Goal: Task Accomplishment & Management: Use online tool/utility

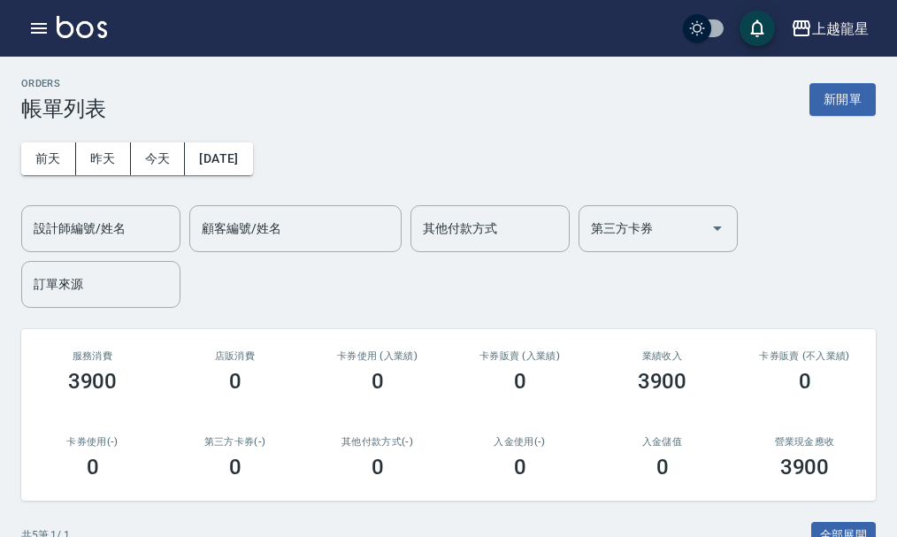
click at [97, 26] on img at bounding box center [82, 27] width 50 height 22
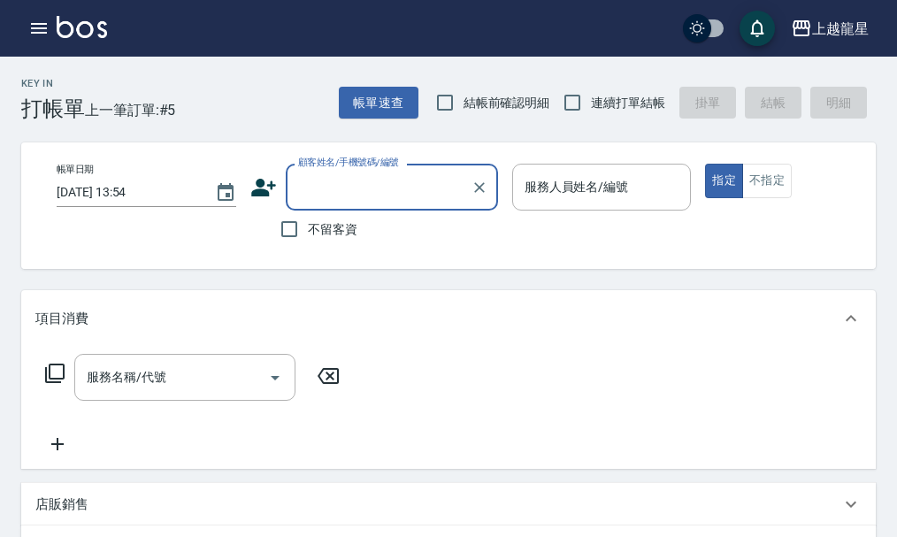
click at [355, 185] on input "顧客姓名/手機號碼/編號" at bounding box center [379, 187] width 170 height 31
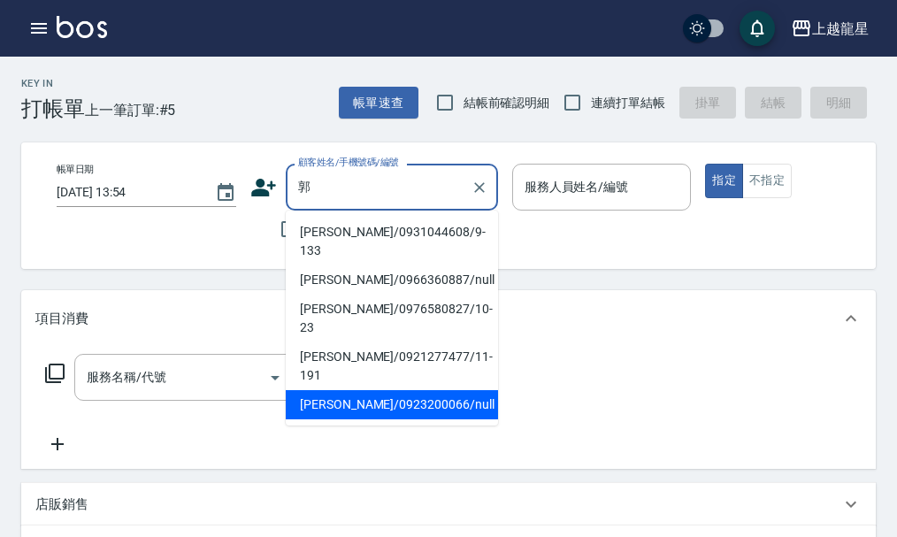
click at [375, 390] on li "[PERSON_NAME]/0923200066/null" at bounding box center [392, 404] width 212 height 29
type input "[PERSON_NAME]/0923200066/null"
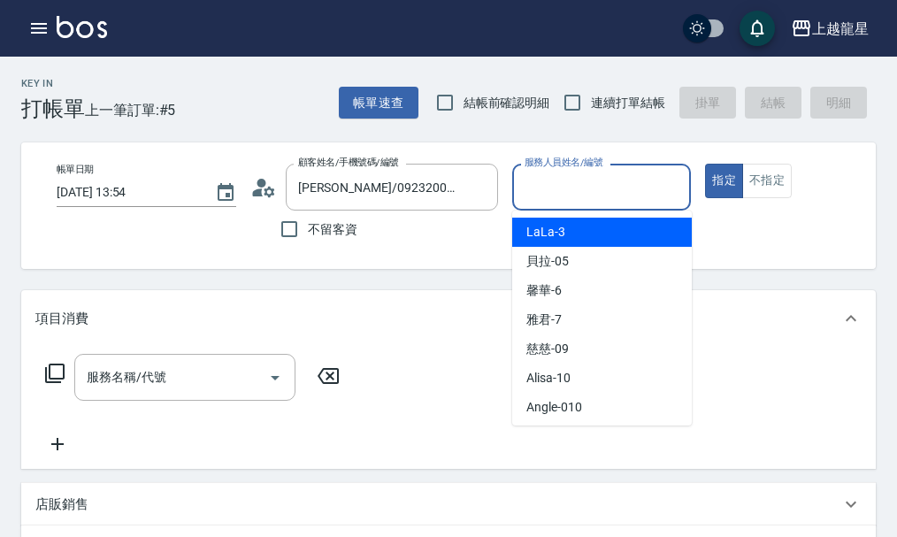
click at [578, 189] on input "服務人員姓名/編號" at bounding box center [602, 187] width 164 height 31
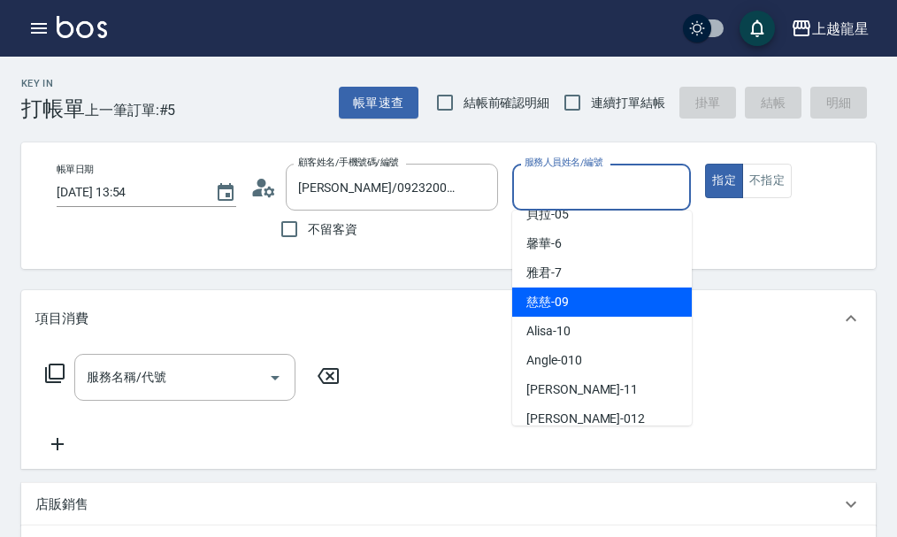
scroll to position [177, 0]
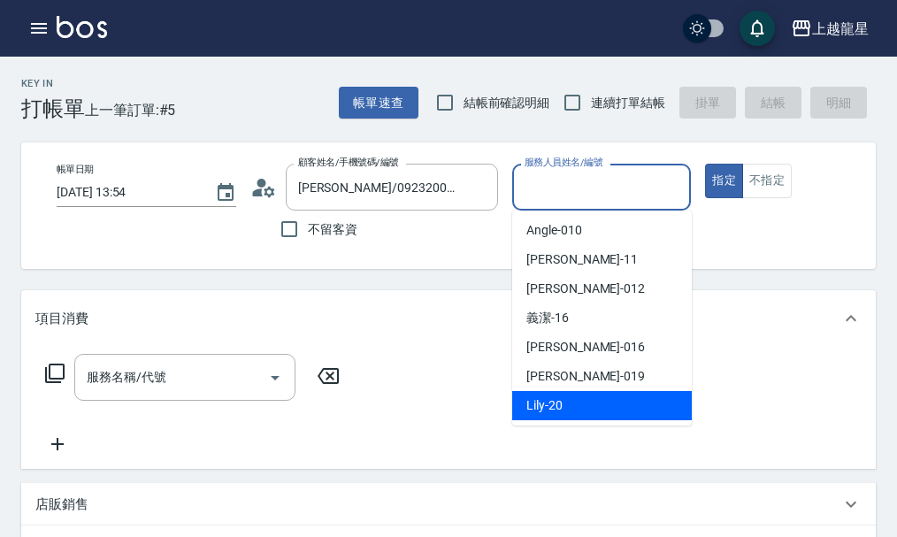
click at [571, 397] on div "Lily -20" at bounding box center [602, 405] width 180 height 29
type input "Lily-20"
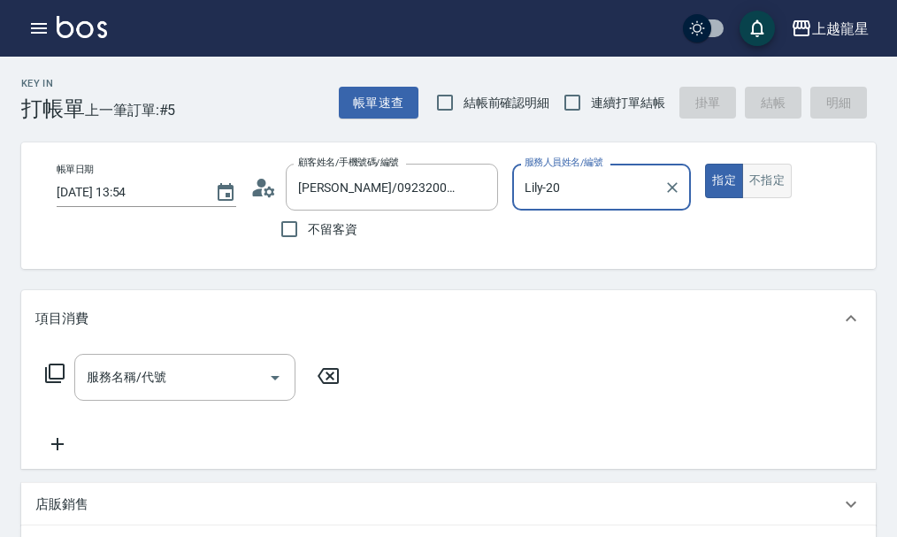
click at [767, 183] on button "不指定" at bounding box center [767, 181] width 50 height 34
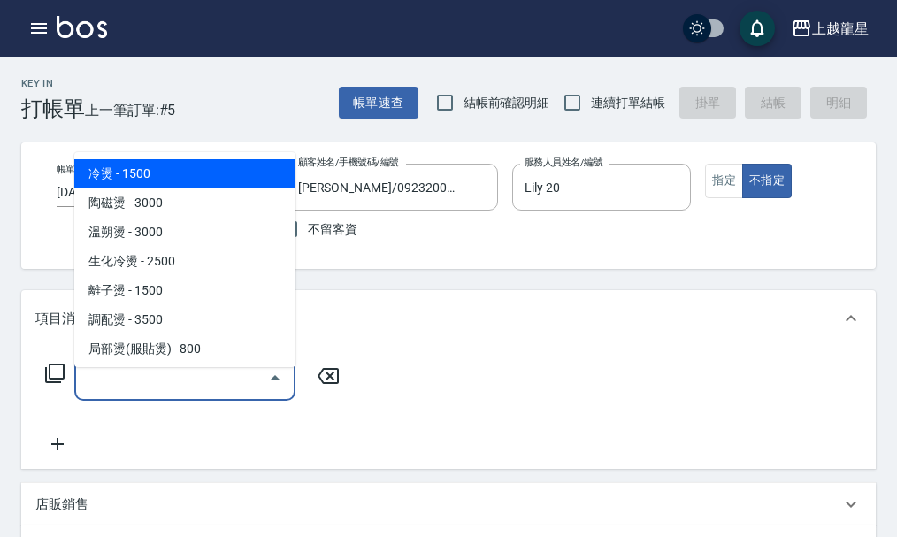
click at [175, 388] on input "服務名稱/代號" at bounding box center [171, 377] width 179 height 31
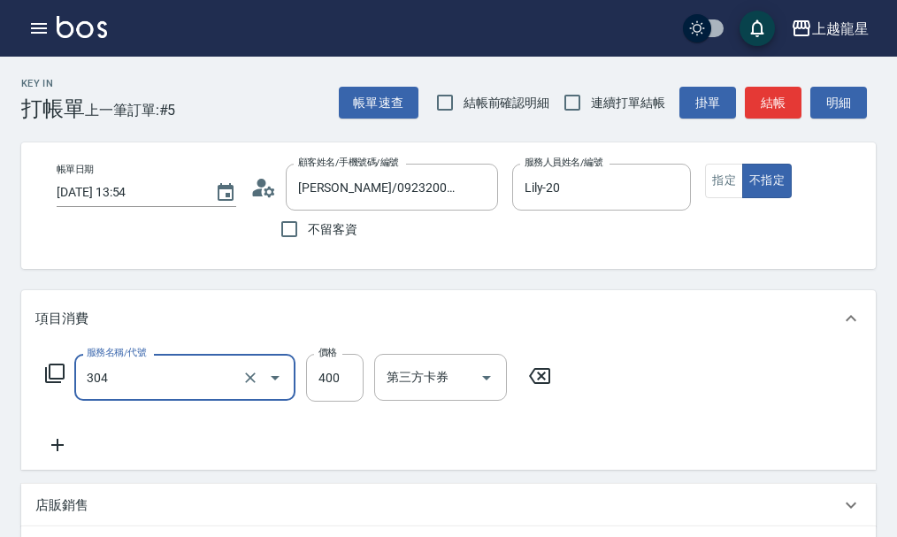
type input "剪髮(304)"
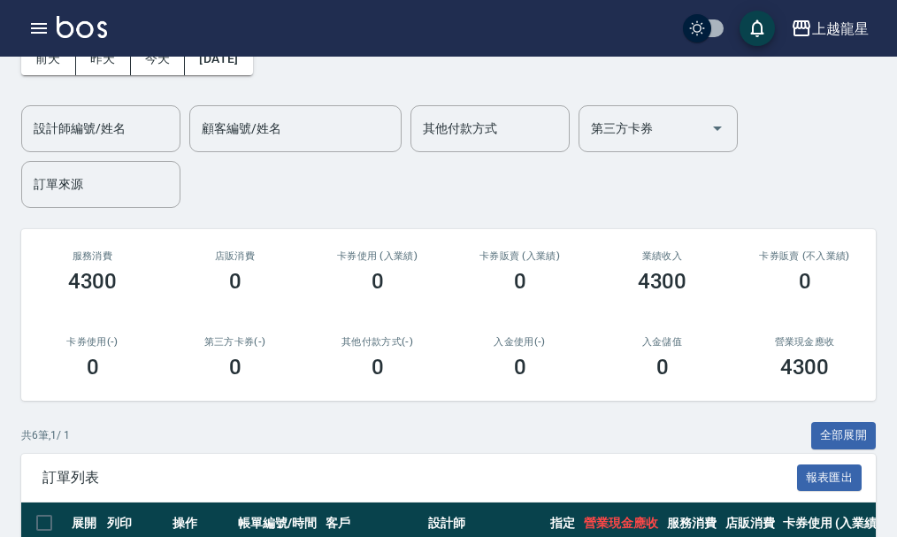
scroll to position [442, 0]
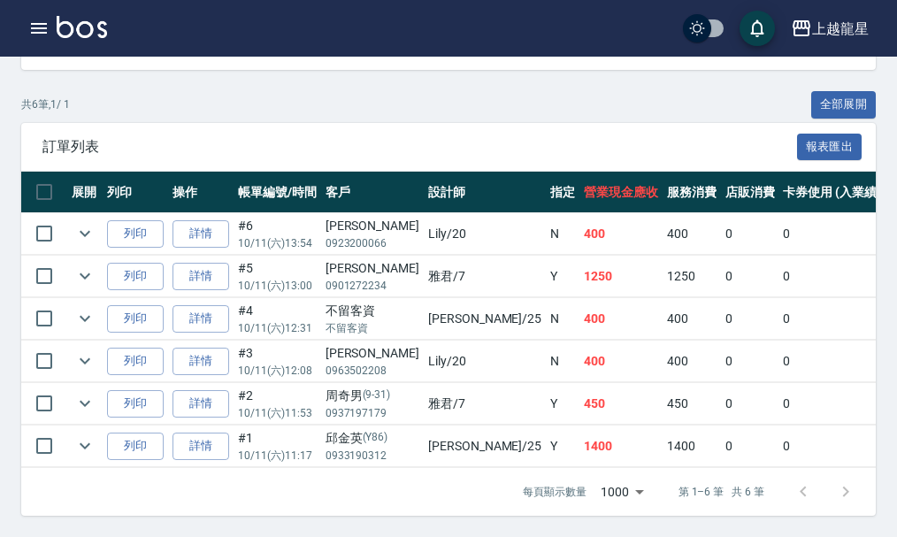
click at [75, 23] on img at bounding box center [82, 27] width 50 height 22
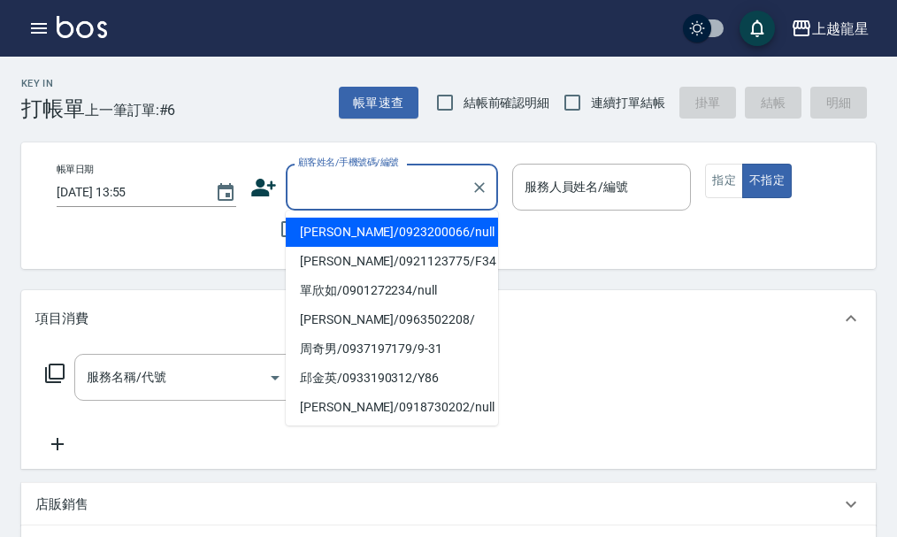
click at [350, 196] on input "顧客姓名/手機號碼/編號" at bounding box center [379, 187] width 170 height 31
click at [350, 236] on li "[PERSON_NAME]/0923200066/null" at bounding box center [392, 232] width 212 height 29
type input "[PERSON_NAME]/0923200066/null"
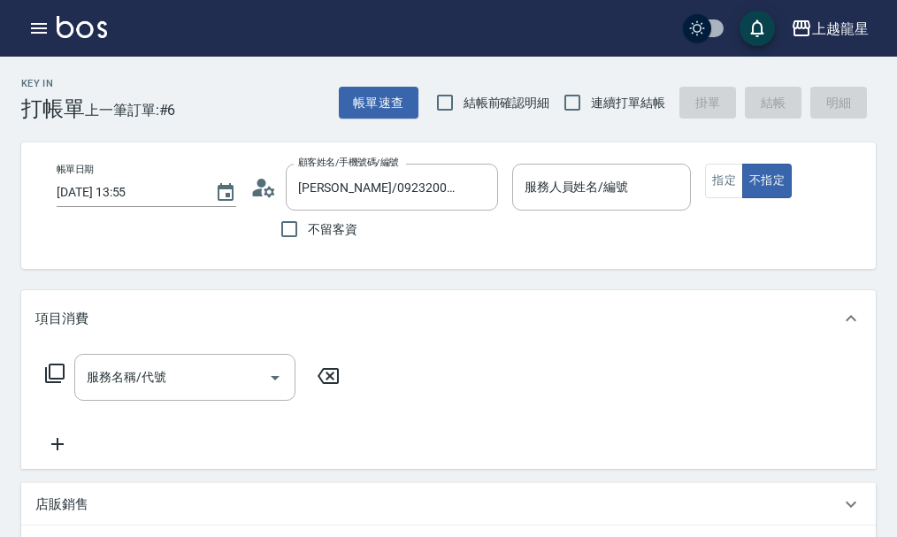
click at [270, 189] on icon at bounding box center [269, 191] width 11 height 11
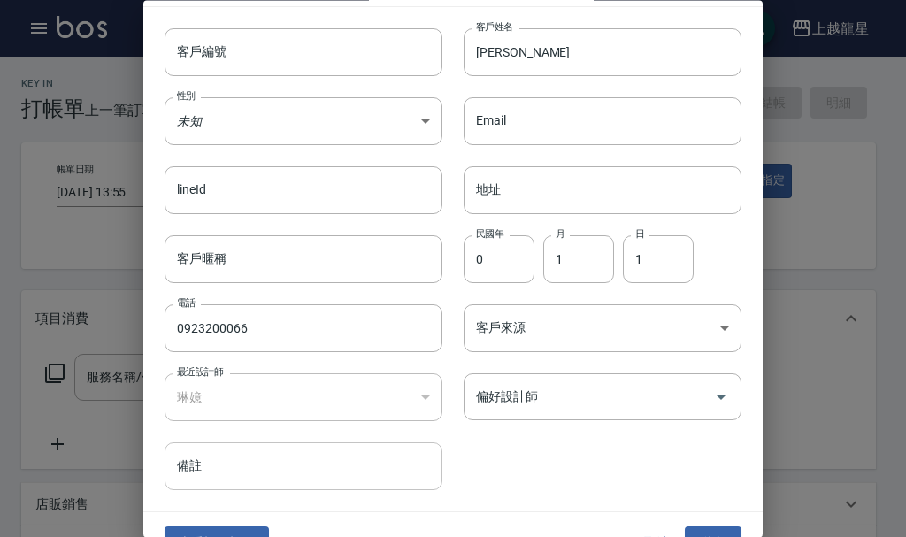
scroll to position [76, 0]
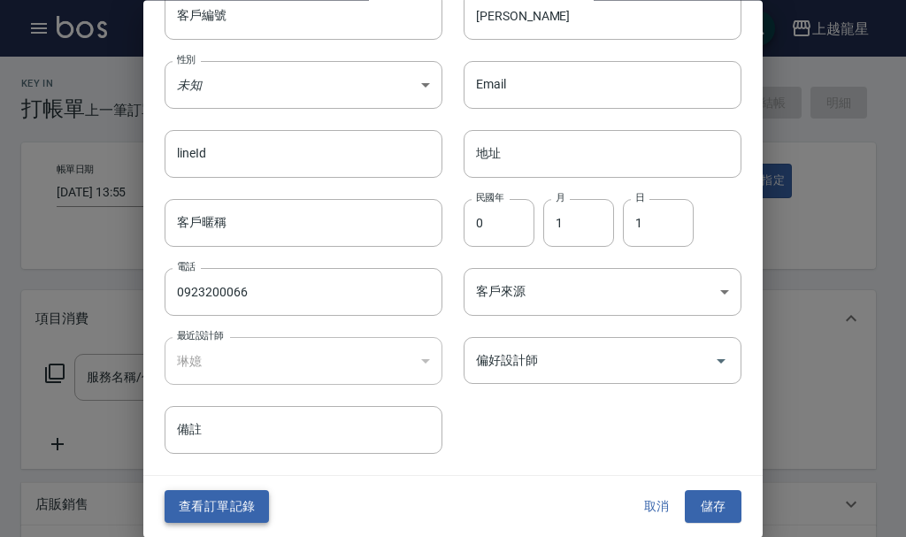
click at [213, 503] on button "查看訂單記錄" at bounding box center [217, 507] width 104 height 33
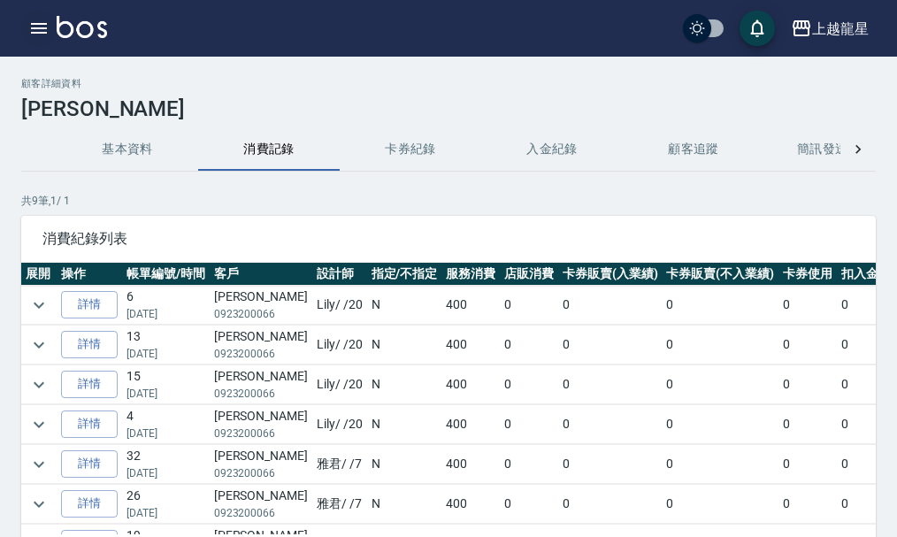
click at [40, 36] on icon "button" at bounding box center [38, 28] width 21 height 21
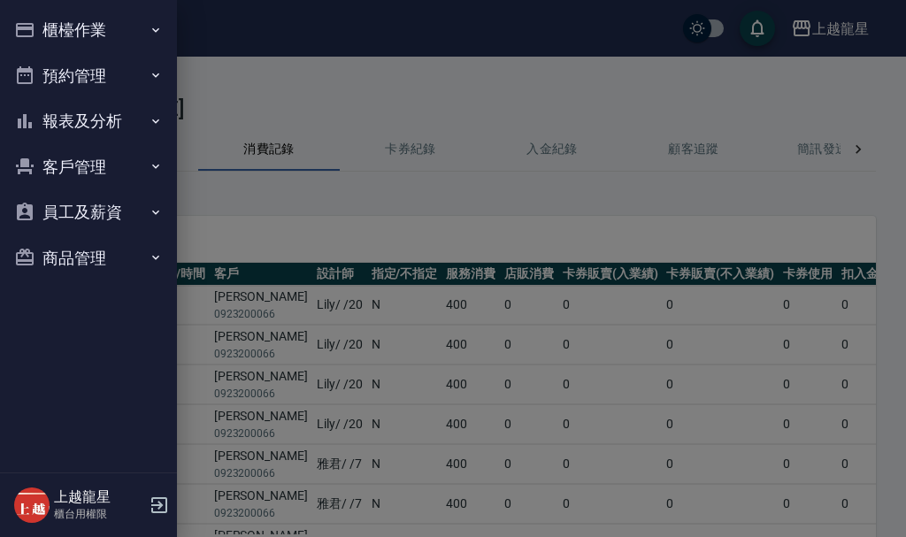
click at [66, 25] on button "櫃檯作業" at bounding box center [88, 30] width 163 height 46
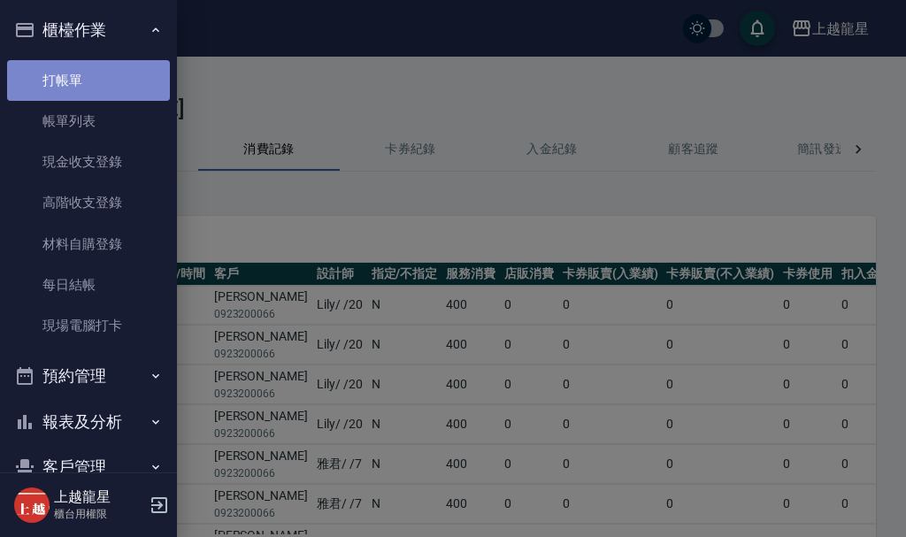
click at [96, 65] on link "打帳單" at bounding box center [88, 80] width 163 height 41
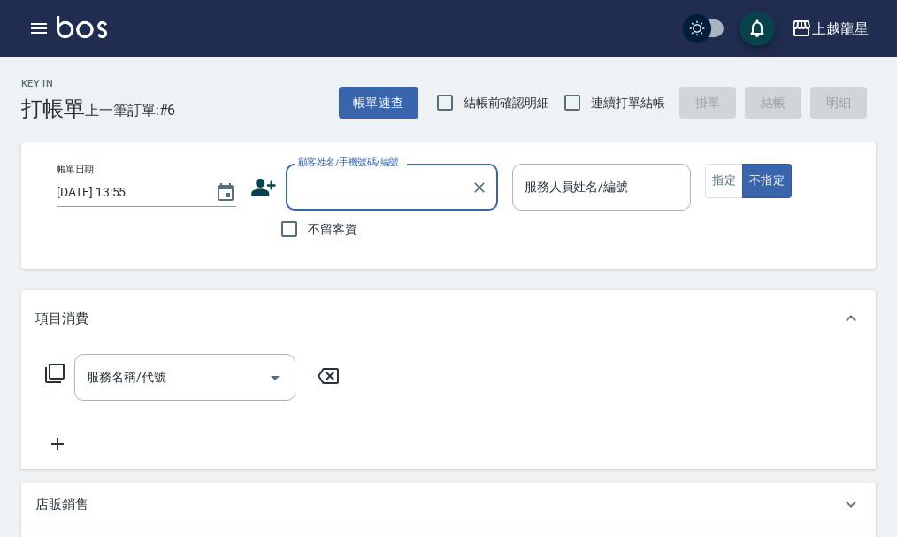
click at [328, 178] on input "顧客姓名/手機號碼/編號" at bounding box center [379, 187] width 170 height 31
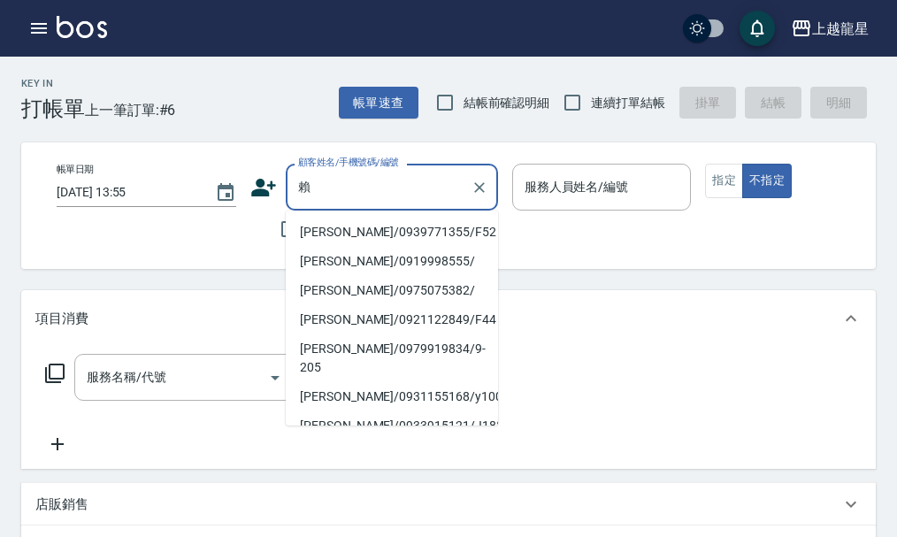
click at [339, 233] on li "[PERSON_NAME]/0939771355/F52" at bounding box center [392, 232] width 212 height 29
type input "[PERSON_NAME]/0939771355/F52"
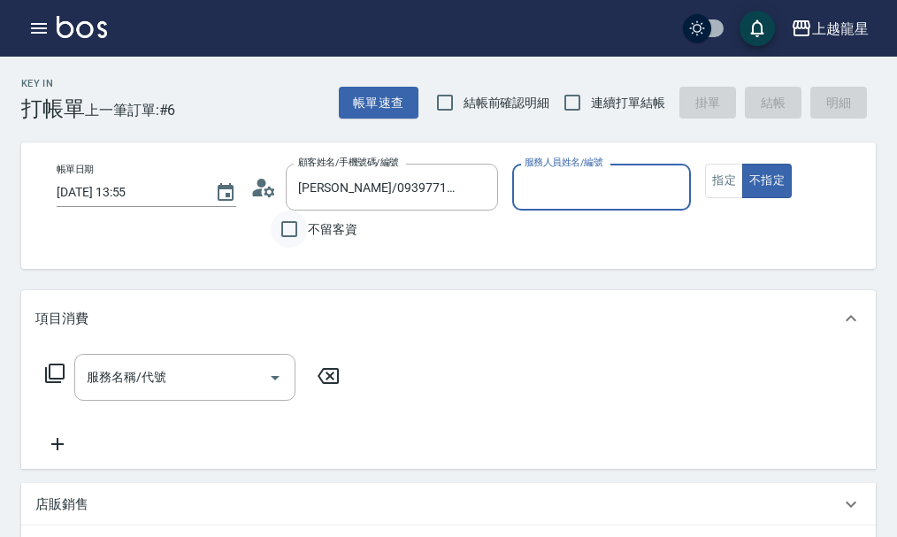
type input "馨華-6"
click at [270, 192] on icon at bounding box center [263, 187] width 27 height 27
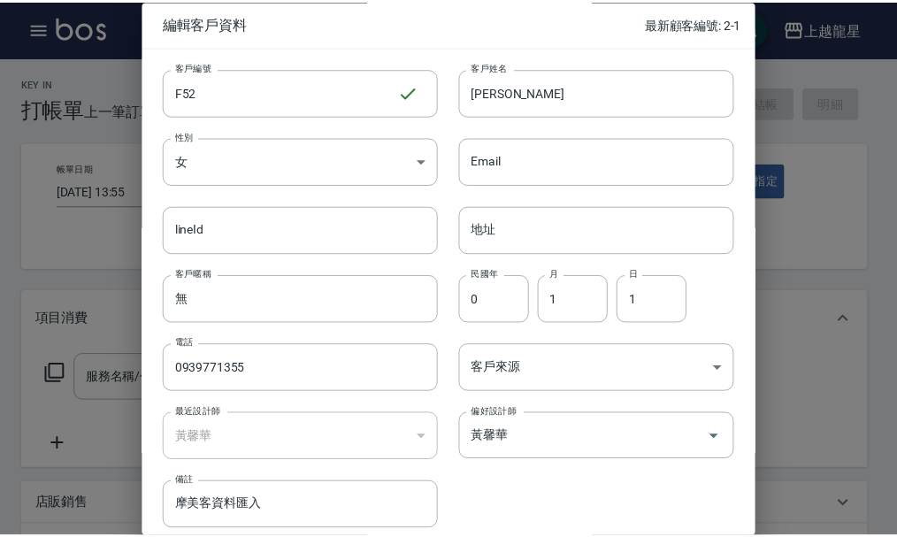
scroll to position [76, 0]
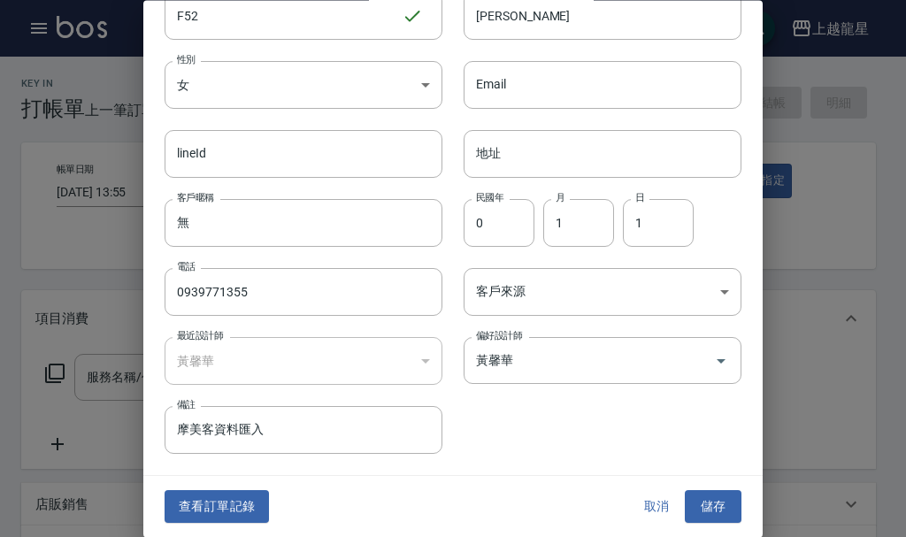
click at [236, 503] on button "查看訂單記錄" at bounding box center [217, 507] width 104 height 33
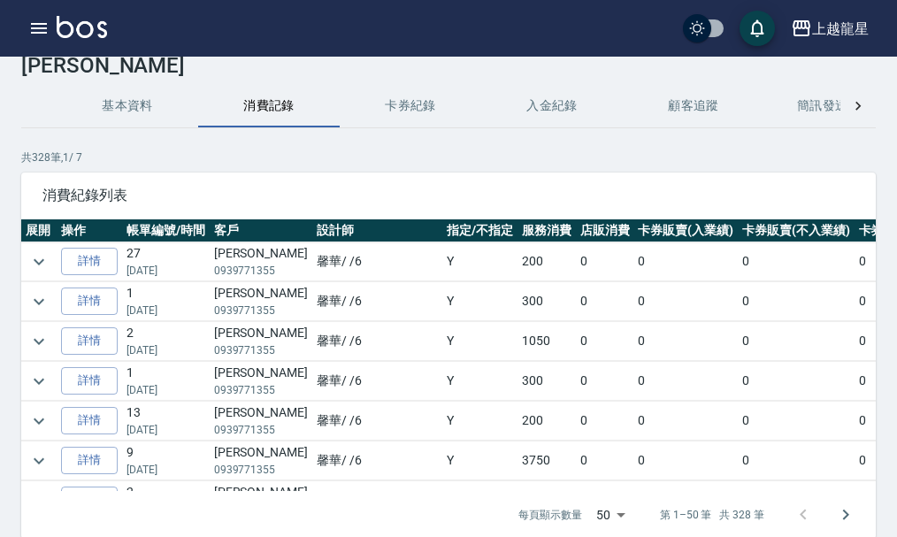
scroll to position [120, 0]
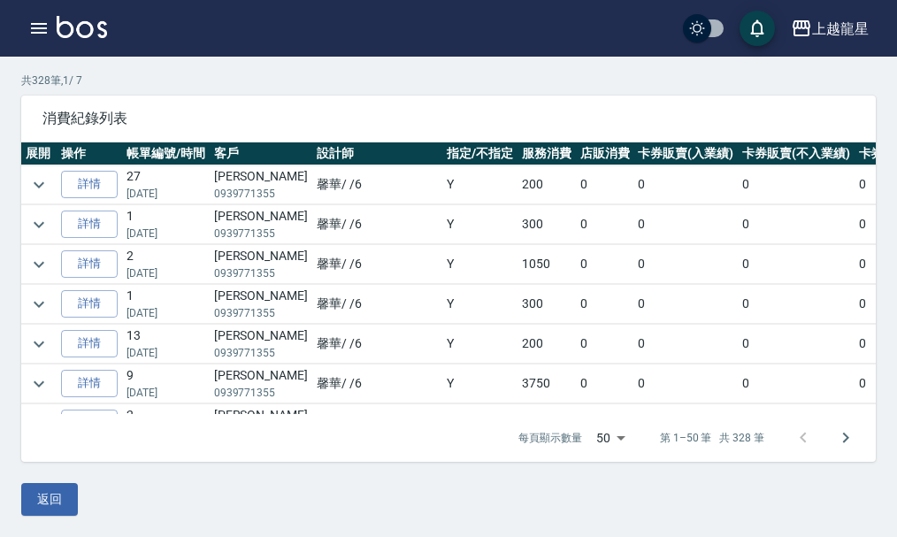
click at [42, 278] on td at bounding box center [38, 264] width 35 height 39
click at [42, 265] on icon "expand row" at bounding box center [38, 264] width 21 height 21
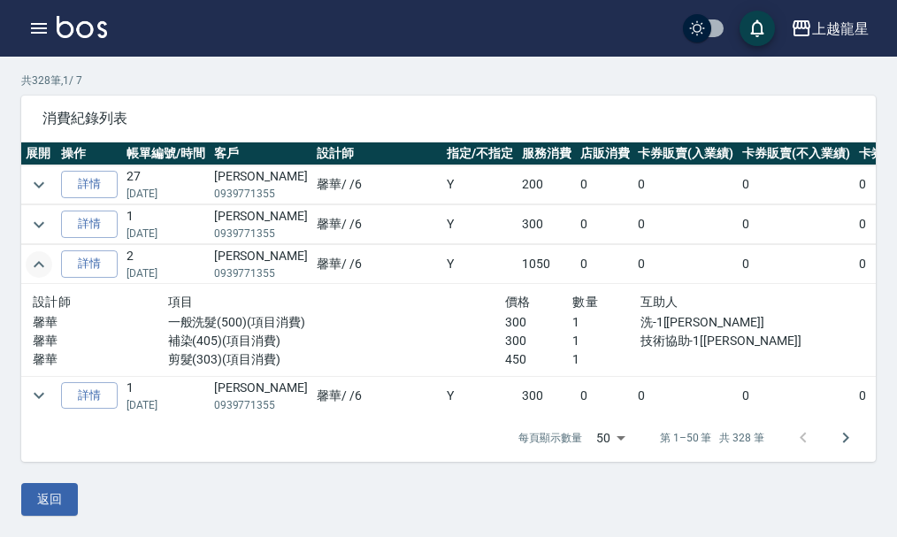
click at [51, 263] on button "expand row" at bounding box center [39, 264] width 27 height 27
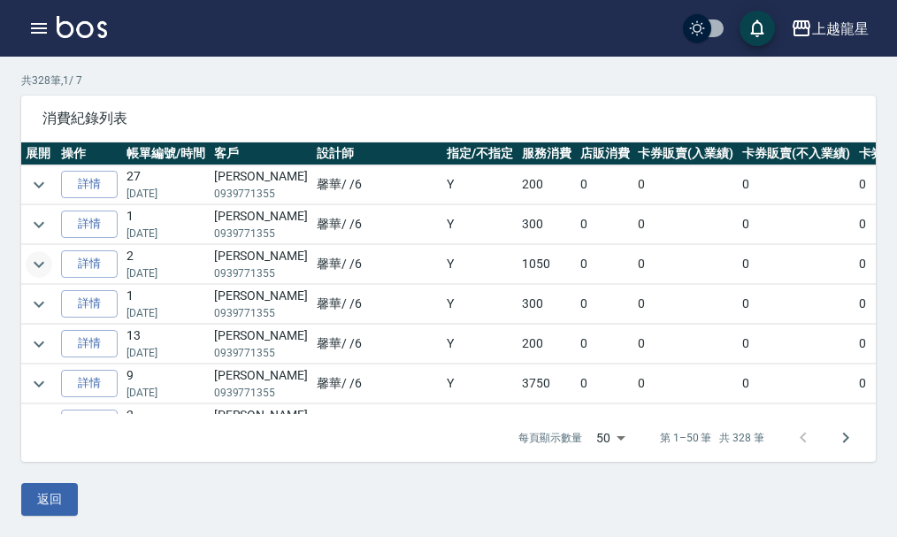
click at [51, 263] on button "expand row" at bounding box center [39, 264] width 27 height 27
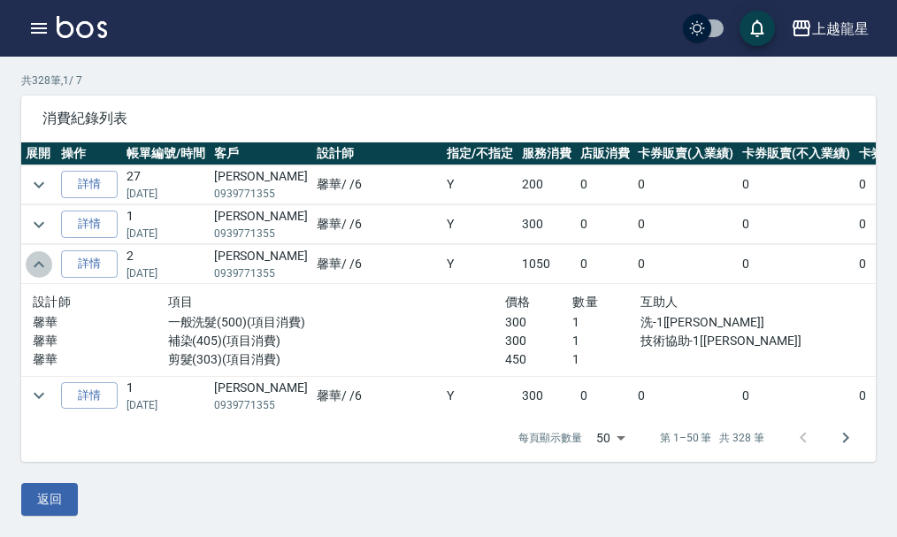
click at [51, 263] on button "expand row" at bounding box center [39, 264] width 27 height 27
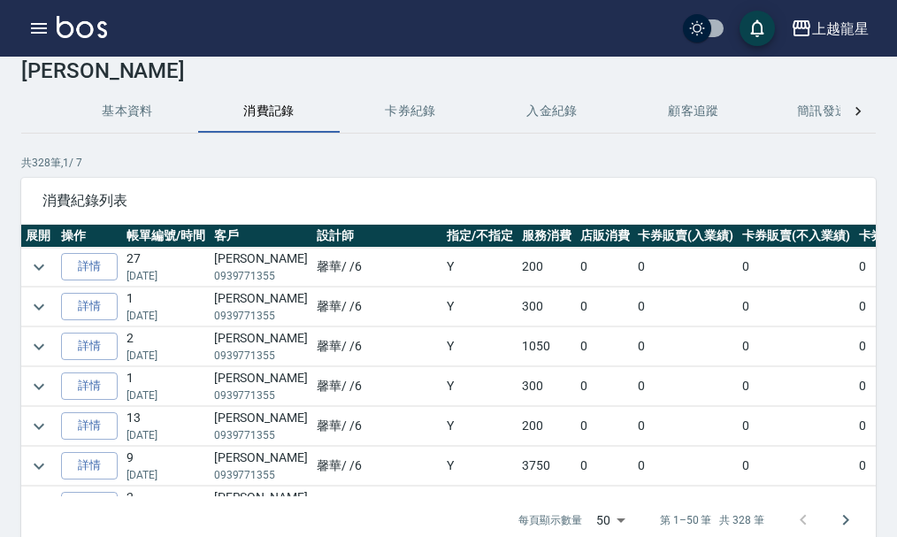
scroll to position [0, 0]
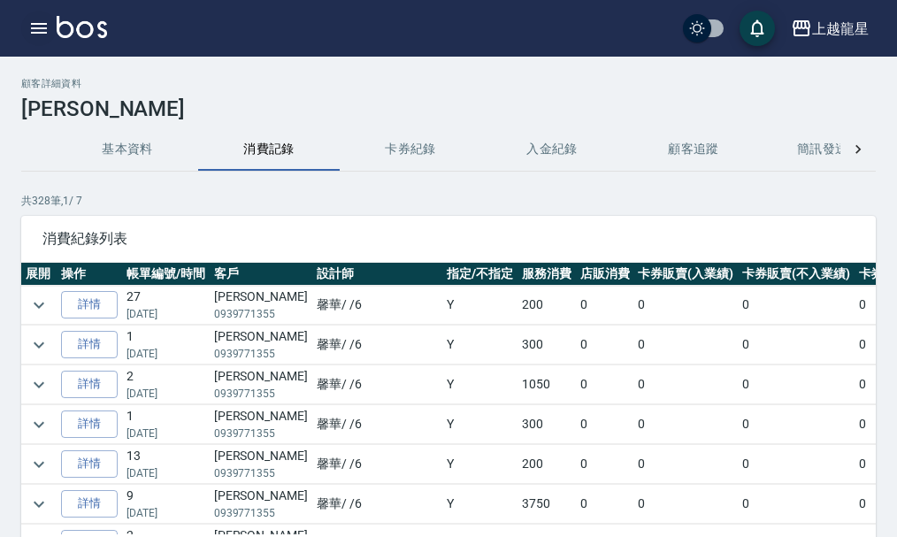
click at [36, 23] on icon "button" at bounding box center [39, 28] width 16 height 11
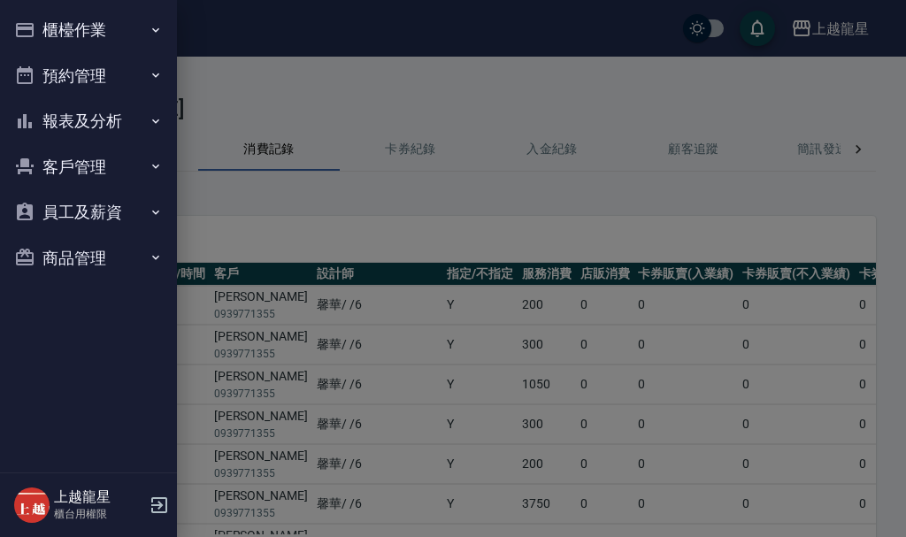
click at [36, 23] on button "櫃檯作業" at bounding box center [88, 30] width 163 height 46
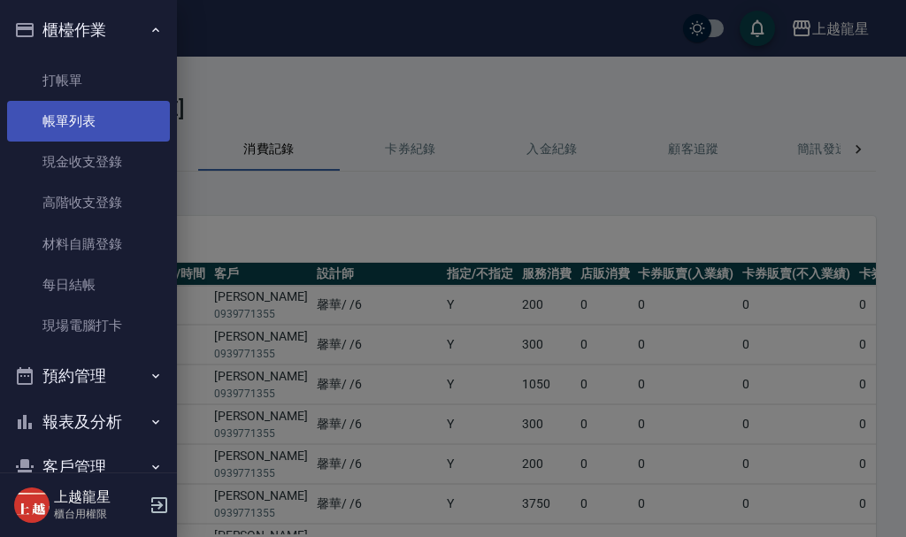
click at [106, 122] on link "帳單列表" at bounding box center [88, 121] width 163 height 41
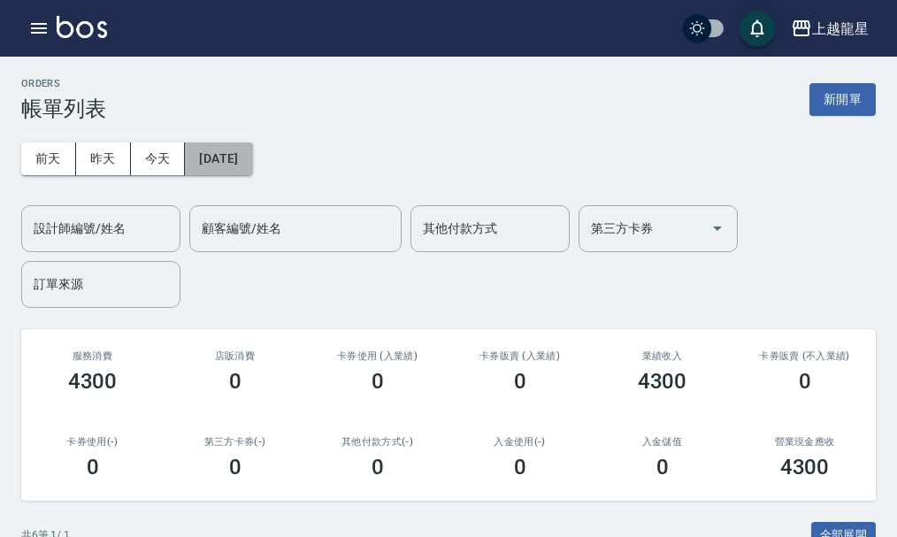
click at [235, 166] on button "[DATE]" at bounding box center [218, 158] width 67 height 33
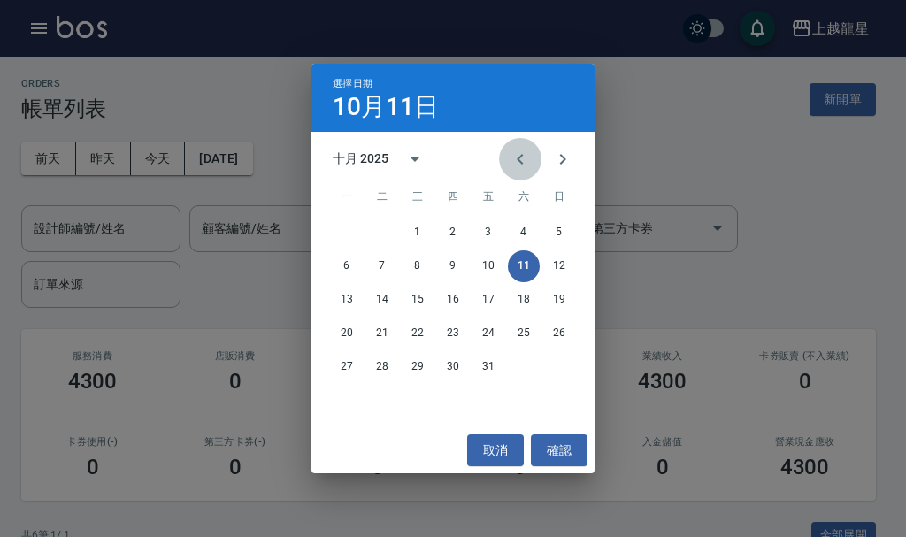
click at [529, 159] on icon "Previous month" at bounding box center [520, 159] width 21 height 21
click at [378, 366] on button "30" at bounding box center [382, 367] width 32 height 32
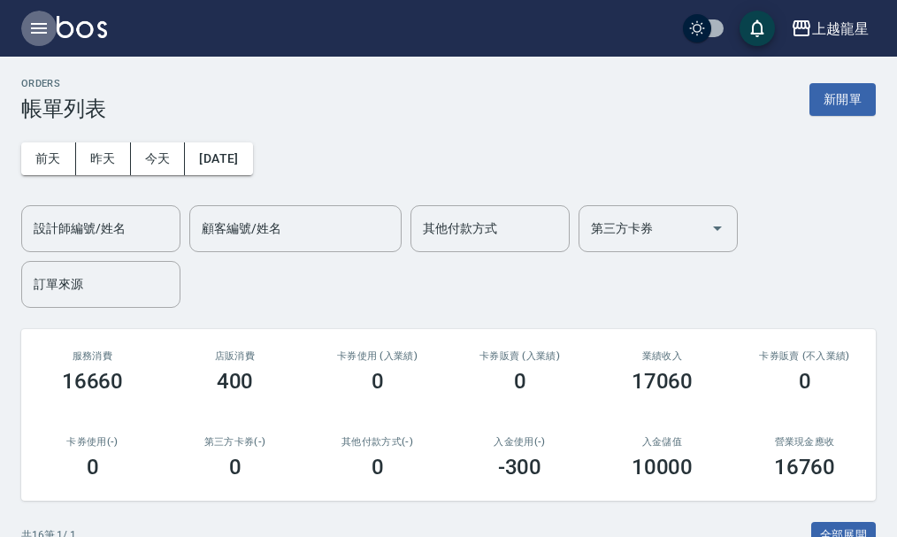
click at [42, 32] on icon "button" at bounding box center [39, 28] width 16 height 11
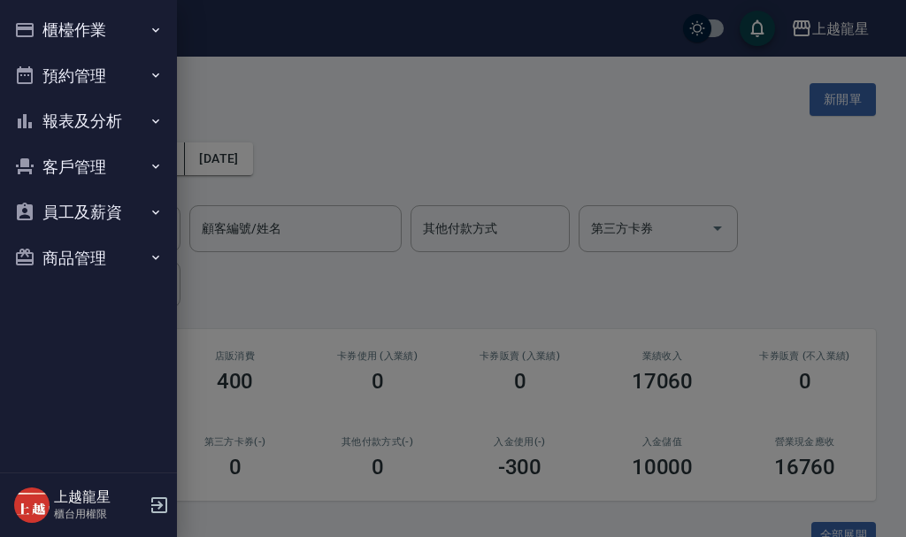
click at [53, 26] on button "櫃檯作業" at bounding box center [88, 30] width 163 height 46
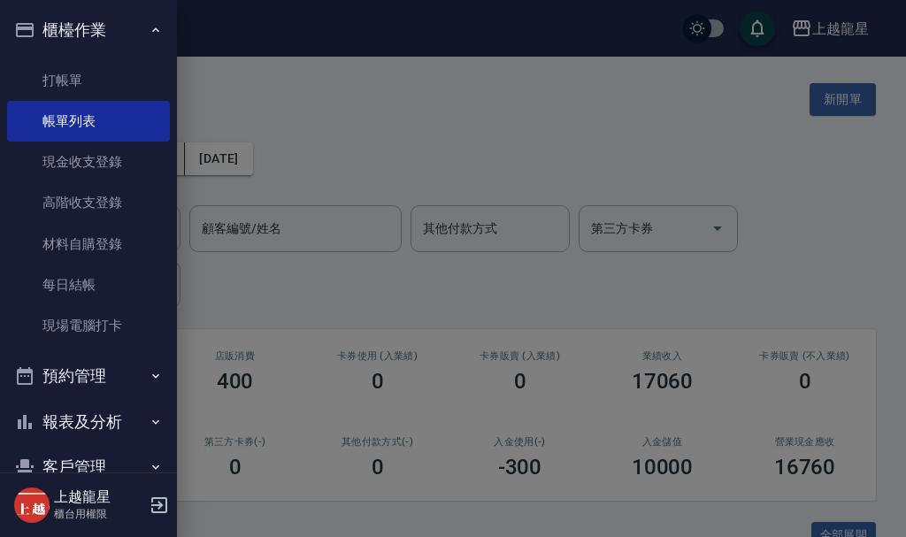
click at [252, 32] on div at bounding box center [453, 268] width 906 height 537
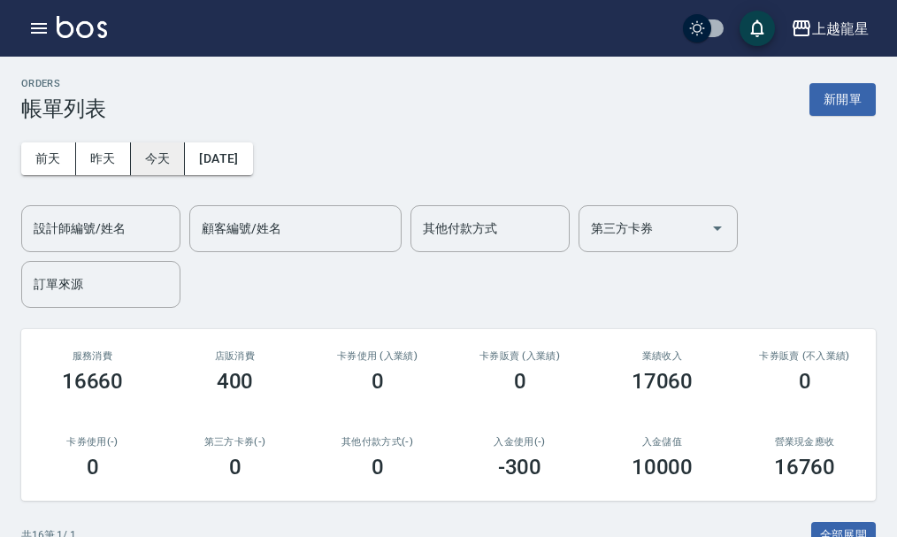
click at [155, 159] on button "今天" at bounding box center [158, 158] width 55 height 33
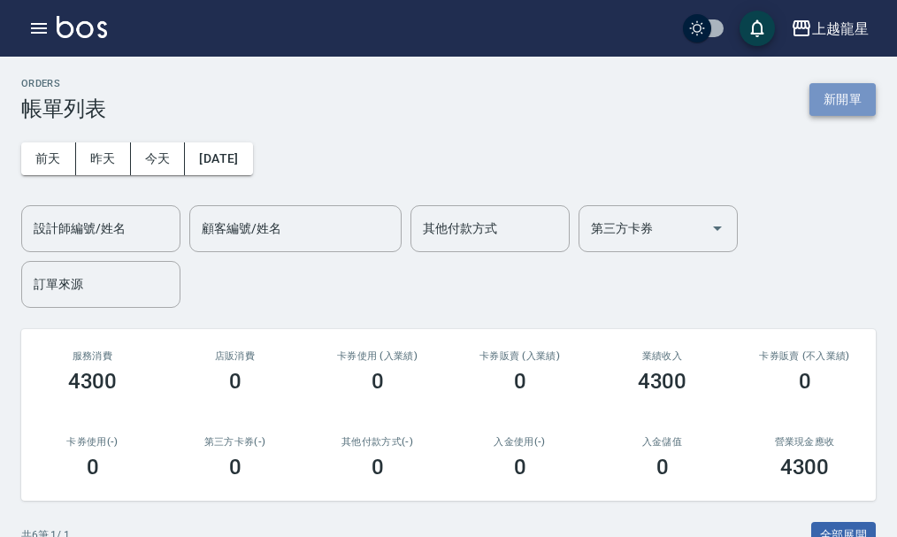
click at [837, 104] on button "新開單" at bounding box center [842, 99] width 66 height 33
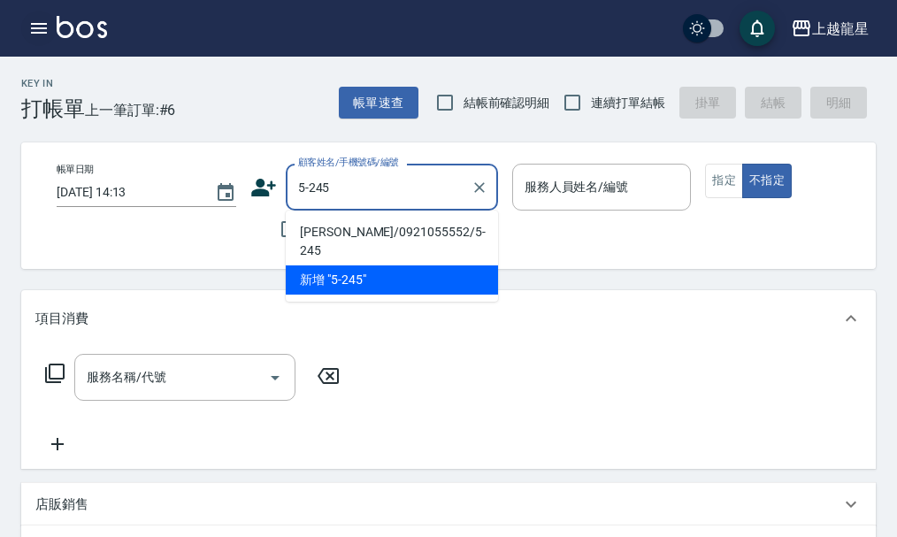
type input "5-245"
click at [30, 30] on icon "button" at bounding box center [38, 28] width 21 height 21
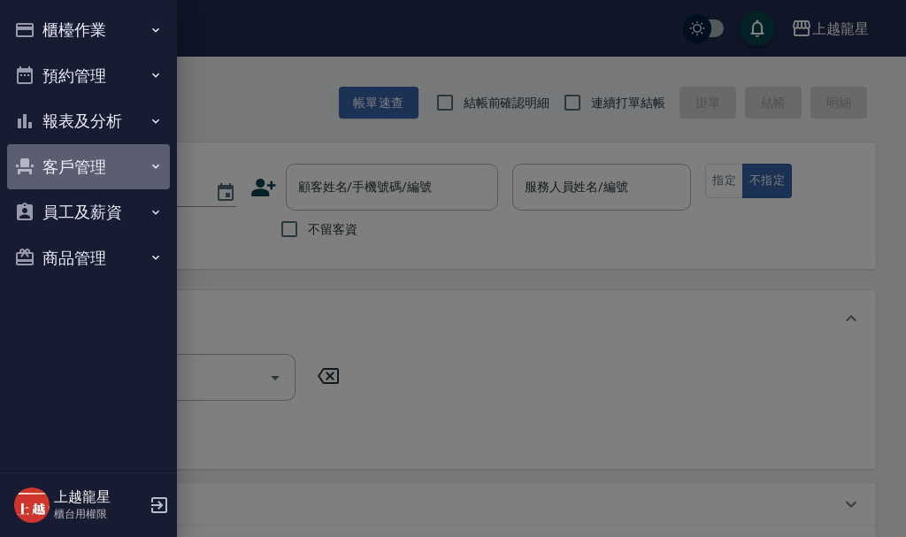
click at [93, 165] on button "客戶管理" at bounding box center [88, 167] width 163 height 46
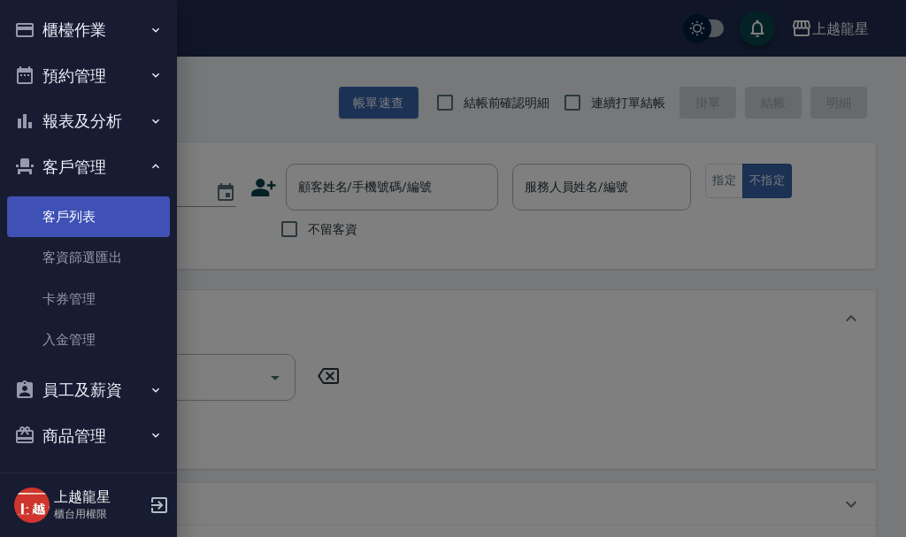
click at [90, 211] on link "客戶列表" at bounding box center [88, 216] width 163 height 41
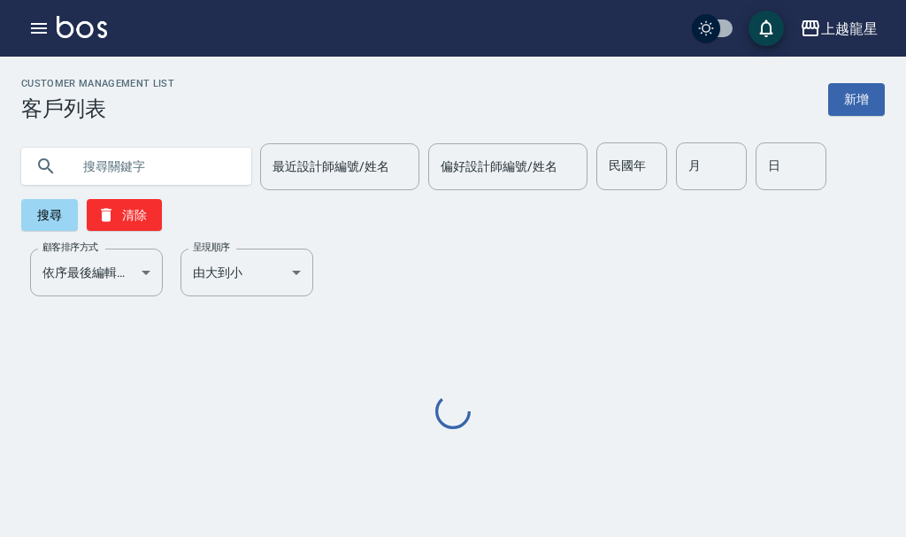
click at [148, 164] on input "text" at bounding box center [154, 166] width 166 height 48
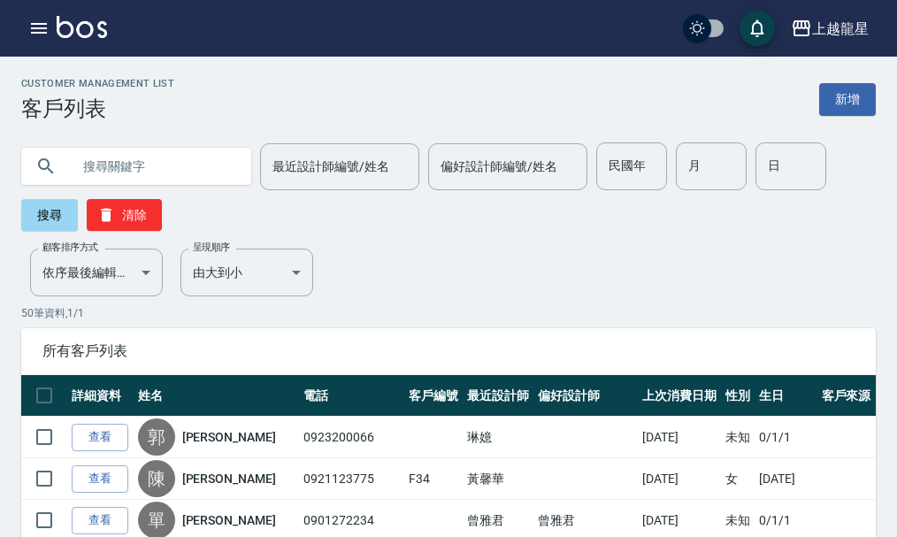
type input "ㄗ"
type input "y49"
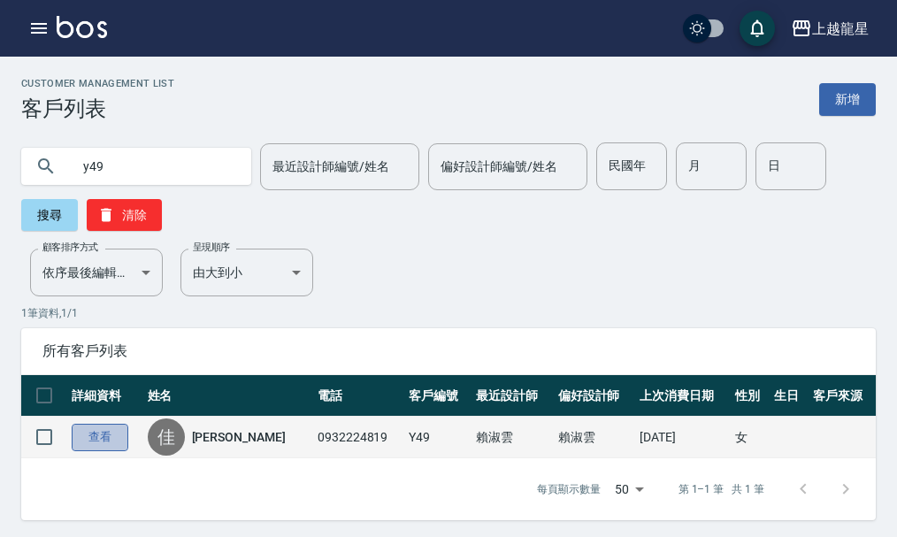
click at [123, 443] on link "查看" at bounding box center [100, 437] width 57 height 27
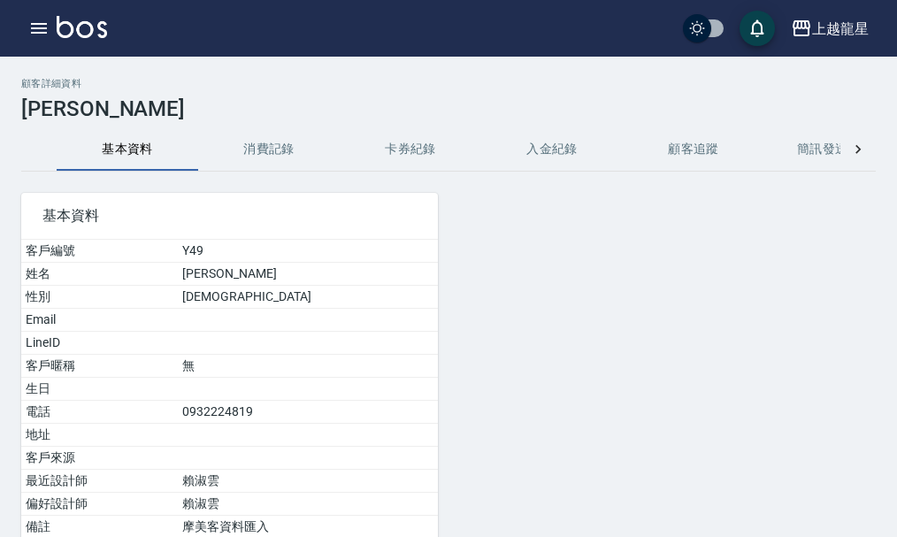
click at [261, 157] on button "消費記錄" at bounding box center [269, 149] width 142 height 42
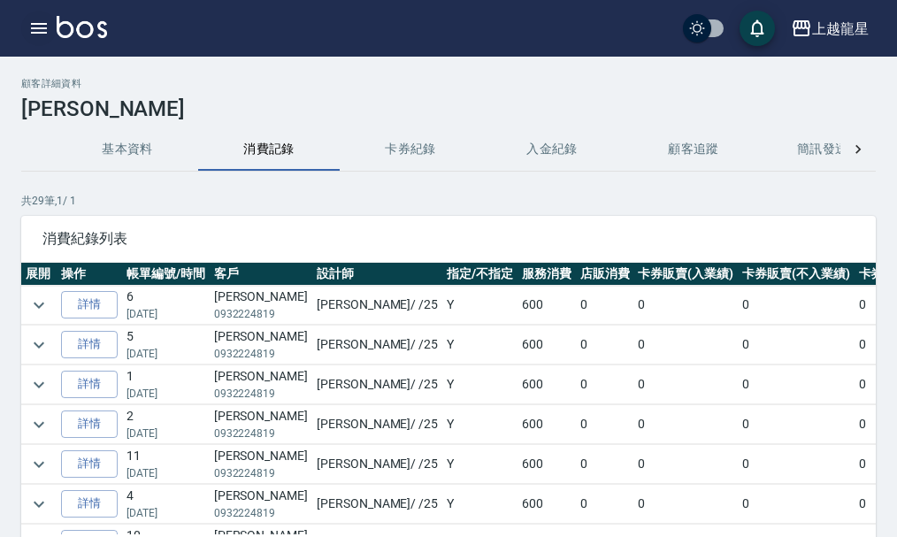
click at [31, 27] on icon "button" at bounding box center [39, 28] width 16 height 11
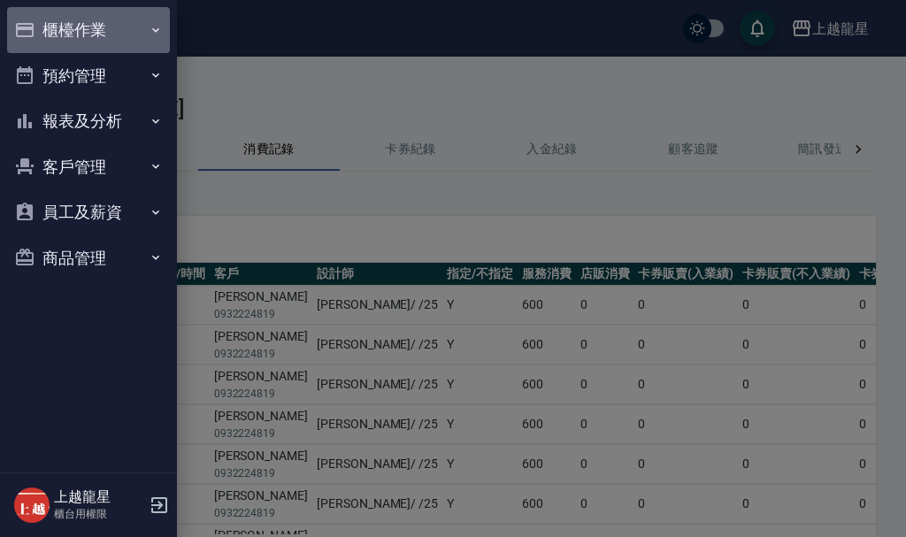
click at [70, 32] on button "櫃檯作業" at bounding box center [88, 30] width 163 height 46
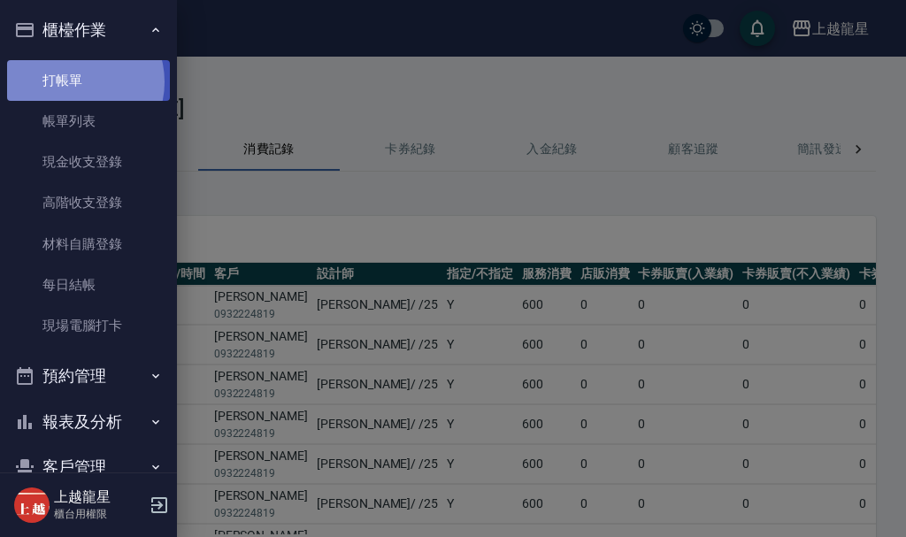
click at [77, 81] on link "打帳單" at bounding box center [88, 80] width 163 height 41
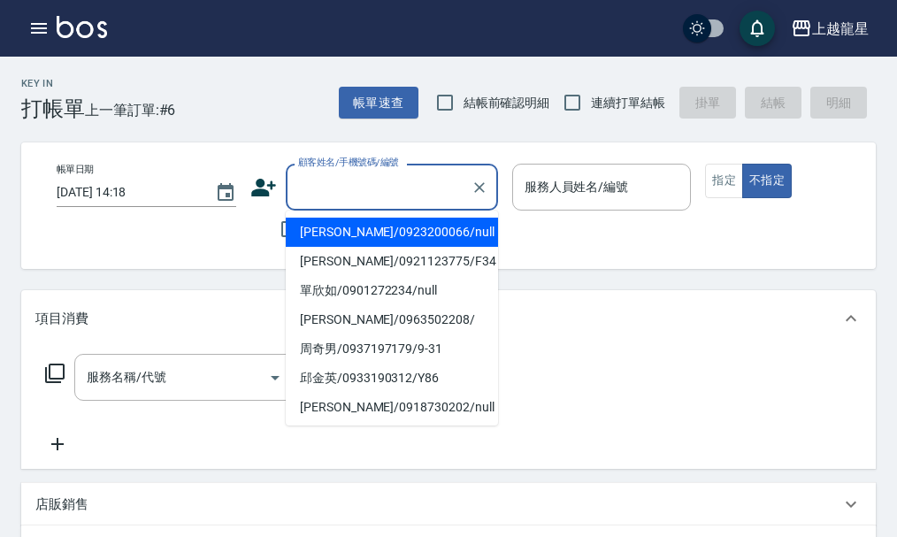
click at [349, 185] on input "顧客姓名/手機號碼/編號" at bounding box center [379, 187] width 170 height 31
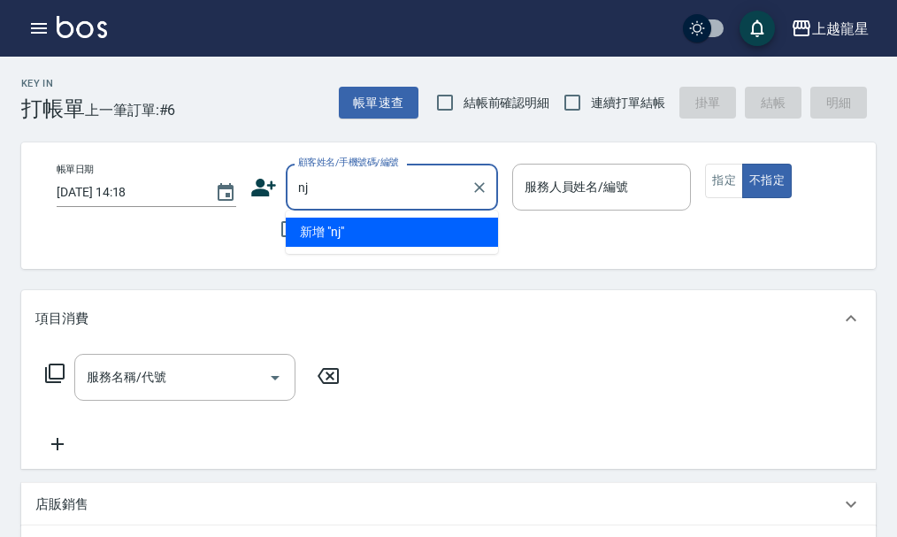
type input "n"
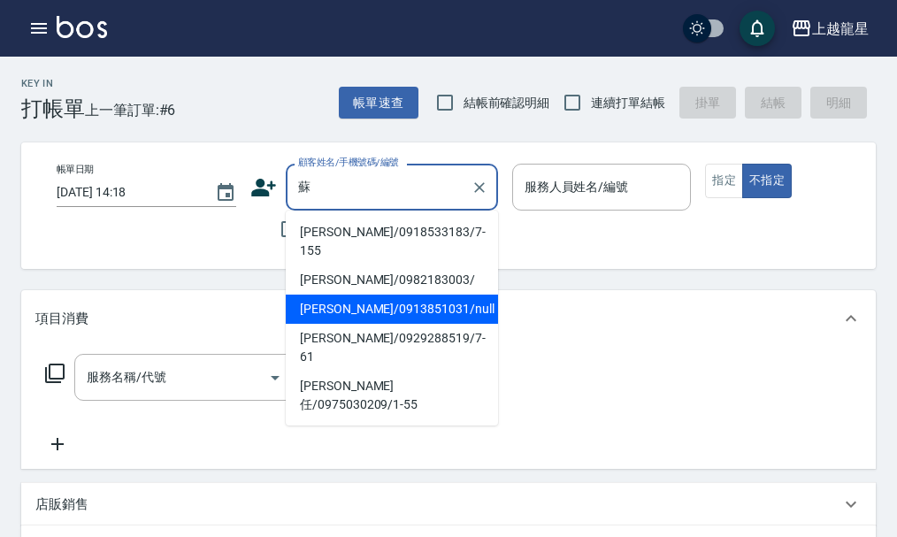
click at [409, 295] on li "[PERSON_NAME]/0913851031/null" at bounding box center [392, 309] width 212 height 29
type input "[PERSON_NAME]/0913851031/null"
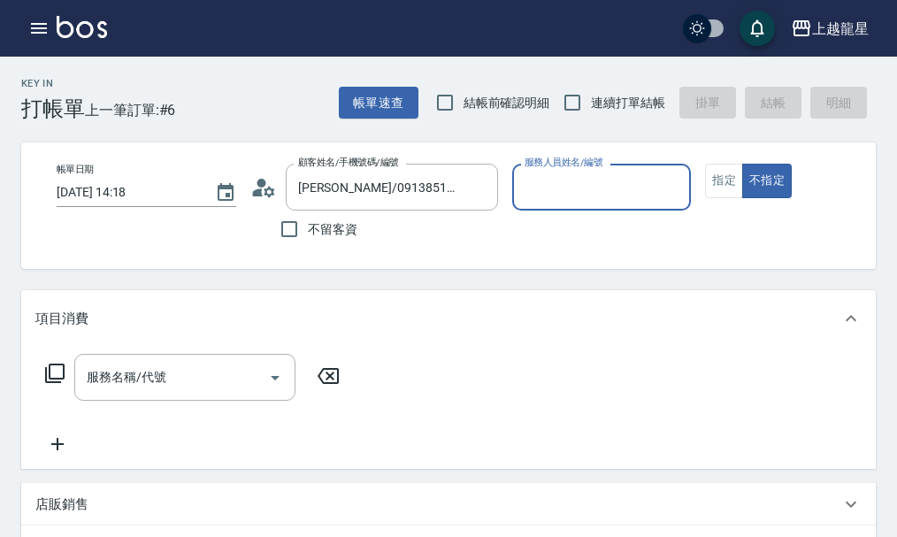
click at [253, 192] on icon at bounding box center [257, 192] width 11 height 8
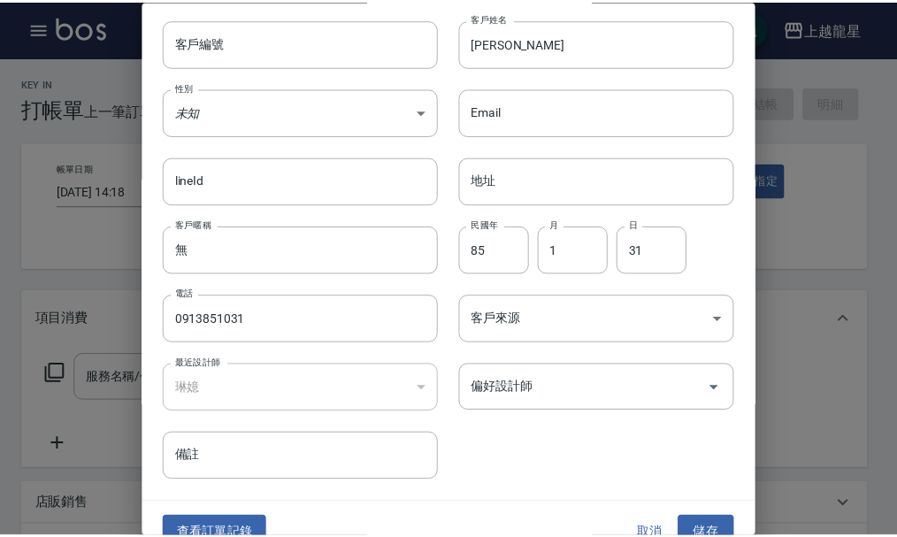
scroll to position [76, 0]
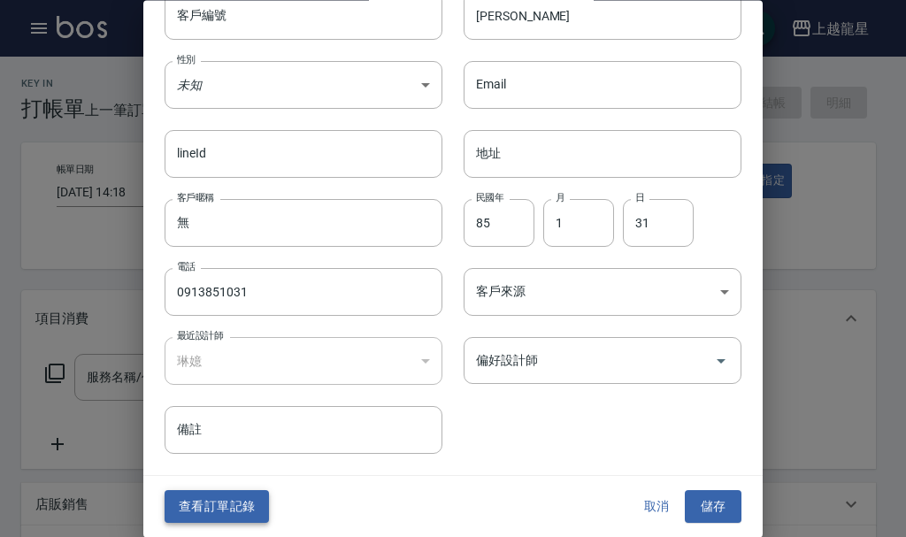
click at [210, 506] on button "查看訂單記錄" at bounding box center [217, 507] width 104 height 33
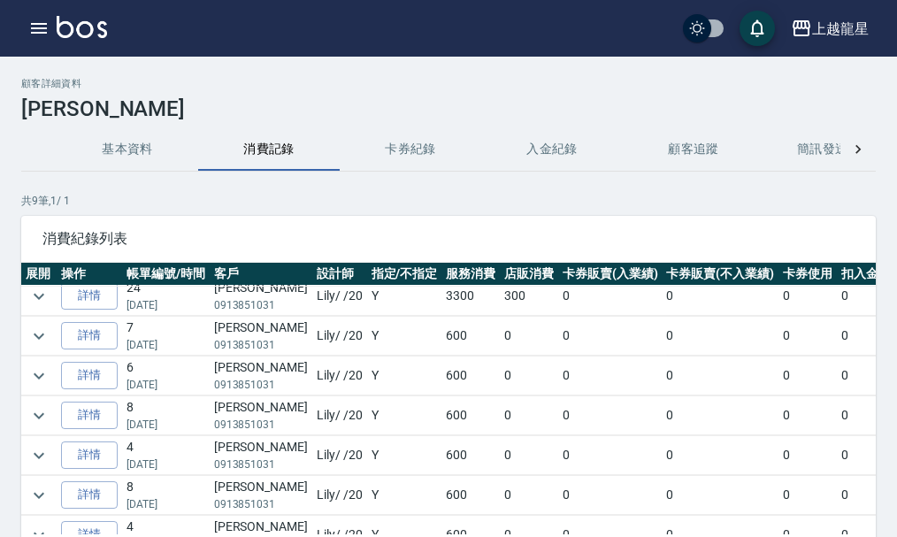
scroll to position [123, 0]
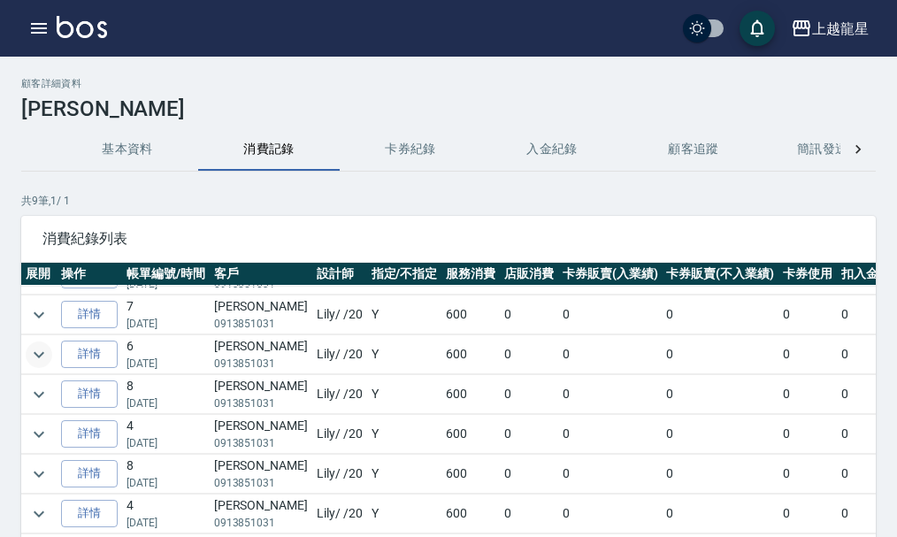
click at [37, 344] on icon "expand row" at bounding box center [38, 354] width 21 height 21
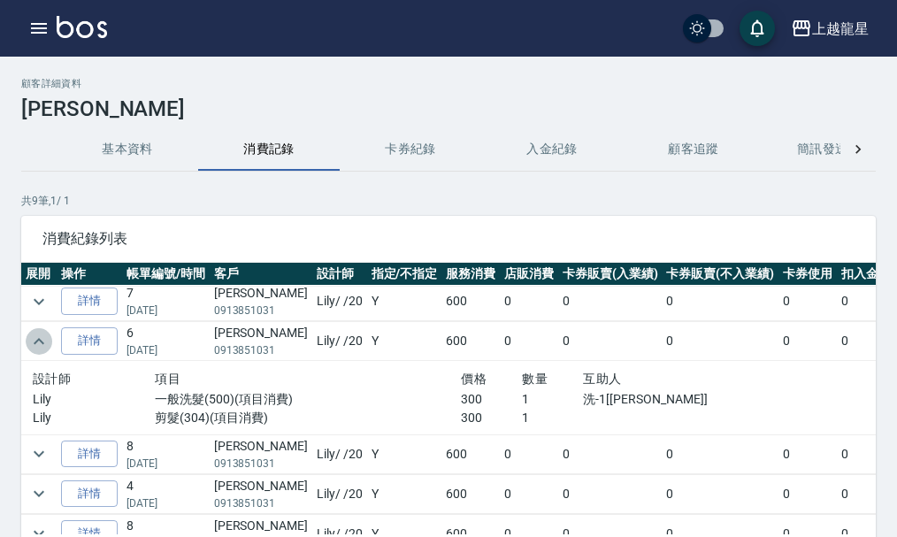
click at [37, 343] on icon "expand row" at bounding box center [38, 341] width 21 height 21
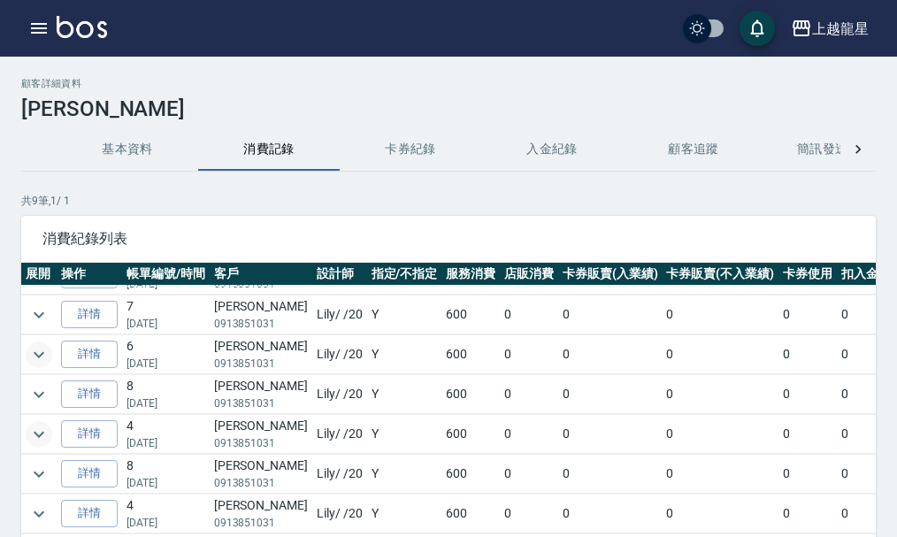
click at [35, 424] on icon "expand row" at bounding box center [38, 434] width 21 height 21
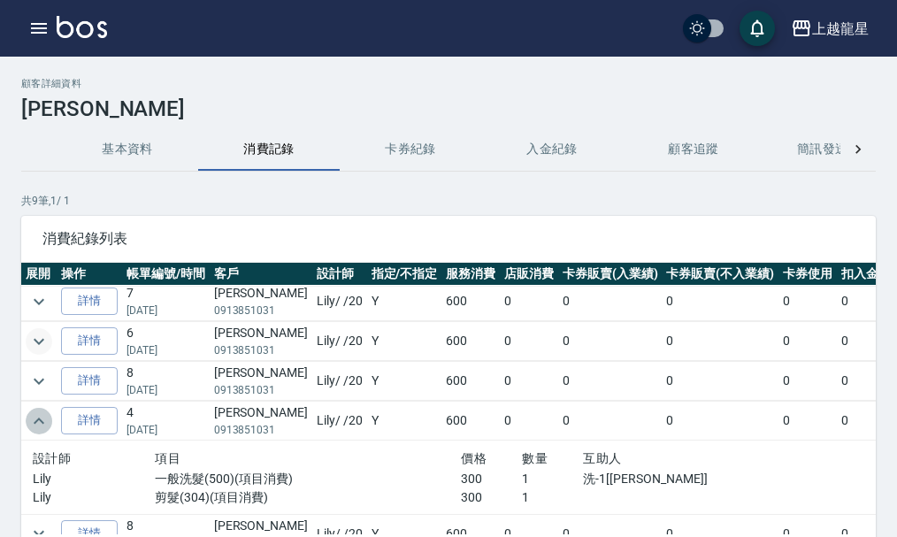
click at [35, 422] on icon "expand row" at bounding box center [39, 421] width 11 height 6
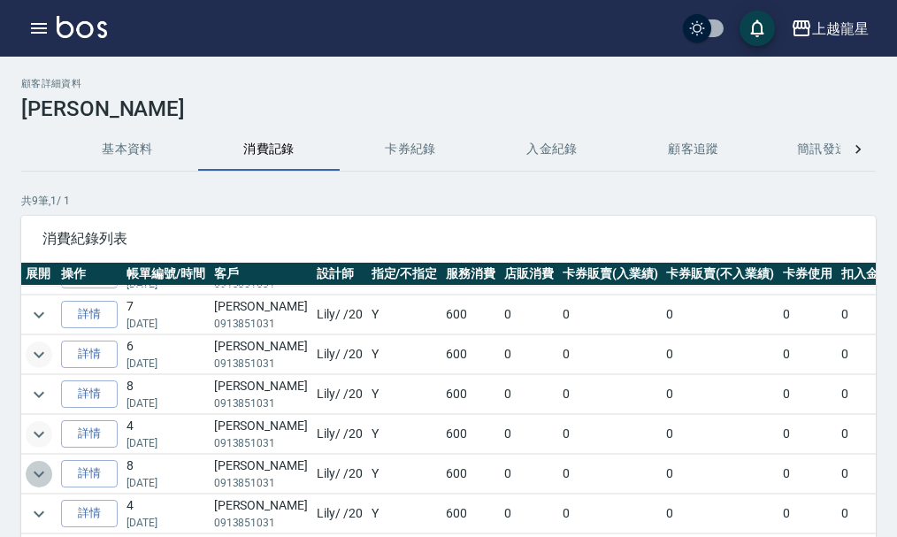
click at [35, 471] on icon "expand row" at bounding box center [39, 474] width 11 height 6
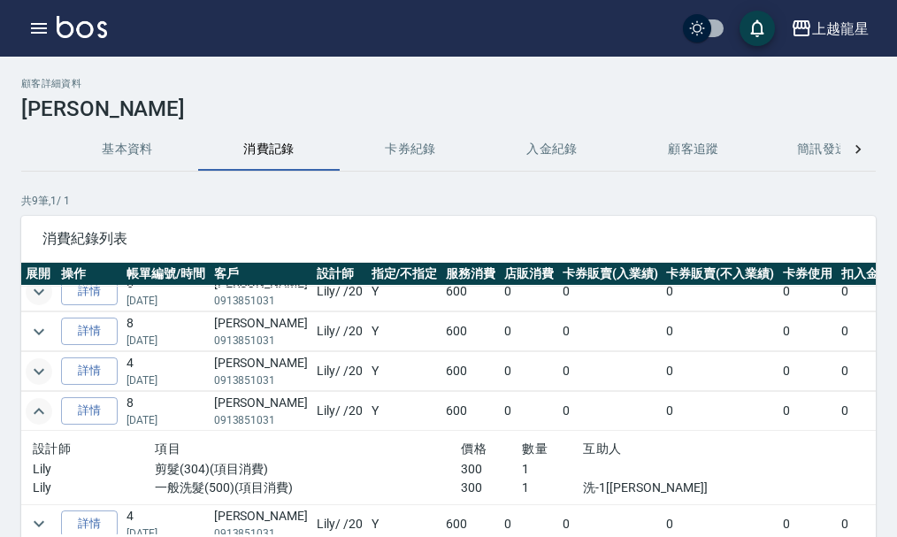
scroll to position [196, 0]
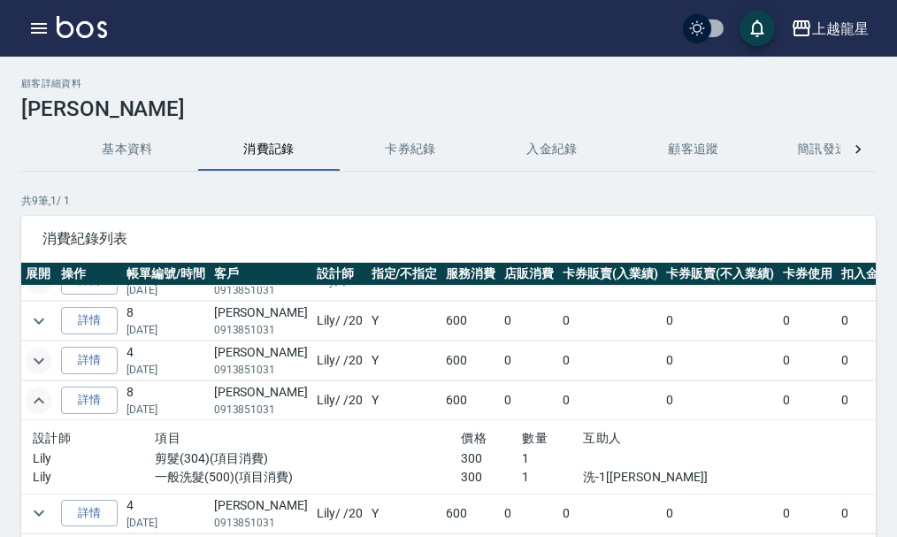
click at [32, 395] on icon "expand row" at bounding box center [38, 400] width 21 height 21
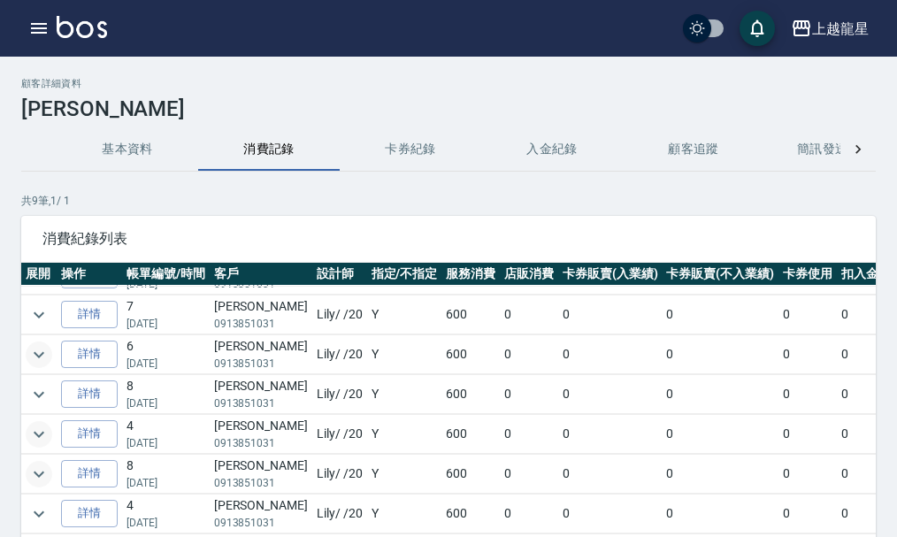
scroll to position [123, 0]
click at [39, 351] on icon "expand row" at bounding box center [39, 354] width 11 height 6
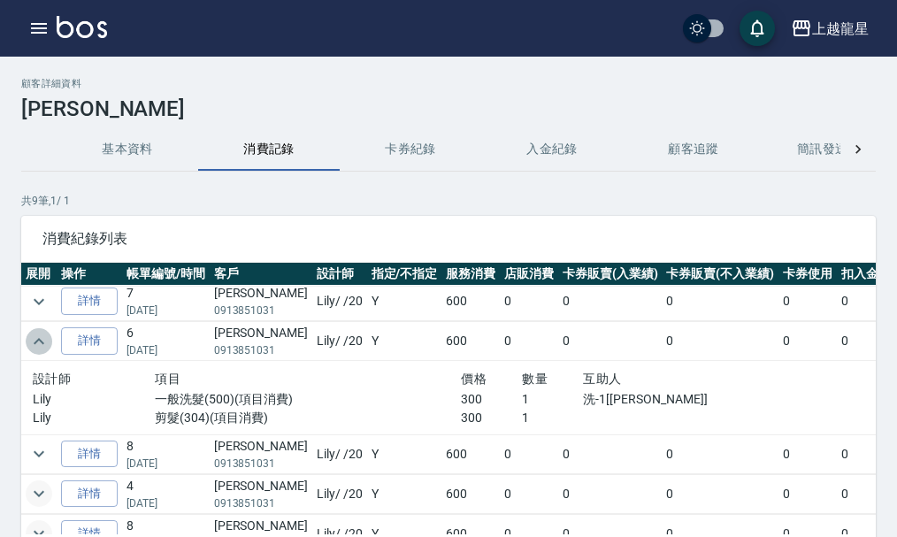
click at [39, 344] on icon "expand row" at bounding box center [38, 341] width 21 height 21
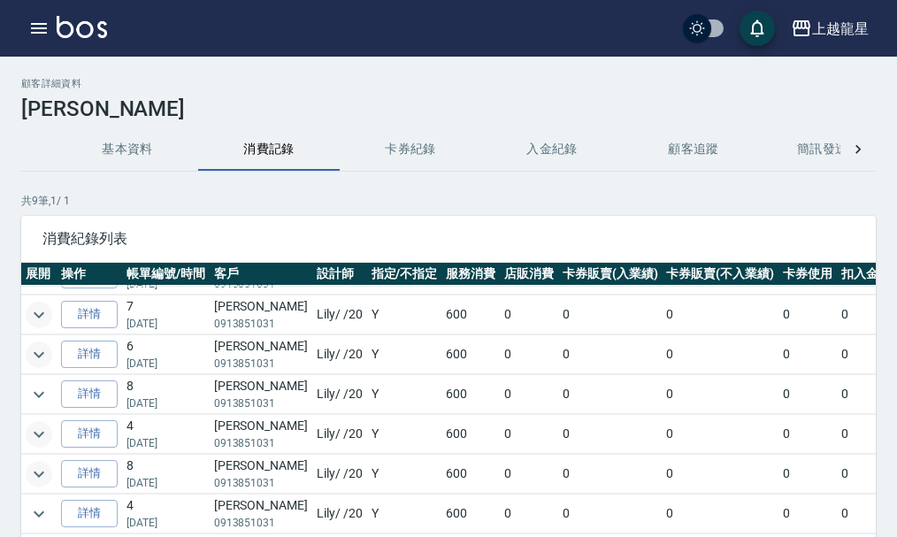
click at [39, 305] on icon "expand row" at bounding box center [38, 314] width 21 height 21
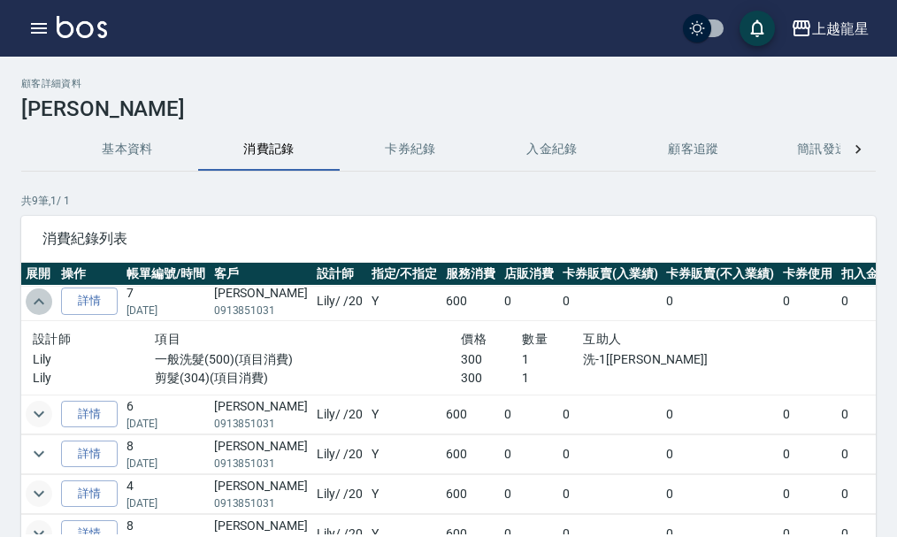
click at [39, 305] on icon "expand row" at bounding box center [38, 301] width 21 height 21
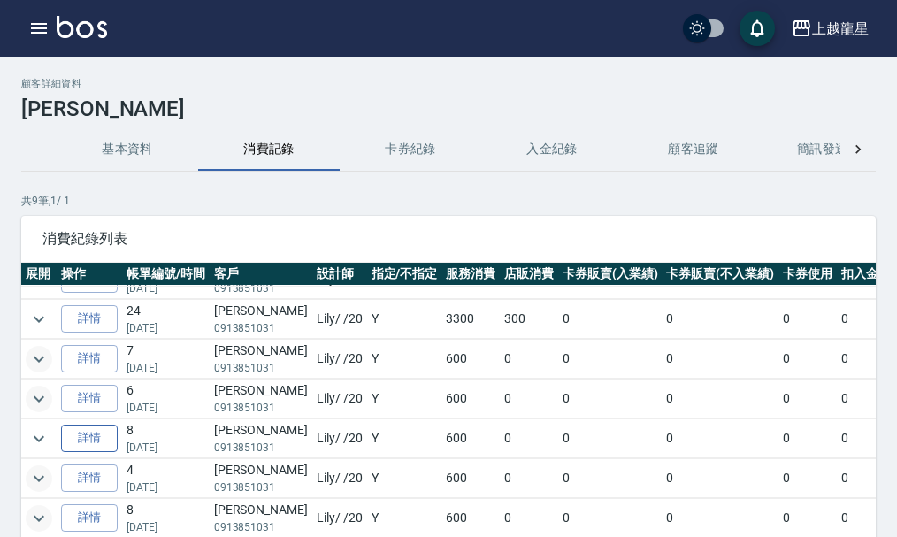
scroll to position [34, 0]
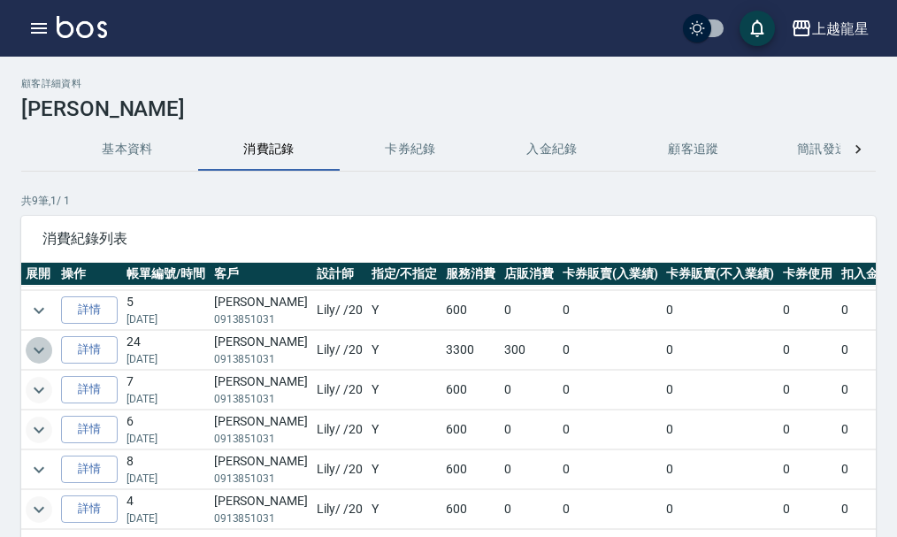
click at [42, 354] on icon "expand row" at bounding box center [38, 350] width 21 height 21
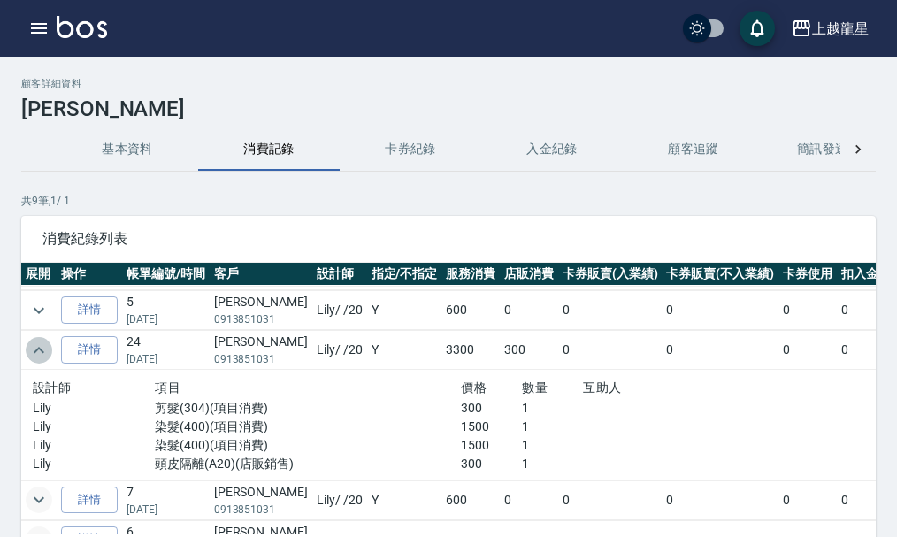
click at [42, 354] on icon "expand row" at bounding box center [38, 350] width 21 height 21
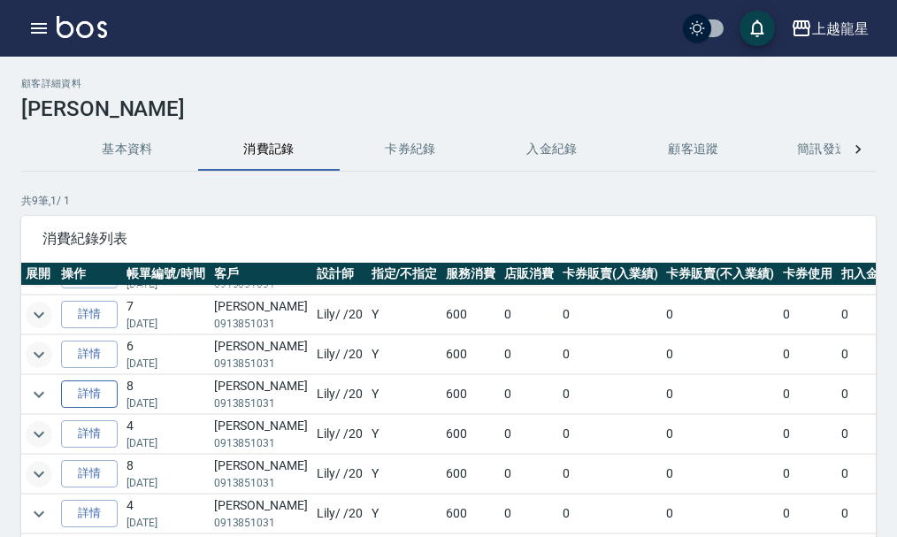
scroll to position [120, 0]
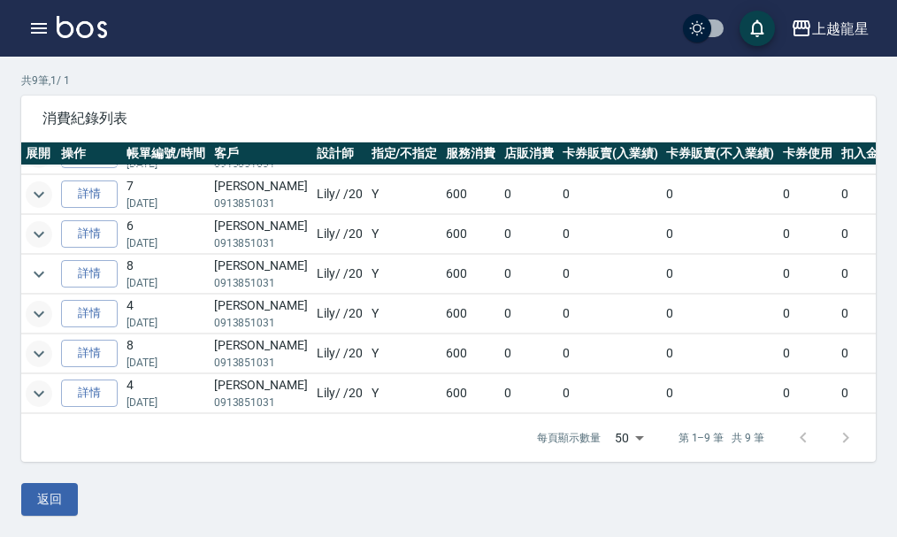
click at [45, 383] on icon "expand row" at bounding box center [38, 393] width 21 height 21
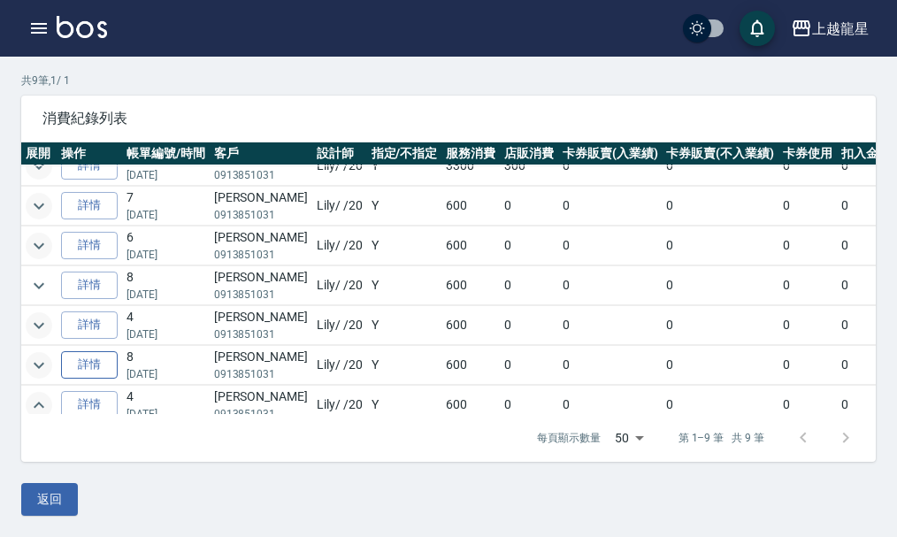
scroll to position [196, 0]
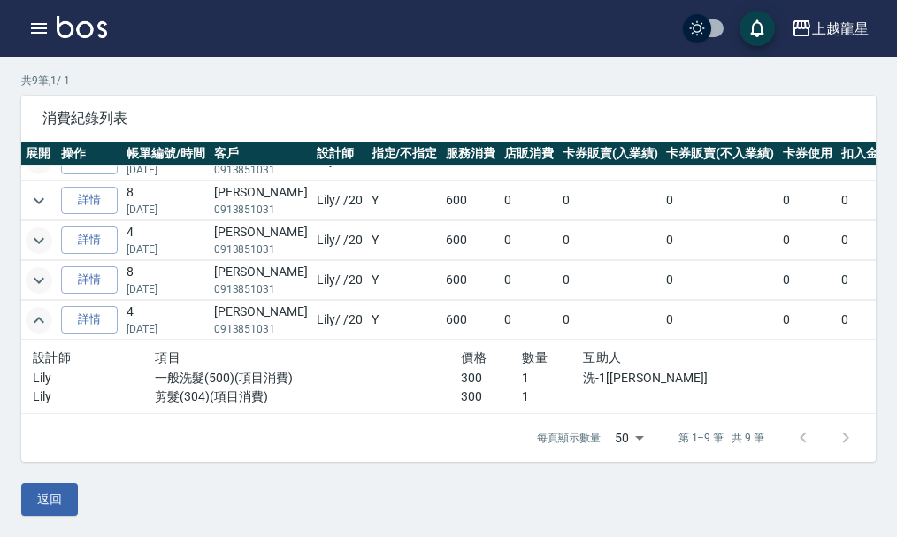
click at [47, 318] on button "expand row" at bounding box center [39, 320] width 27 height 27
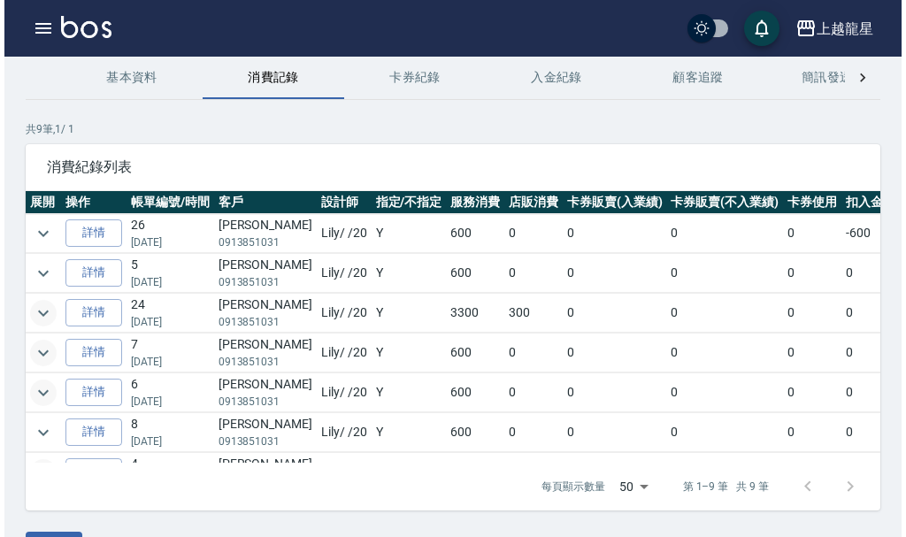
scroll to position [32, 0]
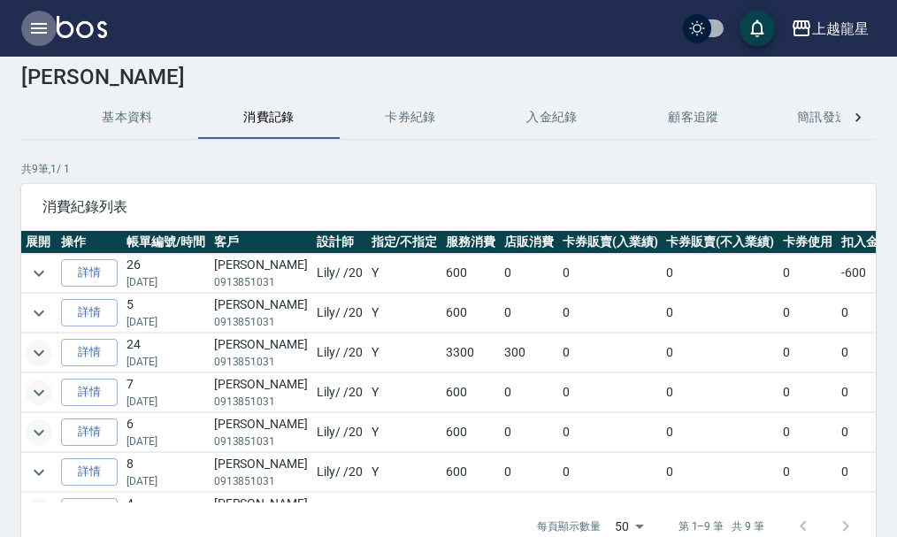
click at [41, 17] on button "button" at bounding box center [38, 28] width 35 height 35
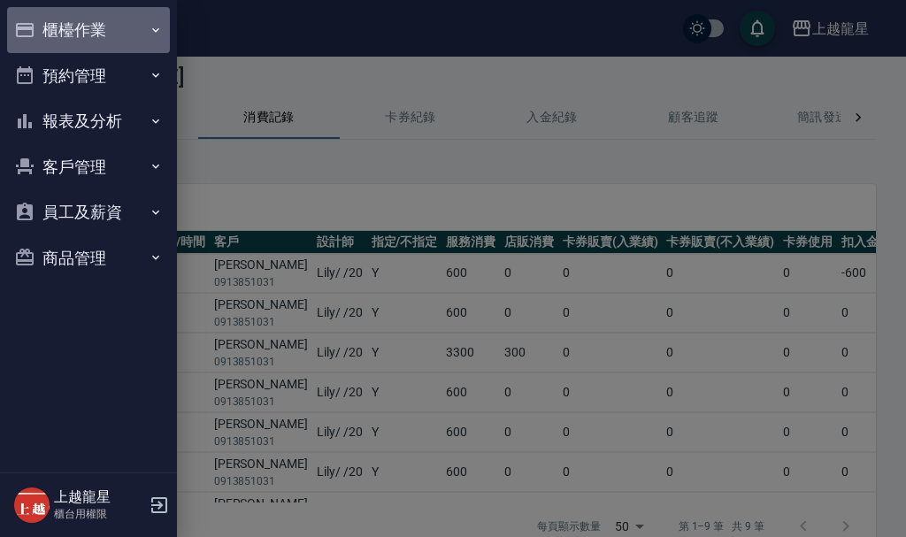
click at [63, 19] on button "櫃檯作業" at bounding box center [88, 30] width 163 height 46
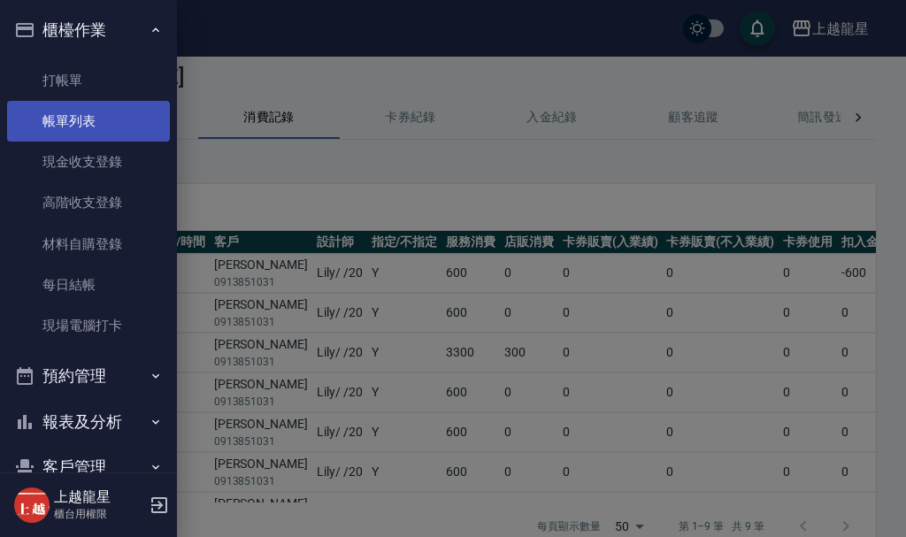
click at [82, 131] on link "帳單列表" at bounding box center [88, 121] width 163 height 41
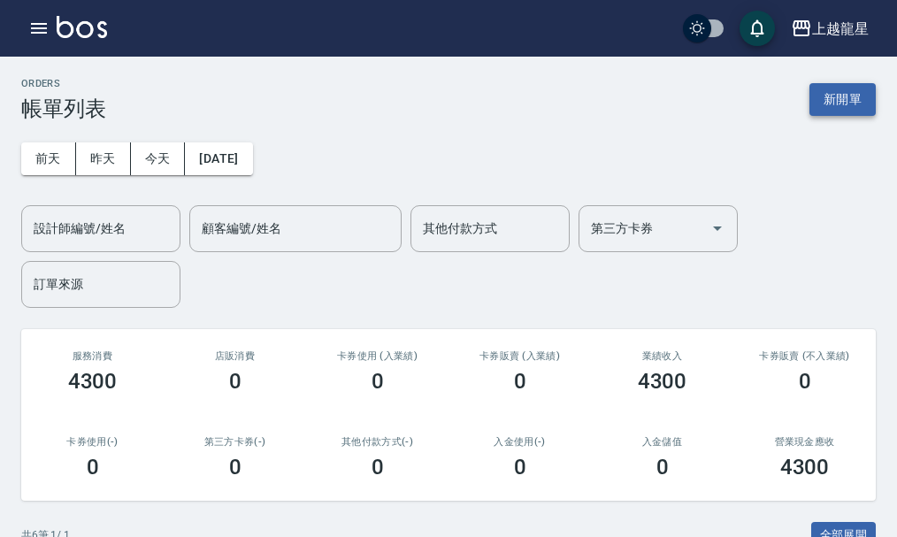
click at [817, 101] on button "新開單" at bounding box center [842, 99] width 66 height 33
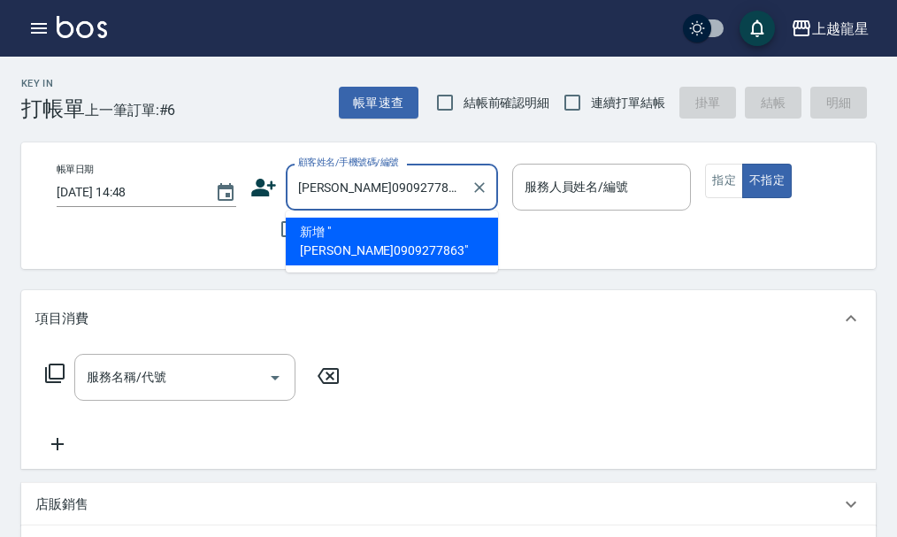
click at [418, 232] on li "新增 "[PERSON_NAME]0909277863"" at bounding box center [392, 242] width 212 height 48
type input "[PERSON_NAME]0909277863"
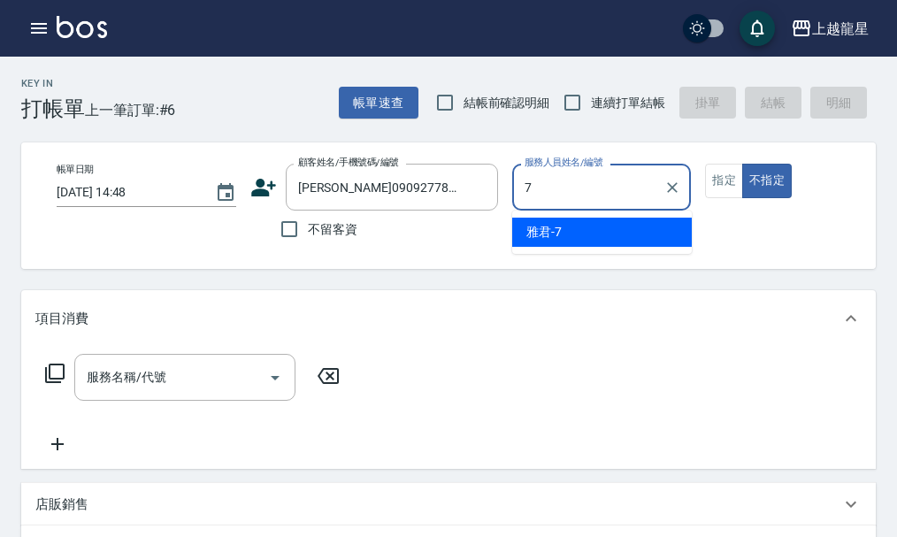
type input "雅君-7"
type button "false"
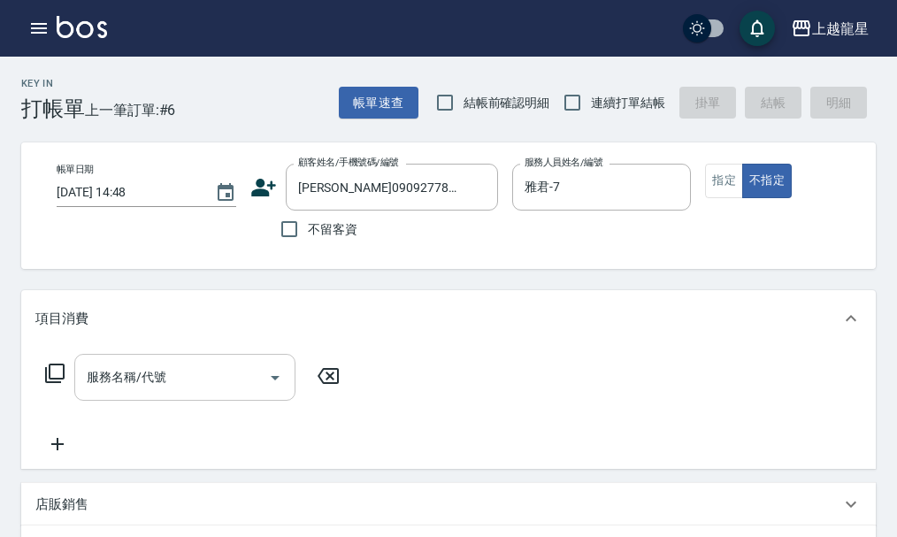
click at [184, 401] on div "服務名稱/代號" at bounding box center [184, 377] width 221 height 47
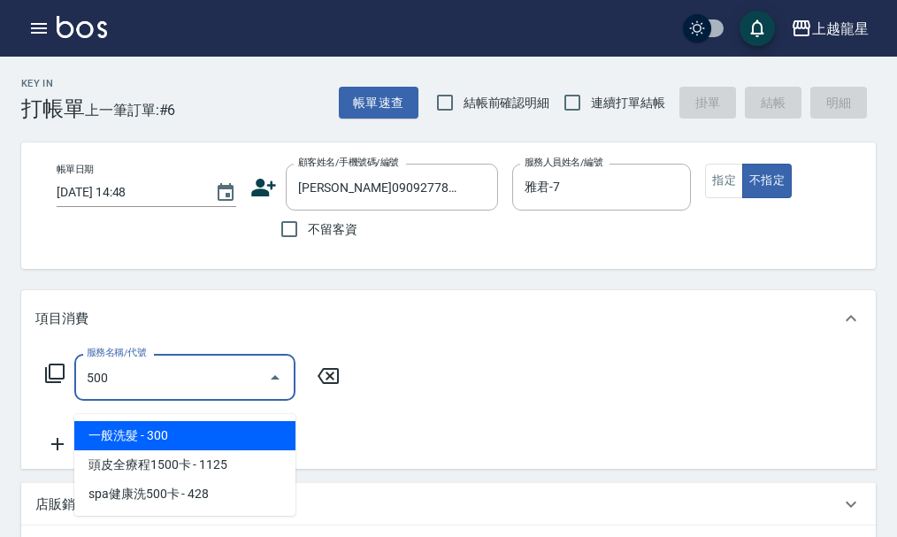
type input "一般洗髮(500)"
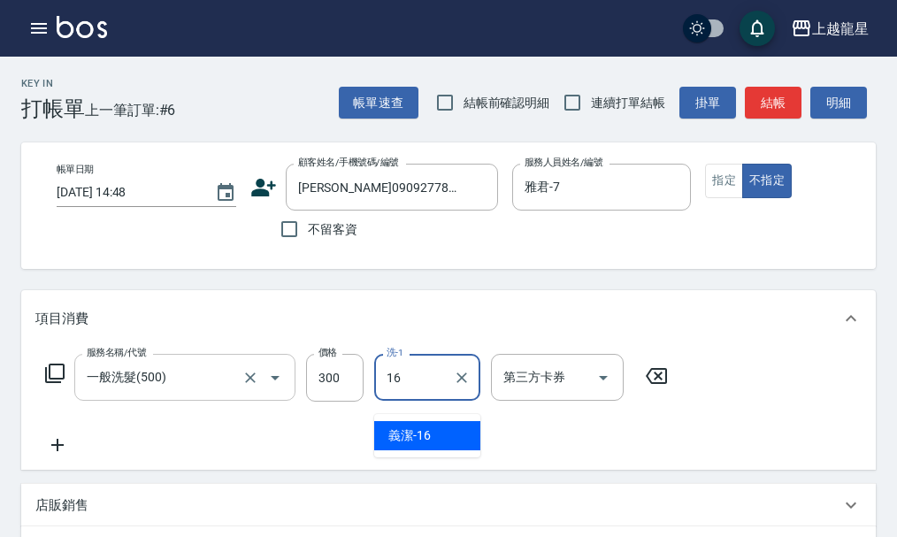
type input "義潔-16"
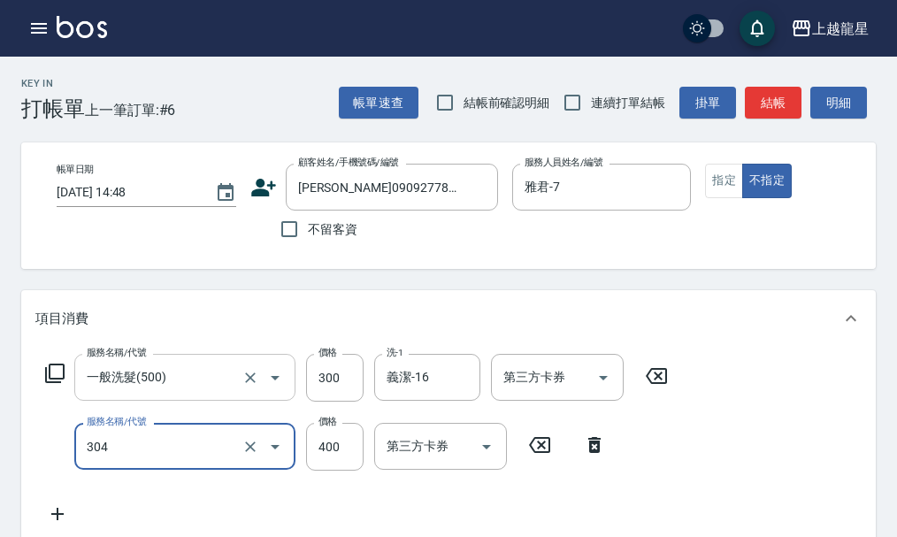
type input "剪髮(304)"
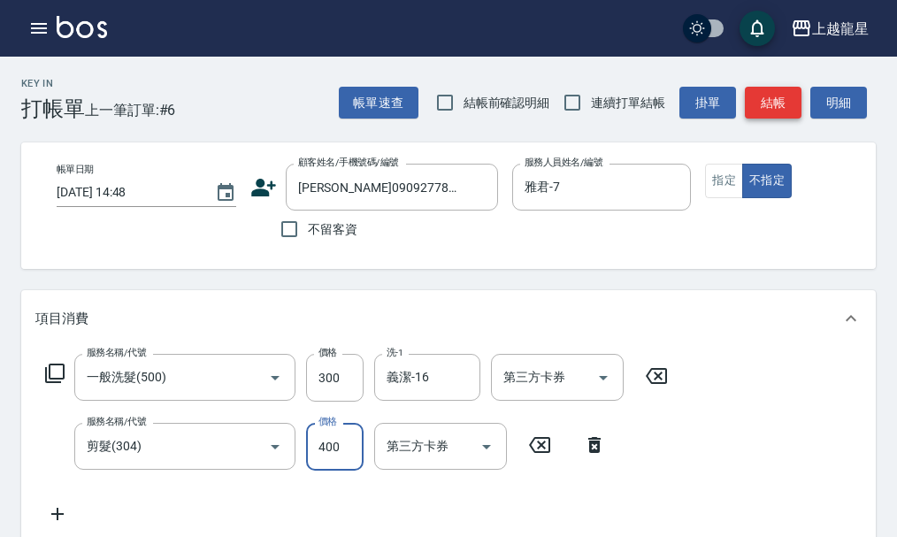
click at [778, 92] on button "結帳" at bounding box center [773, 103] width 57 height 33
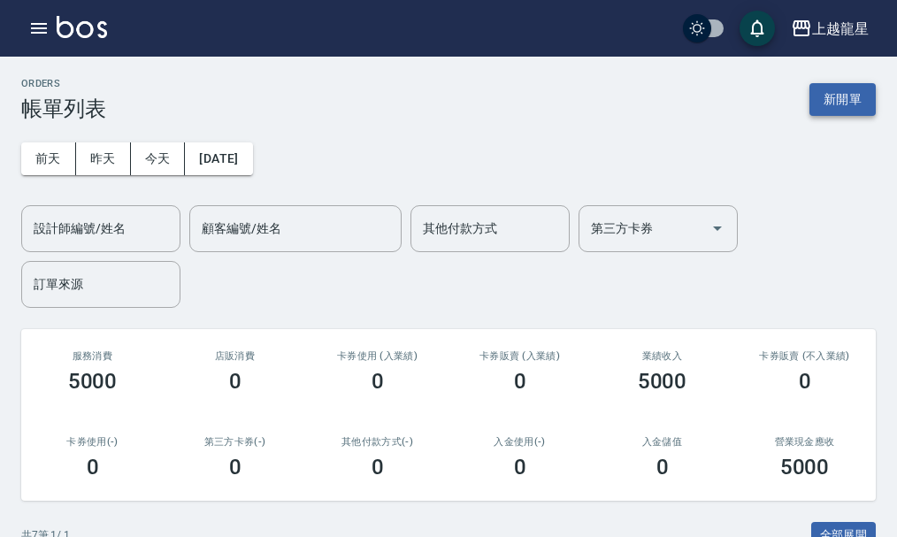
click at [834, 101] on button "新開單" at bounding box center [842, 99] width 66 height 33
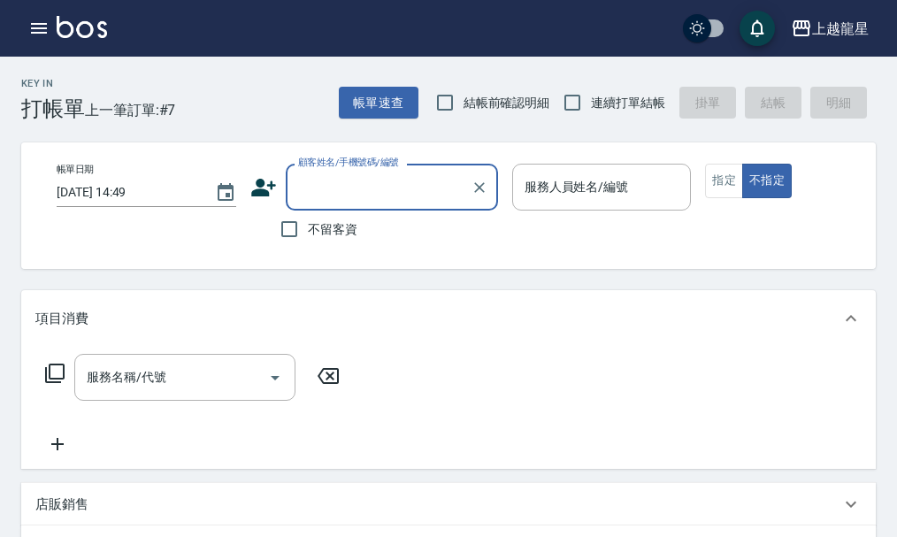
type input "ㄗ"
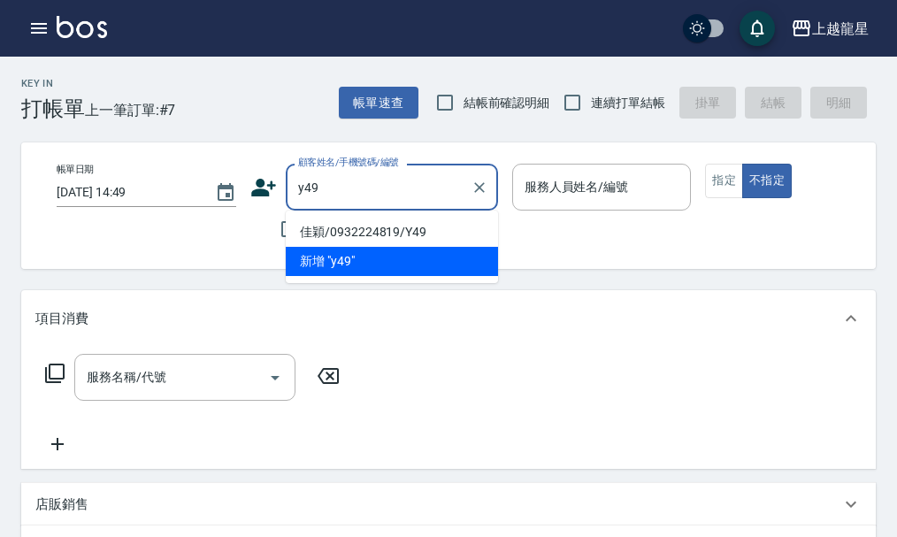
click at [424, 219] on li "佳穎/0932224819/Y49" at bounding box center [392, 232] width 212 height 29
type input "佳穎/0932224819/Y49"
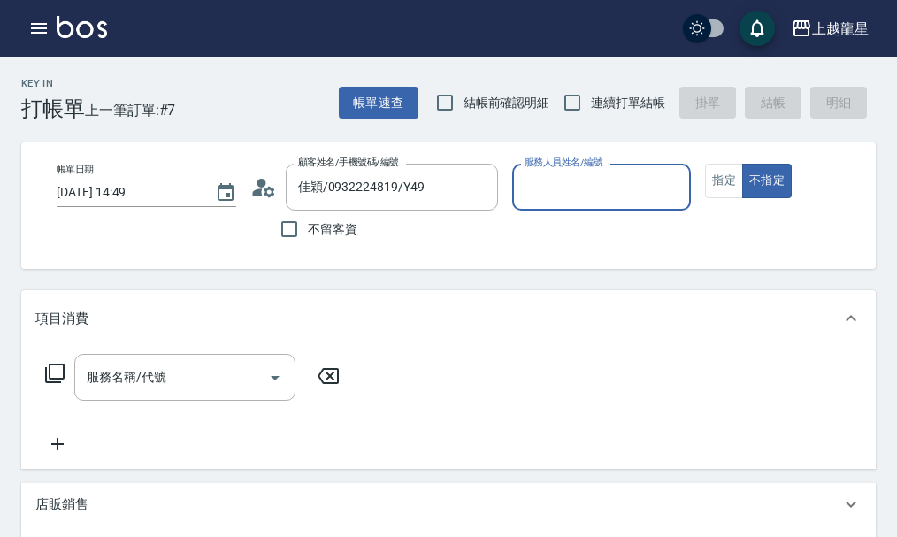
type input "淑雲-25"
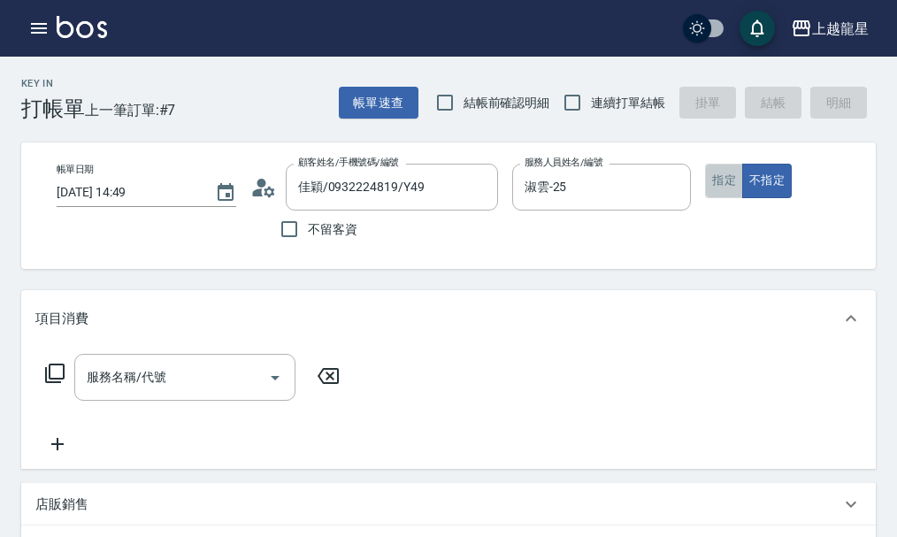
click at [729, 187] on button "指定" at bounding box center [724, 181] width 38 height 34
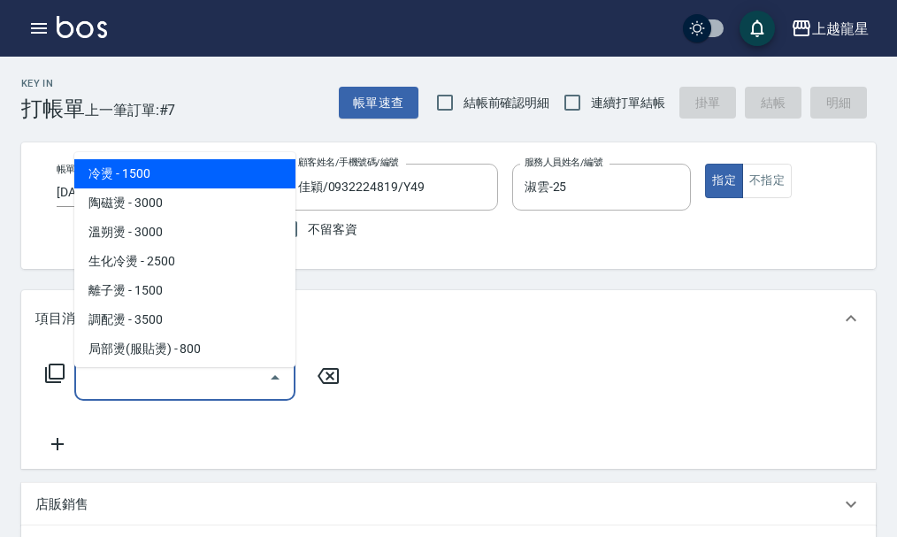
drag, startPoint x: 216, startPoint y: 392, endPoint x: 229, endPoint y: 344, distance: 49.6
click at [226, 356] on body "上越龍星 登出 櫃檯作業 打帳單 帳單列表 現金收支登錄 高階收支登錄 材料自購登錄 每日結帳 現場電腦打卡 預約管理 預約管理 單日預約紀錄 單週預約紀錄 …" at bounding box center [448, 491] width 897 height 982
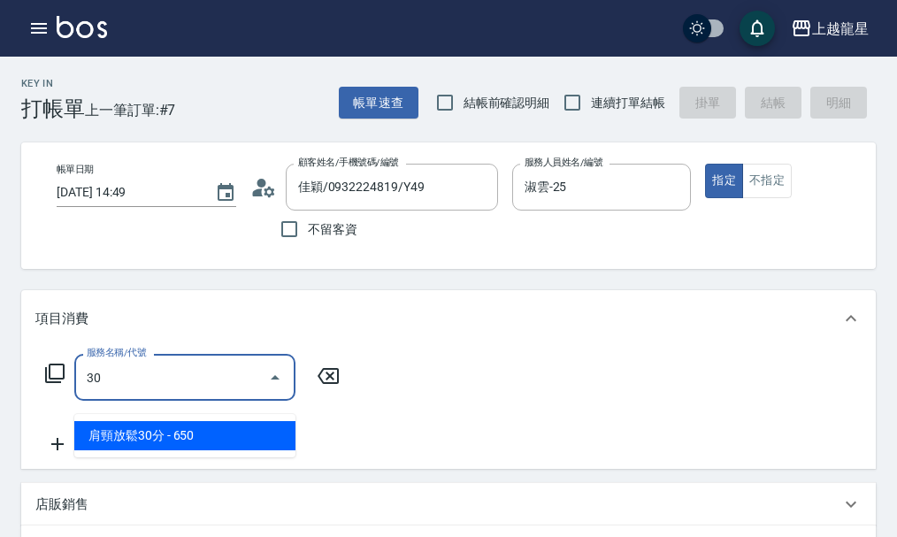
type input "301"
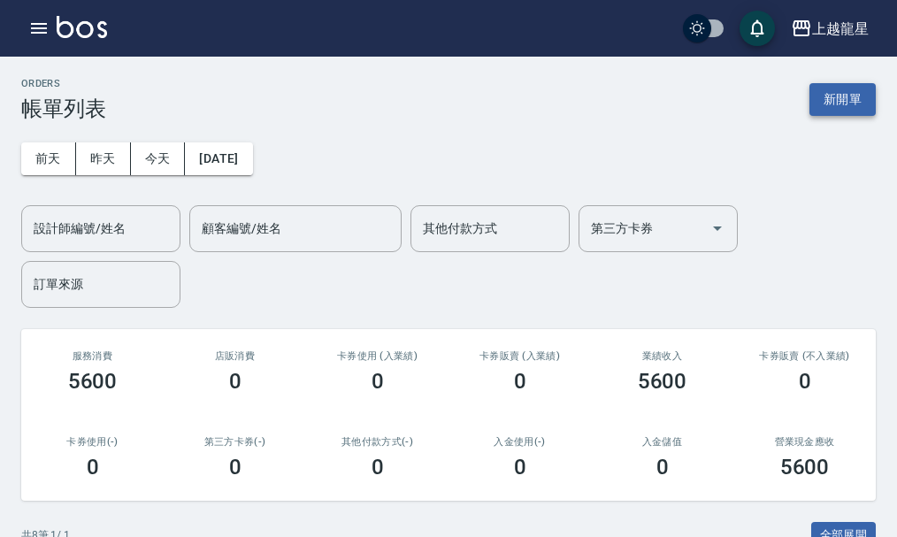
click at [847, 101] on button "新開單" at bounding box center [842, 99] width 66 height 33
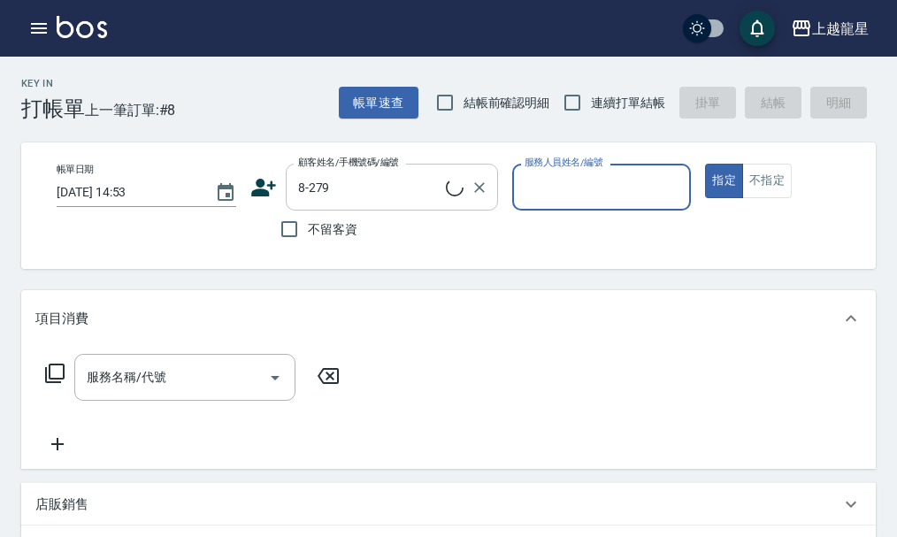
type input "[PERSON_NAME]/0928819485/8-279"
type input "Alisa-10"
click at [205, 387] on input "服務名稱/代號" at bounding box center [171, 377] width 179 height 31
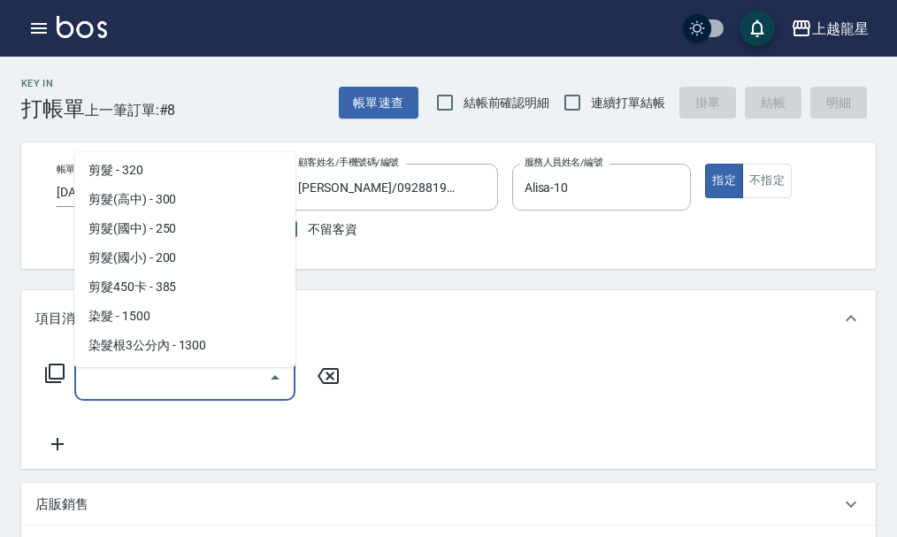
scroll to position [442, 0]
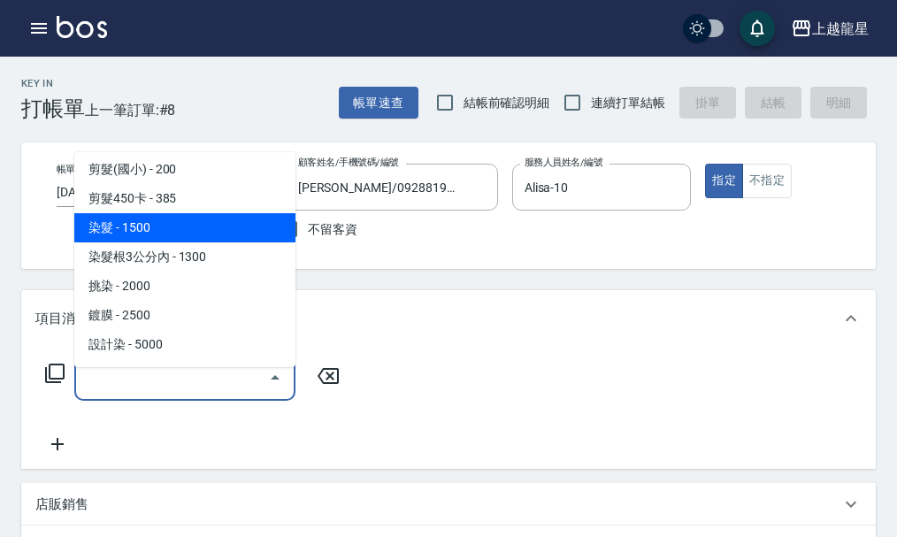
click at [188, 234] on span "染髮 - 1500" at bounding box center [184, 227] width 221 height 29
type input "染髮(400)"
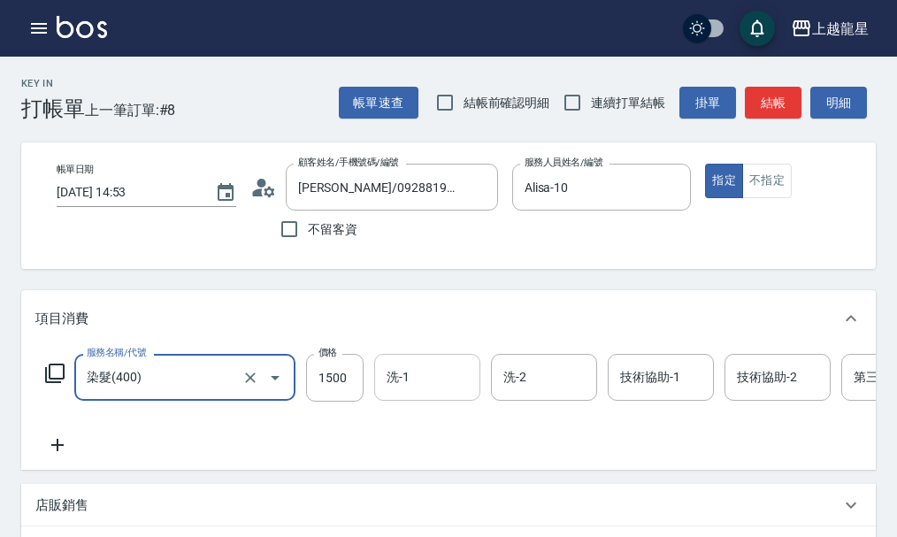
click at [386, 393] on input "洗-1" at bounding box center [427, 377] width 90 height 31
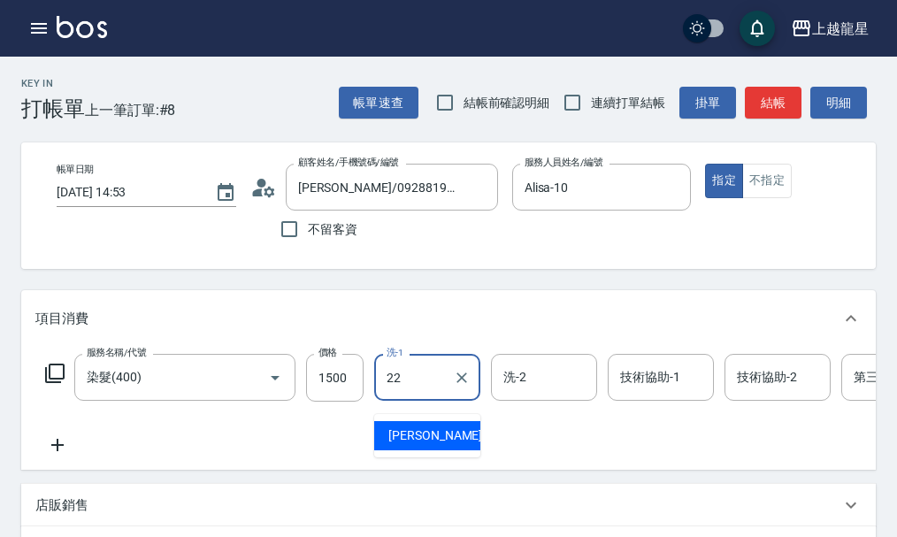
type input "[PERSON_NAME]-22"
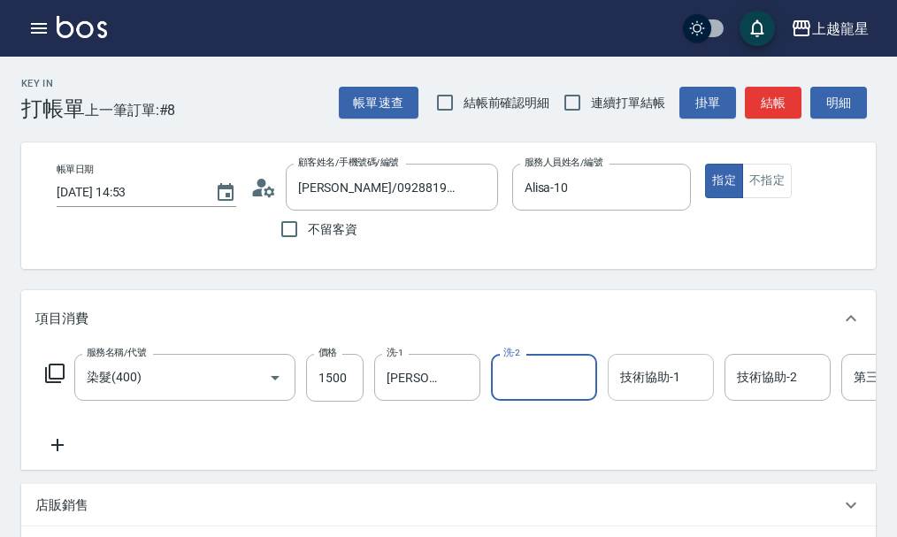
click at [666, 392] on div "技術協助-1 技術協助-1" at bounding box center [661, 377] width 106 height 47
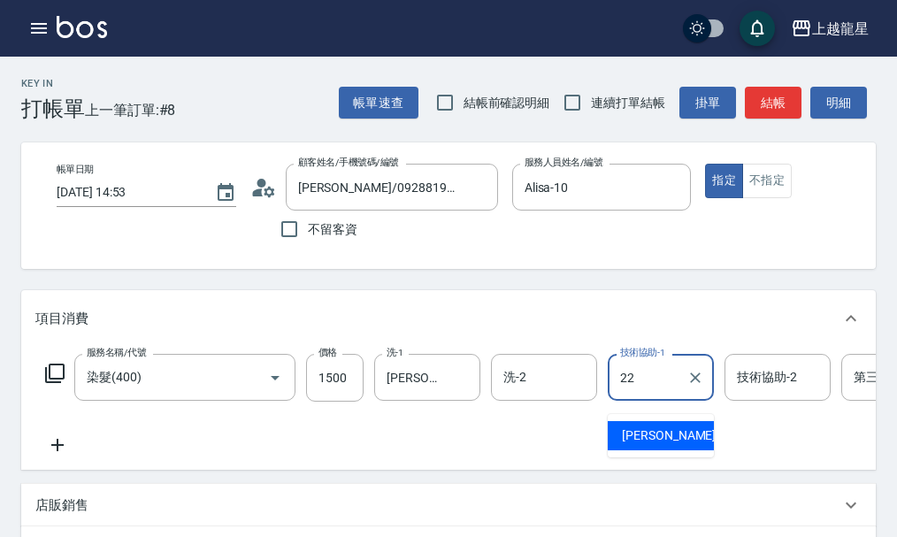
type input "[PERSON_NAME]-22"
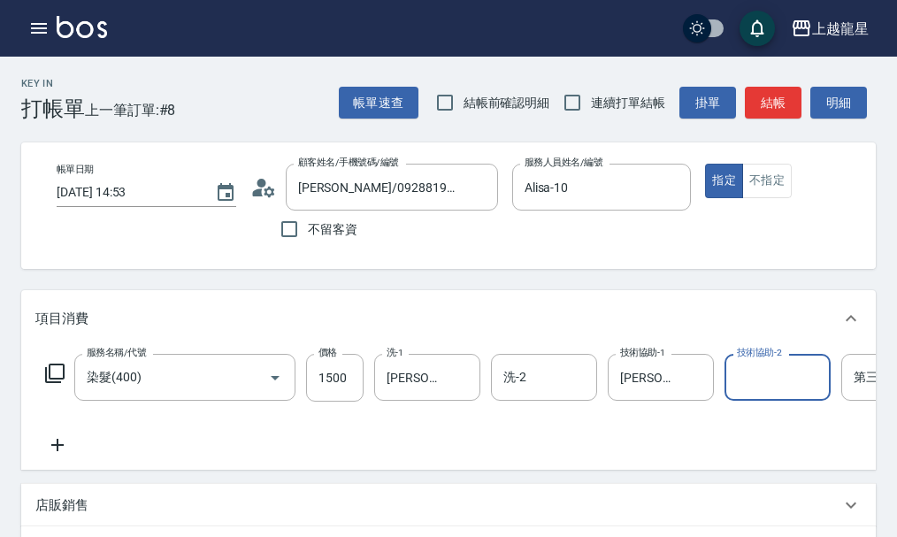
click at [61, 456] on icon at bounding box center [57, 444] width 44 height 21
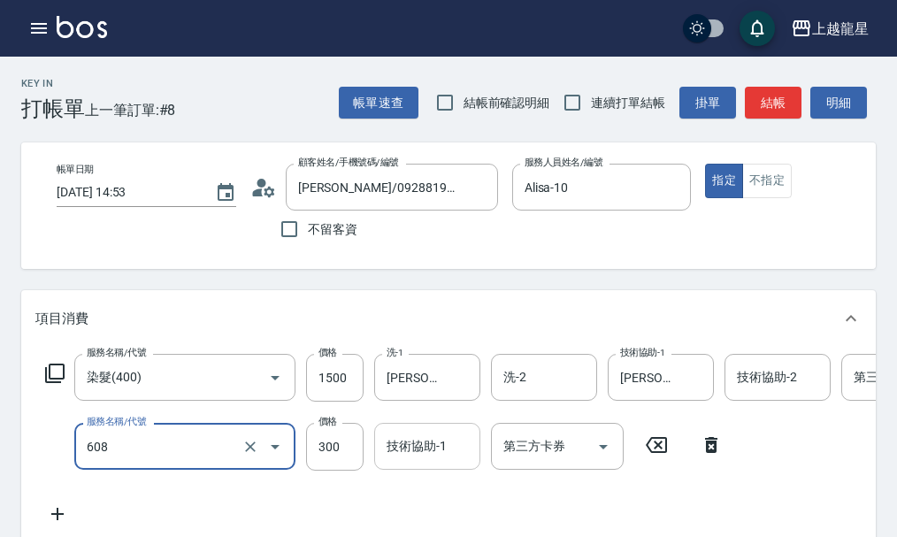
click at [439, 458] on div "技術協助-1 技術協助-1" at bounding box center [427, 446] width 106 height 47
type input "頭皮隔離(608)"
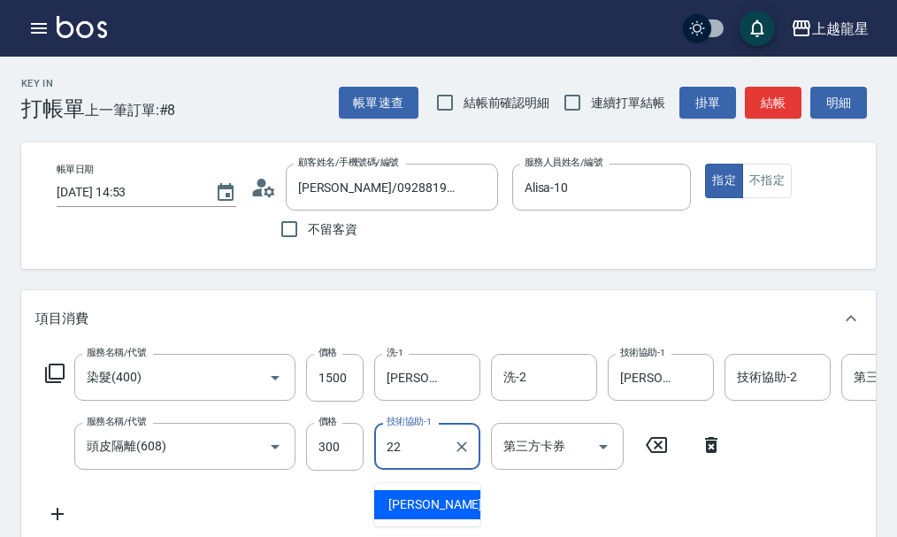
type input "[PERSON_NAME]-22"
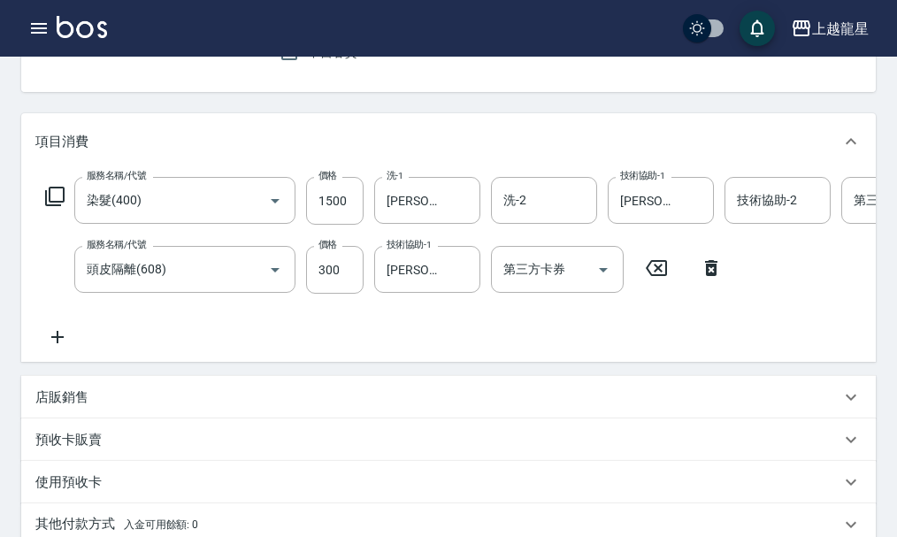
click at [58, 343] on icon at bounding box center [57, 337] width 12 height 12
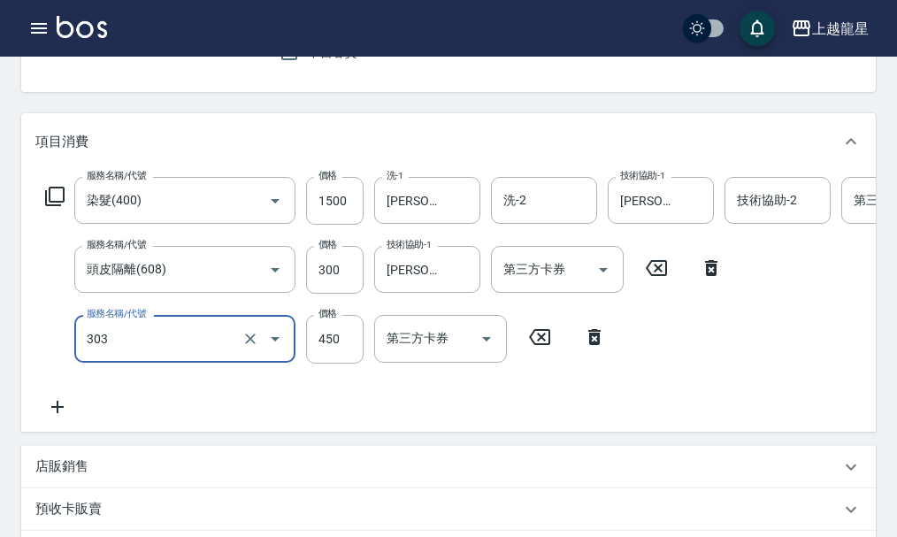
type input "剪髮(303)"
click at [226, 417] on div "服務名稱/代號 染髮(400) 服務名稱/代號 價格 1500 價格 洗-1 [PERSON_NAME]-22 洗-1 洗-2 洗-2 技術協助-1 [PER…" at bounding box center [531, 297] width 993 height 240
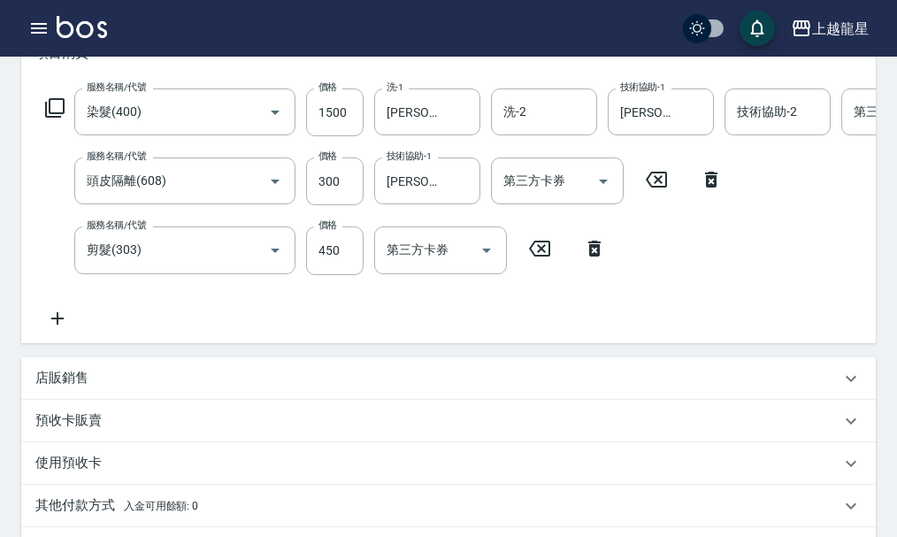
click at [57, 325] on icon at bounding box center [57, 318] width 12 height 12
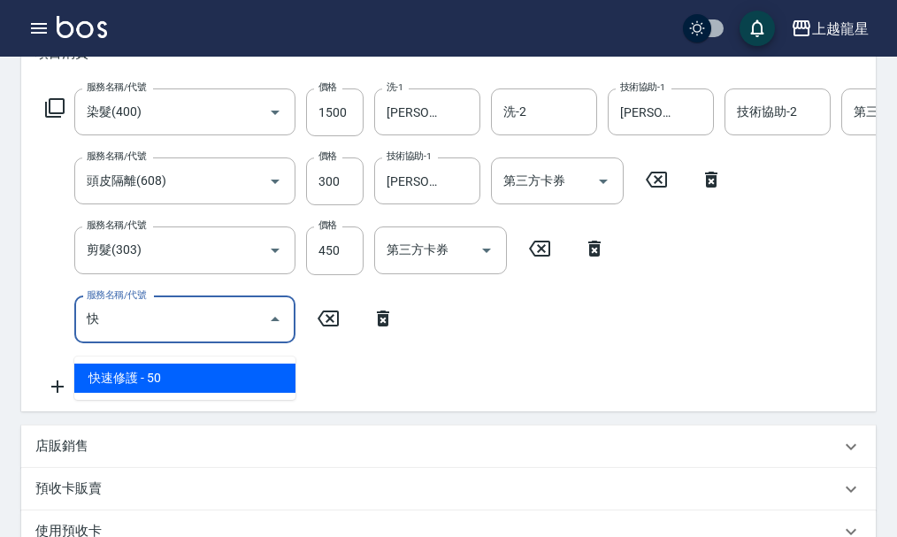
click at [207, 375] on span "快速修護 - 50" at bounding box center [184, 378] width 221 height 29
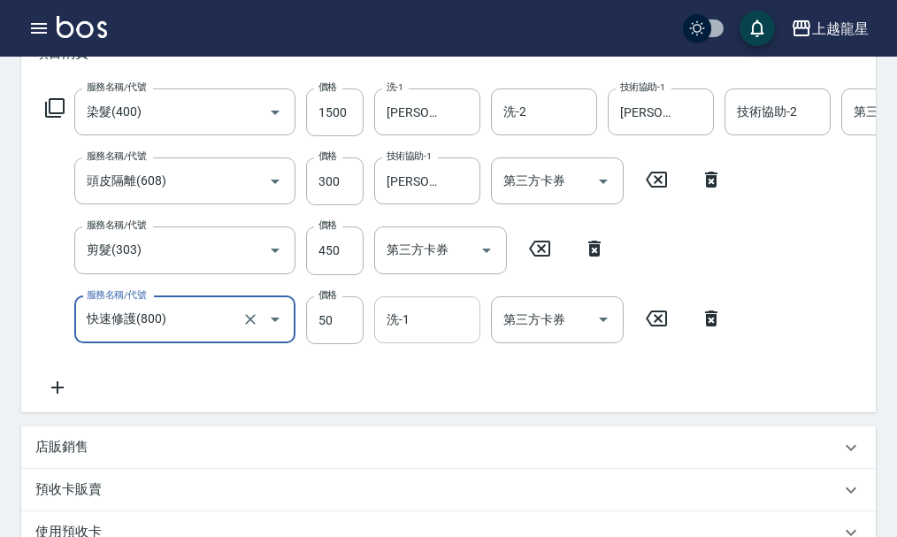
type input "快速修護(800)"
click at [422, 335] on input "洗-1" at bounding box center [427, 319] width 90 height 31
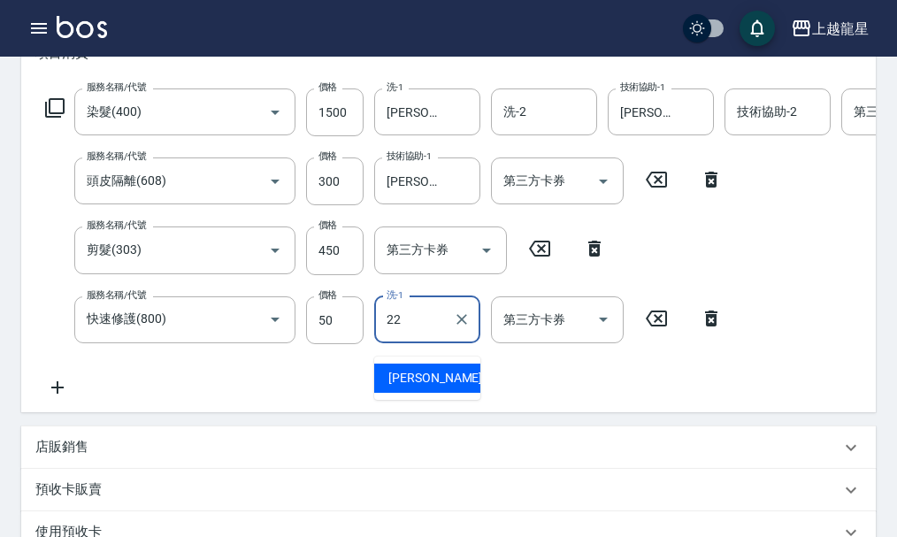
type input "[PERSON_NAME]-22"
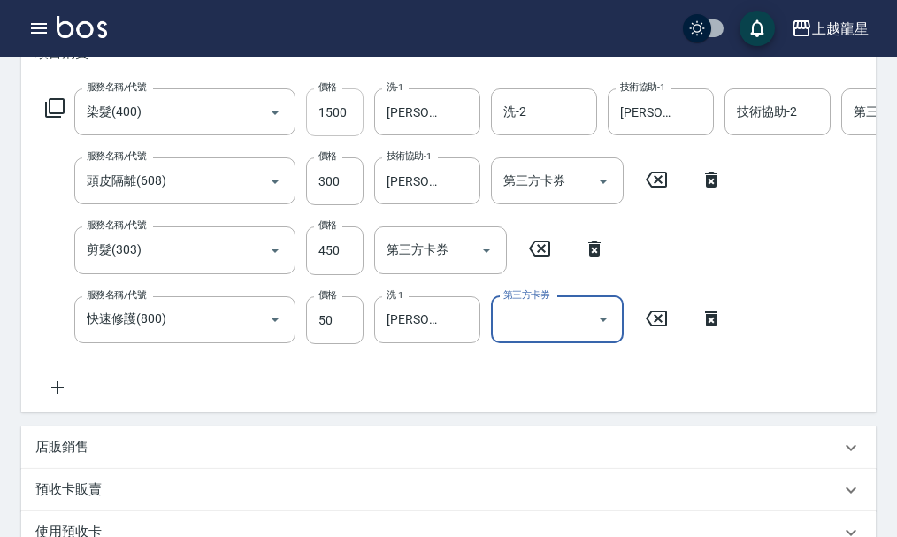
click at [324, 125] on input "1500" at bounding box center [334, 112] width 57 height 48
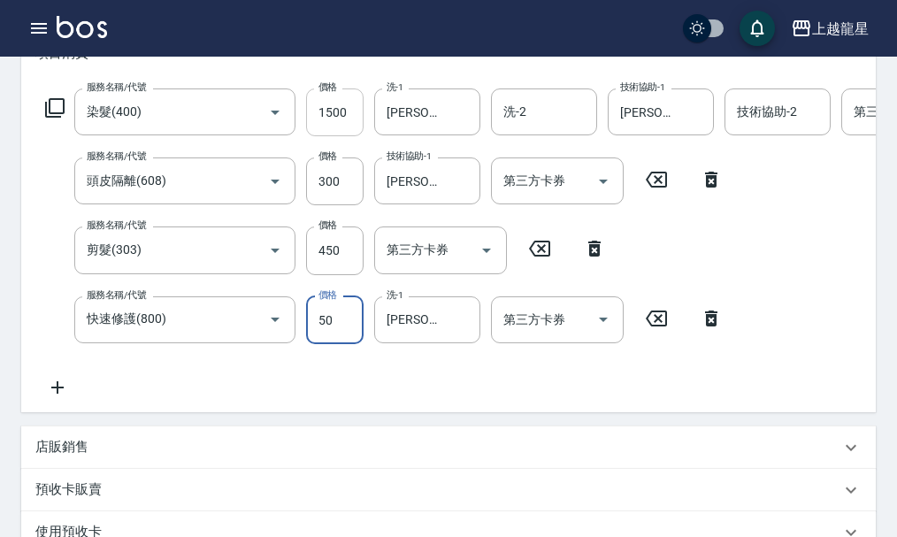
click at [324, 125] on input "1500" at bounding box center [334, 112] width 57 height 48
type input "1550"
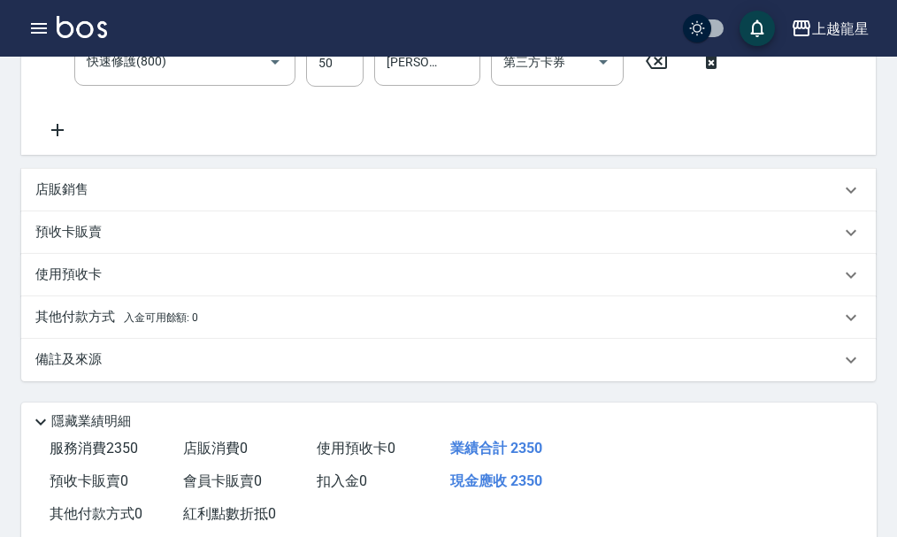
scroll to position [531, 0]
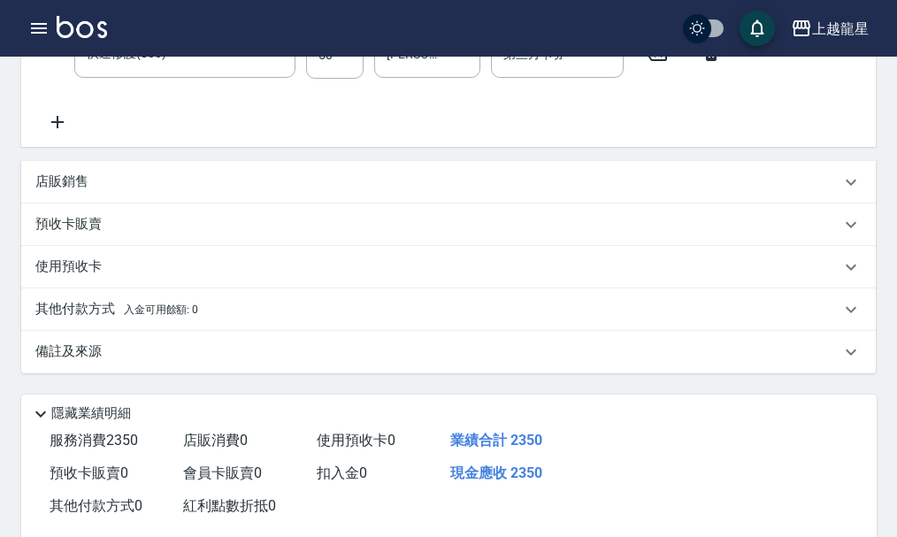
click at [135, 191] on div "店販銷售" at bounding box center [437, 181] width 805 height 19
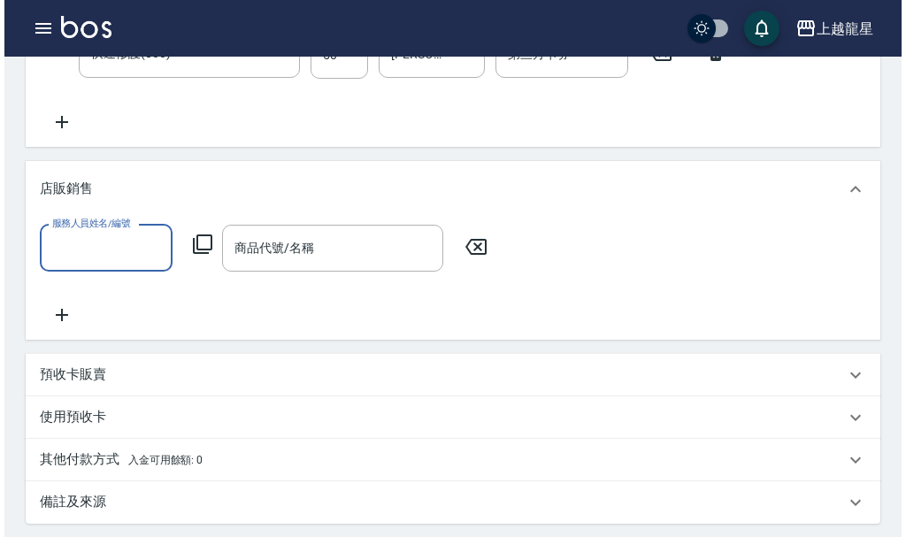
scroll to position [0, 0]
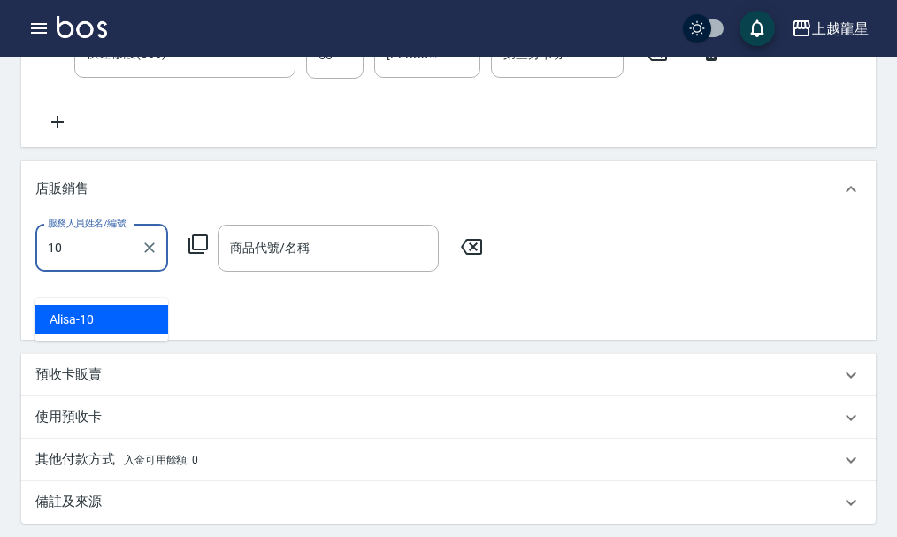
type input "Alisa-10"
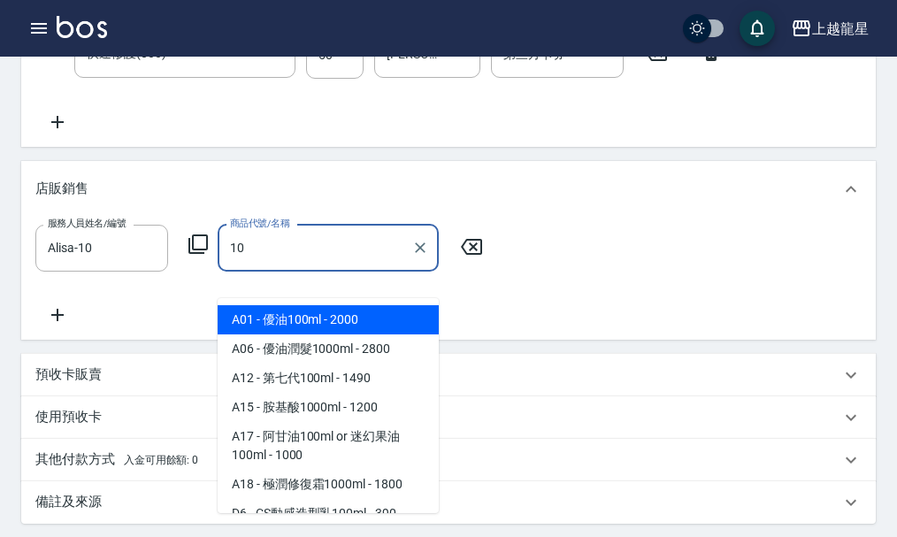
type input "優油100ml"
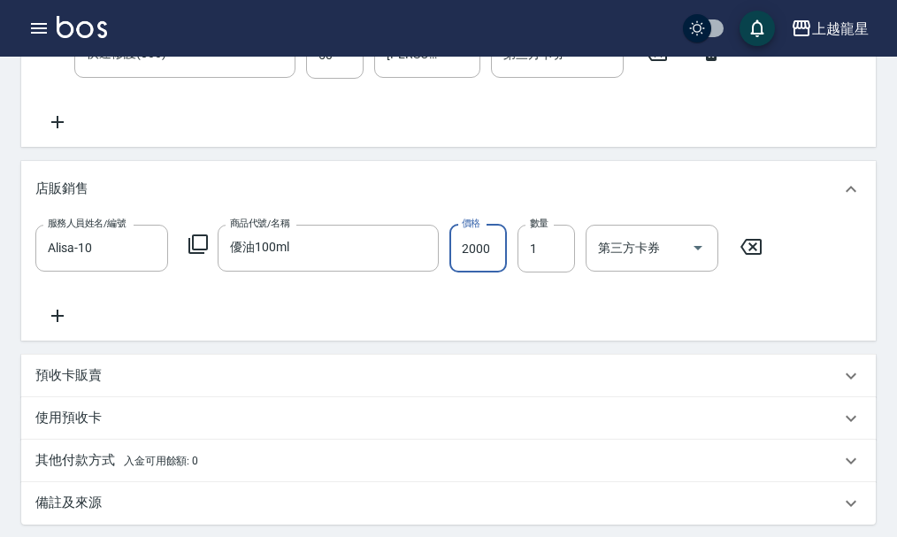
click at [757, 257] on icon at bounding box center [751, 246] width 44 height 21
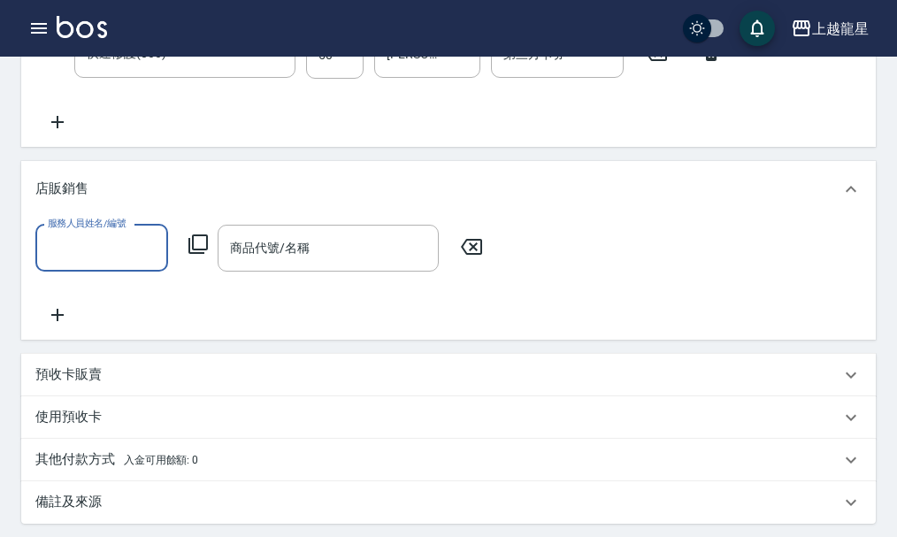
click at [103, 264] on input "服務人員姓名/編號" at bounding box center [101, 248] width 117 height 31
type input "Alisa-10"
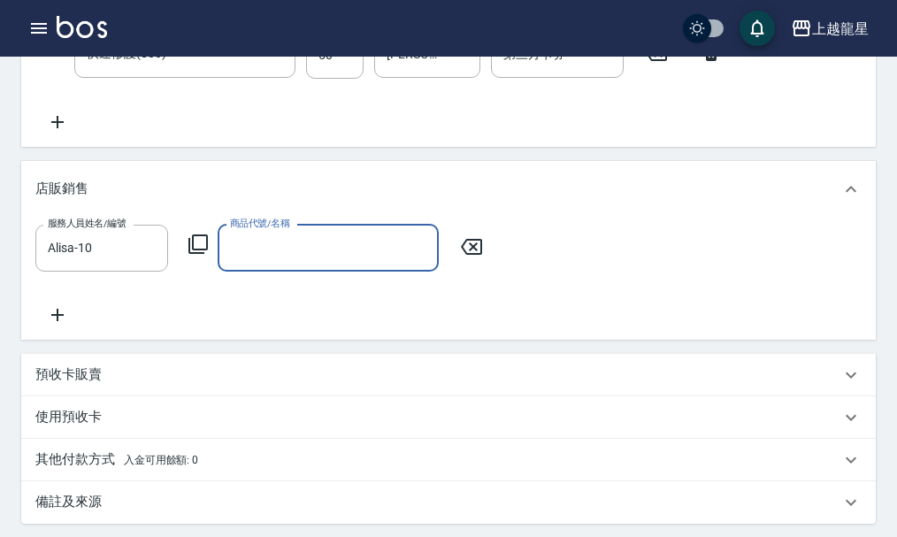
click at [195, 255] on icon at bounding box center [198, 244] width 21 height 21
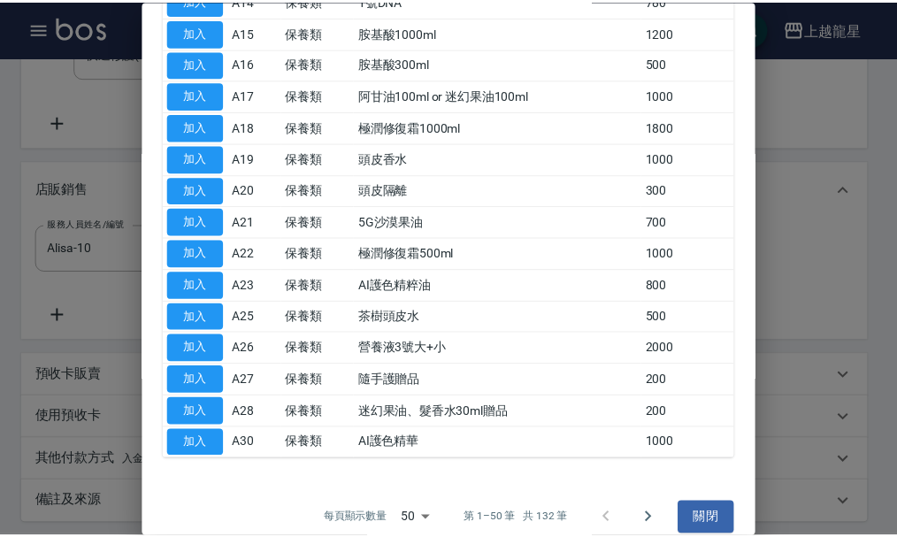
scroll to position [531, 0]
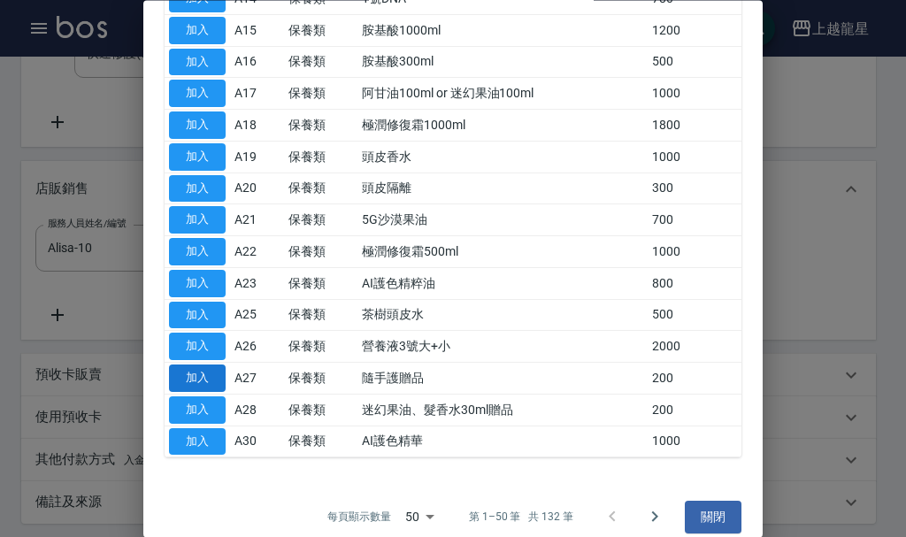
click at [213, 375] on button "加入" at bounding box center [197, 378] width 57 height 27
type input "隨手護贈品"
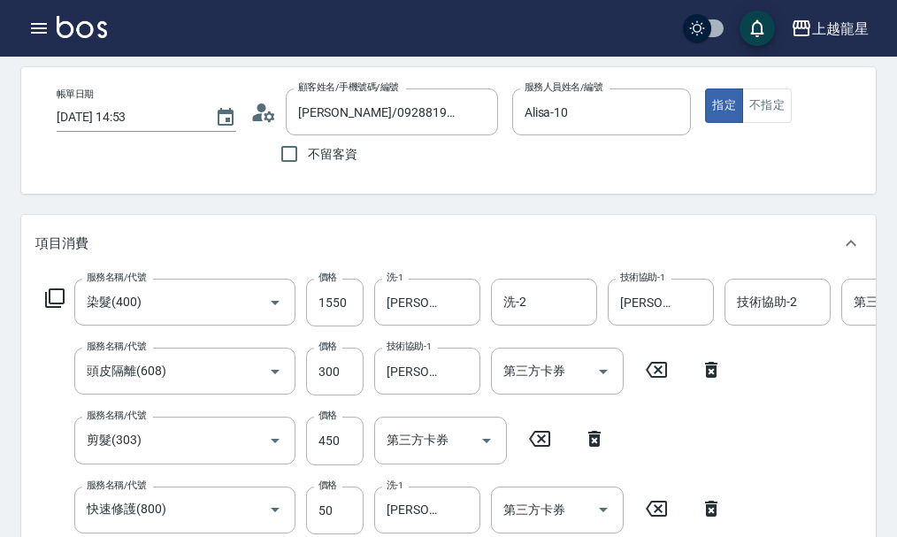
scroll to position [0, 0]
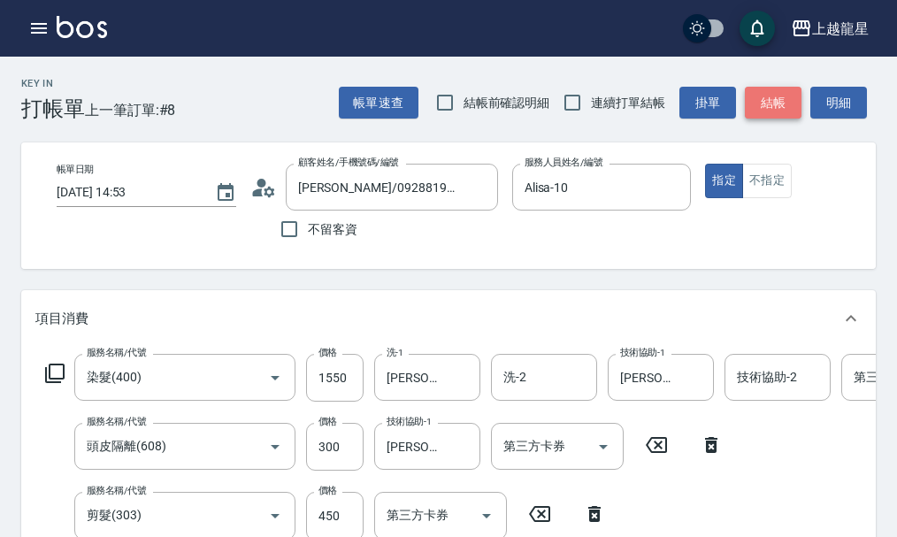
click at [768, 90] on button "結帳" at bounding box center [773, 103] width 57 height 33
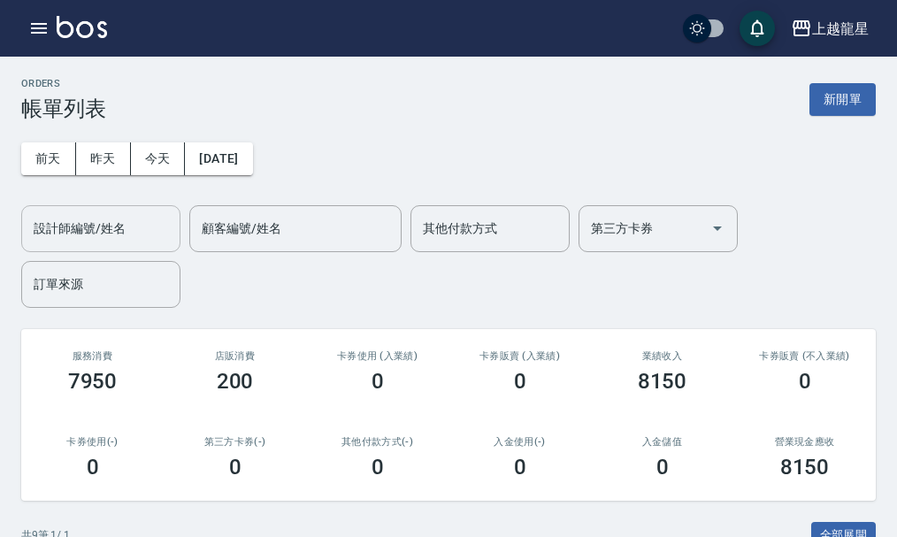
click at [79, 232] on input "設計師編號/姓名" at bounding box center [100, 228] width 143 height 31
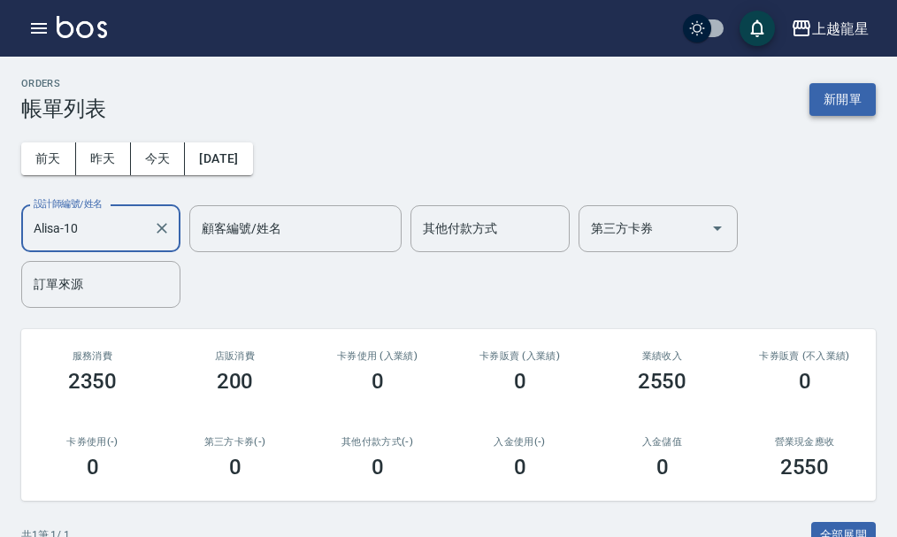
type input "Alisa-10"
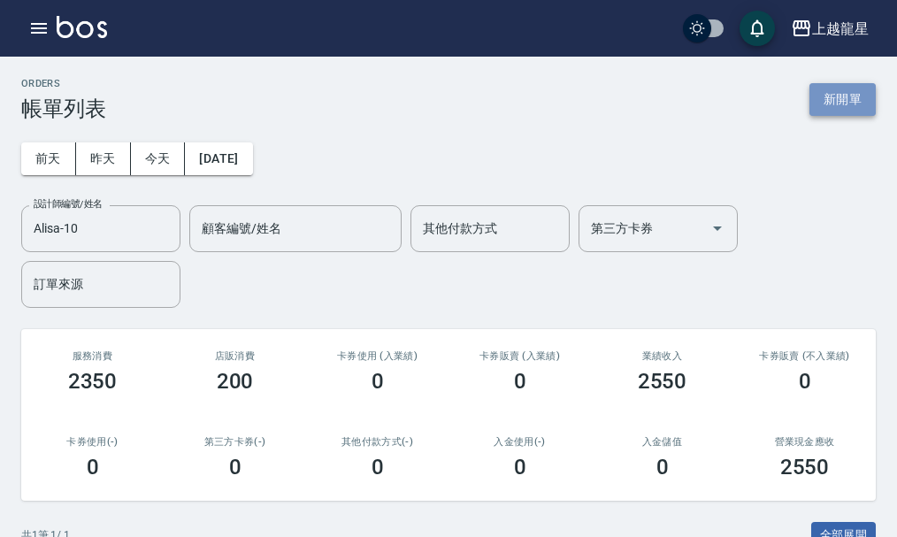
click at [848, 92] on button "新開單" at bounding box center [842, 99] width 66 height 33
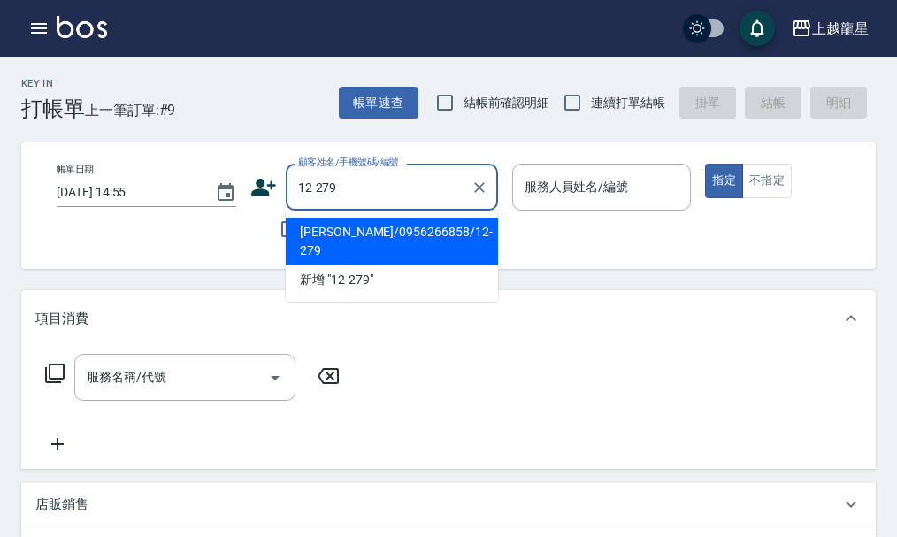
type input "[PERSON_NAME]/0956266858/12-279"
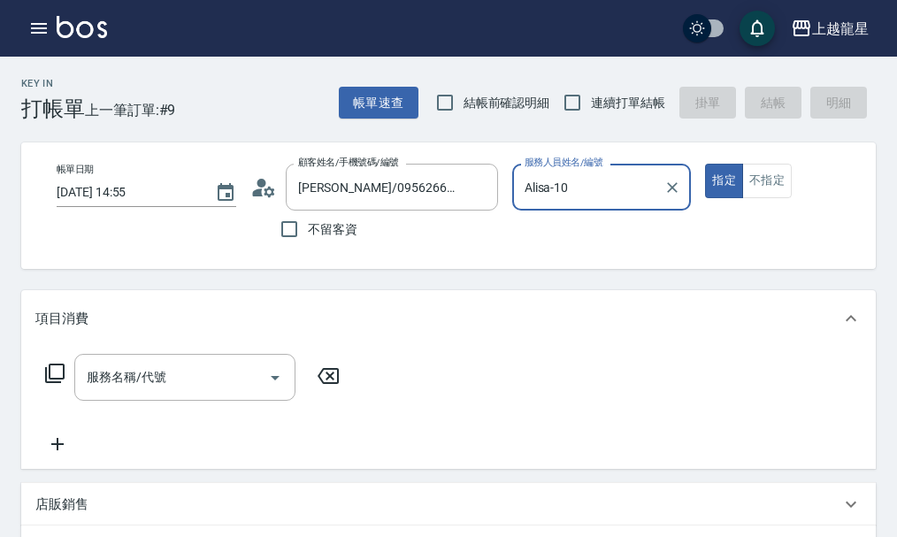
type input "Alisa-10"
click at [188, 376] on input "服務名稱/代號" at bounding box center [171, 377] width 179 height 31
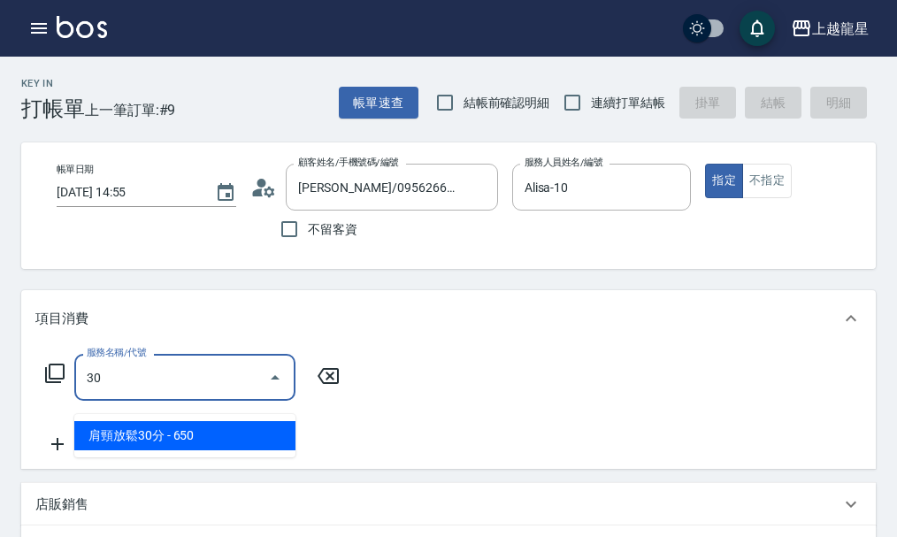
type input "303"
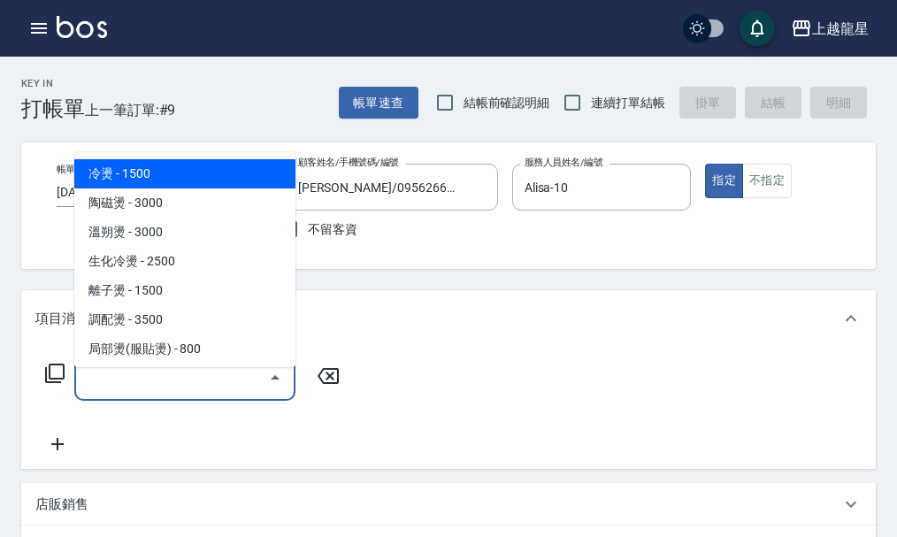
click at [189, 393] on input "服務名稱/代號" at bounding box center [171, 377] width 179 height 31
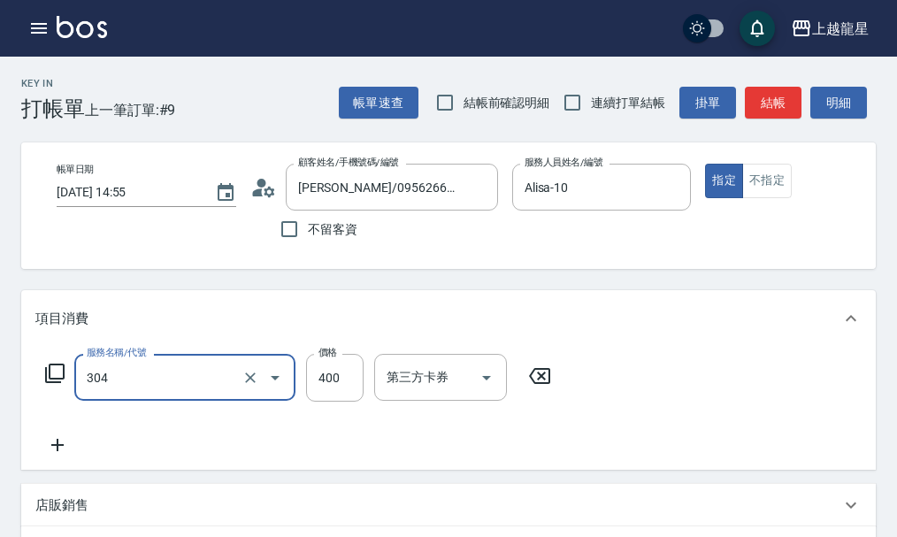
type input "剪髮(304)"
click at [225, 449] on div "服務名稱/代號 剪髮(304) 服務名稱/代號 價格 400 價格 第三方卡券 第三方卡券" at bounding box center [298, 405] width 526 height 102
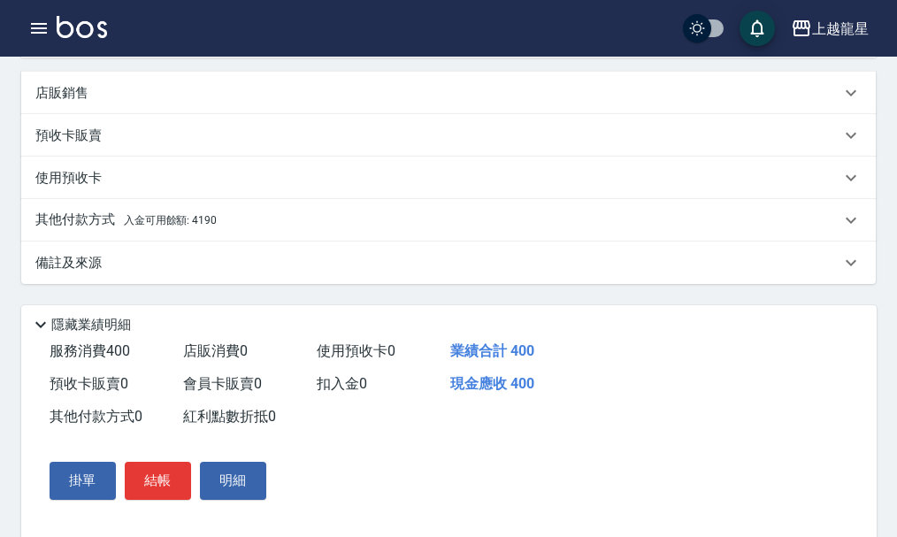
scroll to position [442, 0]
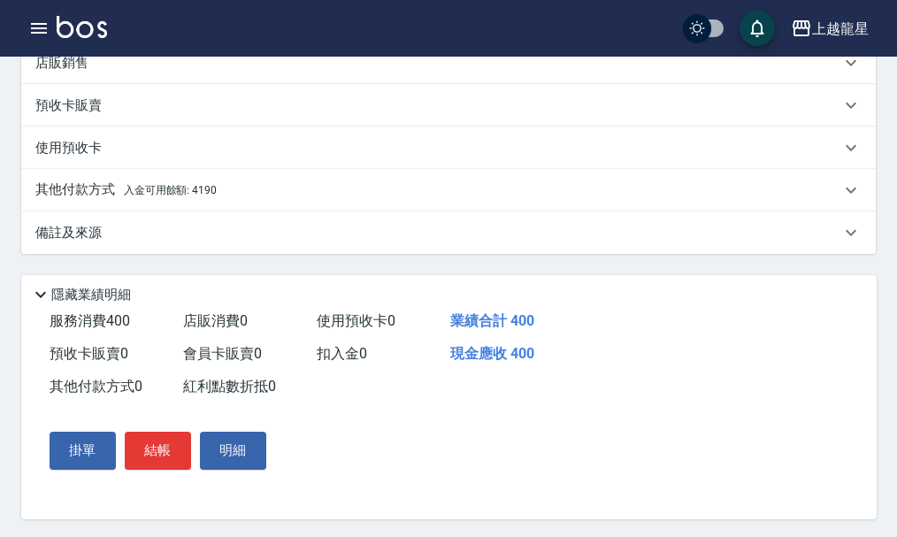
click at [223, 200] on div "其他付款方式 入金可用餘額: 4190" at bounding box center [437, 189] width 805 height 19
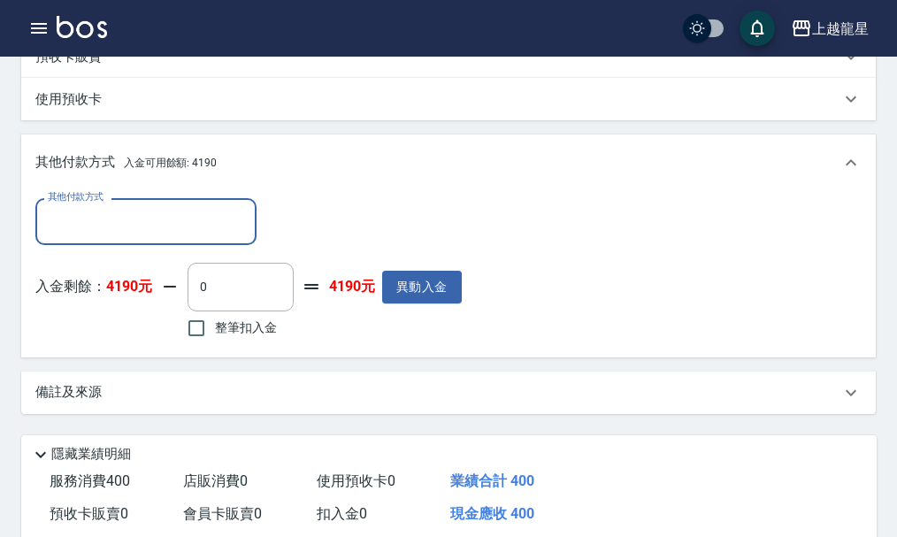
scroll to position [531, 0]
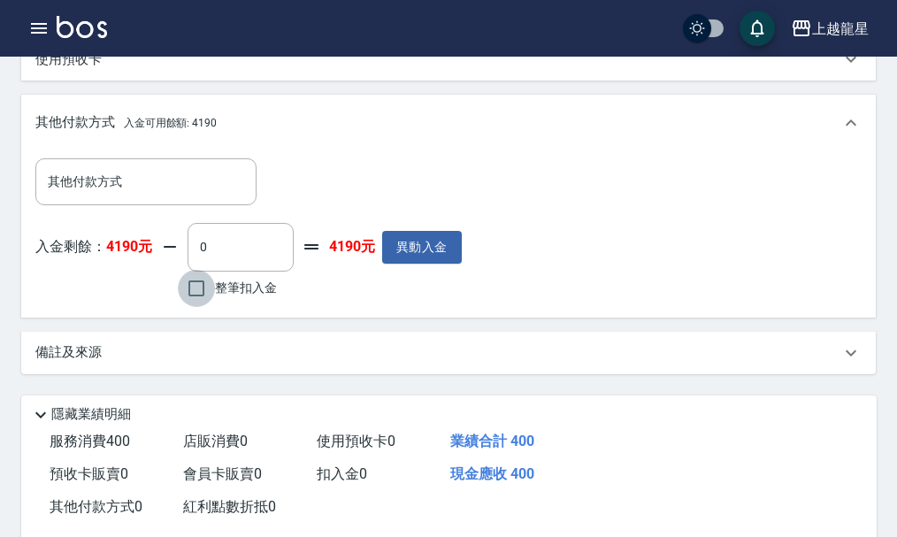
click at [200, 302] on input "整筆扣入金" at bounding box center [196, 288] width 37 height 37
checkbox input "true"
type input "400"
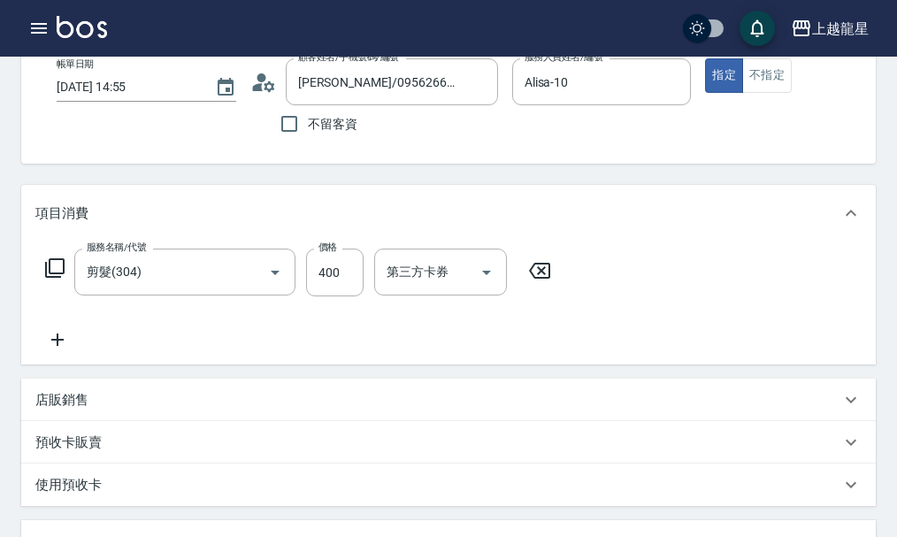
scroll to position [0, 0]
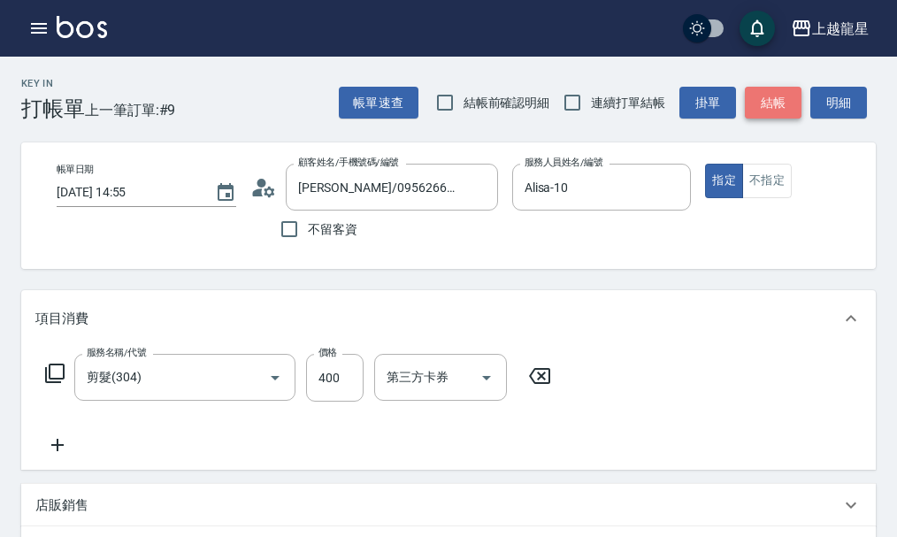
click at [763, 107] on button "結帳" at bounding box center [773, 103] width 57 height 33
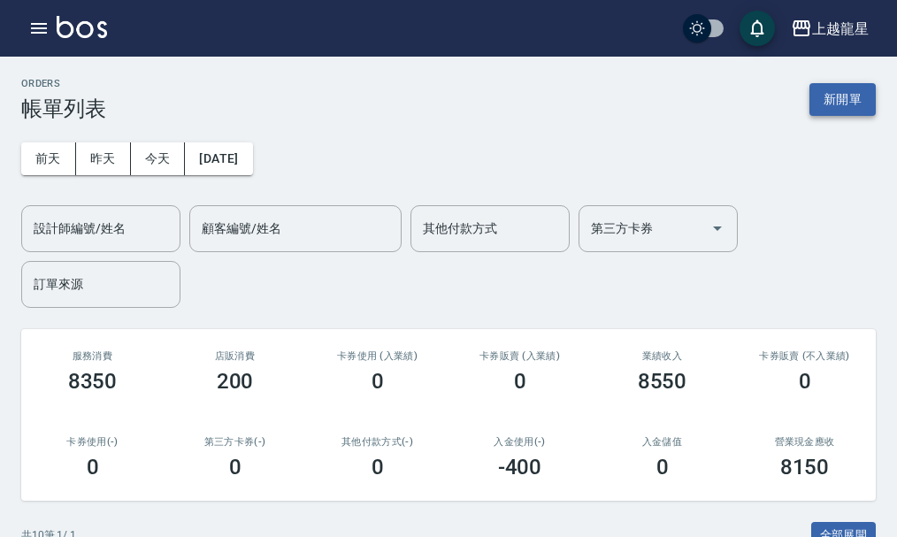
click at [837, 105] on button "新開單" at bounding box center [842, 99] width 66 height 33
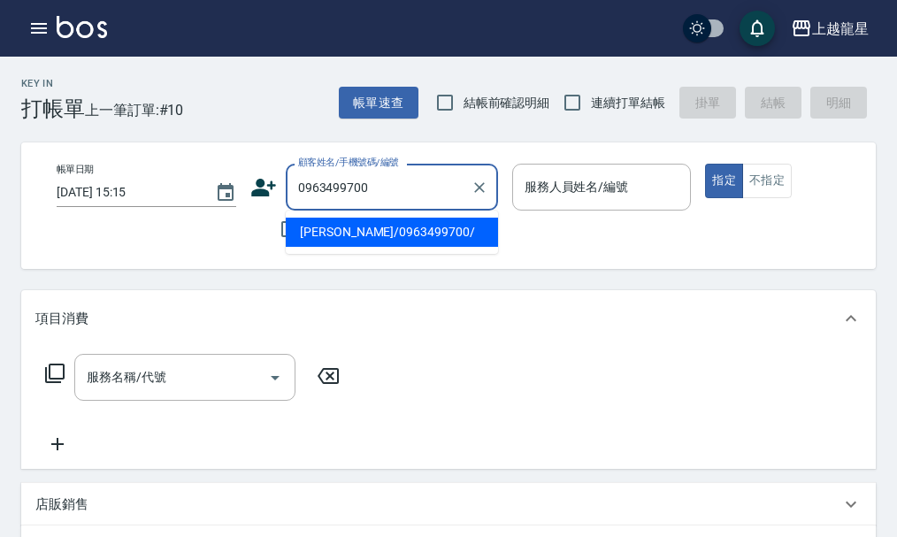
type input "[PERSON_NAME]/0963499700/"
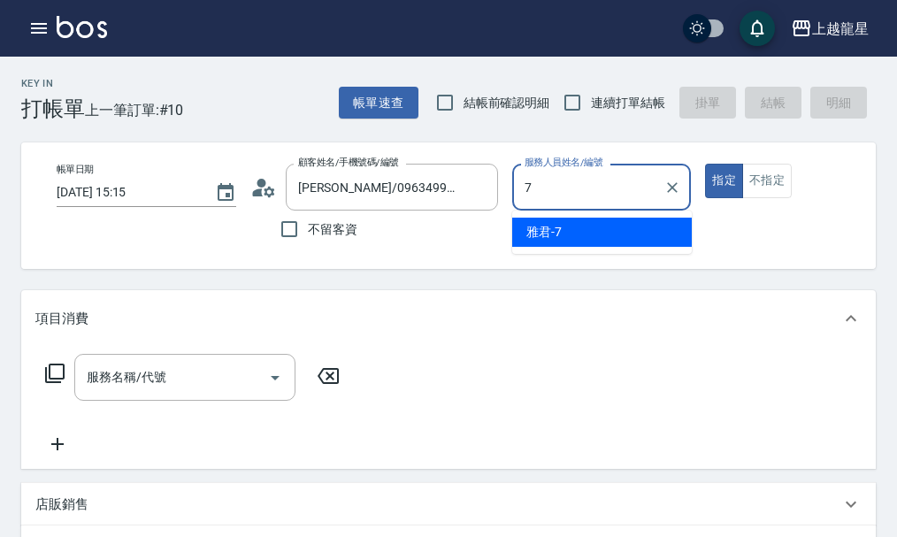
type input "雅君-7"
type button "true"
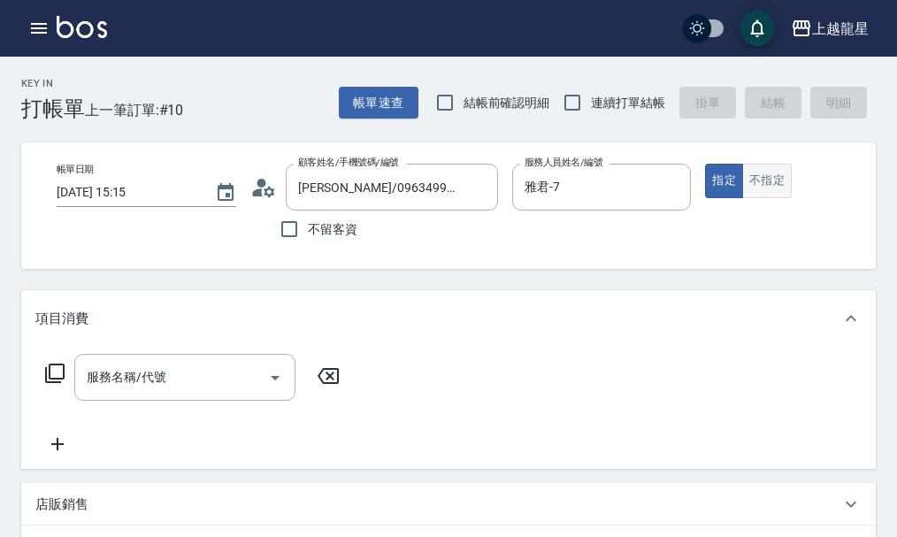
click at [783, 184] on button "不指定" at bounding box center [767, 181] width 50 height 34
click at [177, 393] on input "服務名稱/代號" at bounding box center [171, 377] width 179 height 31
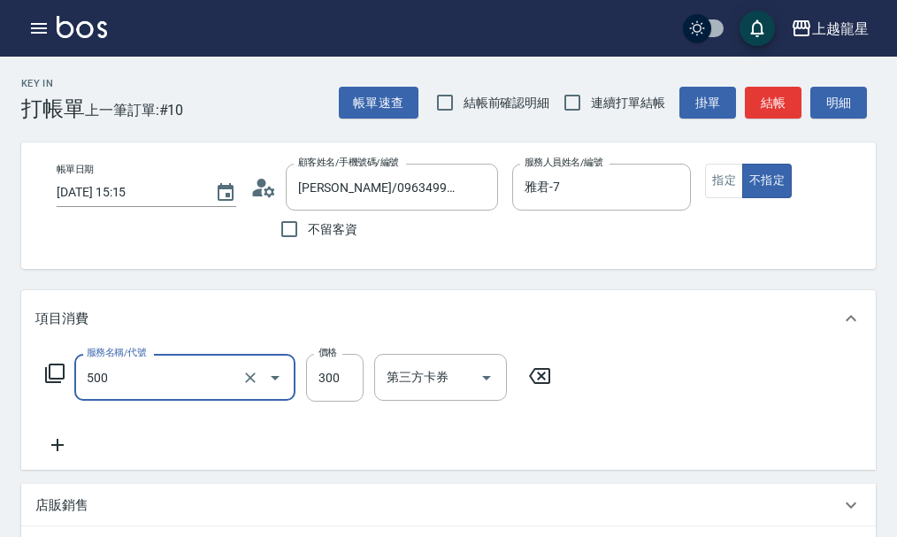
type input "一般洗髮(500)"
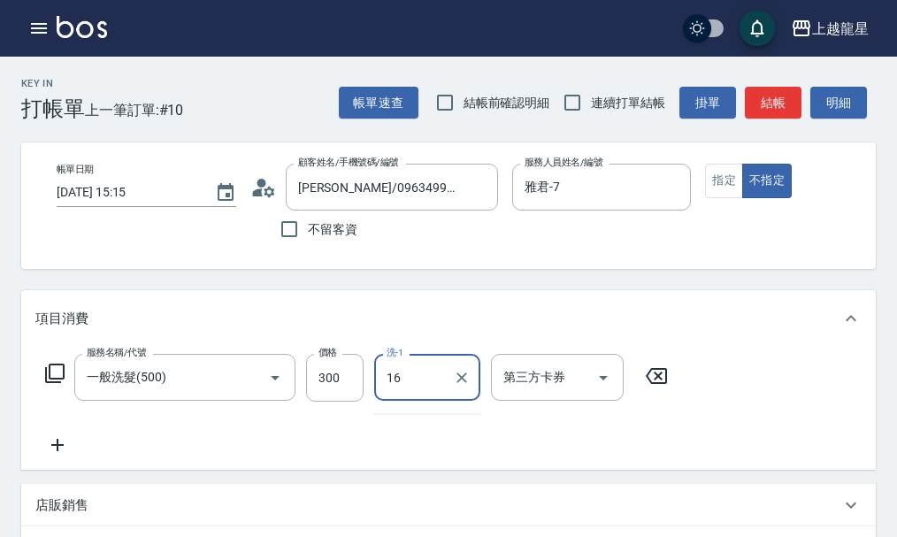
type input "義潔-16"
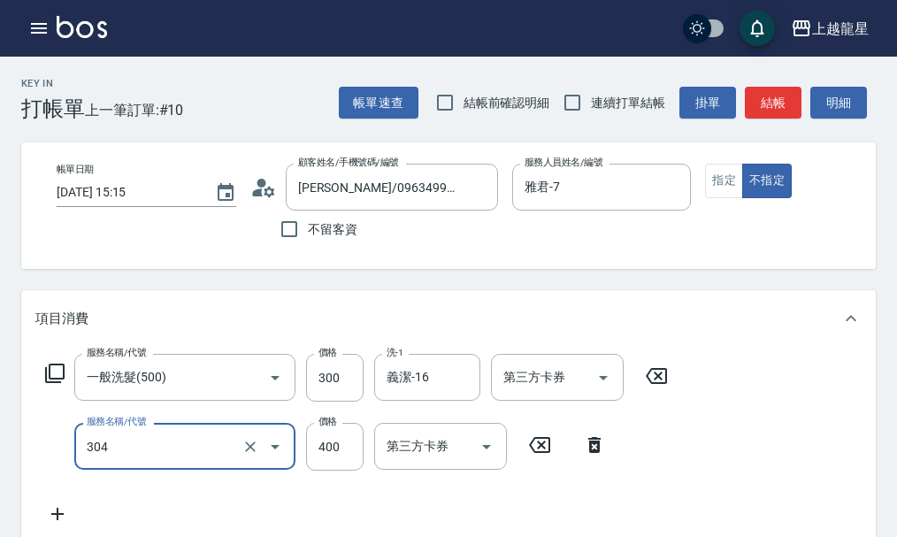
type input "剪髮(304)"
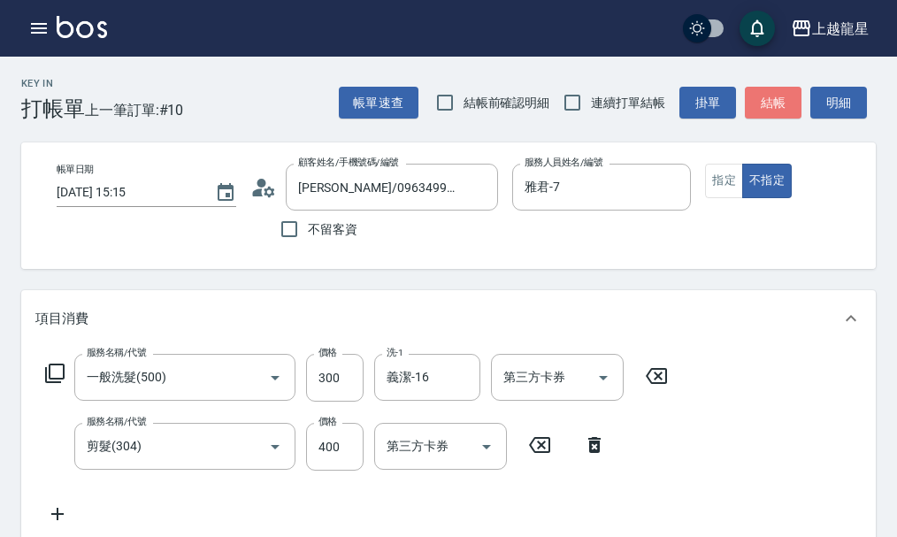
click at [788, 99] on button "結帳" at bounding box center [773, 103] width 57 height 33
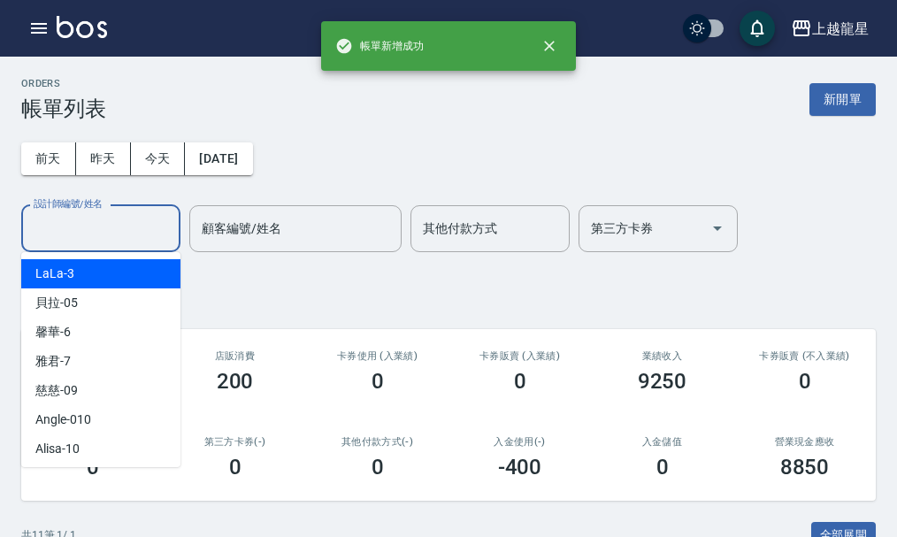
click at [103, 218] on div "設計師編號/姓名 設計師編號/姓名" at bounding box center [100, 228] width 159 height 47
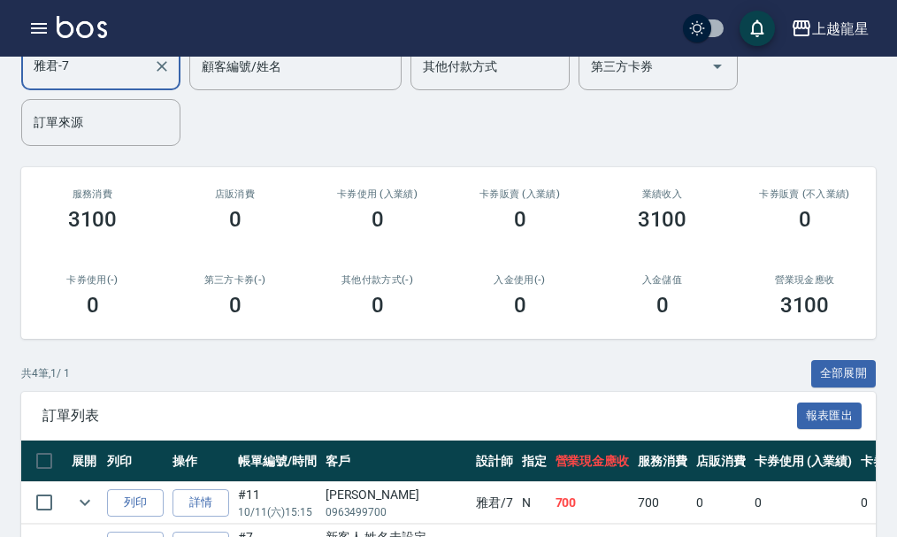
scroll to position [359, 0]
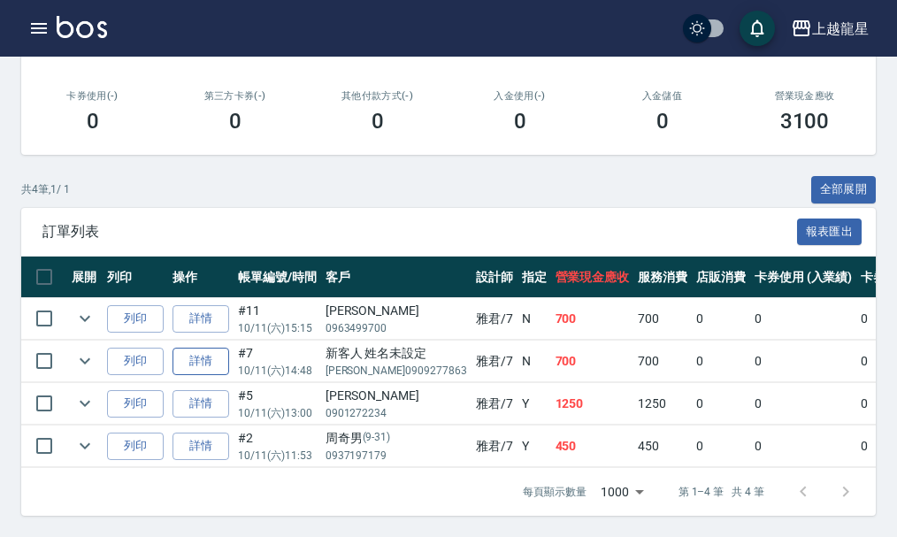
type input "雅君-7"
click at [207, 356] on link "詳情" at bounding box center [200, 361] width 57 height 27
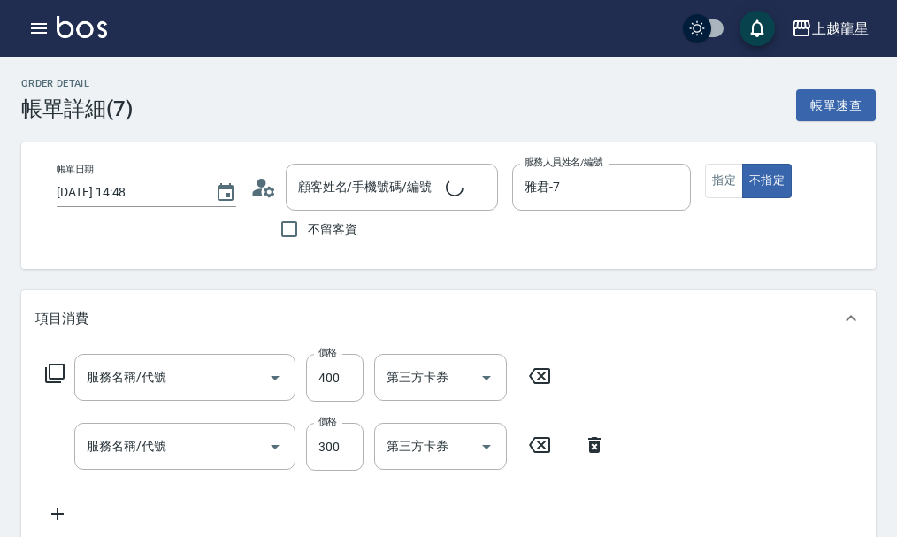
type input "[DATE] 14:48"
type input "雅君-7"
type input "剪髮(304)"
type input "一般洗髮(500)"
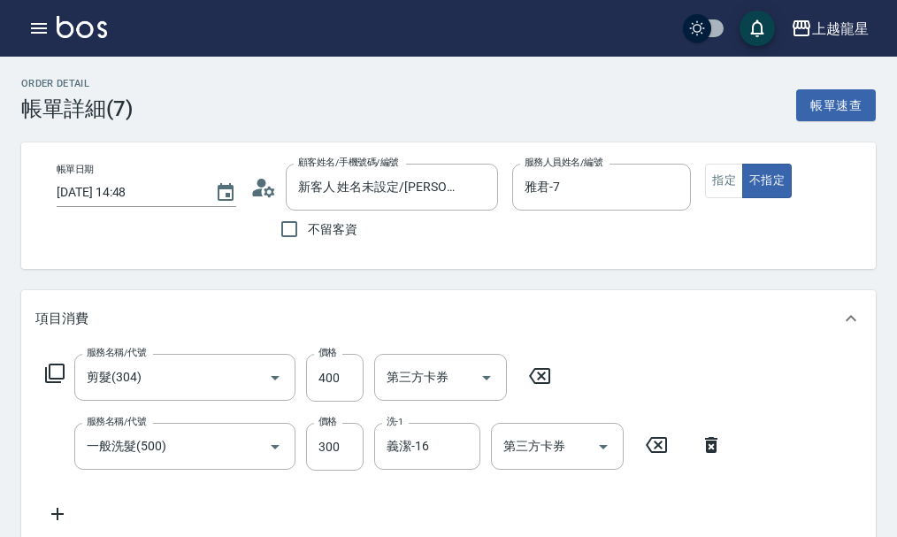
type input "新客人 姓名未設定/[PERSON_NAME]0909277863/null"
click at [257, 188] on icon at bounding box center [263, 187] width 27 height 27
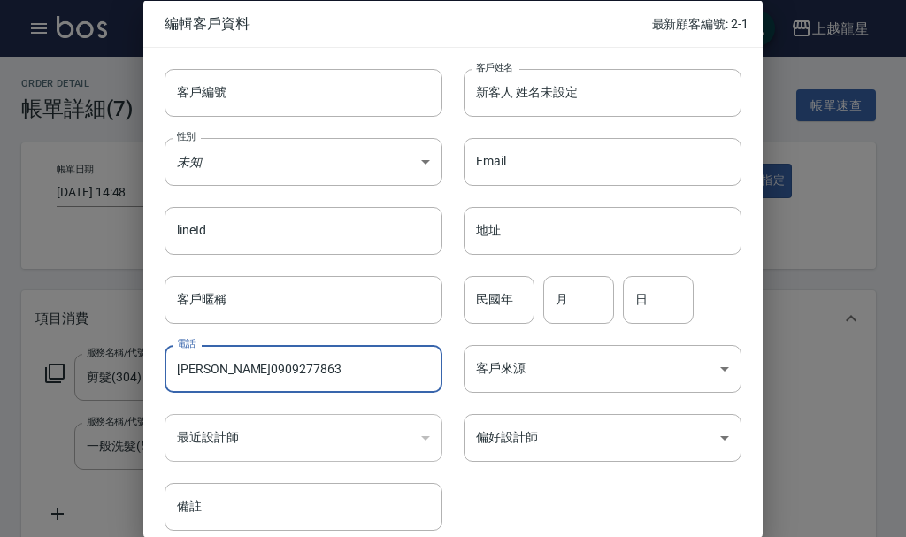
drag, startPoint x: 211, startPoint y: 371, endPoint x: 12, endPoint y: 383, distance: 199.4
click at [12, 383] on div "編輯客戶資料 最新顧客編號: 2-1 客戶編號 客戶編號 客戶姓名 新客人 姓名未設定 客戶姓名 性別 未知 UNKNOWN 性別 Email Email l…" at bounding box center [453, 268] width 906 height 537
type input "0909277863"
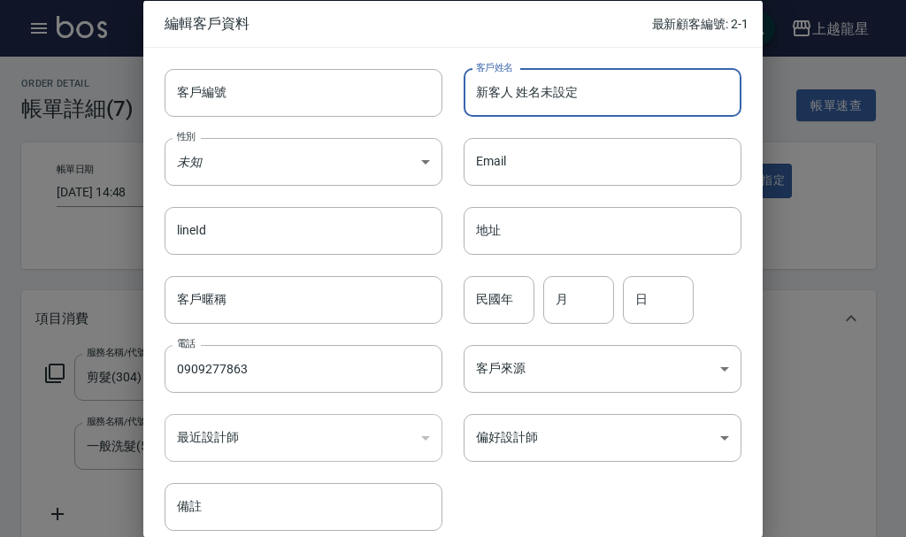
drag, startPoint x: 373, startPoint y: 111, endPoint x: 0, endPoint y: 111, distance: 373.3
click at [0, 111] on div "編輯客戶資料 最新顧客編號: 2-1 客戶編號 客戶編號 客戶姓名 新客人 姓名未設定 客戶姓名 性別 未知 UNKNOWN 性別 Email Email l…" at bounding box center [453, 268] width 906 height 537
paste input "[PERSON_NAME]"
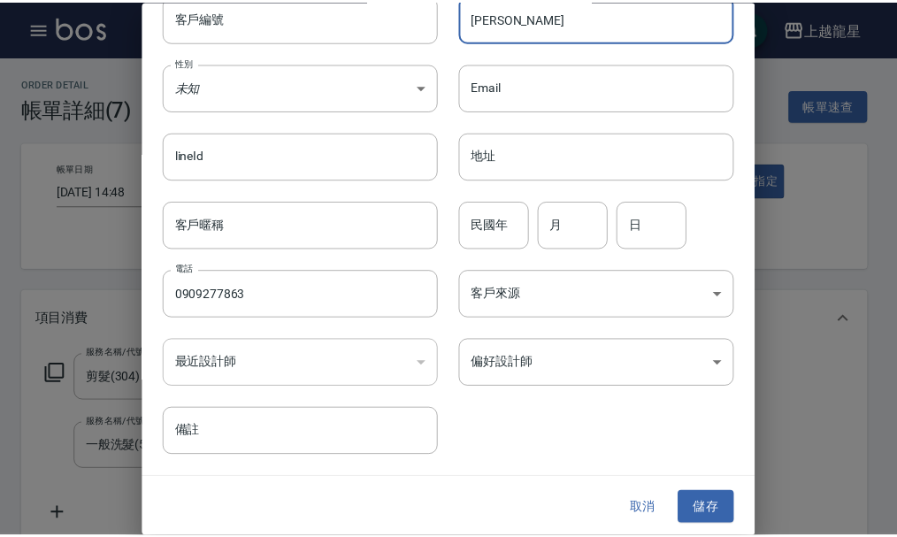
scroll to position [76, 0]
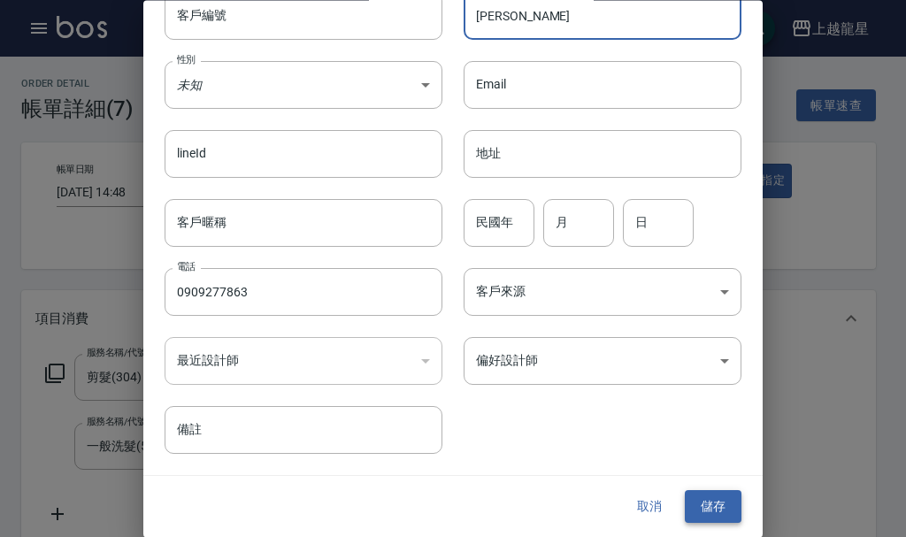
type input "[PERSON_NAME]"
click at [710, 507] on button "儲存" at bounding box center [713, 507] width 57 height 33
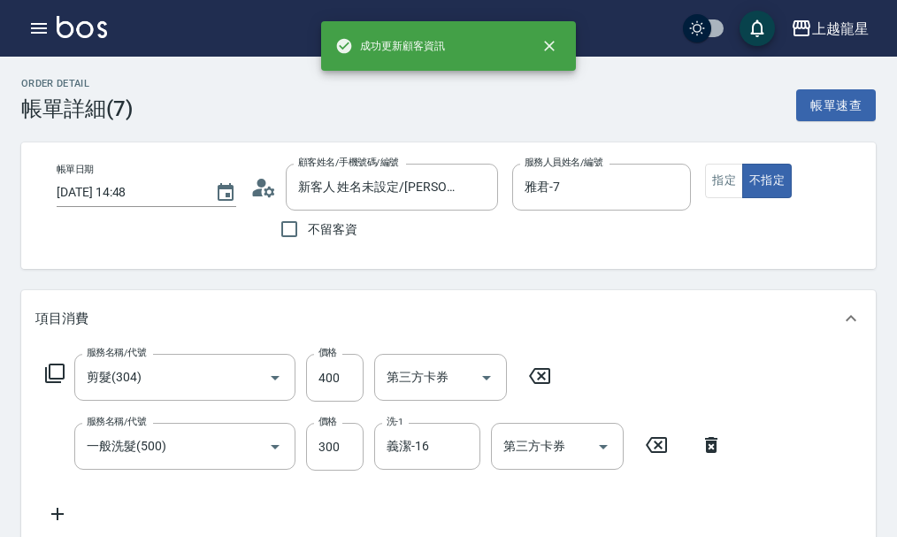
type input "[PERSON_NAME]/0909277863/"
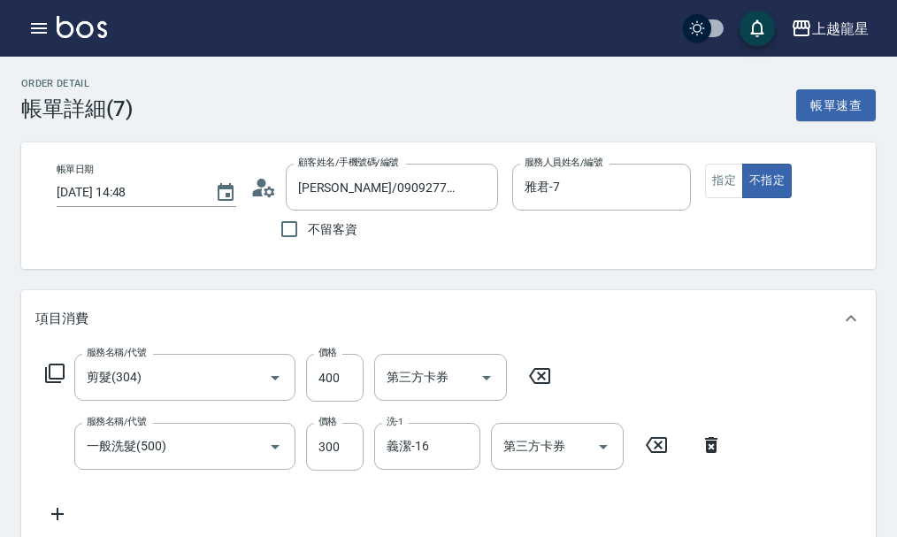
scroll to position [354, 0]
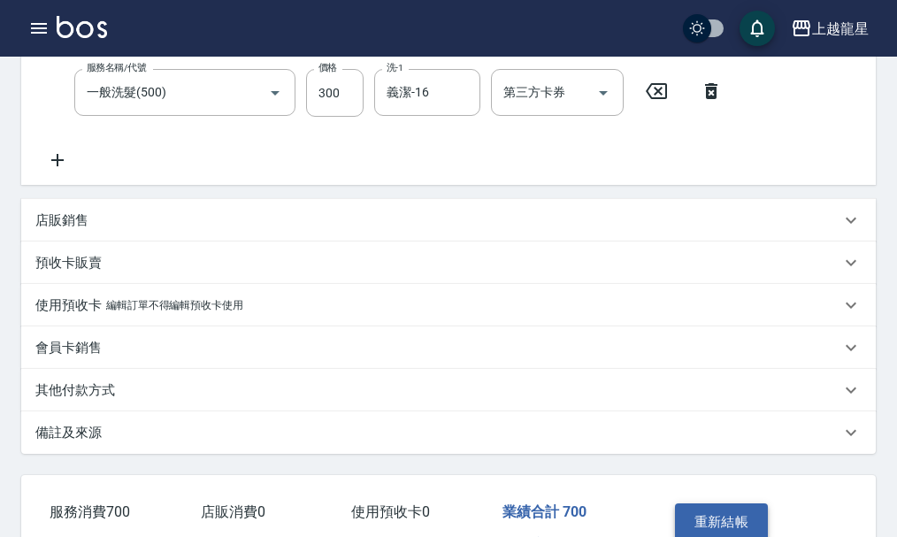
click at [722, 535] on button "重新結帳" at bounding box center [722, 521] width 94 height 37
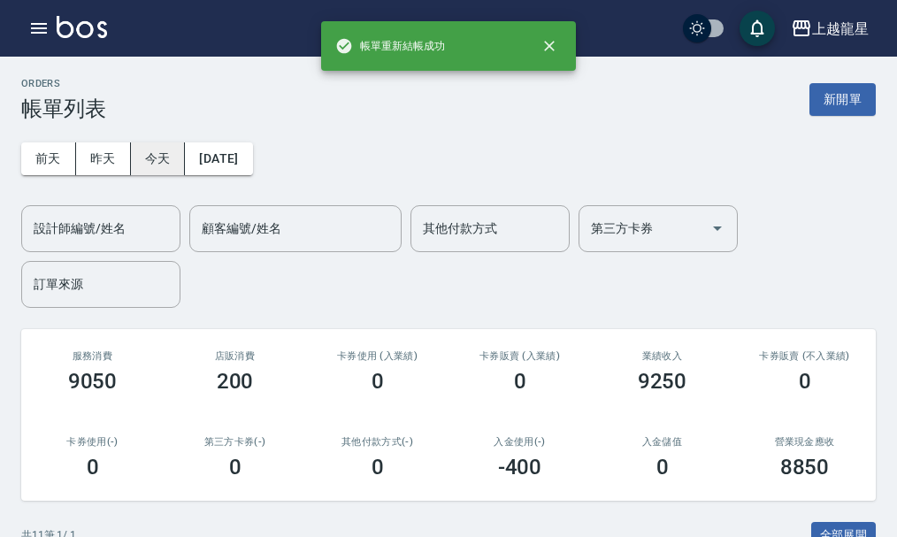
click at [148, 160] on button "今天" at bounding box center [158, 158] width 55 height 33
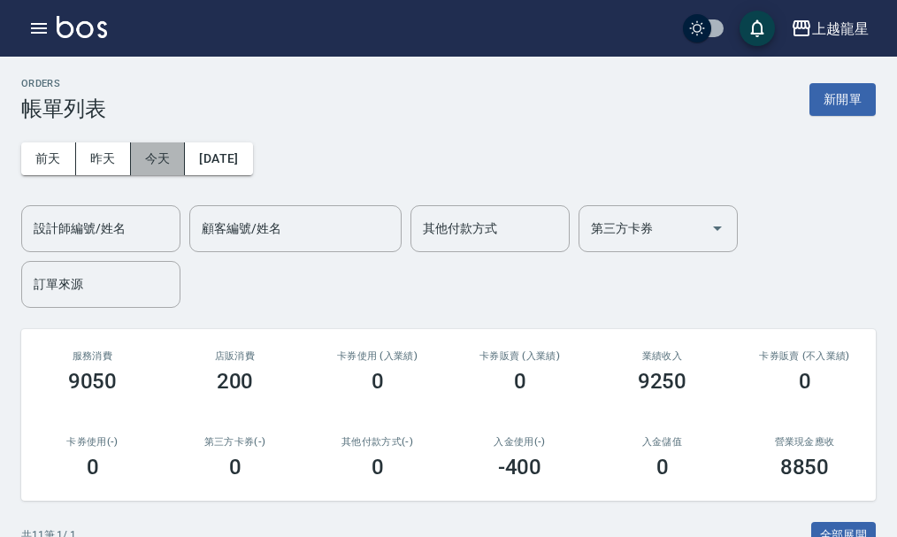
click at [158, 159] on button "今天" at bounding box center [158, 158] width 55 height 33
click at [817, 103] on button "新開單" at bounding box center [842, 99] width 66 height 33
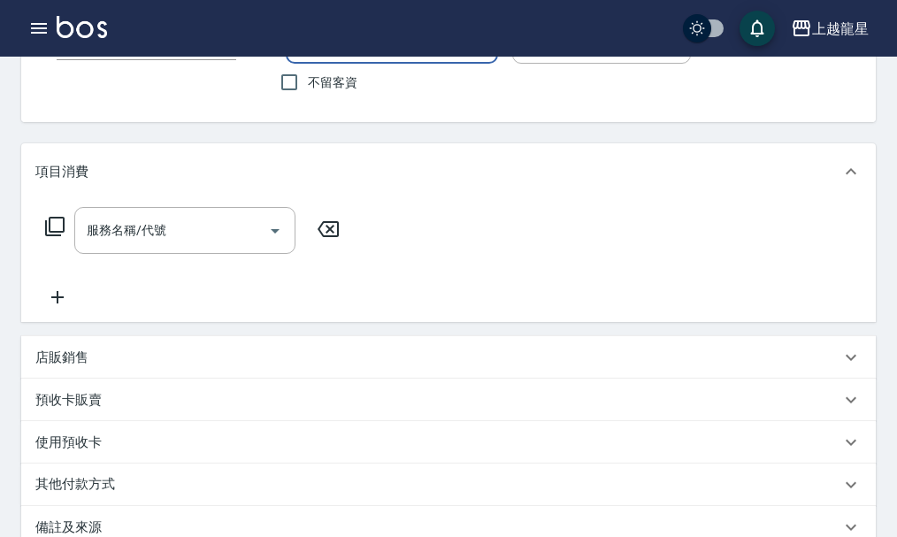
scroll to position [177, 0]
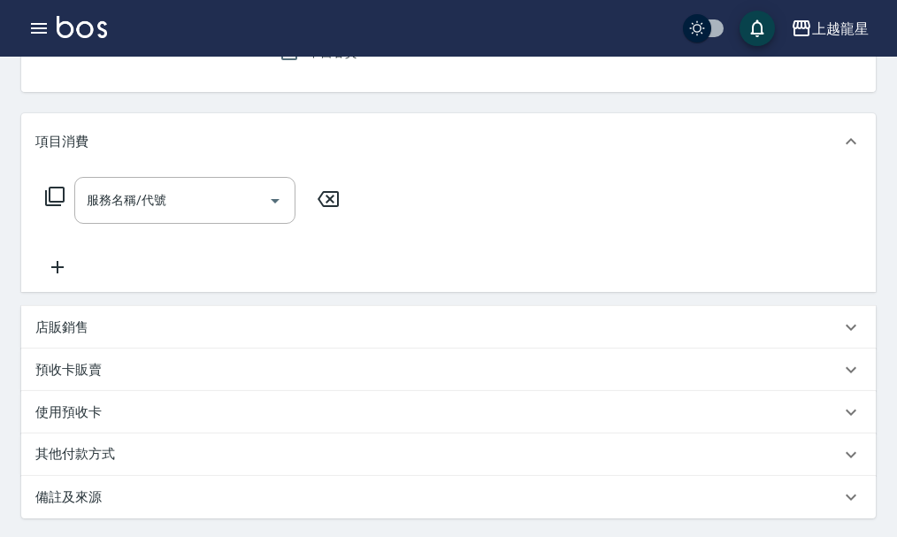
click at [113, 332] on div "店販銷售" at bounding box center [437, 327] width 805 height 19
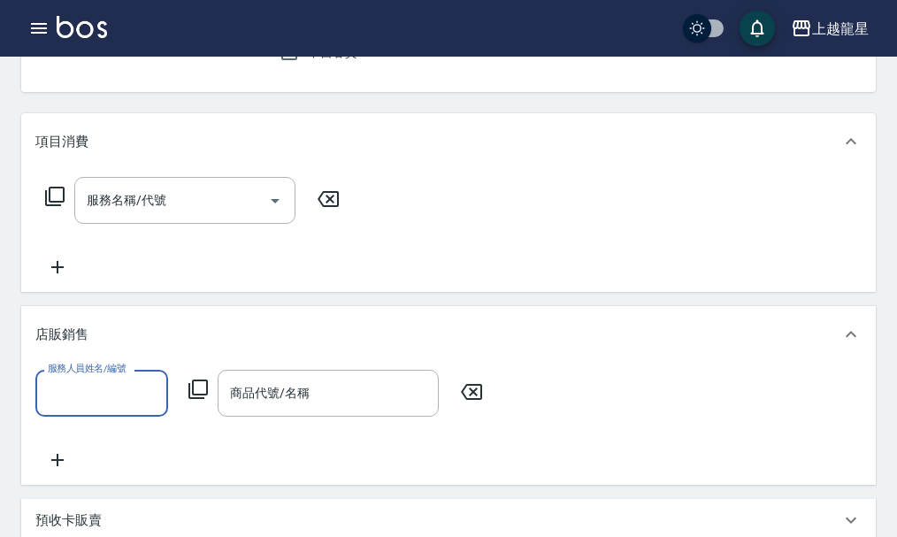
scroll to position [0, 0]
type input "Alisa-10"
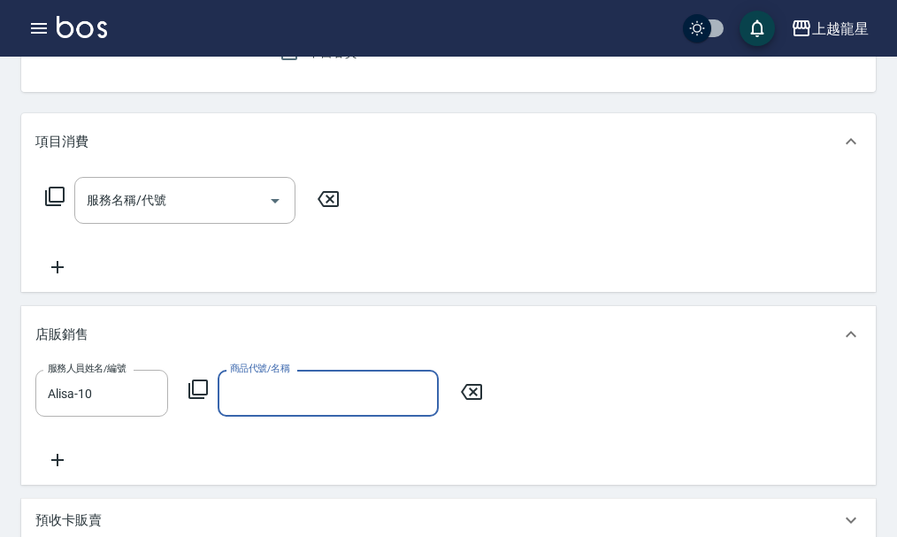
click at [205, 400] on icon at bounding box center [198, 389] width 21 height 21
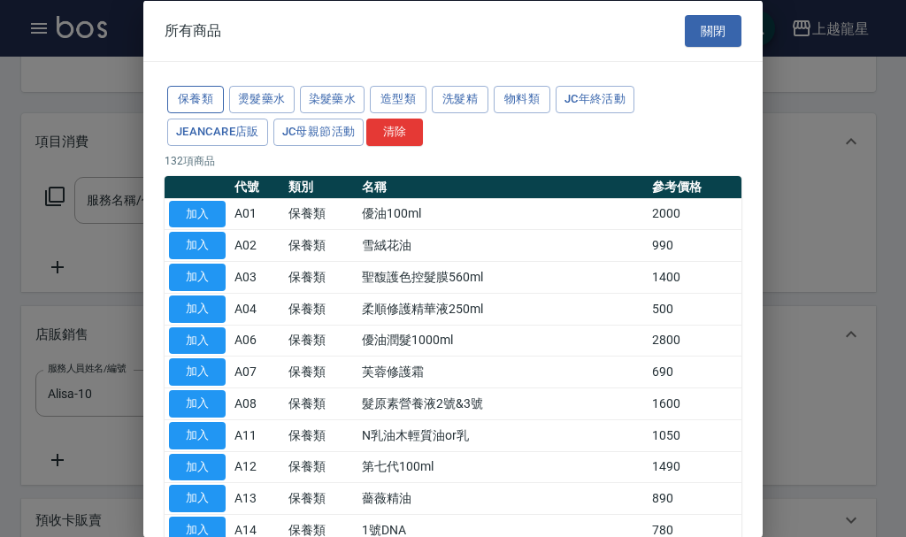
click at [211, 92] on button "保養類" at bounding box center [195, 99] width 57 height 27
click at [92, 124] on div at bounding box center [453, 268] width 906 height 537
click at [33, 34] on div at bounding box center [453, 268] width 906 height 537
click at [42, 27] on div at bounding box center [453, 268] width 906 height 537
click at [720, 32] on button "關閉" at bounding box center [713, 30] width 57 height 33
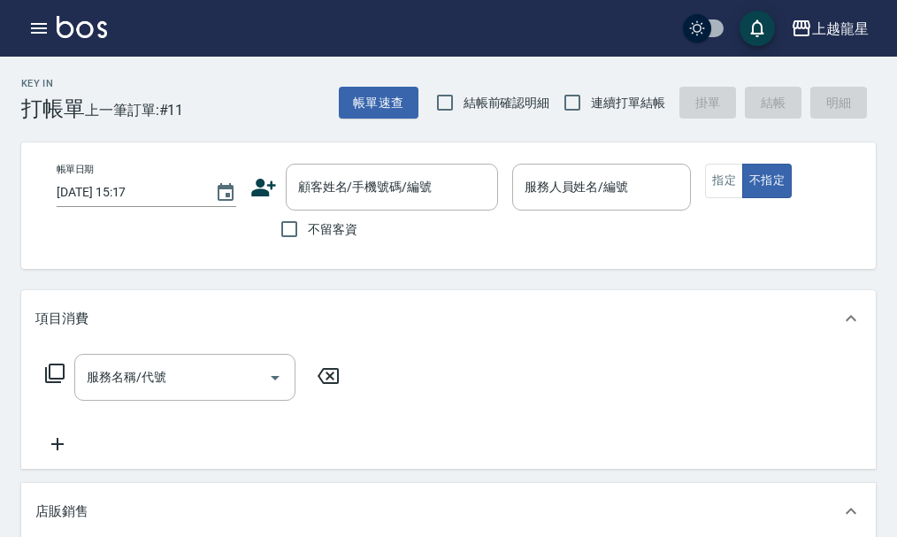
click at [61, 30] on img at bounding box center [82, 27] width 50 height 22
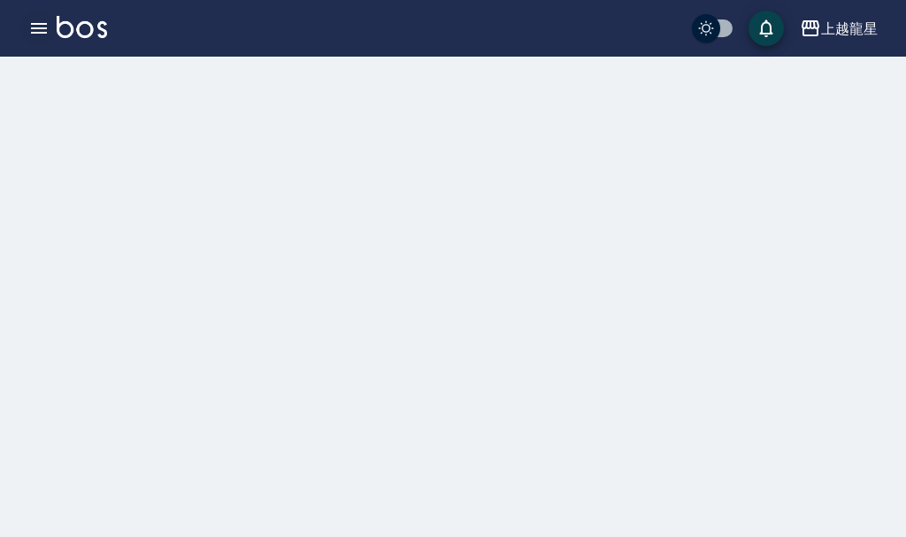
click at [31, 34] on icon "button" at bounding box center [39, 28] width 16 height 11
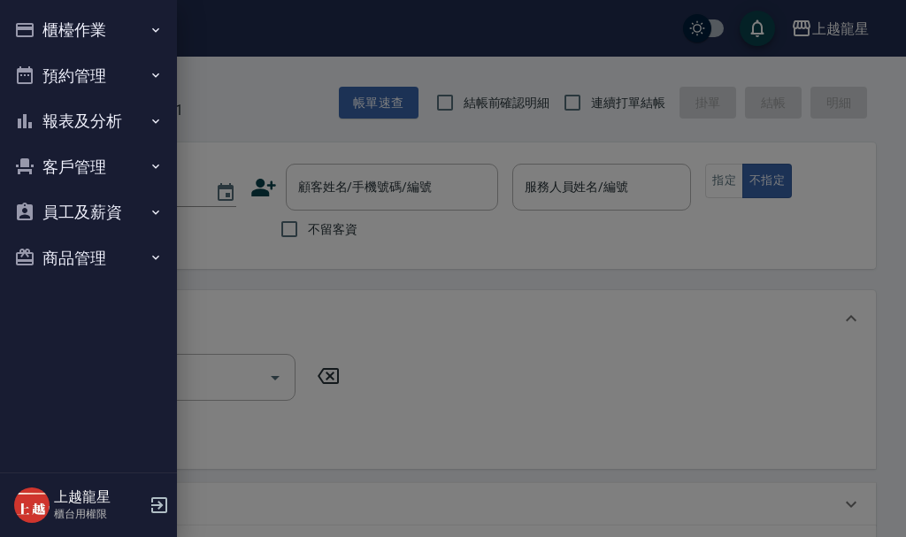
click at [97, 45] on button "櫃檯作業" at bounding box center [88, 30] width 163 height 46
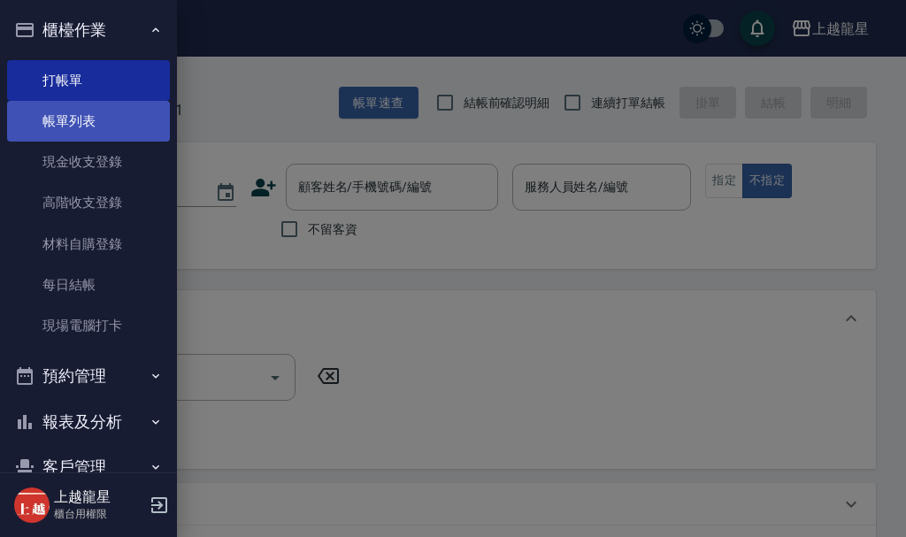
click at [112, 125] on link "帳單列表" at bounding box center [88, 121] width 163 height 41
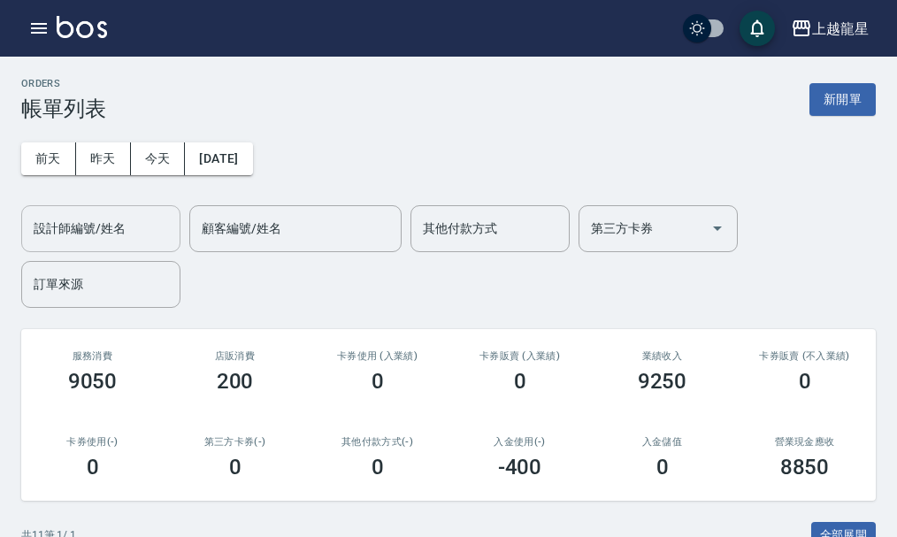
click at [119, 227] on input "設計師編號/姓名" at bounding box center [100, 228] width 143 height 31
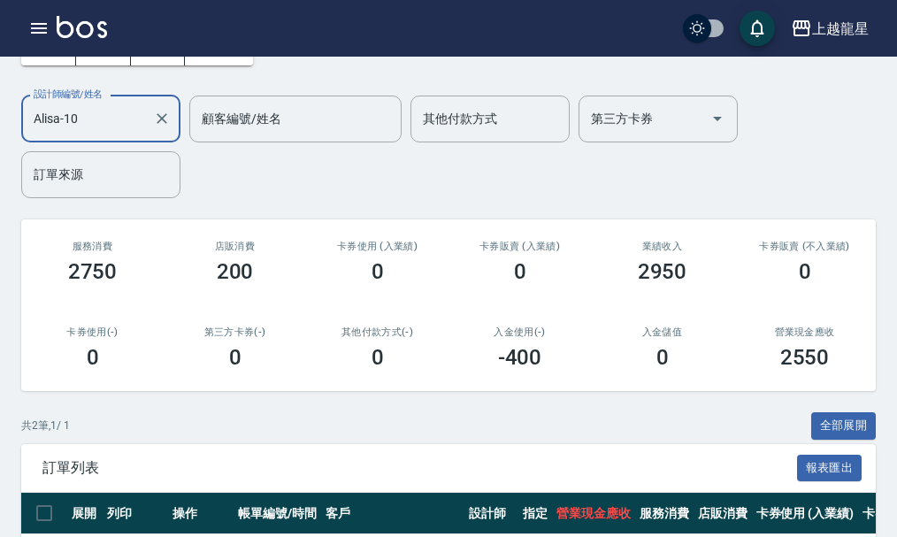
scroll to position [265, 0]
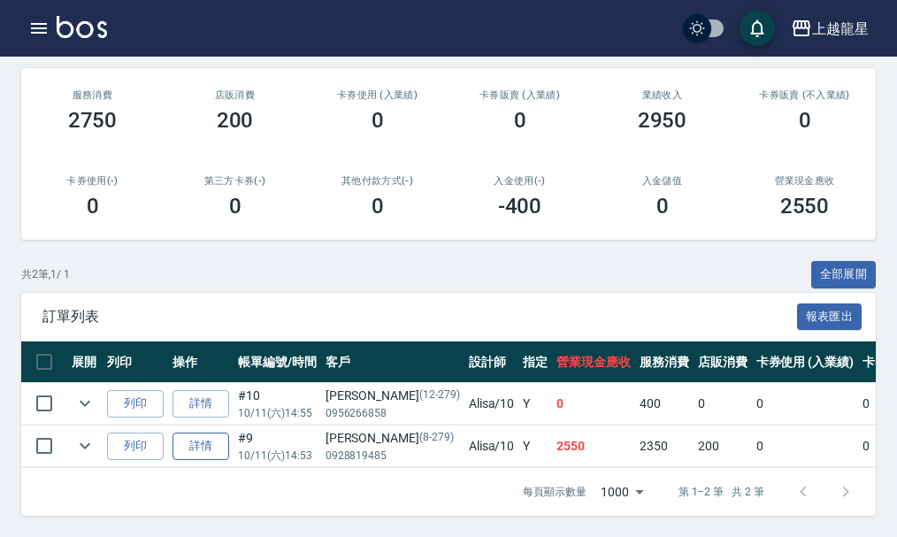
type input "Alisa-10"
click at [185, 439] on link "詳情" at bounding box center [200, 446] width 57 height 27
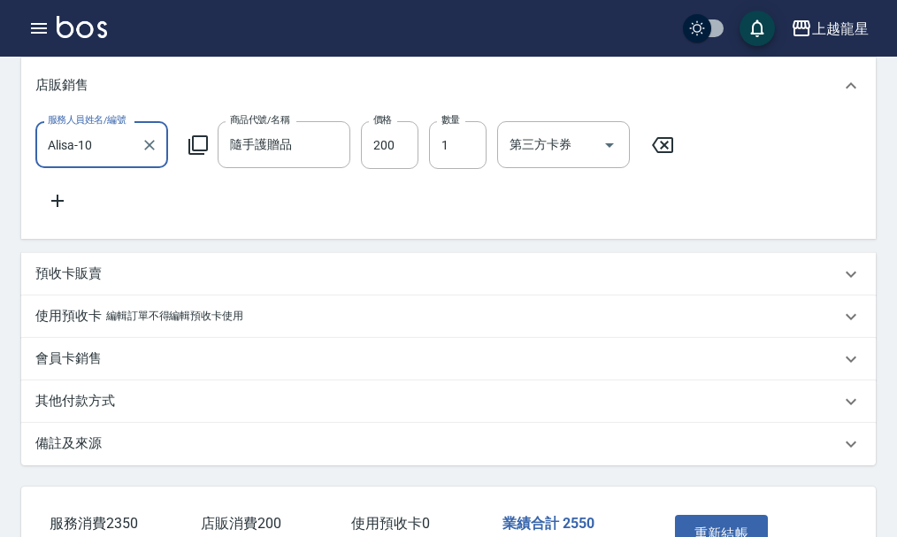
type input "[DATE] 14:53"
type input "Alisa-10"
type input "快速修護(800)"
type input "剪髮(303)"
type input "頭皮隔離(608)"
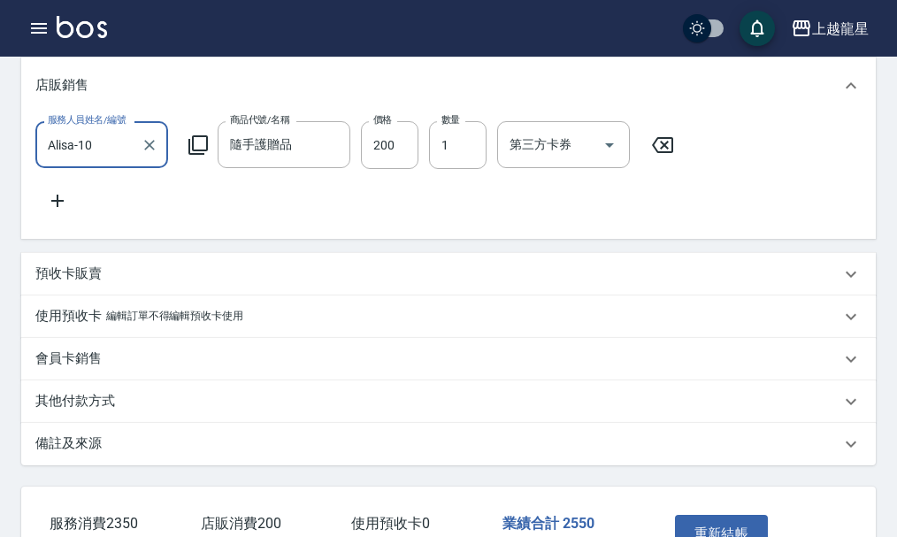
type input "染髮(400)"
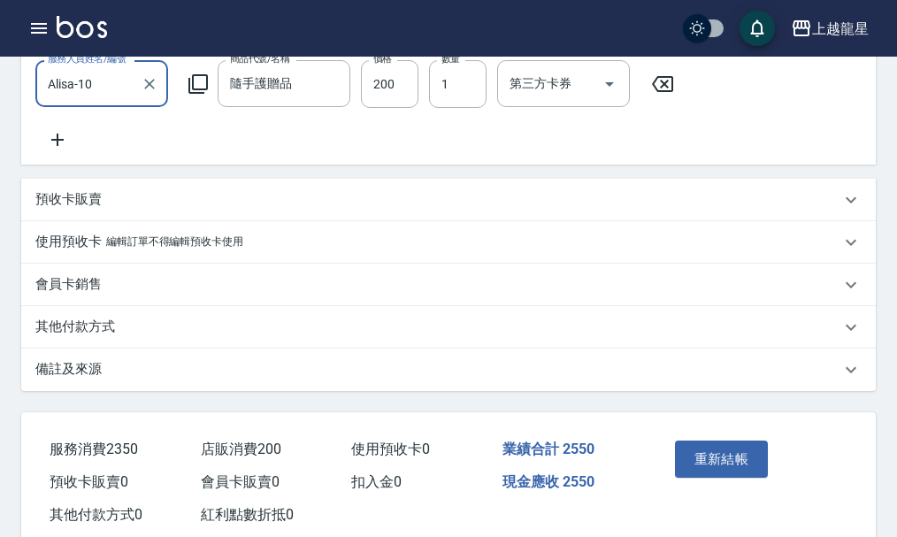
type input "[PERSON_NAME]/0928819485/8-279"
click at [192, 95] on icon at bounding box center [198, 83] width 21 height 21
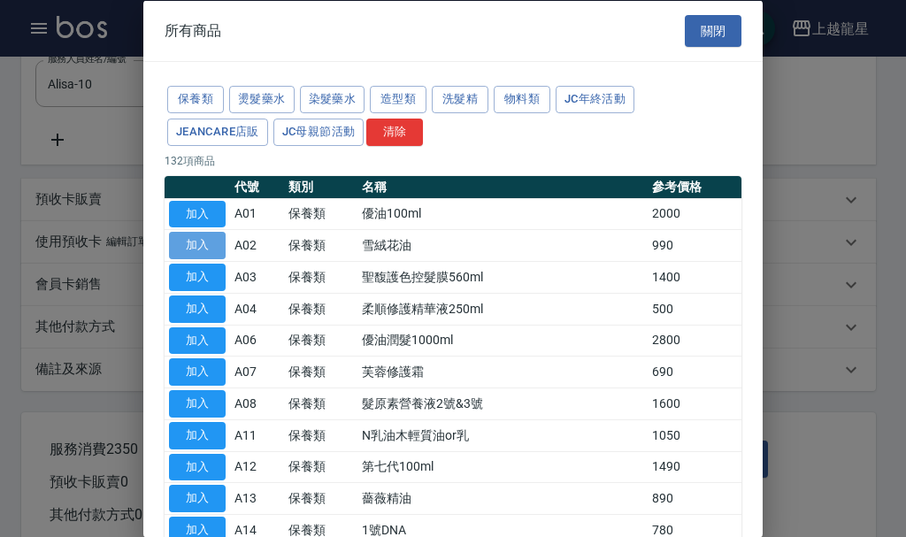
click at [211, 244] on button "加入" at bounding box center [197, 245] width 57 height 27
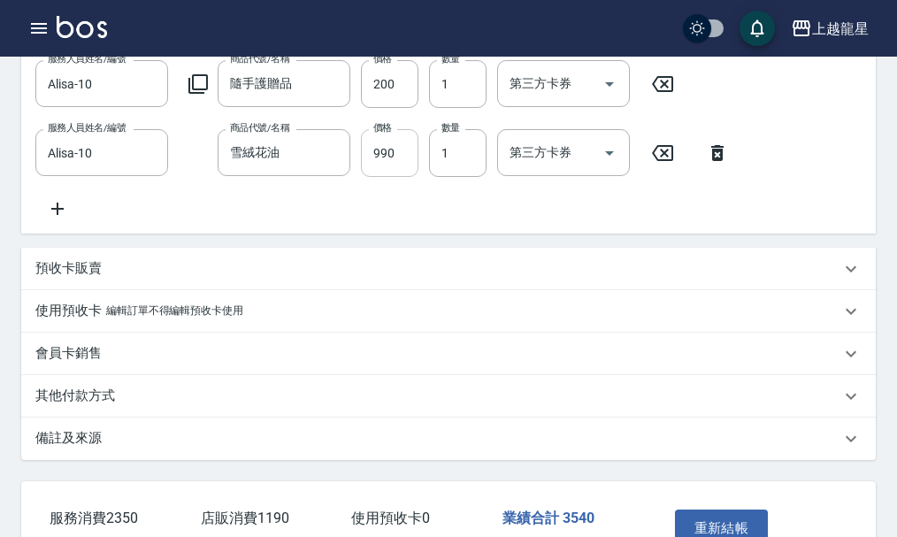
click at [395, 177] on input "990" at bounding box center [389, 153] width 57 height 48
click at [396, 177] on input "990" at bounding box center [389, 153] width 57 height 48
type input "792"
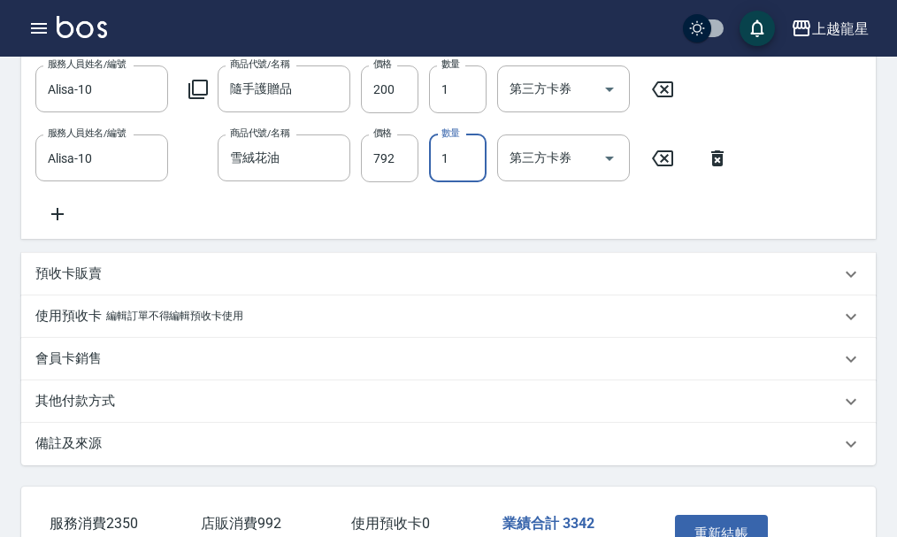
scroll to position [849, 0]
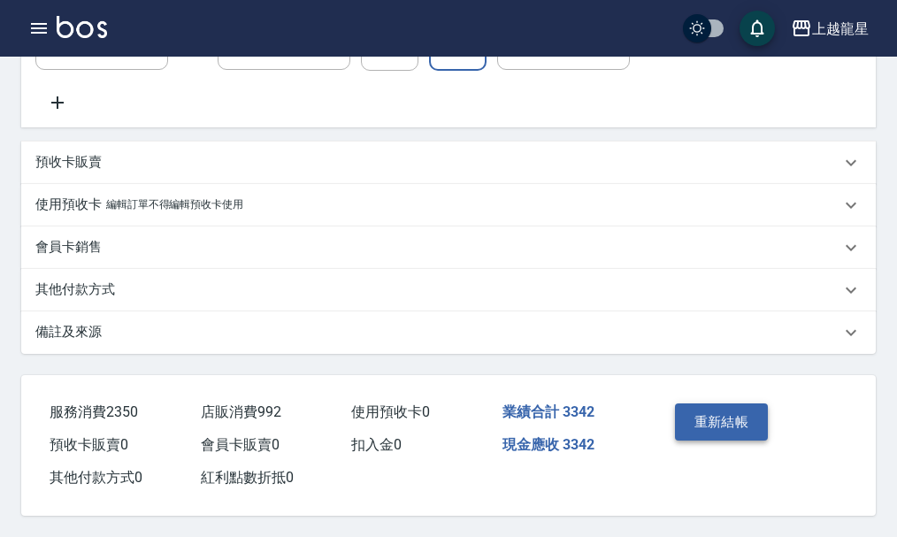
click at [702, 411] on button "重新結帳" at bounding box center [722, 421] width 94 height 37
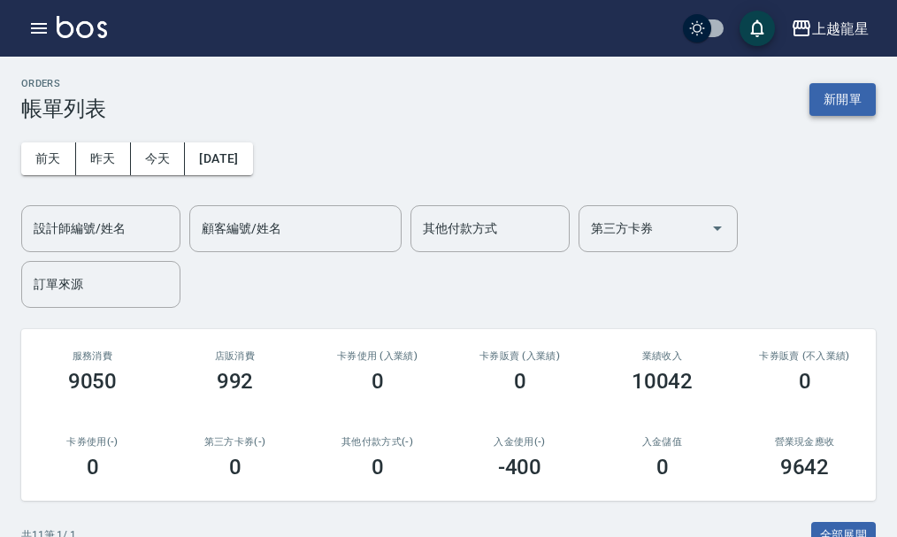
click at [824, 105] on button "新開單" at bounding box center [842, 99] width 66 height 33
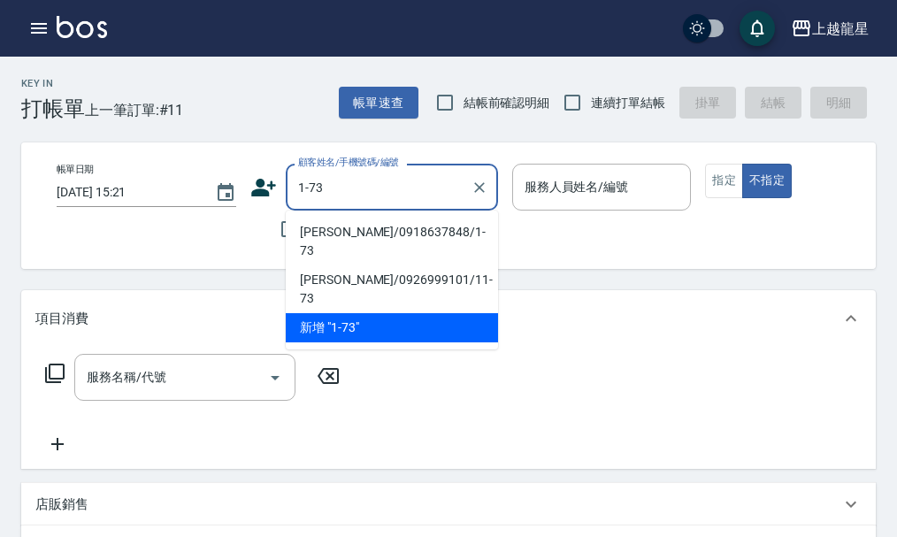
type input "[PERSON_NAME]/0918637848/1-73"
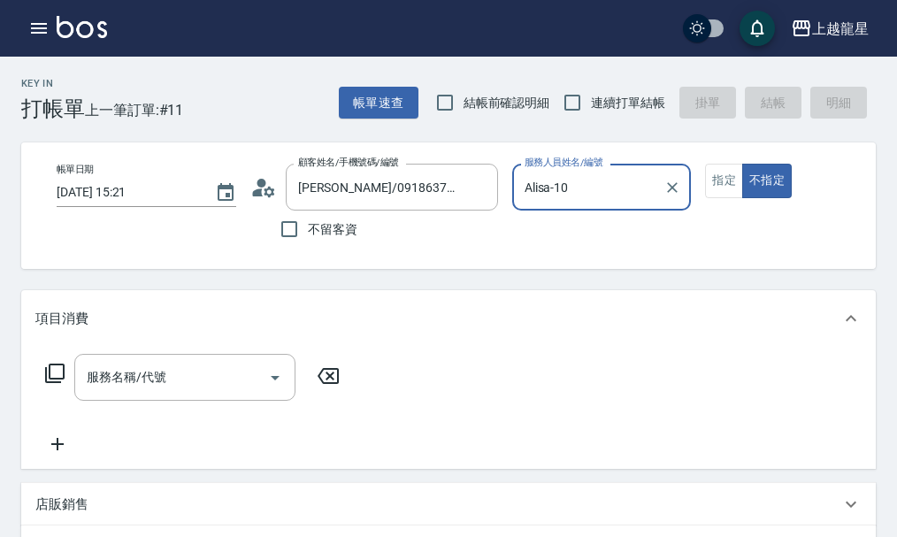
type input "Alisa-10"
click at [742, 164] on button "不指定" at bounding box center [767, 181] width 50 height 34
type button "false"
click at [607, 198] on input "Alisa-10" at bounding box center [588, 187] width 137 height 31
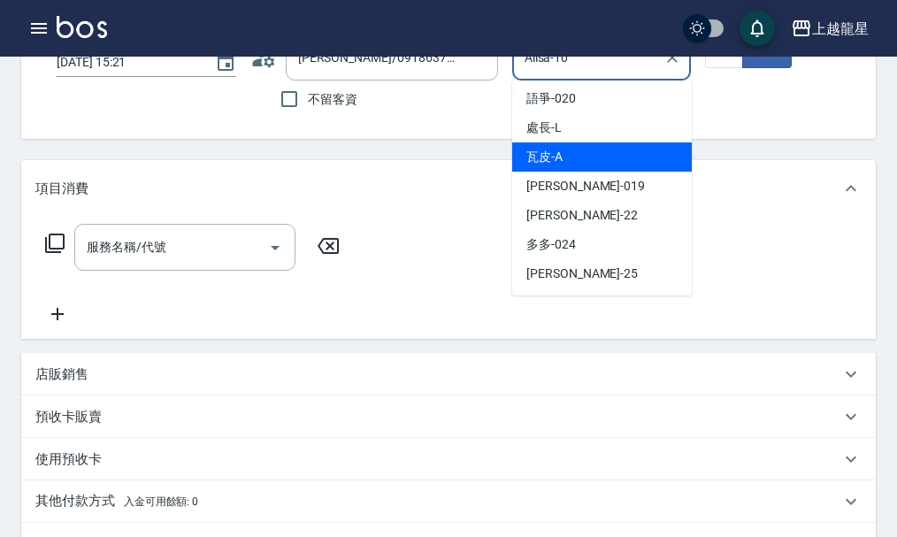
scroll to position [265, 0]
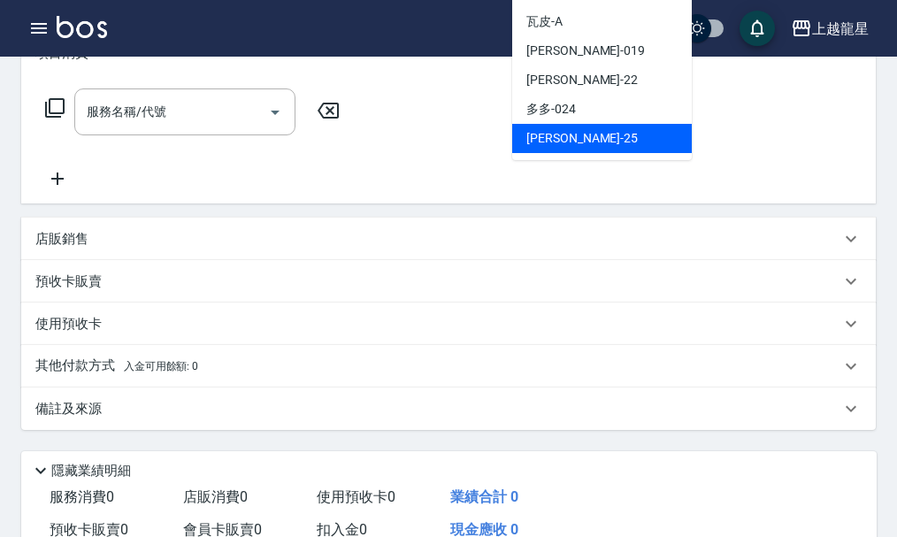
click at [563, 131] on span "淑雲 -25" at bounding box center [581, 138] width 111 height 19
type input "淑雲-25"
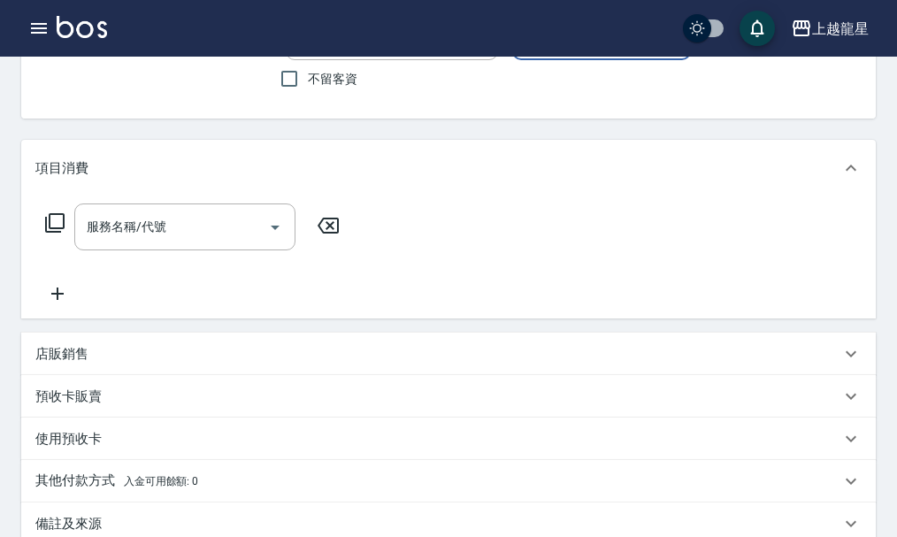
scroll to position [0, 0]
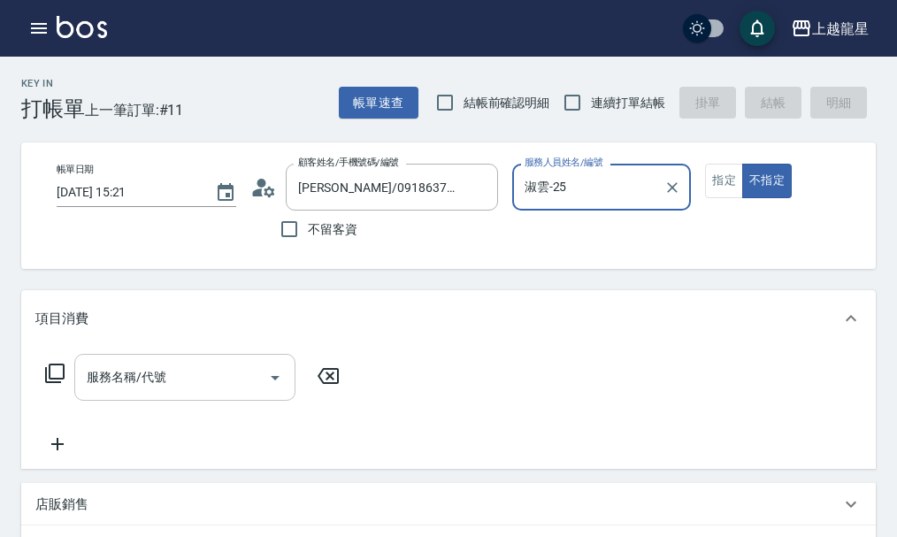
click at [258, 390] on input "服務名稱/代號" at bounding box center [171, 377] width 179 height 31
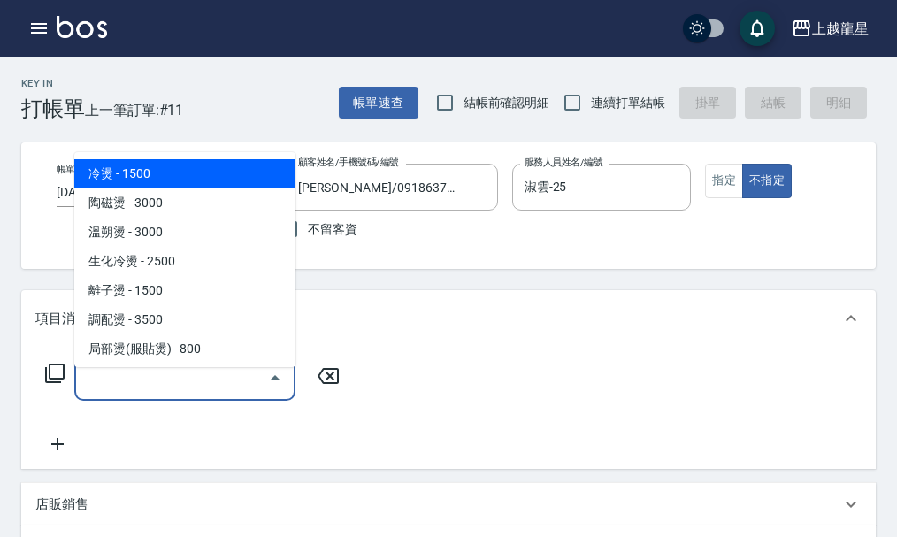
click at [67, 385] on div "服務名稱/代號 服務名稱/代號" at bounding box center [192, 377] width 315 height 47
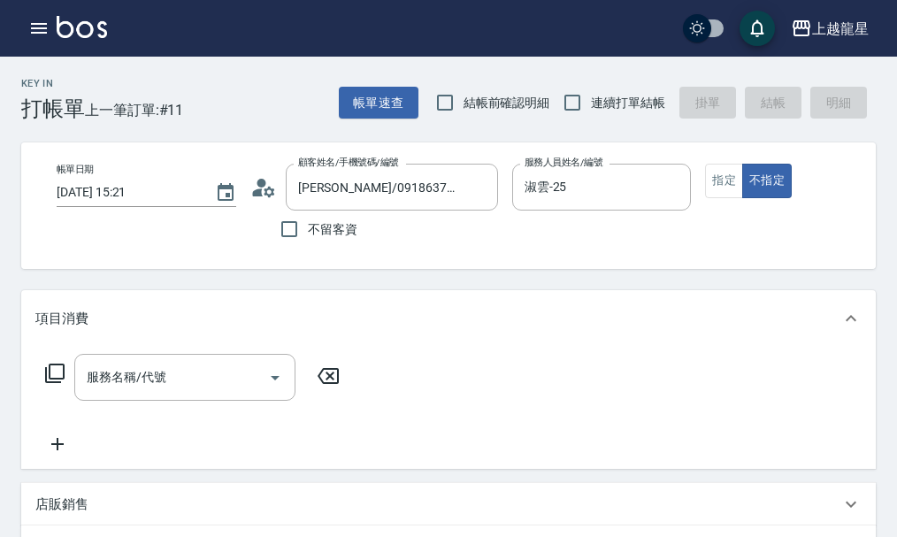
click at [58, 384] on icon at bounding box center [54, 373] width 21 height 21
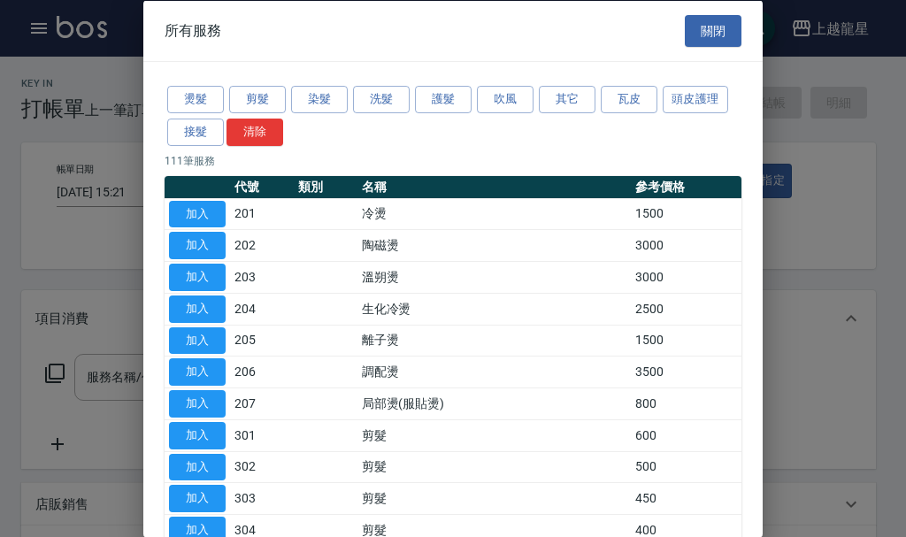
click at [665, 83] on div "燙髮 剪髮 染髮 洗髮 護髮 吹風 其它 瓦皮 頭皮護理 接髮 清除" at bounding box center [453, 115] width 577 height 65
click at [676, 90] on button "頭皮護理" at bounding box center [695, 99] width 65 height 27
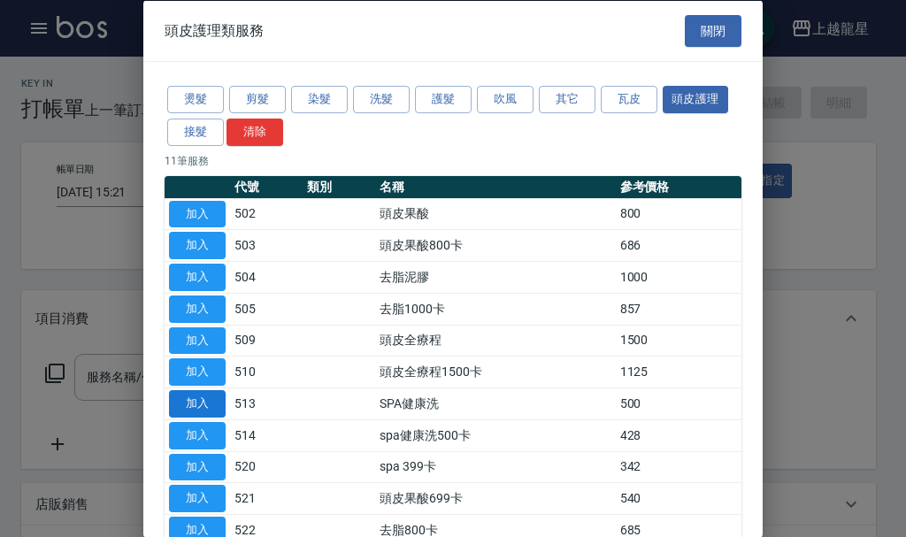
click at [222, 412] on button "加入" at bounding box center [197, 403] width 57 height 27
type input "SPA健康洗(513)"
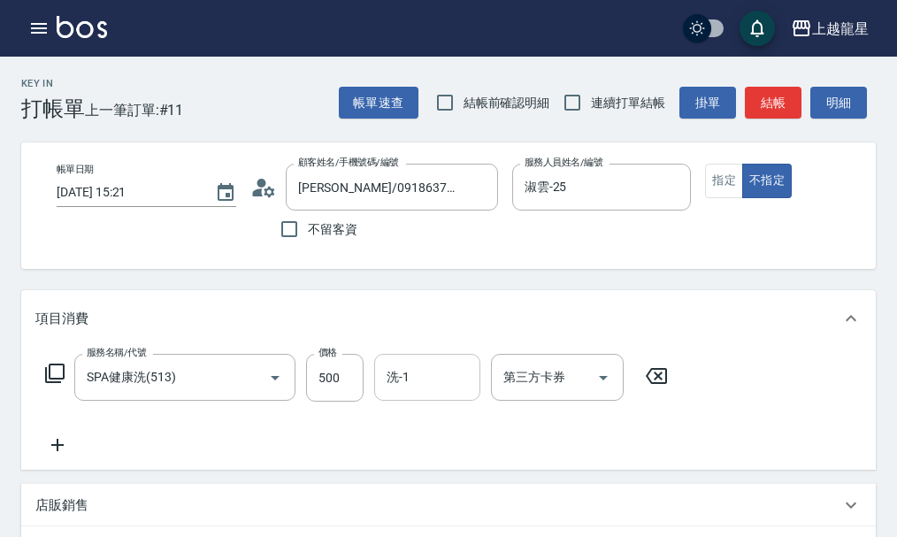
click at [410, 393] on input "洗-1" at bounding box center [427, 377] width 90 height 31
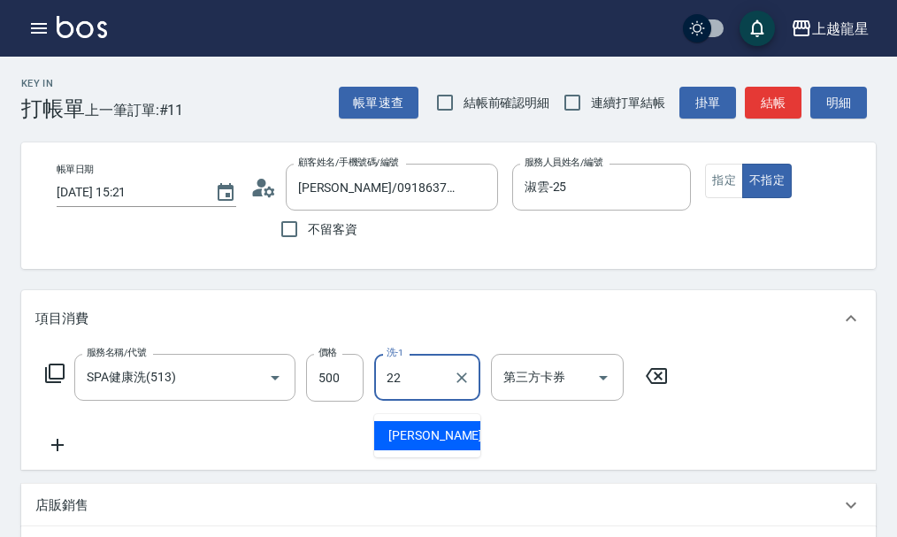
type input "[PERSON_NAME]-22"
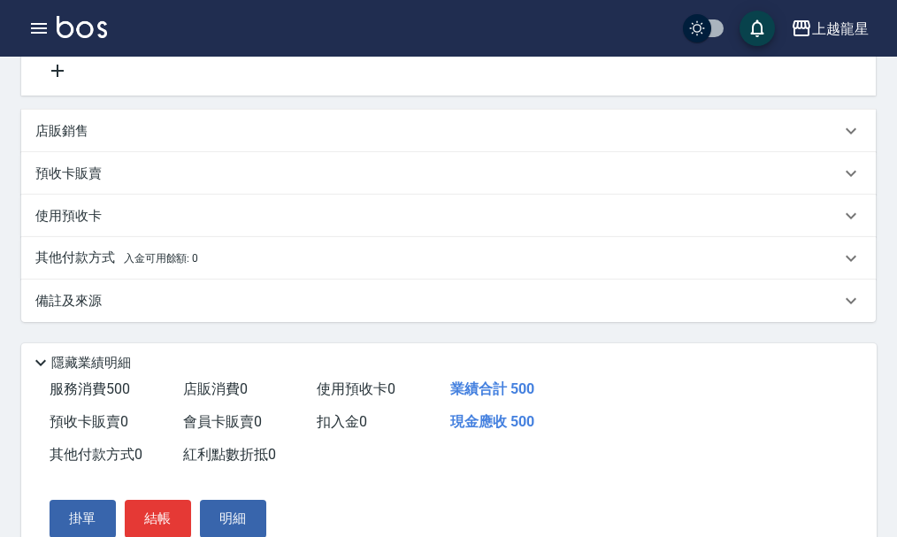
scroll to position [535, 0]
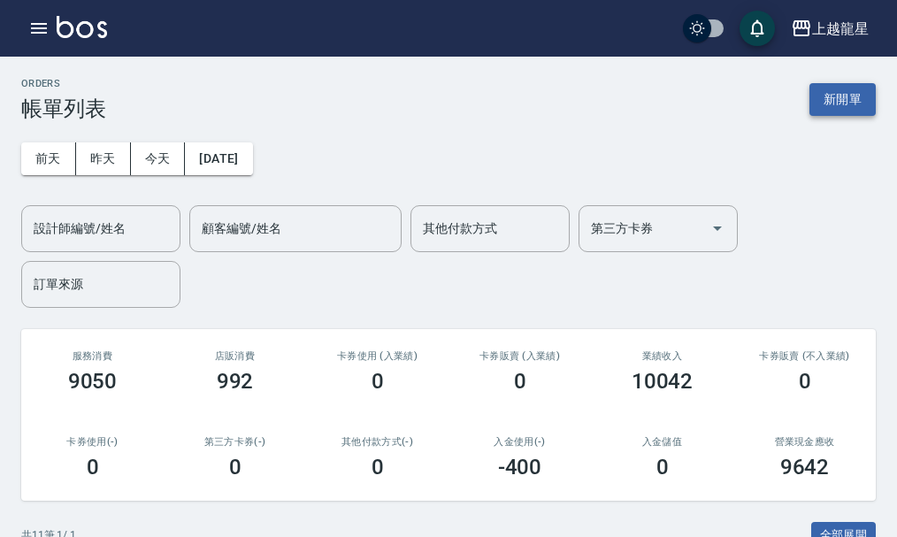
click at [822, 106] on button "新開單" at bounding box center [842, 99] width 66 height 33
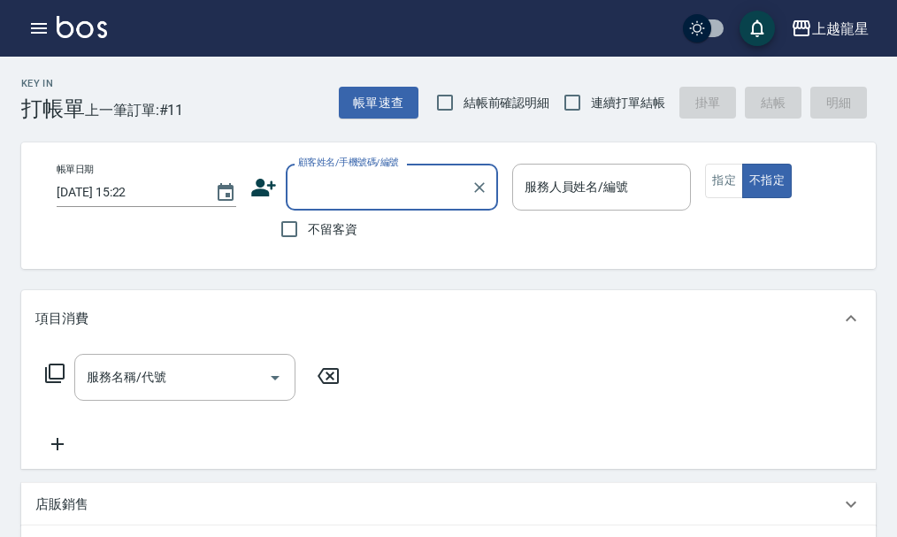
click at [434, 178] on input "顧客姓名/手機號碼/編號" at bounding box center [379, 187] width 170 height 31
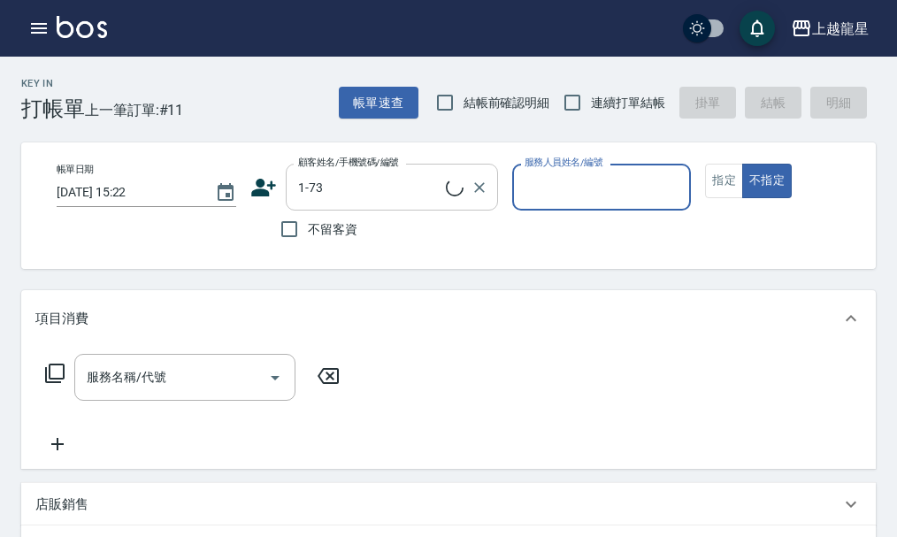
type input "[PERSON_NAME]/0918637848/1-73"
click at [588, 180] on input "Alisa-10" at bounding box center [588, 187] width 137 height 31
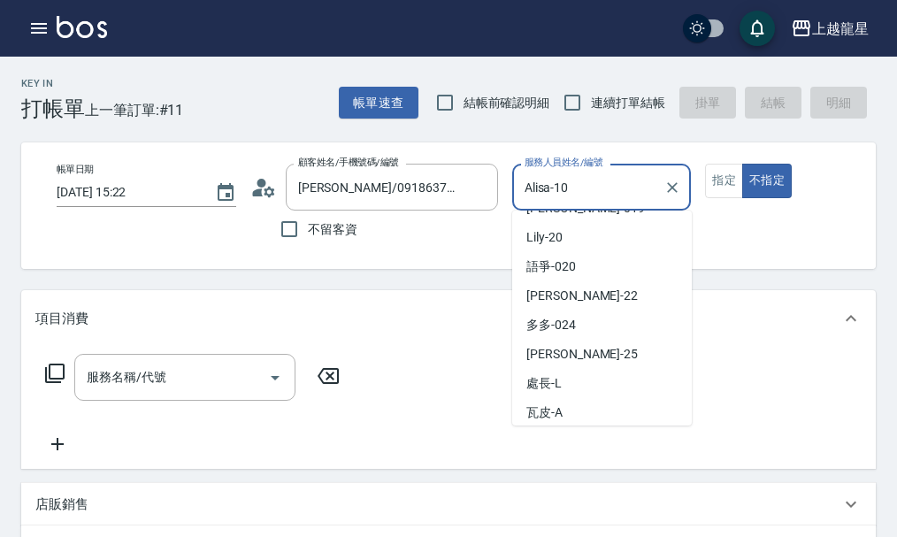
scroll to position [354, 0]
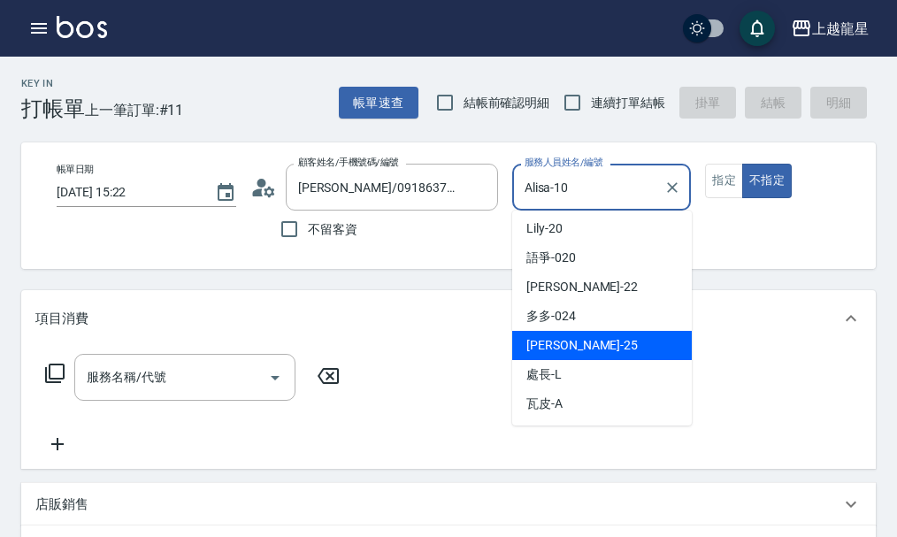
click at [550, 334] on div "淑雲 -25" at bounding box center [602, 345] width 180 height 29
type input "淑雲-25"
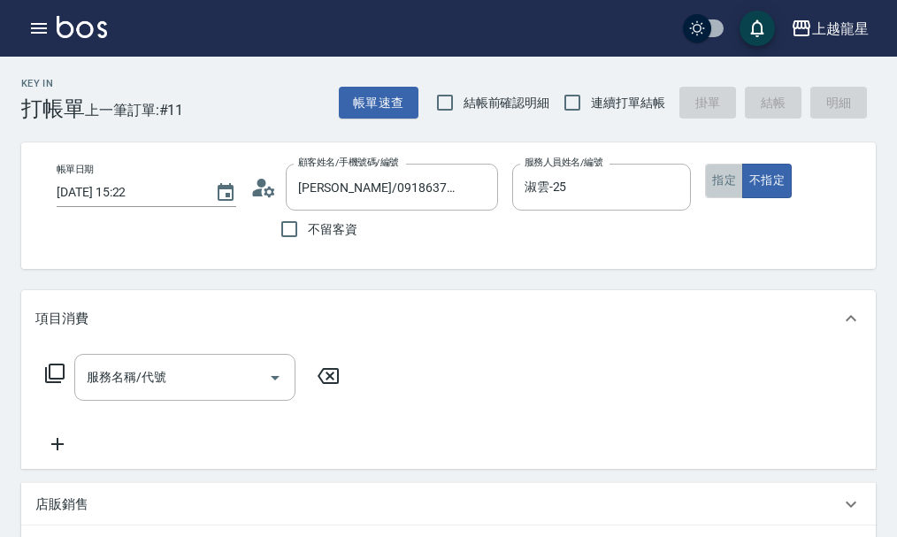
click at [733, 183] on button "指定" at bounding box center [724, 181] width 38 height 34
click at [751, 180] on button "不指定" at bounding box center [767, 181] width 50 height 34
click at [229, 380] on input "服務名稱/代號" at bounding box center [171, 377] width 179 height 31
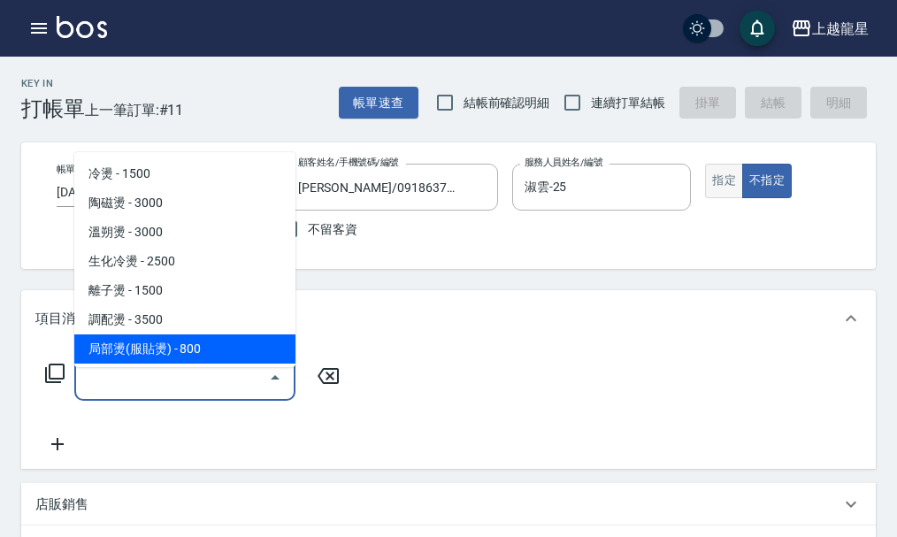
click at [732, 173] on button "指定" at bounding box center [724, 181] width 38 height 34
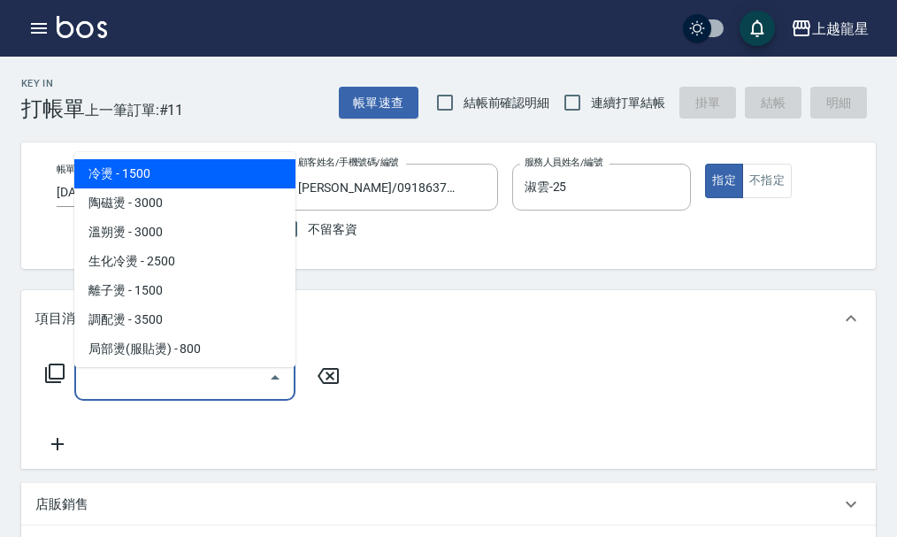
click at [152, 392] on input "服務名稱/代號" at bounding box center [171, 377] width 179 height 31
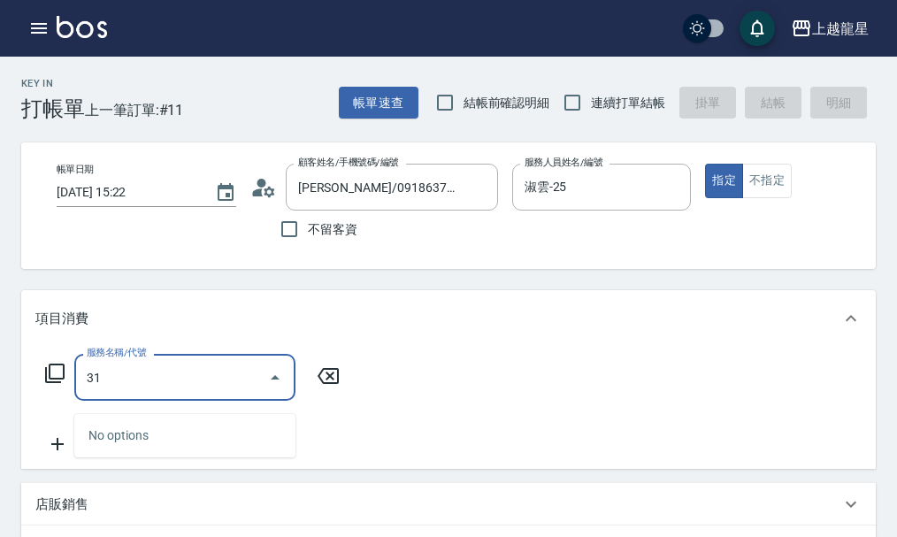
type input "3"
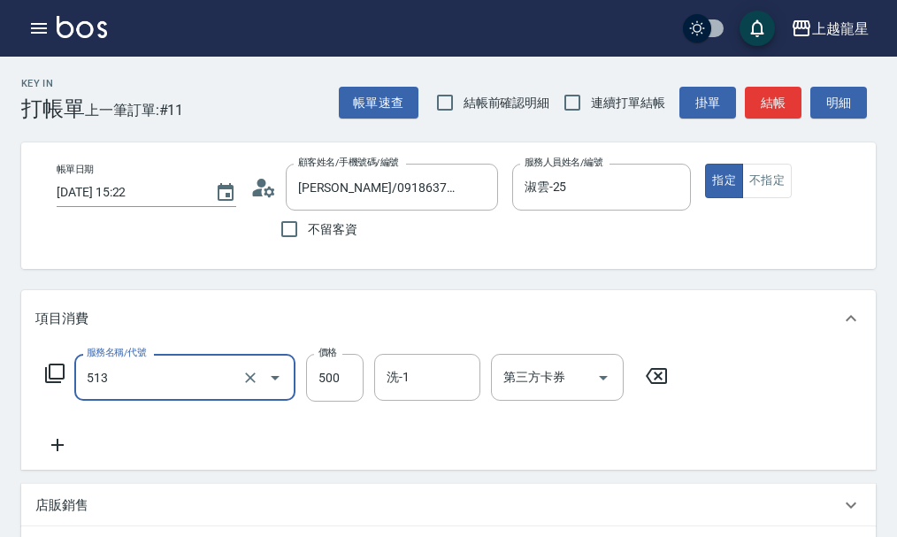
type input "SPA健康洗(513)"
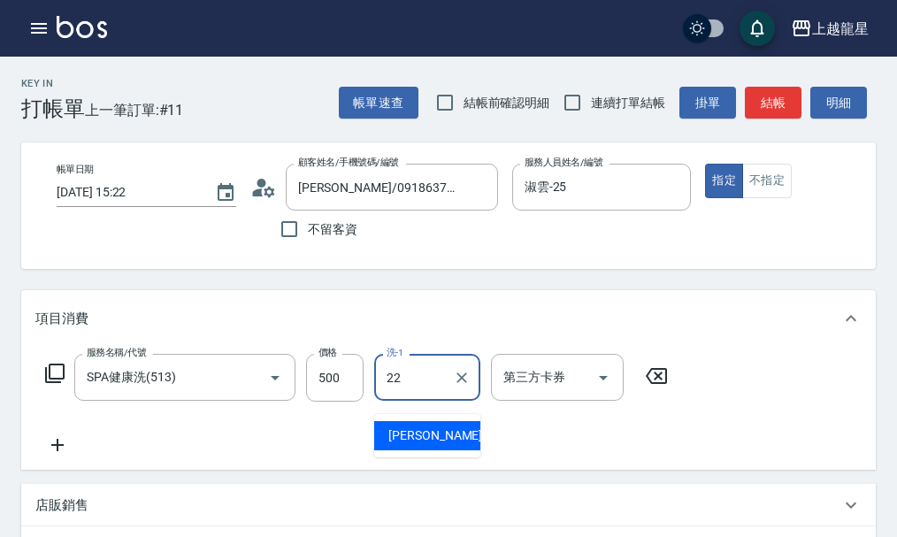
type input "[PERSON_NAME]-22"
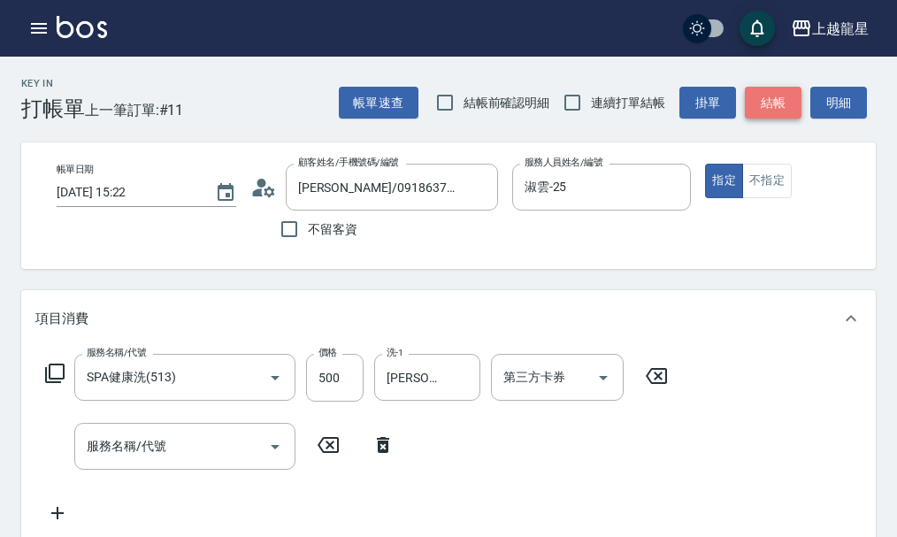
click at [749, 99] on button "結帳" at bounding box center [773, 103] width 57 height 33
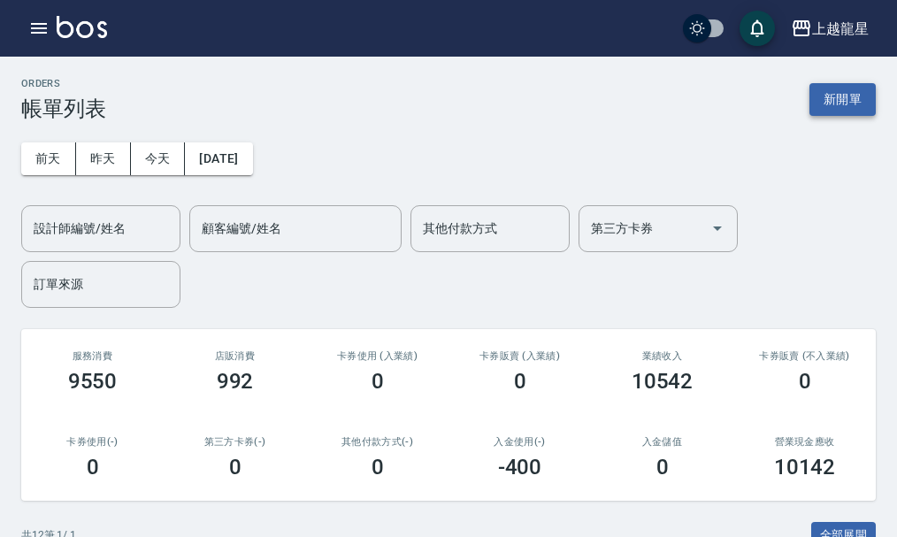
click at [855, 106] on button "新開單" at bounding box center [842, 99] width 66 height 33
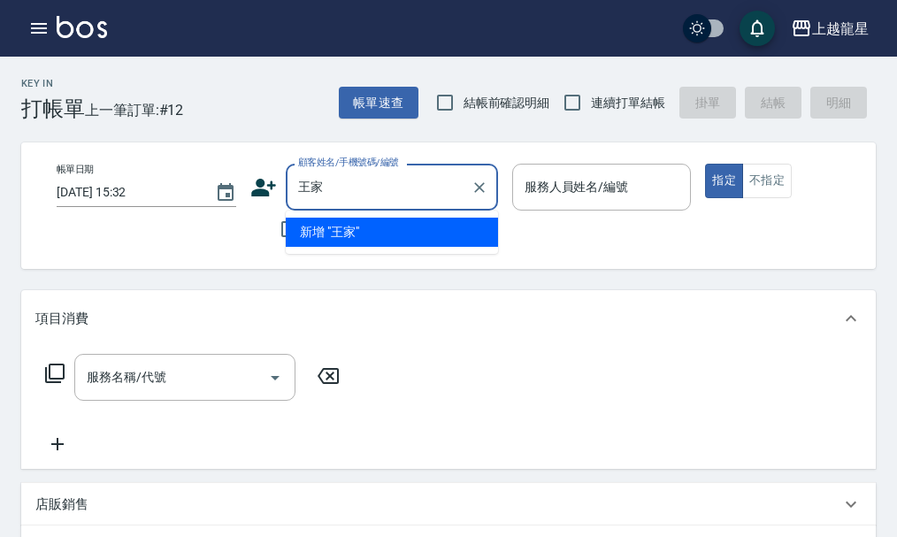
type input "王家家"
click at [199, 109] on div "Key In 打帳單 上一筆訂單:#12 帳單速查 結帳前確認明細 連續打單結帳 掛單 結帳 明細" at bounding box center [438, 89] width 876 height 65
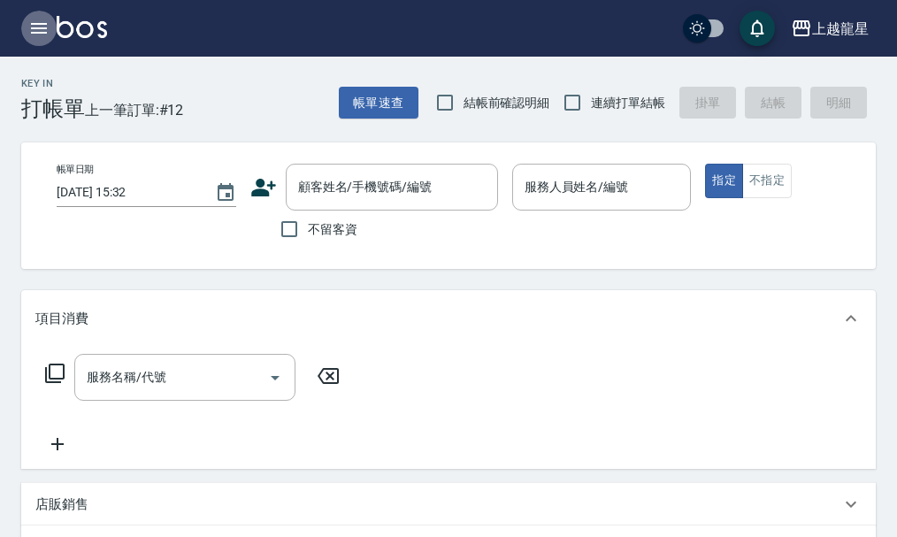
click at [45, 27] on icon "button" at bounding box center [39, 28] width 16 height 11
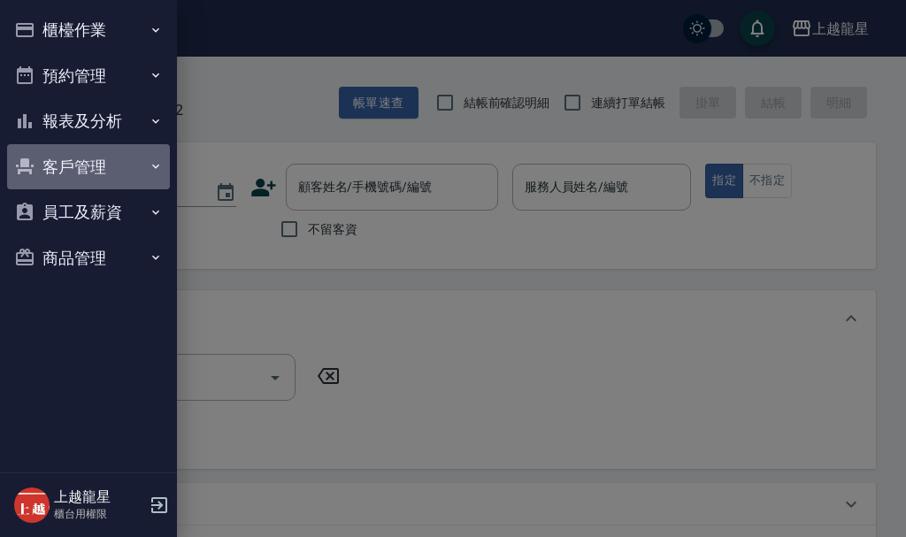
click at [126, 165] on button "客戶管理" at bounding box center [88, 167] width 163 height 46
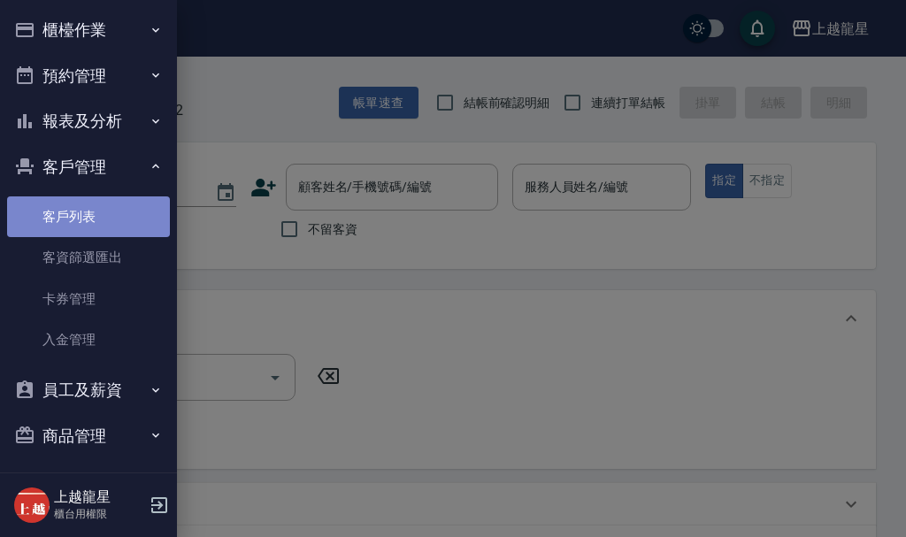
click at [124, 203] on link "客戶列表" at bounding box center [88, 216] width 163 height 41
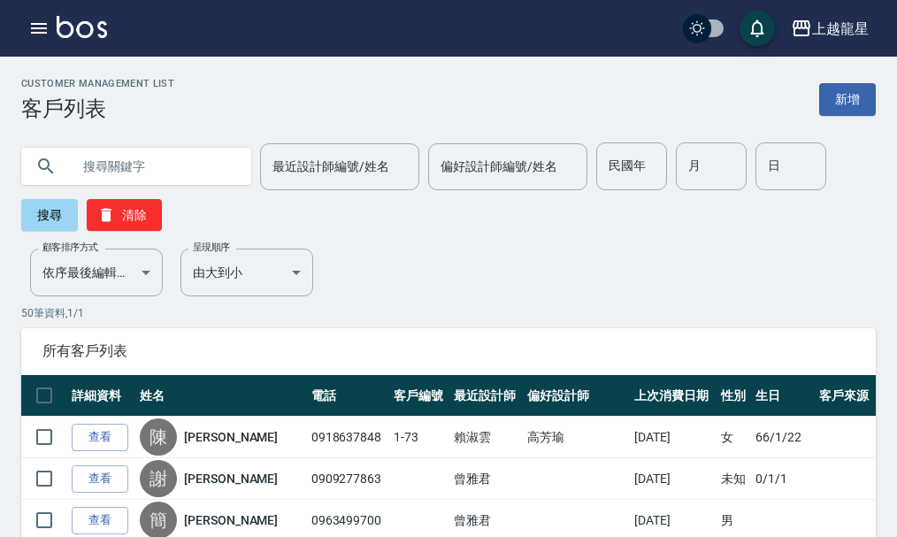
click at [35, 27] on icon "button" at bounding box center [39, 28] width 16 height 11
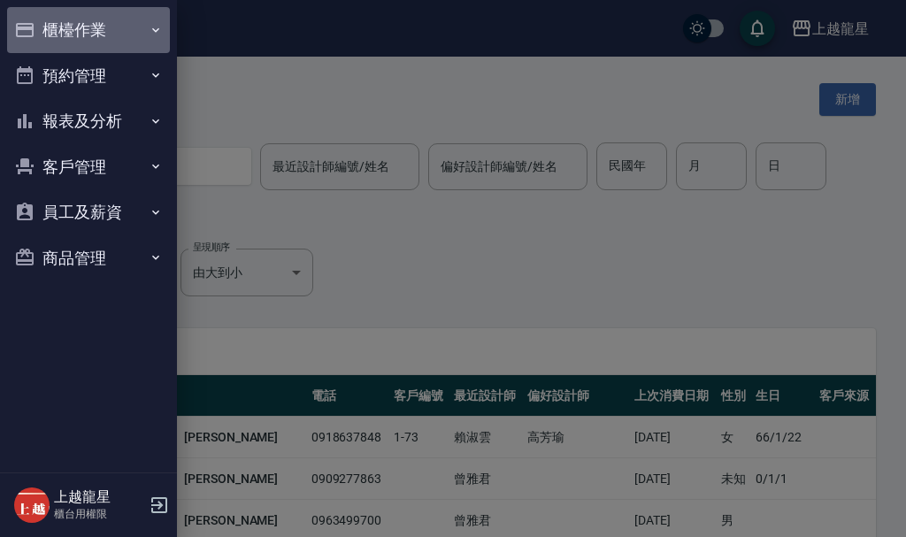
click at [78, 20] on button "櫃檯作業" at bounding box center [88, 30] width 163 height 46
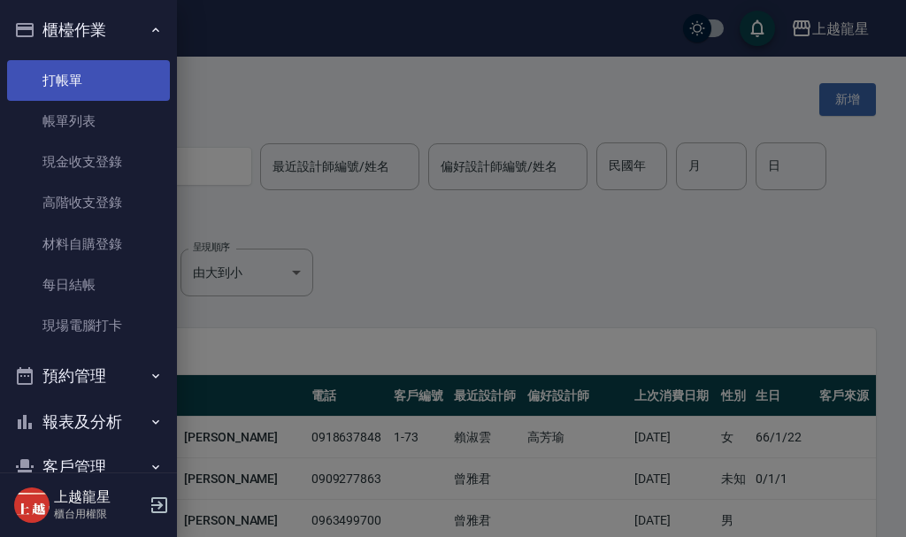
click at [84, 87] on link "打帳單" at bounding box center [88, 80] width 163 height 41
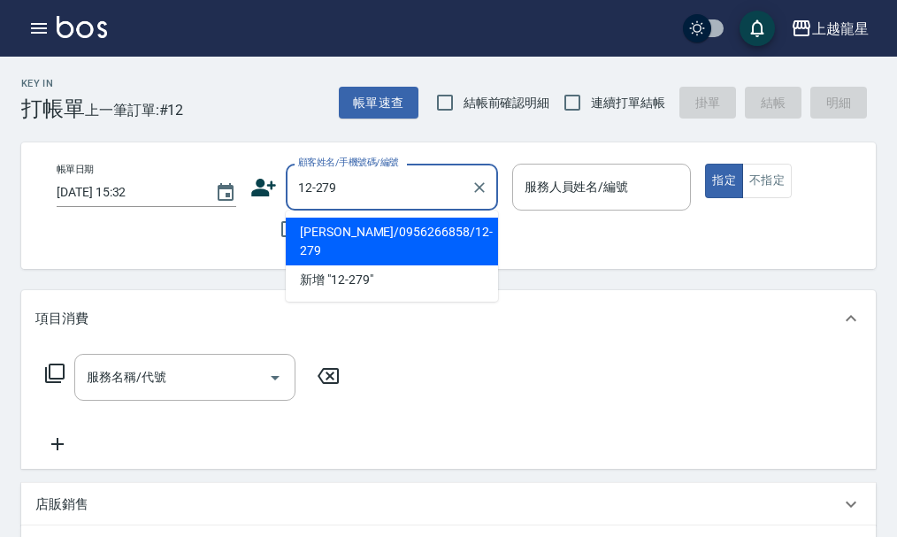
click at [350, 235] on li "[PERSON_NAME]/0956266858/12-279" at bounding box center [392, 242] width 212 height 48
type input "[PERSON_NAME]/0956266858/12-279"
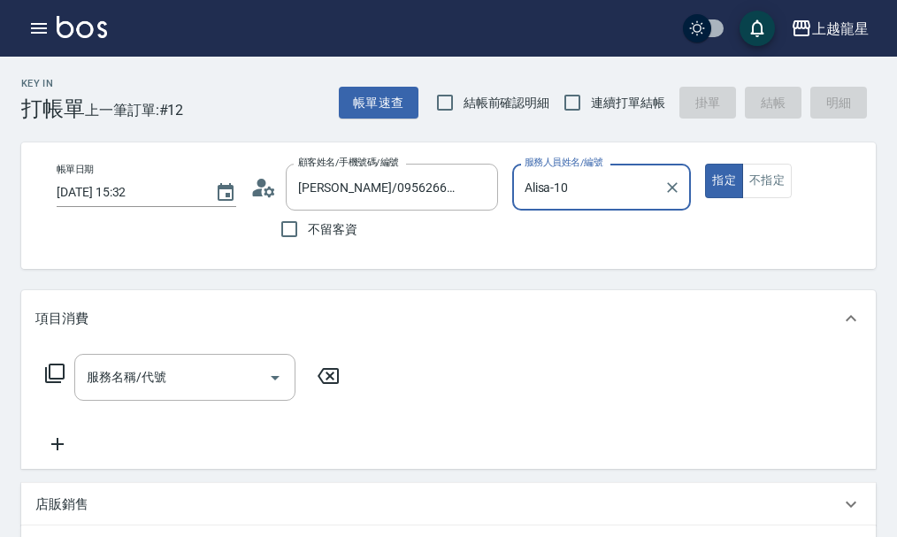
type input "Alisa-10"
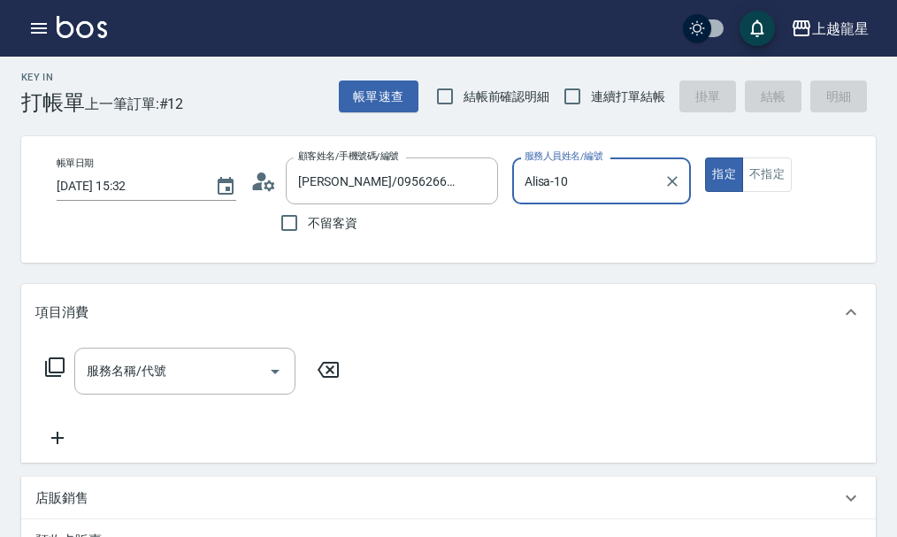
scroll to position [265, 0]
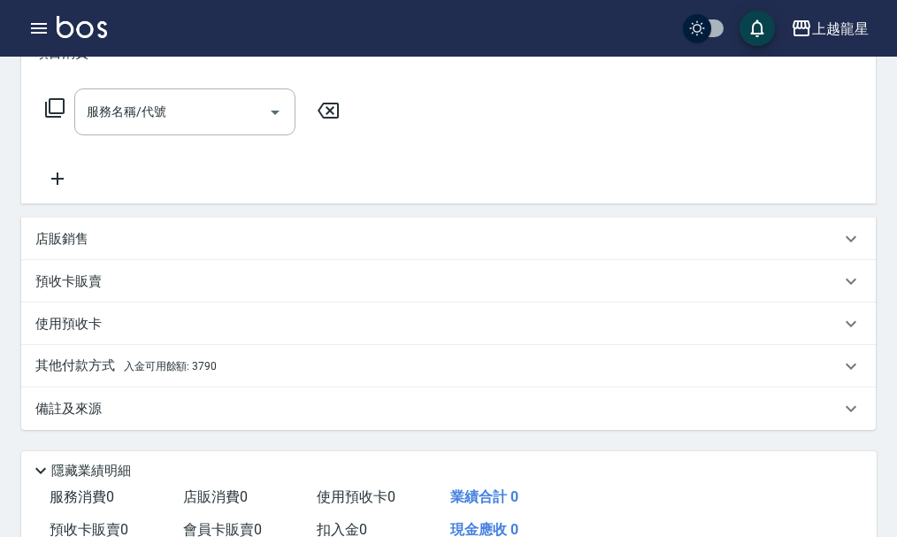
click at [188, 372] on span "入金可用餘額: 3790" at bounding box center [170, 366] width 93 height 12
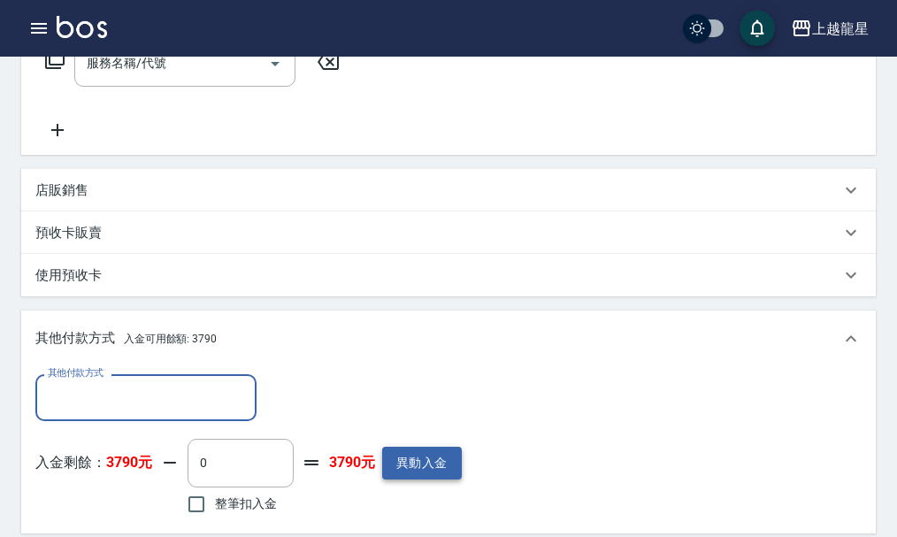
scroll to position [354, 0]
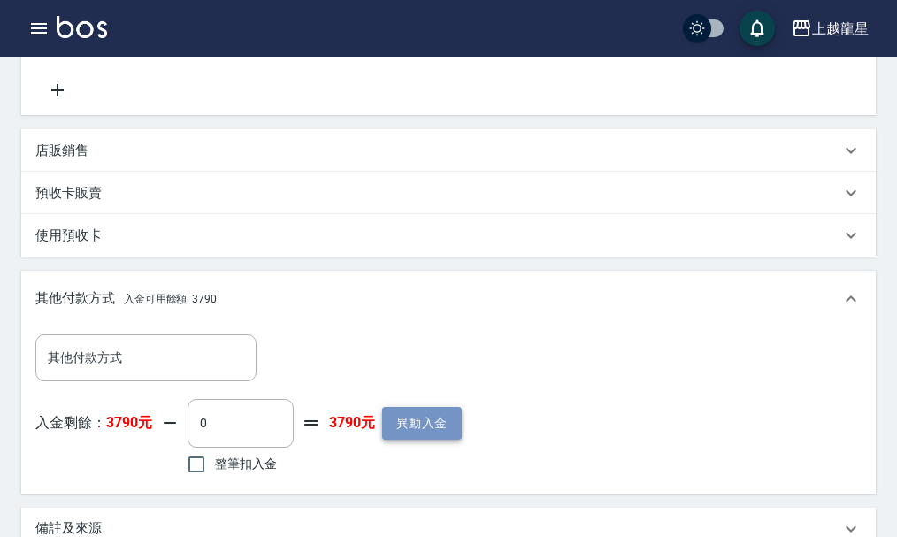
click at [402, 439] on button "異動入金" at bounding box center [422, 423] width 80 height 33
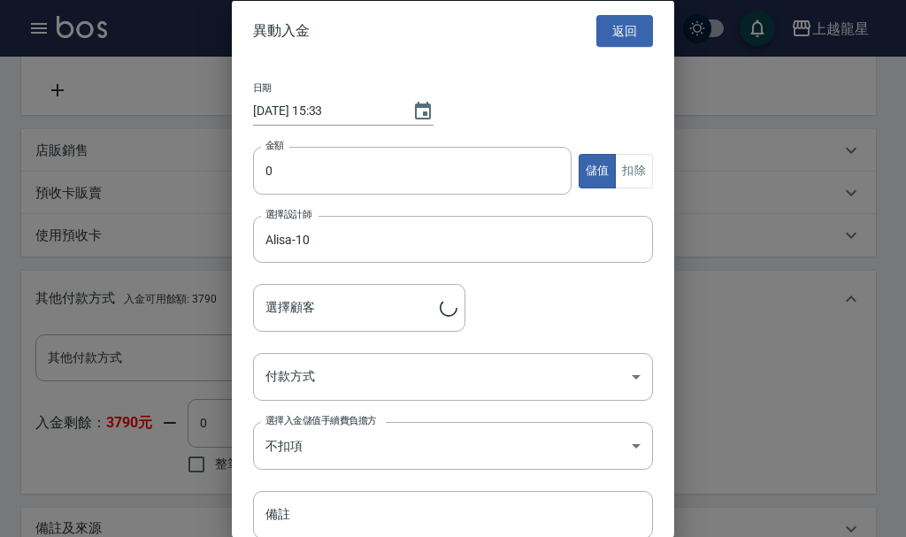
type input "[PERSON_NAME]/0956266858/12-279"
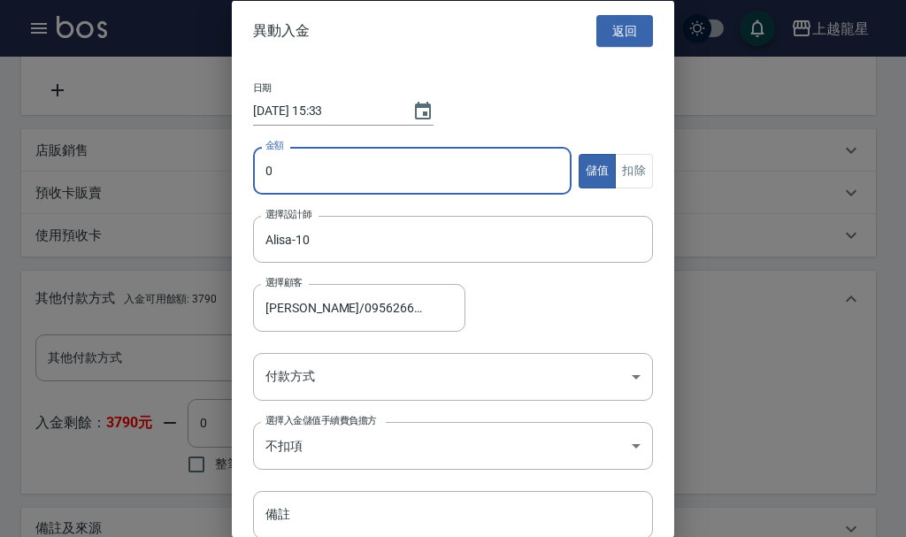
click at [280, 178] on input "0" at bounding box center [412, 171] width 318 height 48
type input "10000"
click at [309, 372] on body "上越龍星 登出 櫃檯作業 打帳單 帳單列表 現金收支登錄 高階收支登錄 材料自購登錄 每日結帳 現場電腦打卡 預約管理 預約管理 單日預約紀錄 單週預約紀錄 …" at bounding box center [453, 241] width 906 height 1190
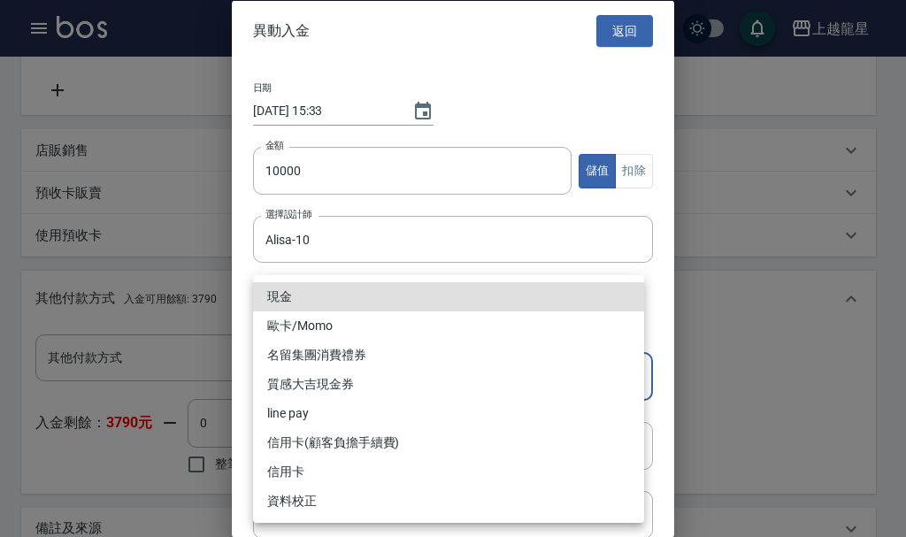
click at [267, 299] on li "現金" at bounding box center [448, 296] width 391 height 29
type input "現金"
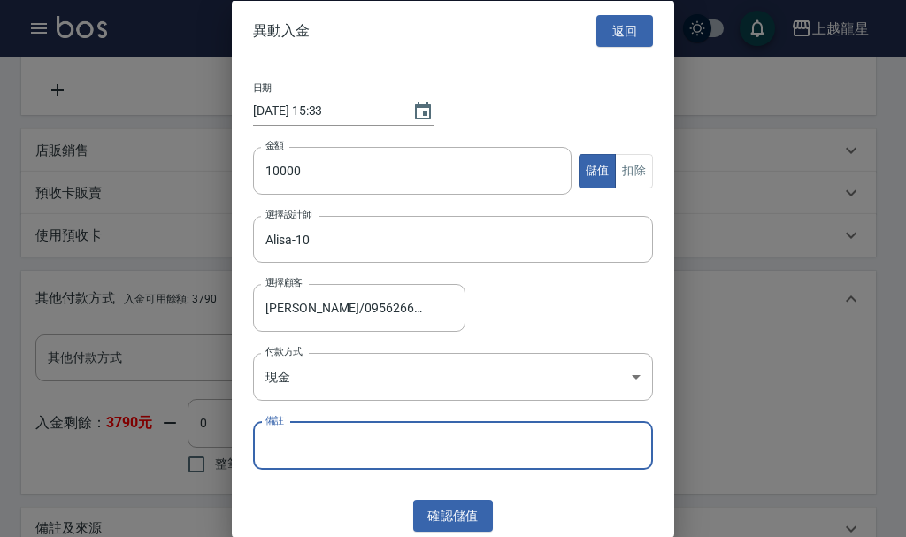
click at [310, 453] on input "備註" at bounding box center [453, 445] width 400 height 48
type input "10000送1000"
drag, startPoint x: 432, startPoint y: 310, endPoint x: 174, endPoint y: 313, distance: 257.4
click at [174, 313] on div "異動入金 返回 日期 [DATE] 15:33 金額 10000 金額 儲值 扣除 選擇設計師 [PERSON_NAME]-10 選擇設計師 選擇顧客 [PE…" at bounding box center [453, 268] width 906 height 537
click at [449, 304] on icon "Clear" at bounding box center [446, 308] width 11 height 11
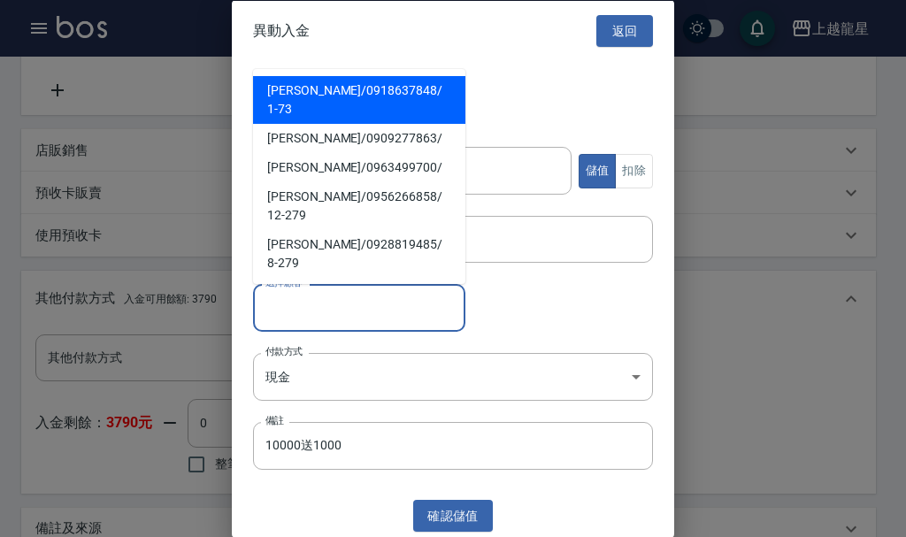
click at [303, 317] on input "選擇顧客" at bounding box center [359, 307] width 196 height 31
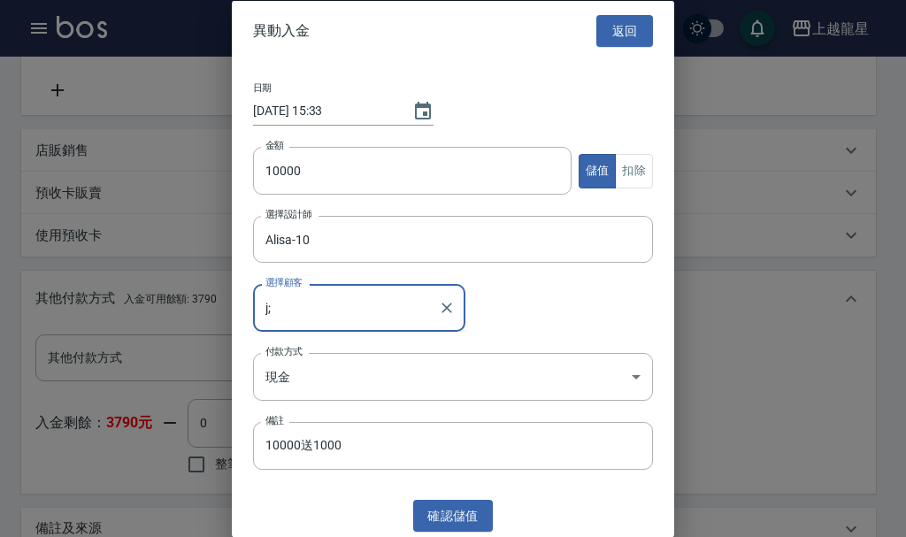
type input "j"
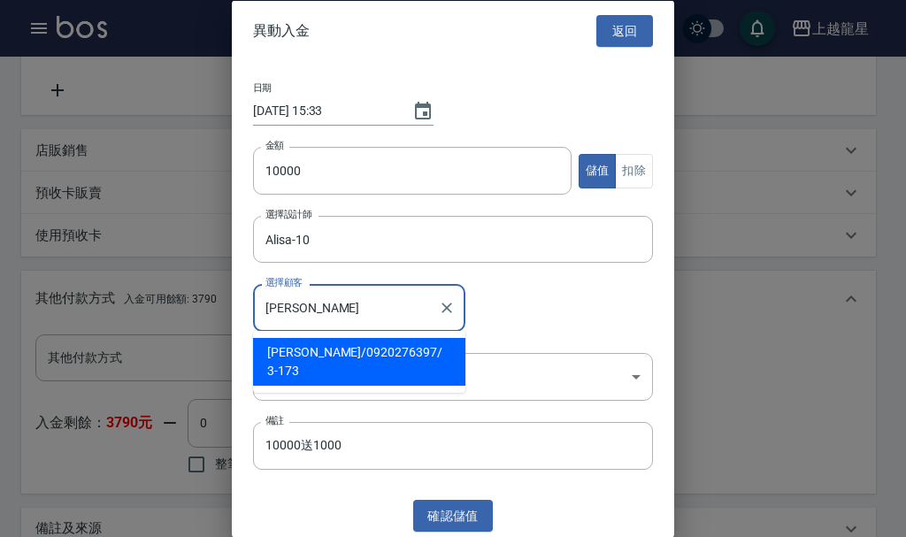
click at [291, 351] on span "[PERSON_NAME]/ 0920276397 / 3-173" at bounding box center [359, 362] width 212 height 48
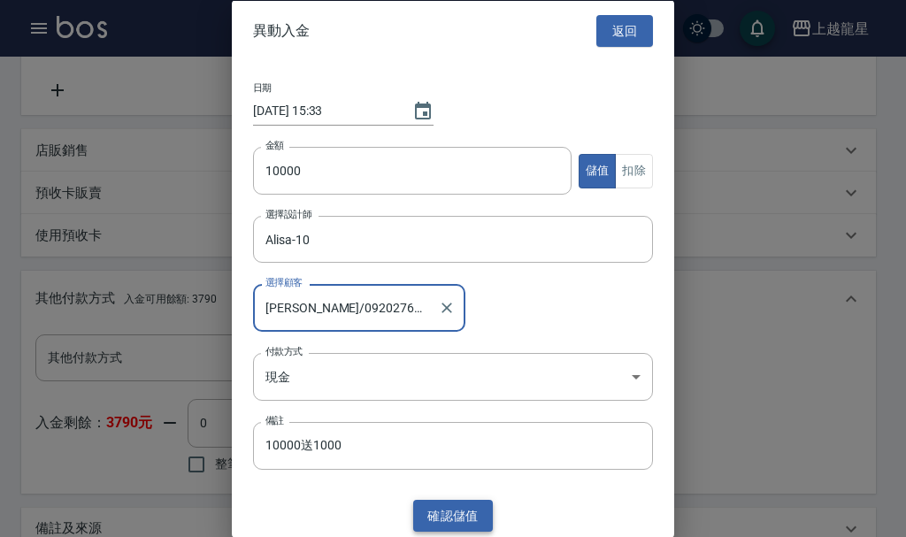
type input "[PERSON_NAME]/0920276397/3-173"
click at [437, 514] on button "確認 儲值" at bounding box center [453, 515] width 80 height 33
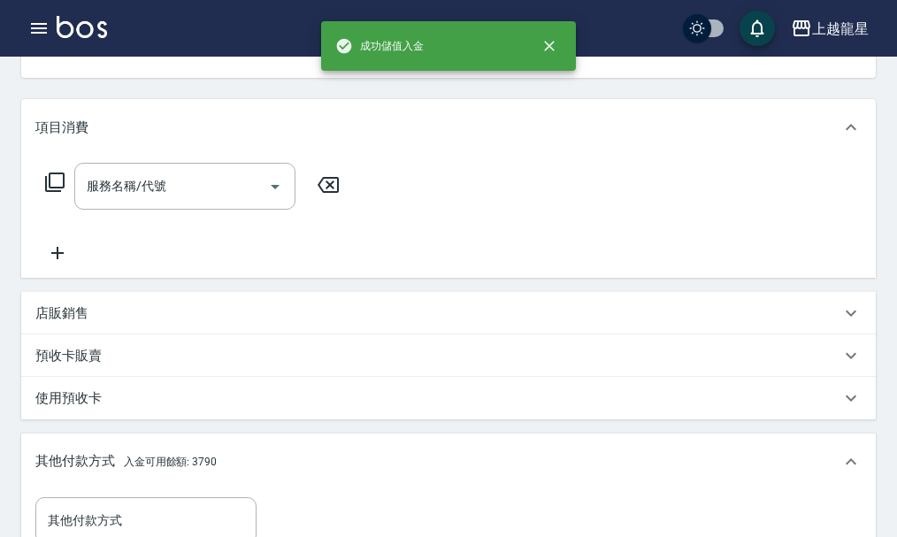
scroll to position [0, 0]
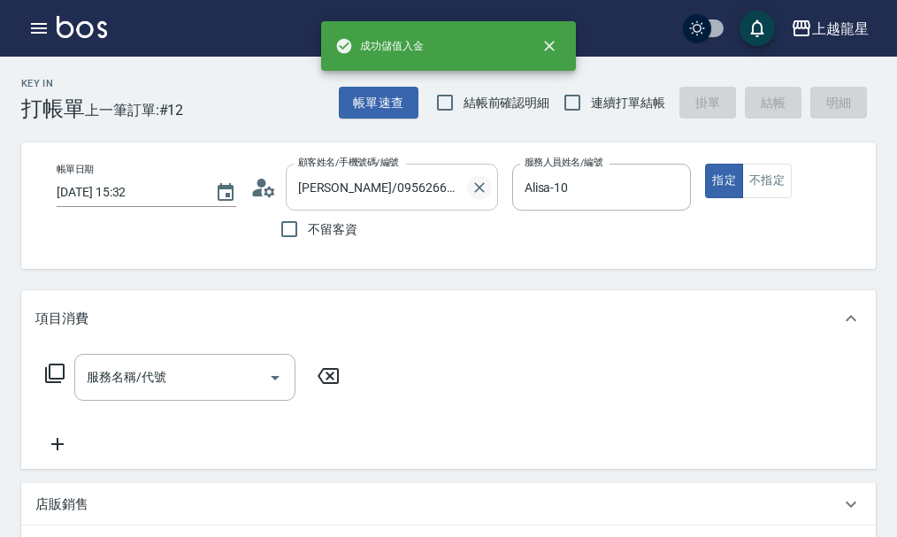
click at [483, 193] on icon "Clear" at bounding box center [480, 188] width 18 height 18
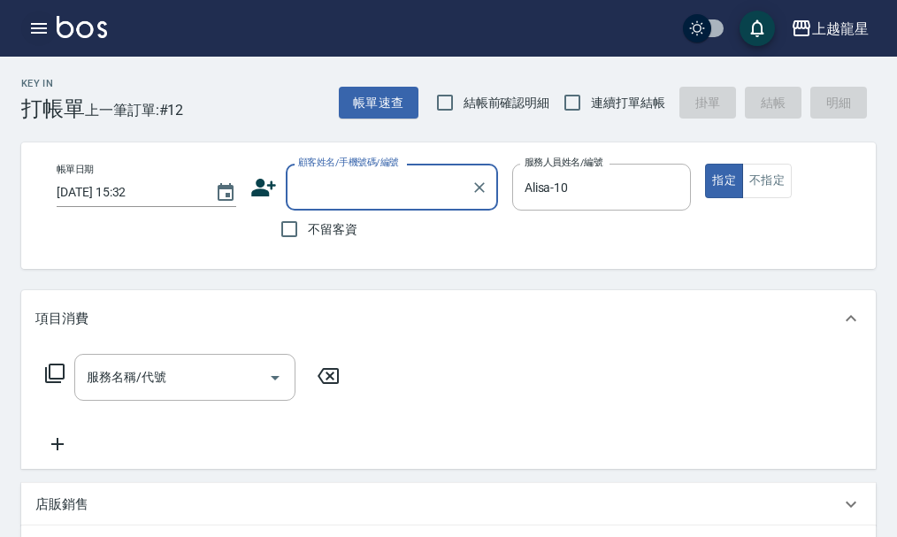
click at [27, 26] on button "button" at bounding box center [38, 28] width 35 height 35
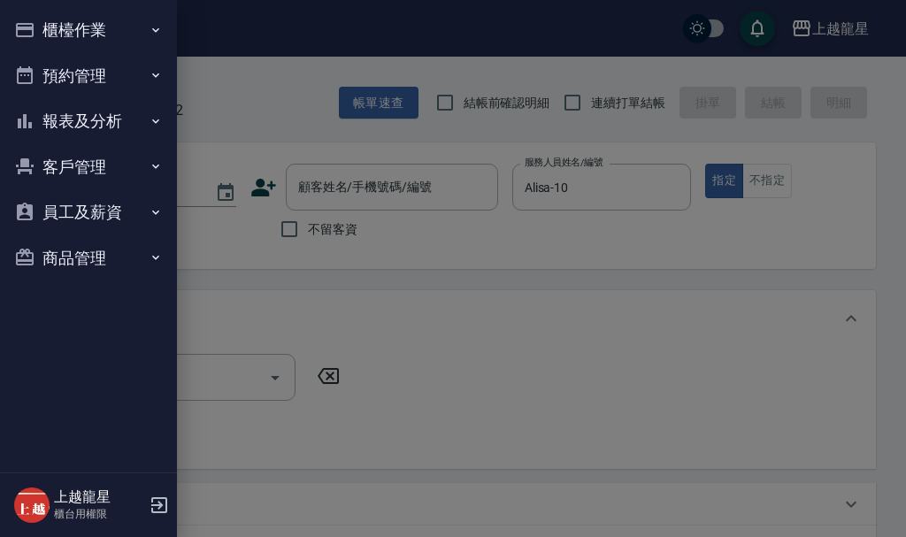
click at [82, 163] on button "客戶管理" at bounding box center [88, 167] width 163 height 46
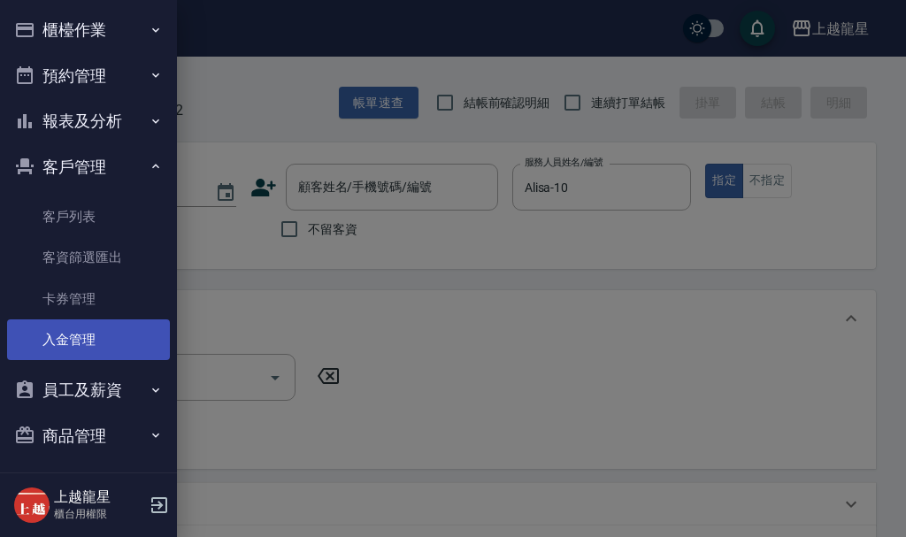
click at [87, 337] on link "入金管理" at bounding box center [88, 339] width 163 height 41
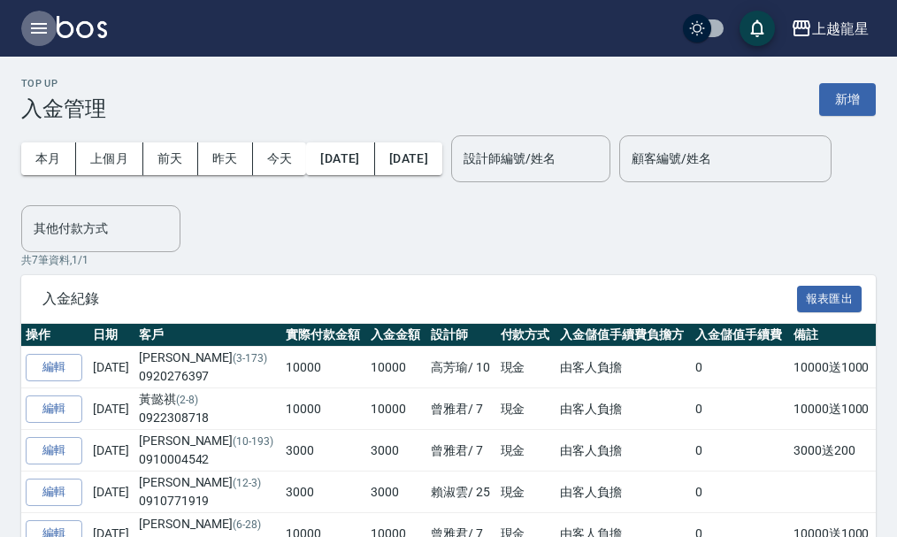
click at [41, 28] on icon "button" at bounding box center [39, 28] width 16 height 11
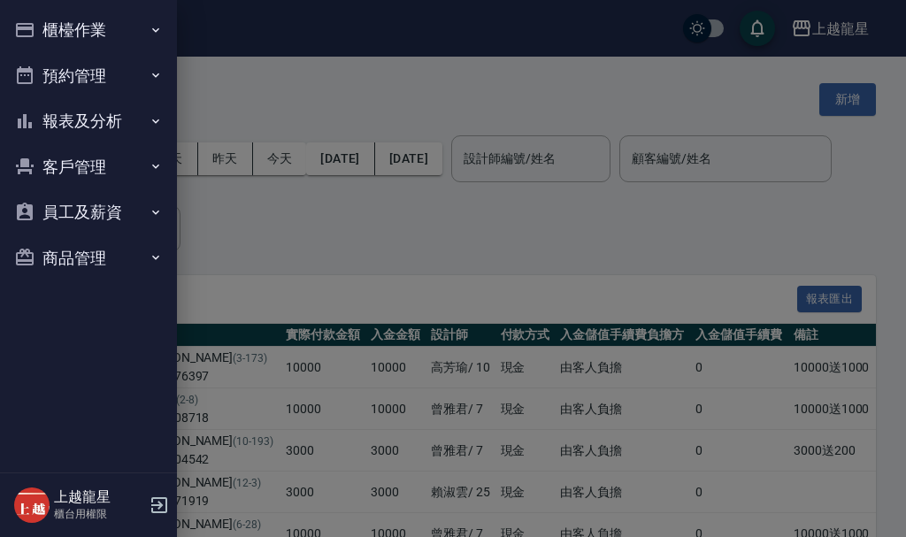
click at [68, 164] on button "客戶管理" at bounding box center [88, 167] width 163 height 46
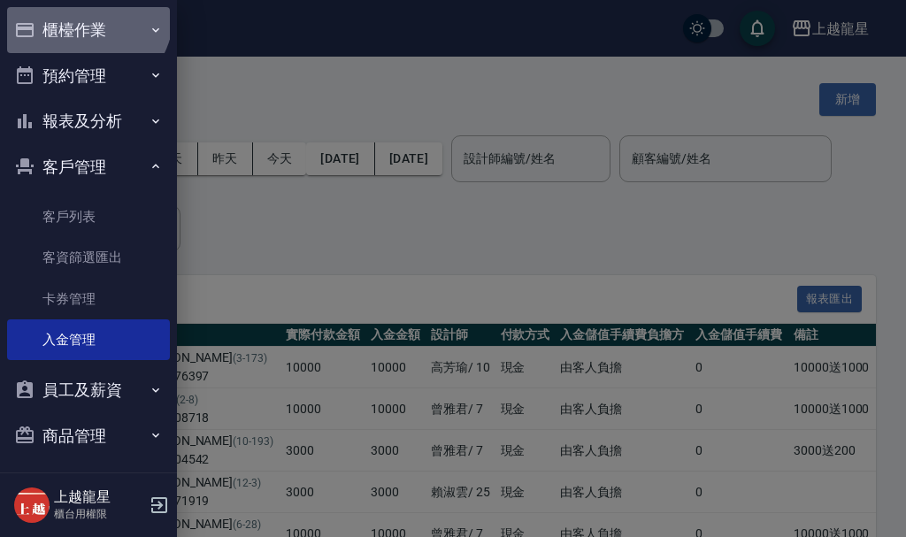
click at [85, 14] on button "櫃檯作業" at bounding box center [88, 30] width 163 height 46
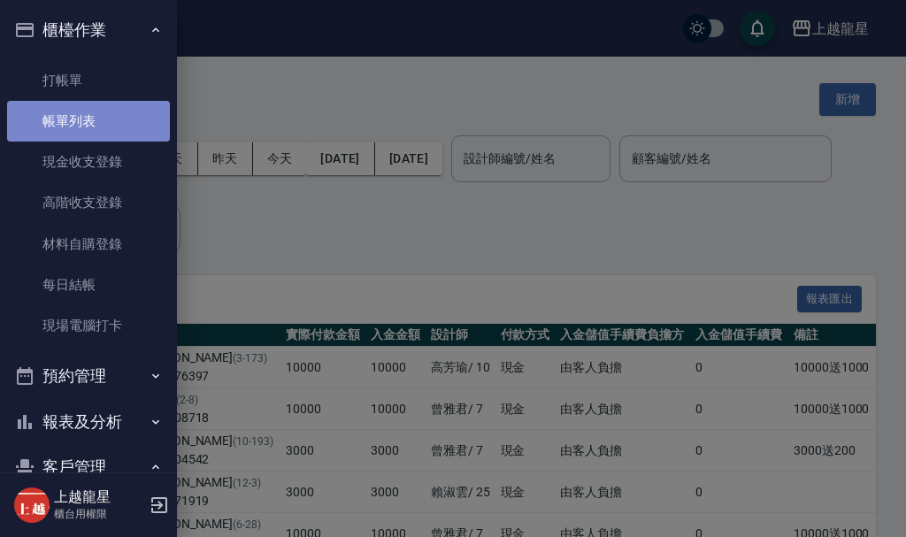
click at [92, 119] on link "帳單列表" at bounding box center [88, 121] width 163 height 41
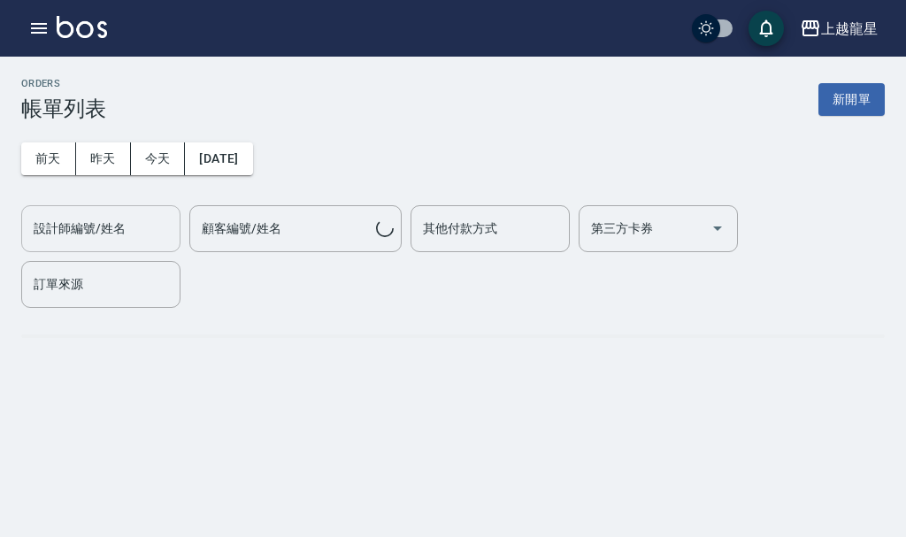
click at [82, 123] on div "[DATE] [DATE] [DATE] [DATE] 設計師編號/姓名 設計師編號/姓名 顧客編號/姓名 顧客編號/姓名 其他付款方式 其他付款方式 第三方…" at bounding box center [452, 214] width 863 height 187
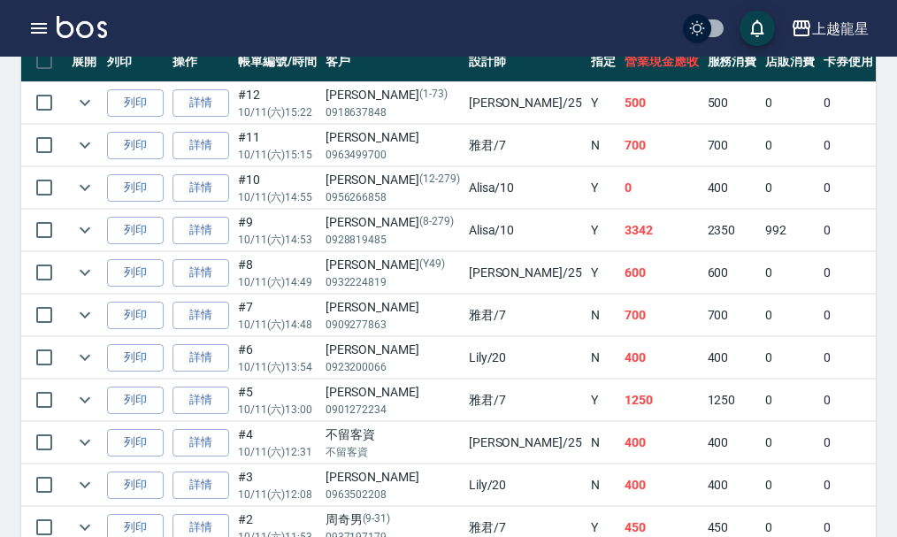
scroll to position [531, 0]
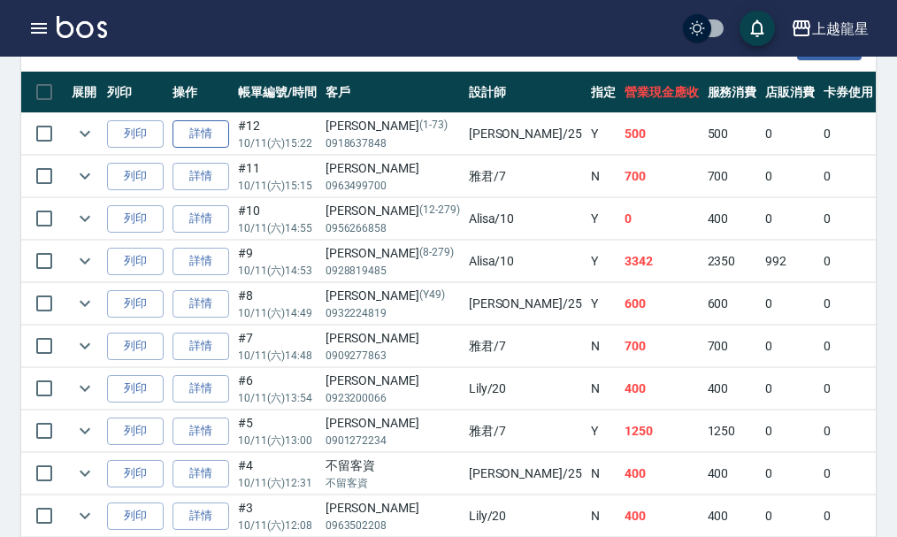
click at [192, 135] on link "詳情" at bounding box center [200, 133] width 57 height 27
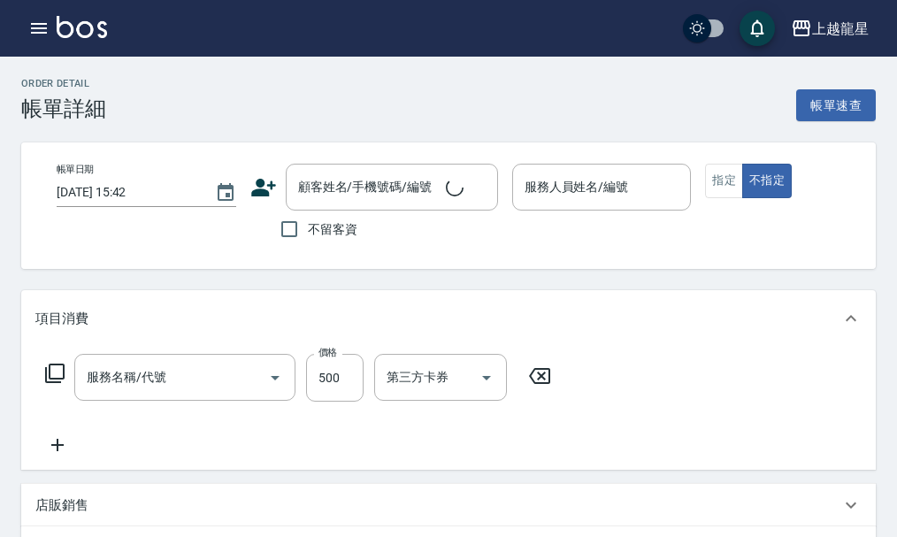
type input "[DATE] 15:22"
type input "淑雲-25"
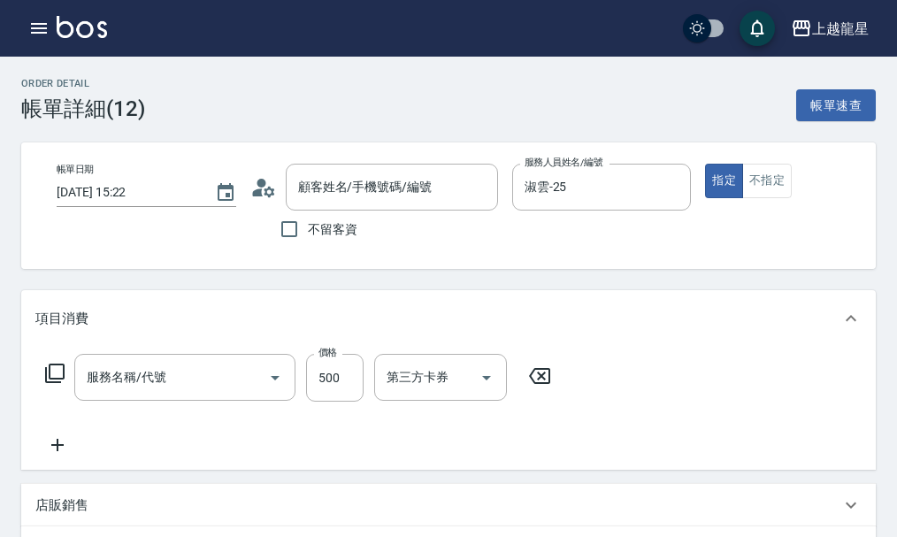
type input "SPA健康洗(513)"
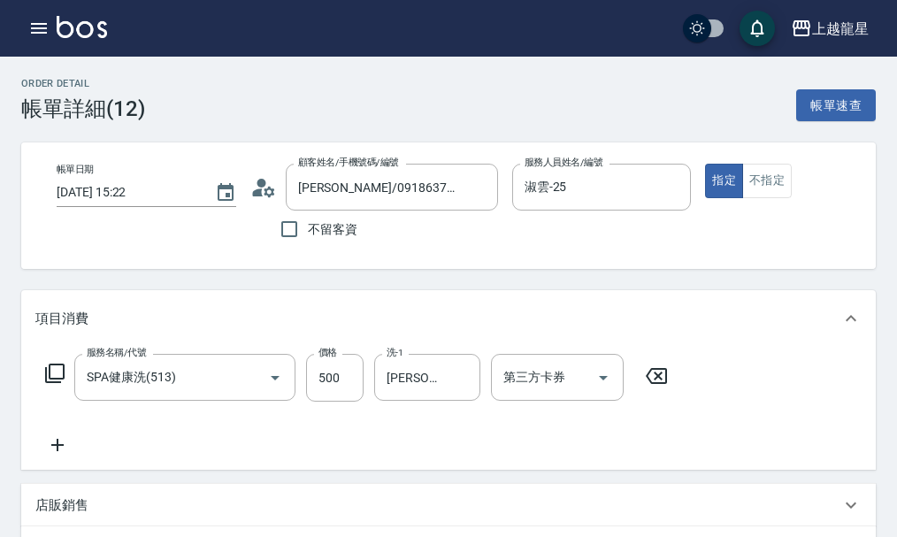
type input "[PERSON_NAME]/0918637848/1-73"
click at [722, 179] on button "指定" at bounding box center [724, 181] width 38 height 34
click at [778, 172] on button "不指定" at bounding box center [767, 181] width 50 height 34
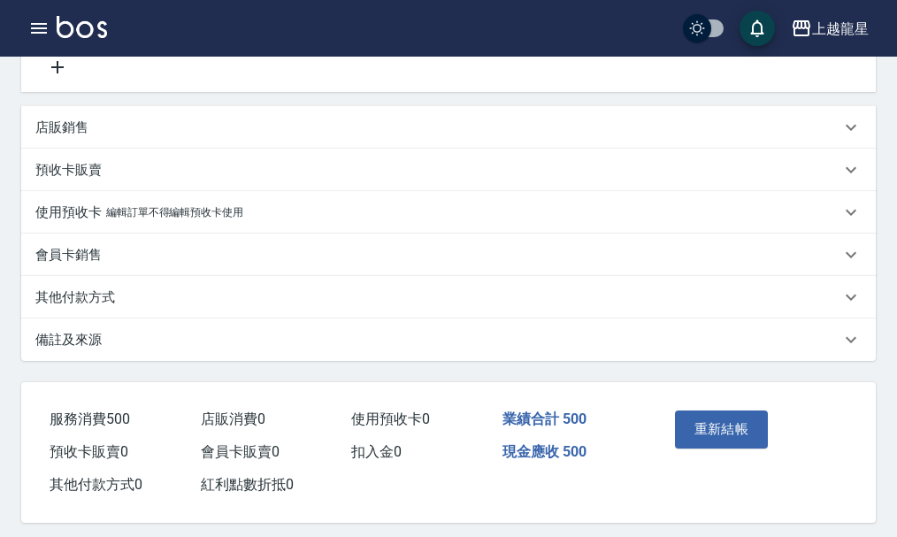
scroll to position [406, 0]
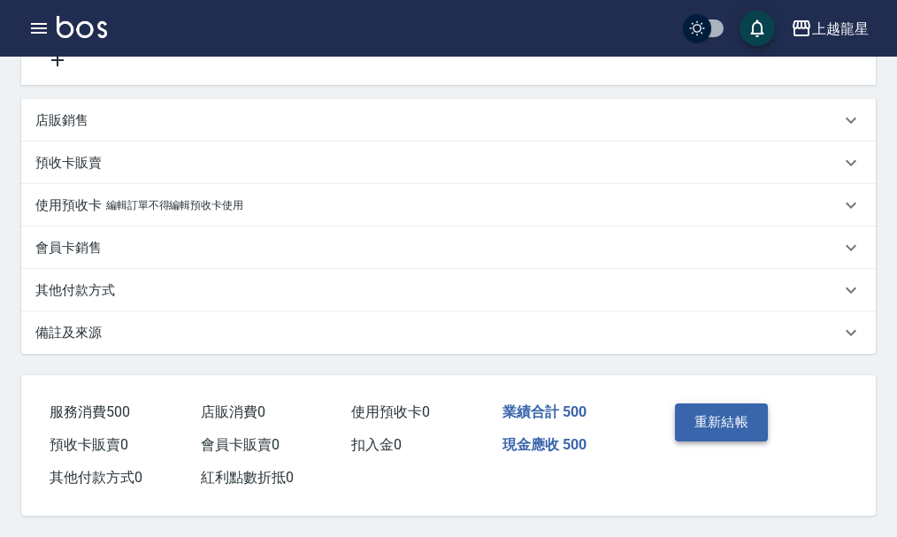
click at [700, 406] on button "重新結帳" at bounding box center [722, 421] width 94 height 37
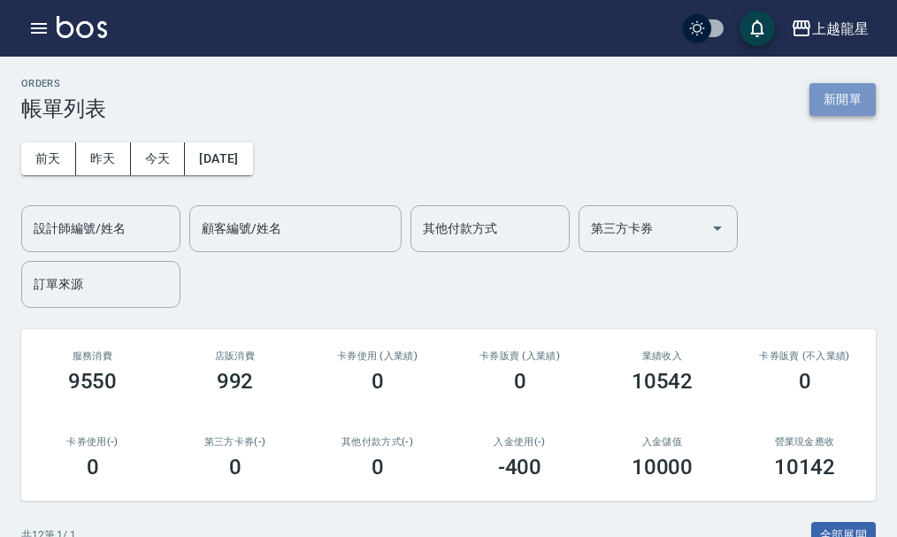
click at [824, 93] on button "新開單" at bounding box center [842, 99] width 66 height 33
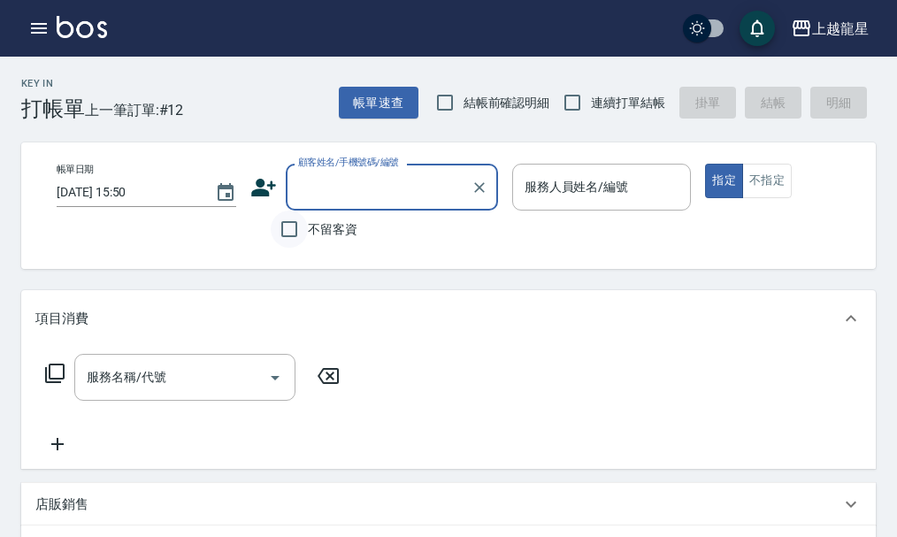
click at [289, 232] on input "不留客資" at bounding box center [289, 229] width 37 height 37
checkbox input "true"
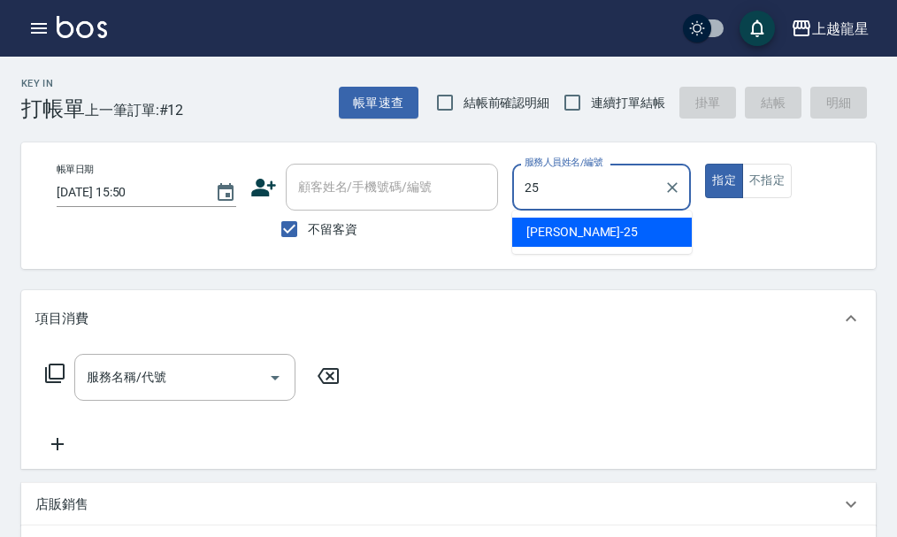
click at [573, 234] on div "淑雲 -25" at bounding box center [602, 232] width 180 height 29
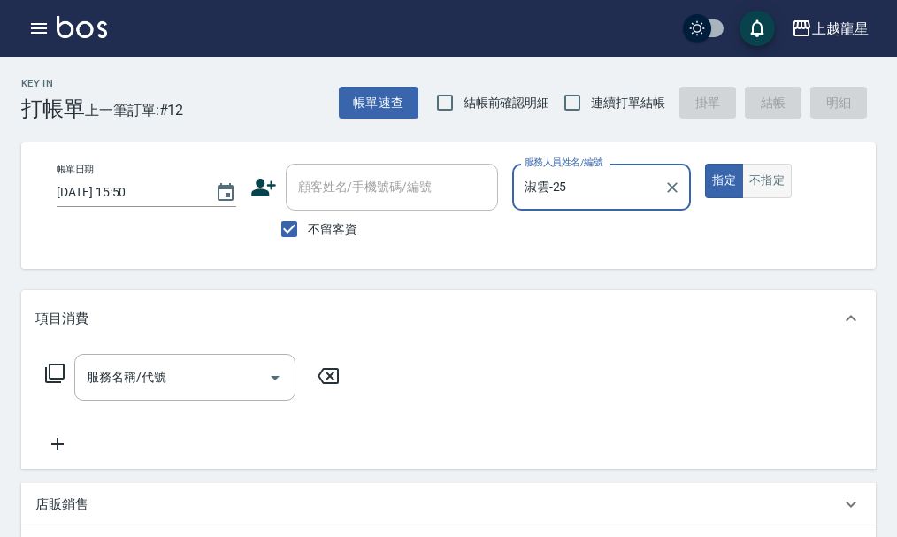
type input "淑雲-25"
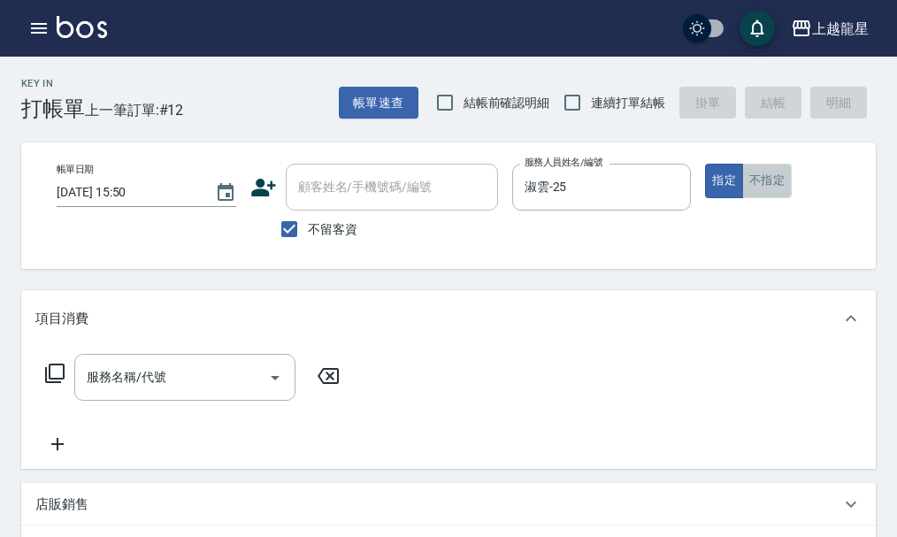
click at [770, 173] on button "不指定" at bounding box center [767, 181] width 50 height 34
click at [148, 387] on input "服務名稱/代號" at bounding box center [171, 377] width 179 height 31
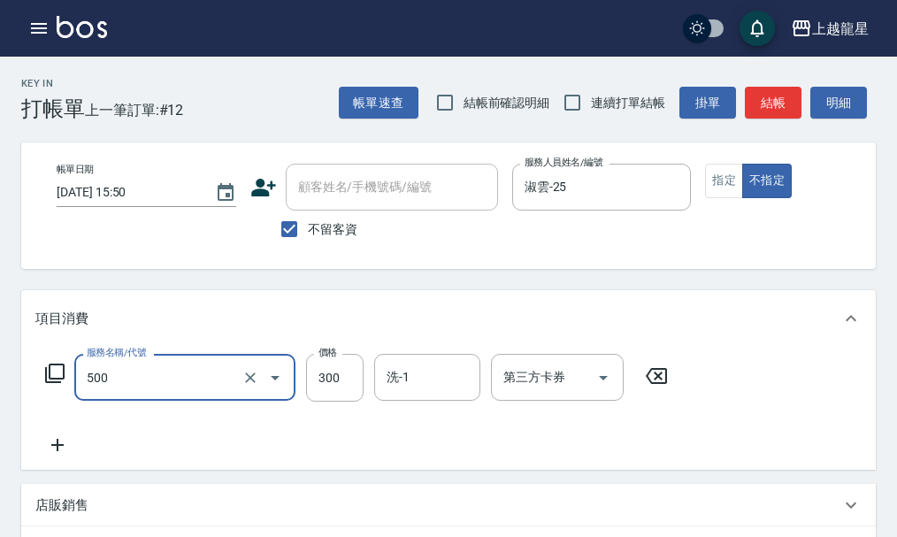
type input "一般洗髮(500)"
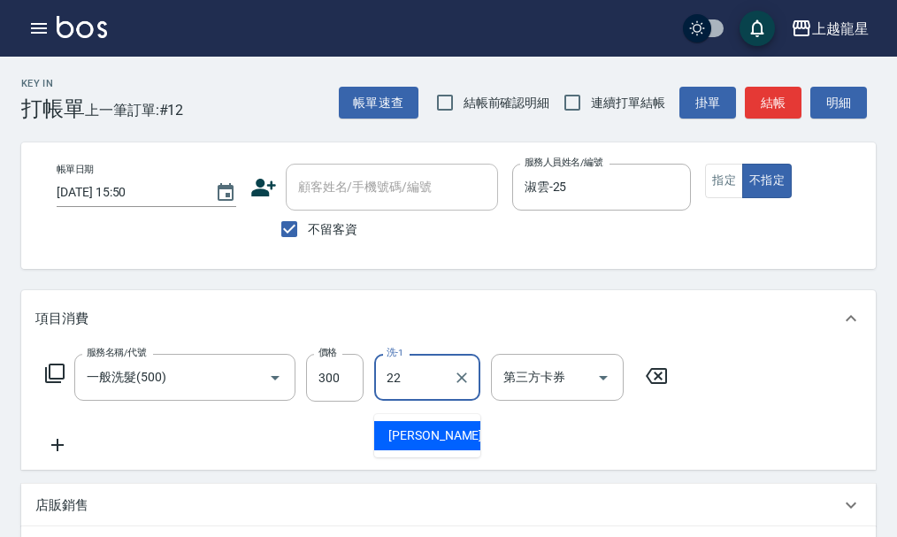
type input "[PERSON_NAME]-22"
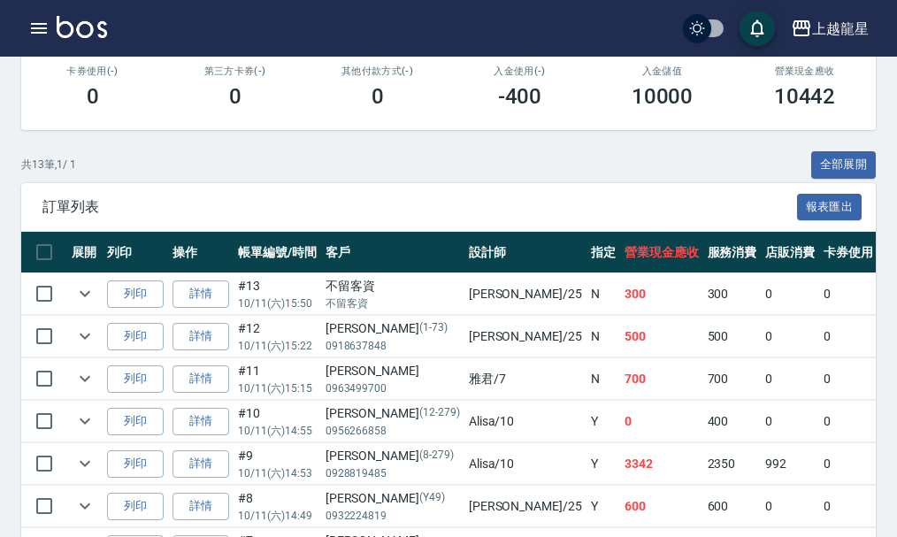
scroll to position [442, 0]
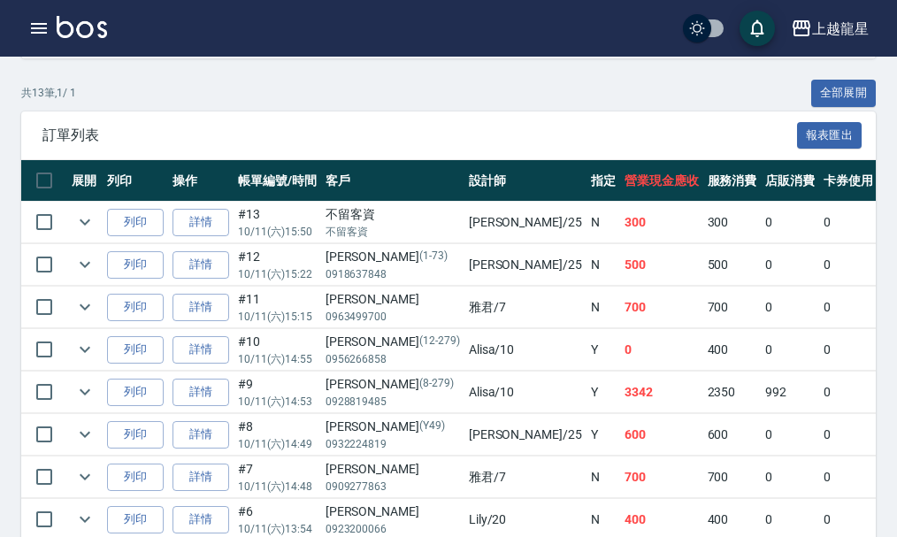
click at [100, 28] on img at bounding box center [82, 27] width 50 height 22
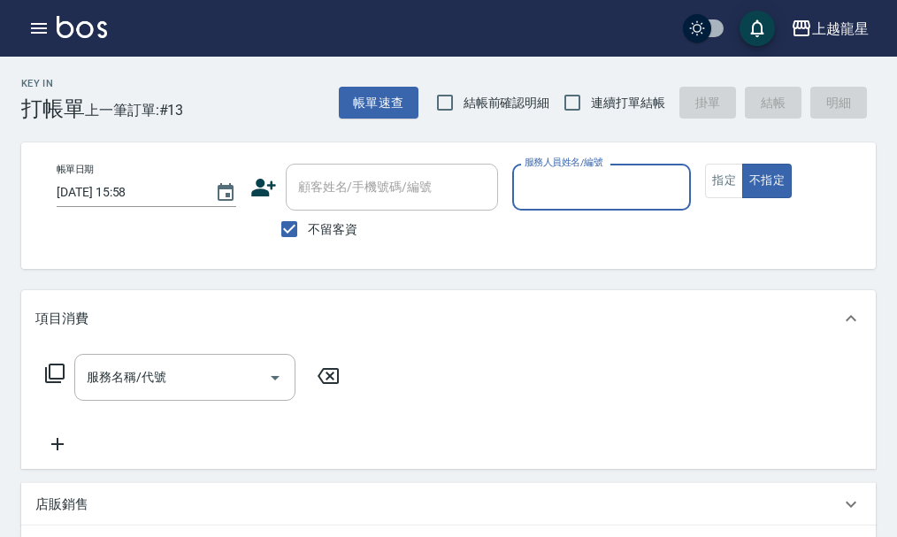
click at [558, 180] on input "服務人員姓名/編號" at bounding box center [602, 187] width 164 height 31
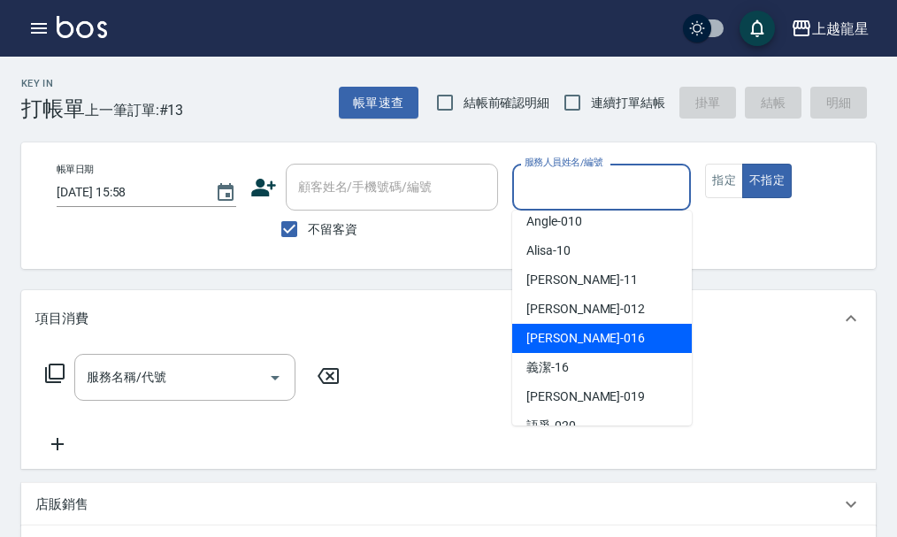
scroll to position [265, 0]
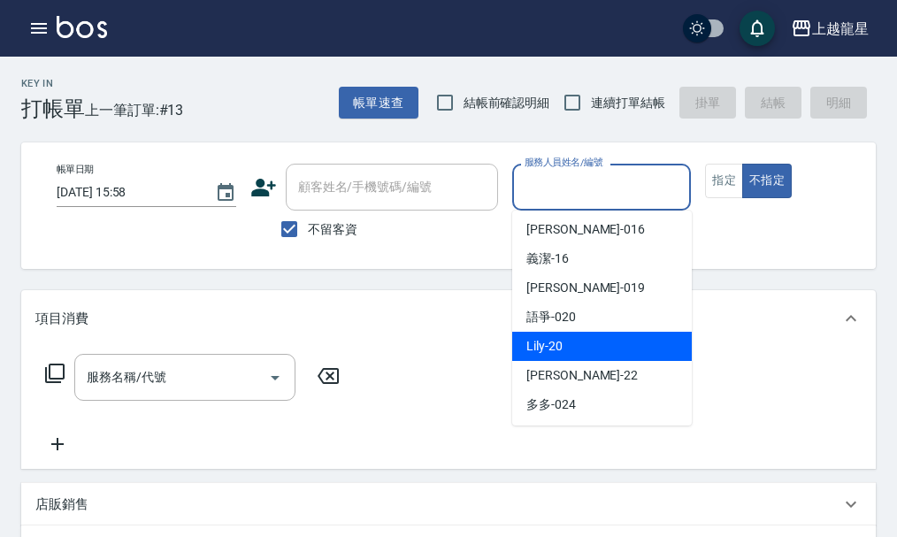
click at [574, 346] on div "Lily -20" at bounding box center [602, 346] width 180 height 29
type input "Lily-20"
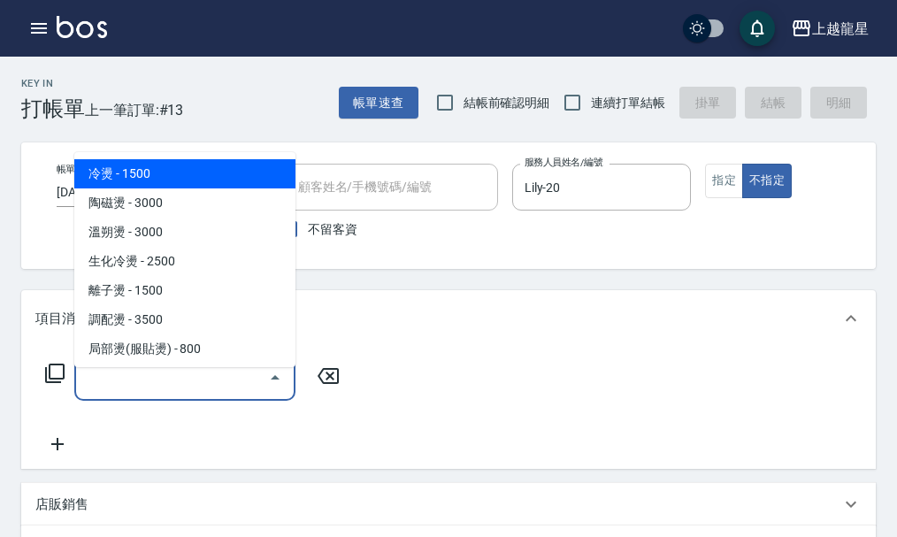
click at [113, 385] on div "服務名稱/代號 服務名稱/代號" at bounding box center [184, 377] width 221 height 47
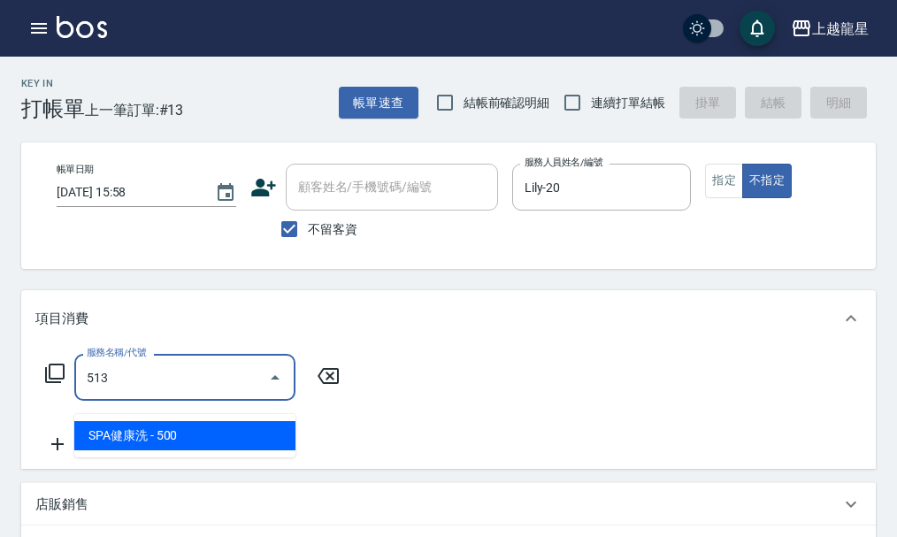
type input "SPA健康洗(513)"
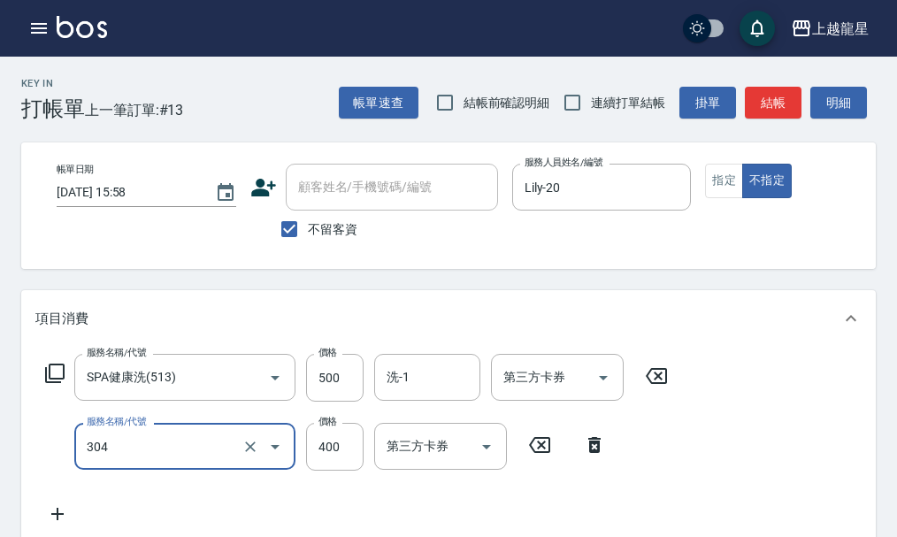
type input "剪髮(304)"
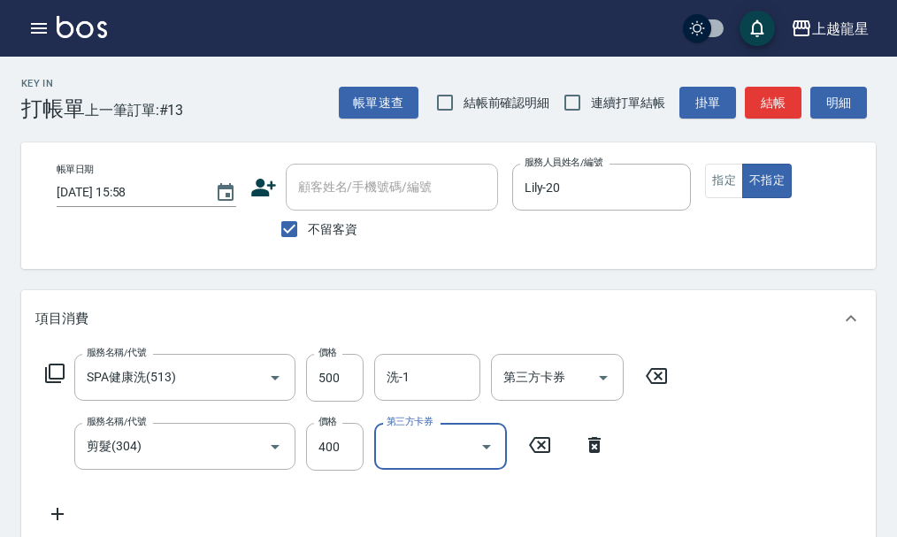
scroll to position [8, 0]
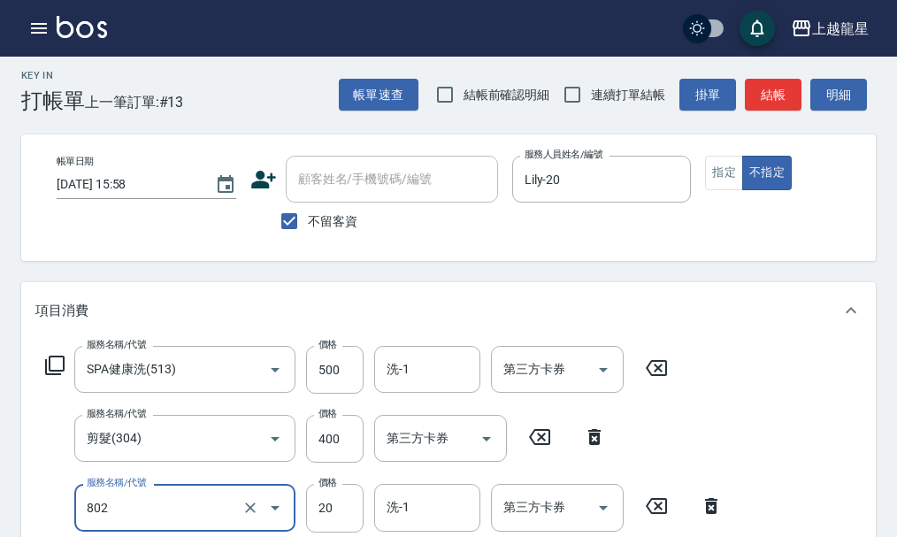
type input "潤絲(802)"
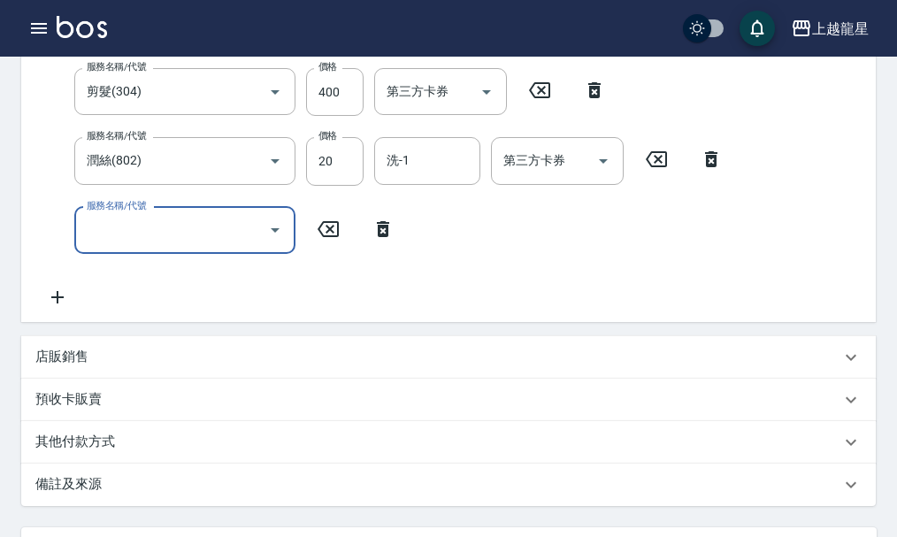
scroll to position [631, 0]
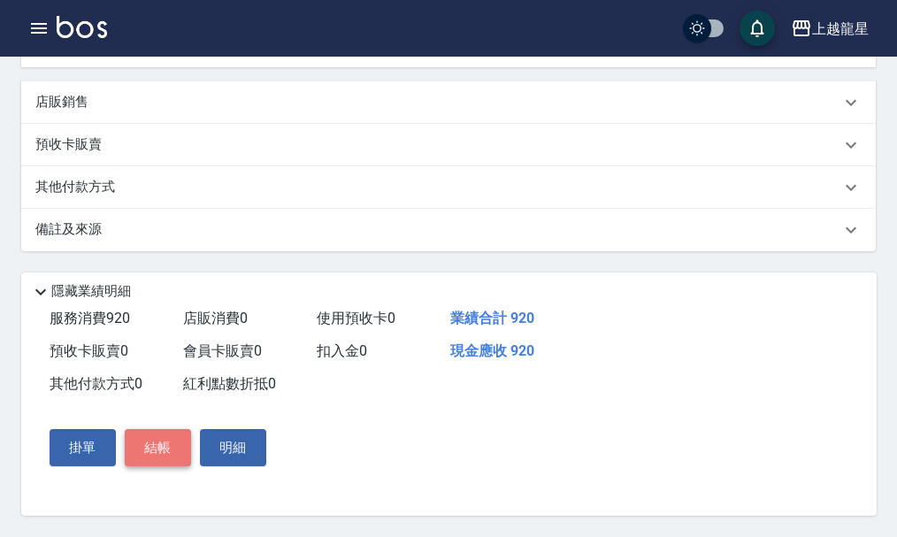
click at [151, 454] on button "結帳" at bounding box center [158, 447] width 66 height 37
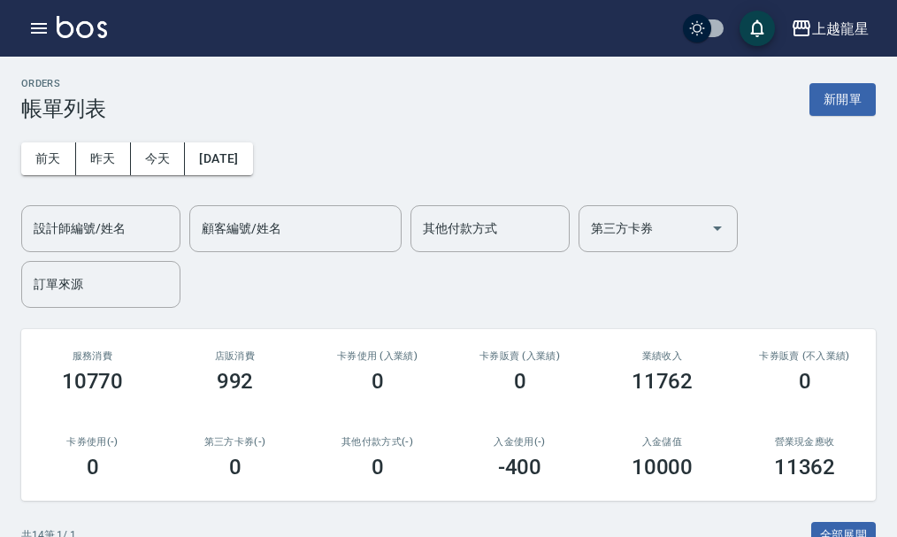
click at [84, 31] on img at bounding box center [82, 27] width 50 height 22
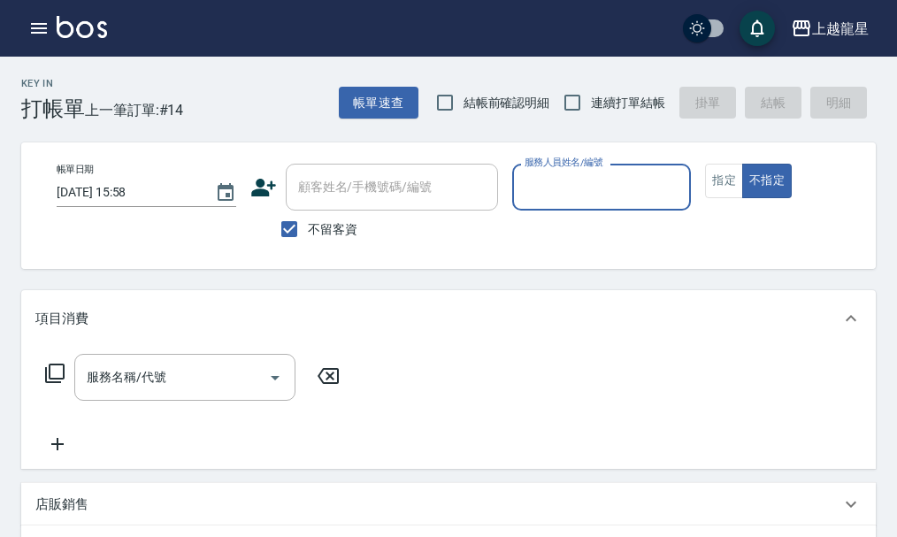
click at [296, 235] on input "不留客資" at bounding box center [289, 229] width 37 height 37
checkbox input "false"
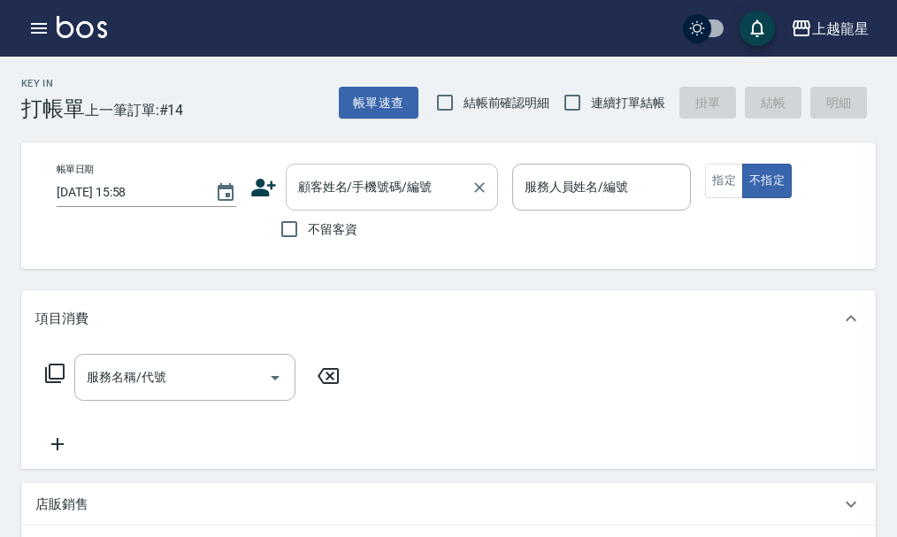
click at [349, 180] on div "顧客姓名/手機號碼/編號 顧客姓名/手機號碼/編號" at bounding box center [392, 187] width 212 height 47
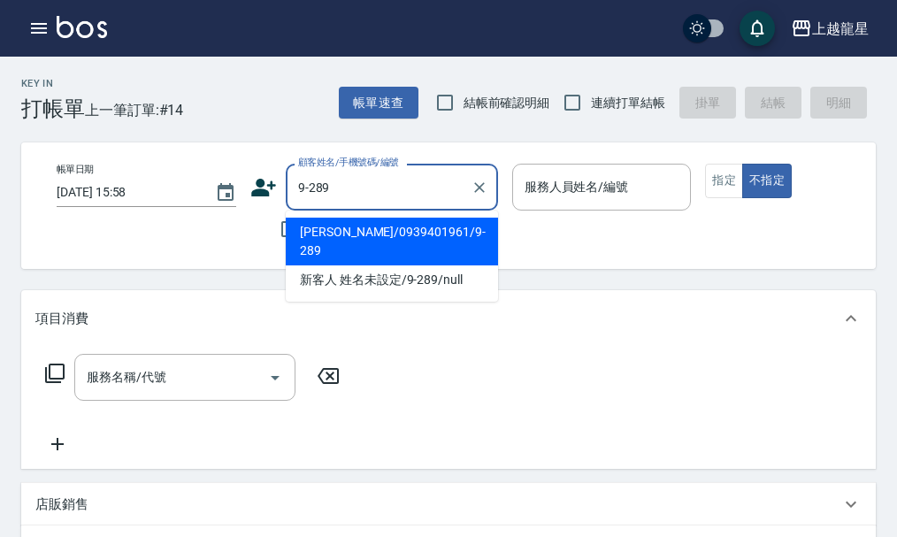
drag, startPoint x: 370, startPoint y: 234, endPoint x: 448, endPoint y: 218, distance: 80.5
click at [370, 235] on li "[PERSON_NAME]/0939401961/9-289" at bounding box center [392, 242] width 212 height 48
type input "[PERSON_NAME]/0939401961/9-289"
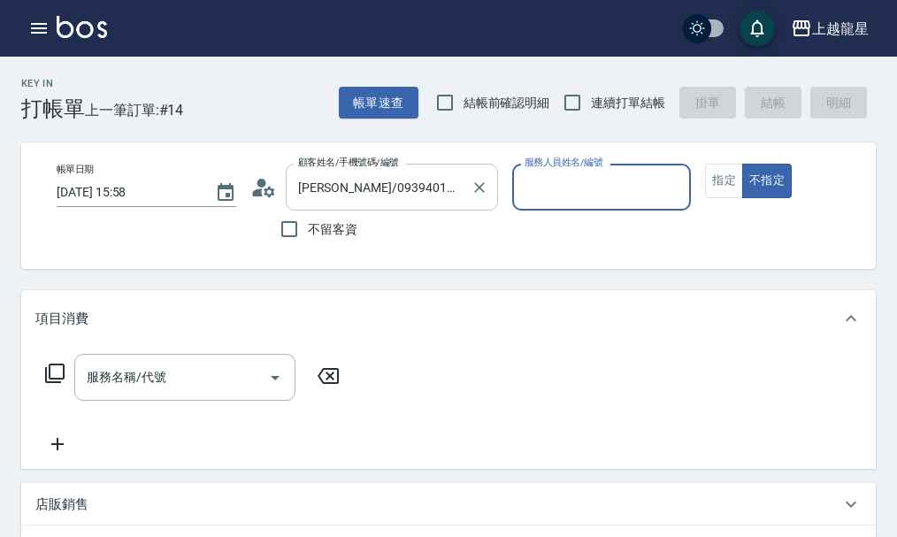
type input "雅君-7"
click at [711, 183] on button "指定" at bounding box center [724, 181] width 38 height 34
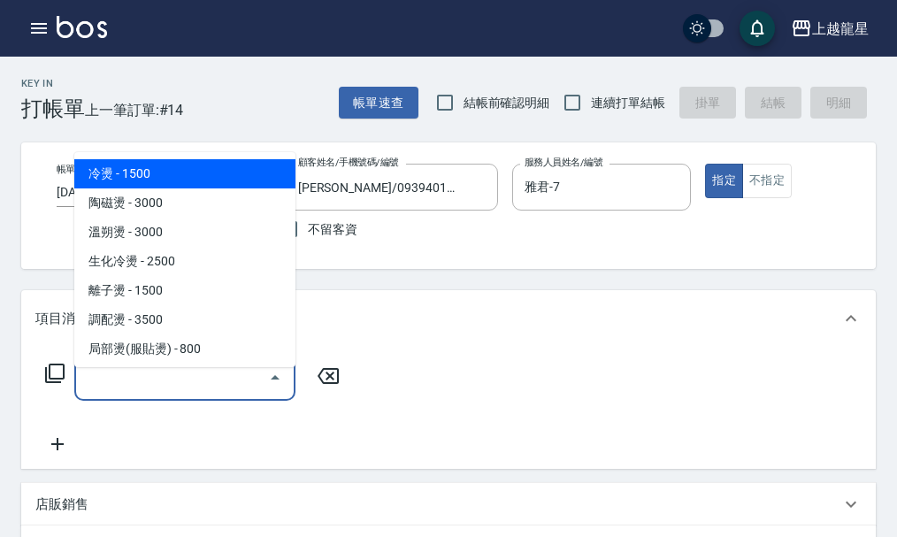
click at [141, 389] on div "服務名稱/代號 服務名稱/代號" at bounding box center [184, 377] width 221 height 47
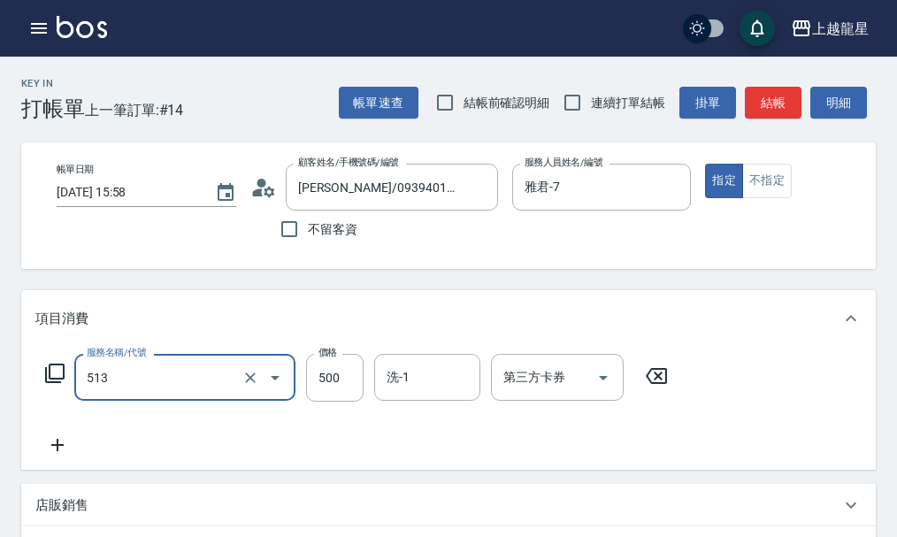
type input "SPA健康洗(513)"
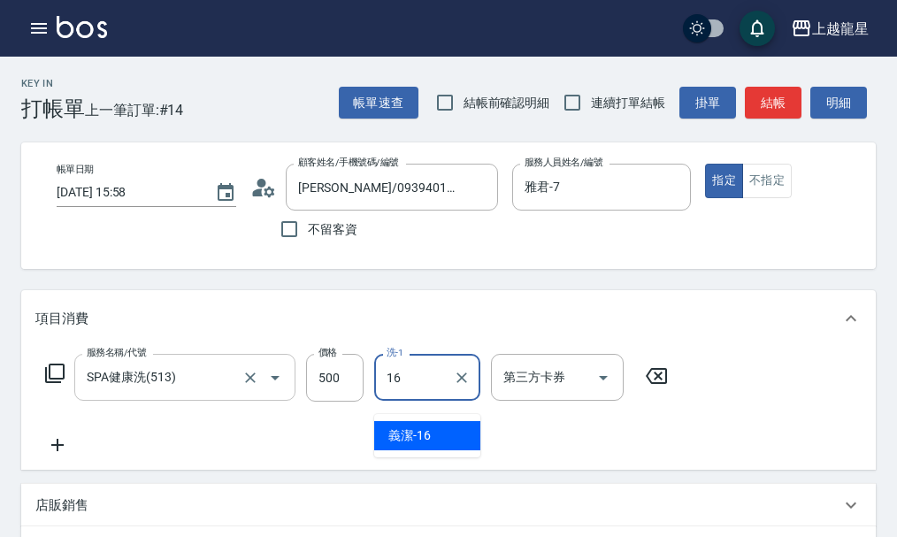
type input "義潔-16"
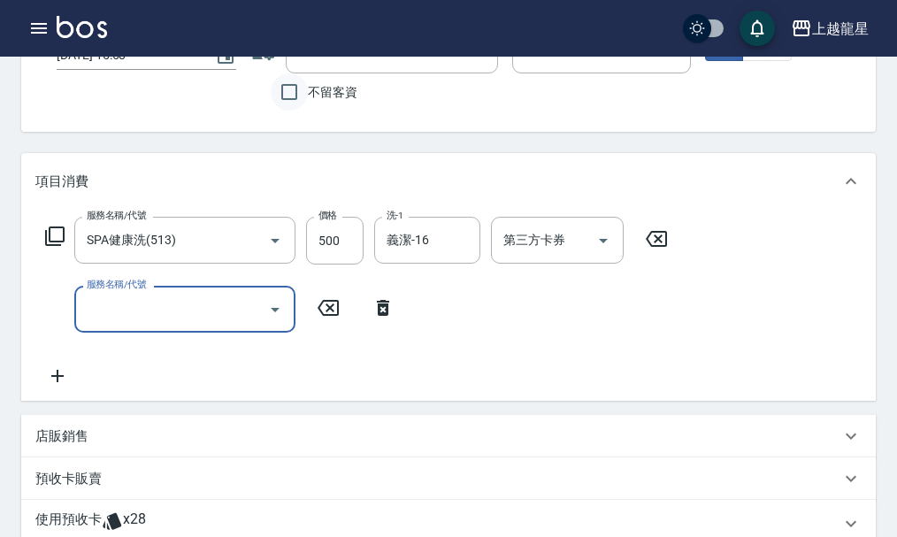
scroll to position [177, 0]
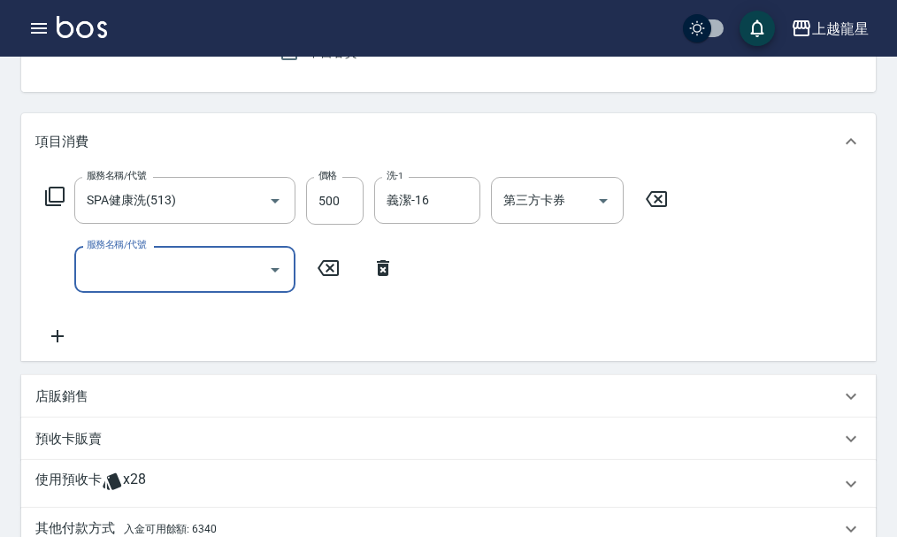
click at [134, 285] on input "服務名稱/代號" at bounding box center [171, 269] width 179 height 31
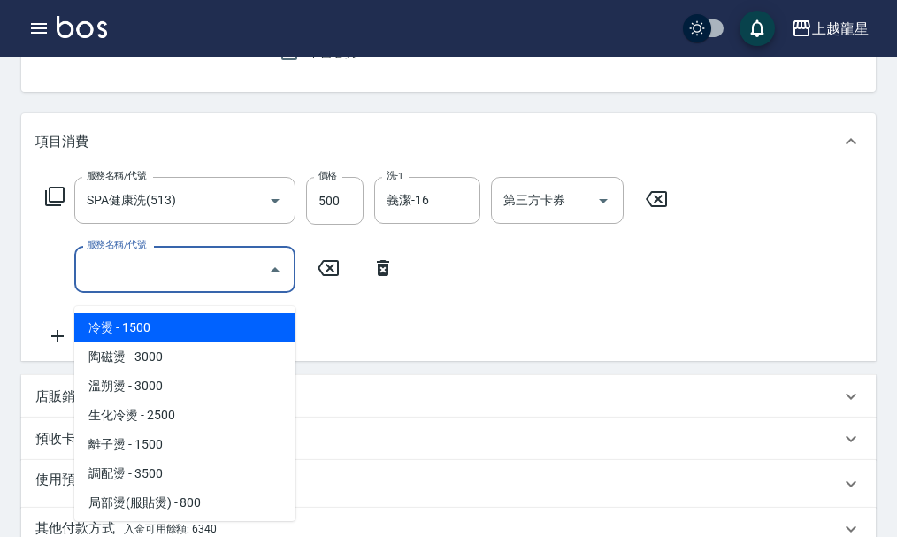
click at [174, 274] on input "服務名稱/代號" at bounding box center [171, 269] width 179 height 31
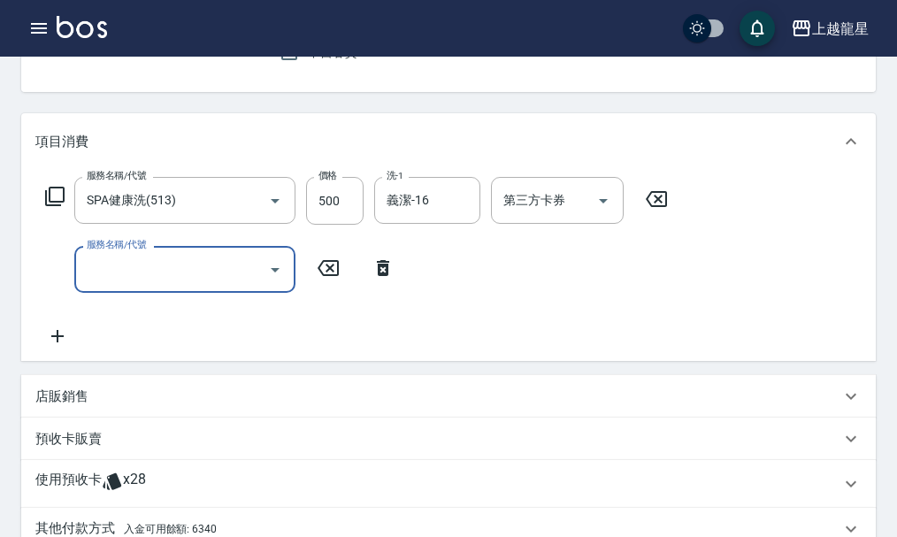
click at [174, 274] on input "服務名稱/代號" at bounding box center [171, 269] width 179 height 31
click at [174, 285] on input "服務名稱/代號" at bounding box center [171, 269] width 179 height 31
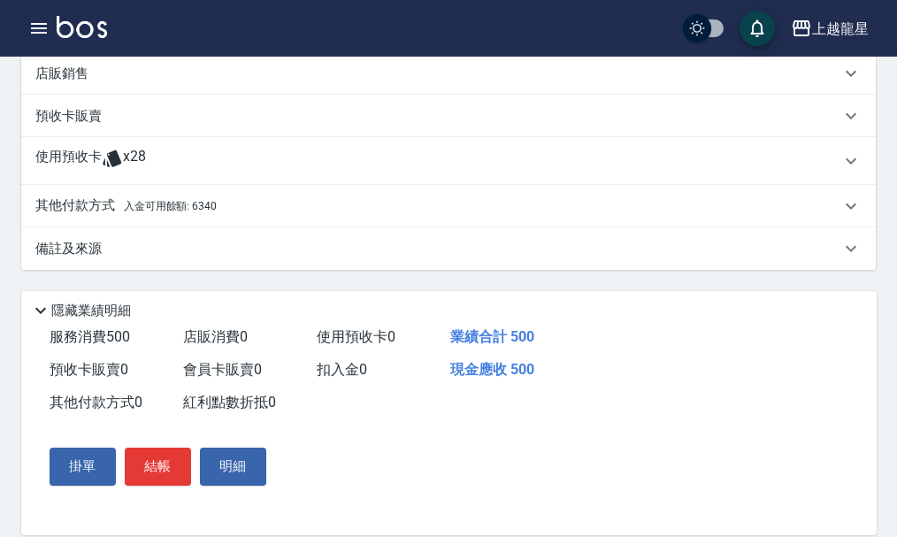
scroll to position [531, 0]
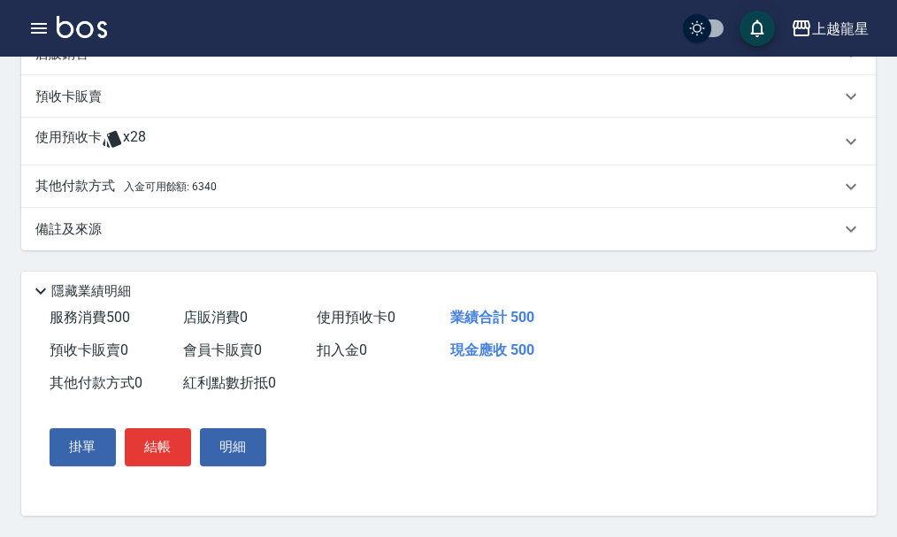
click at [213, 188] on span "入金可用餘額: 6340" at bounding box center [170, 186] width 93 height 12
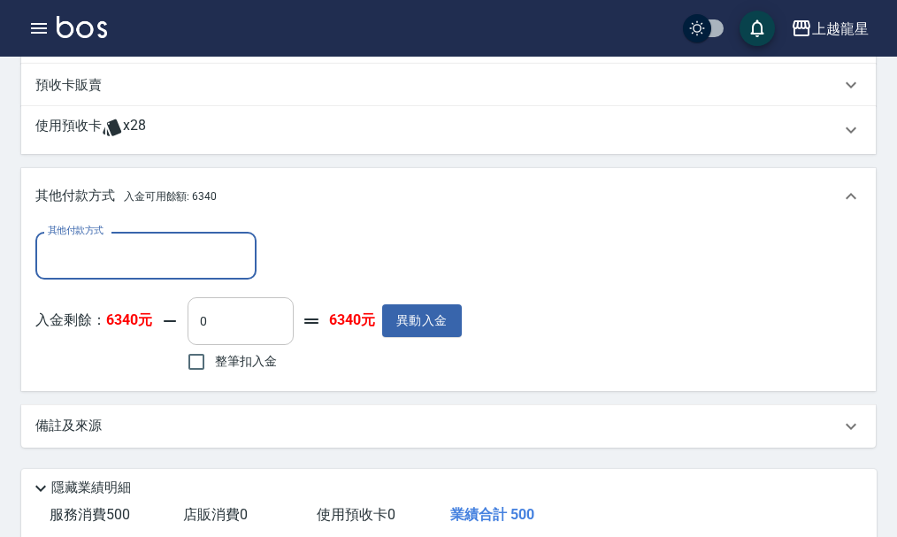
scroll to position [0, 0]
click at [197, 380] on input "整筆扣入金" at bounding box center [196, 361] width 37 height 37
checkbox input "true"
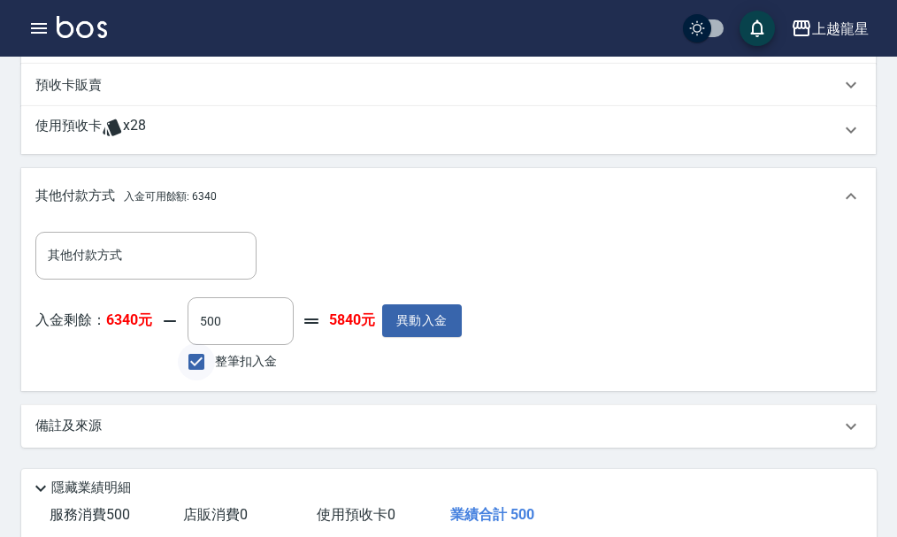
type input "500"
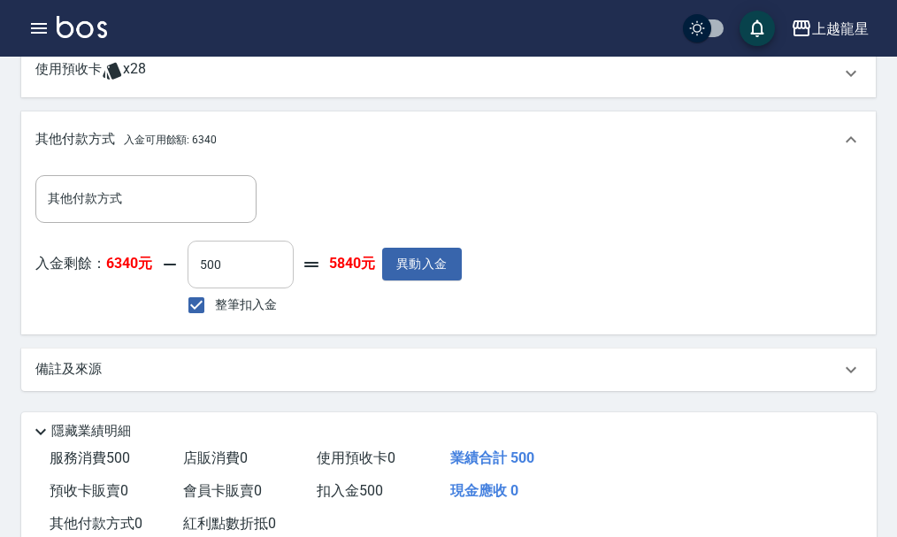
scroll to position [483, 0]
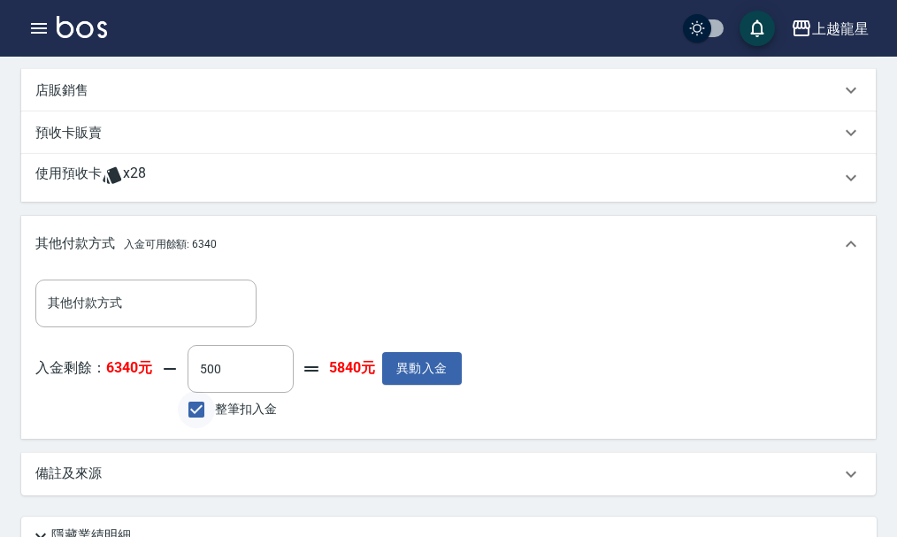
click at [194, 412] on input "整筆扣入金" at bounding box center [196, 409] width 37 height 37
checkbox input "false"
type input "0"
click at [243, 392] on input "0" at bounding box center [241, 369] width 106 height 48
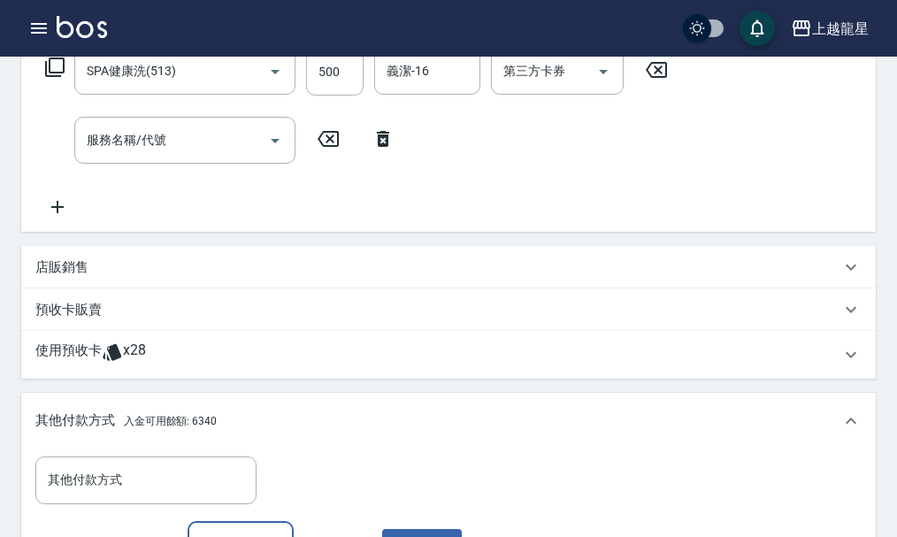
scroll to position [660, 0]
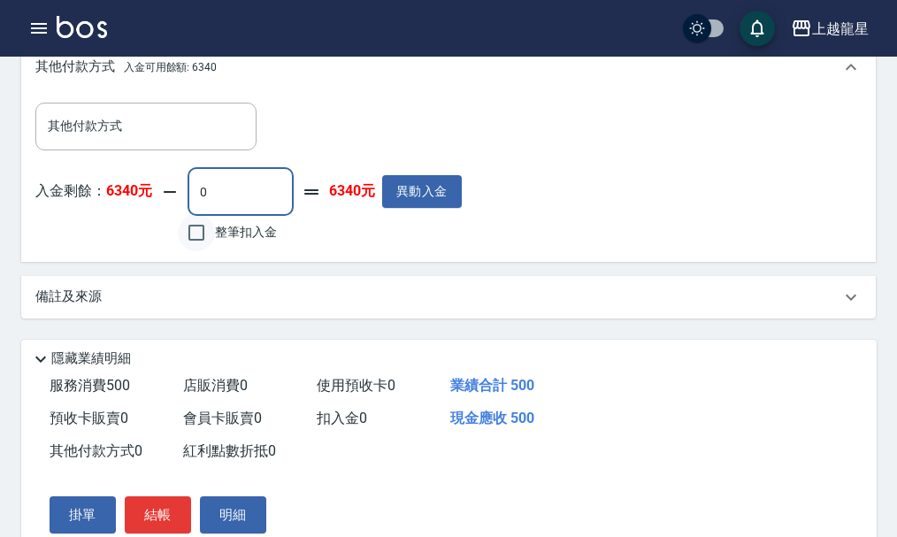
click at [202, 250] on input "整筆扣入金" at bounding box center [196, 232] width 37 height 37
checkbox input "true"
type input "500"
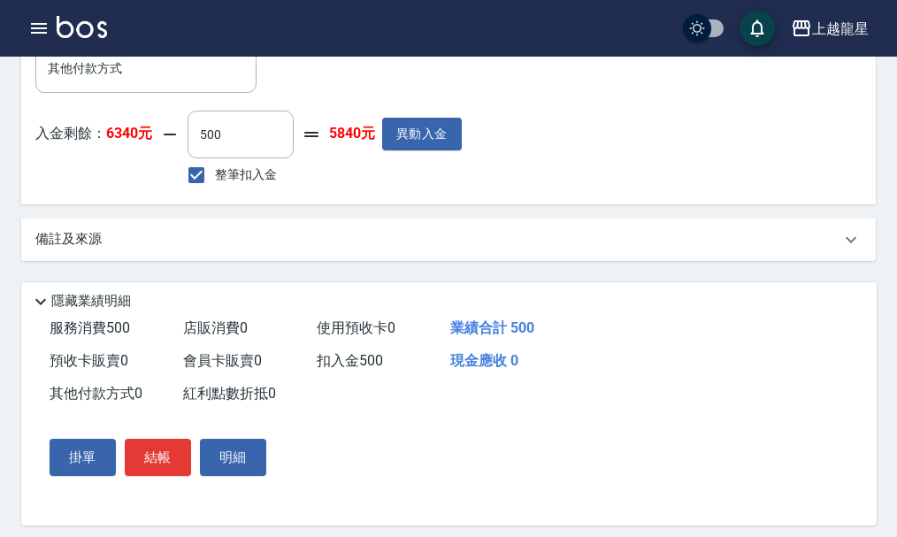
scroll to position [748, 0]
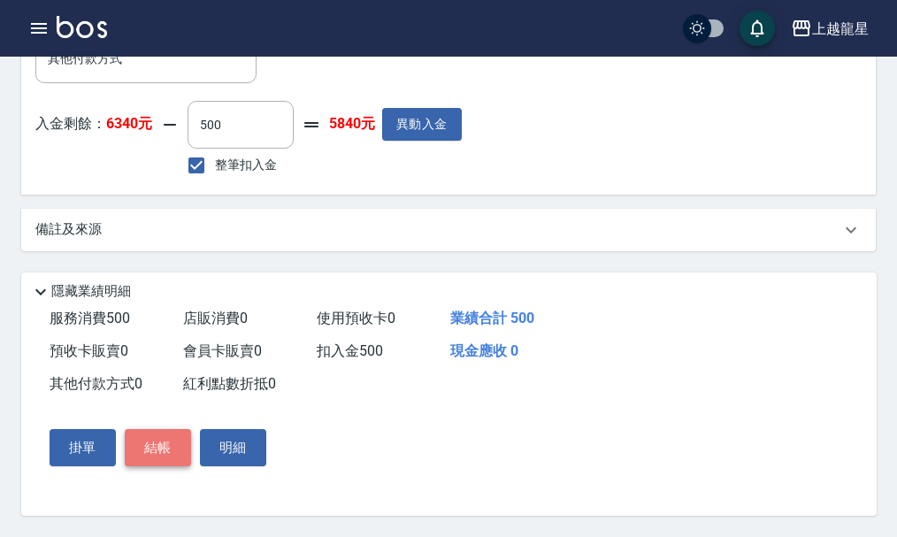
click at [159, 453] on button "結帳" at bounding box center [158, 447] width 66 height 37
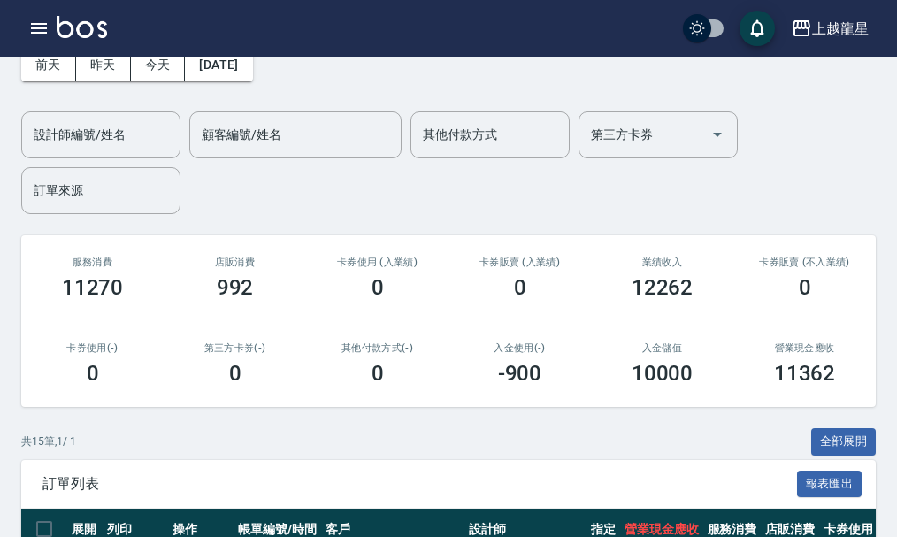
scroll to position [265, 0]
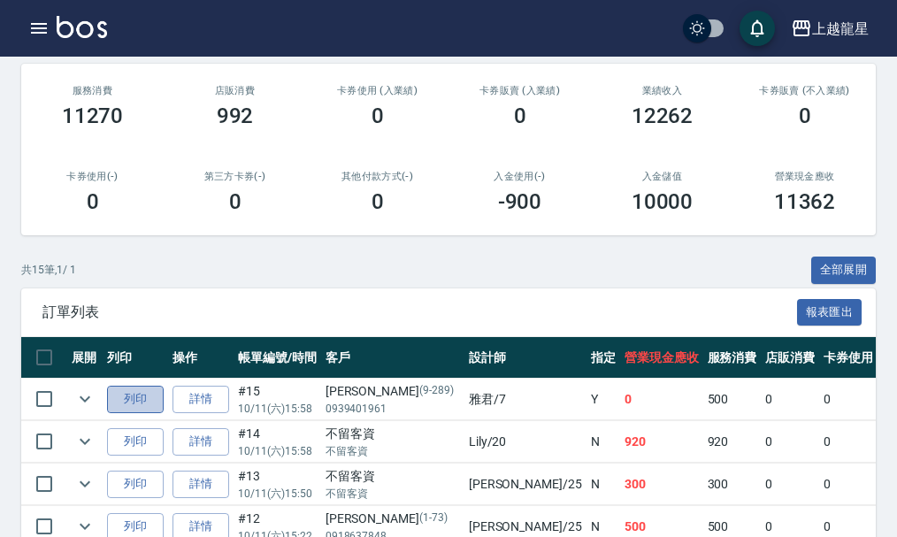
click at [142, 402] on button "列印" at bounding box center [135, 399] width 57 height 27
click at [183, 441] on link "詳情" at bounding box center [200, 441] width 57 height 27
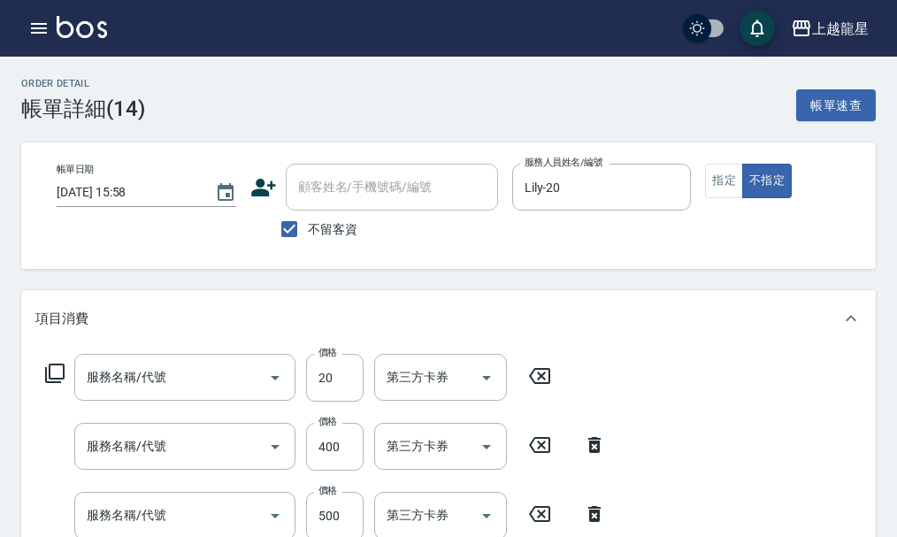
type input "[DATE] 15:58"
checkbox input "true"
type input "Lily-20"
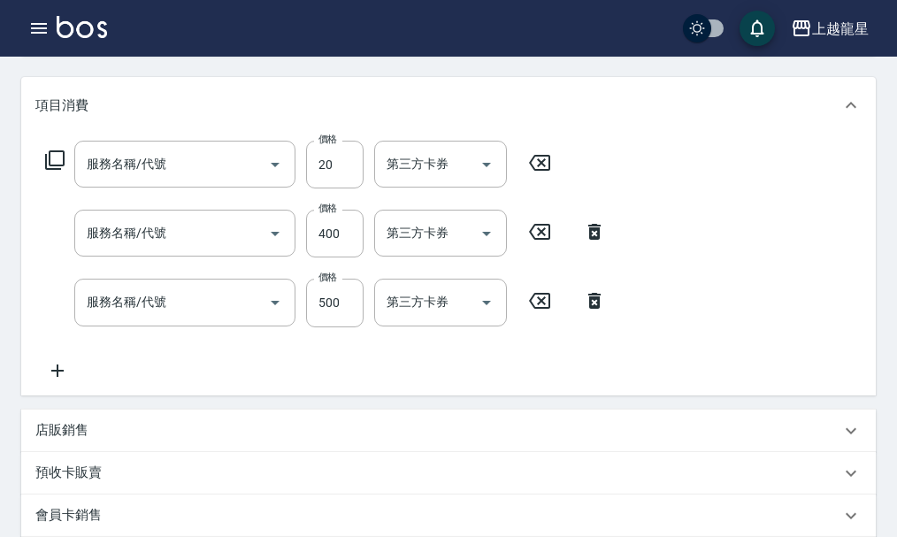
type input "潤絲(802)"
type input "剪髮(304)"
type input "SPA健康洗(513)"
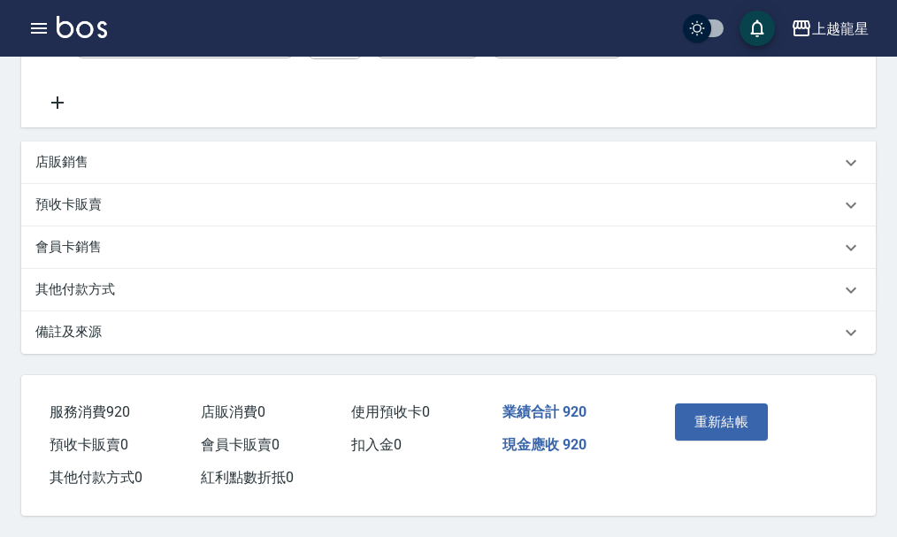
scroll to position [502, 0]
click at [109, 162] on div "店販銷售" at bounding box center [437, 162] width 805 height 19
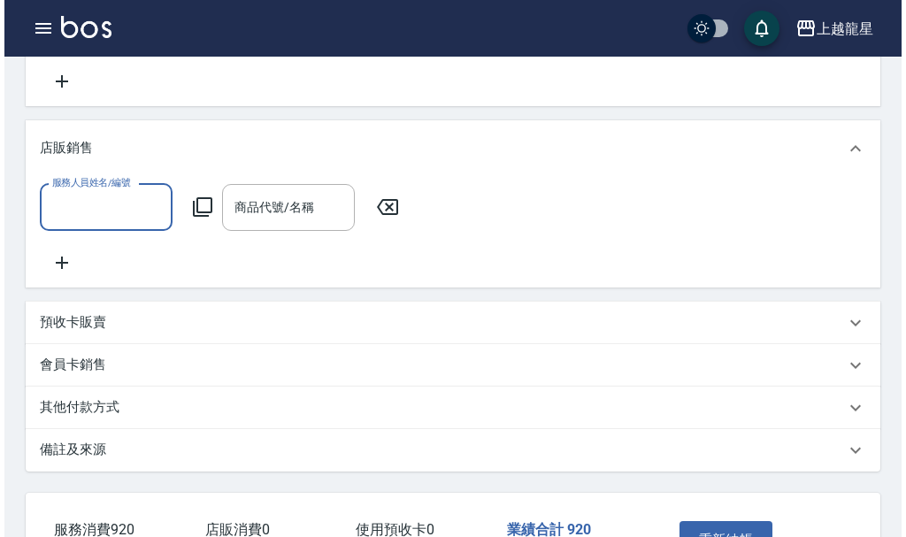
scroll to position [0, 0]
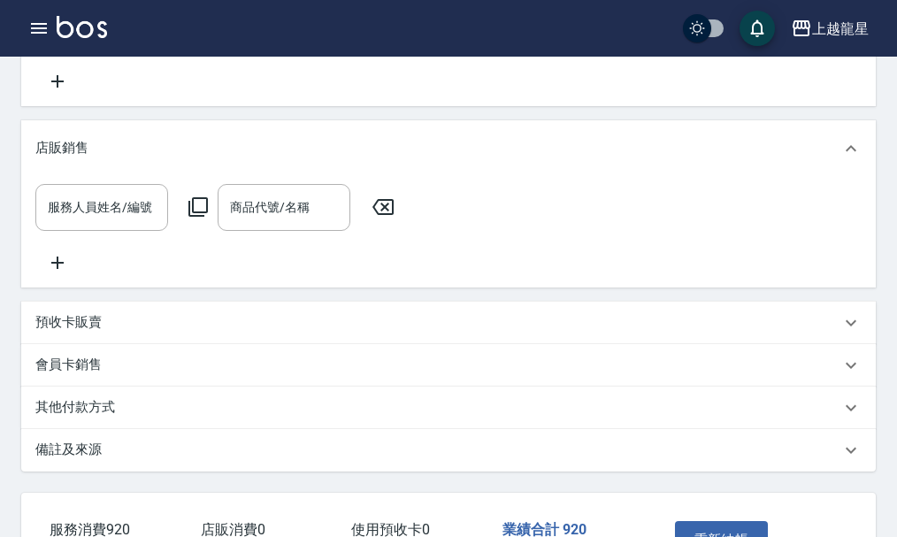
click at [195, 218] on icon at bounding box center [198, 206] width 21 height 21
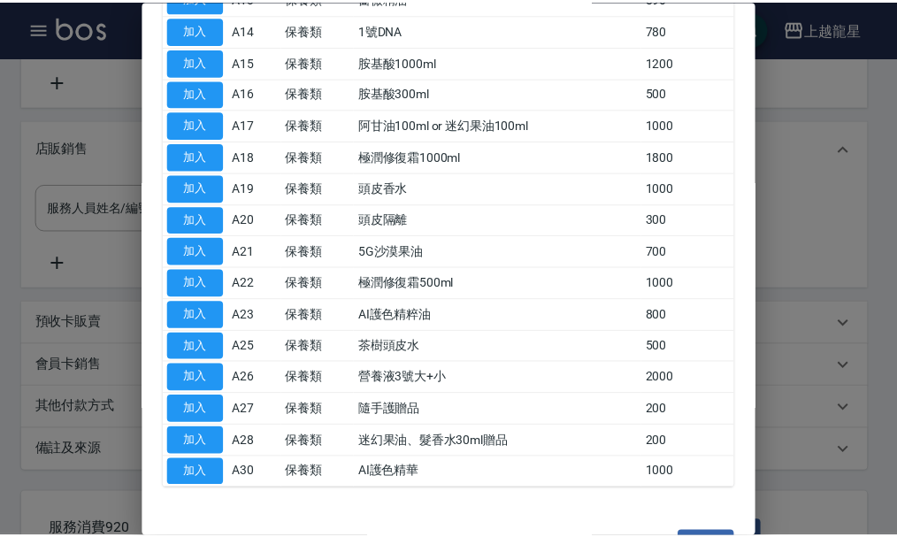
scroll to position [531, 0]
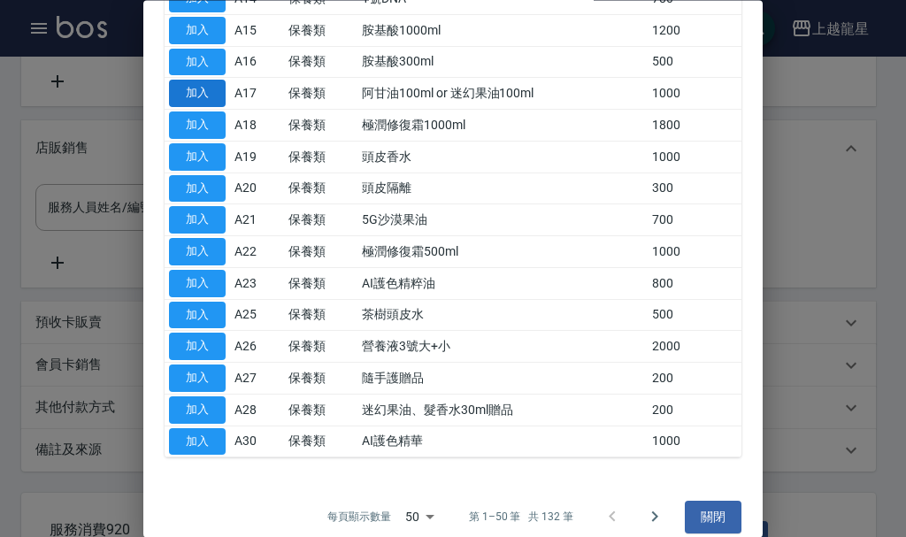
click at [211, 93] on button "加入" at bounding box center [197, 93] width 57 height 27
type input "阿甘油100ml or 迷幻果油100ml"
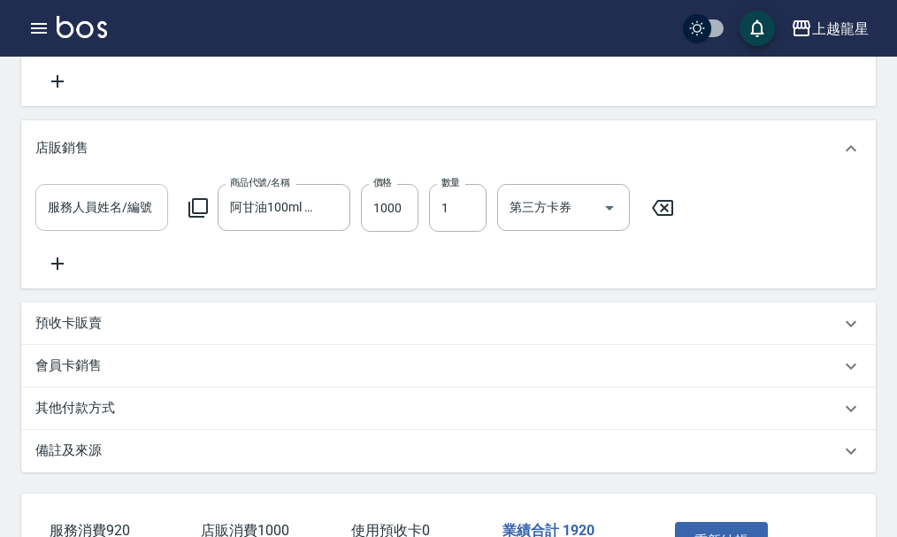
click at [138, 223] on input "服務人員姓名/編號" at bounding box center [101, 207] width 117 height 31
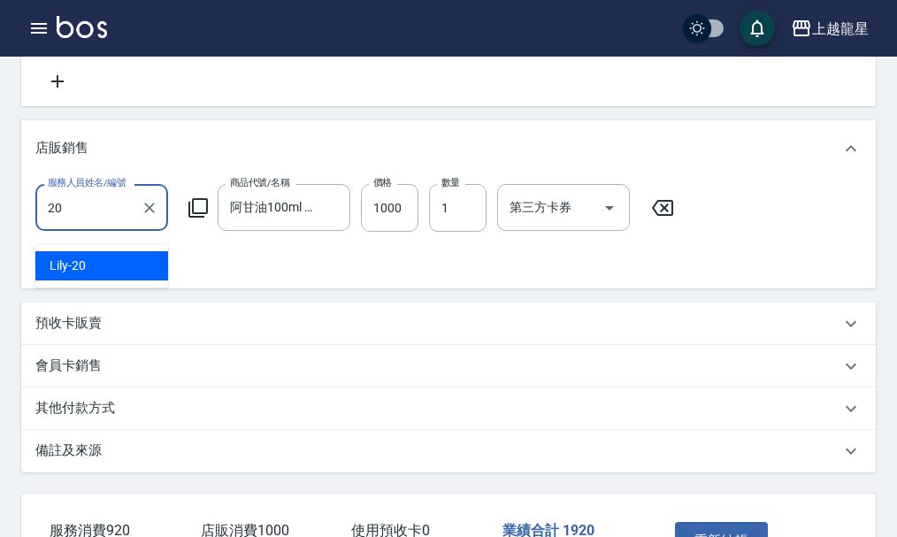
type input "Lily-20"
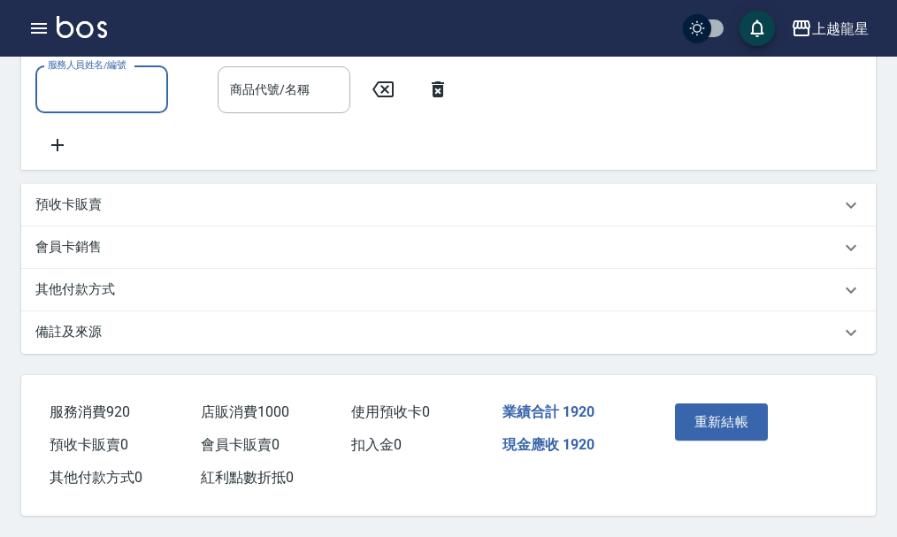
scroll to position [724, 0]
click at [730, 413] on button "重新結帳" at bounding box center [722, 421] width 94 height 37
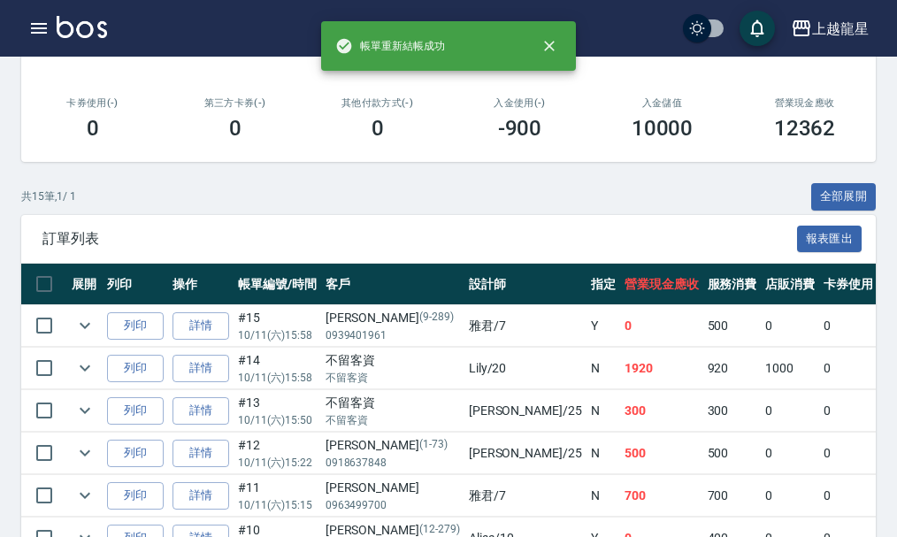
scroll to position [442, 0]
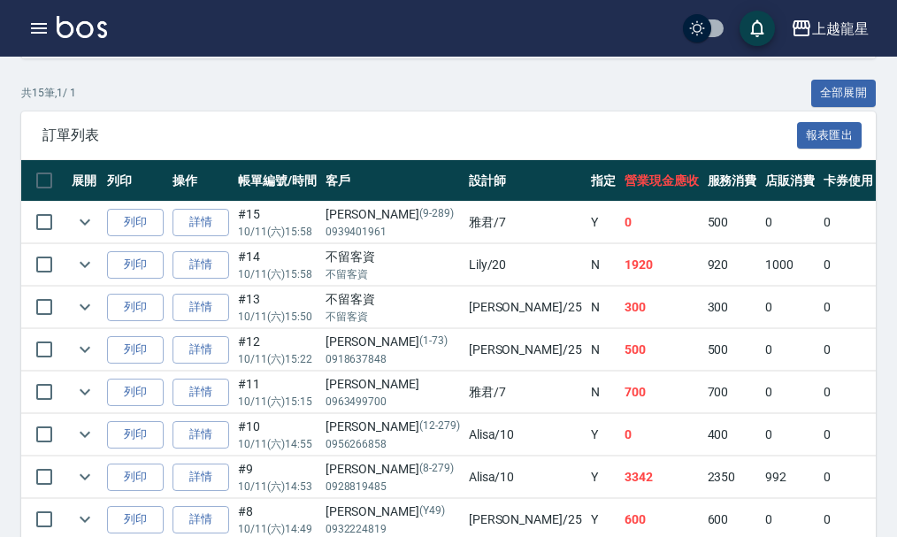
click at [97, 31] on img at bounding box center [82, 27] width 50 height 22
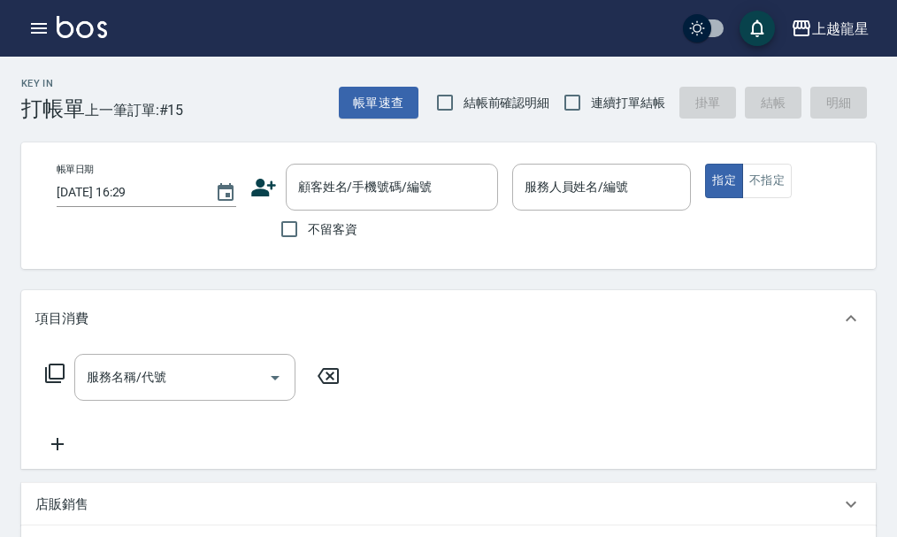
click at [315, 234] on span "不留客資" at bounding box center [333, 229] width 50 height 19
click at [308, 234] on input "不留客資" at bounding box center [289, 229] width 37 height 37
checkbox input "true"
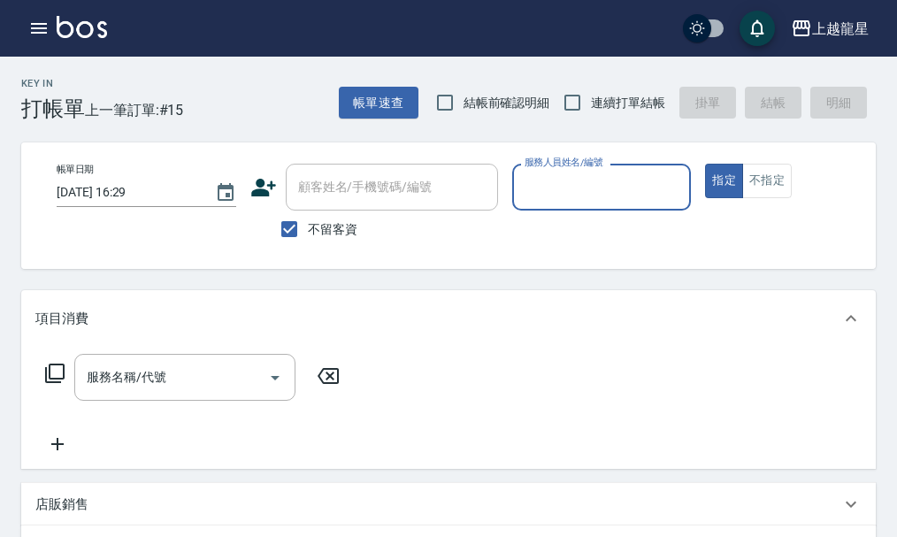
click at [586, 181] on input "服務人員姓名/編號" at bounding box center [602, 187] width 164 height 31
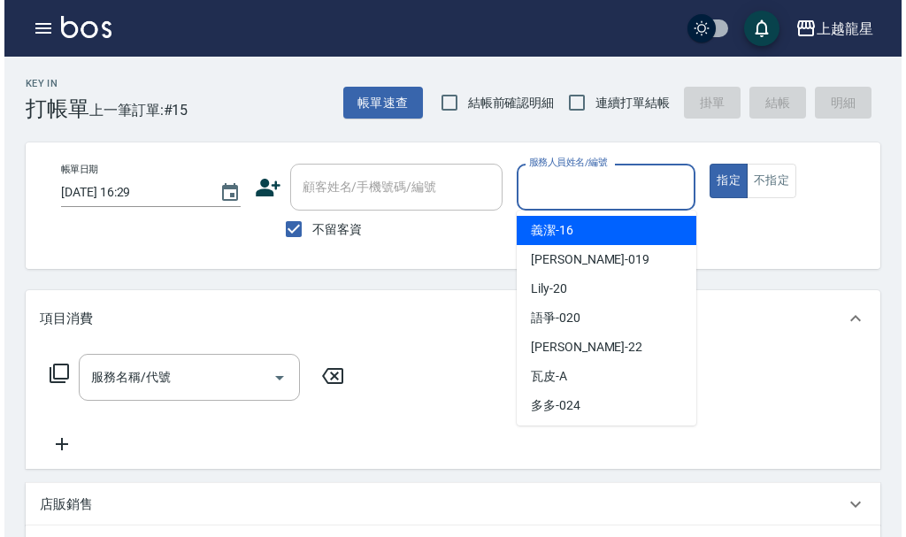
scroll to position [354, 0]
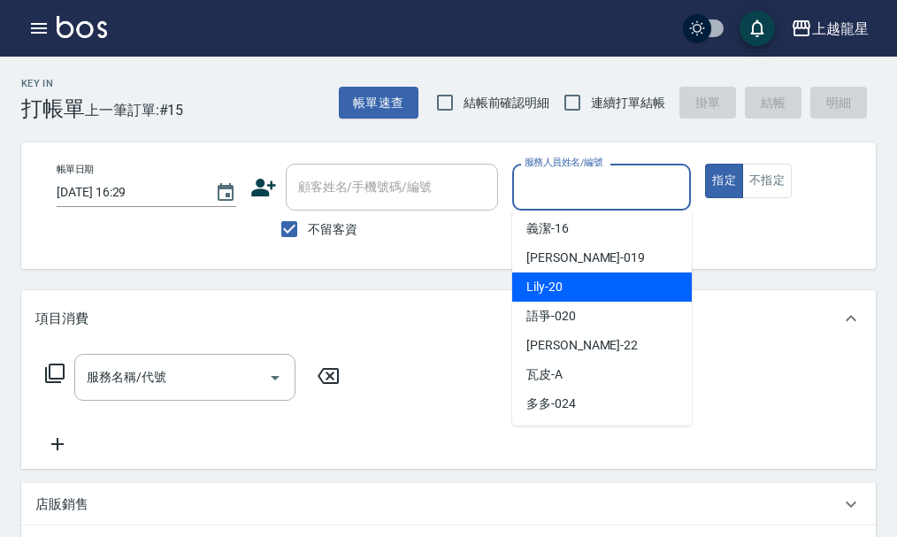
click at [562, 288] on span "Lily -20" at bounding box center [544, 287] width 36 height 19
type input "Lily-20"
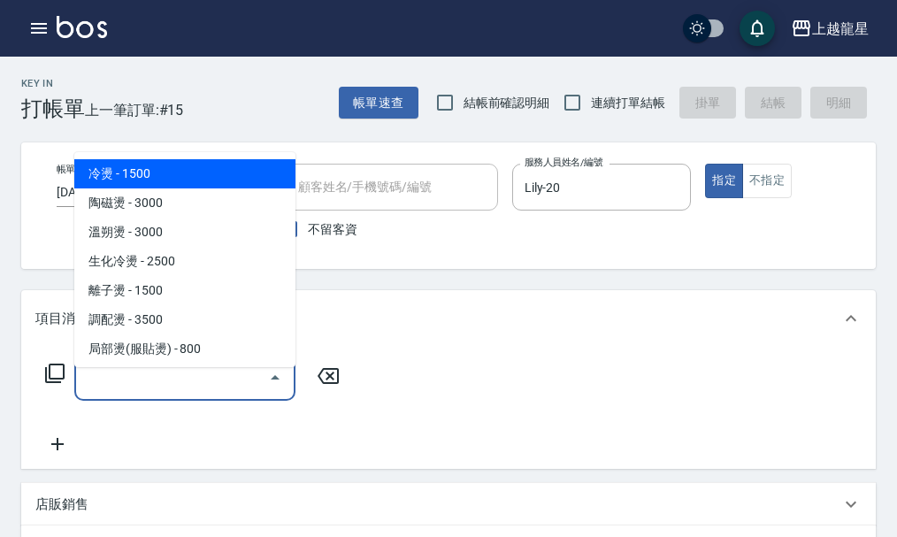
drag, startPoint x: 175, startPoint y: 383, endPoint x: 172, endPoint y: 338, distance: 45.3
click at [172, 384] on input "服務名稱/代號" at bounding box center [171, 377] width 179 height 31
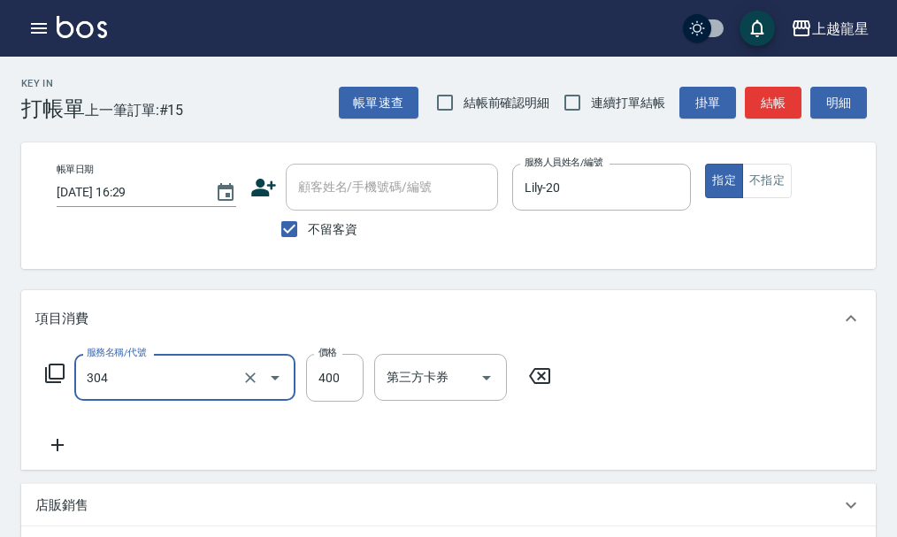
type input "剪髮(304)"
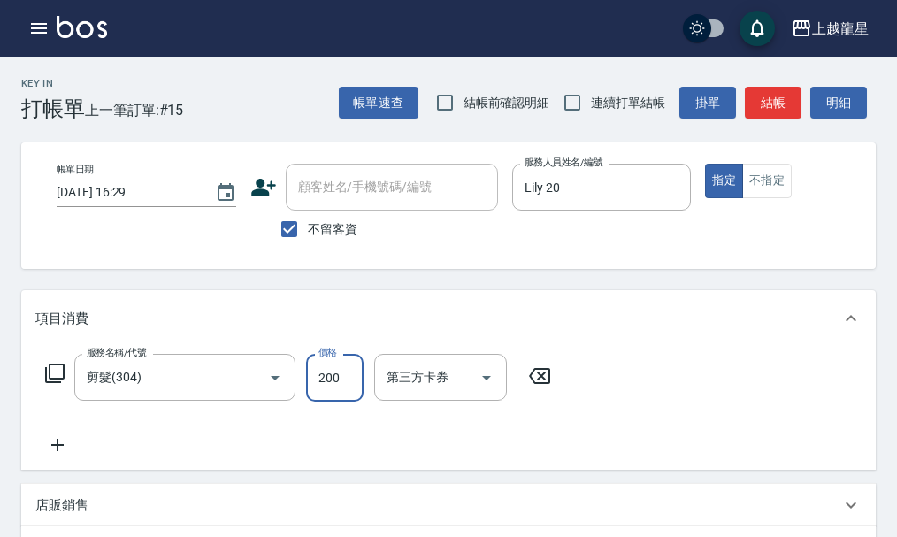
type input "200"
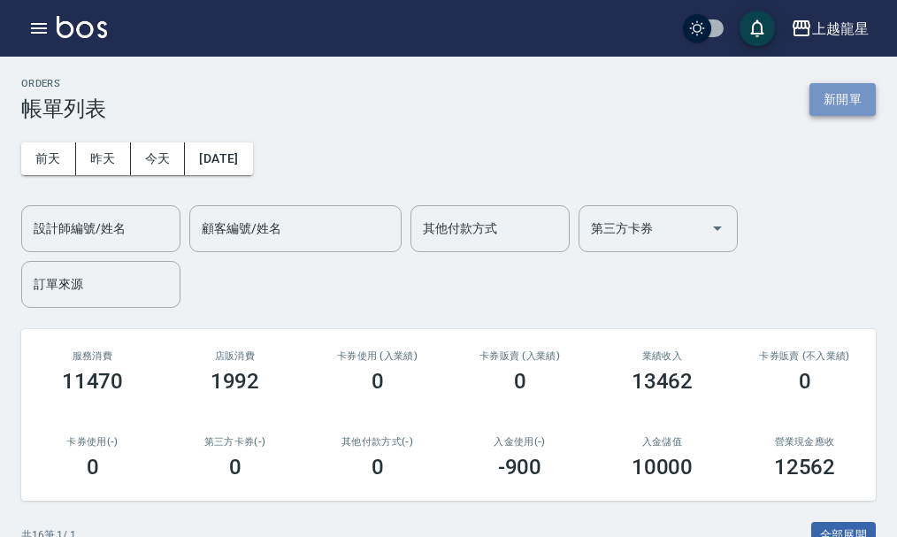
click at [809, 96] on button "新開單" at bounding box center [842, 99] width 66 height 33
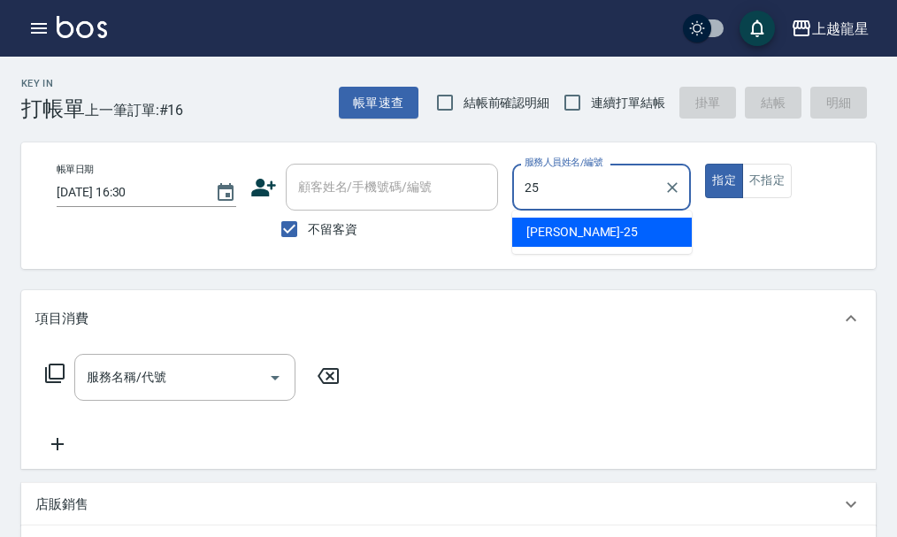
drag, startPoint x: 581, startPoint y: 231, endPoint x: 671, endPoint y: 231, distance: 90.2
click at [582, 231] on div "淑雲 -25" at bounding box center [602, 232] width 180 height 29
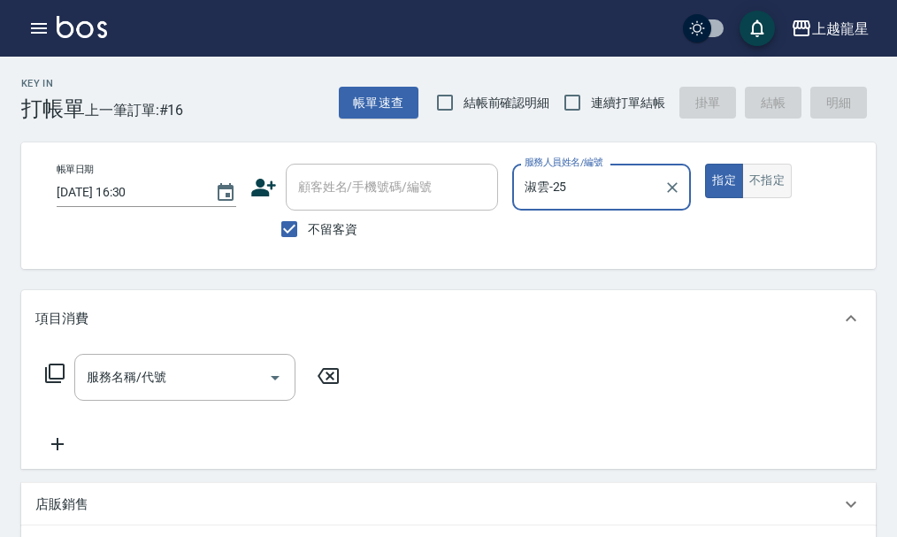
type input "淑雲-25"
click at [764, 180] on button "不指定" at bounding box center [767, 181] width 50 height 34
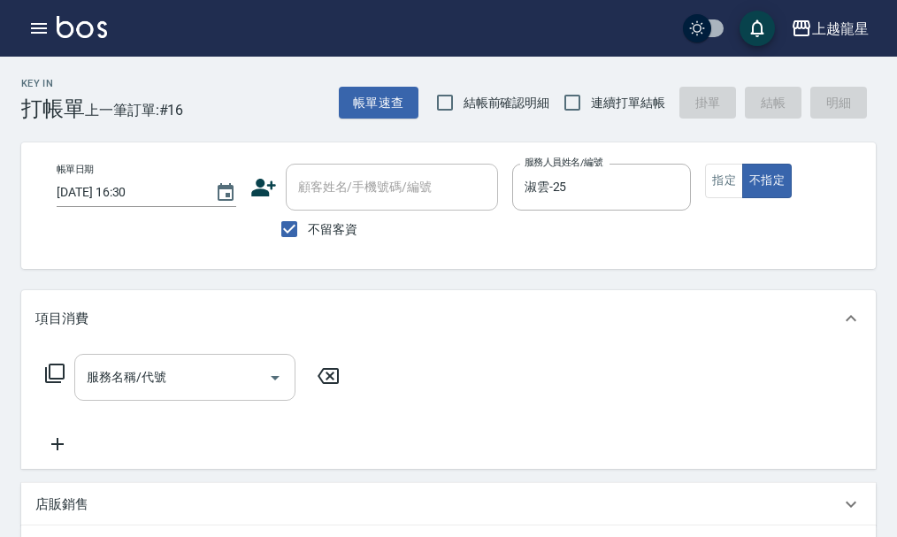
click at [188, 377] on input "服務名稱/代號" at bounding box center [171, 377] width 179 height 31
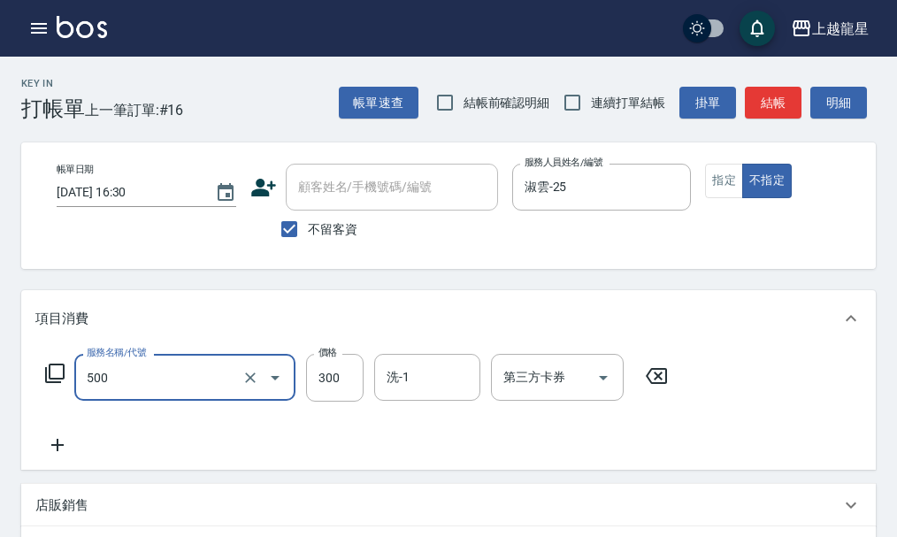
type input "一般洗髮(500)"
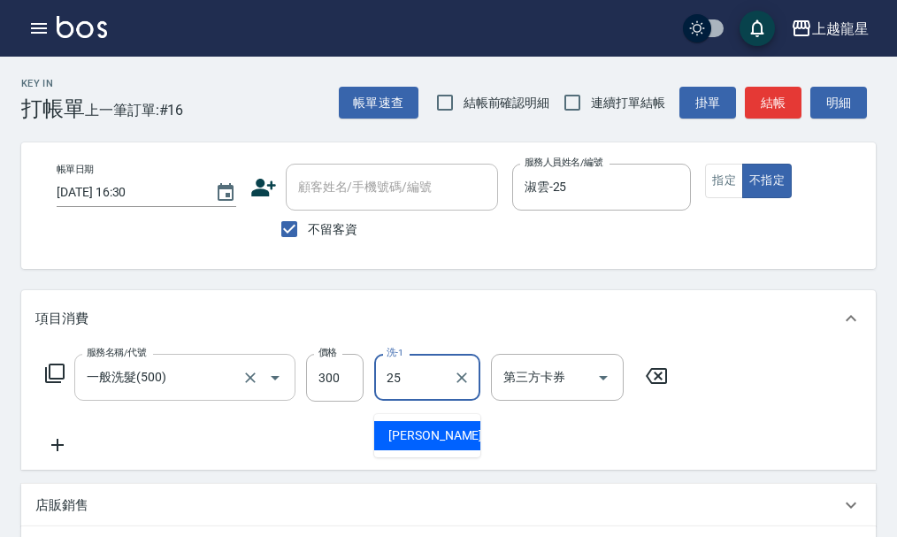
type input "淑雲-25"
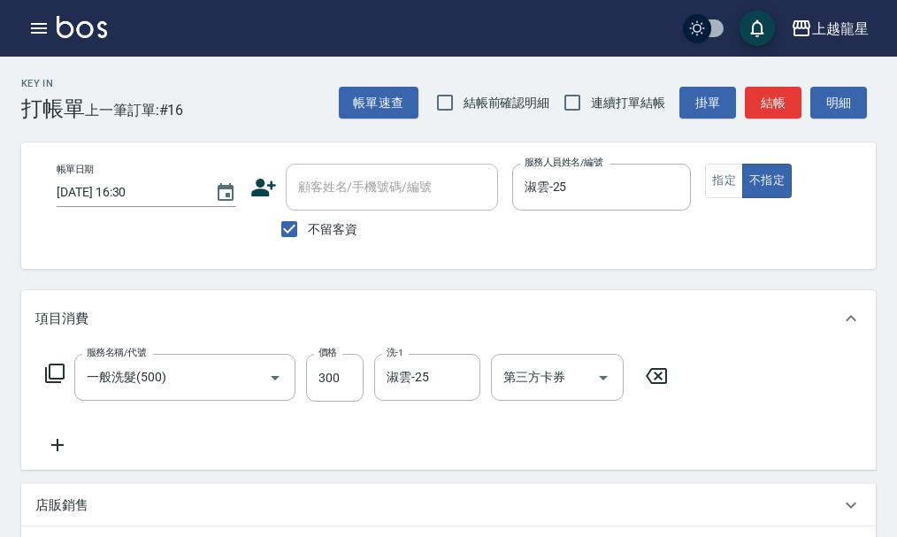
click at [56, 453] on icon at bounding box center [57, 444] width 44 height 21
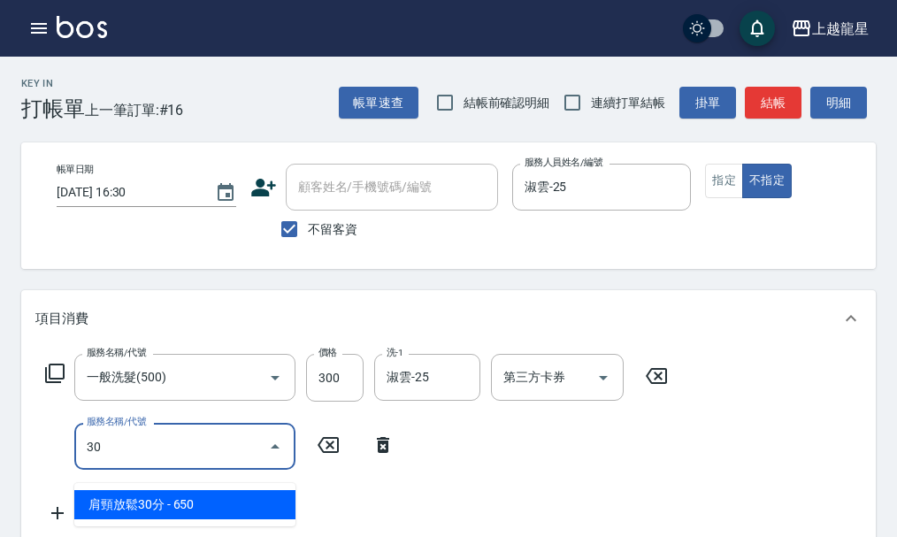
type input "304"
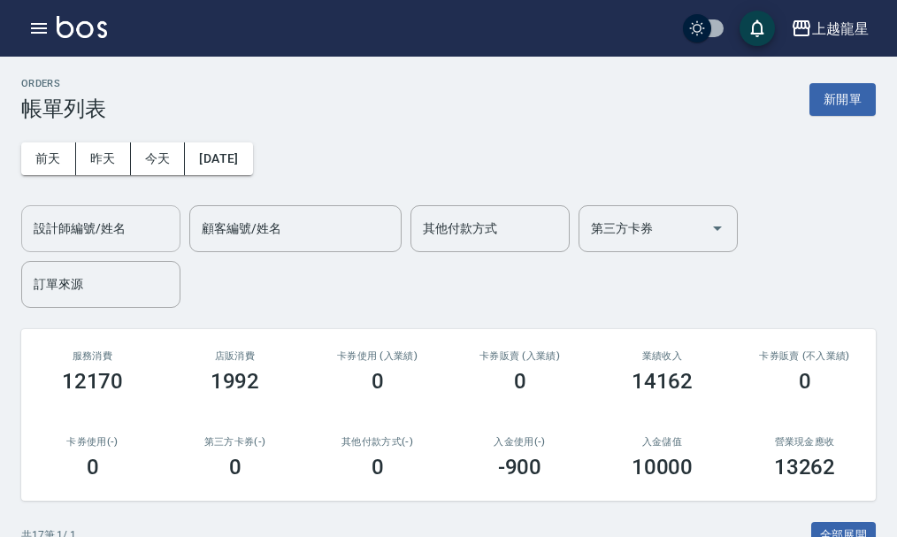
click at [70, 219] on input "設計師編號/姓名" at bounding box center [100, 228] width 143 height 31
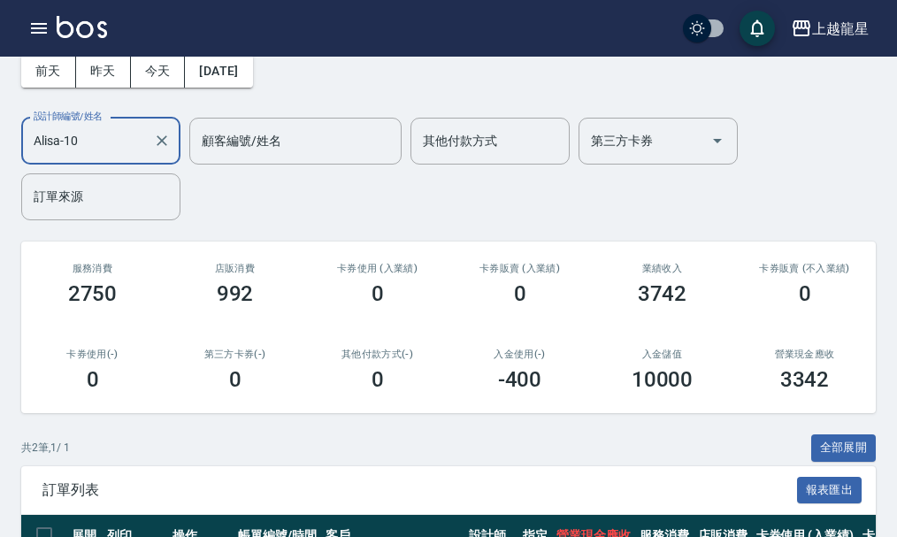
scroll to position [274, 0]
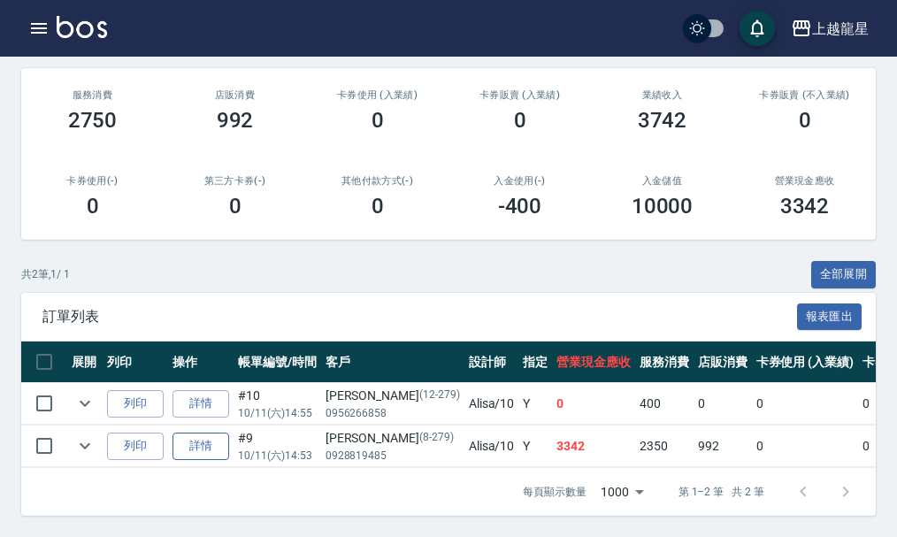
type input "Alisa-10"
click at [195, 441] on link "詳情" at bounding box center [200, 446] width 57 height 27
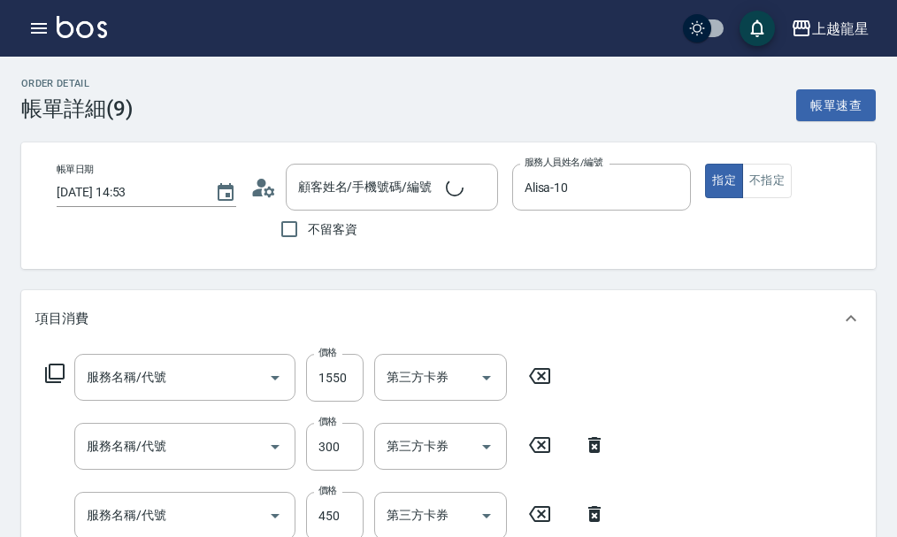
type input "[DATE] 14:53"
type input "Alisa-10"
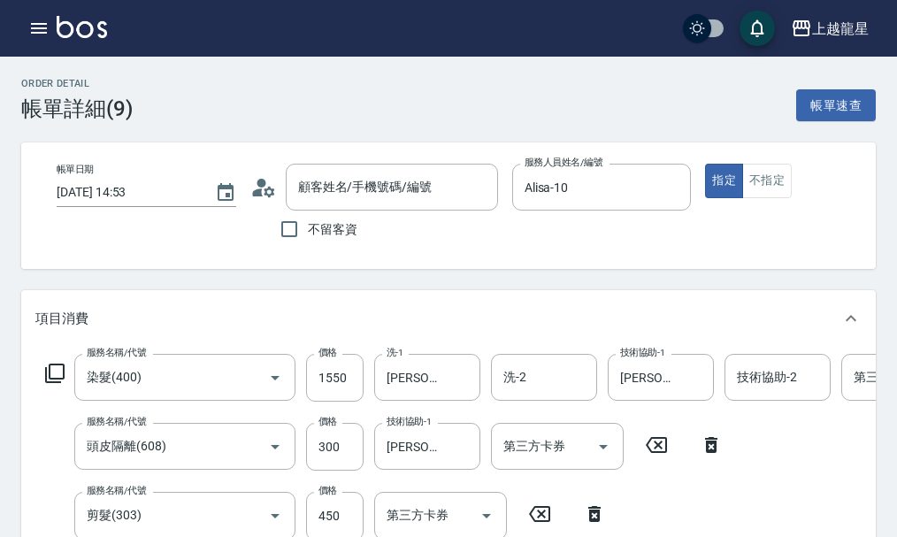
type input "染髮(400)"
type input "頭皮隔離(608)"
type input "剪髮(303)"
type input "快速修護(800)"
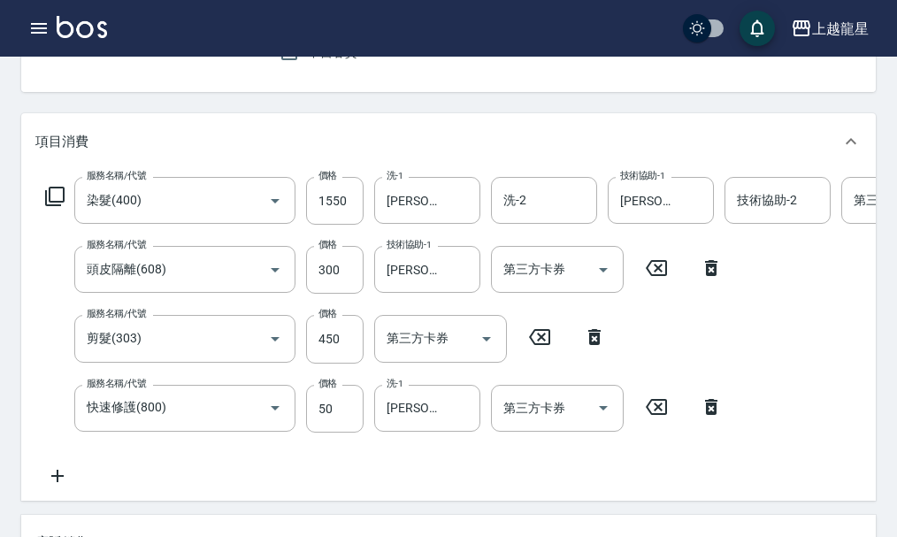
type input "[PERSON_NAME]/0928819485/8-279"
click at [355, 362] on input "450" at bounding box center [334, 339] width 57 height 48
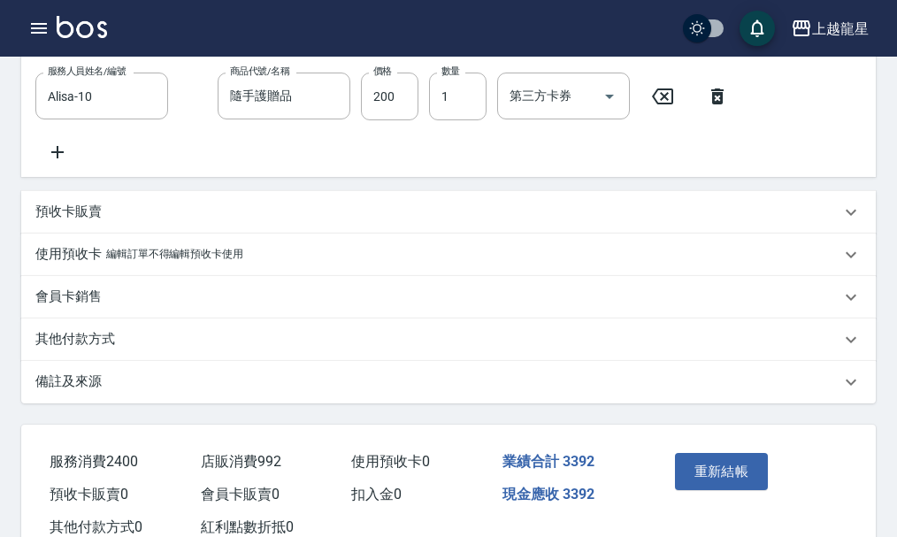
scroll to position [849, 0]
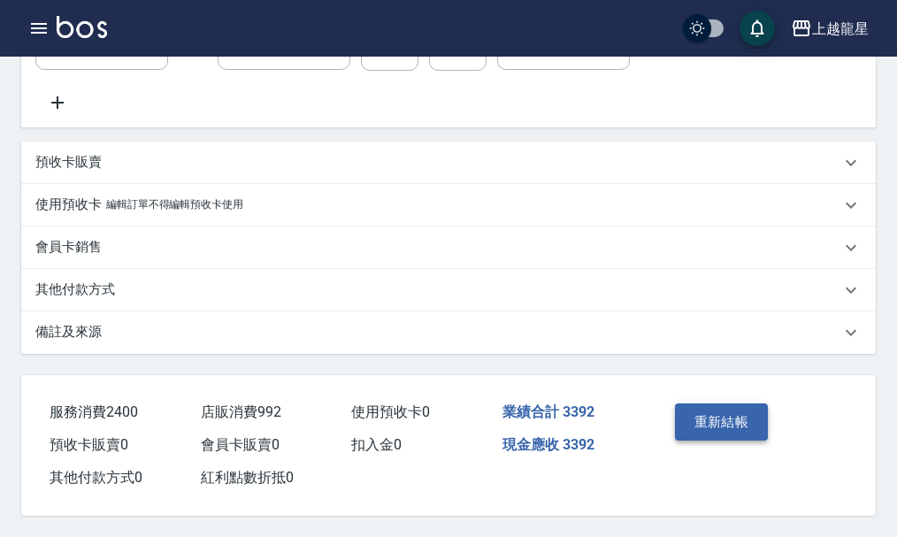
type input "500"
click at [735, 425] on button "重新結帳" at bounding box center [722, 421] width 94 height 37
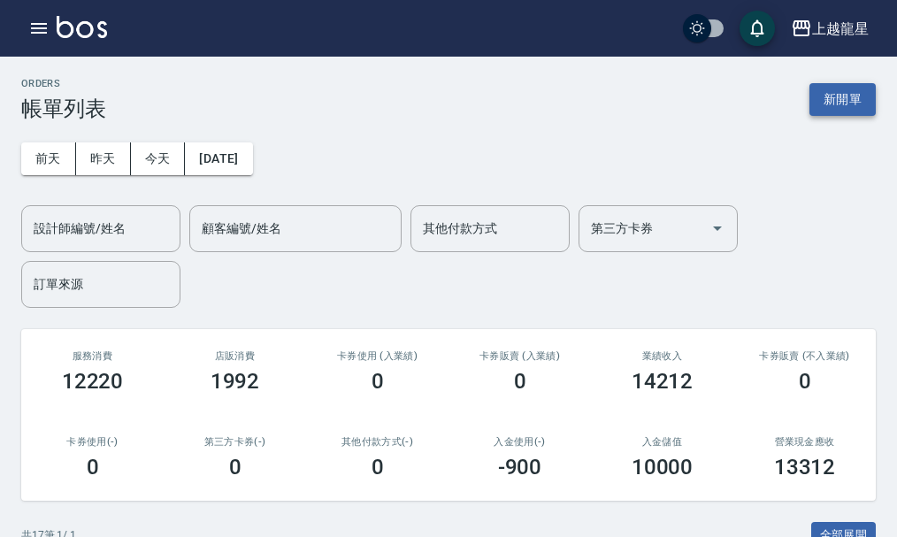
click at [852, 110] on button "新開單" at bounding box center [842, 99] width 66 height 33
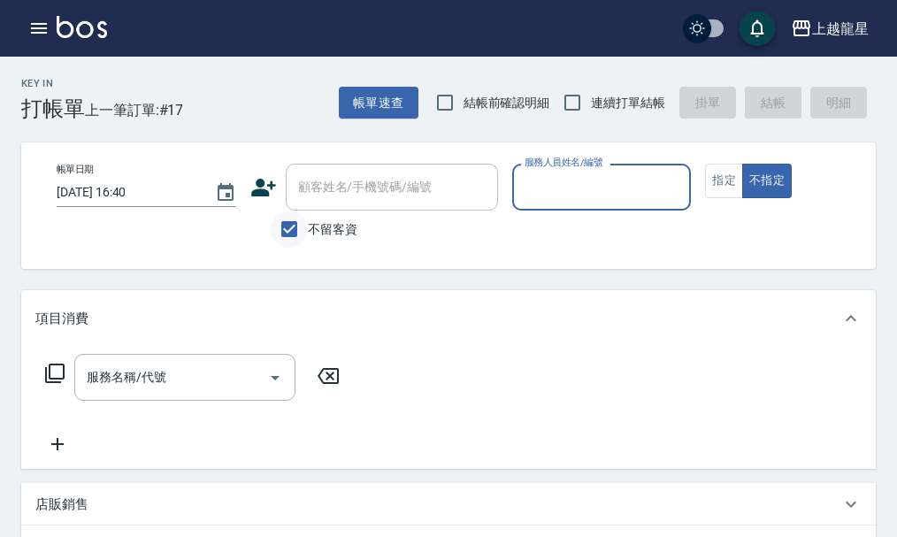
click at [287, 228] on input "不留客資" at bounding box center [289, 229] width 37 height 37
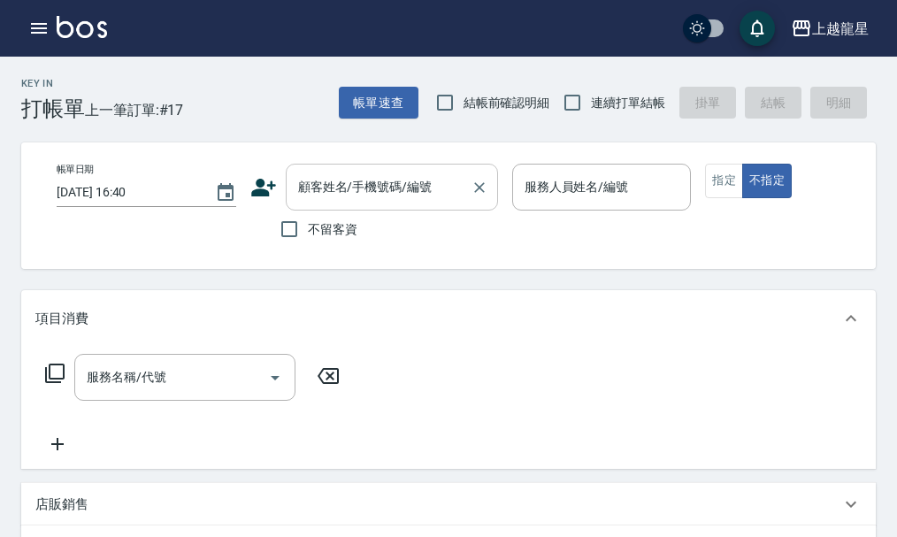
click at [318, 201] on input "顧客姓名/手機號碼/編號" at bounding box center [379, 187] width 170 height 31
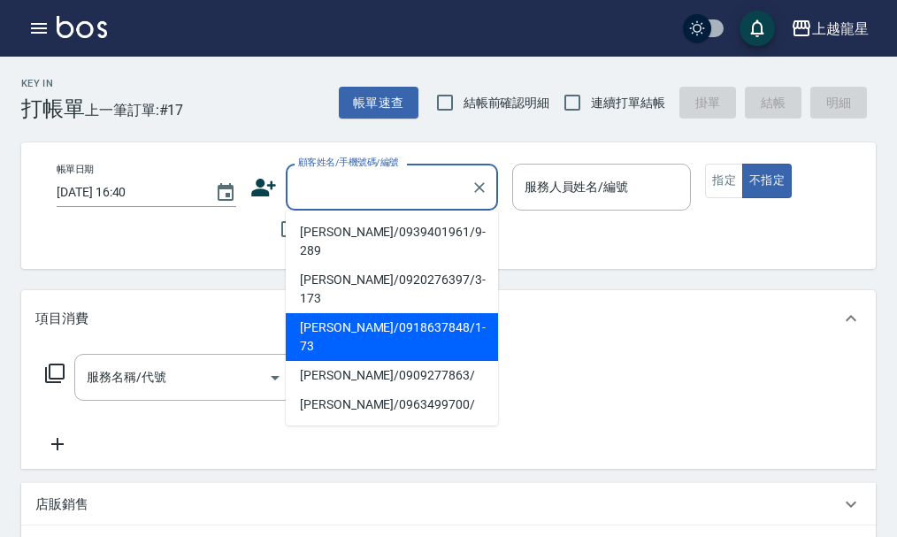
click at [254, 233] on div "不留客資" at bounding box center [374, 229] width 248 height 37
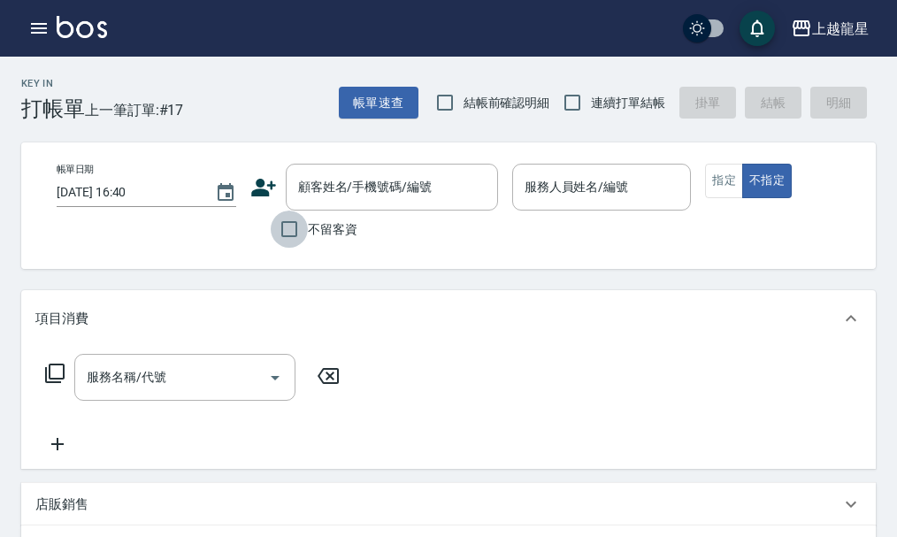
click at [285, 229] on input "不留客資" at bounding box center [289, 229] width 37 height 37
checkbox input "true"
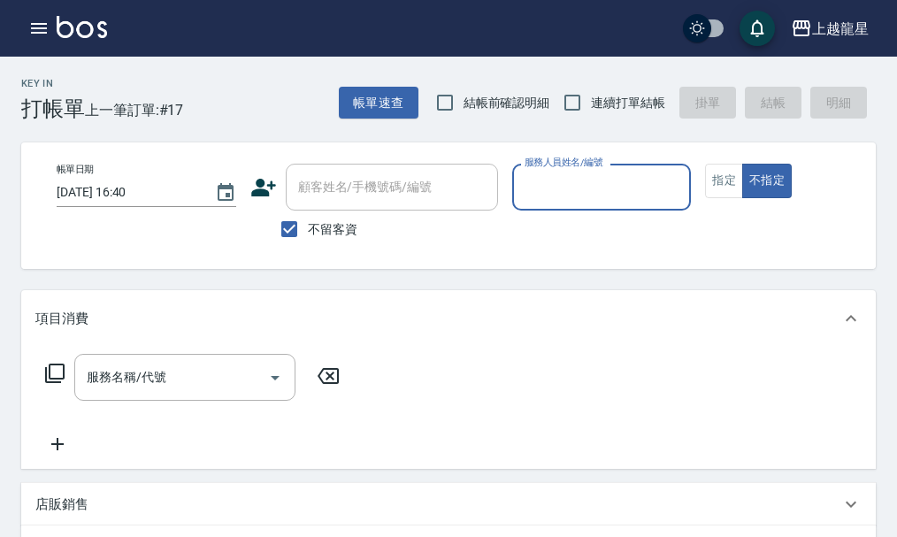
click at [515, 187] on div "服務人員姓名/編號" at bounding box center [602, 187] width 180 height 47
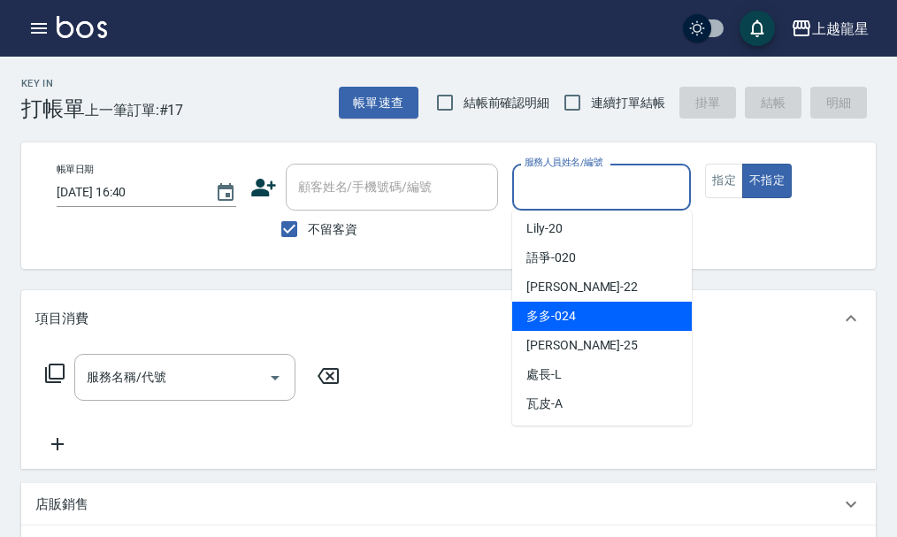
click at [572, 314] on span "多多 -024" at bounding box center [551, 316] width 50 height 19
type input "多多-024"
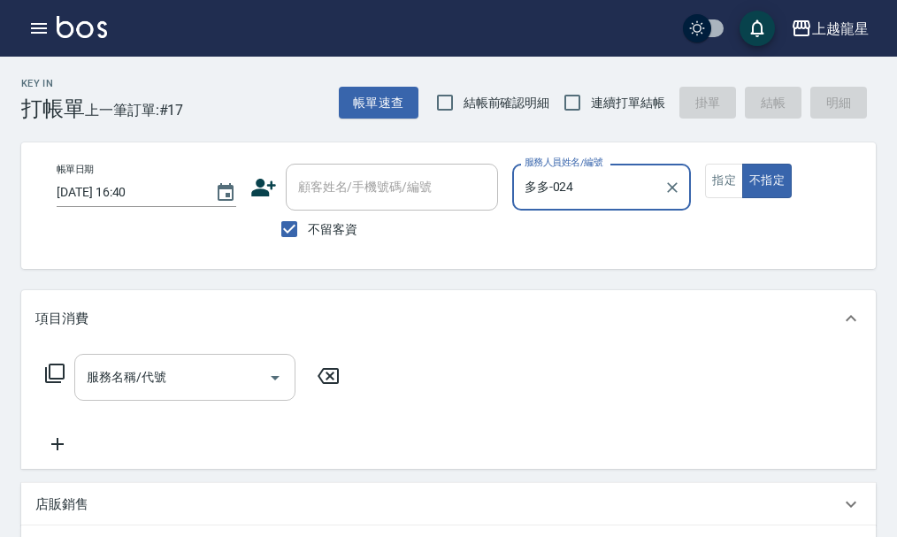
click at [158, 387] on div "服務名稱/代號 服務名稱/代號" at bounding box center [184, 377] width 221 height 47
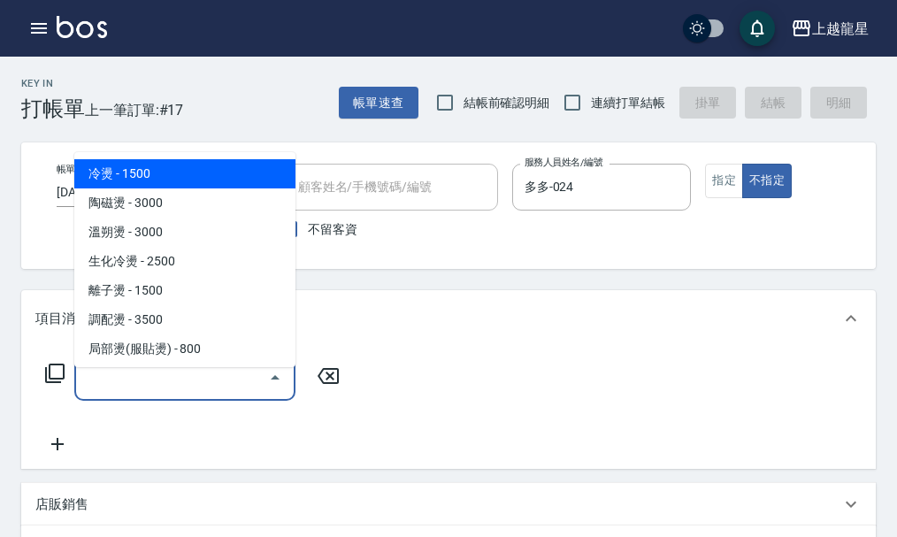
click at [60, 378] on icon at bounding box center [54, 373] width 19 height 19
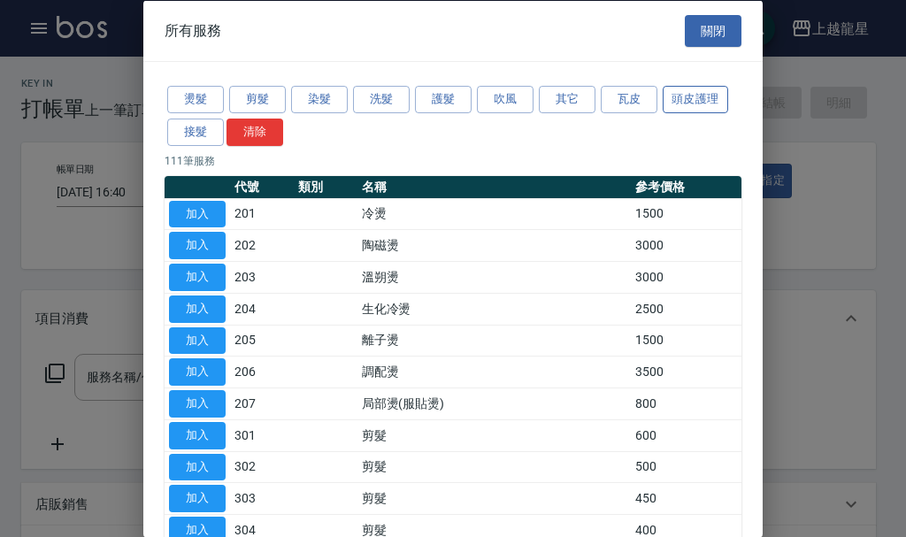
click at [711, 107] on button "頭皮護理" at bounding box center [695, 99] width 65 height 27
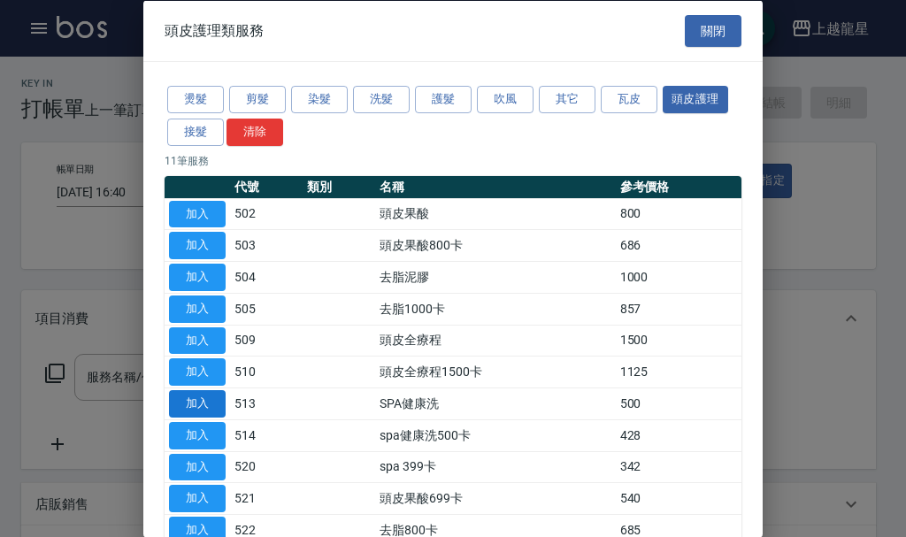
click at [206, 399] on button "加入" at bounding box center [197, 403] width 57 height 27
type input "SPA健康洗(513)"
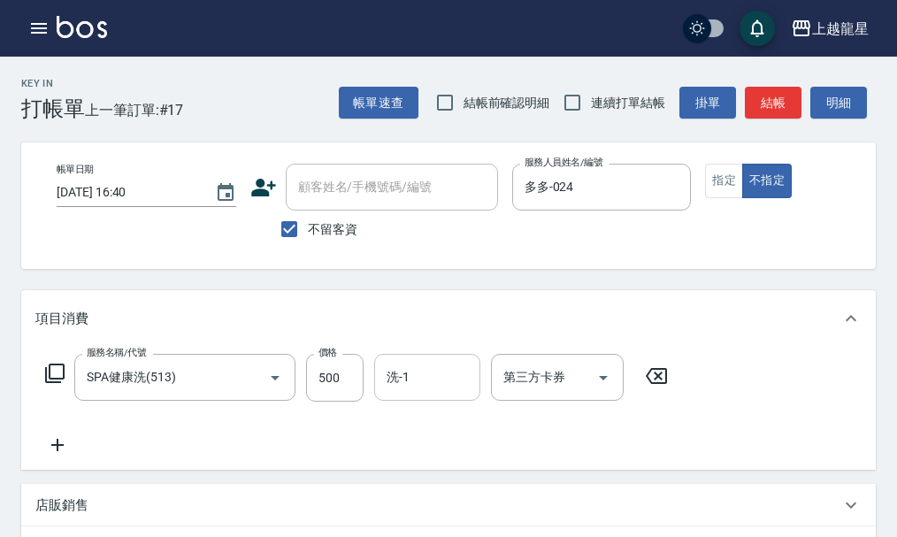
click at [432, 393] on input "洗-1" at bounding box center [427, 377] width 90 height 31
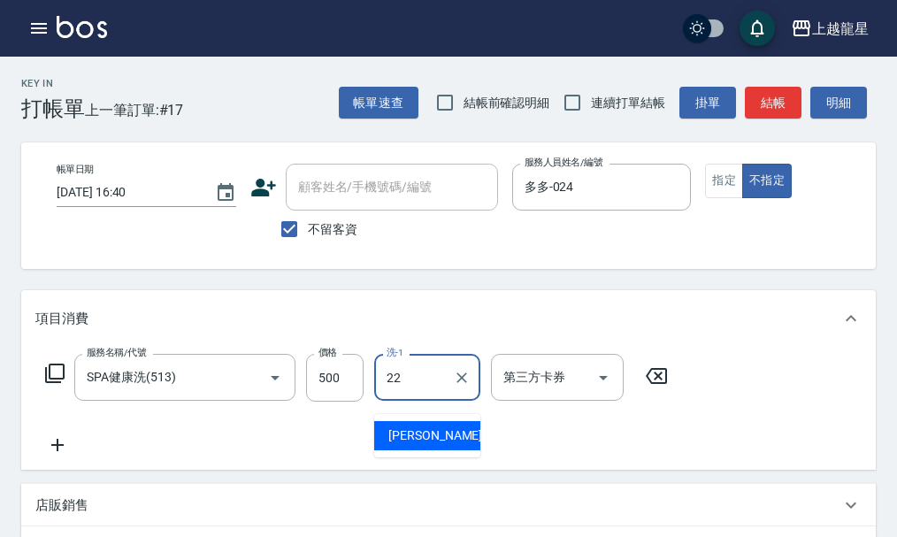
type input "[PERSON_NAME]-22"
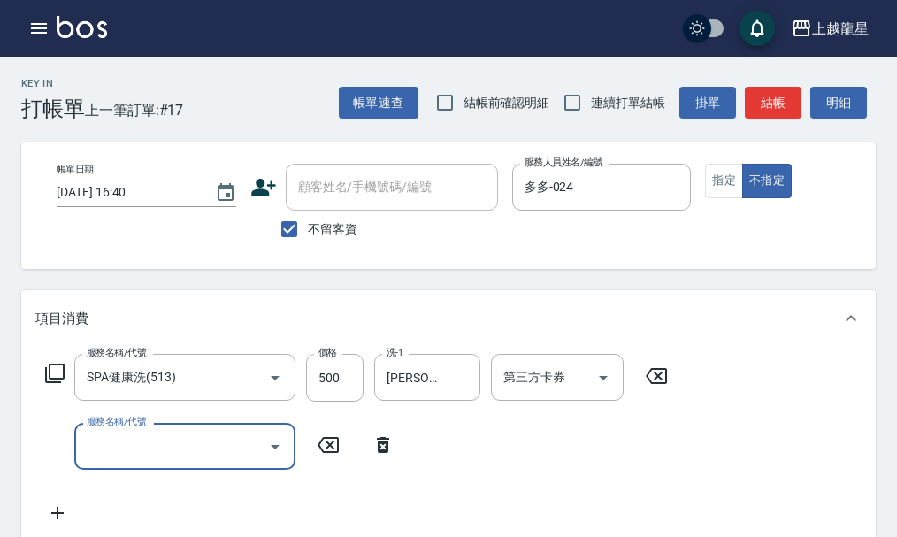
click at [55, 382] on icon at bounding box center [54, 373] width 21 height 21
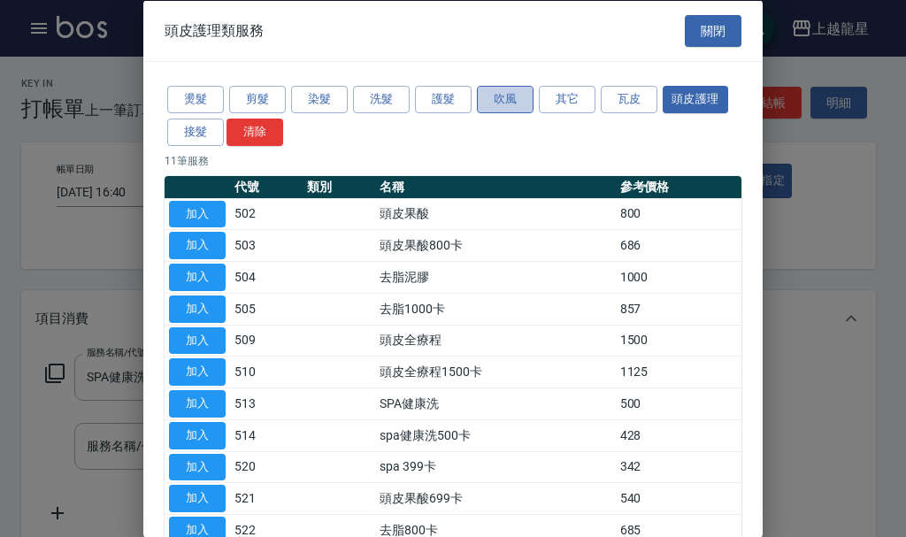
click at [517, 97] on button "吹風" at bounding box center [505, 99] width 57 height 27
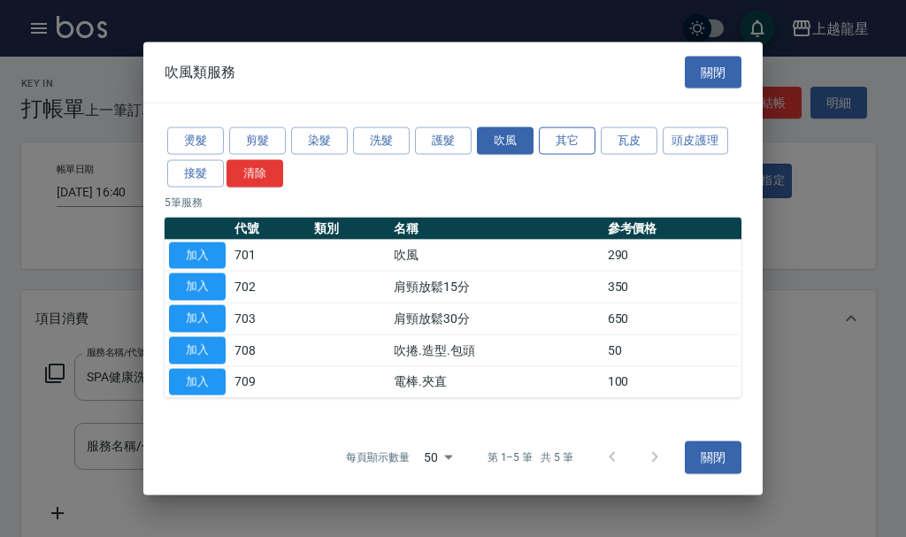
click at [584, 140] on button "其它" at bounding box center [567, 140] width 57 height 27
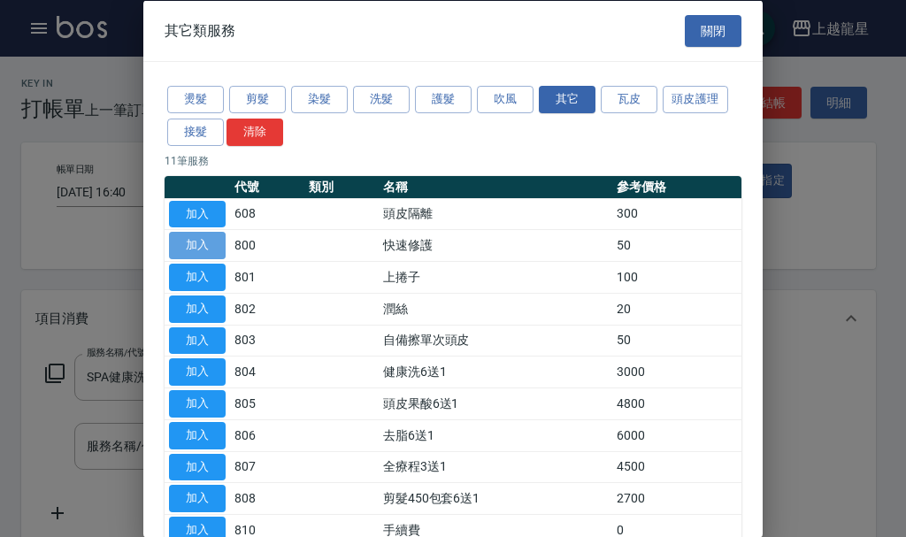
click at [188, 238] on button "加入" at bounding box center [197, 245] width 57 height 27
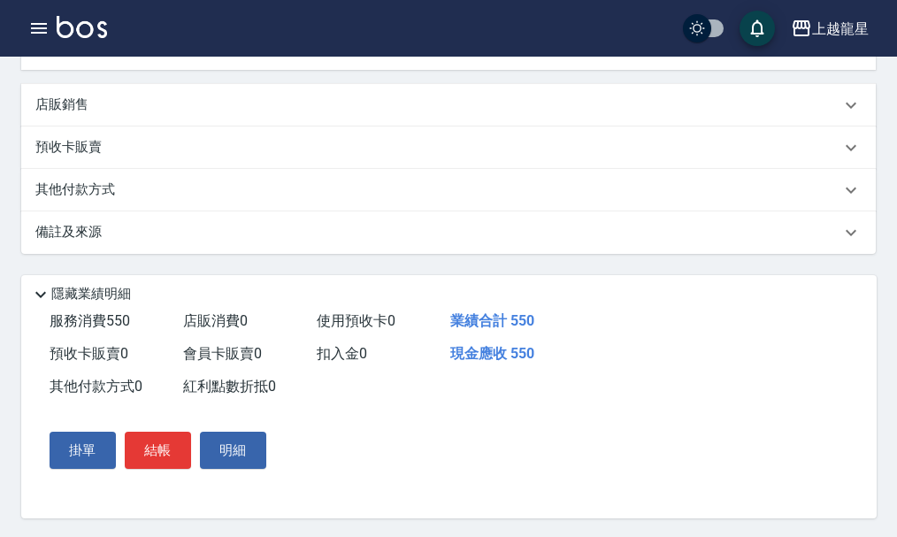
scroll to position [361, 0]
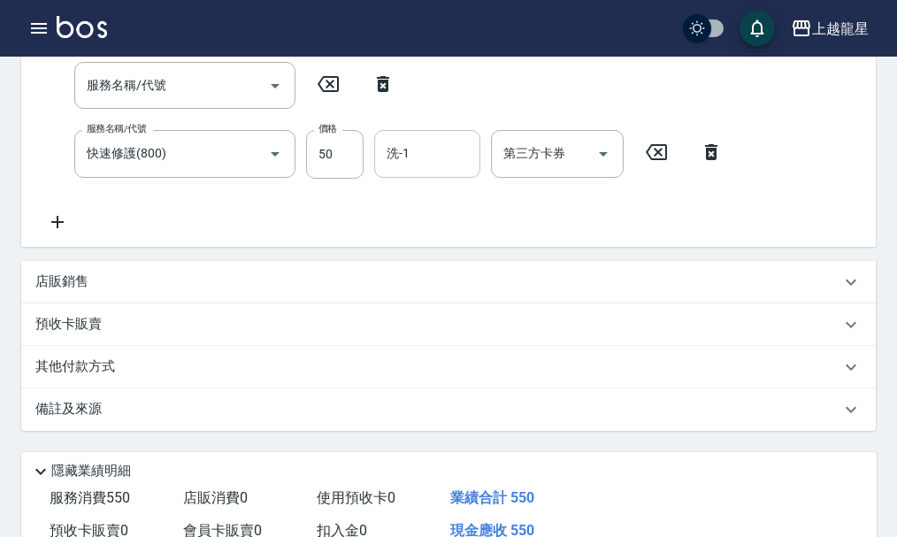
click at [424, 167] on input "洗-1" at bounding box center [427, 153] width 90 height 31
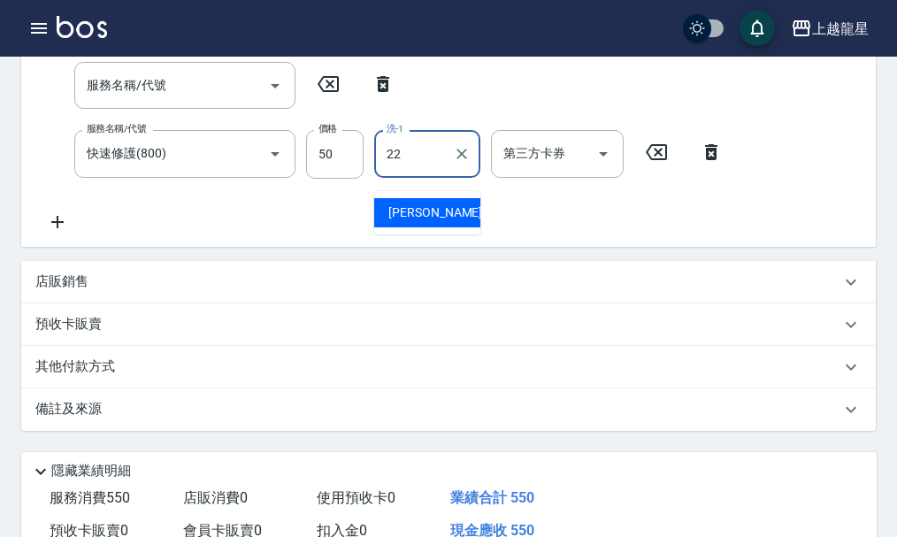
type input "[PERSON_NAME]-22"
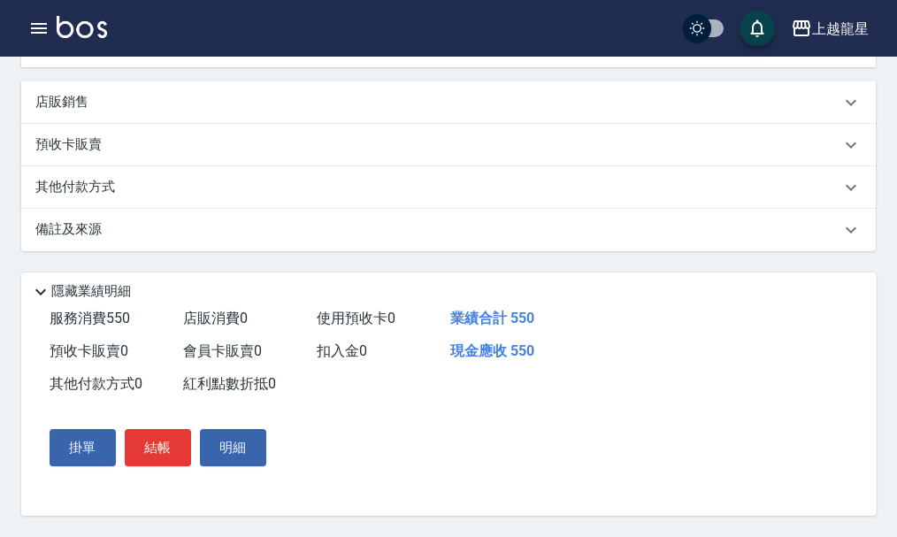
scroll to position [630, 0]
click at [172, 439] on button "結帳" at bounding box center [158, 447] width 66 height 37
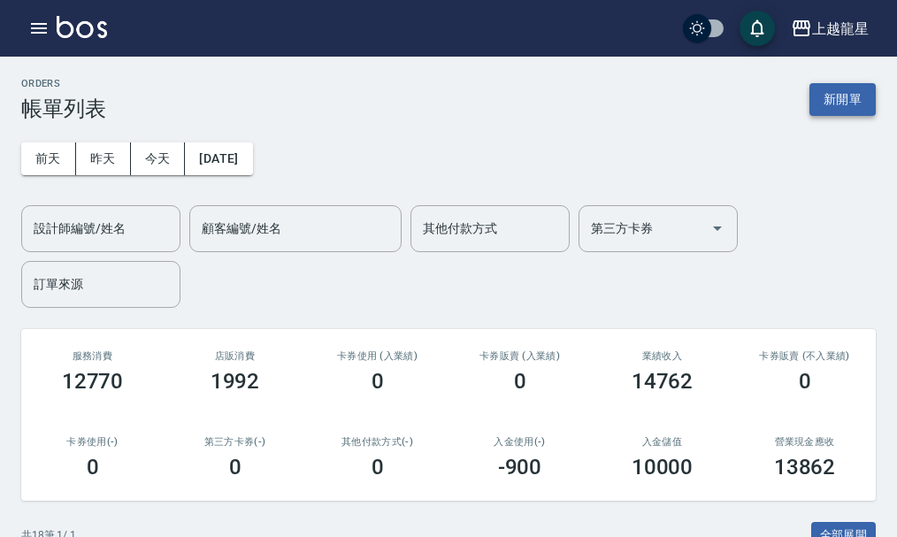
click at [848, 97] on button "新開單" at bounding box center [842, 99] width 66 height 33
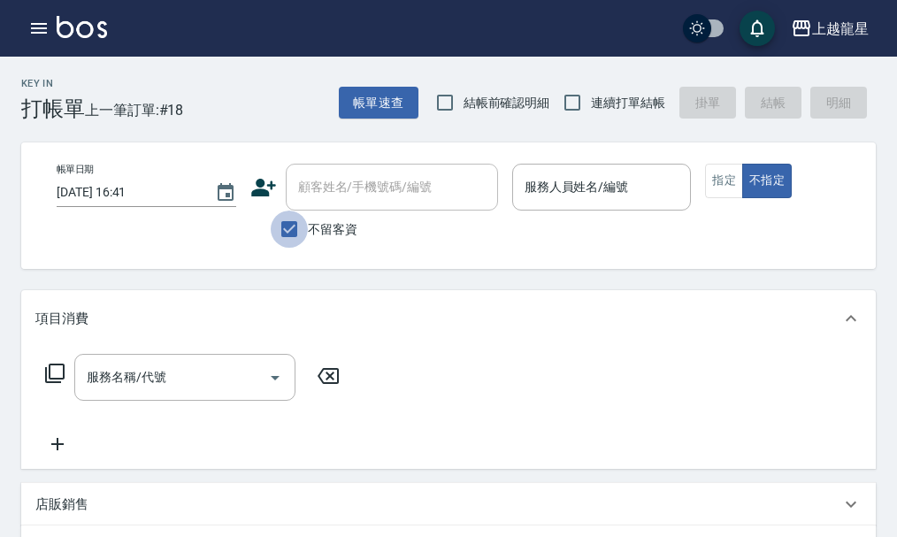
click at [298, 229] on input "不留客資" at bounding box center [289, 229] width 37 height 37
checkbox input "false"
click at [329, 193] on input "顧客姓名/手機號碼/編號" at bounding box center [379, 187] width 170 height 31
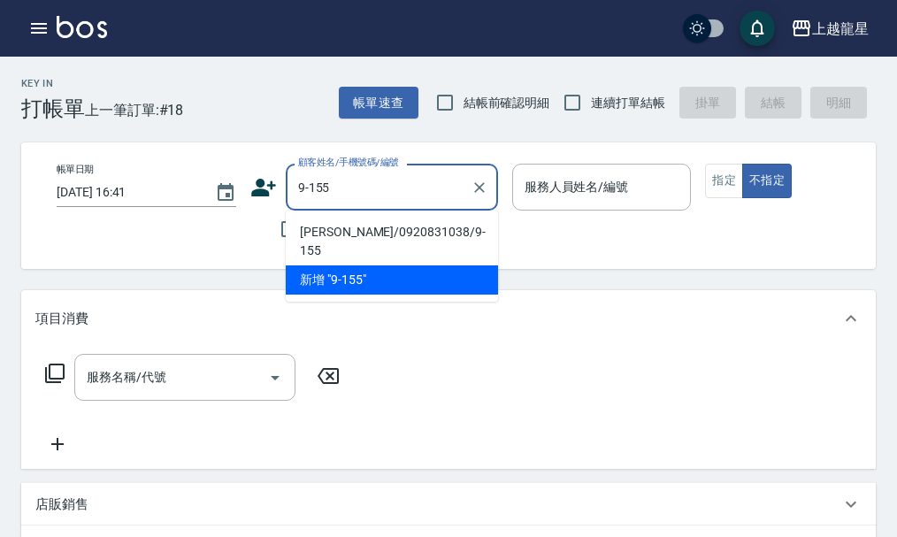
click at [352, 234] on li "[PERSON_NAME]/0920831038/9-155" at bounding box center [392, 242] width 212 height 48
type input "[PERSON_NAME]/0920831038/9-155"
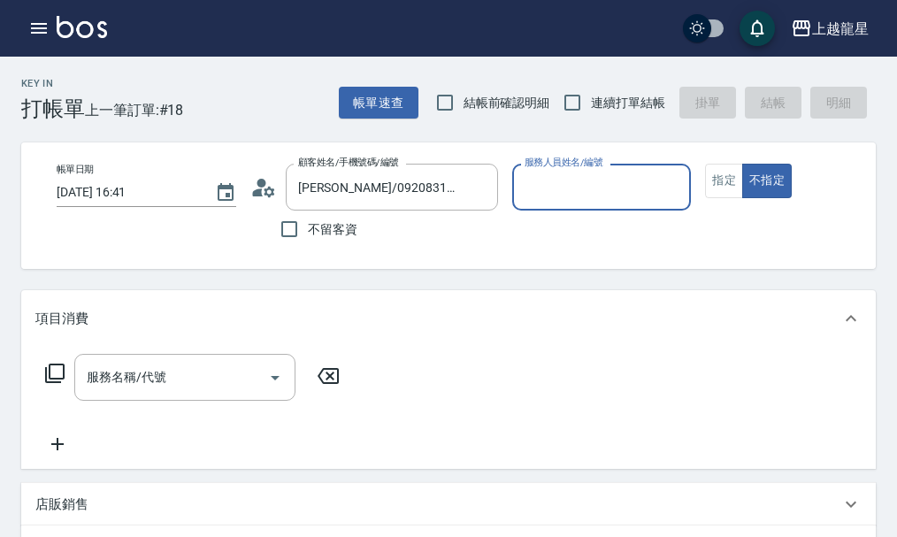
type input "雅君-7"
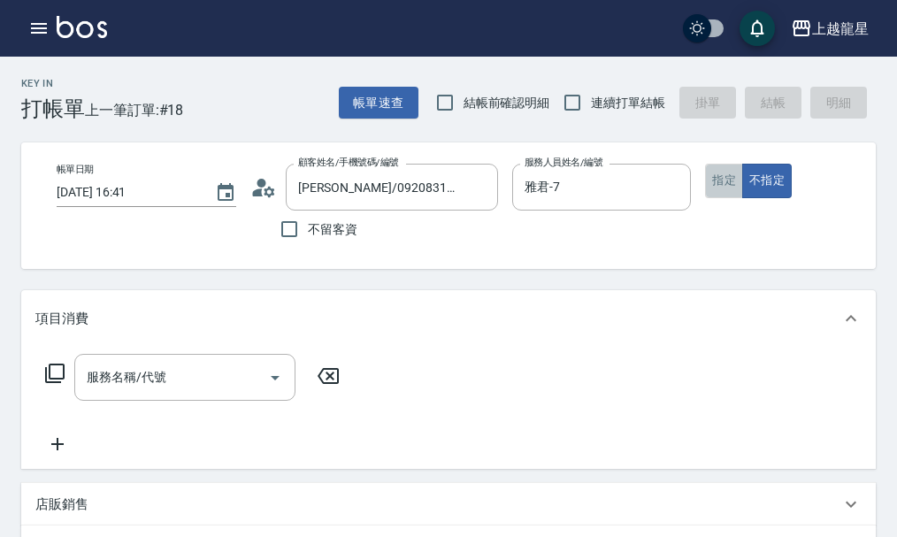
click at [727, 182] on button "指定" at bounding box center [724, 181] width 38 height 34
click at [111, 390] on div "服務名稱/代號 服務名稱/代號" at bounding box center [184, 377] width 221 height 47
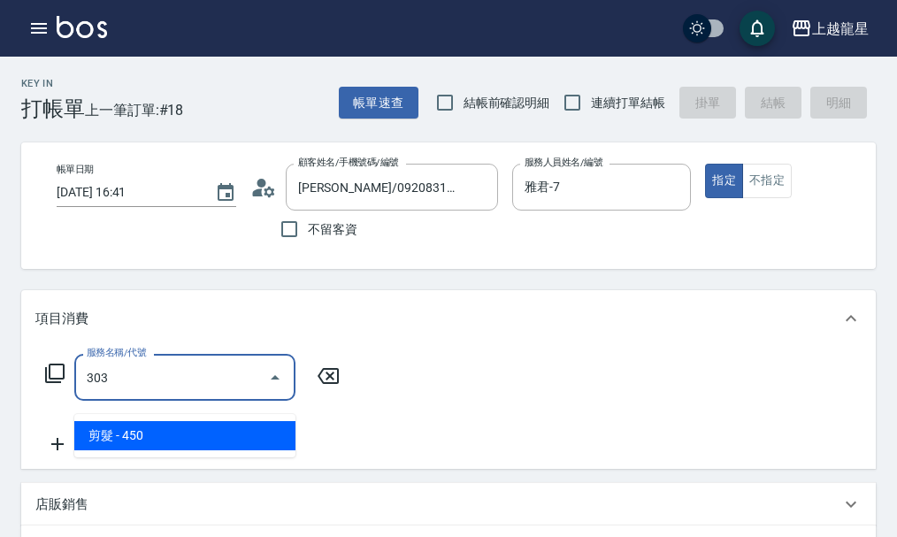
type input "剪髮(303)"
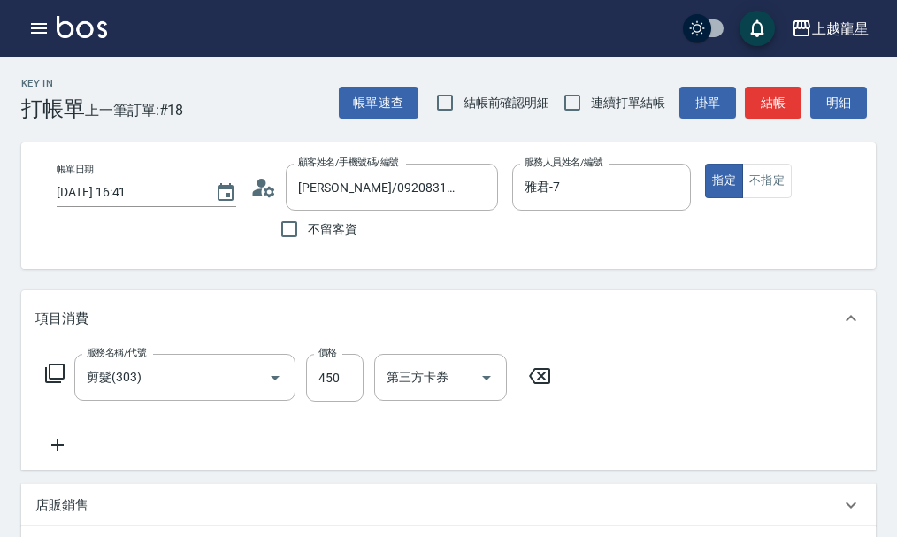
click at [54, 456] on icon at bounding box center [57, 444] width 44 height 21
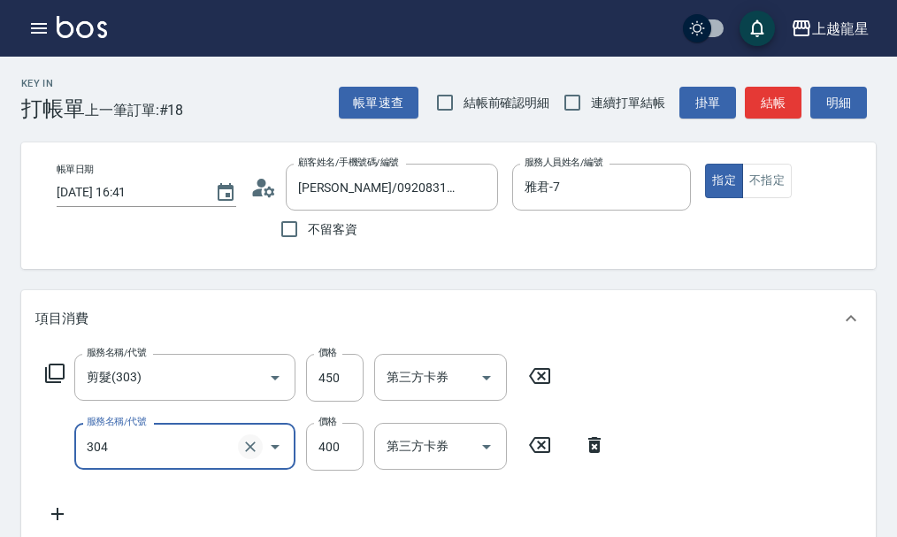
type input "剪髮(304)"
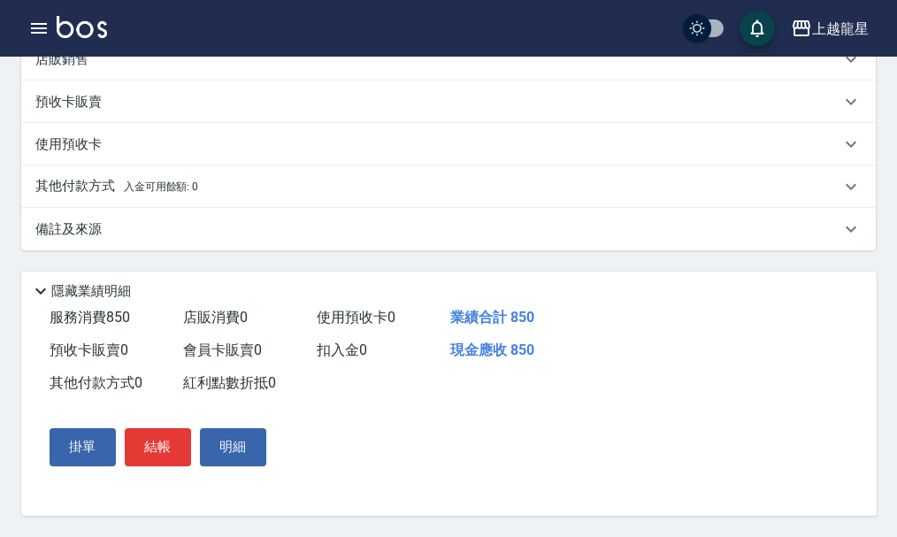
scroll to position [536, 0]
click at [141, 446] on button "結帳" at bounding box center [158, 446] width 66 height 37
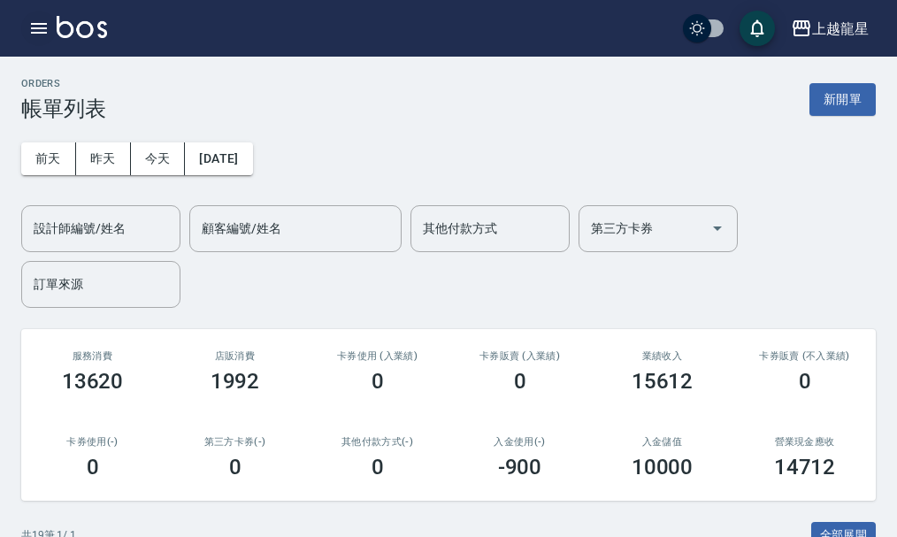
click at [22, 22] on button "button" at bounding box center [38, 28] width 35 height 35
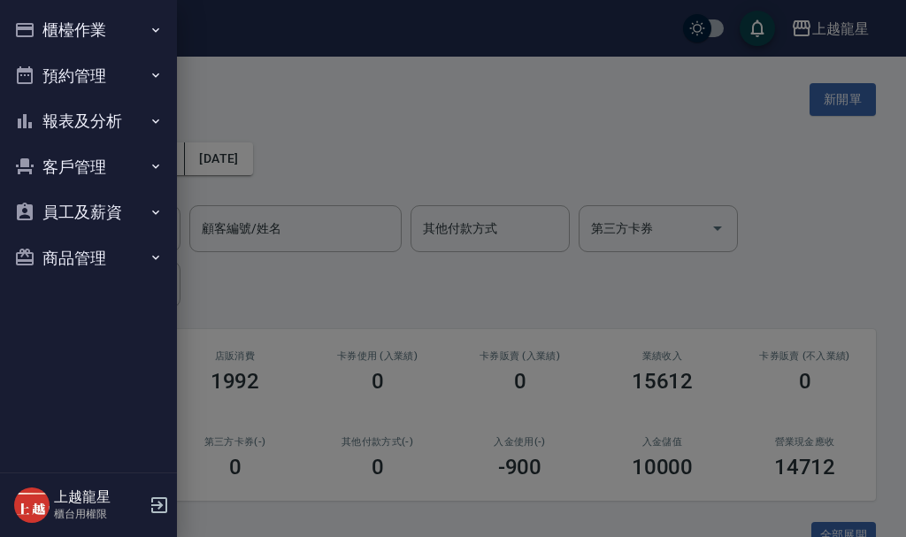
click at [55, 19] on button "櫃檯作業" at bounding box center [88, 30] width 163 height 46
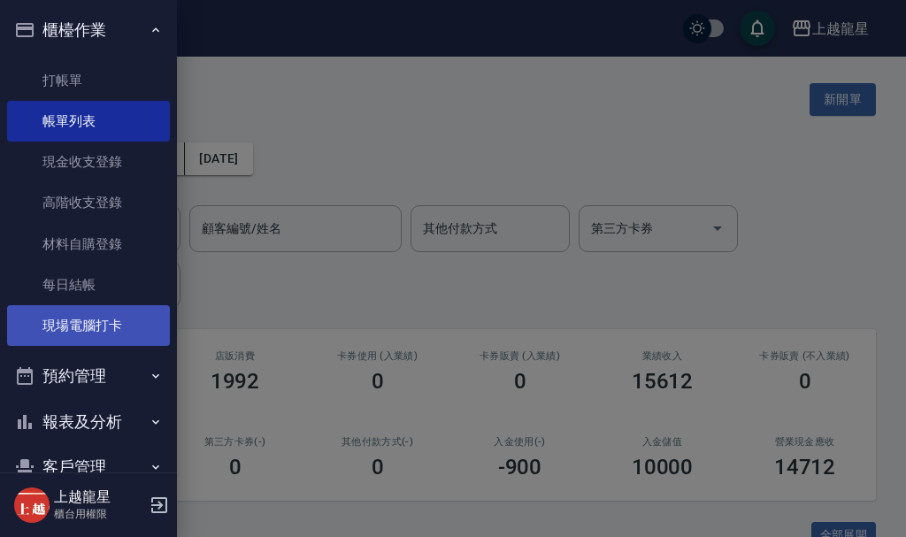
click at [65, 320] on link "現場電腦打卡" at bounding box center [88, 325] width 163 height 41
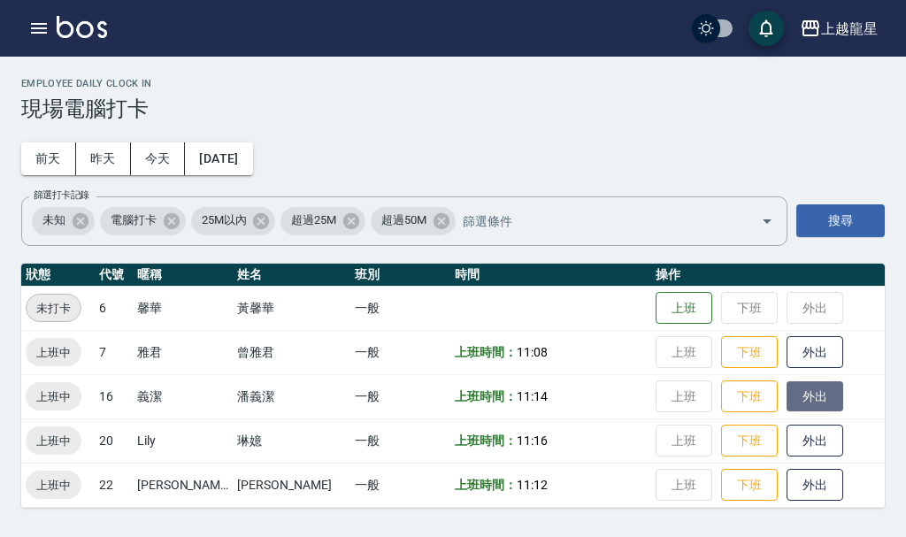
click at [786, 387] on button "外出" at bounding box center [814, 396] width 57 height 31
click at [50, 30] on button "button" at bounding box center [38, 28] width 35 height 35
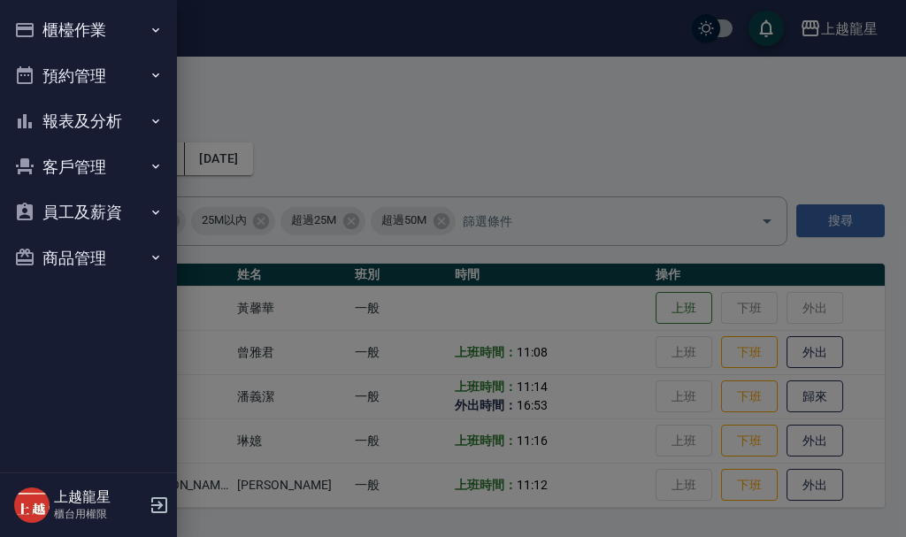
click at [58, 27] on button "櫃檯作業" at bounding box center [88, 30] width 163 height 46
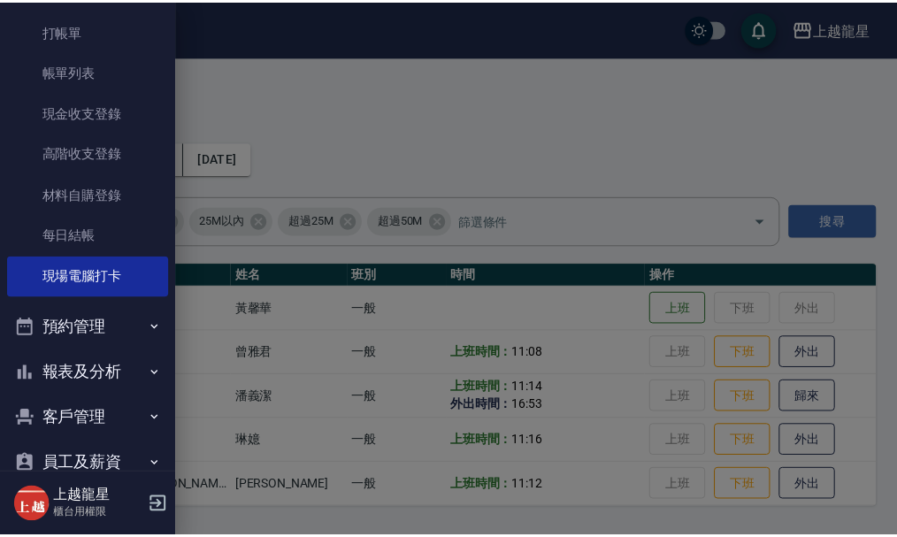
scroll to position [130, 0]
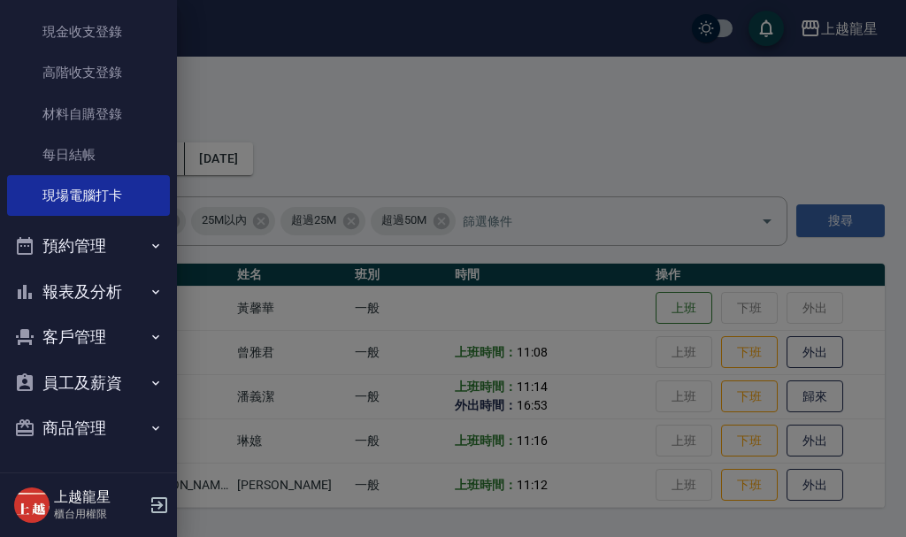
click at [75, 328] on button "客戶管理" at bounding box center [88, 337] width 163 height 46
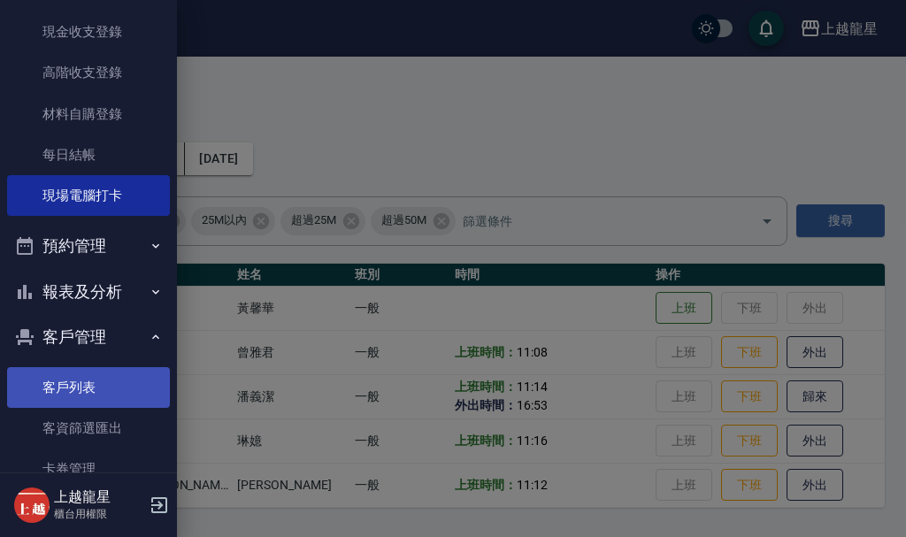
click at [87, 387] on link "客戶列表" at bounding box center [88, 387] width 163 height 41
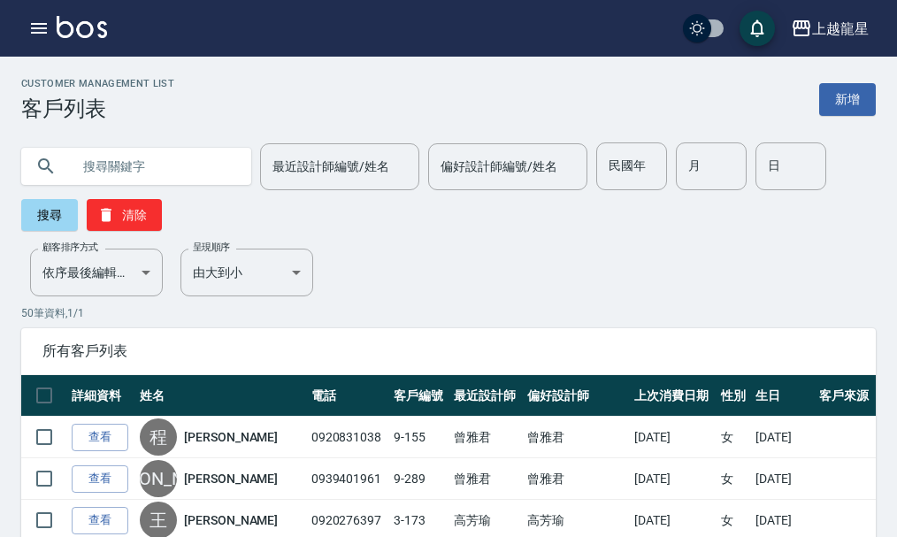
click at [144, 163] on input "text" at bounding box center [154, 166] width 166 height 48
type input "0922767677"
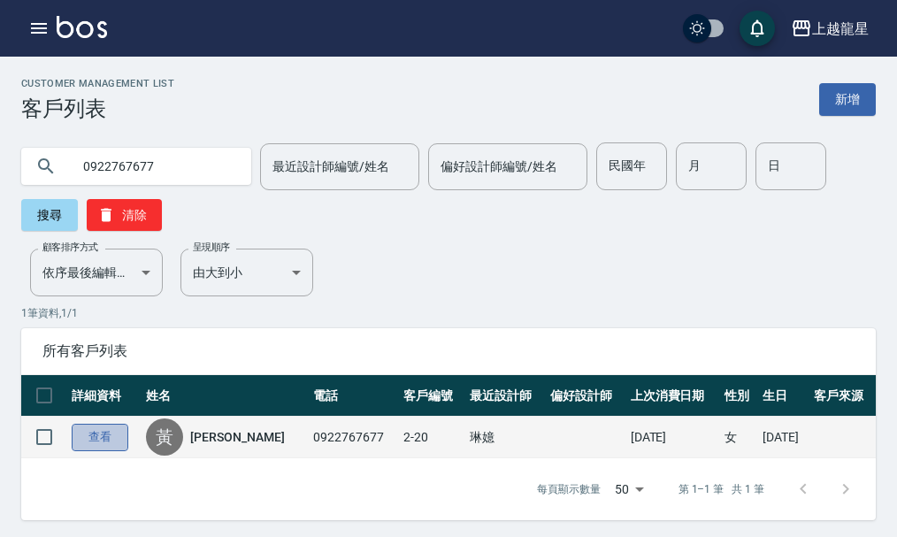
click at [96, 441] on link "查看" at bounding box center [100, 437] width 57 height 27
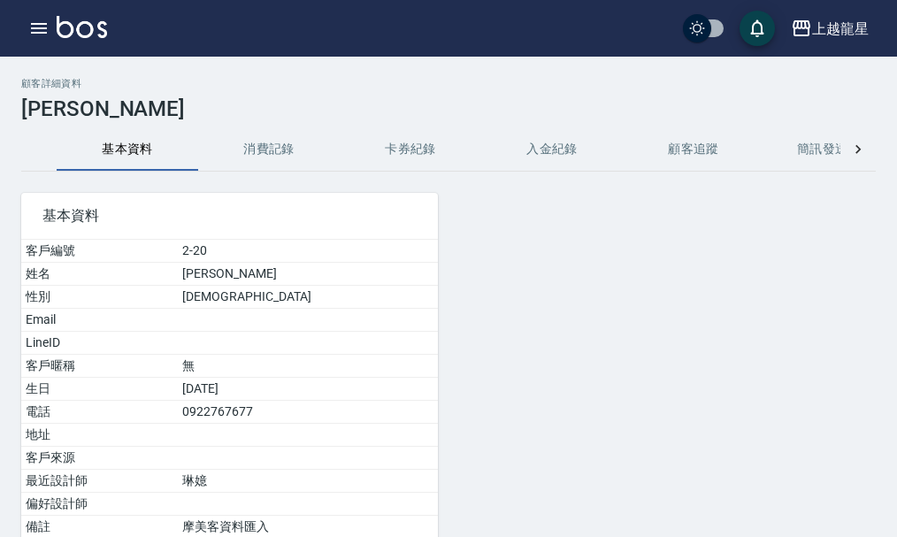
click at [281, 154] on button "消費記錄" at bounding box center [269, 149] width 142 height 42
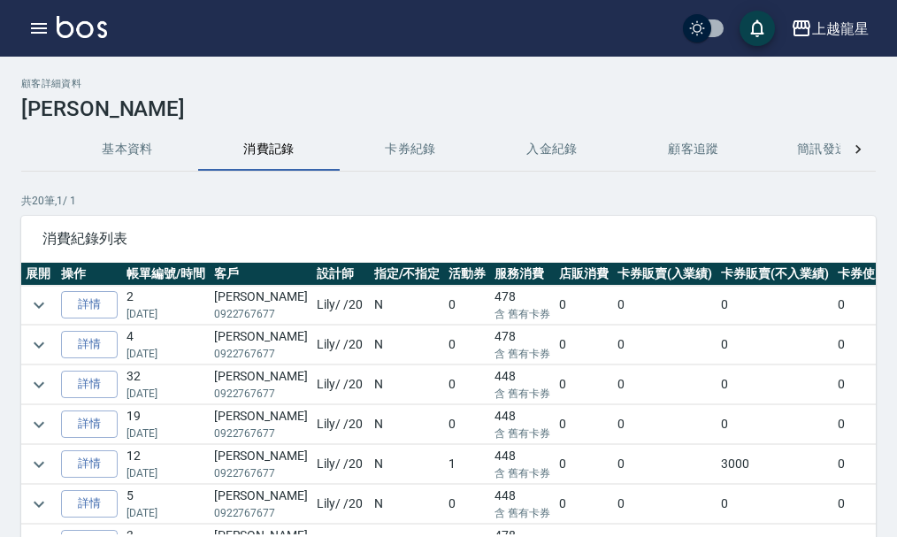
click at [112, 133] on button "基本資料" at bounding box center [128, 149] width 142 height 42
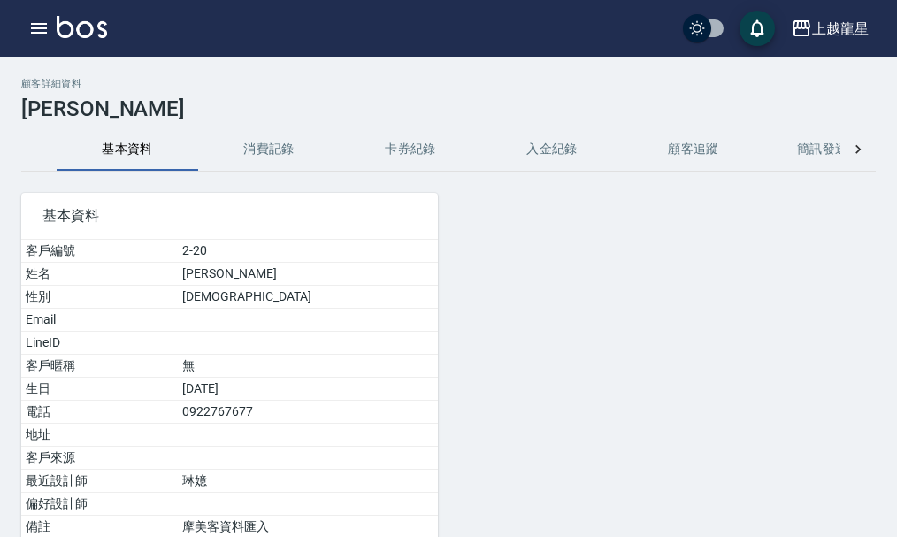
click at [97, 30] on img at bounding box center [82, 27] width 50 height 22
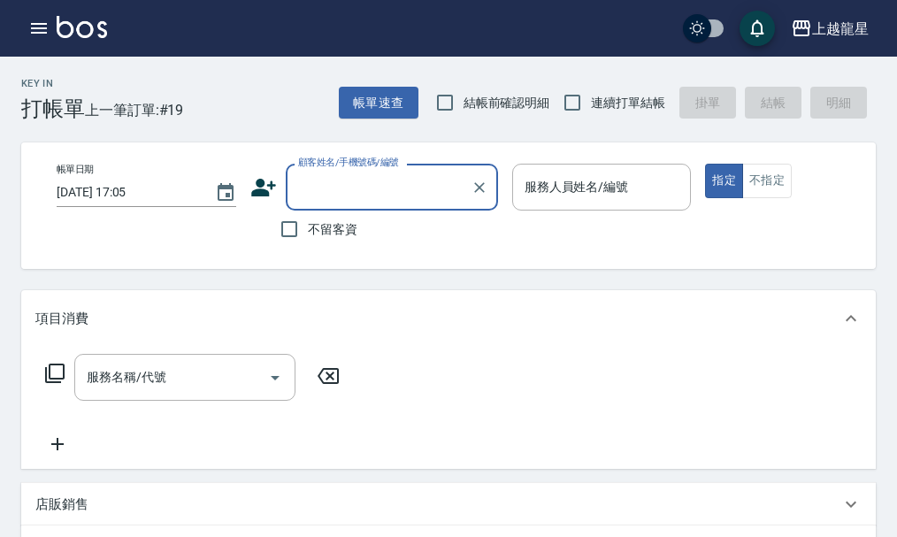
click at [341, 225] on span "不留客資" at bounding box center [333, 229] width 50 height 19
click at [308, 225] on input "不留客資" at bounding box center [289, 229] width 37 height 37
checkbox input "true"
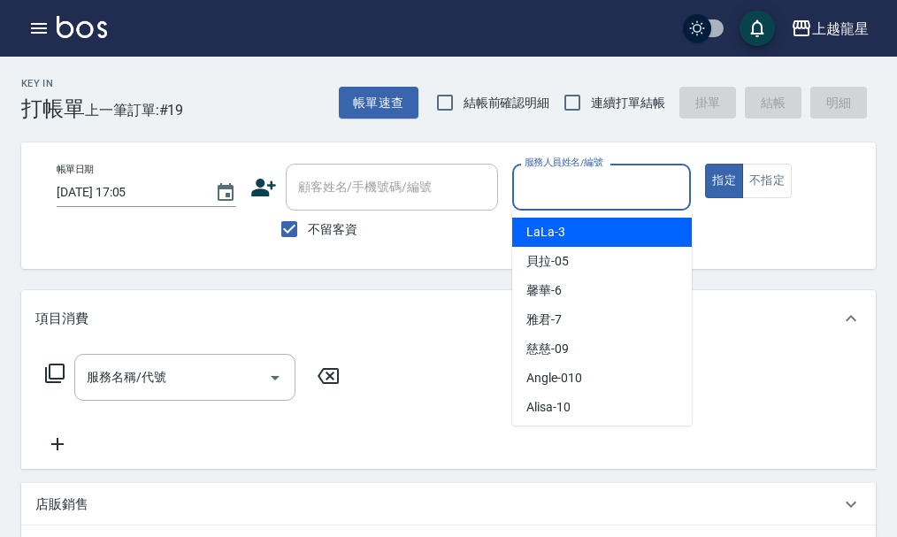
click at [550, 198] on input "服務人員姓名/編號" at bounding box center [602, 187] width 164 height 31
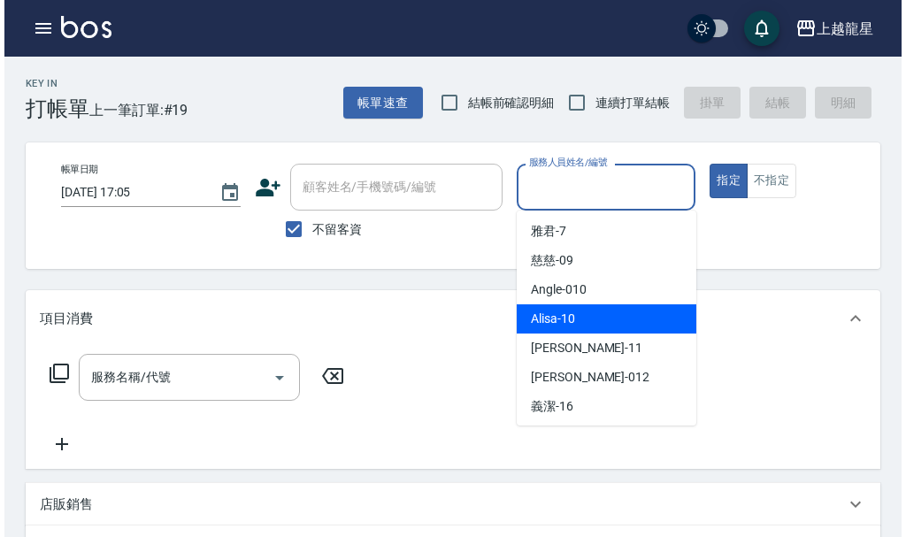
scroll to position [265, 0]
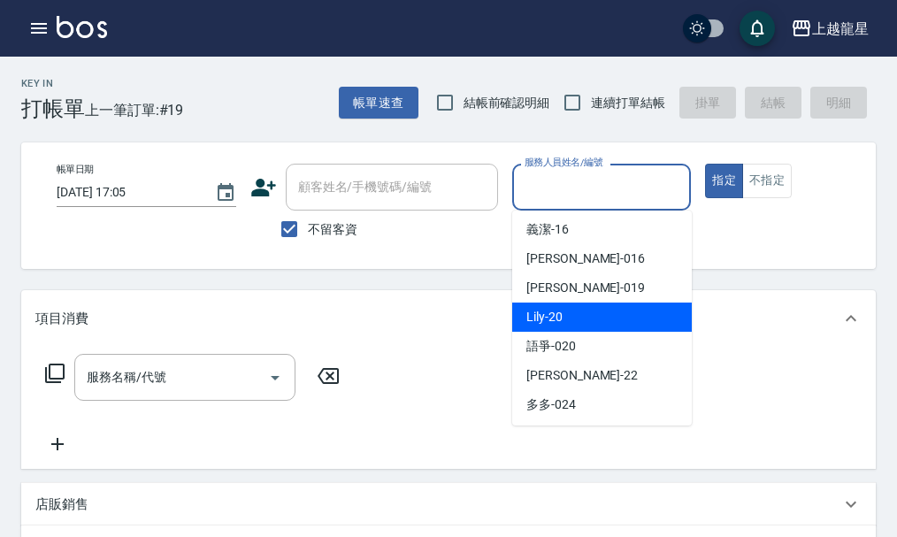
click at [575, 318] on div "Lily -20" at bounding box center [602, 317] width 180 height 29
type input "Lily-20"
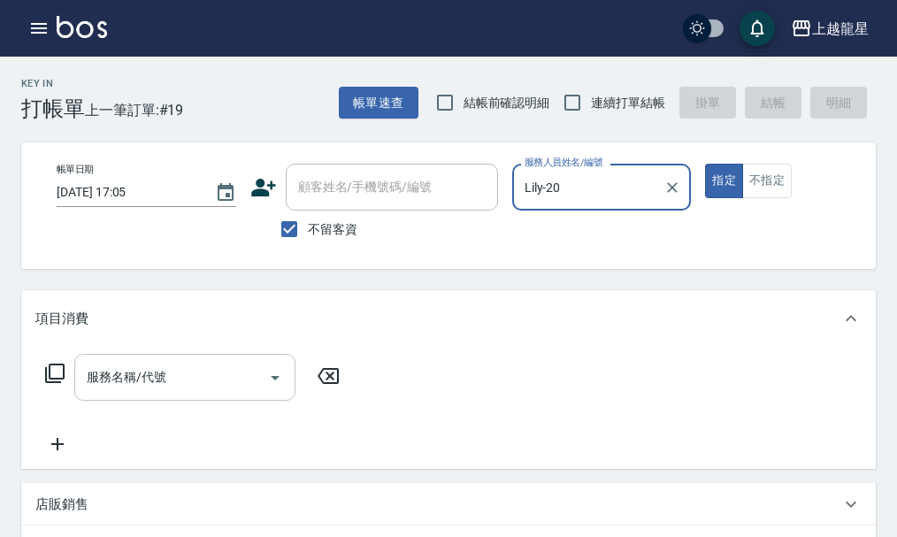
click at [157, 394] on div "服務名稱/代號 服務名稱/代號" at bounding box center [184, 377] width 221 height 47
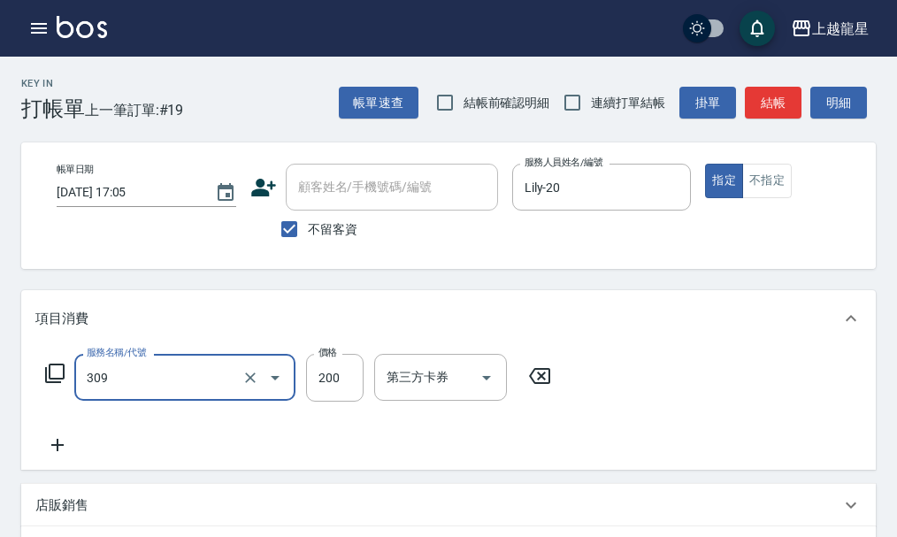
type input "剪髮(國小)(309)"
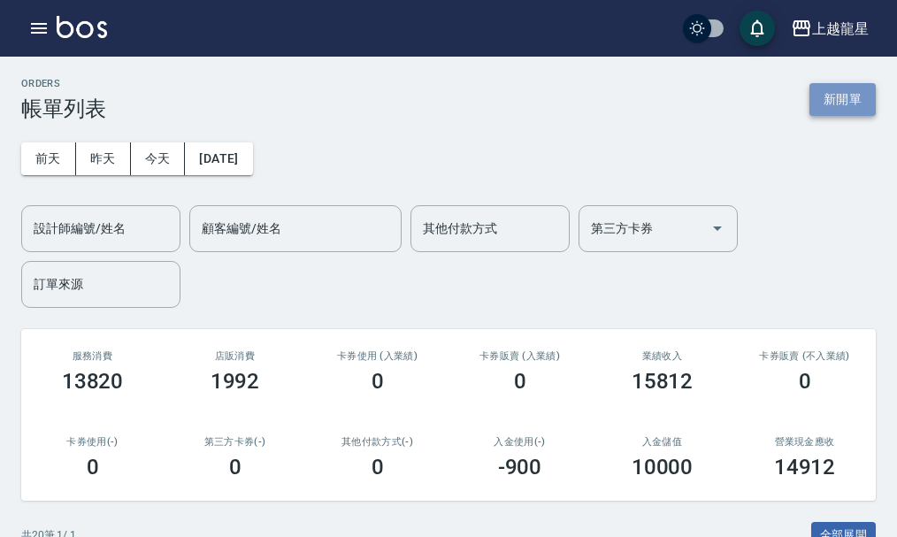
click at [835, 98] on button "新開單" at bounding box center [842, 99] width 66 height 33
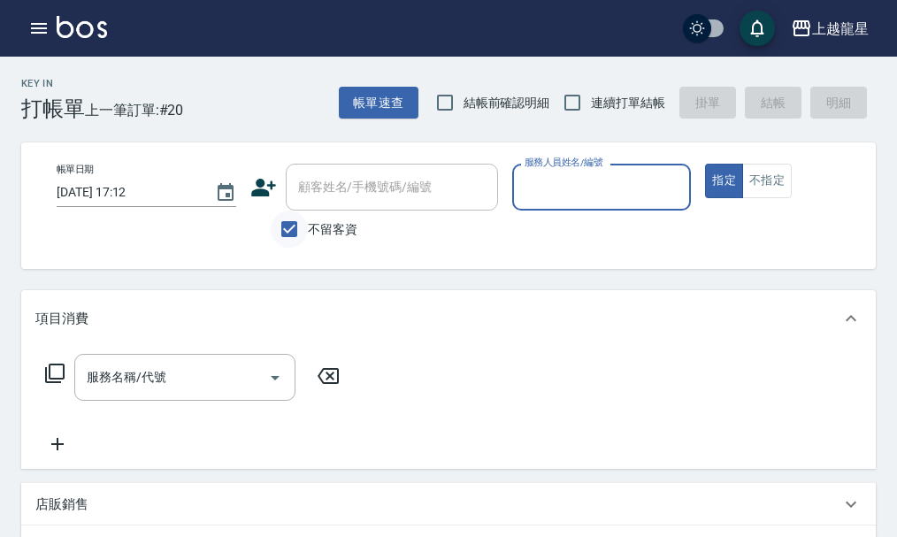
click at [297, 224] on input "不留客資" at bounding box center [289, 229] width 37 height 37
checkbox input "false"
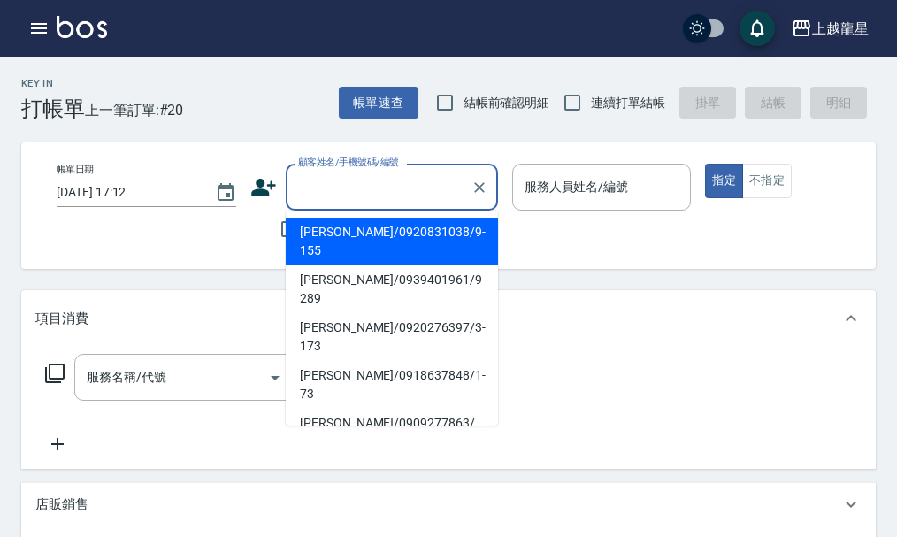
click at [299, 186] on div "顧客姓名/手機號碼/編號 顧客姓名/手機號碼/編號" at bounding box center [392, 187] width 212 height 47
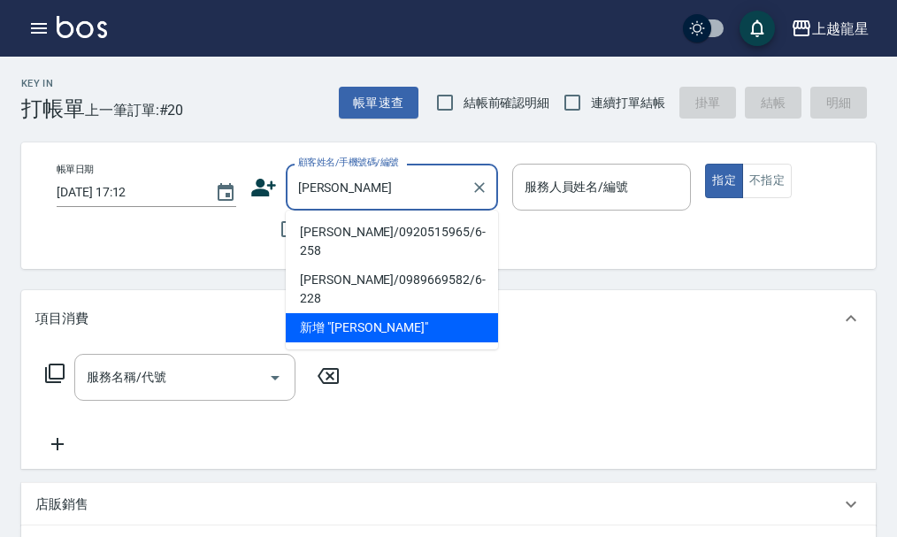
type input "[PERSON_NAME]/0920515965/6-258"
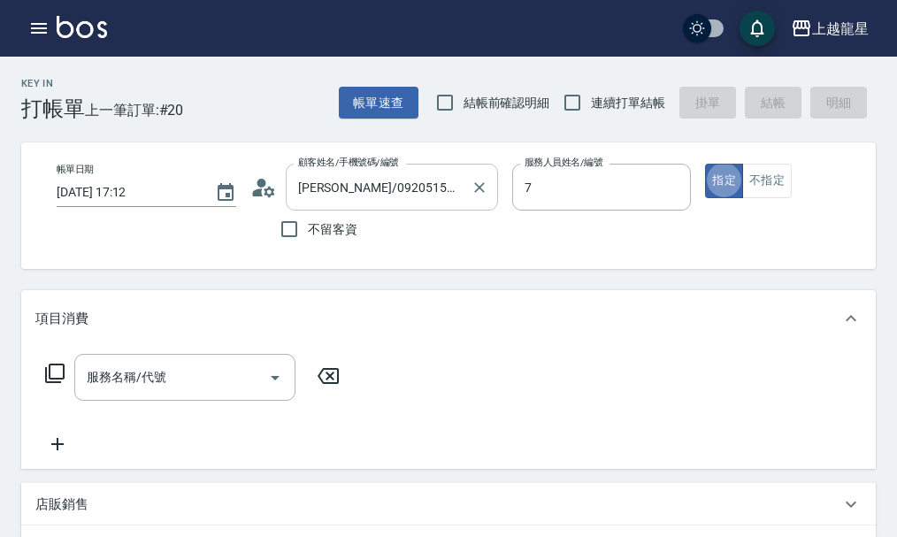
type input "雅君-7"
type button "true"
click at [119, 380] on div "服務名稱/代號 服務名稱/代號" at bounding box center [184, 377] width 221 height 47
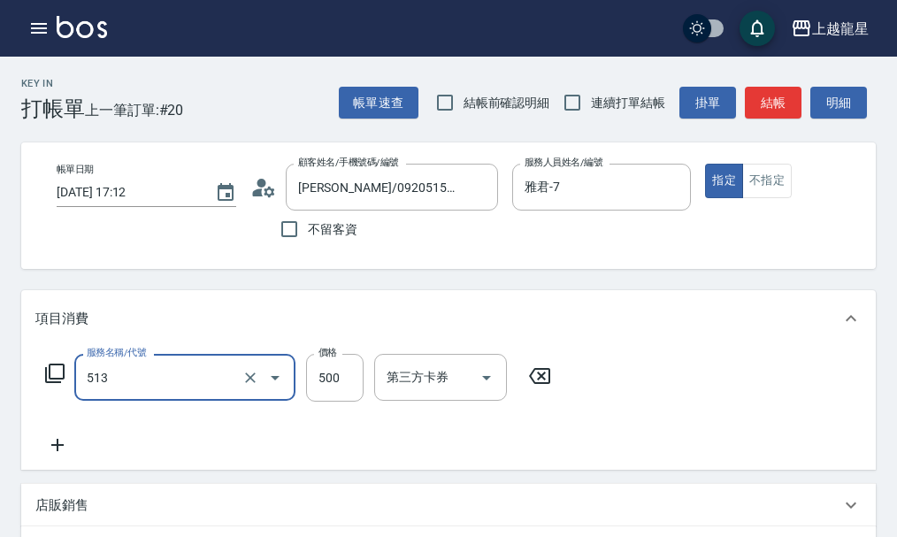
type input "SPA健康洗(513)"
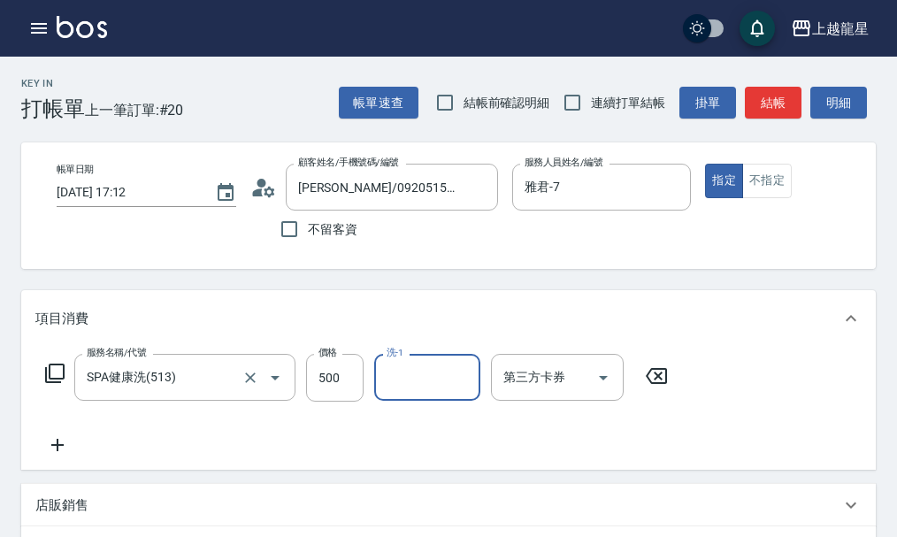
type input "7"
type input "義潔-16"
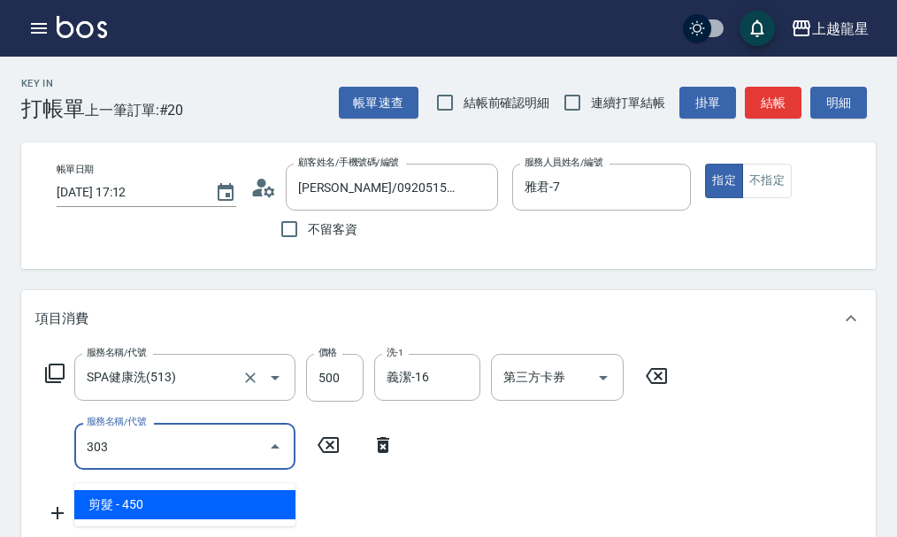
type input "剪髮(303)"
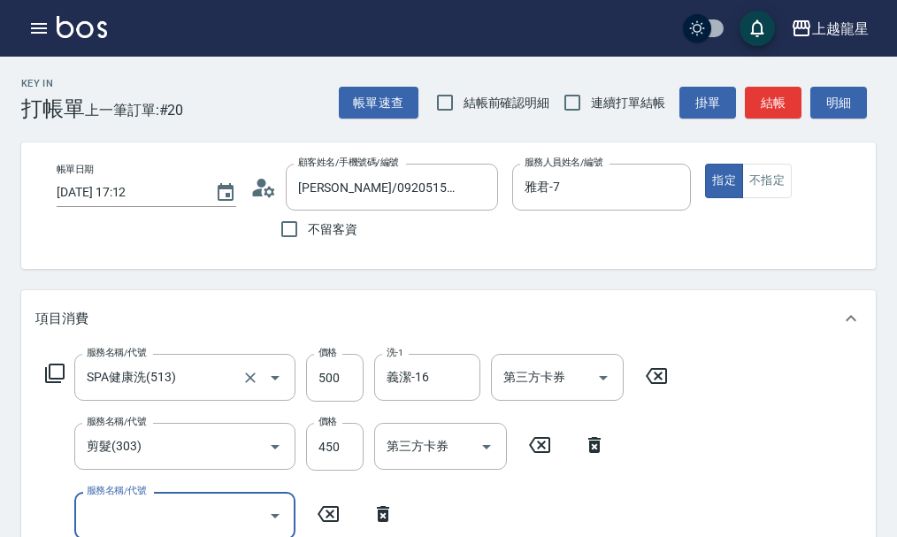
scroll to position [8, 0]
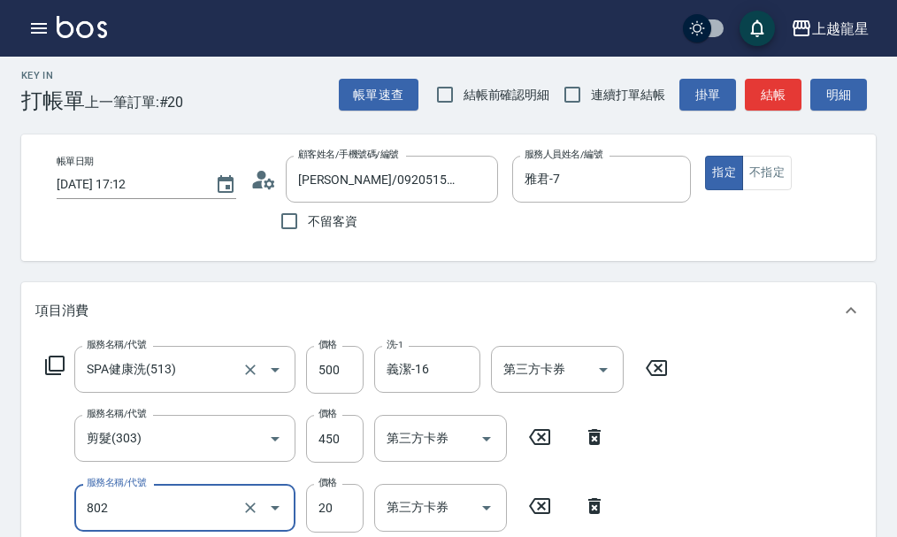
type input "潤絲(802)"
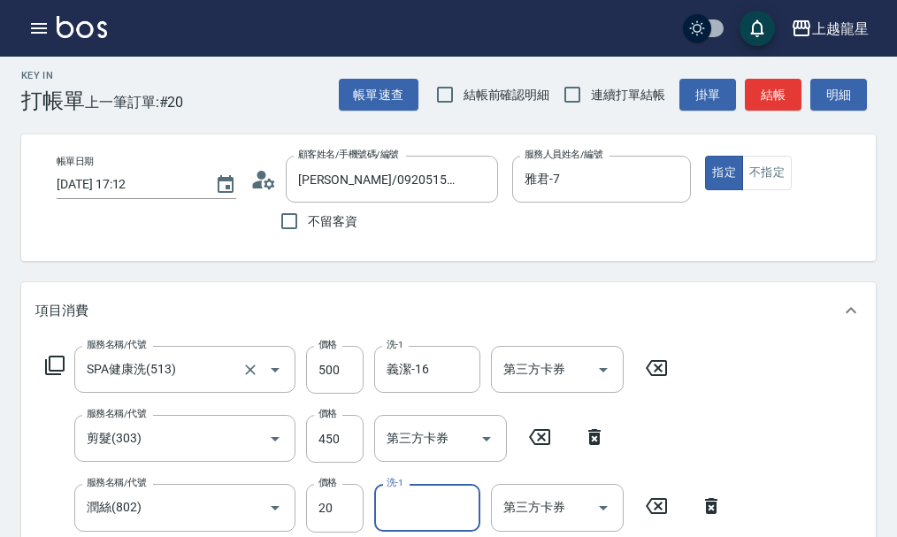
scroll to position [17, 0]
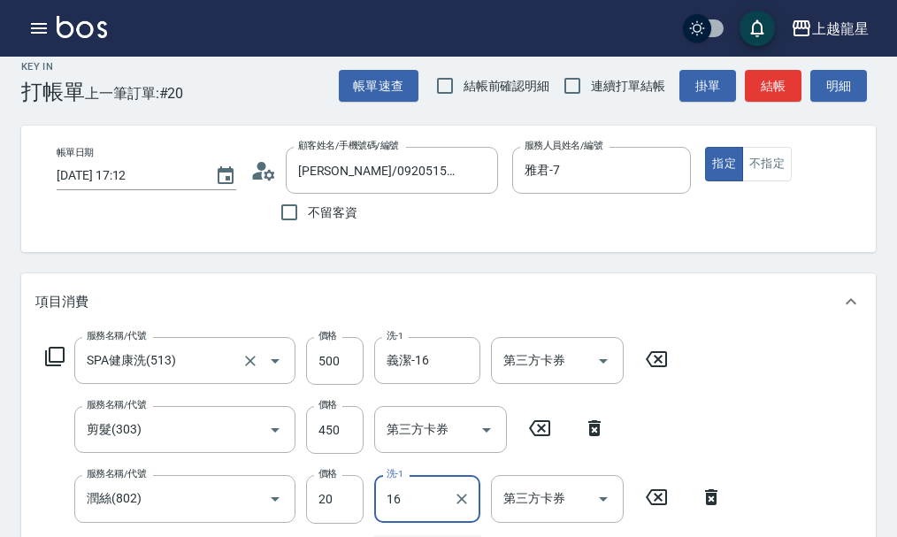
type input "義潔-16"
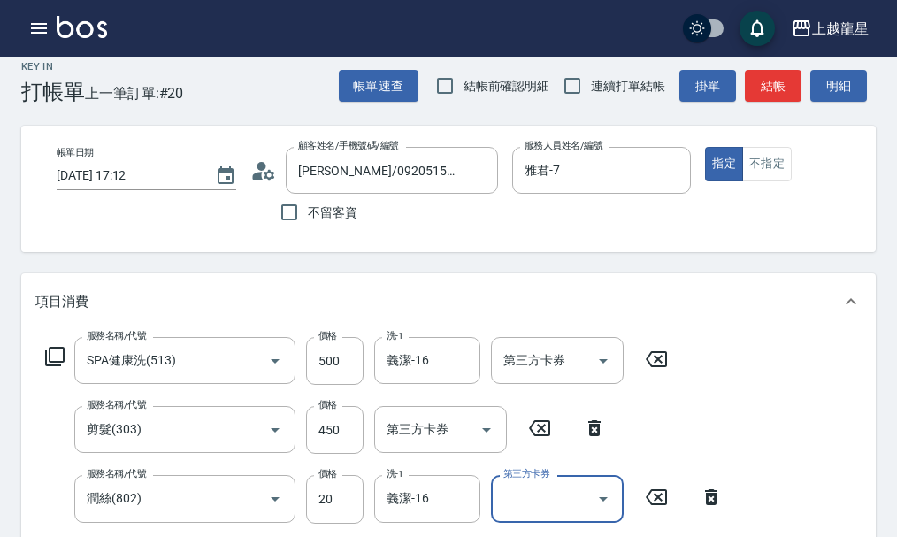
click at [786, 88] on button "結帳" at bounding box center [773, 86] width 57 height 33
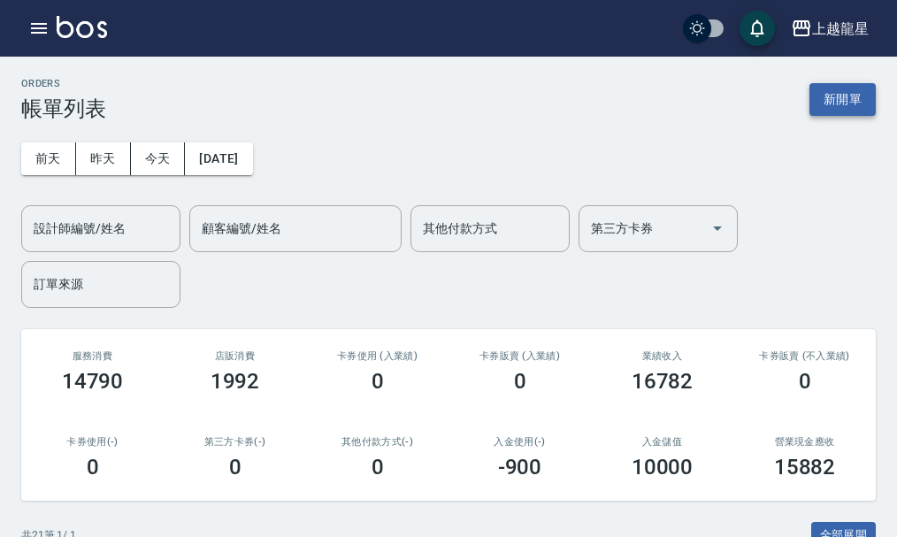
click at [834, 91] on button "新開單" at bounding box center [842, 99] width 66 height 33
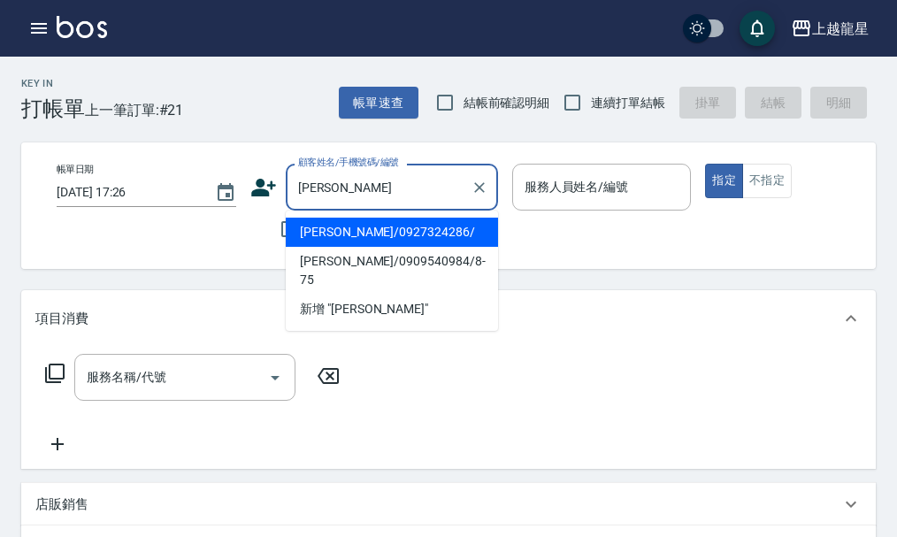
click at [303, 227] on li "[PERSON_NAME]/0927324286/" at bounding box center [392, 232] width 212 height 29
type input "[PERSON_NAME]/0927324286/"
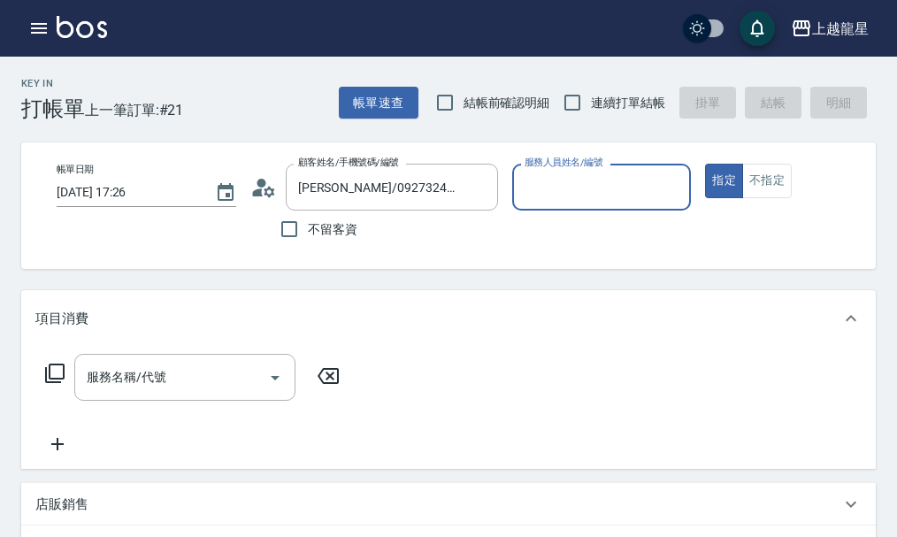
type input "雅君-7"
click at [129, 393] on input "服務名稱/代號" at bounding box center [171, 377] width 179 height 31
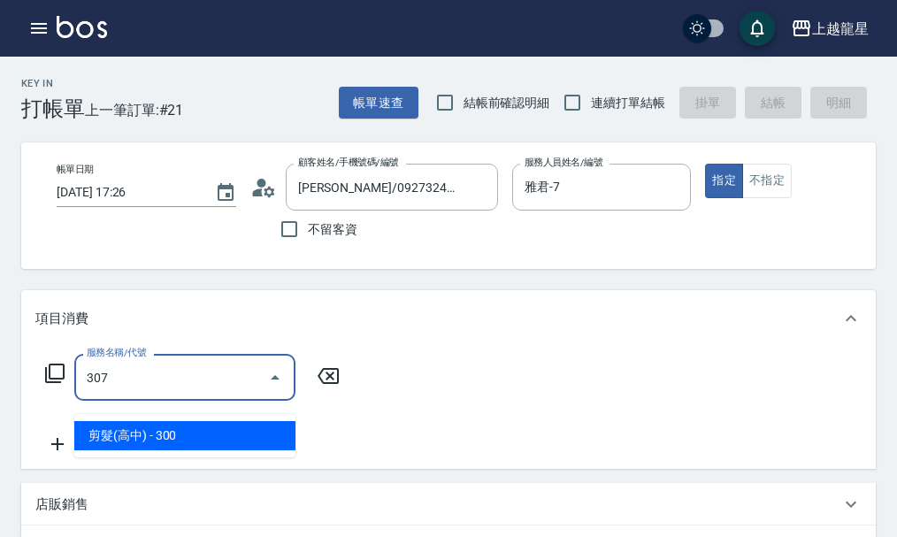
type input "剪髮(高中)(307)"
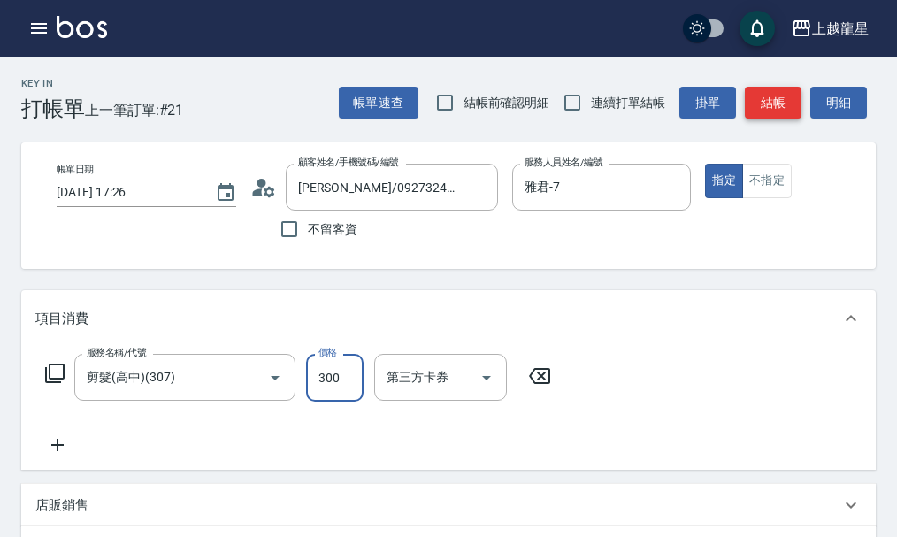
click at [781, 107] on button "結帳" at bounding box center [773, 103] width 57 height 33
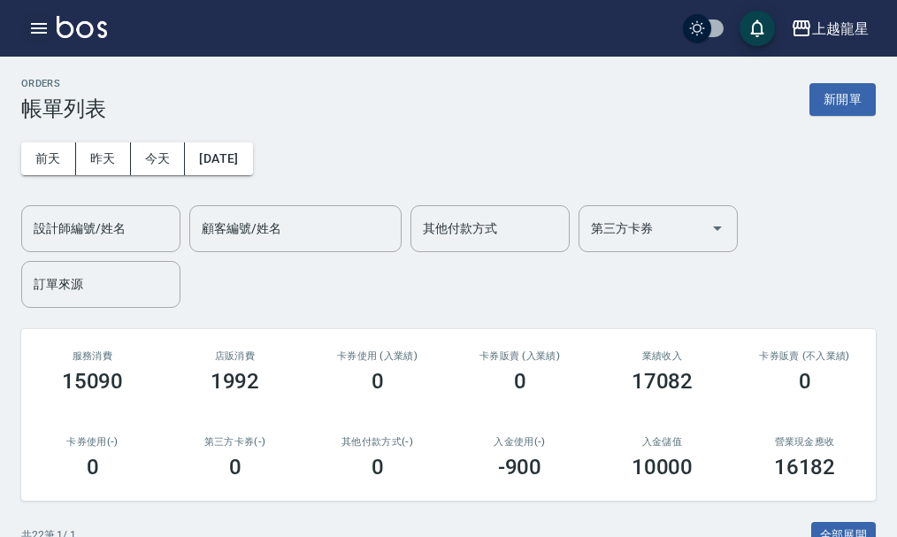
click at [50, 36] on button "button" at bounding box center [38, 28] width 35 height 35
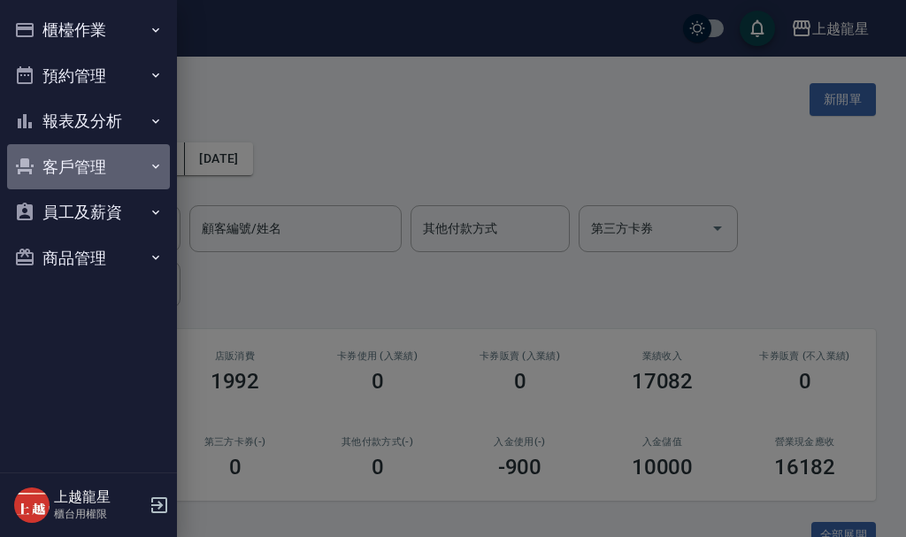
click at [86, 158] on button "客戶管理" at bounding box center [88, 167] width 163 height 46
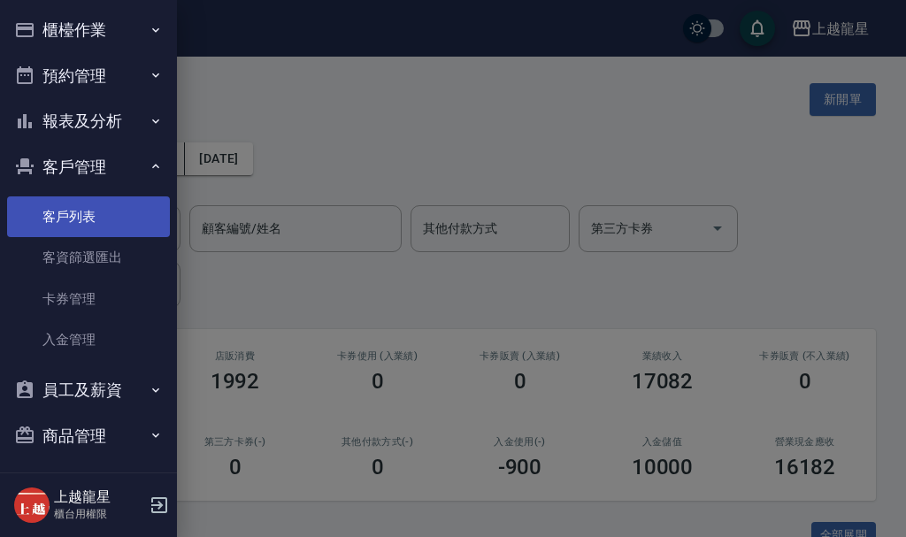
click at [100, 217] on link "客戶列表" at bounding box center [88, 216] width 163 height 41
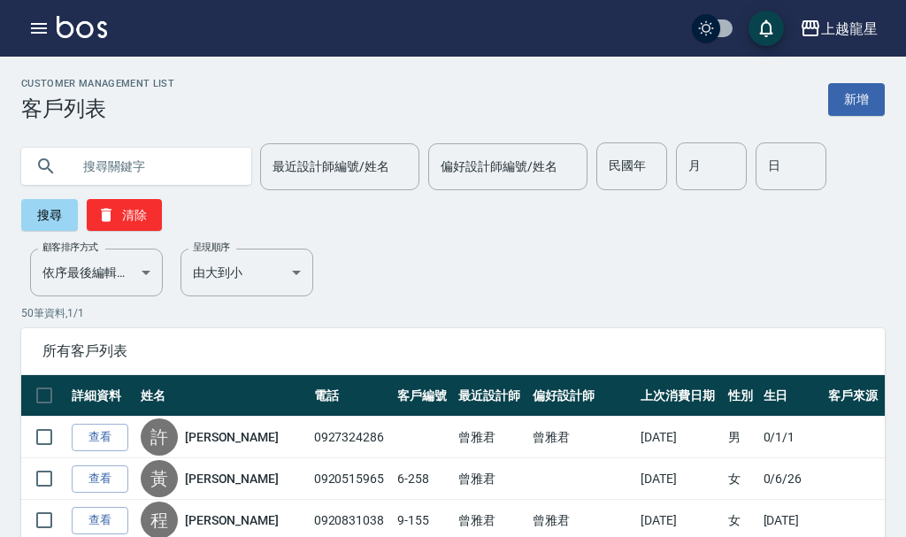
click at [212, 172] on input "text" at bounding box center [154, 166] width 166 height 48
type input "ㄏ"
type input "2-20"
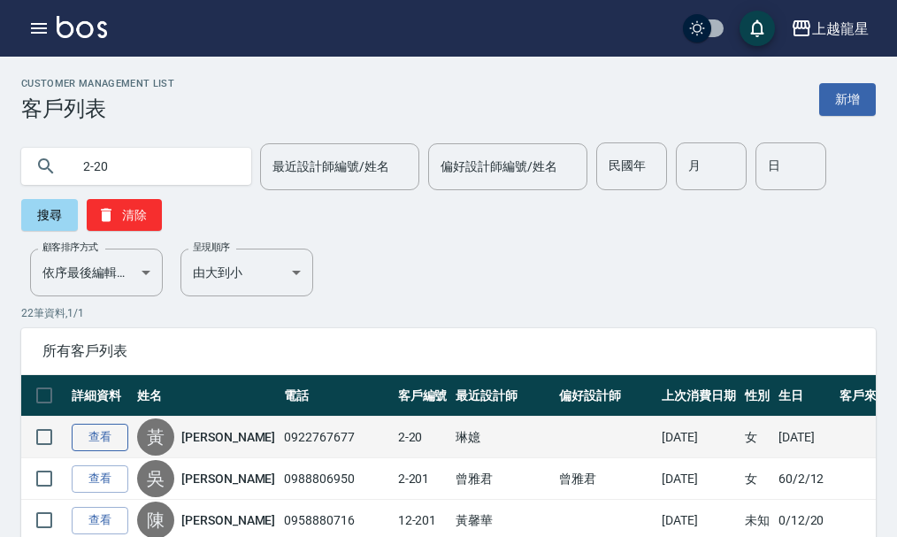
click at [107, 438] on link "查看" at bounding box center [100, 437] width 57 height 27
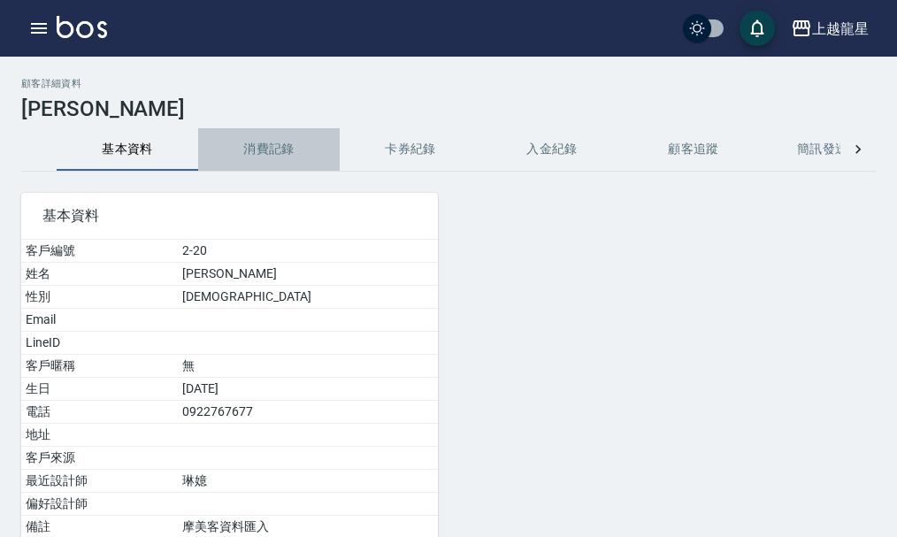
click at [275, 135] on button "消費記錄" at bounding box center [269, 149] width 142 height 42
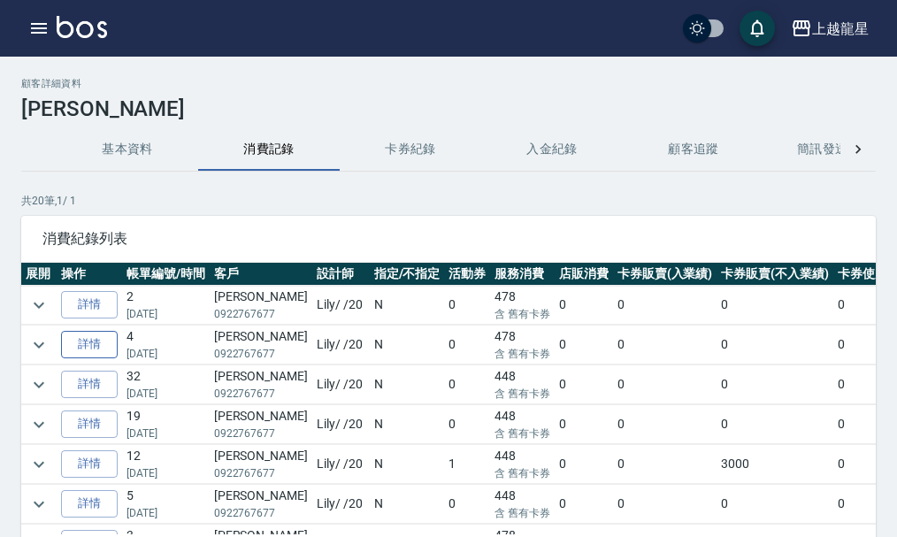
click at [97, 335] on link "詳情" at bounding box center [89, 344] width 57 height 27
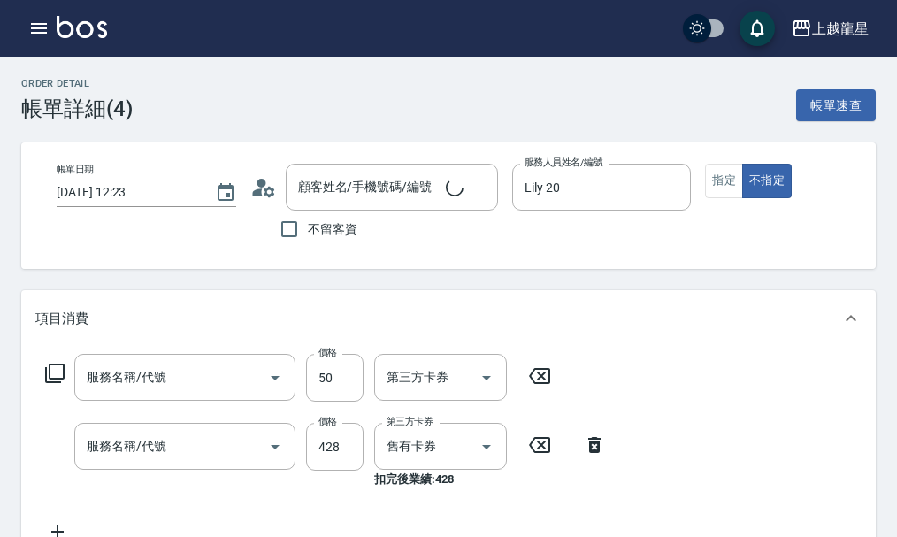
type input "[DATE] 12:23"
type input "Lily-20"
type input "[PERSON_NAME]/0922767677/2-20"
type input "快速修護(800)"
type input "spa健康洗500卡(514)"
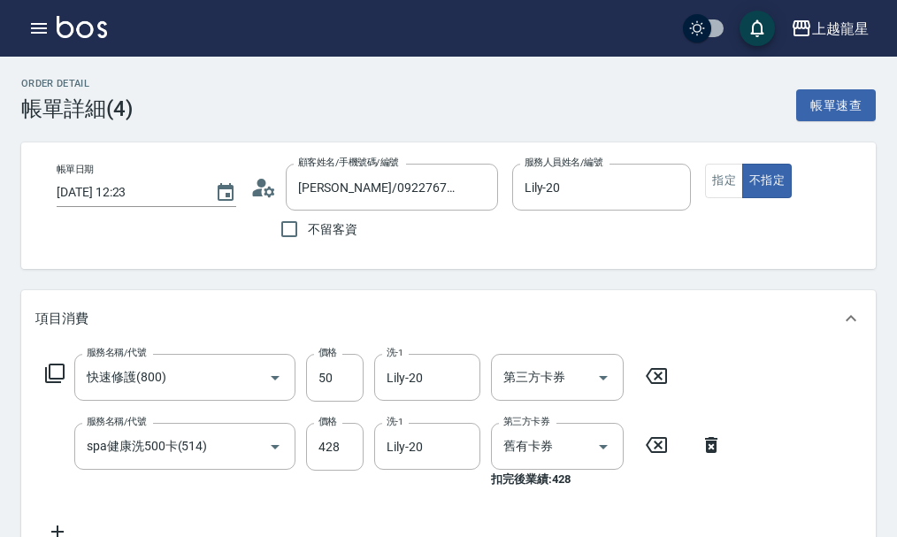
scroll to position [177, 0]
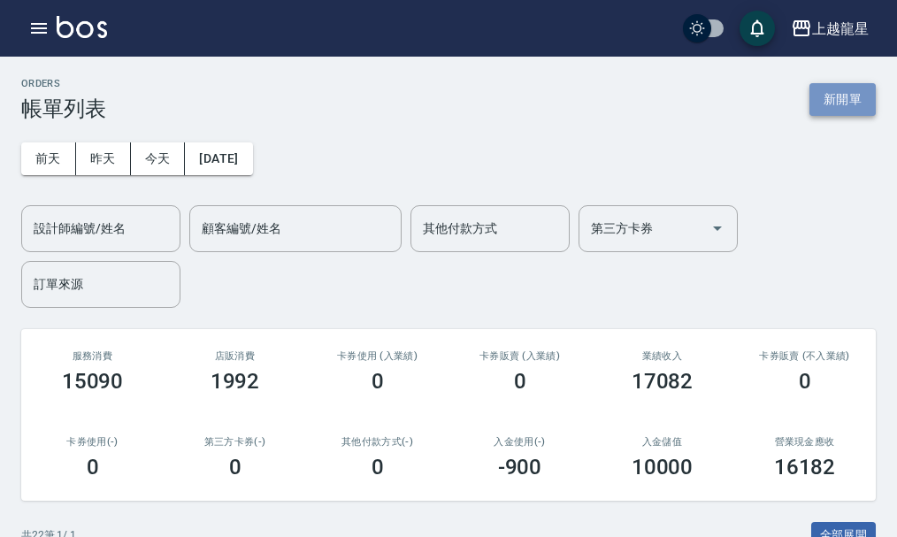
click at [848, 96] on button "新開單" at bounding box center [842, 99] width 66 height 33
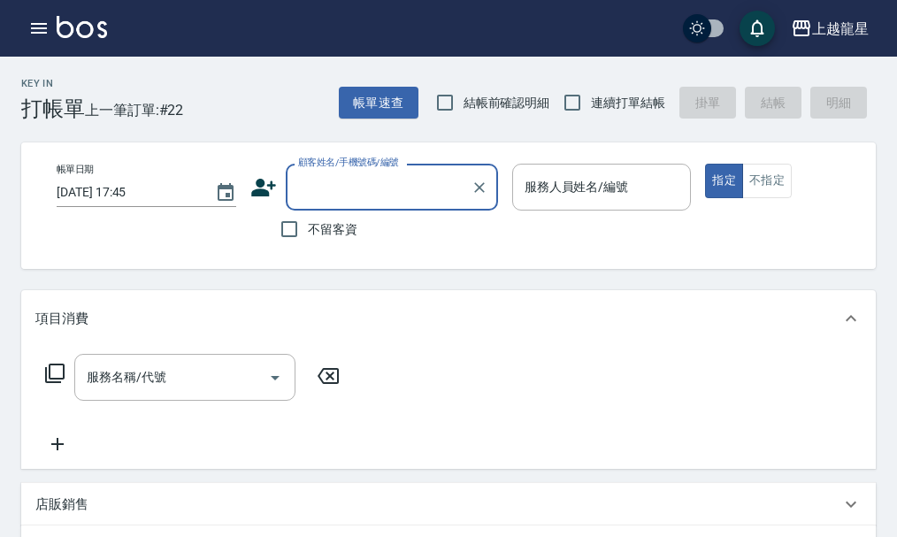
click at [359, 195] on input "顧客姓名/手機號碼/編號" at bounding box center [379, 187] width 170 height 31
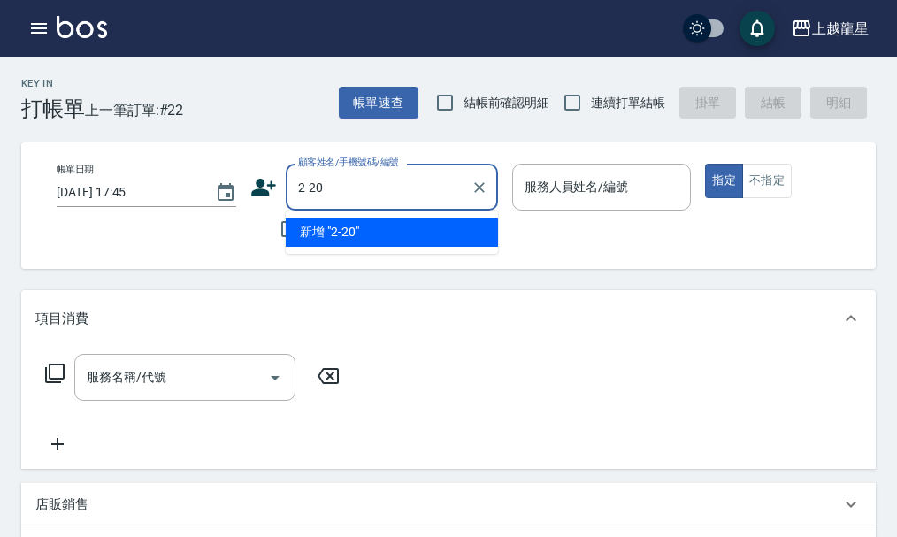
type input "2-20"
click at [705, 164] on button "指定" at bounding box center [724, 181] width 38 height 34
type button "true"
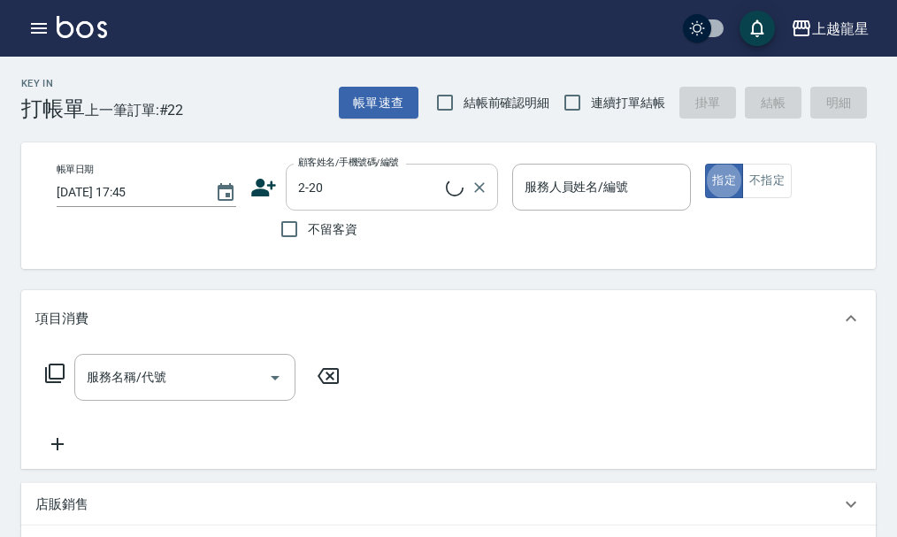
type input "[PERSON_NAME]/0922767677/2-20"
click at [184, 393] on input "服務名稱/代號" at bounding box center [171, 377] width 179 height 31
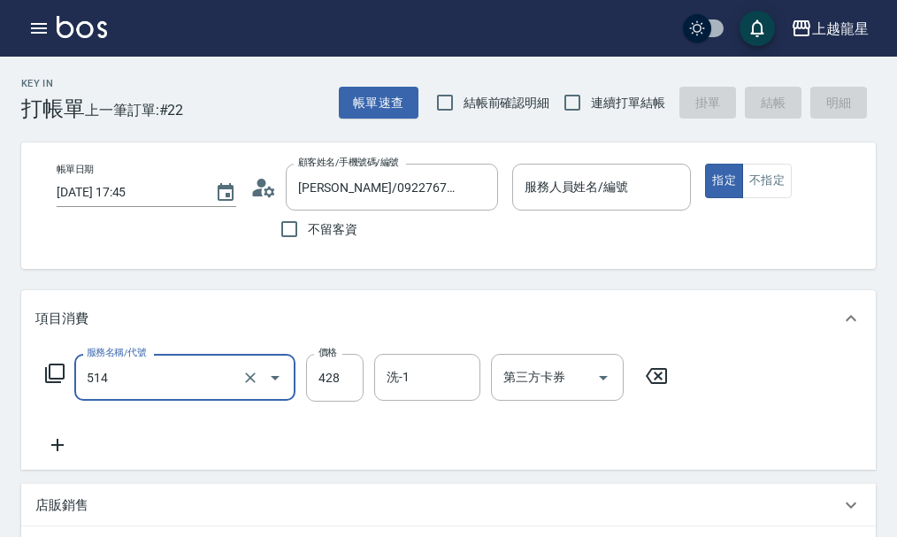
type input "spa健康洗500卡(514)"
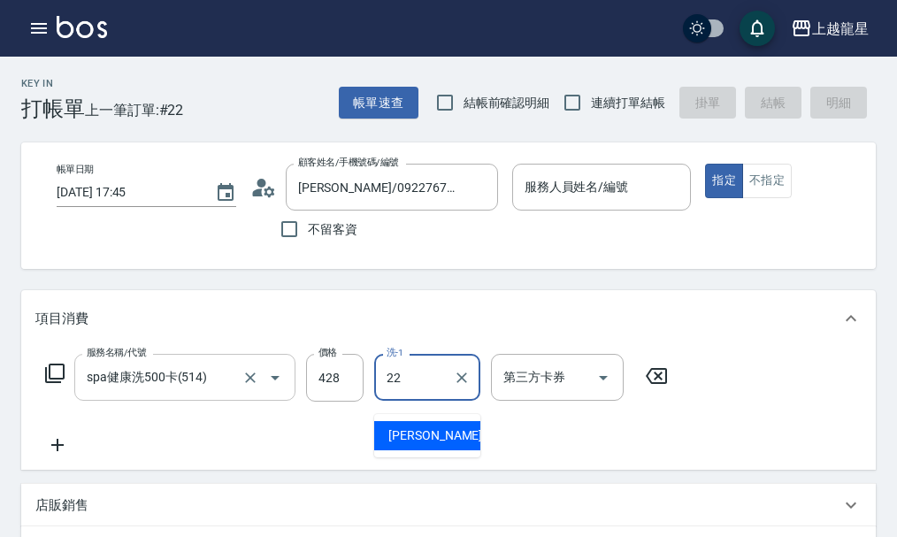
type input "[PERSON_NAME]-22"
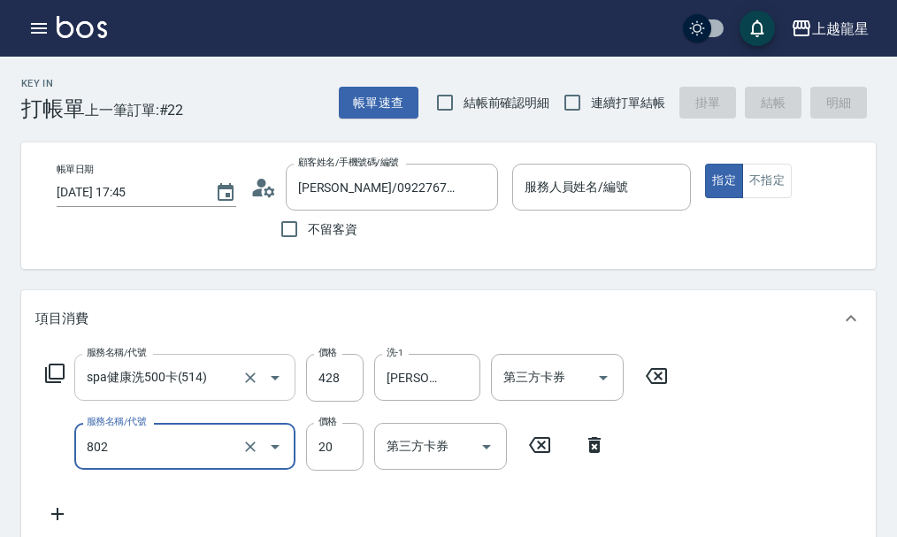
type input "潤絲(802)"
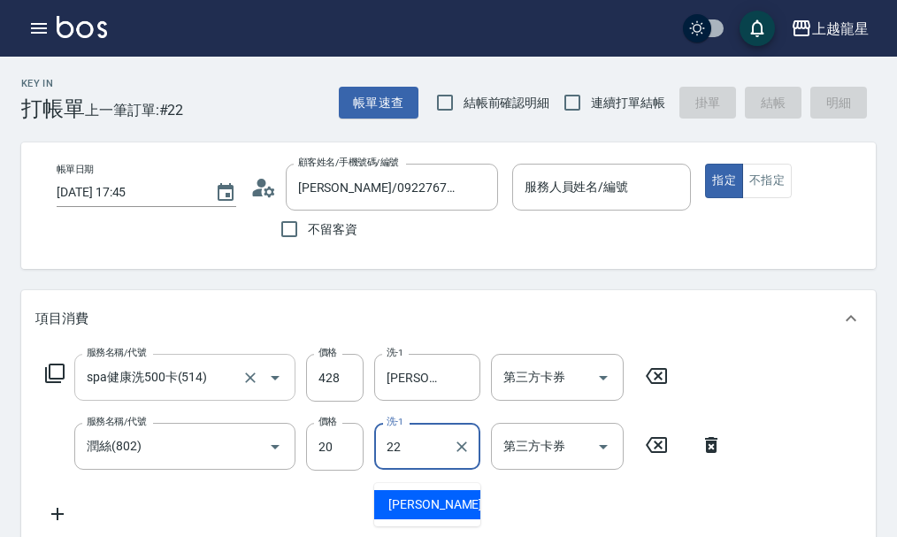
type input "[PERSON_NAME]-22"
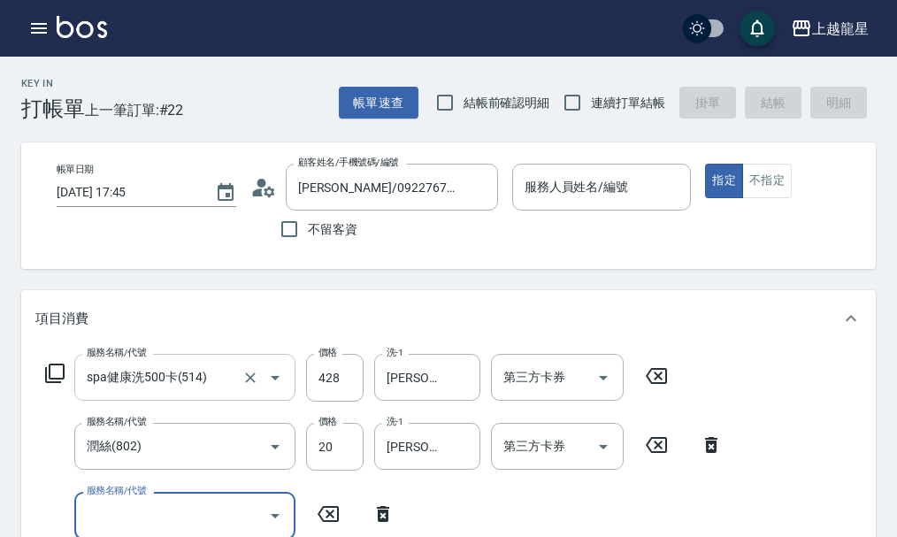
scroll to position [8, 0]
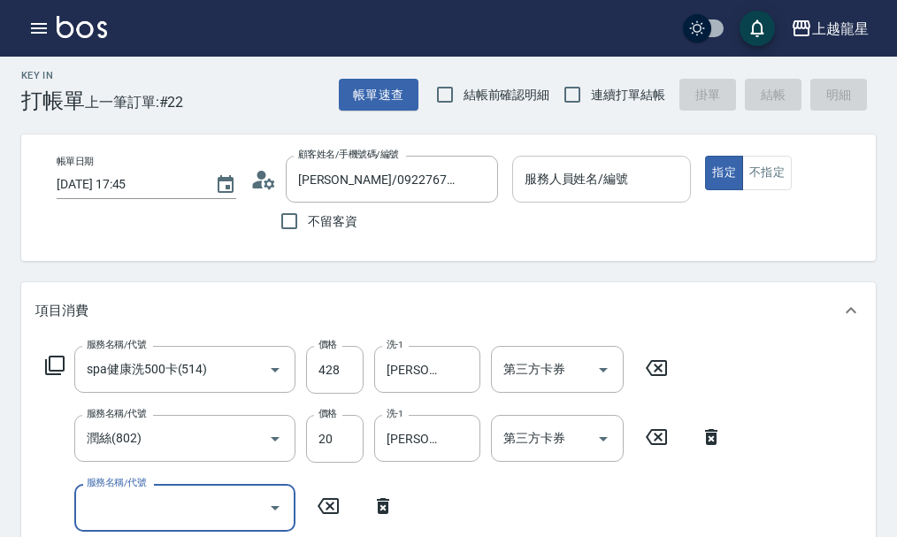
click at [618, 190] on input "服務人員姓名/編號" at bounding box center [602, 179] width 164 height 31
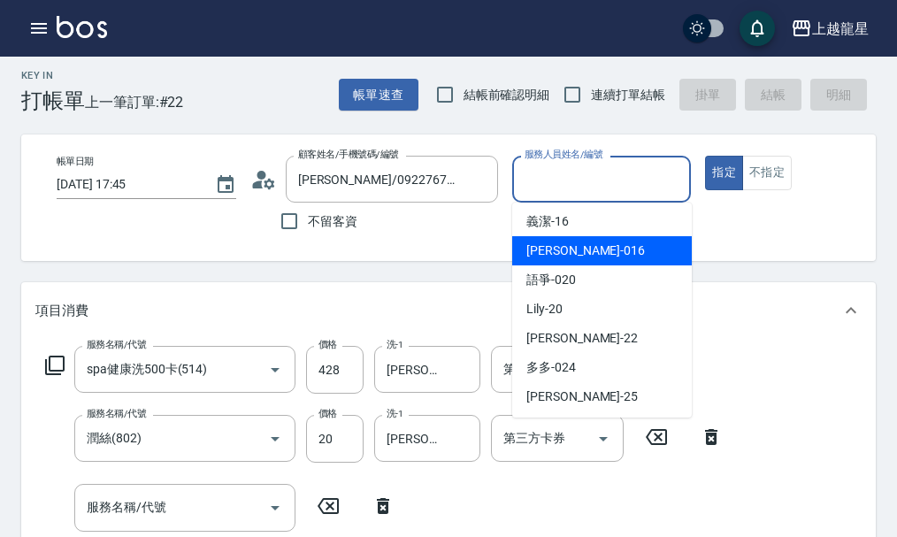
scroll to position [354, 0]
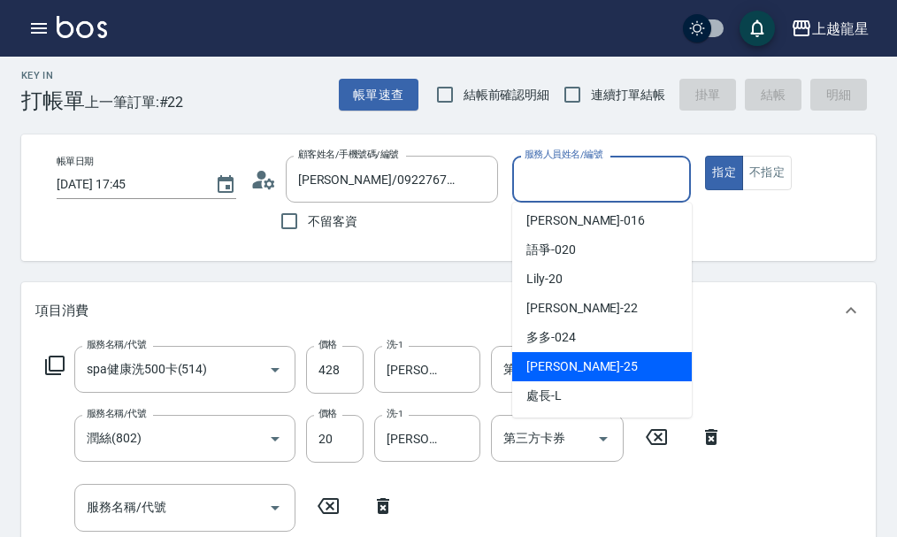
click at [551, 353] on div "淑雲 -25" at bounding box center [602, 366] width 180 height 29
type input "淑雲-25"
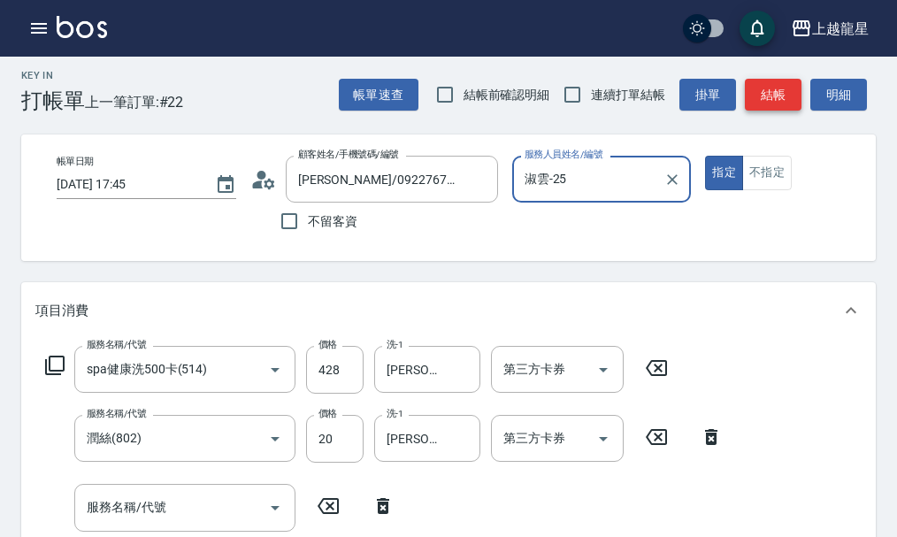
click at [772, 89] on button "結帳" at bounding box center [773, 95] width 57 height 33
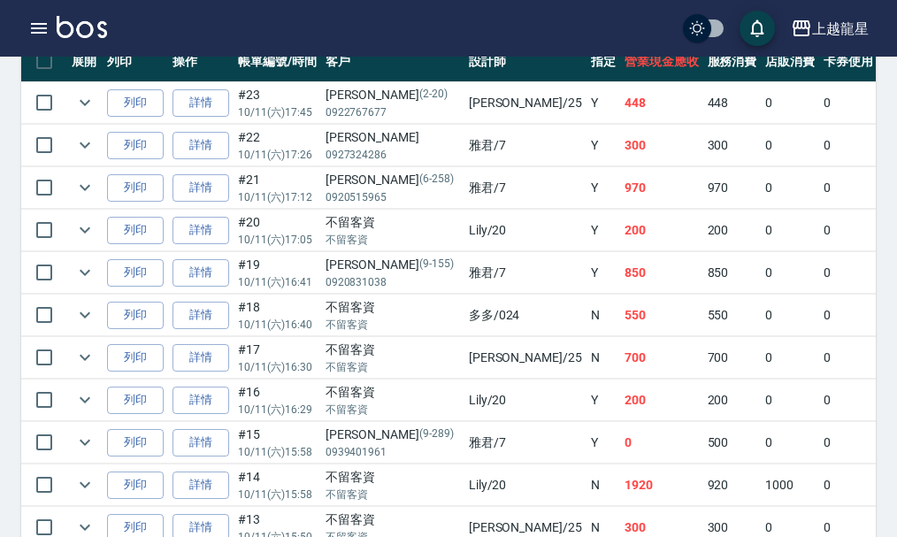
scroll to position [531, 0]
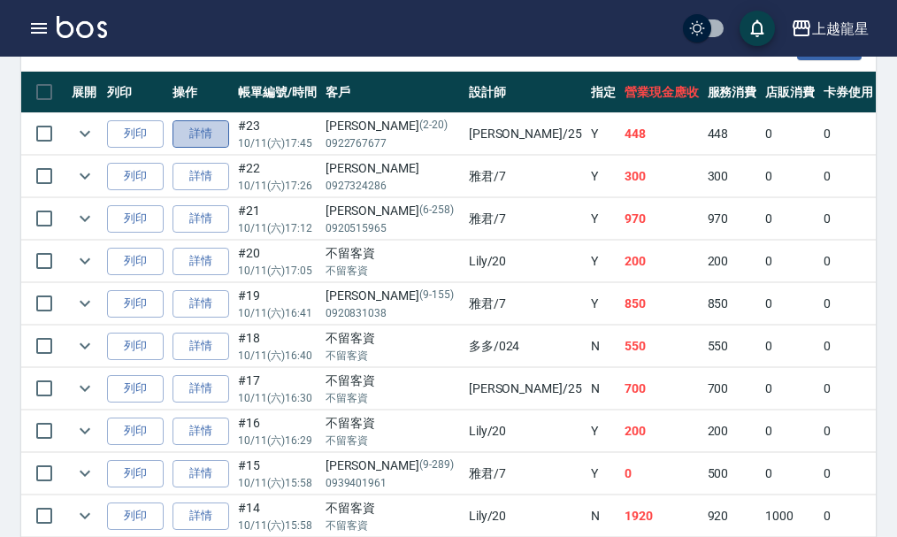
click at [184, 128] on link "詳情" at bounding box center [200, 133] width 57 height 27
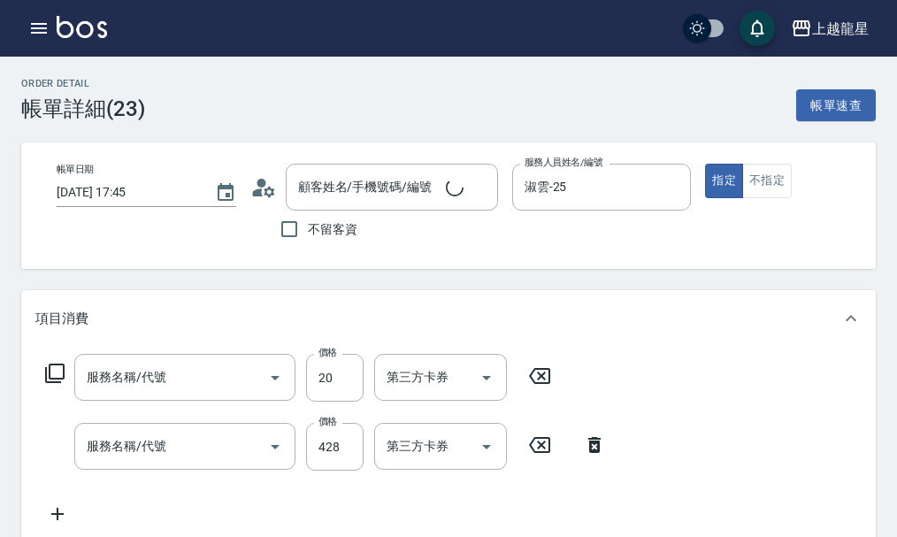
type input "[DATE] 17:45"
type input "淑雲-25"
type input "[PERSON_NAME]/0922767677/2-20"
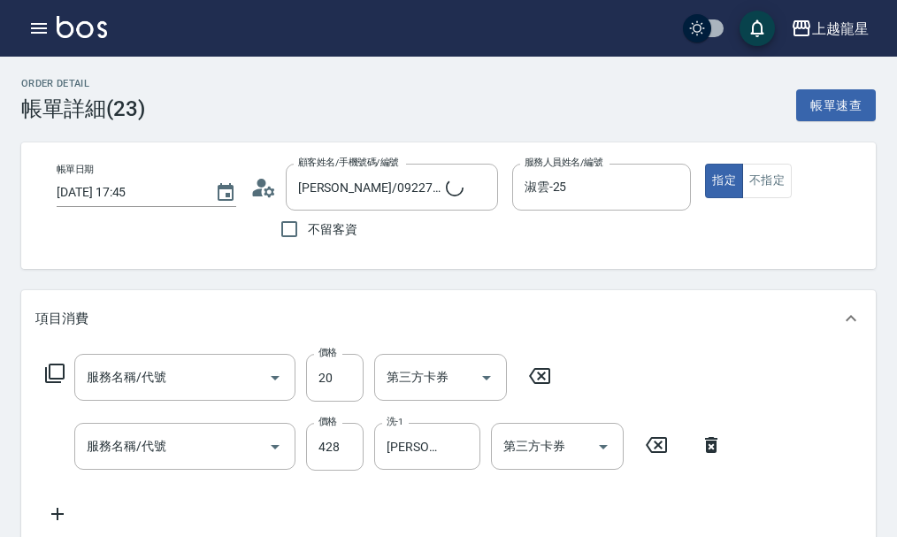
type input "潤絲(802)"
type input "spa健康洗500卡(514)"
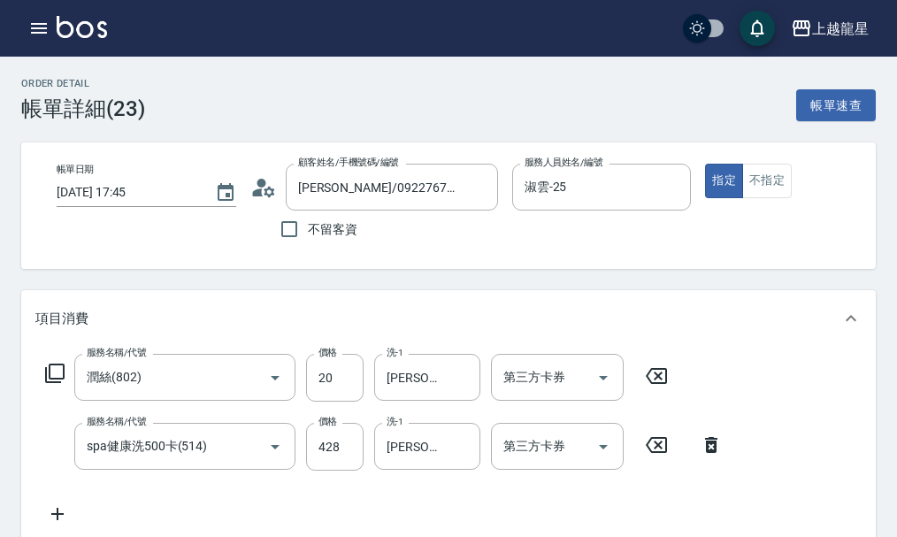
scroll to position [88, 0]
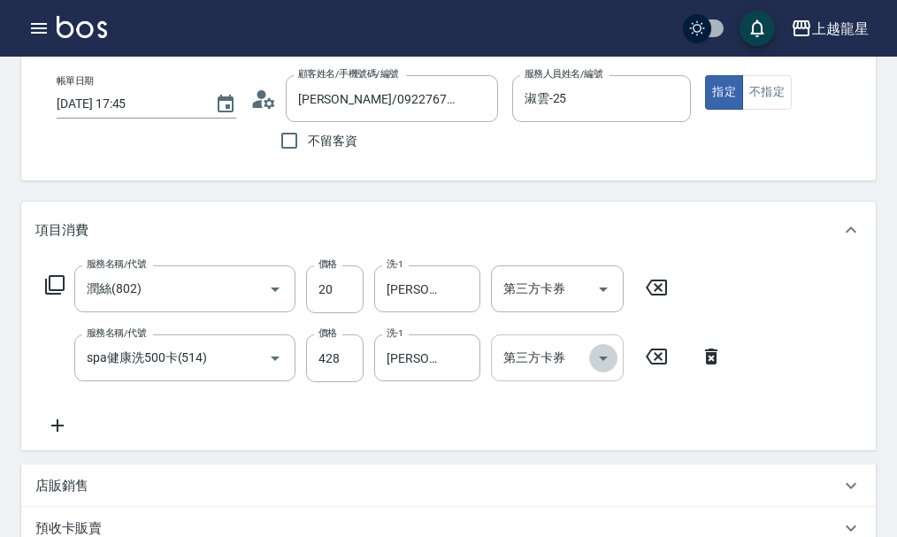
click at [598, 369] on icon "Open" at bounding box center [603, 358] width 21 height 21
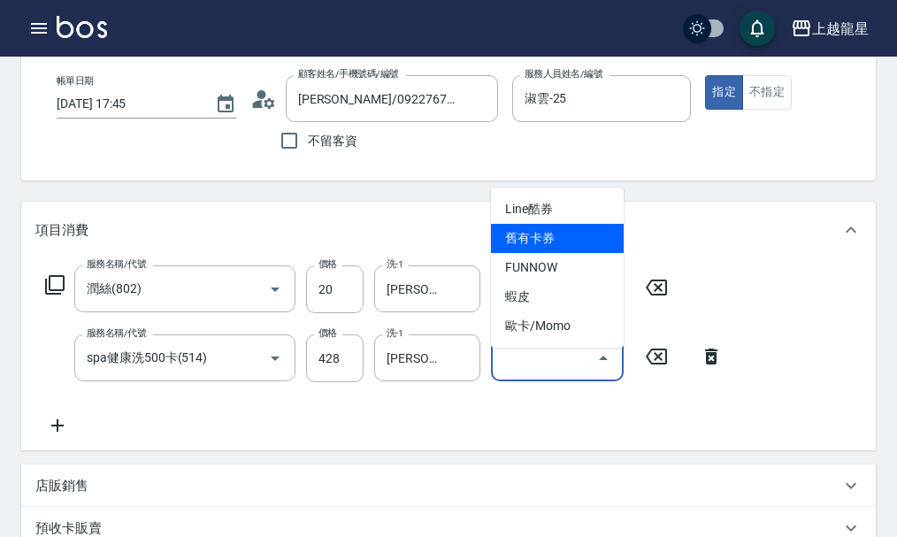
click at [565, 241] on span "舊有卡券" at bounding box center [557, 238] width 133 height 29
type input "舊有卡券"
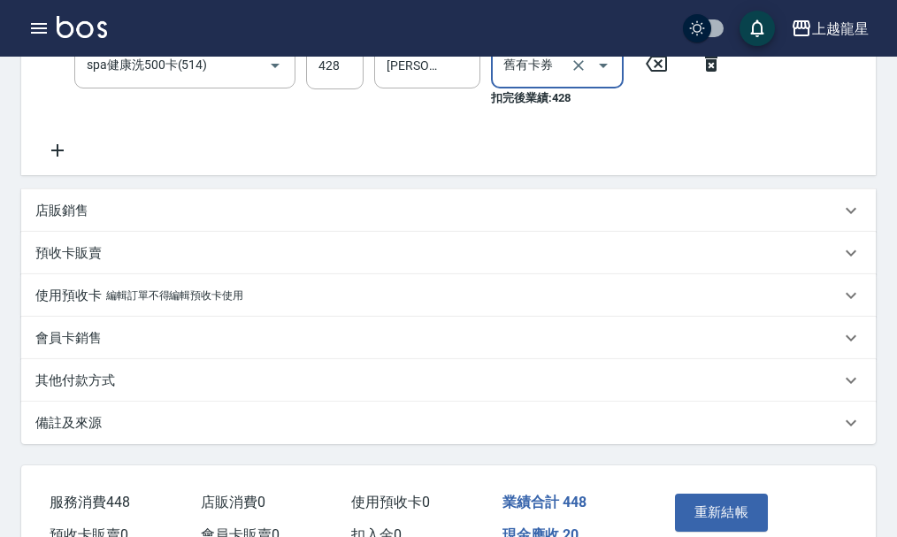
scroll to position [493, 0]
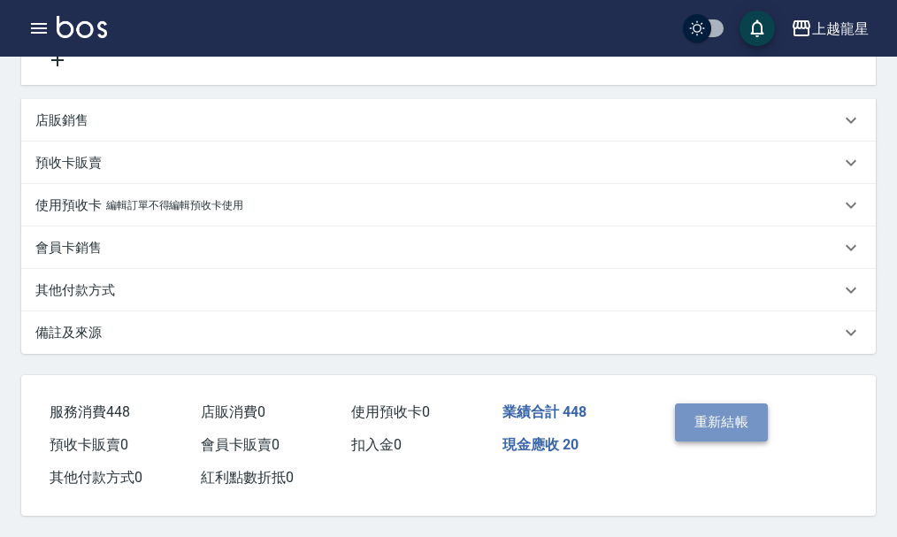
click at [746, 418] on button "重新結帳" at bounding box center [722, 421] width 94 height 37
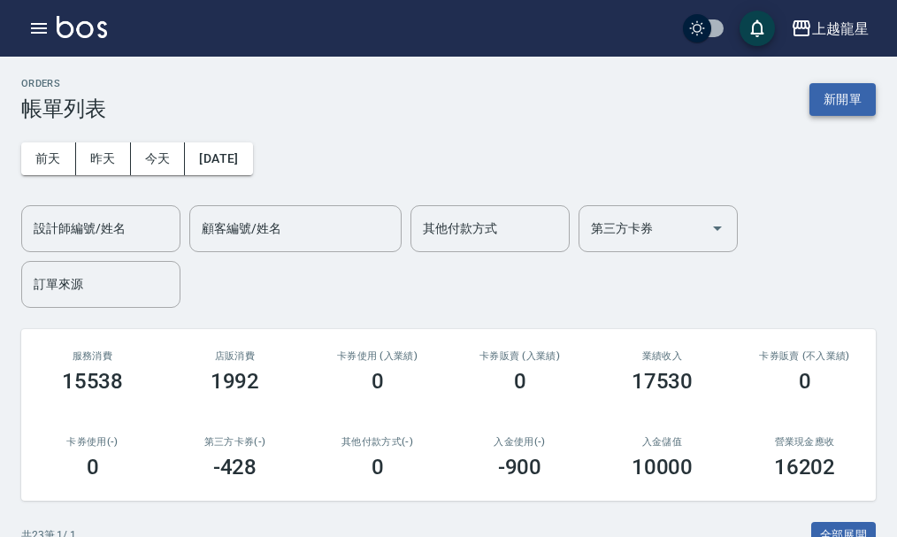
click at [833, 96] on button "新開單" at bounding box center [842, 99] width 66 height 33
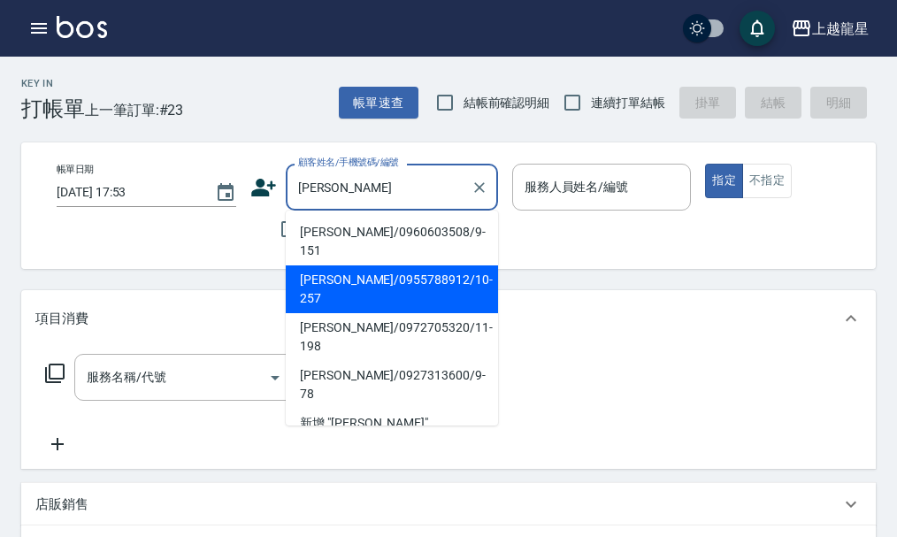
click at [352, 269] on li "[PERSON_NAME]/0955788912/10-257" at bounding box center [392, 289] width 212 height 48
type input "[PERSON_NAME]/0955788912/10-257"
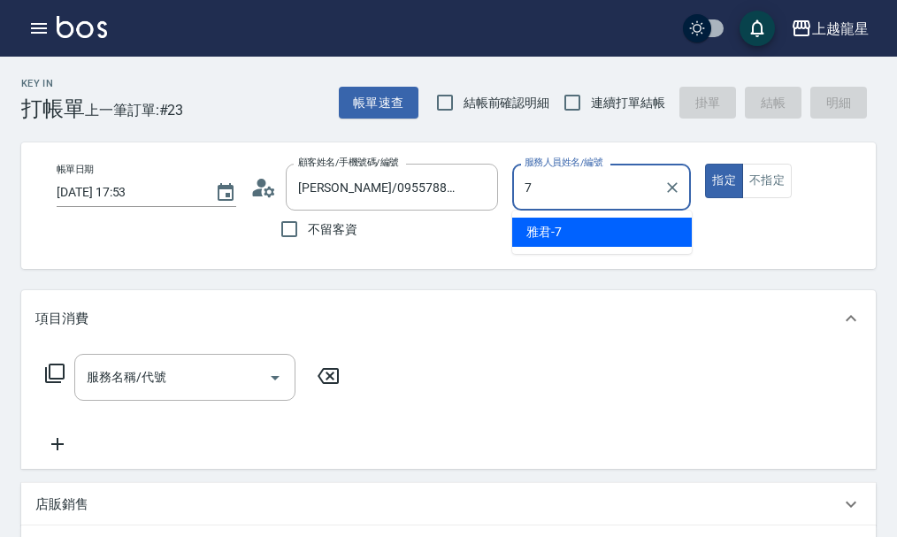
type input "雅君-7"
type button "true"
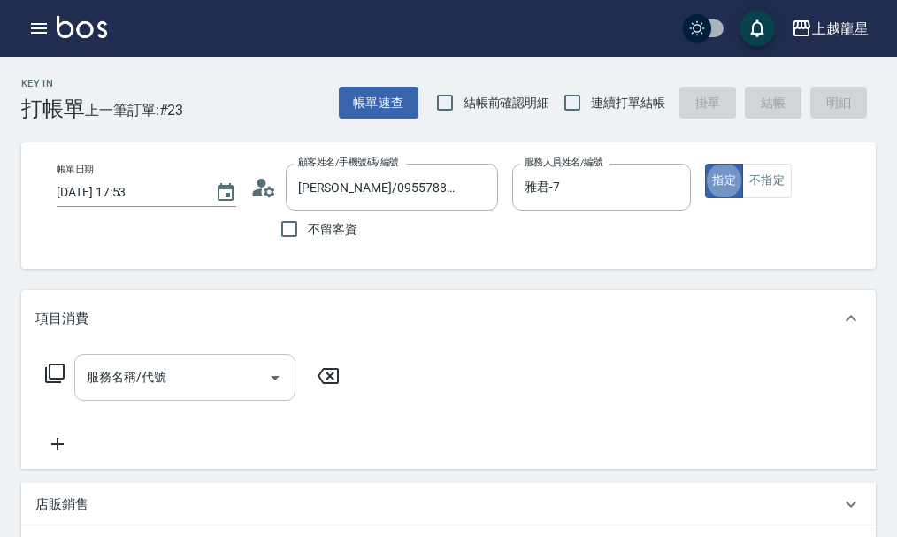
click at [234, 389] on input "服務名稱/代號" at bounding box center [171, 377] width 179 height 31
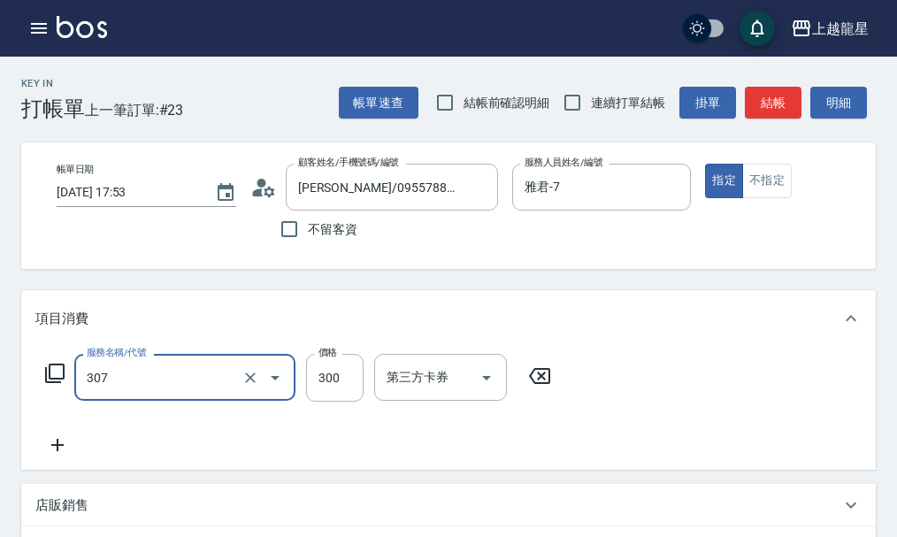
type input "剪髮(高中)(307)"
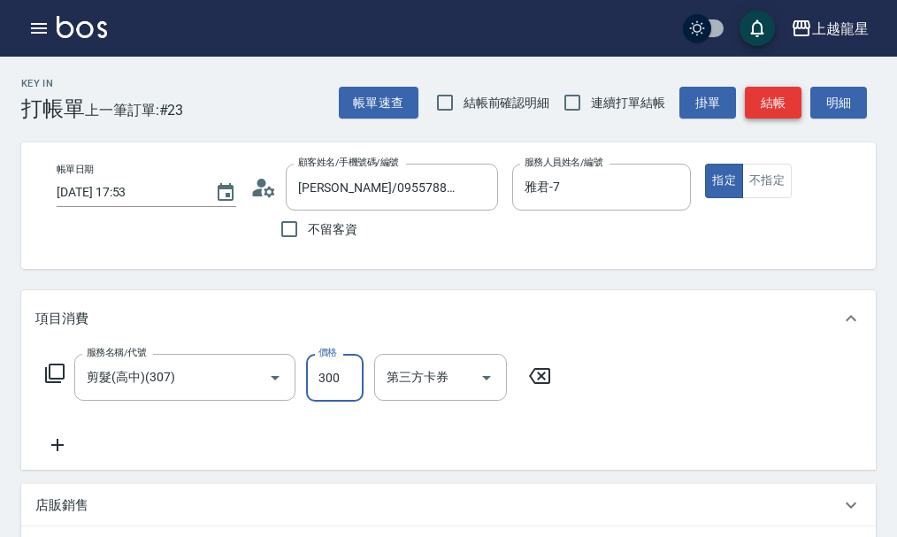
click at [770, 103] on button "結帳" at bounding box center [773, 103] width 57 height 33
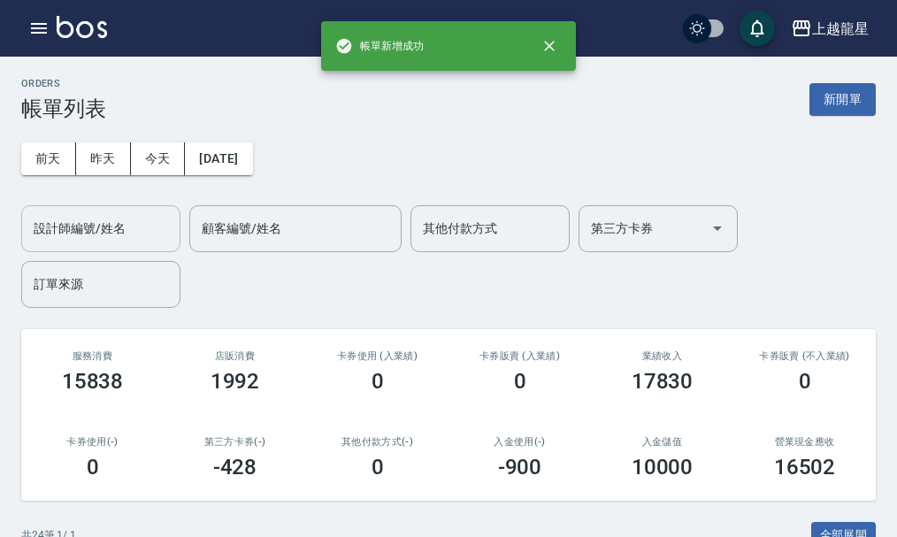
click at [142, 236] on input "設計師編號/姓名" at bounding box center [100, 228] width 143 height 31
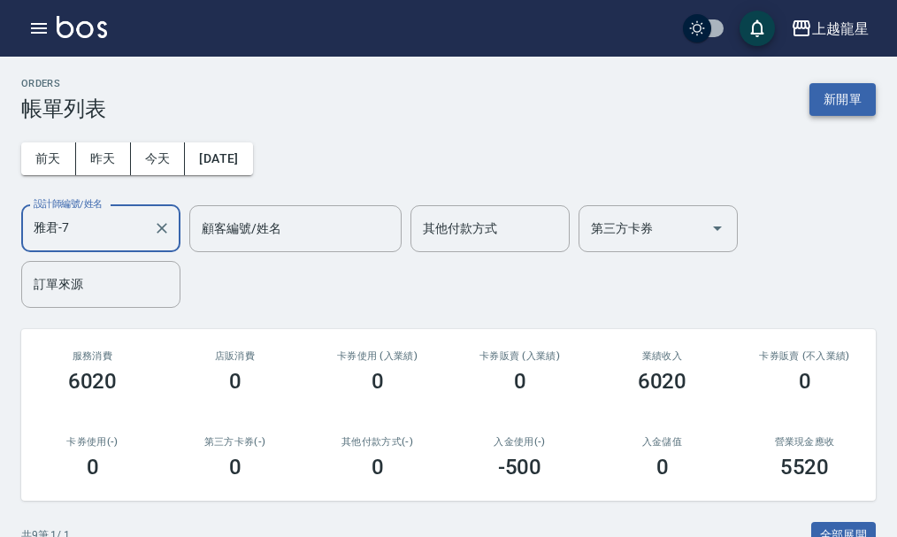
type input "雅君-7"
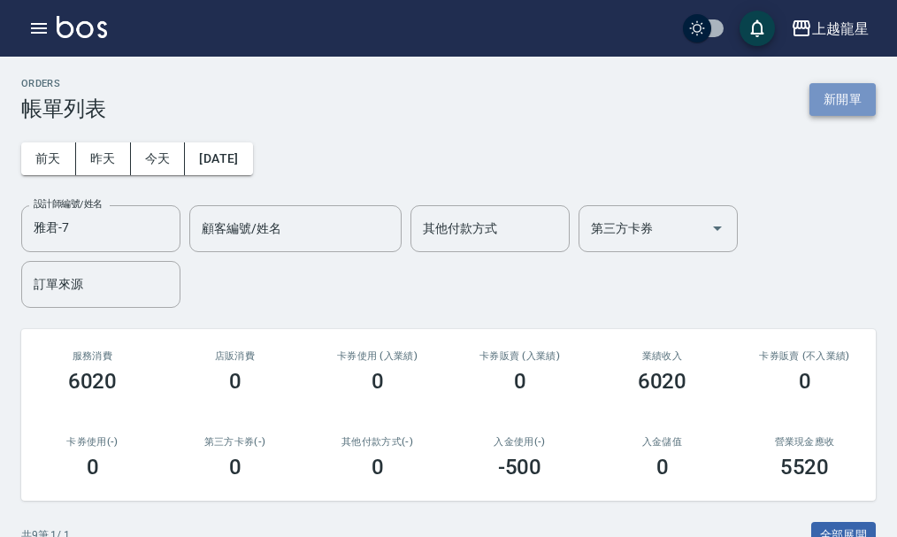
click at [839, 99] on button "新開單" at bounding box center [842, 99] width 66 height 33
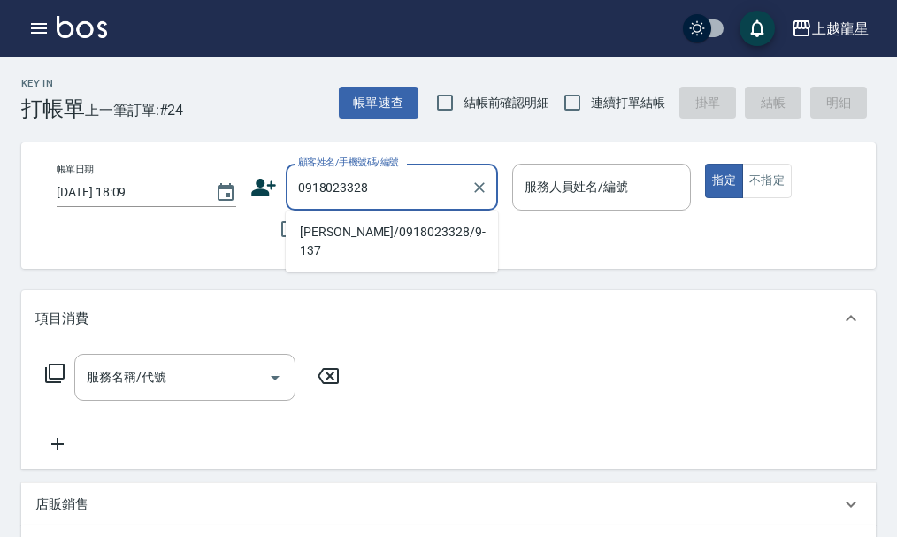
click at [341, 227] on li "[PERSON_NAME]/0918023328/9-137" at bounding box center [392, 242] width 212 height 48
type input "[PERSON_NAME]/0918023328/9-137"
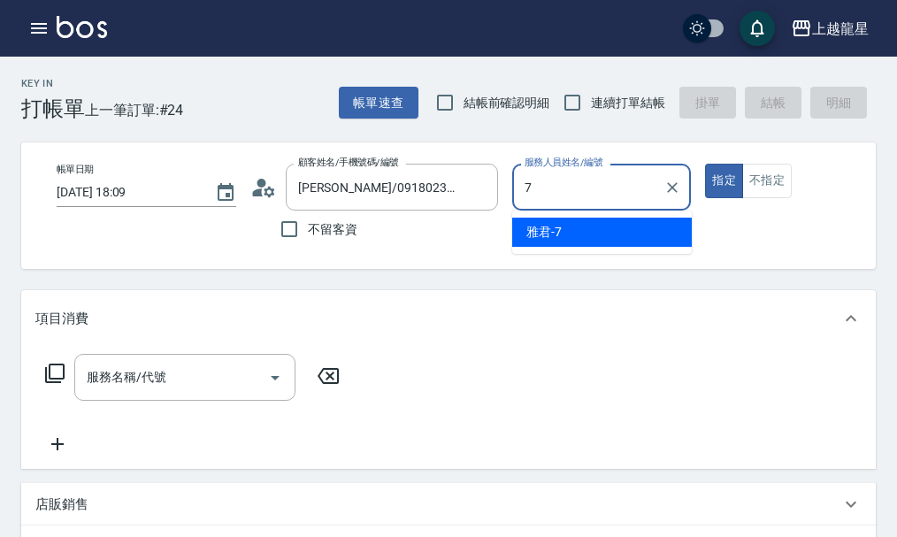
type input "雅君-7"
type button "true"
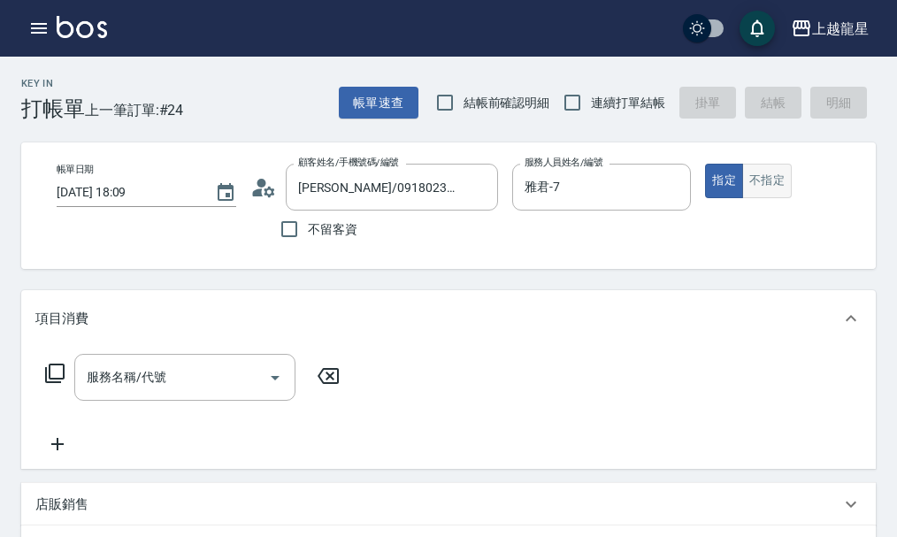
click at [763, 179] on button "不指定" at bounding box center [767, 181] width 50 height 34
click at [139, 393] on input "服務名稱/代號" at bounding box center [171, 377] width 179 height 31
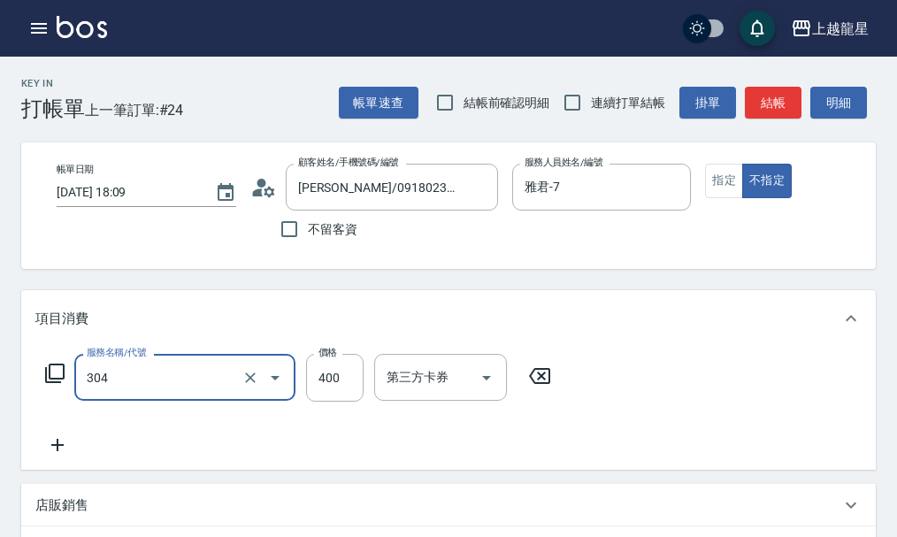
type input "剪髮(304)"
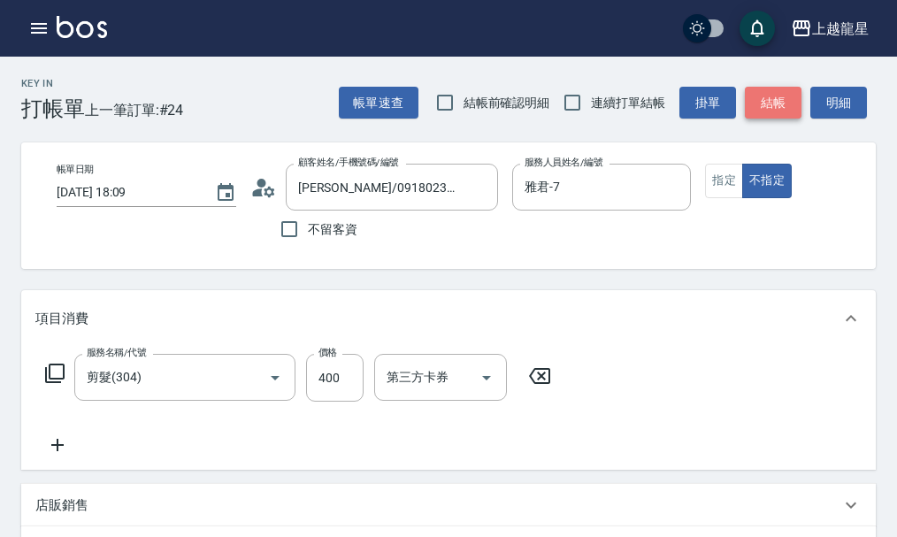
click at [772, 100] on button "結帳" at bounding box center [773, 103] width 57 height 33
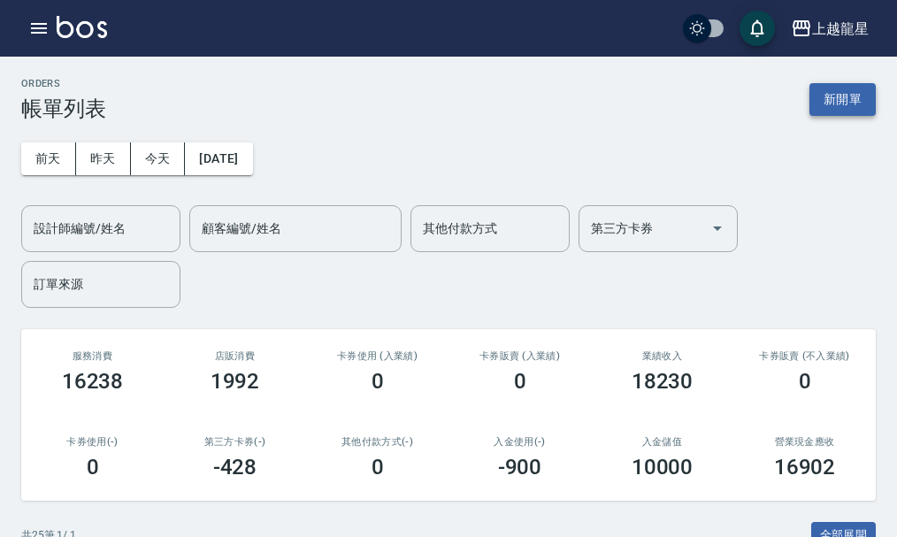
click at [833, 106] on button "新開單" at bounding box center [842, 99] width 66 height 33
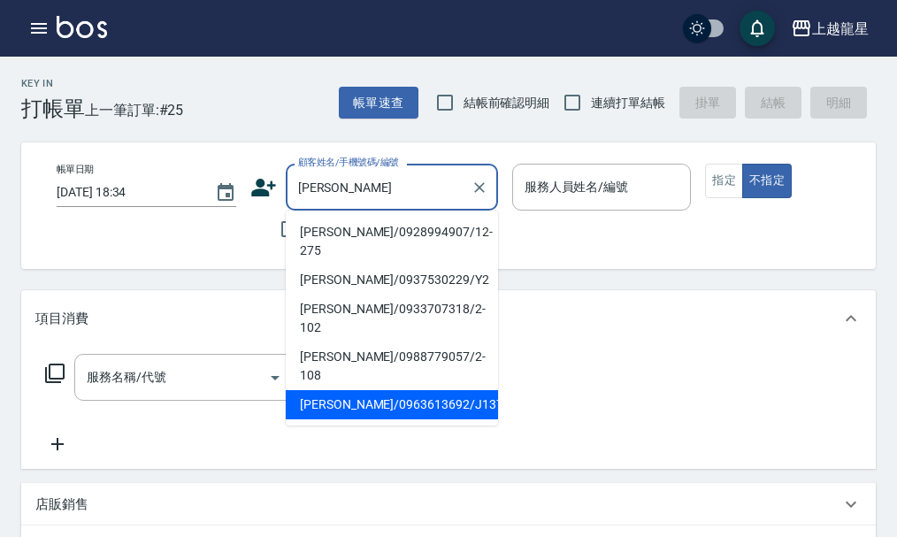
click at [413, 390] on li "[PERSON_NAME]/0963613692/J137" at bounding box center [392, 404] width 212 height 29
type input "[PERSON_NAME]/0963613692/J137"
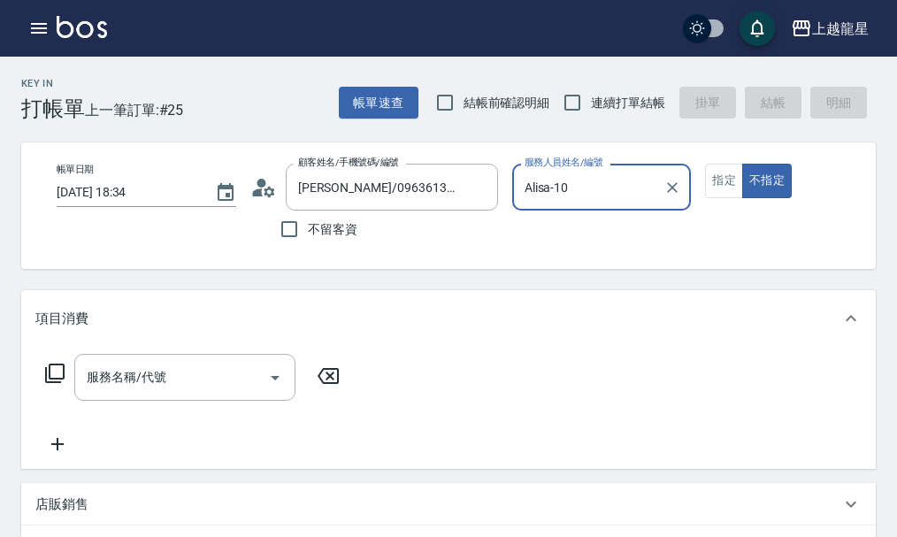
click at [583, 195] on input "Alisa-10" at bounding box center [588, 187] width 137 height 31
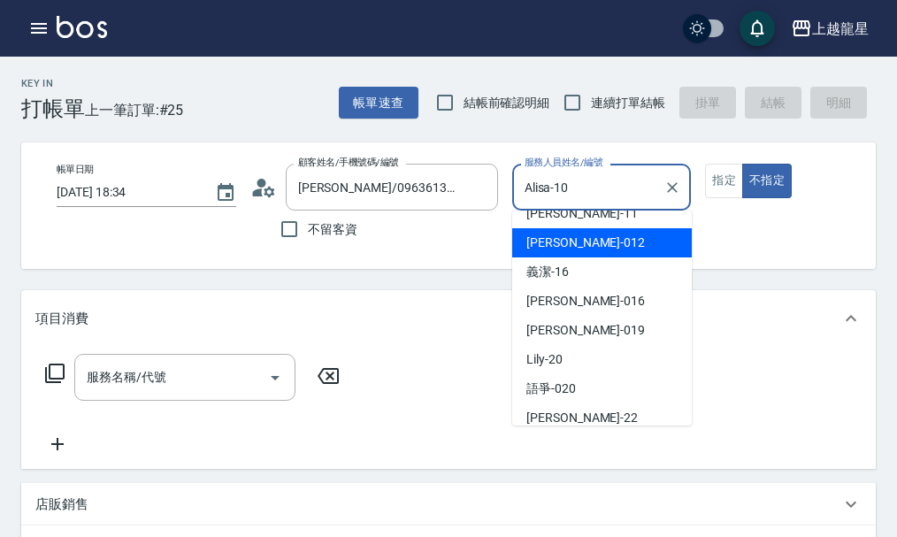
scroll to position [265, 0]
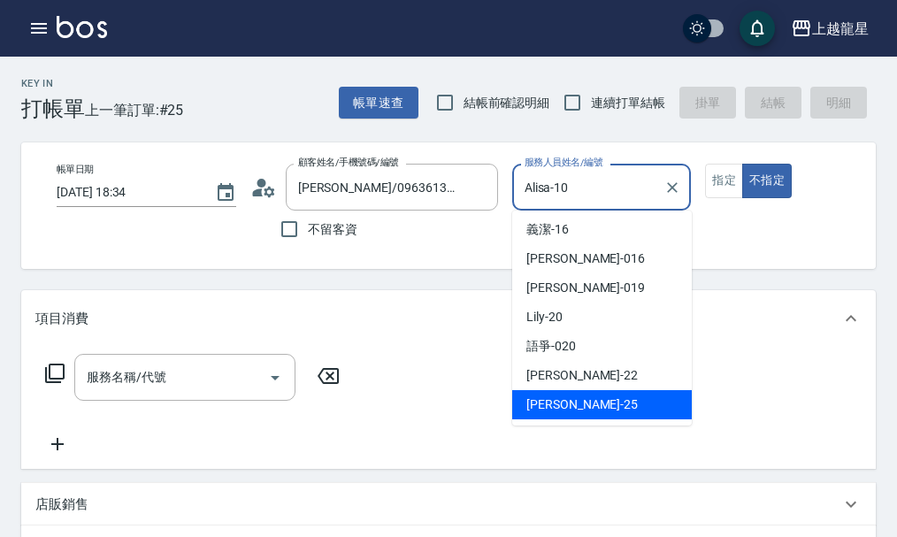
click at [562, 403] on span "淑雲 -25" at bounding box center [581, 404] width 111 height 19
type input "淑雲-25"
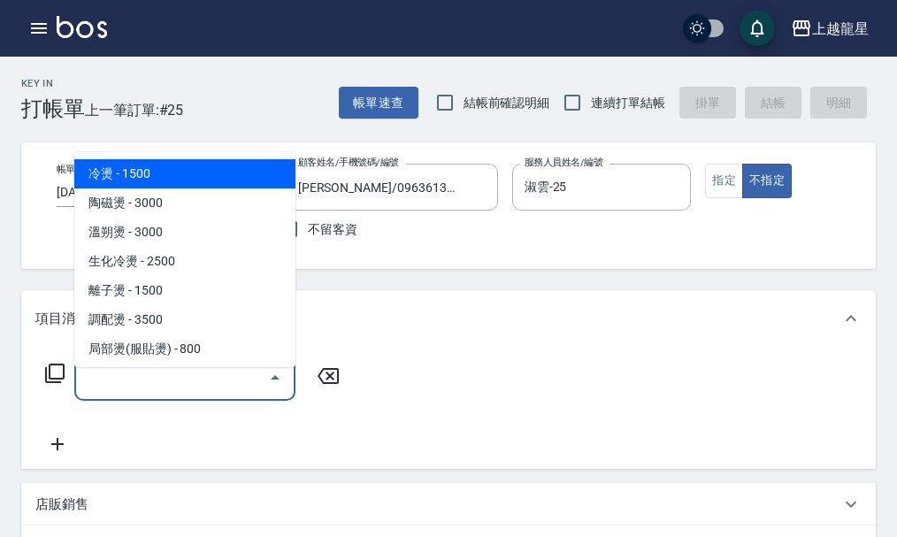
click at [120, 398] on div "服務名稱/代號 服務名稱/代號" at bounding box center [184, 377] width 221 height 47
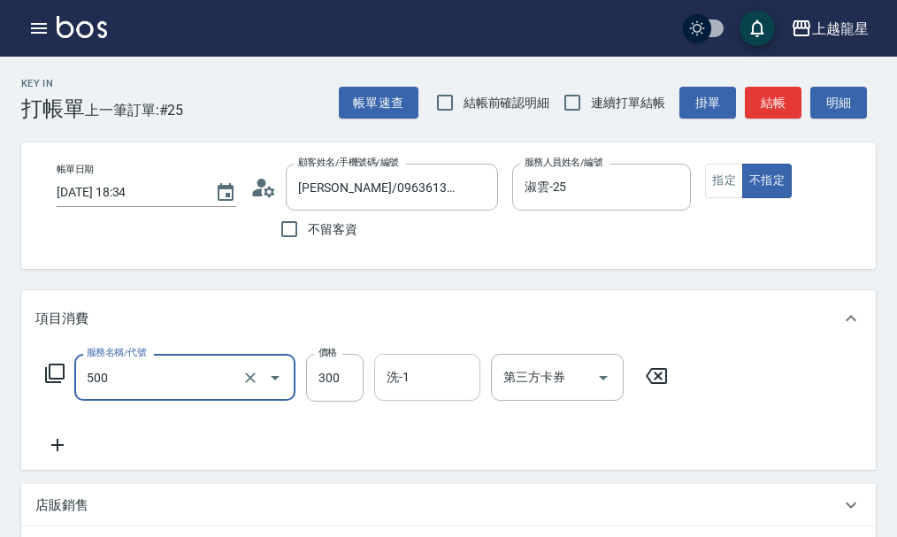
click at [422, 401] on div "洗-1" at bounding box center [427, 377] width 106 height 47
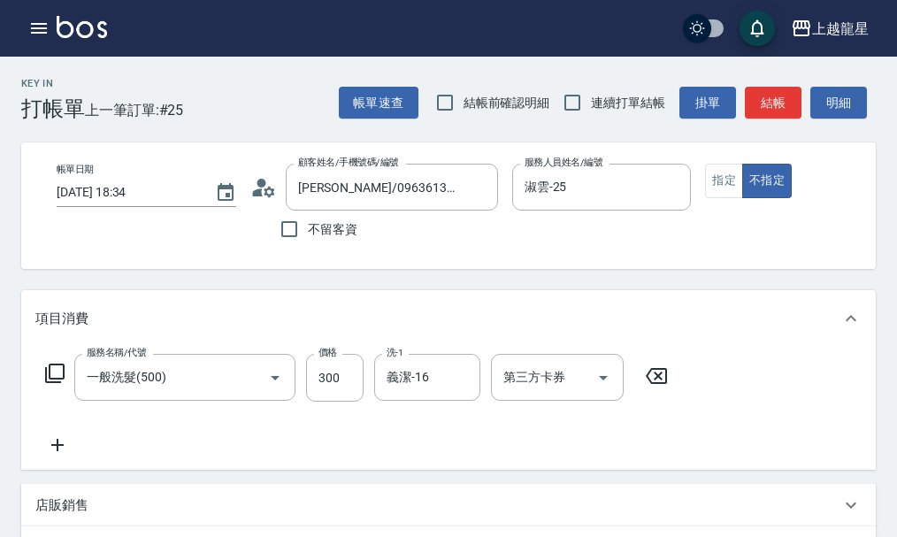
click at [65, 456] on icon at bounding box center [57, 444] width 44 height 21
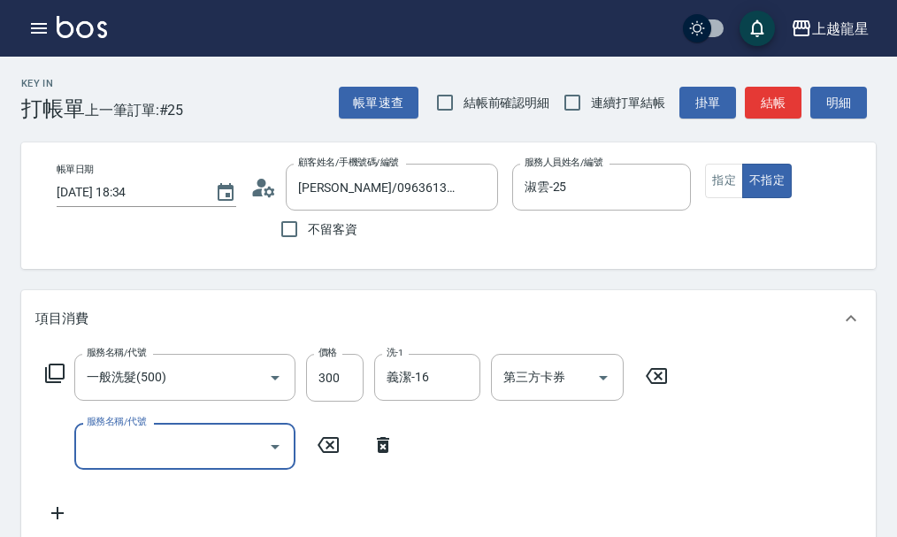
click at [114, 452] on input "服務名稱/代號" at bounding box center [171, 446] width 179 height 31
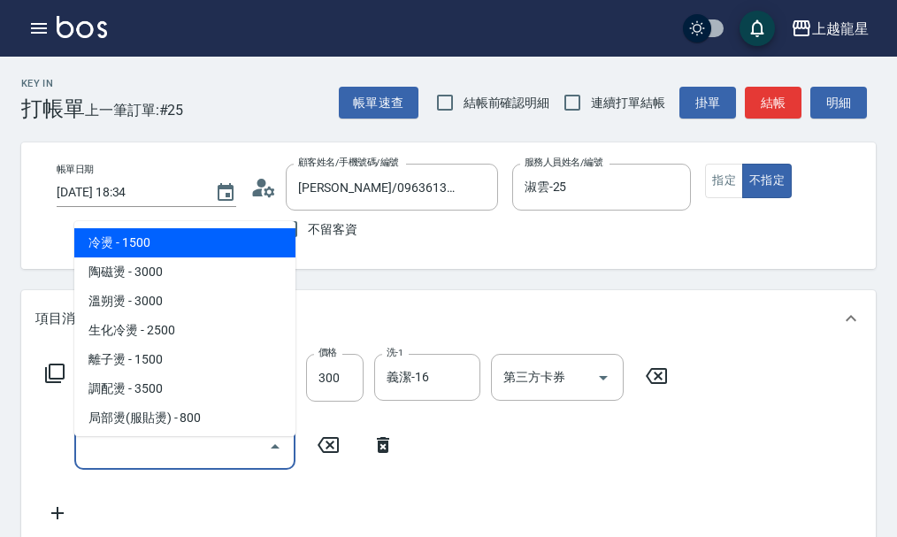
click at [374, 454] on icon at bounding box center [383, 444] width 44 height 21
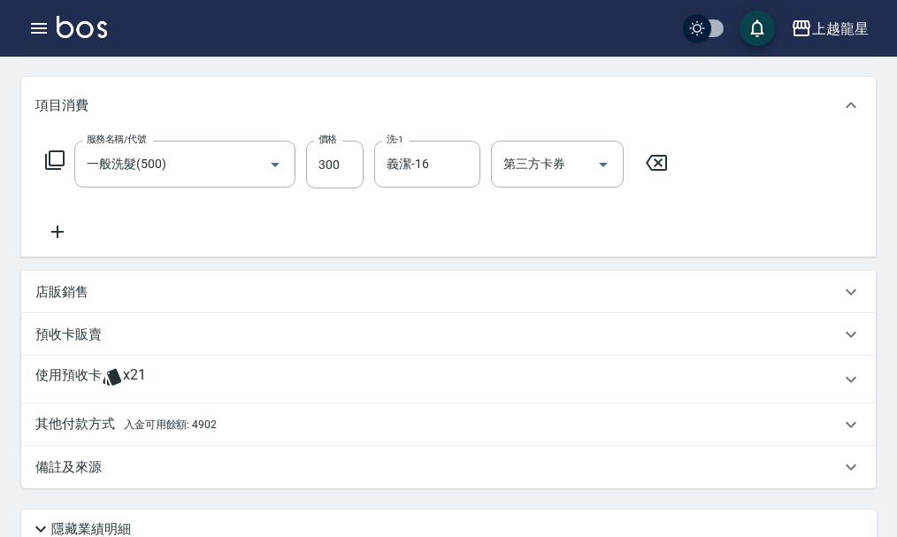
scroll to position [207, 0]
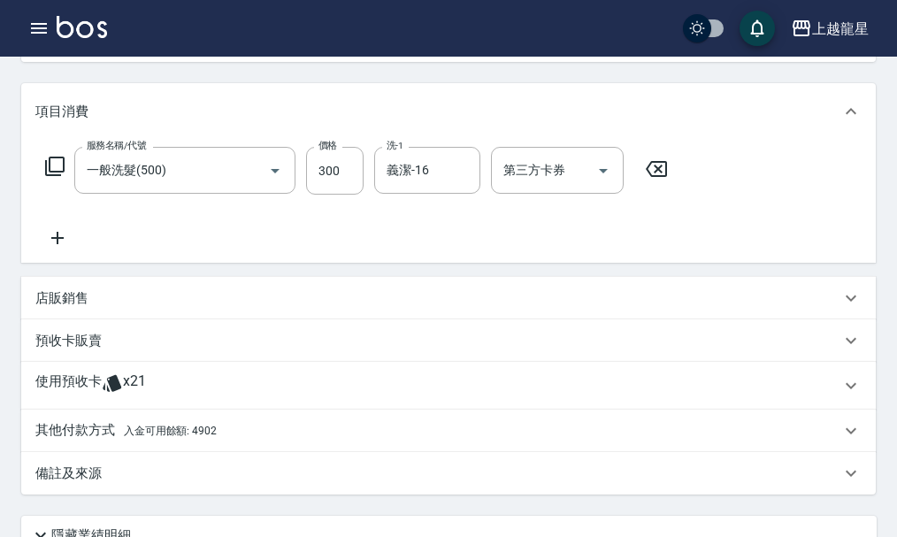
drag, startPoint x: 226, startPoint y: 446, endPoint x: 234, endPoint y: 422, distance: 25.2
click at [226, 441] on div "其他付款方式 入金可用餘額: 4902" at bounding box center [437, 430] width 805 height 19
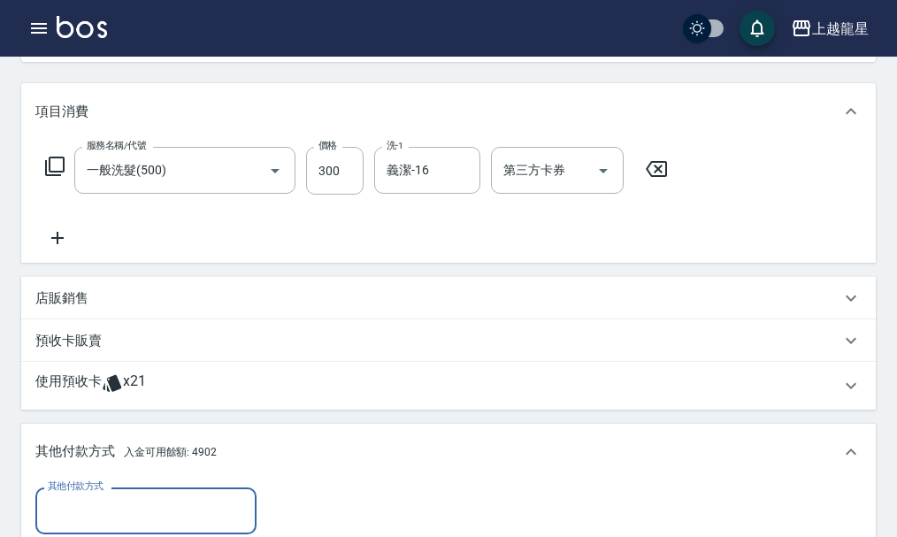
scroll to position [0, 0]
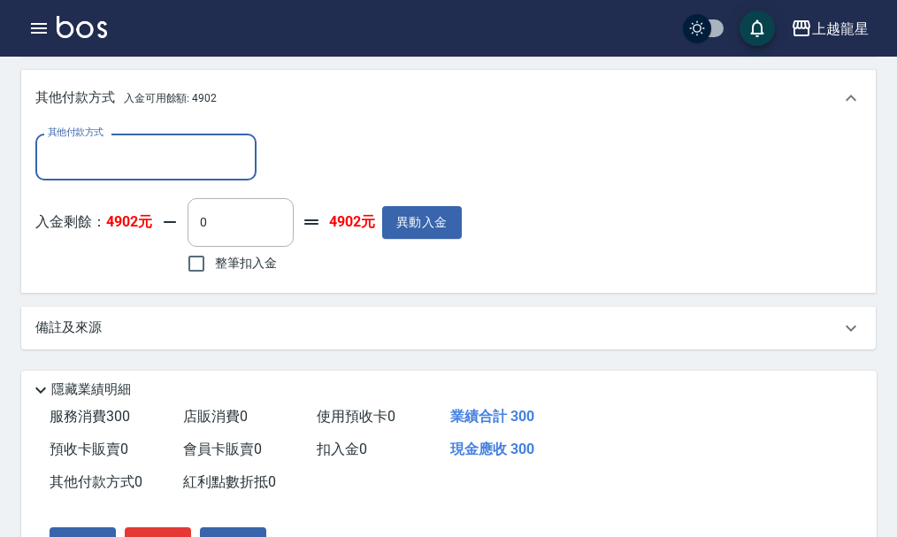
click at [240, 272] on span "整筆扣入金" at bounding box center [246, 263] width 62 height 19
click at [215, 274] on input "整筆扣入金" at bounding box center [196, 263] width 37 height 37
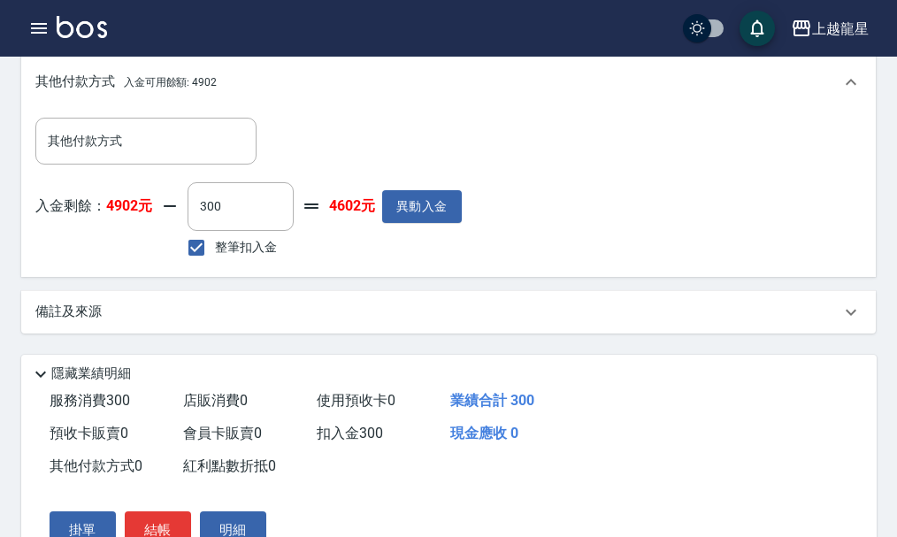
scroll to position [680, 0]
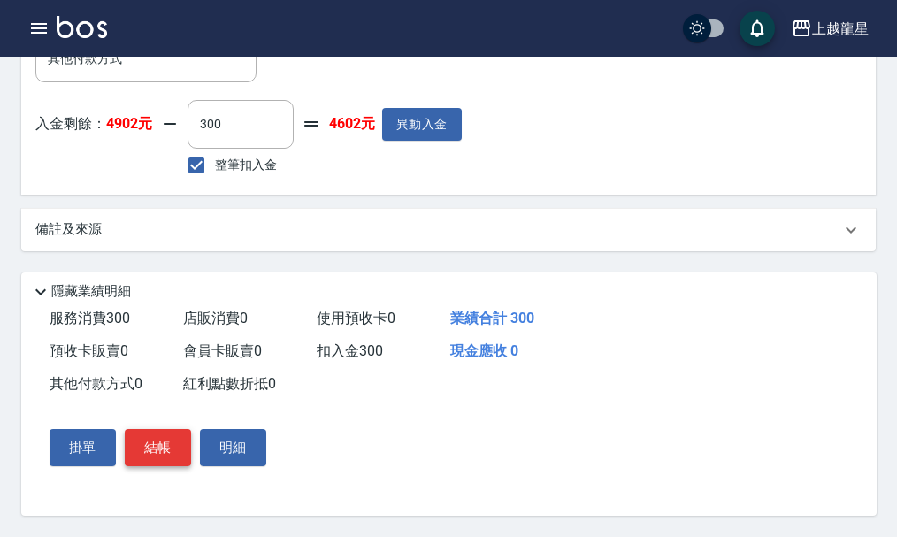
click at [159, 439] on button "結帳" at bounding box center [158, 447] width 66 height 37
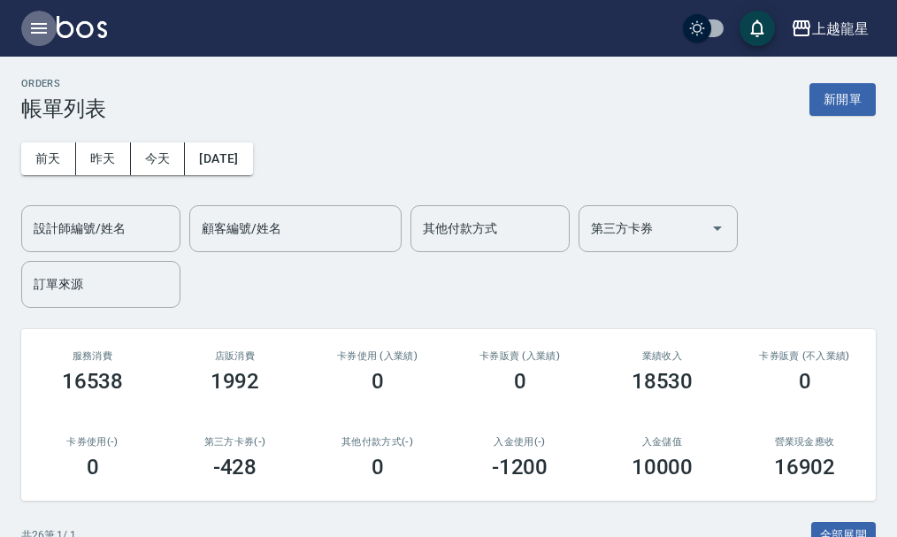
click at [35, 30] on icon "button" at bounding box center [38, 28] width 21 height 21
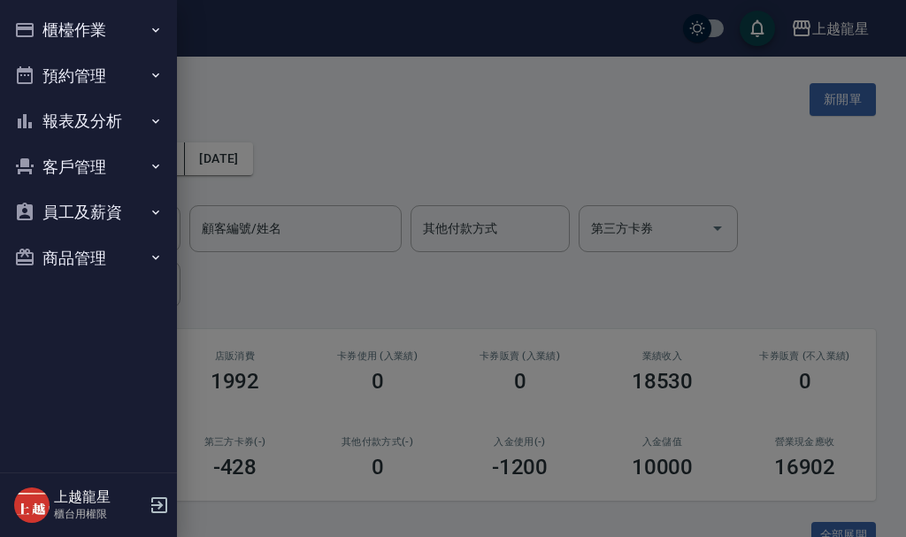
click at [448, 120] on div at bounding box center [453, 268] width 906 height 537
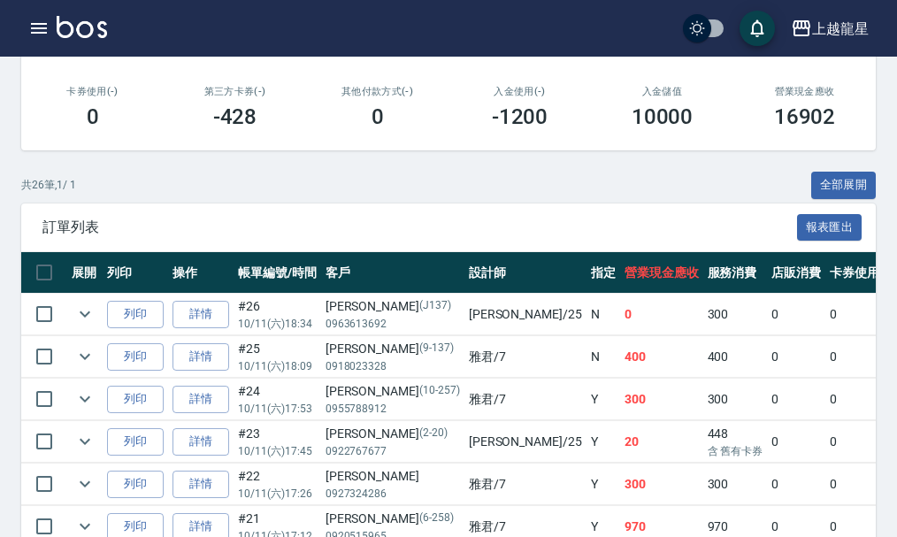
scroll to position [354, 0]
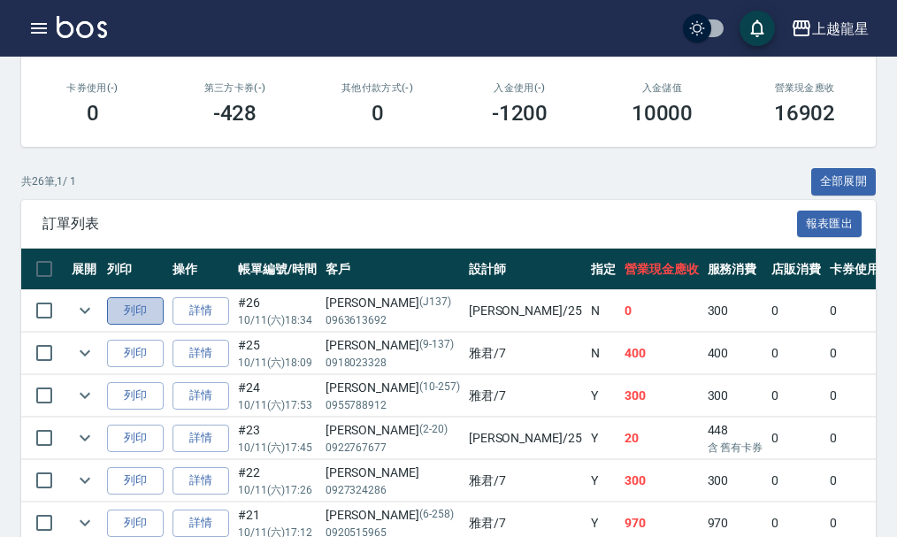
click at [138, 305] on button "列印" at bounding box center [135, 310] width 57 height 27
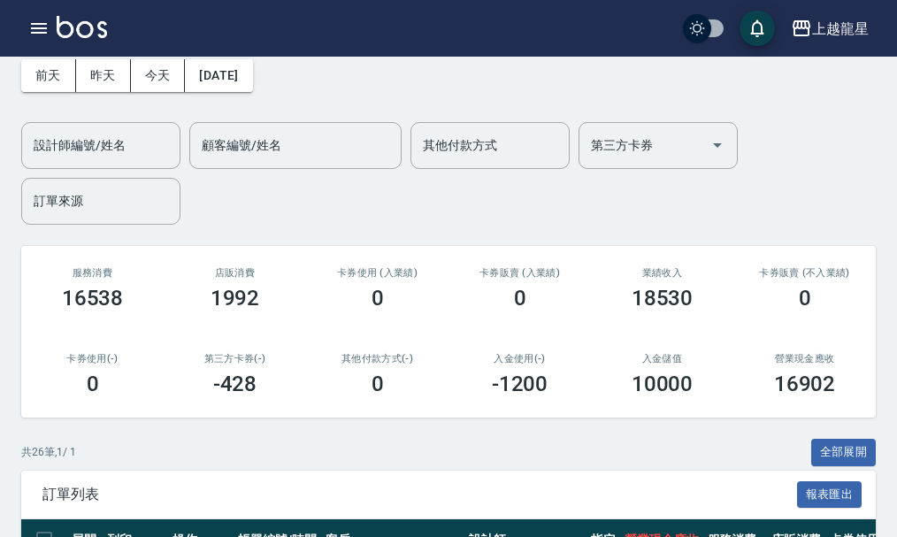
scroll to position [0, 0]
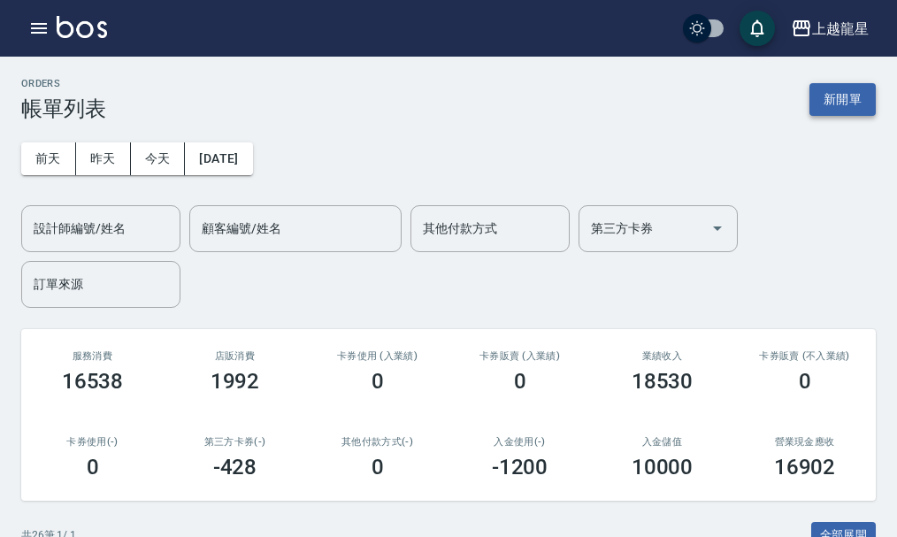
click at [867, 102] on button "新開單" at bounding box center [842, 99] width 66 height 33
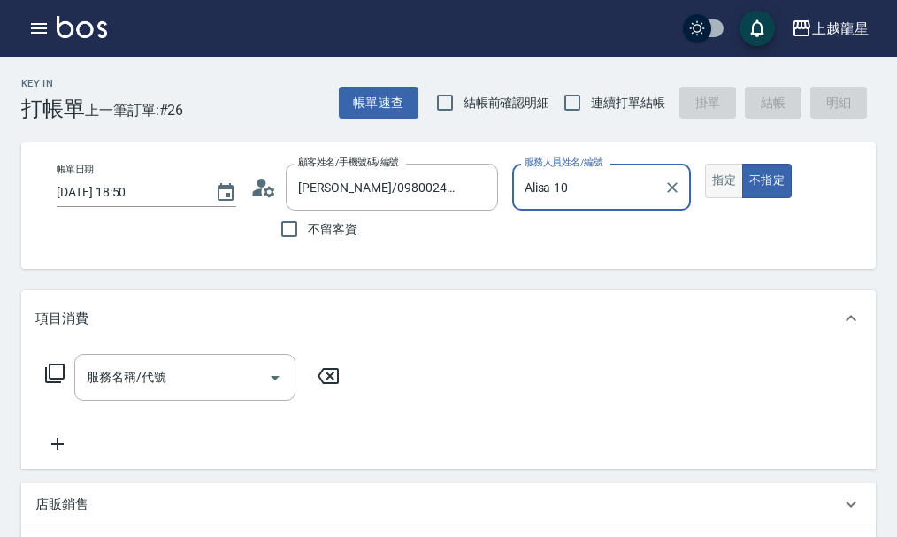
click at [733, 179] on button "指定" at bounding box center [724, 181] width 38 height 34
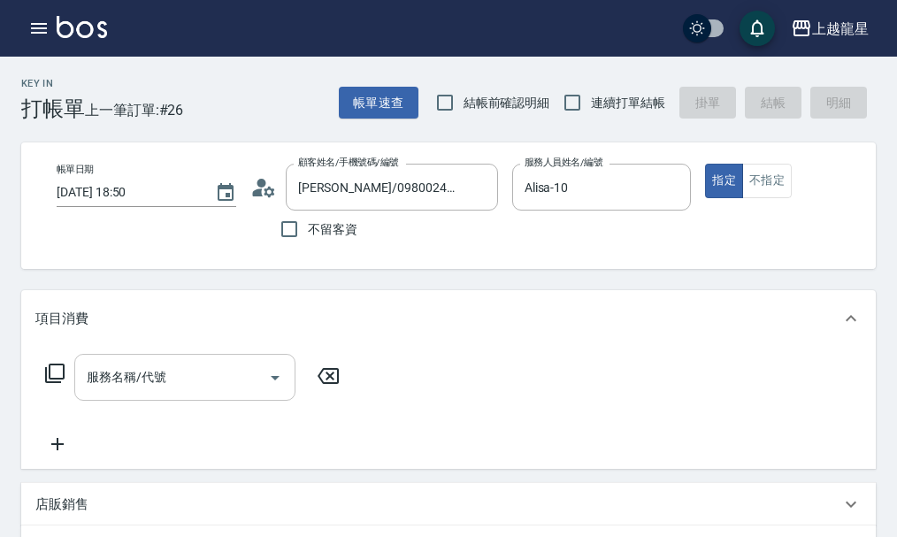
click at [107, 387] on div "服務名稱/代號 服務名稱/代號" at bounding box center [184, 377] width 221 height 47
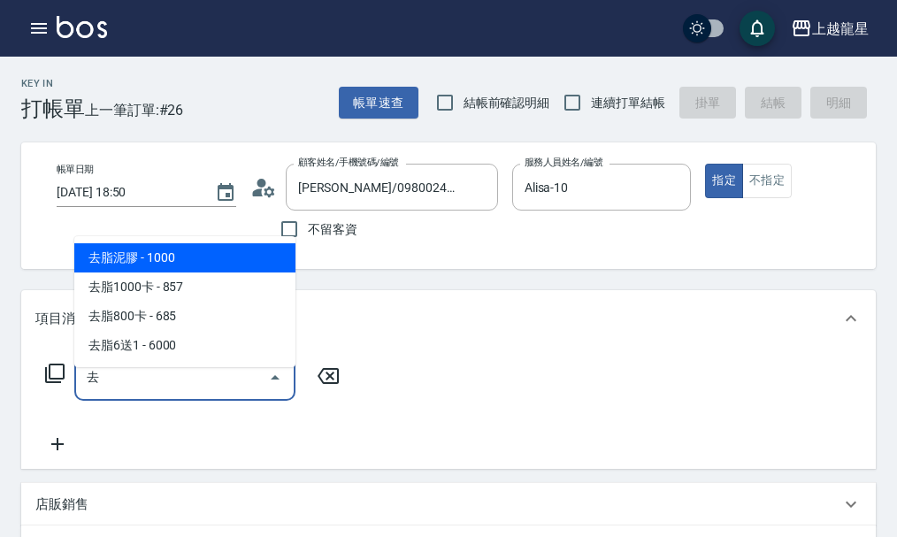
click at [245, 249] on span "去脂泥膠 - 1000" at bounding box center [184, 257] width 221 height 29
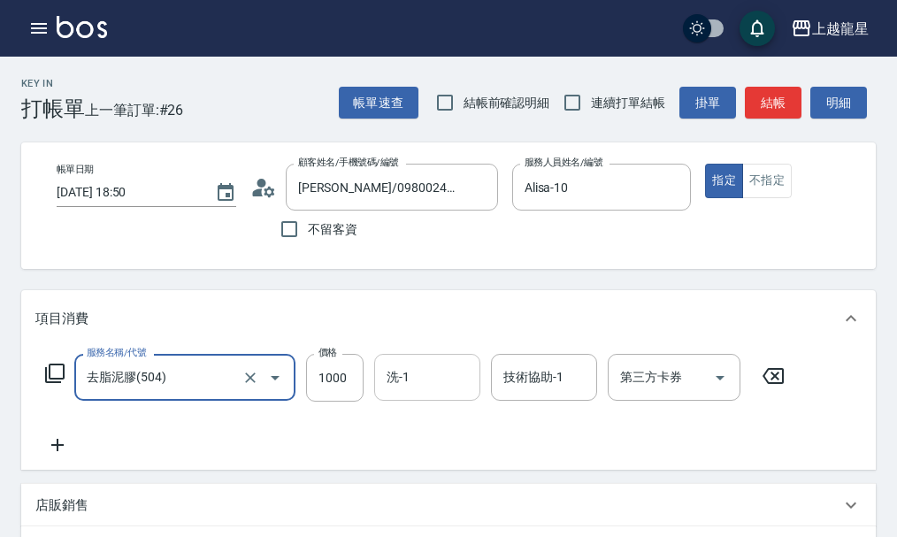
click at [390, 393] on input "洗-1" at bounding box center [427, 377] width 90 height 31
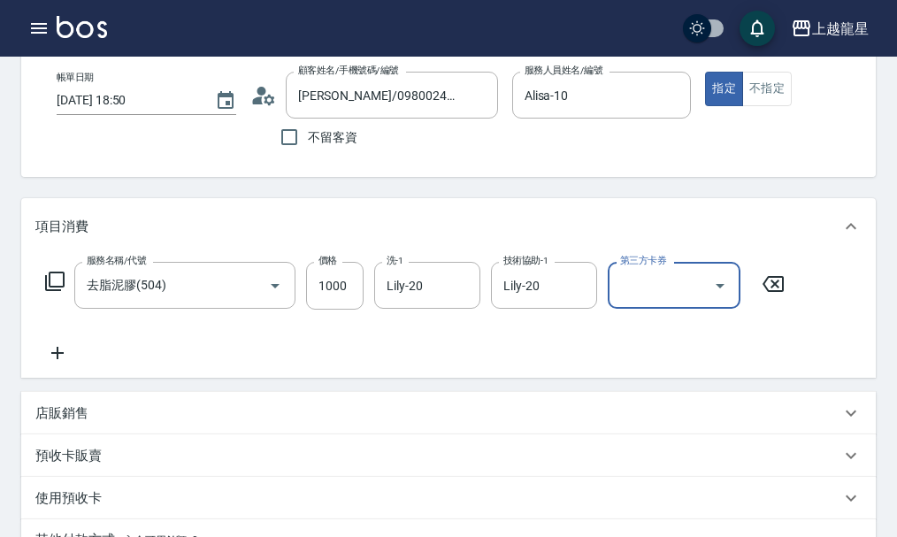
scroll to position [177, 0]
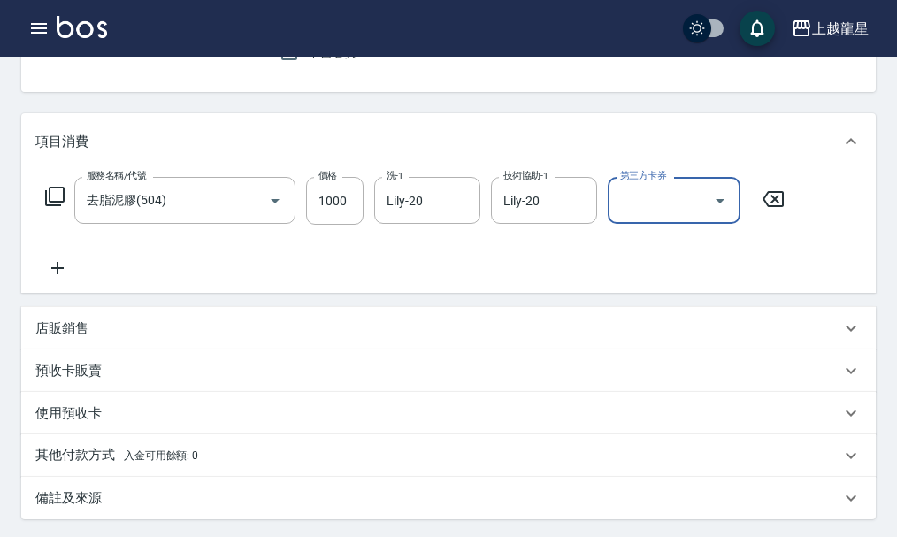
click at [64, 279] on icon at bounding box center [57, 267] width 44 height 21
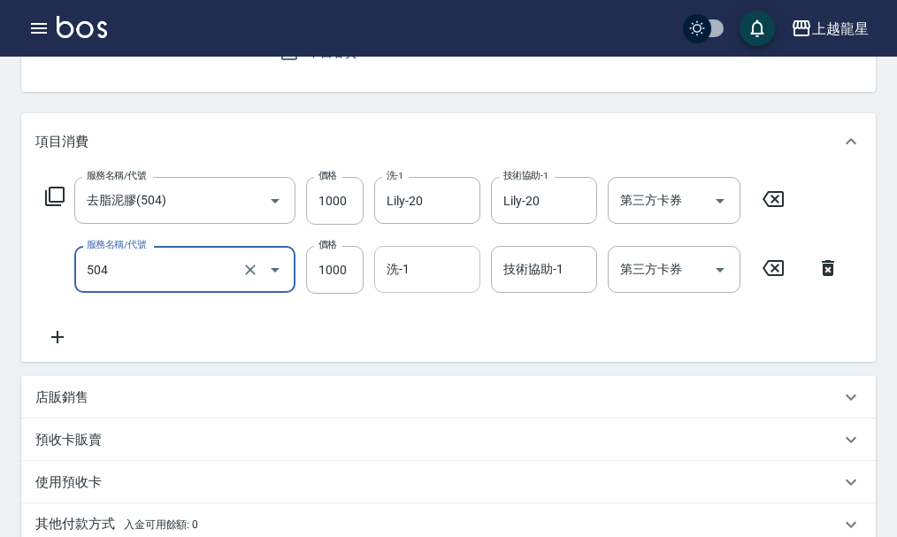
click at [382, 293] on div "洗-1" at bounding box center [427, 269] width 106 height 47
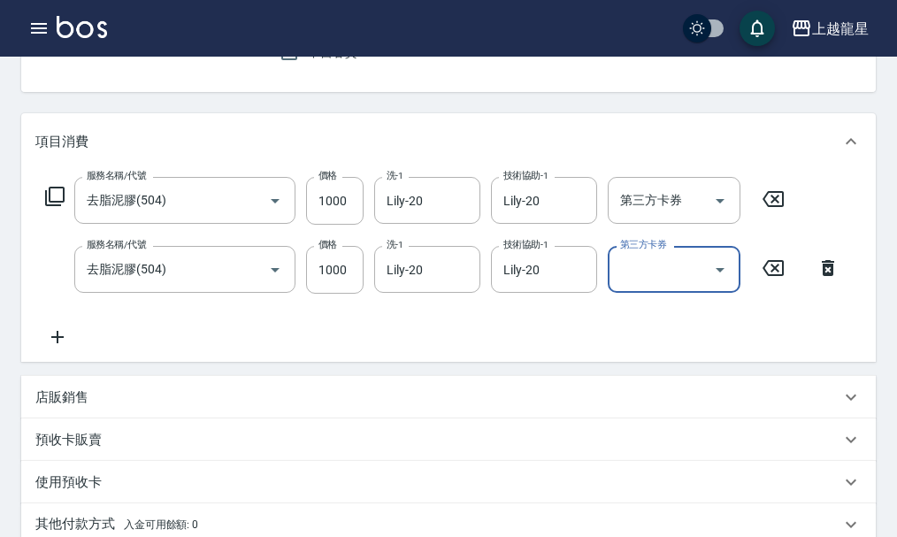
click at [53, 345] on icon at bounding box center [57, 336] width 44 height 21
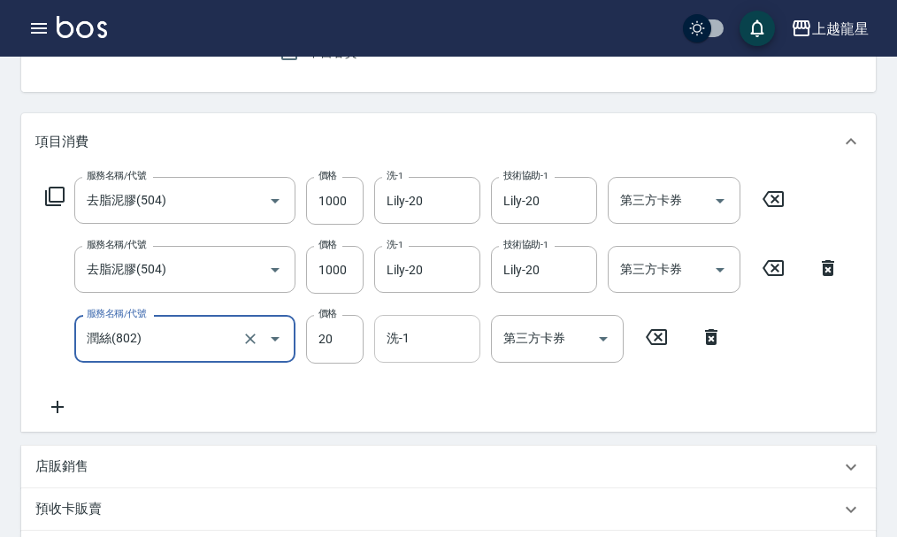
click at [402, 354] on input "洗-1" at bounding box center [427, 338] width 90 height 31
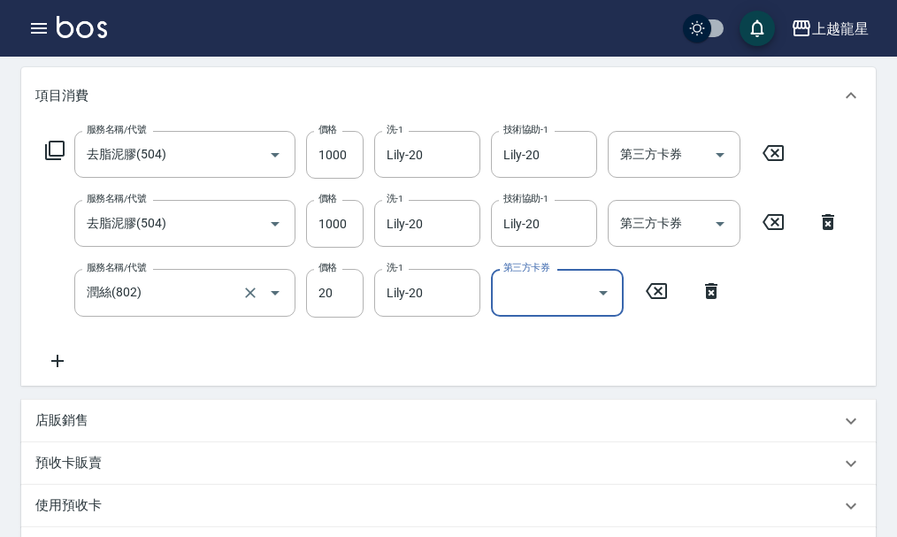
scroll to position [265, 0]
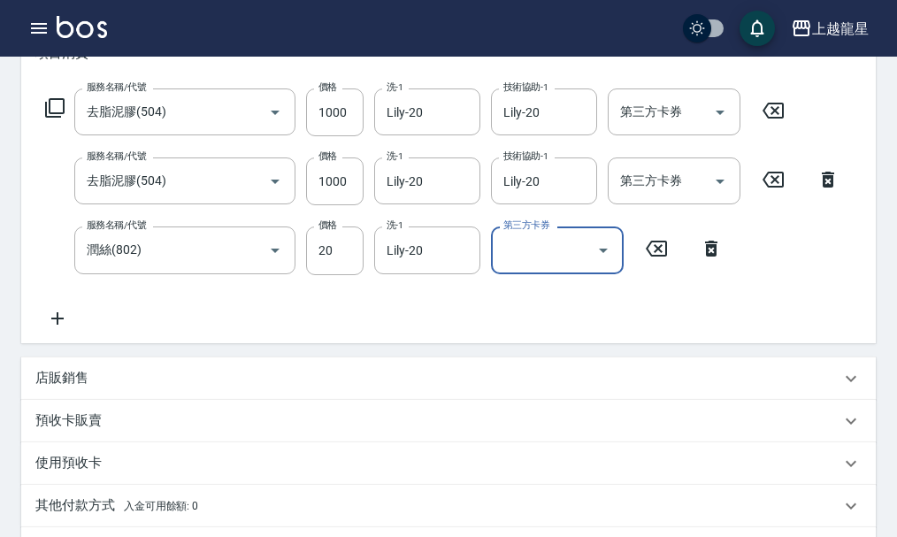
click at [57, 325] on icon at bounding box center [57, 318] width 12 height 12
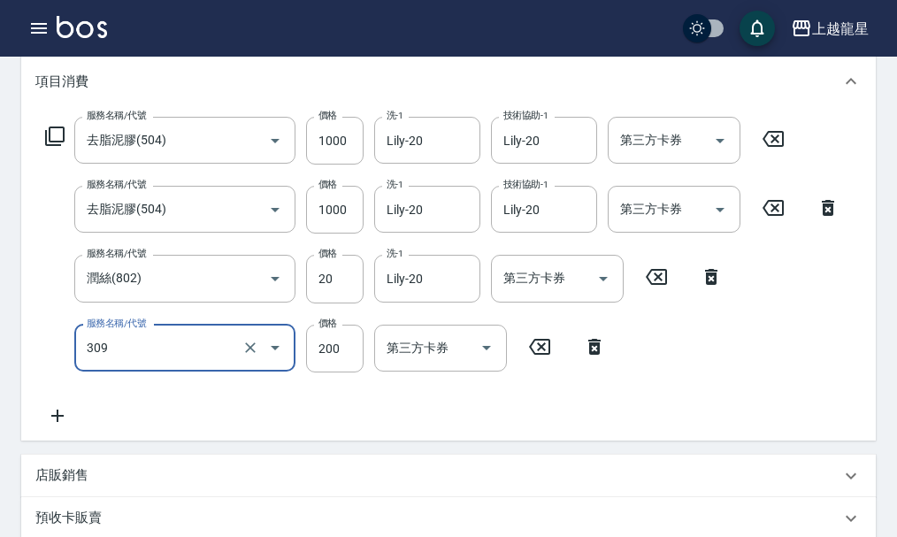
scroll to position [232, 0]
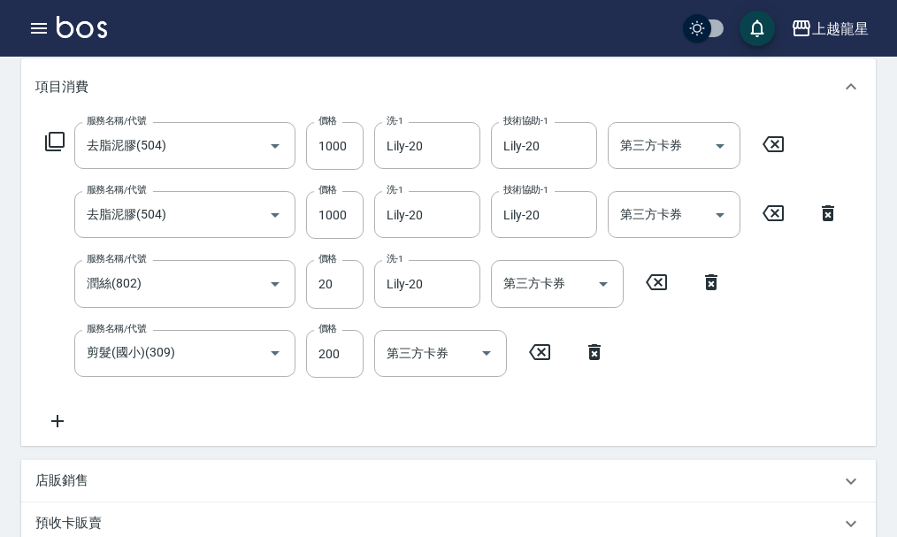
click at [50, 432] on icon at bounding box center [57, 420] width 44 height 21
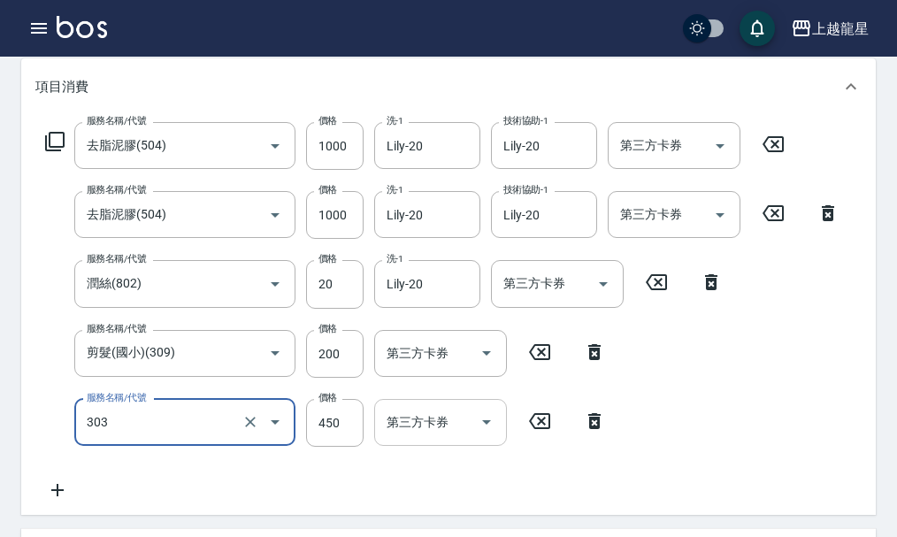
scroll to position [320, 0]
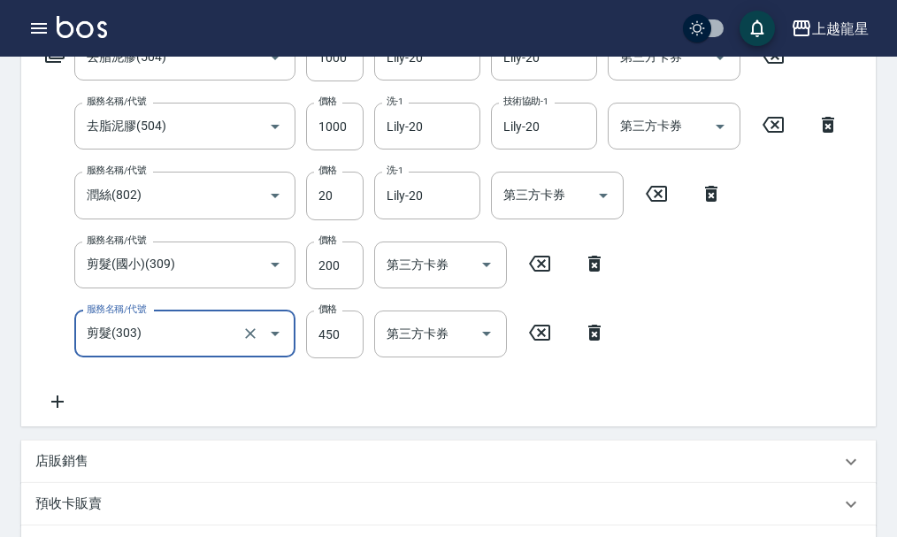
click at [63, 412] on icon at bounding box center [57, 401] width 44 height 21
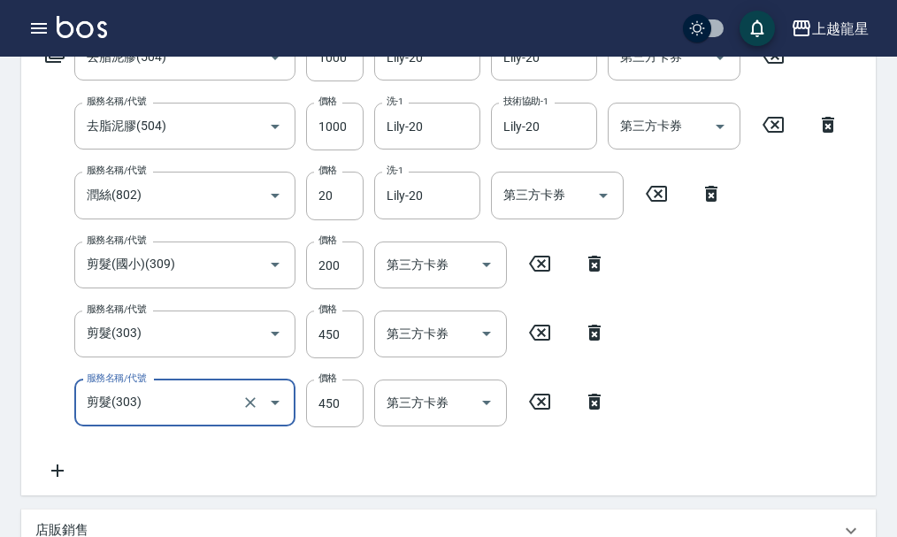
click at [868, 330] on div "服務名稱/代號 去脂泥膠(504) 服務名稱/代號 價格 1000 價格 洗-1 Lily-20 洗-1 技術協助-1 Lily-20 技術協助-1 第三方卡…" at bounding box center [448, 261] width 855 height 469
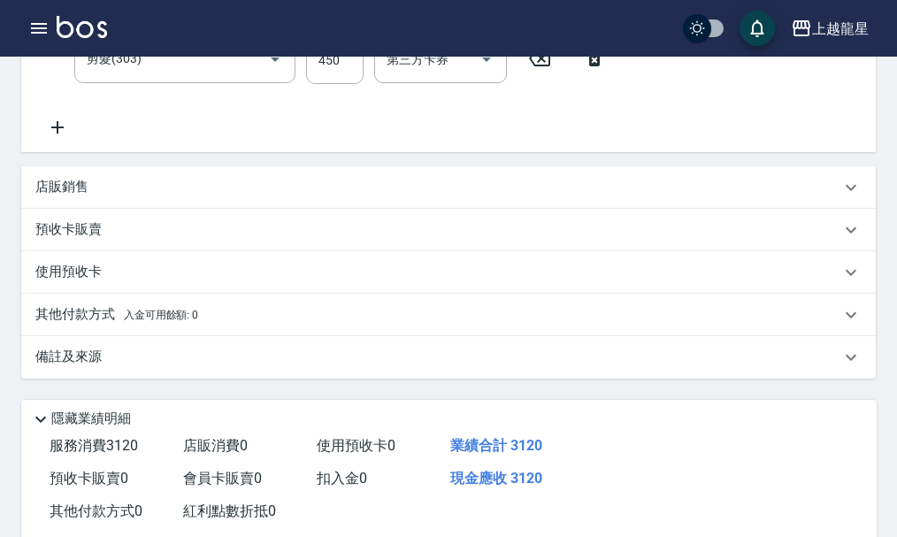
scroll to position [812, 0]
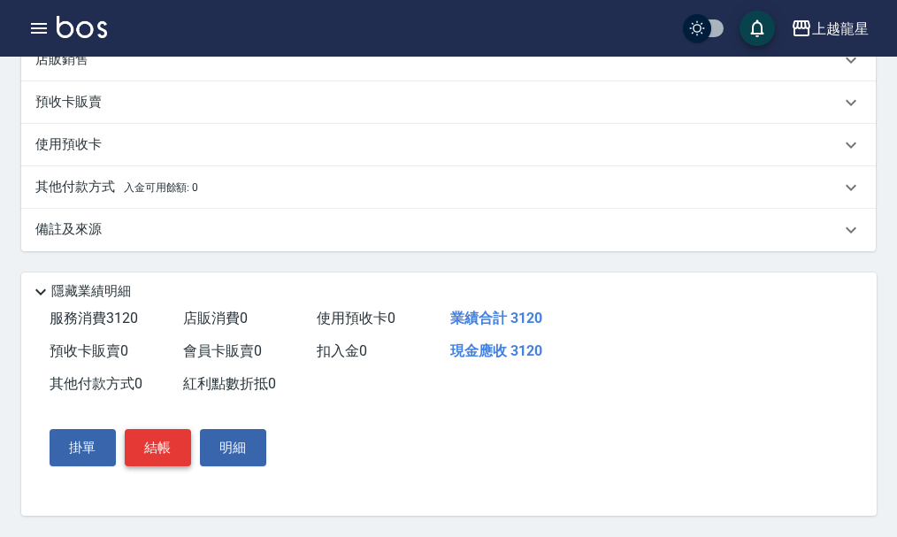
click at [168, 455] on button "結帳" at bounding box center [158, 447] width 66 height 37
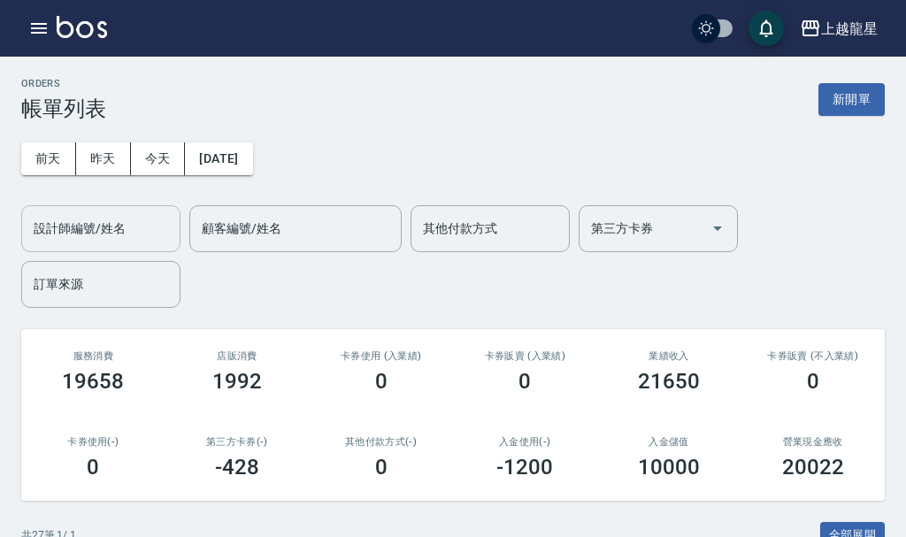
click at [157, 245] on div "設計師編號/姓名" at bounding box center [100, 228] width 159 height 47
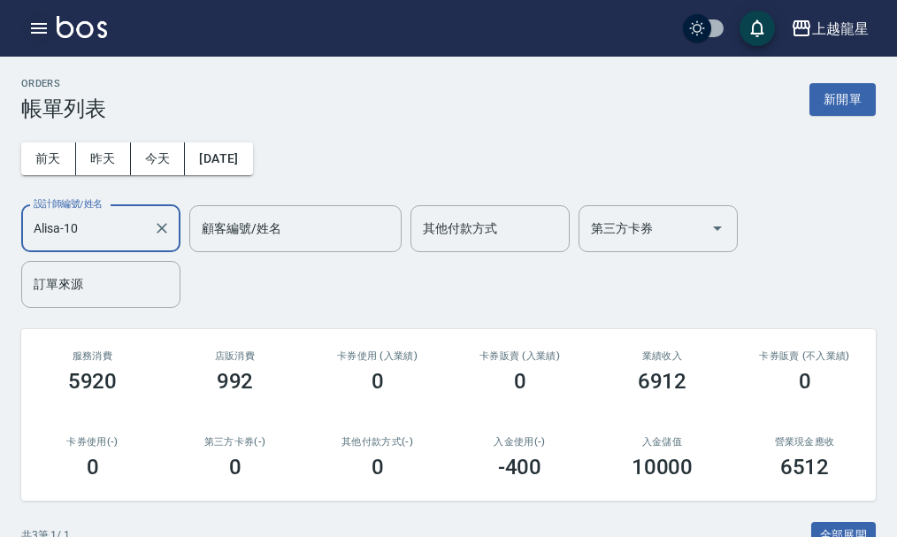
click at [33, 20] on icon "button" at bounding box center [38, 28] width 21 height 21
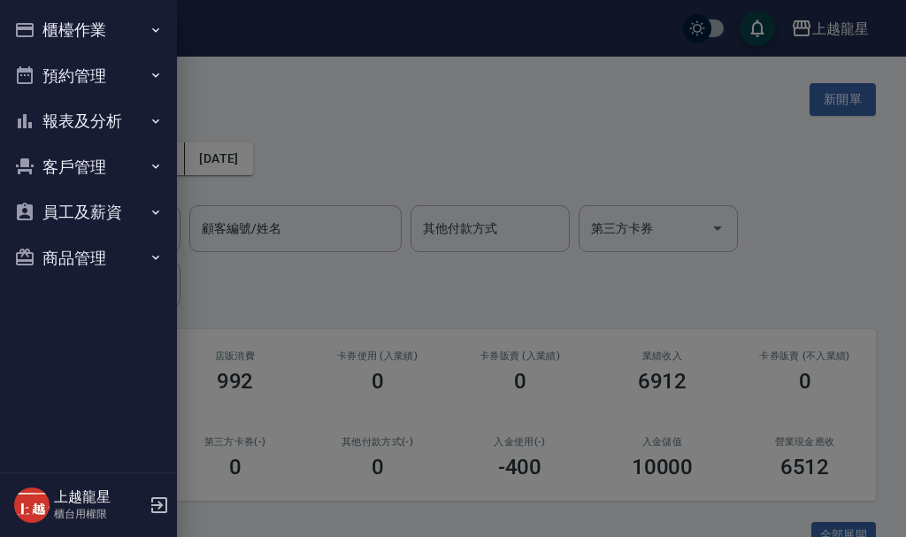
click at [100, 118] on button "報表及分析" at bounding box center [88, 121] width 163 height 46
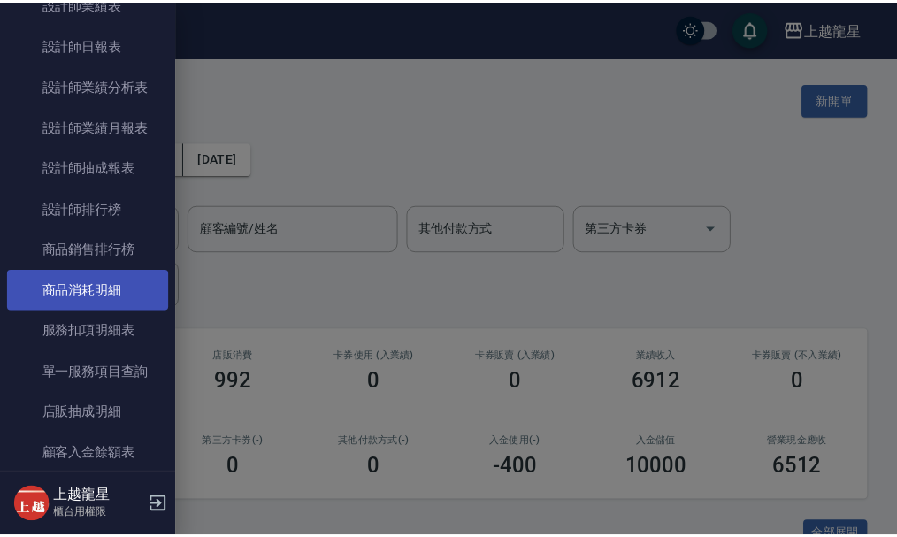
scroll to position [619, 0]
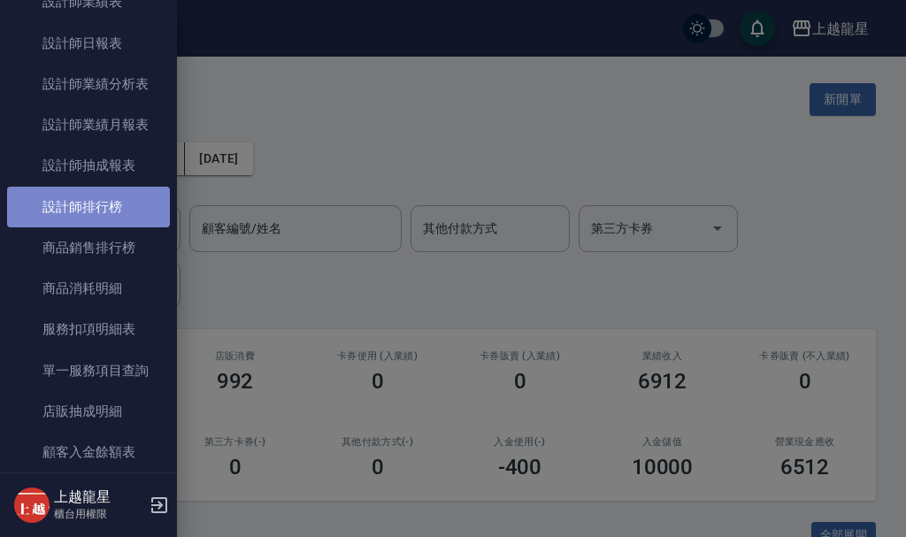
click at [138, 218] on link "設計師排行榜" at bounding box center [88, 207] width 163 height 41
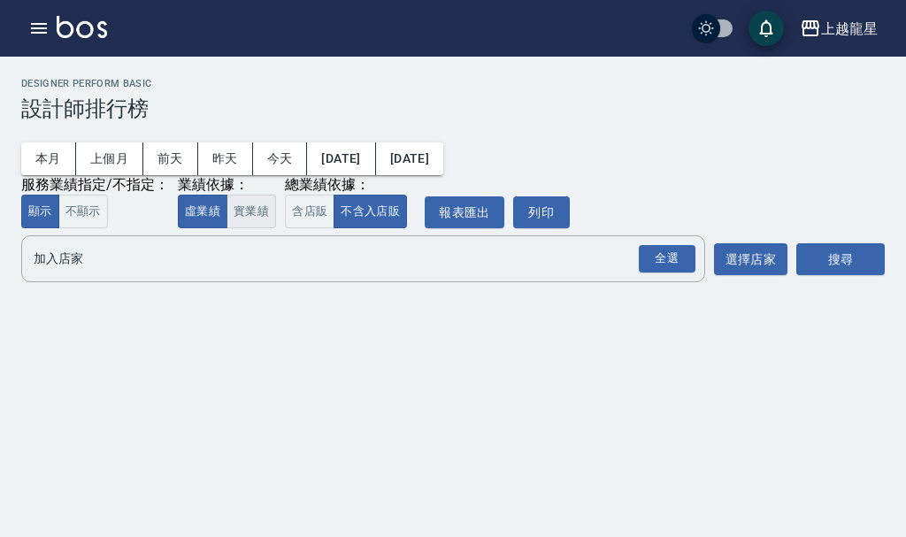
click at [256, 216] on button "實業績" at bounding box center [251, 212] width 50 height 34
drag, startPoint x: 254, startPoint y: 249, endPoint x: 256, endPoint y: 257, distance: 9.0
click at [256, 257] on input "加入店家" at bounding box center [349, 258] width 641 height 31
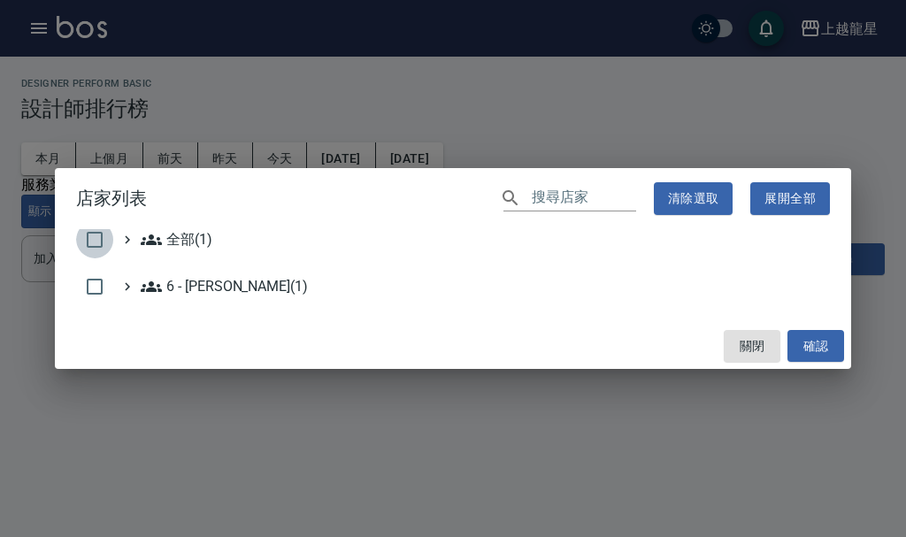
click at [108, 235] on input "checkbox" at bounding box center [94, 239] width 37 height 37
click at [803, 343] on button "確認" at bounding box center [815, 346] width 57 height 33
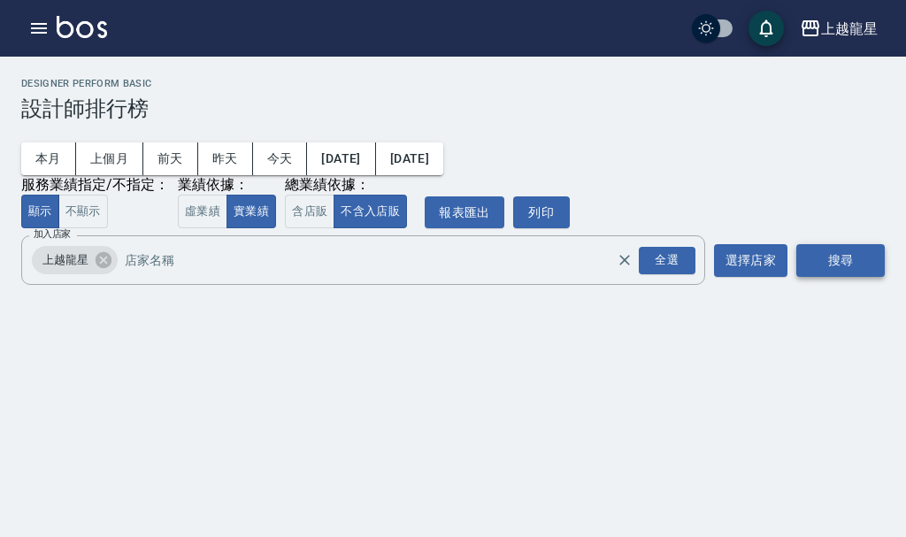
click at [824, 261] on button "搜尋" at bounding box center [840, 260] width 88 height 33
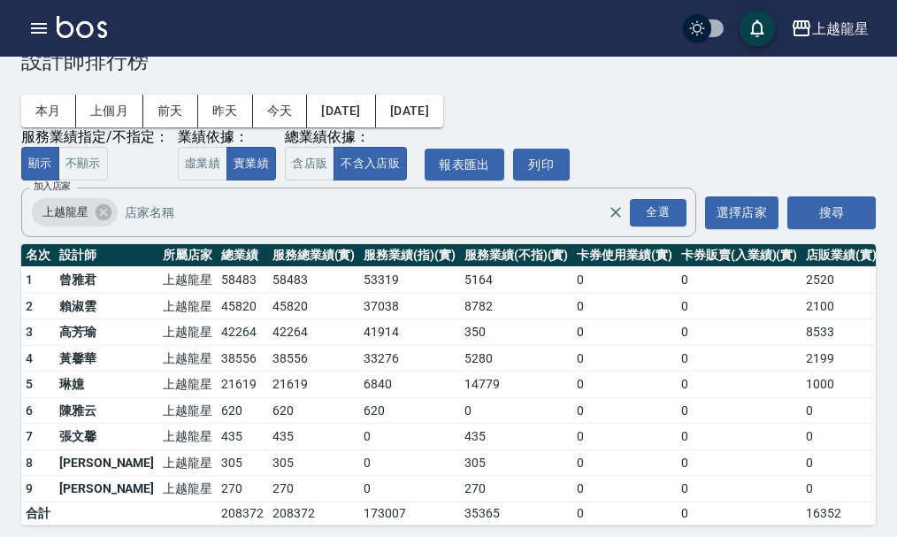
scroll to position [73, 0]
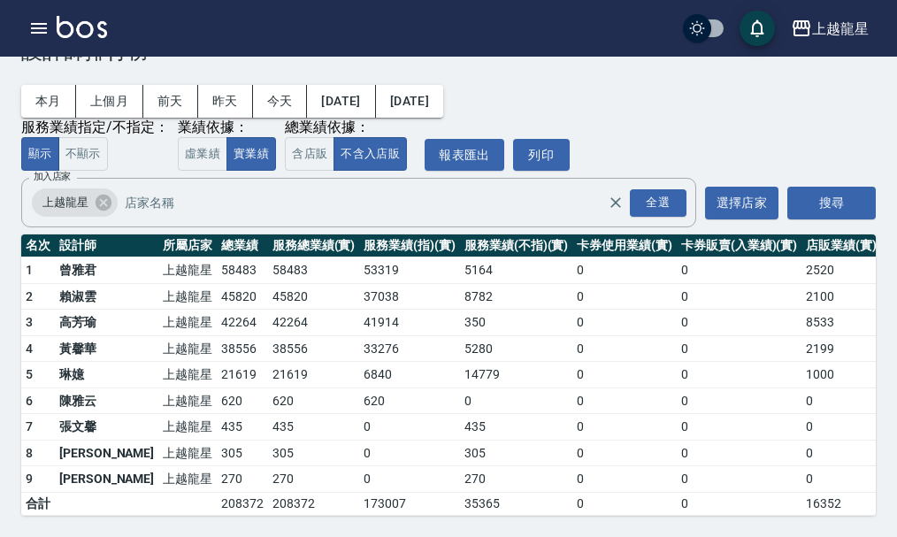
click at [460, 310] on td "350" at bounding box center [516, 323] width 112 height 27
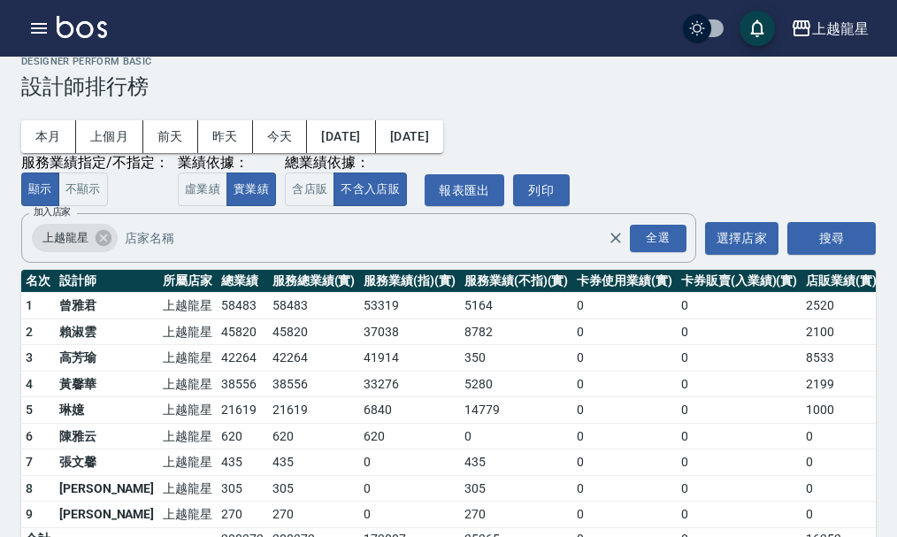
scroll to position [0, 0]
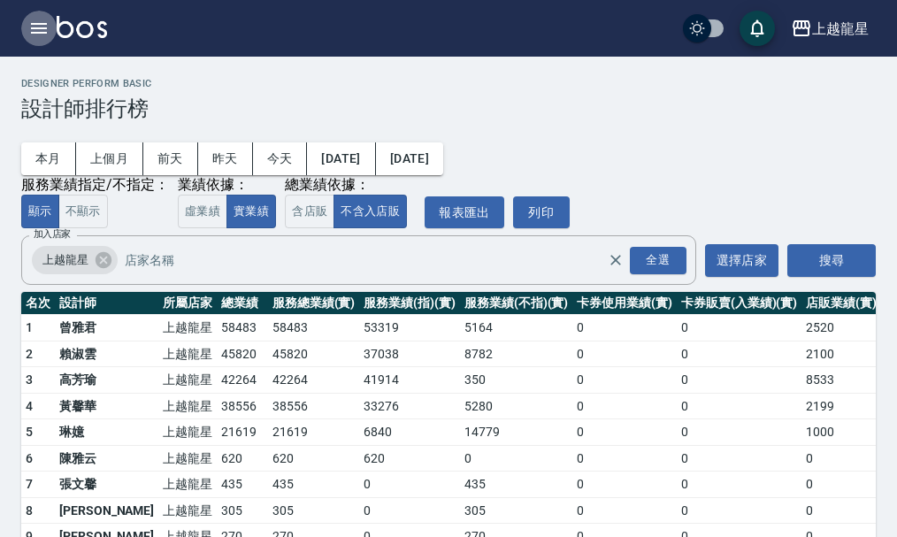
click at [36, 18] on icon "button" at bounding box center [38, 28] width 21 height 21
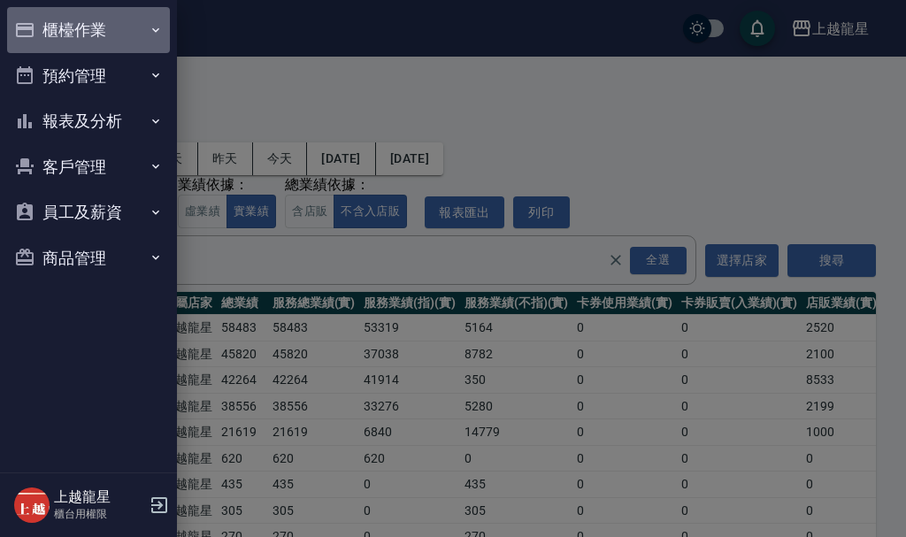
click at [98, 25] on button "櫃檯作業" at bounding box center [88, 30] width 163 height 46
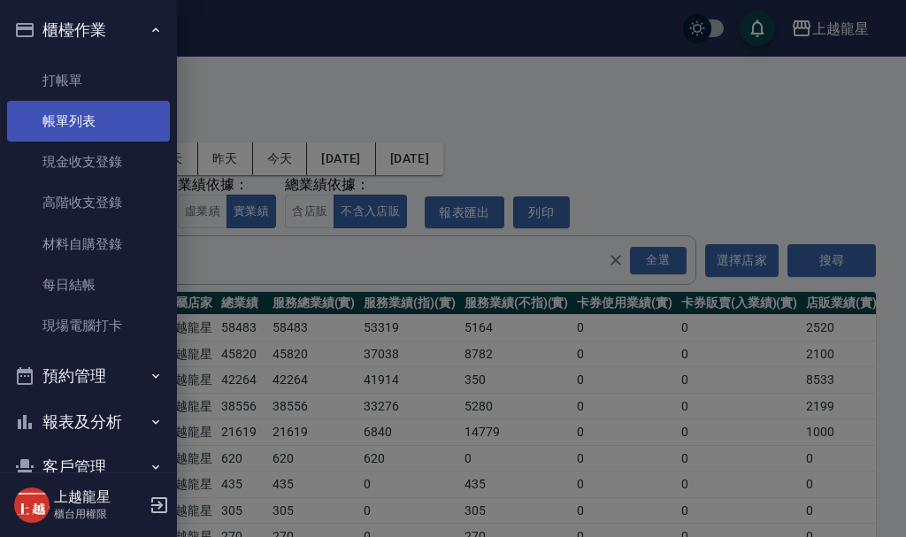
click at [94, 126] on link "帳單列表" at bounding box center [88, 121] width 163 height 41
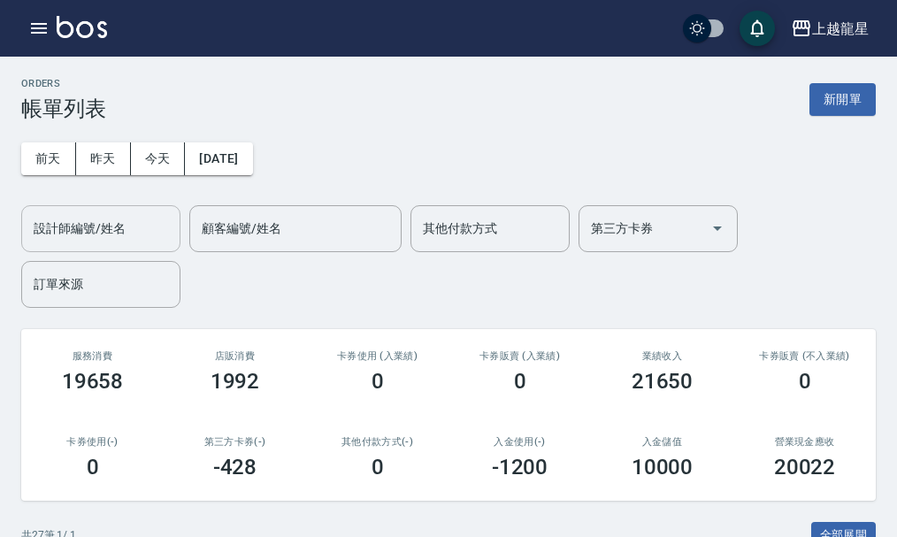
click at [143, 228] on input "設計師編號/姓名" at bounding box center [100, 228] width 143 height 31
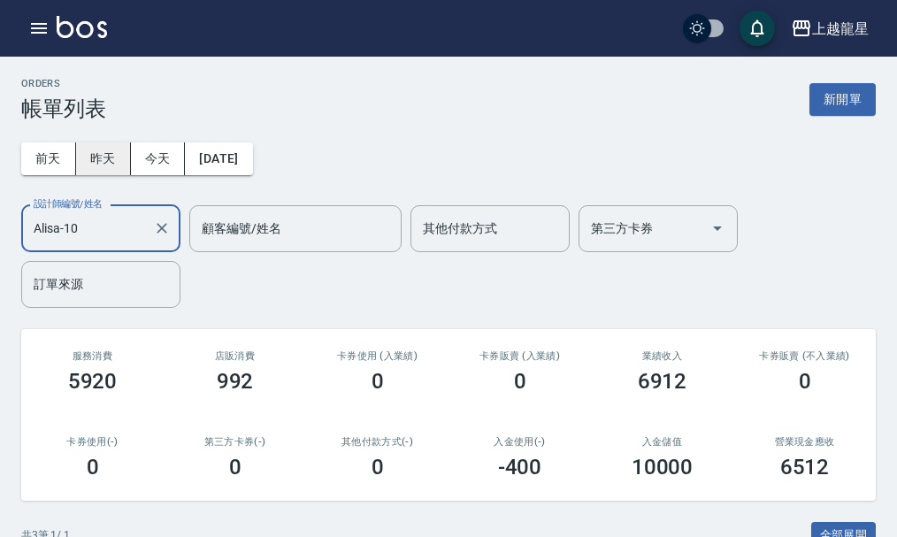
click at [94, 158] on button "昨天" at bounding box center [103, 158] width 55 height 33
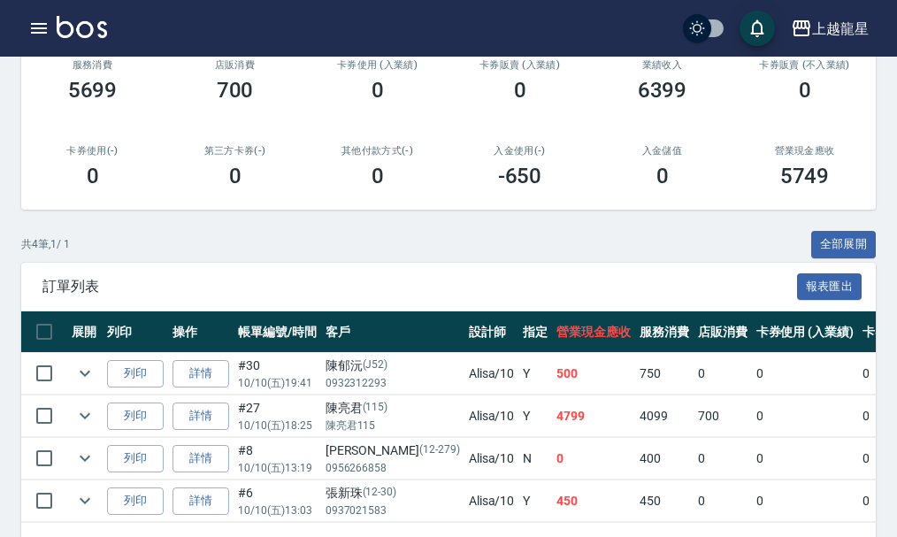
scroll to position [354, 0]
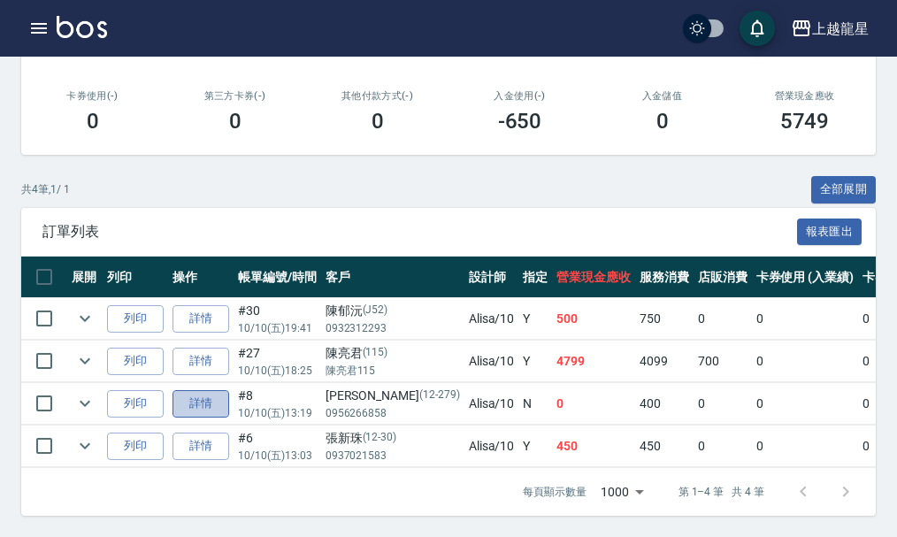
click at [195, 401] on link "詳情" at bounding box center [200, 403] width 57 height 27
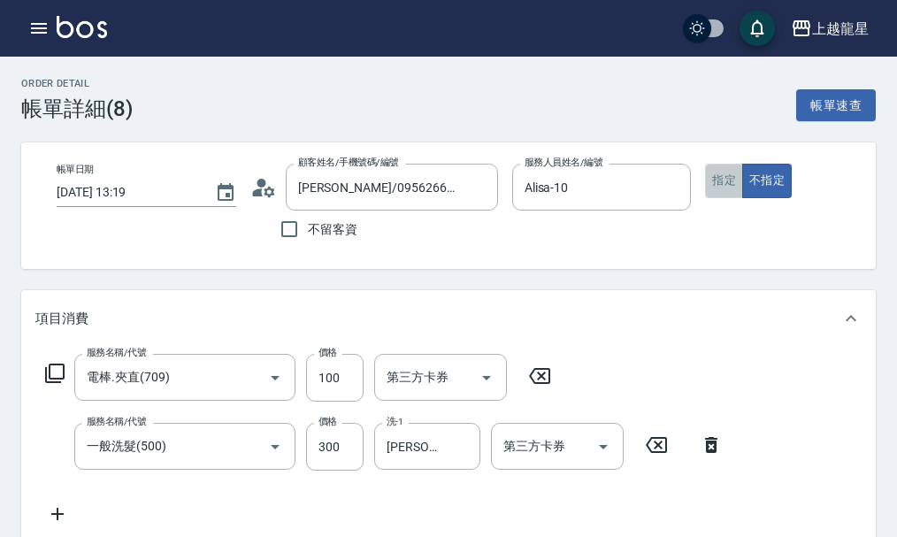
click at [728, 190] on button "指定" at bounding box center [724, 181] width 38 height 34
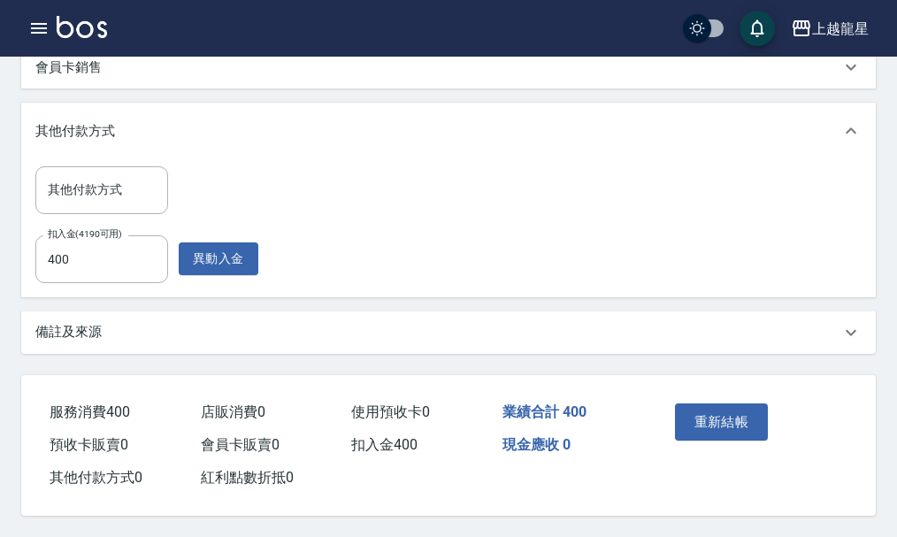
scroll to position [655, 0]
click at [709, 418] on button "重新結帳" at bounding box center [722, 421] width 94 height 37
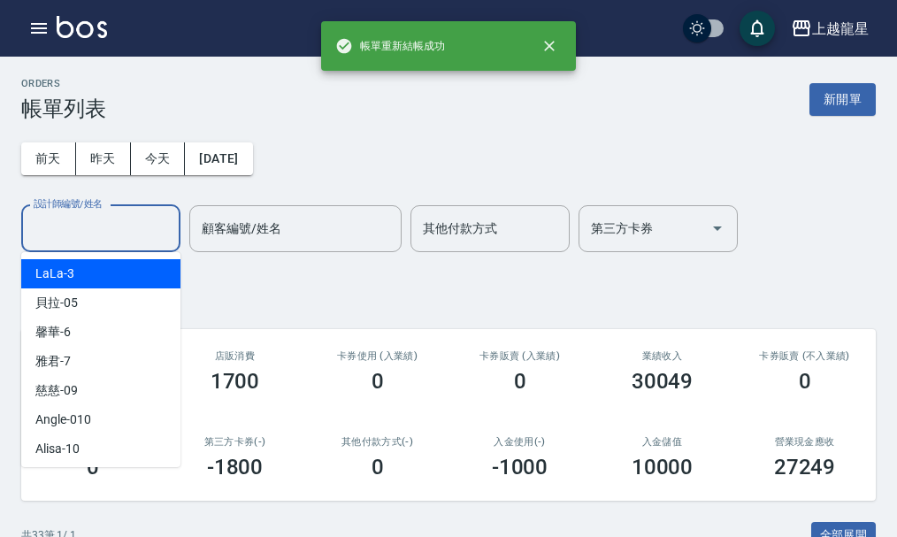
drag, startPoint x: 97, startPoint y: 238, endPoint x: 88, endPoint y: 262, distance: 25.8
click at [97, 239] on input "設計師編號/姓名" at bounding box center [100, 228] width 143 height 31
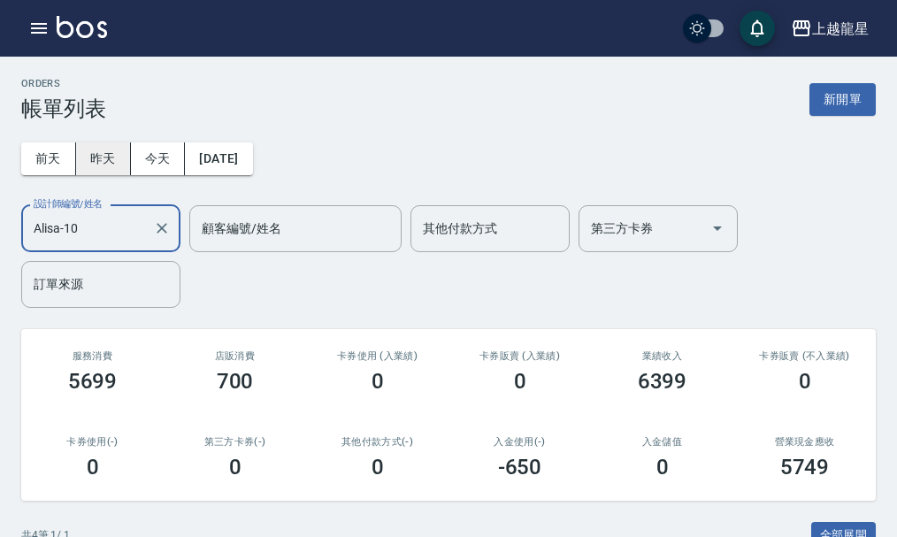
click at [87, 155] on button "昨天" at bounding box center [103, 158] width 55 height 33
click at [106, 161] on button "昨天" at bounding box center [103, 158] width 55 height 33
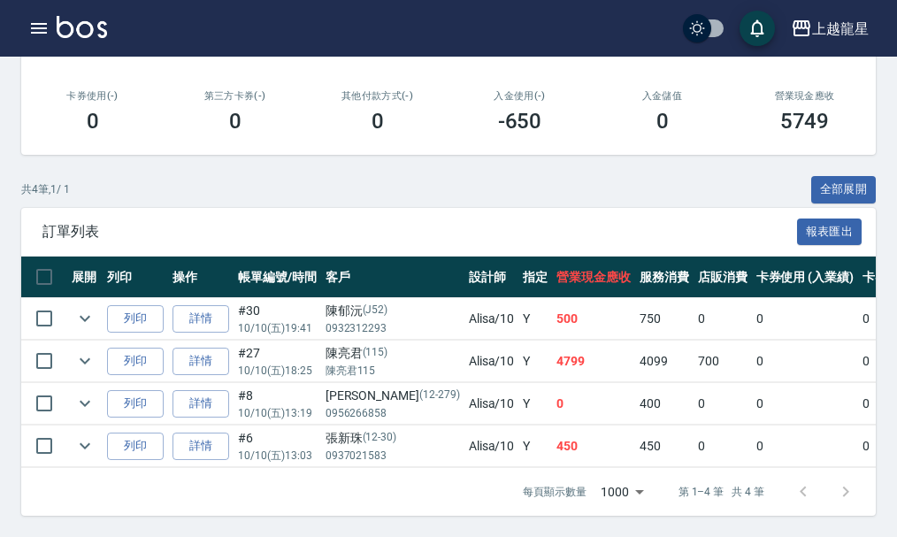
scroll to position [5, 0]
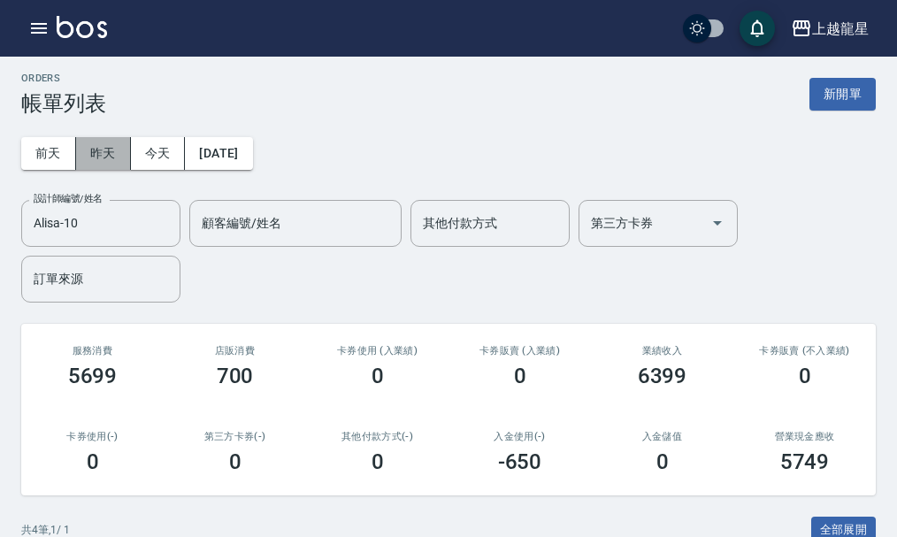
click at [109, 159] on button "昨天" at bounding box center [103, 153] width 55 height 33
click at [107, 157] on button "昨天" at bounding box center [103, 153] width 55 height 33
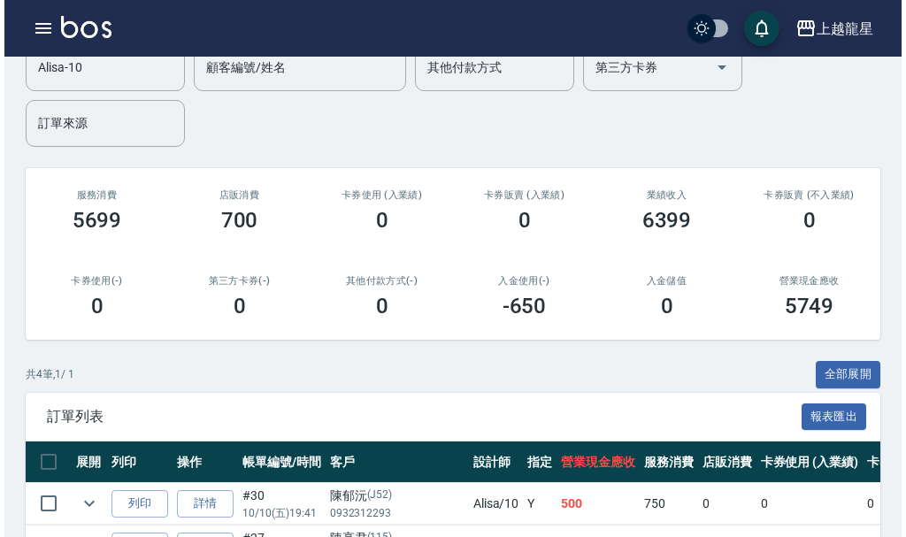
scroll to position [0, 0]
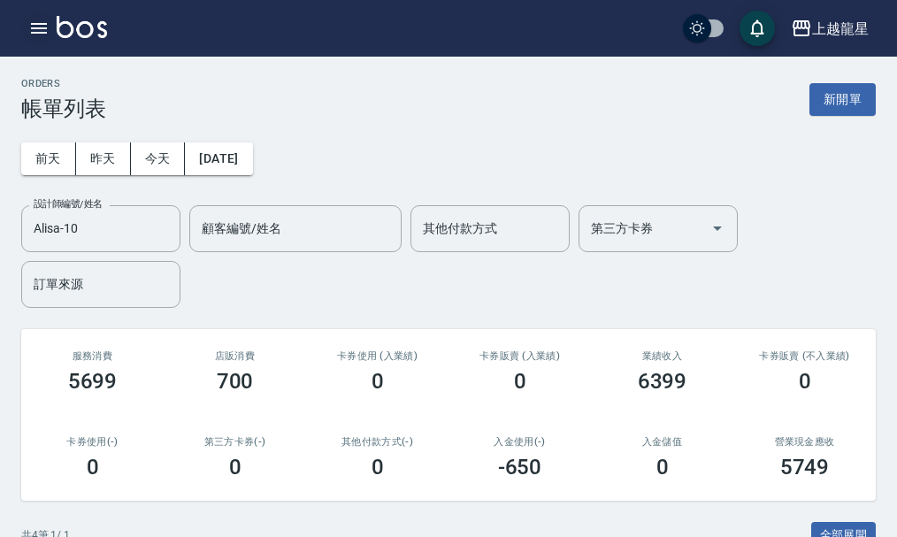
click at [30, 15] on button "button" at bounding box center [38, 28] width 35 height 35
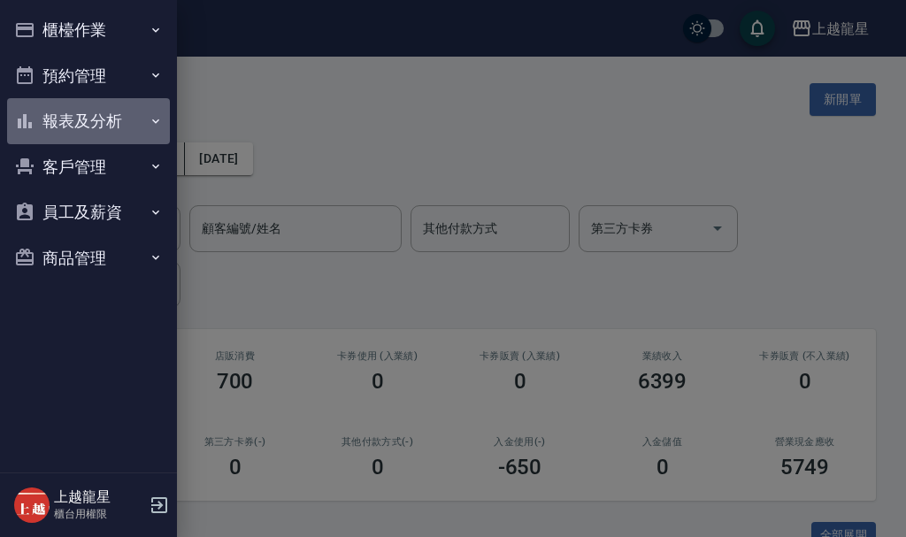
click at [112, 126] on button "報表及分析" at bounding box center [88, 121] width 163 height 46
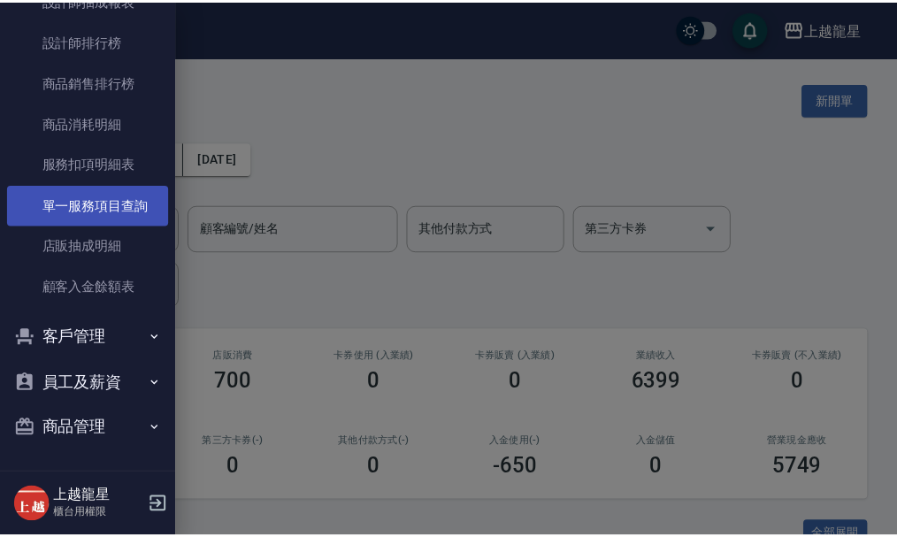
scroll to position [608, 0]
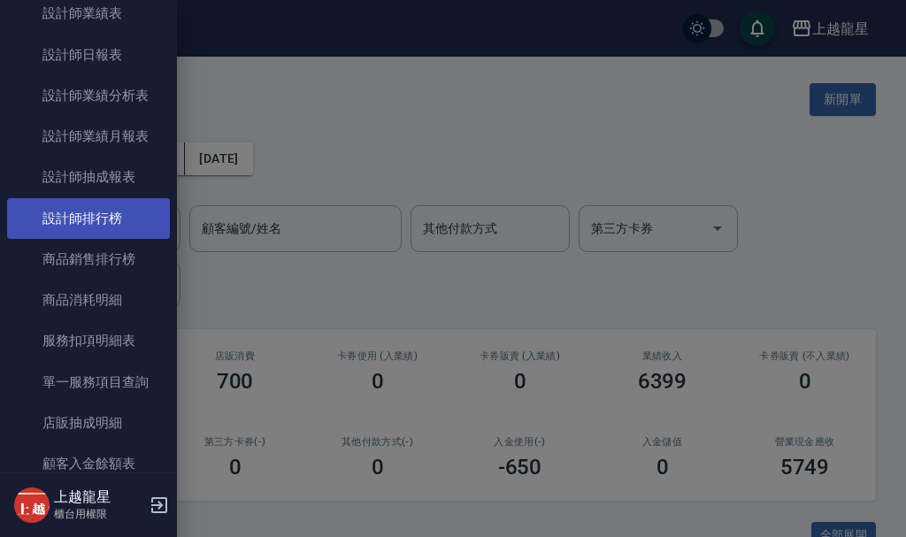
click at [105, 219] on link "設計師排行榜" at bounding box center [88, 218] width 163 height 41
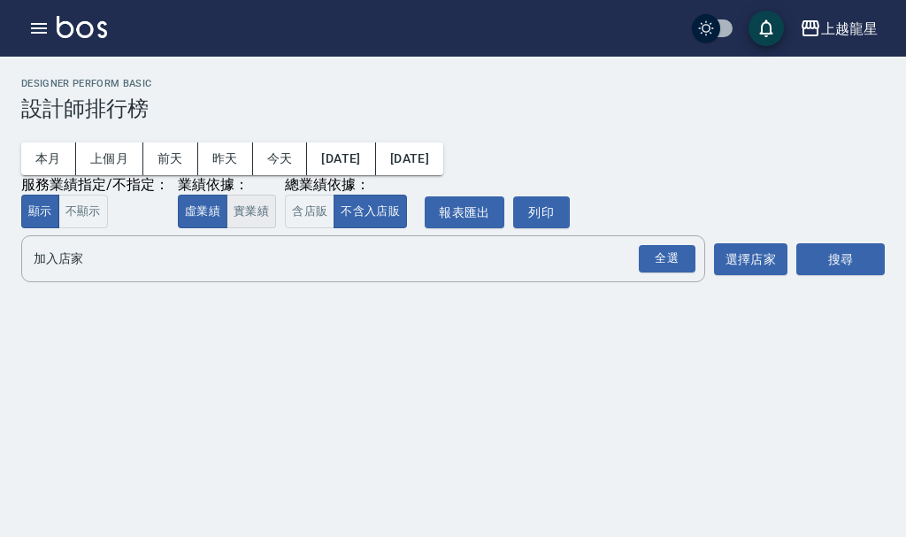
click at [235, 215] on button "實業績" at bounding box center [251, 212] width 50 height 34
click at [218, 241] on div "全選 加入店家" at bounding box center [363, 258] width 684 height 47
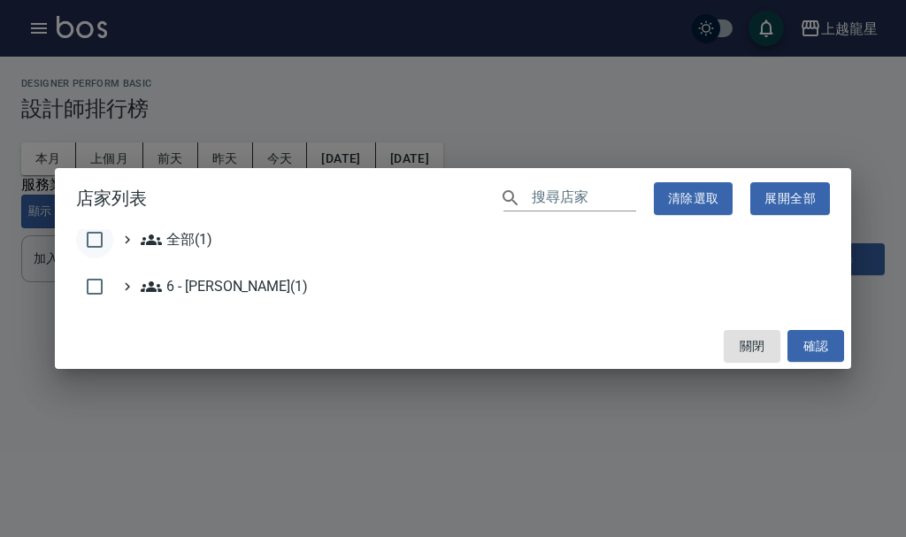
click at [107, 233] on input "checkbox" at bounding box center [94, 239] width 37 height 37
drag, startPoint x: 814, startPoint y: 343, endPoint x: 823, endPoint y: 321, distance: 23.8
click at [813, 344] on button "確認" at bounding box center [815, 346] width 57 height 33
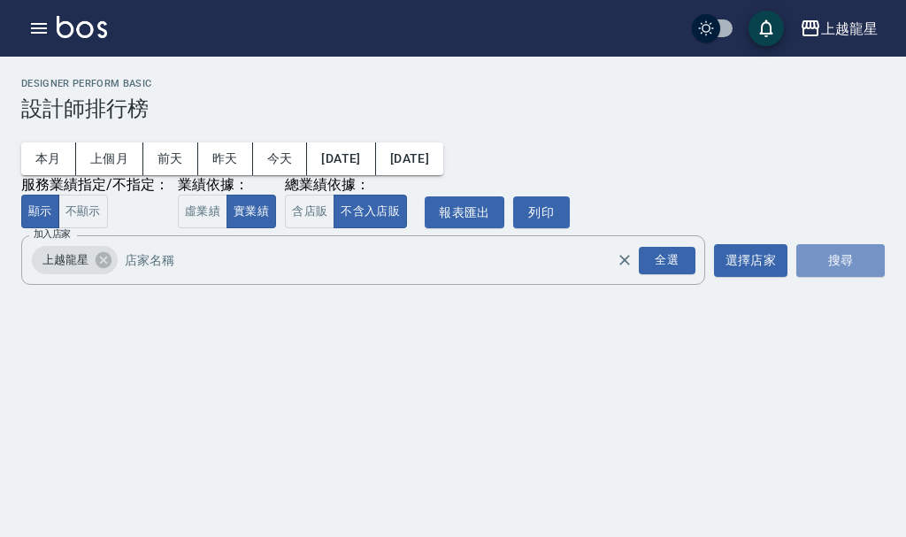
click at [835, 268] on button "搜尋" at bounding box center [840, 260] width 88 height 33
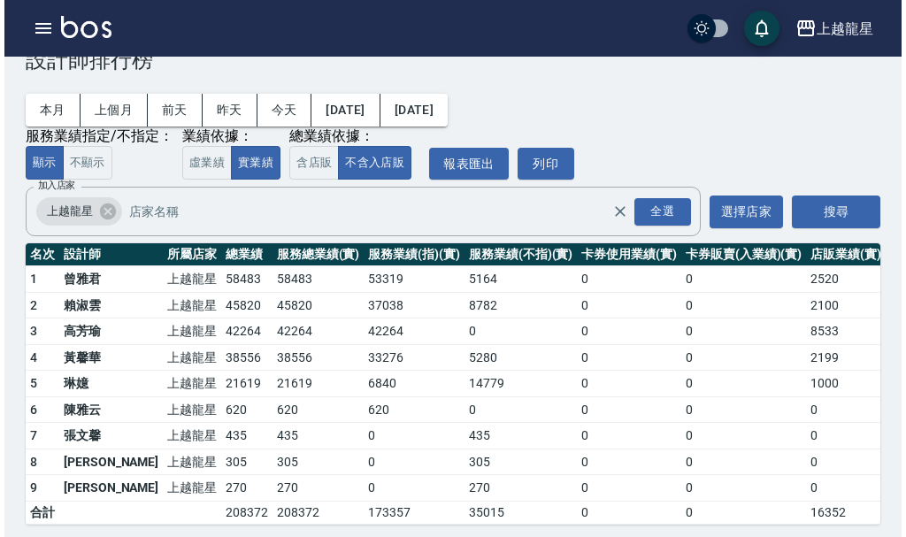
scroll to position [73, 0]
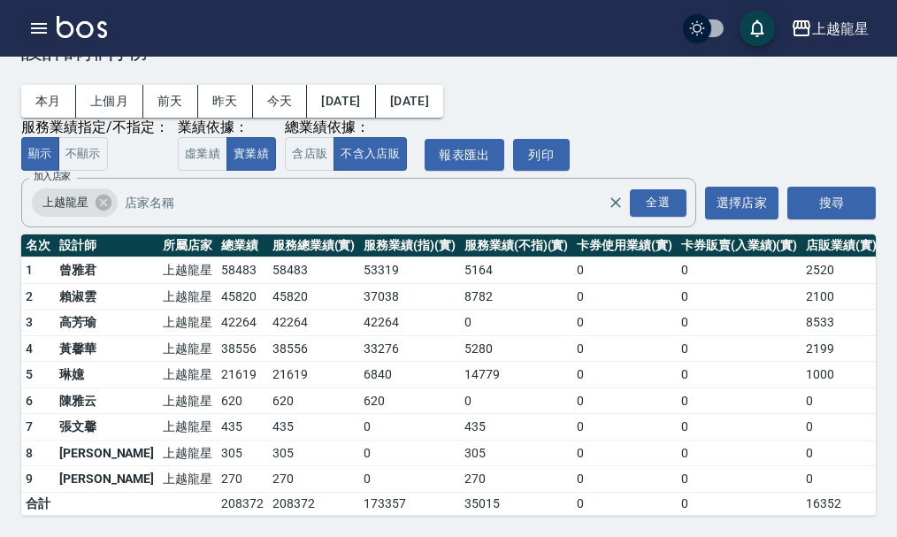
click at [28, 19] on icon "button" at bounding box center [38, 28] width 21 height 21
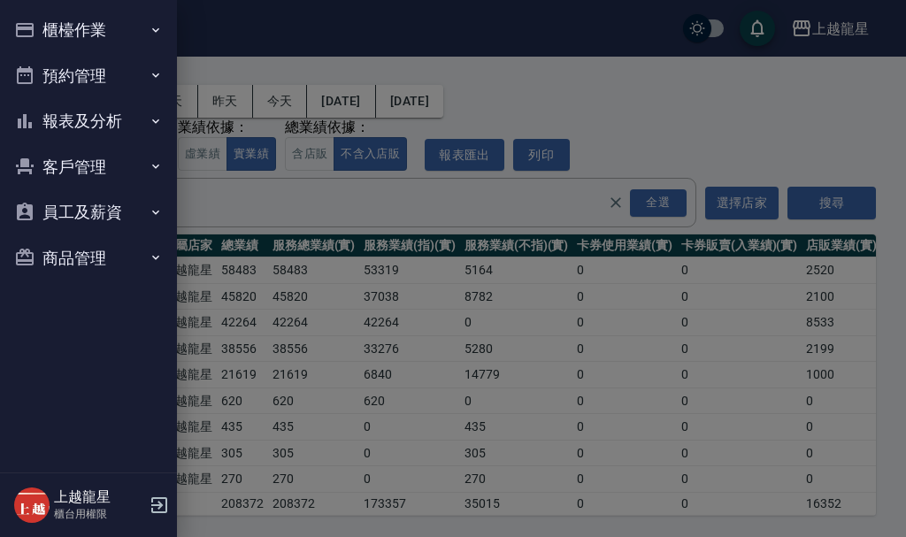
click at [28, 19] on icon "button" at bounding box center [24, 29] width 21 height 21
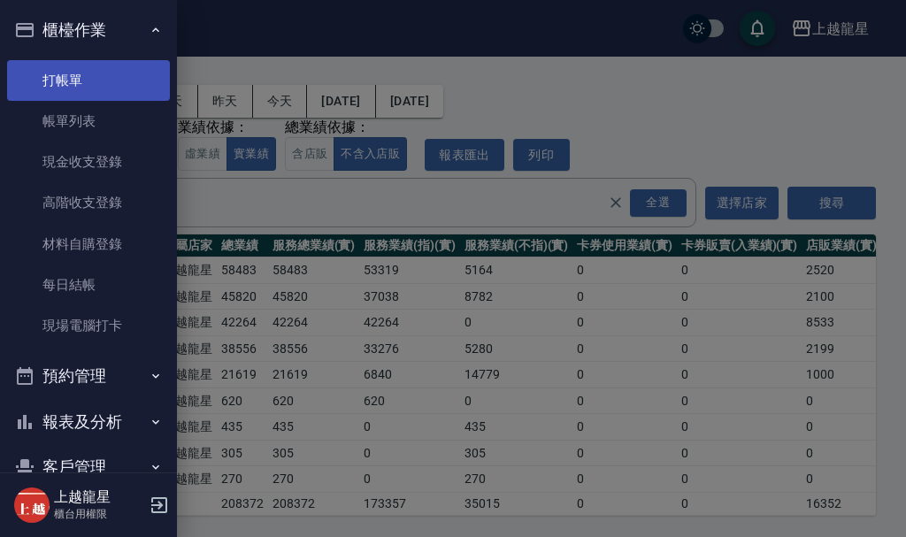
click at [57, 72] on link "打帳單" at bounding box center [88, 80] width 163 height 41
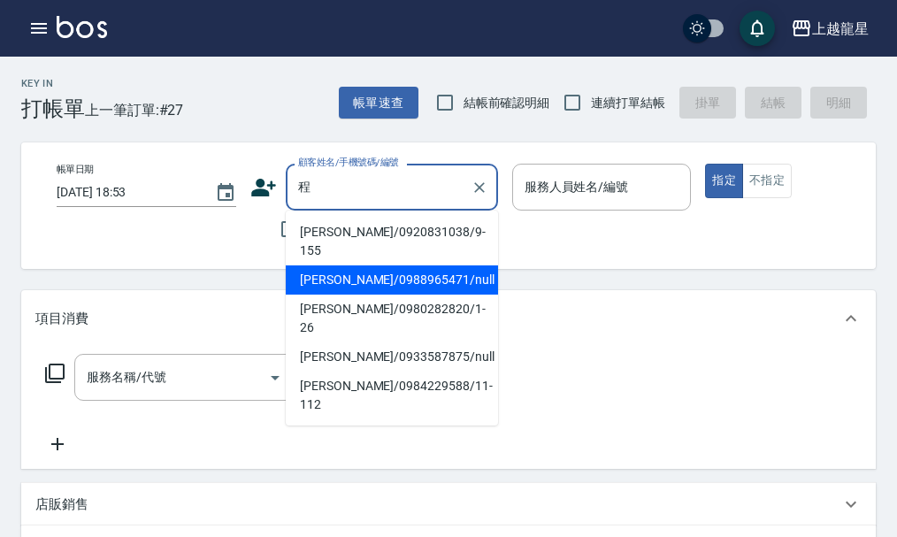
click at [335, 265] on li "[PERSON_NAME]/0988965471/null" at bounding box center [392, 279] width 212 height 29
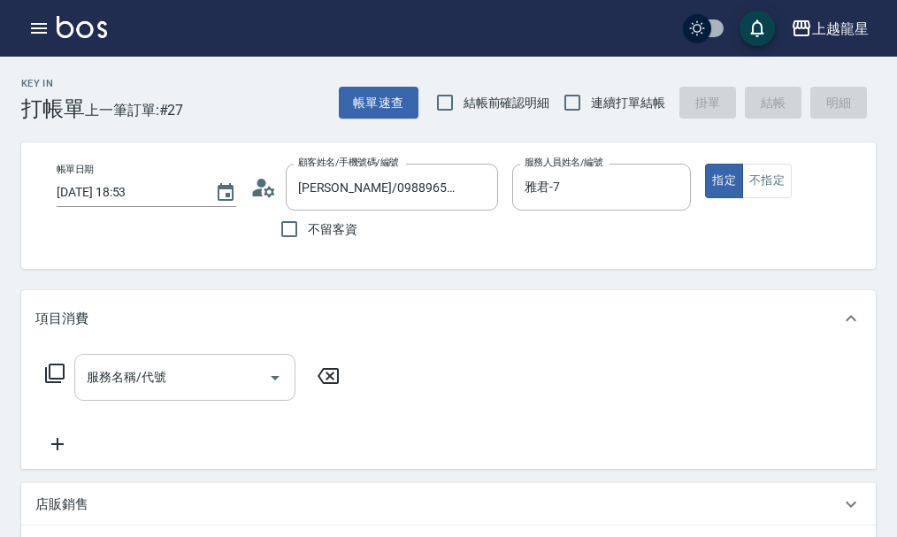
click at [120, 393] on input "服務名稱/代號" at bounding box center [171, 377] width 179 height 31
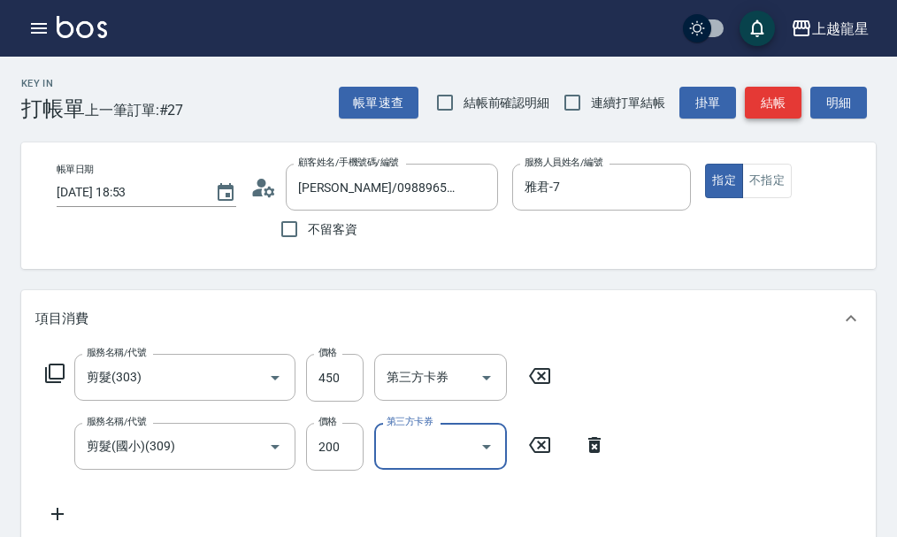
click at [786, 105] on button "結帳" at bounding box center [773, 103] width 57 height 33
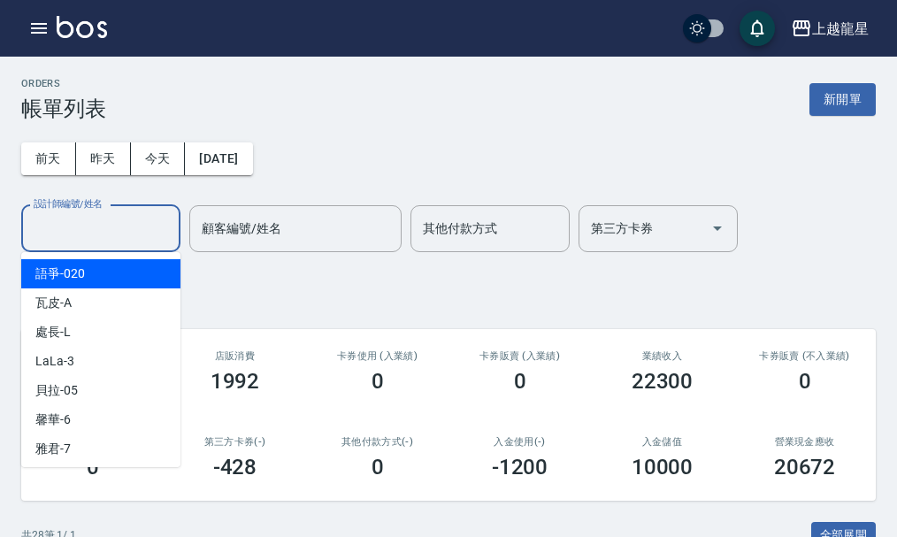
click at [87, 233] on input "設計師編號/姓名" at bounding box center [100, 228] width 143 height 31
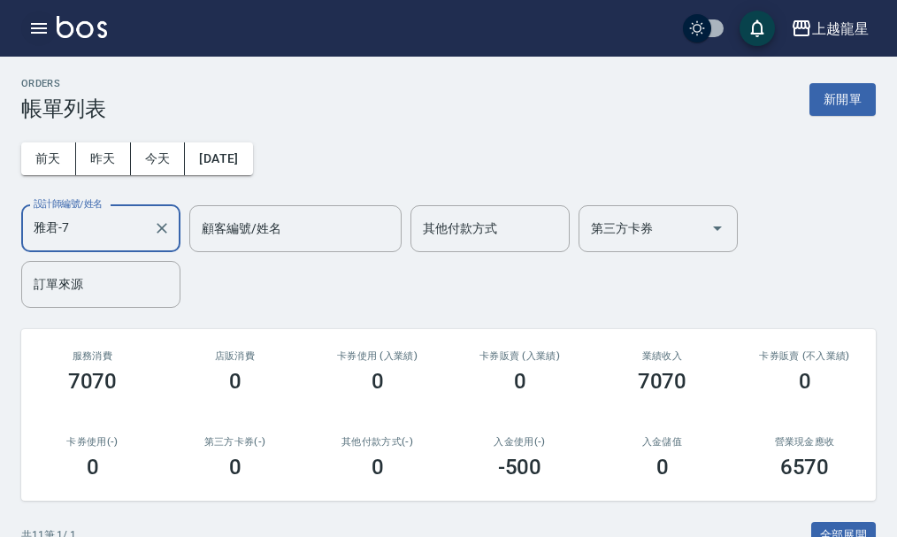
click at [33, 19] on icon "button" at bounding box center [38, 28] width 21 height 21
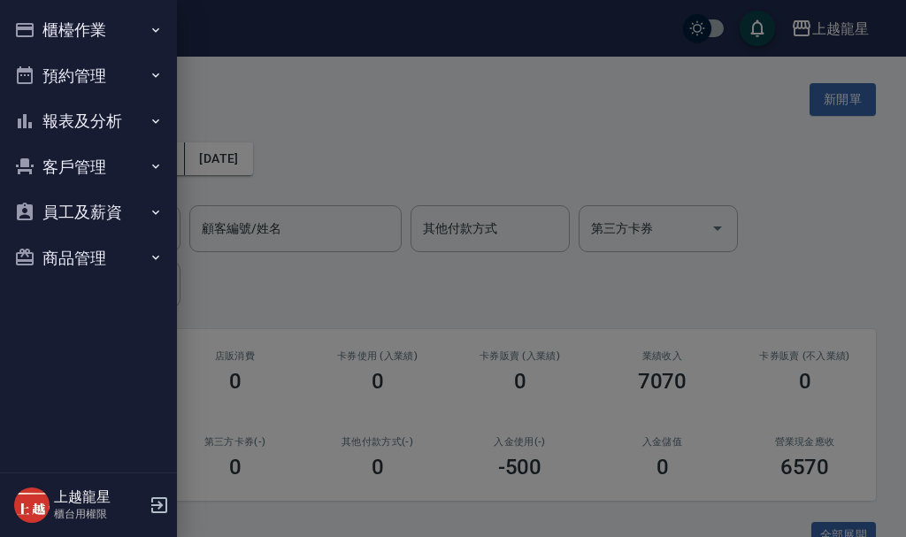
click at [33, 19] on icon "button" at bounding box center [24, 29] width 21 height 21
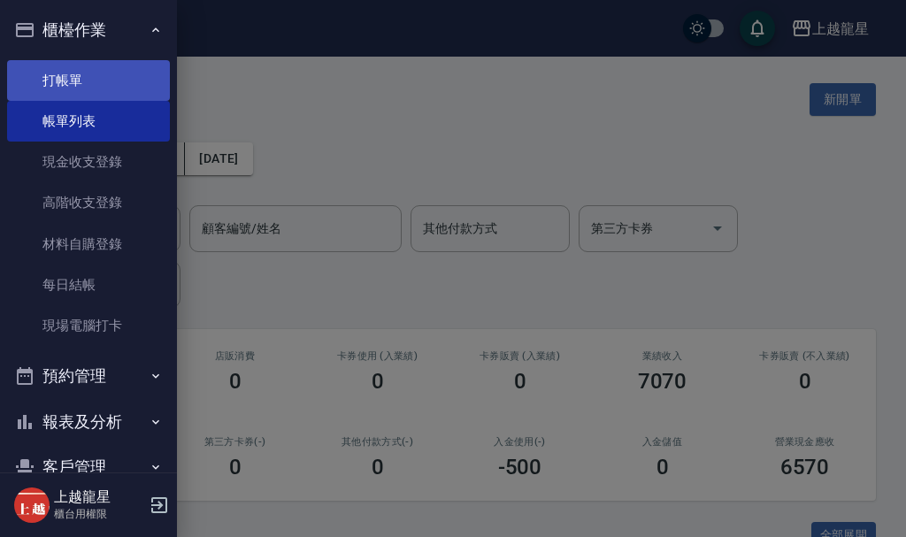
click at [43, 78] on link "打帳單" at bounding box center [88, 80] width 163 height 41
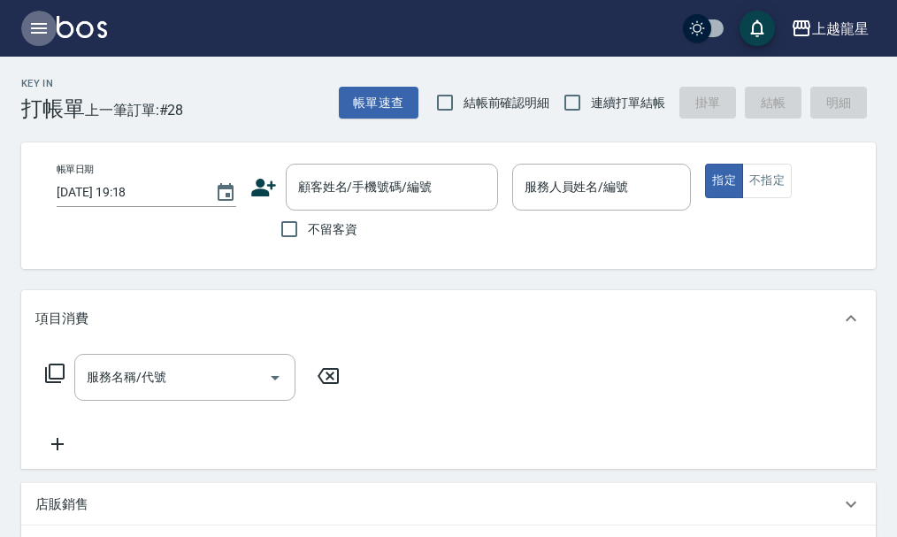
click at [41, 19] on icon "button" at bounding box center [38, 28] width 21 height 21
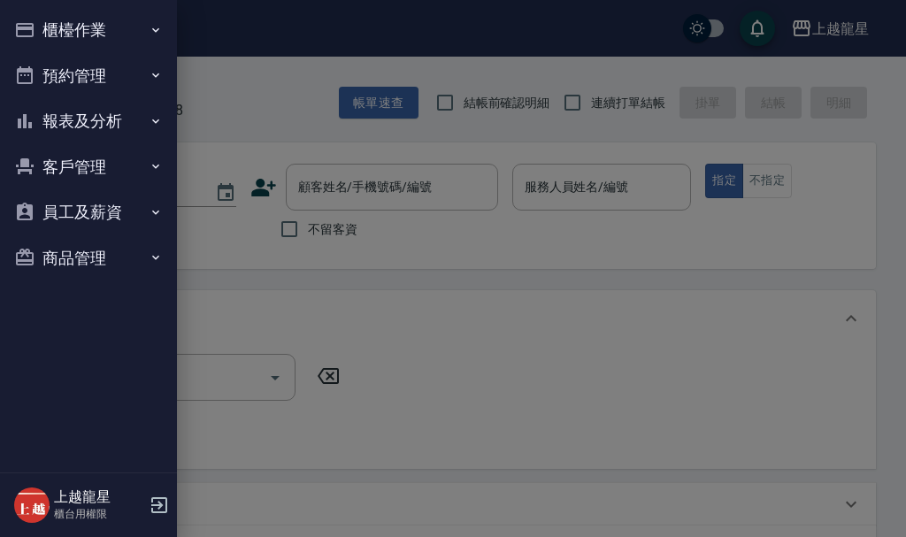
click at [95, 24] on button "櫃檯作業" at bounding box center [88, 30] width 163 height 46
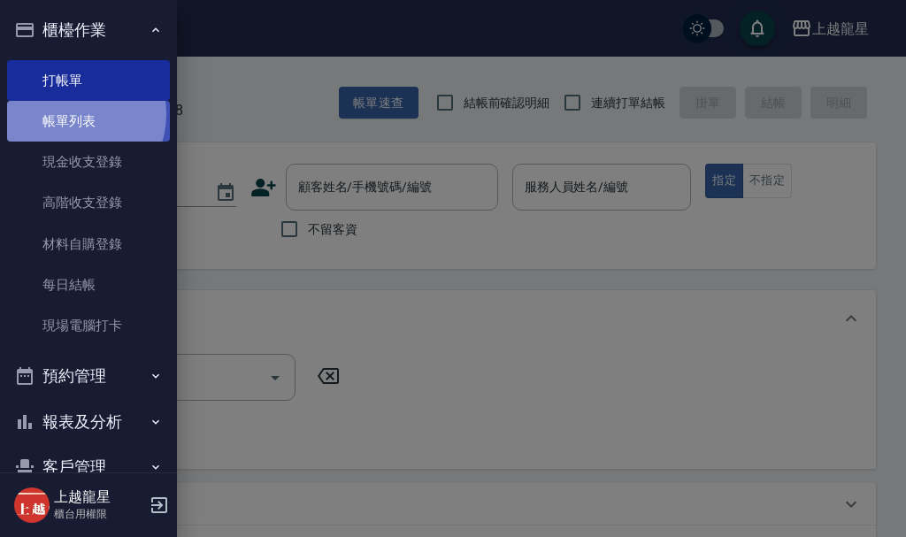
click at [71, 114] on link "帳單列表" at bounding box center [88, 121] width 163 height 41
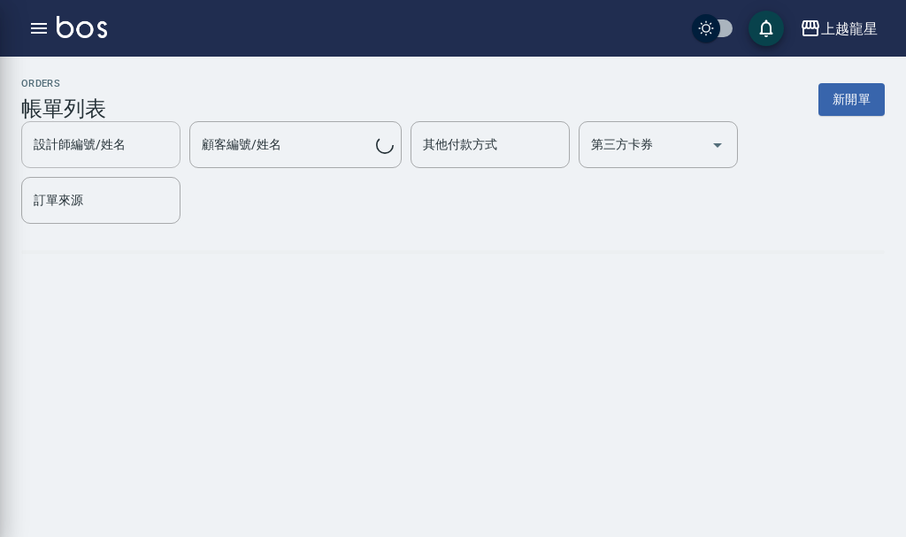
click at [112, 126] on div "設計師編號/姓名" at bounding box center [100, 144] width 159 height 47
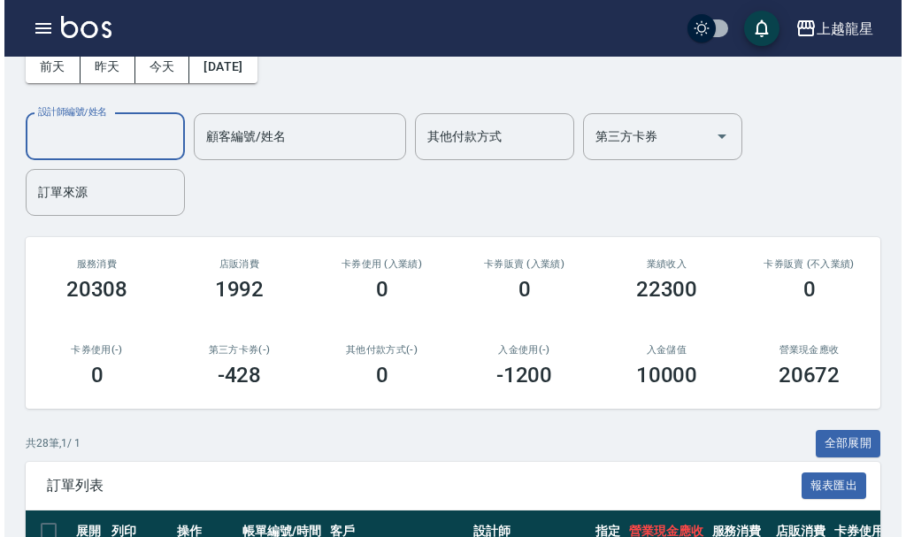
scroll to position [177, 0]
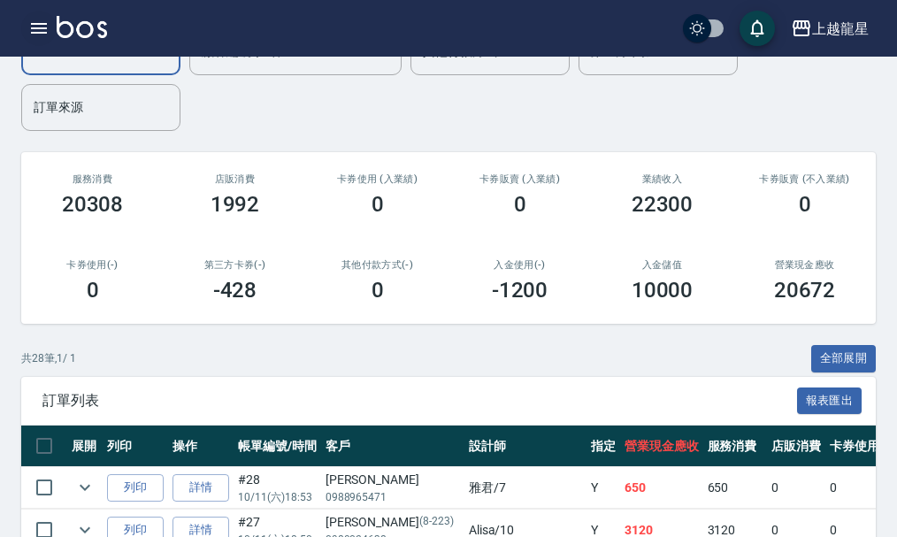
click at [36, 25] on icon "button" at bounding box center [39, 28] width 16 height 11
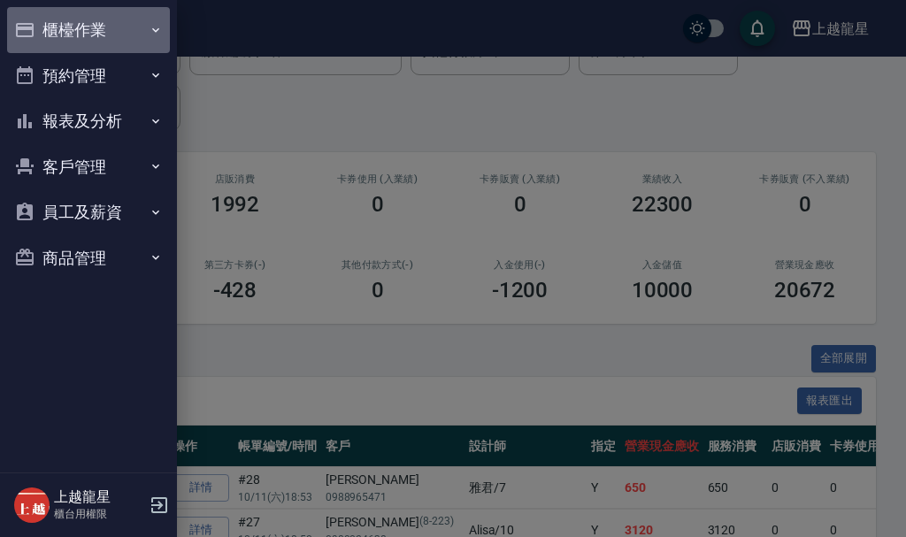
click at [36, 25] on button "櫃檯作業" at bounding box center [88, 30] width 163 height 46
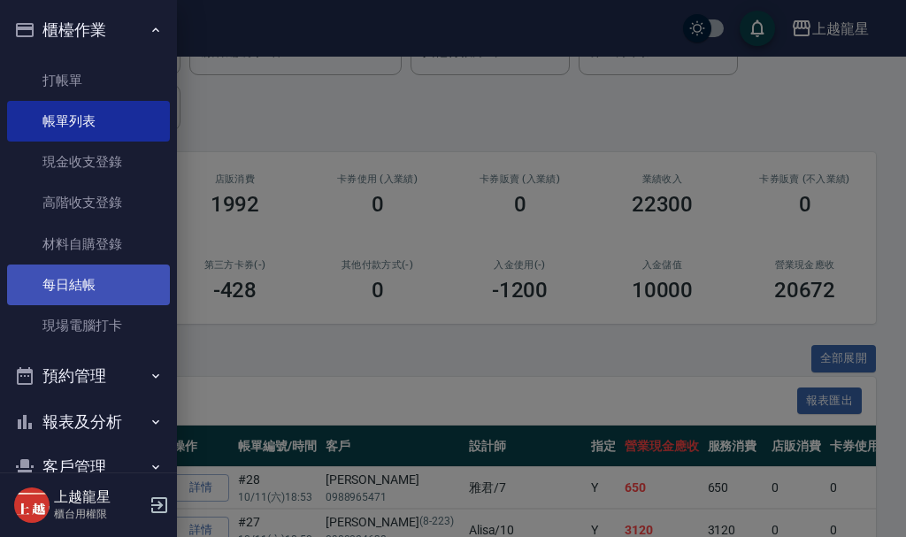
scroll to position [130, 0]
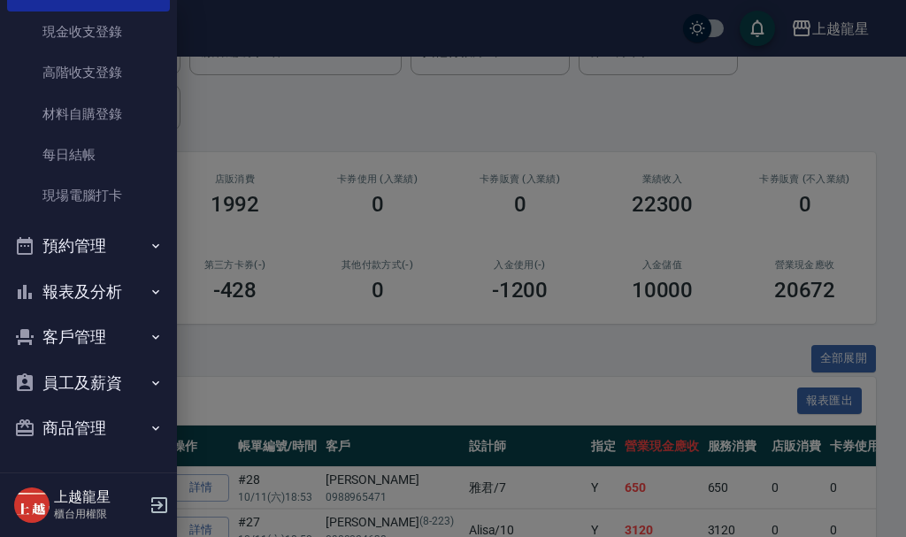
click at [93, 253] on button "預約管理" at bounding box center [88, 246] width 163 height 46
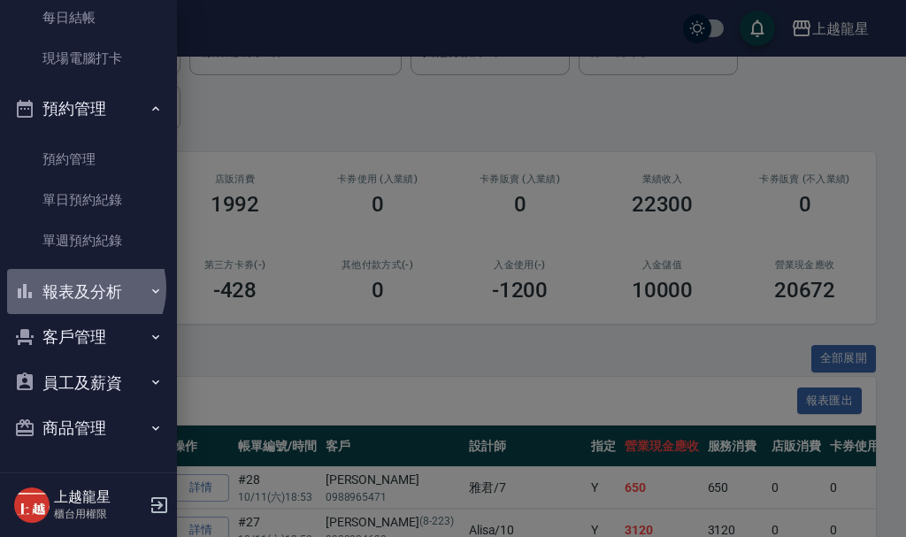
click at [80, 288] on button "報表及分析" at bounding box center [88, 292] width 163 height 46
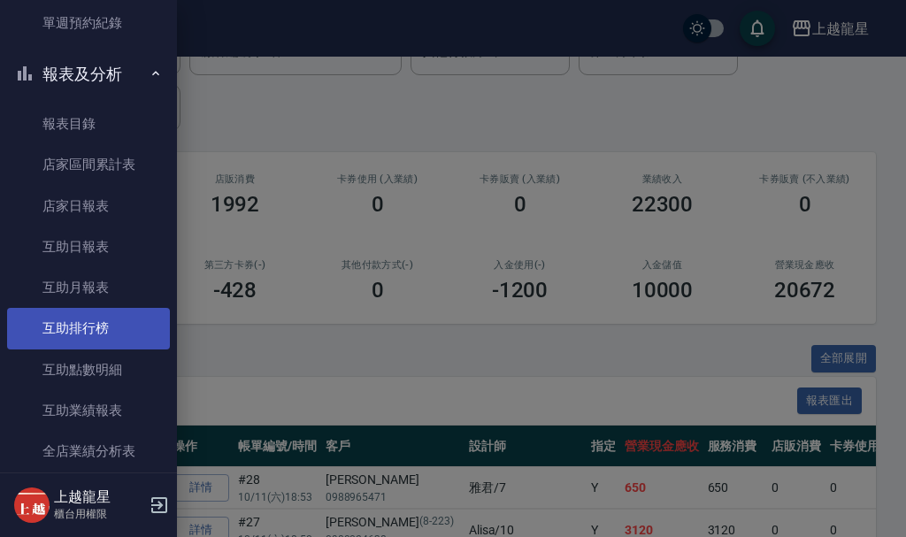
scroll to position [621, 0]
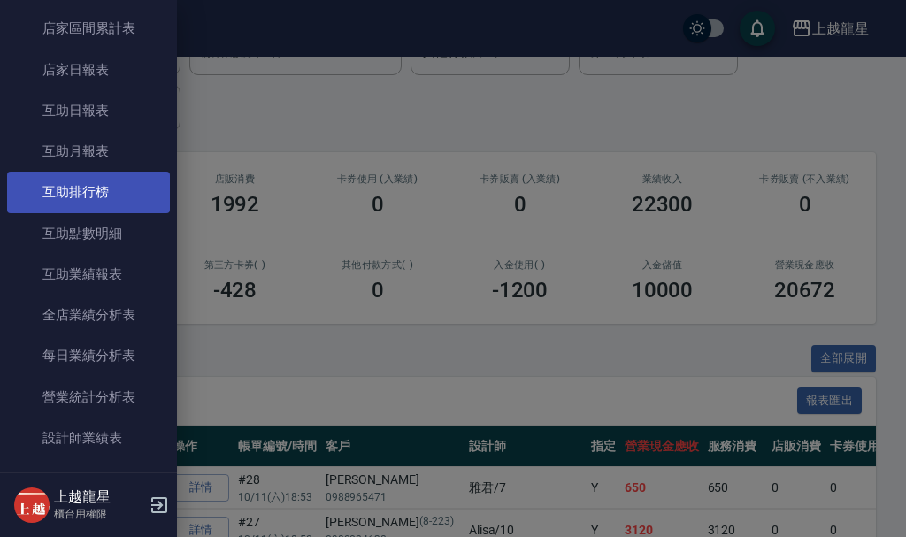
click at [93, 204] on link "互助排行榜" at bounding box center [88, 192] width 163 height 41
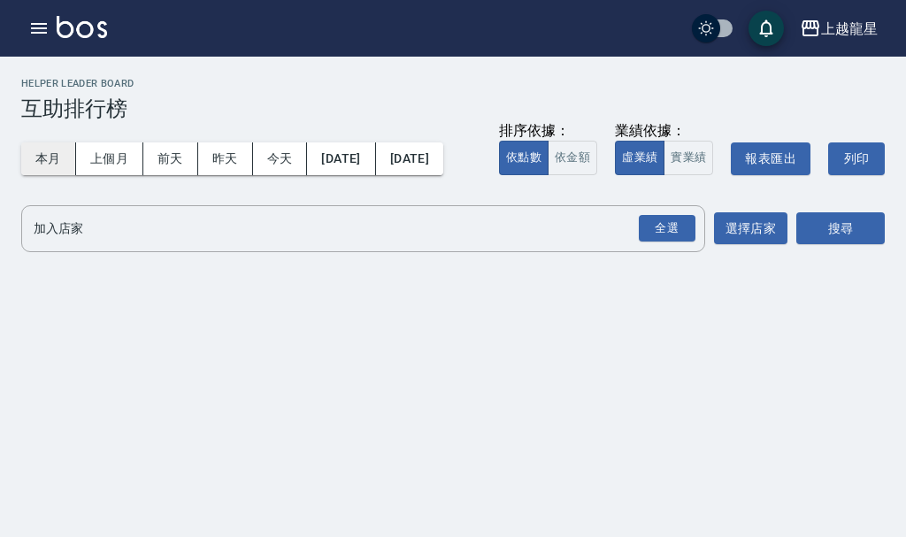
click at [42, 163] on button "本月" at bounding box center [48, 158] width 55 height 33
click at [50, 34] on button "button" at bounding box center [38, 28] width 35 height 35
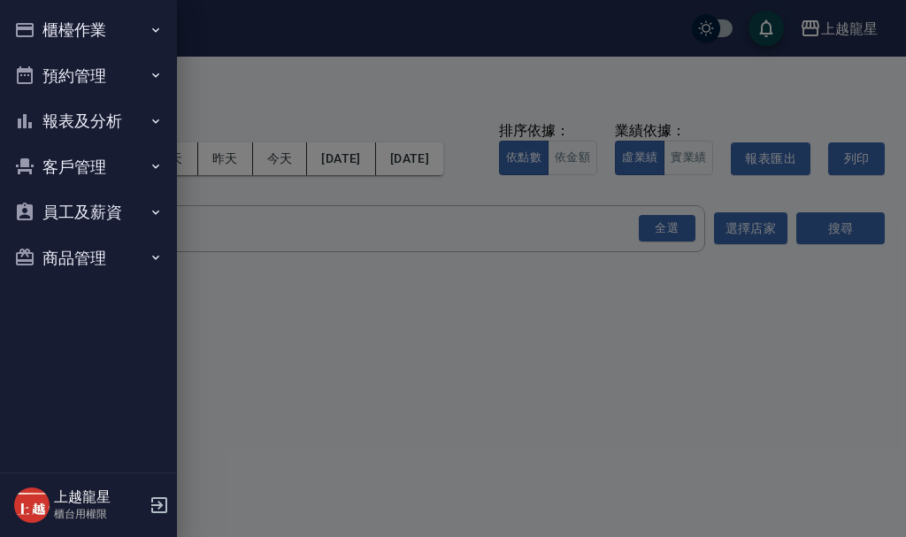
click at [50, 34] on button "櫃檯作業" at bounding box center [88, 30] width 163 height 46
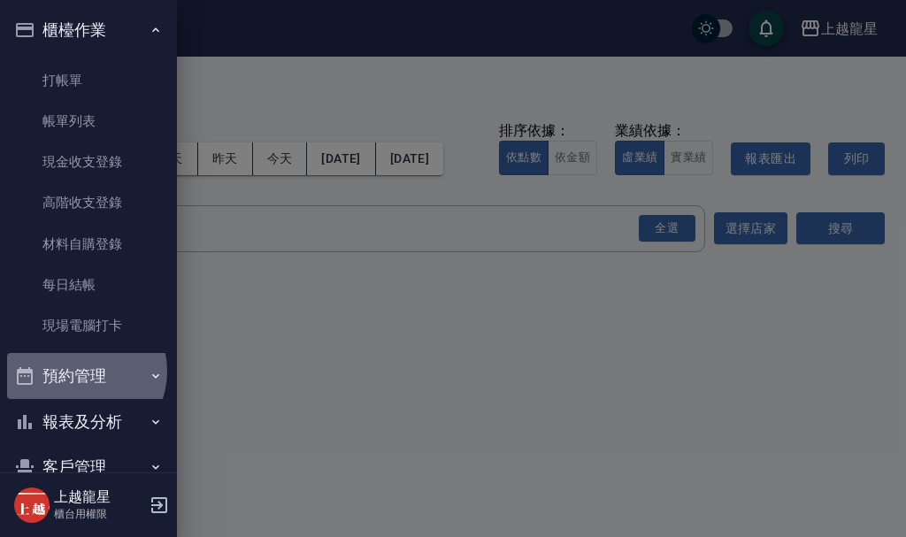
click at [80, 371] on button "預約管理" at bounding box center [88, 376] width 163 height 46
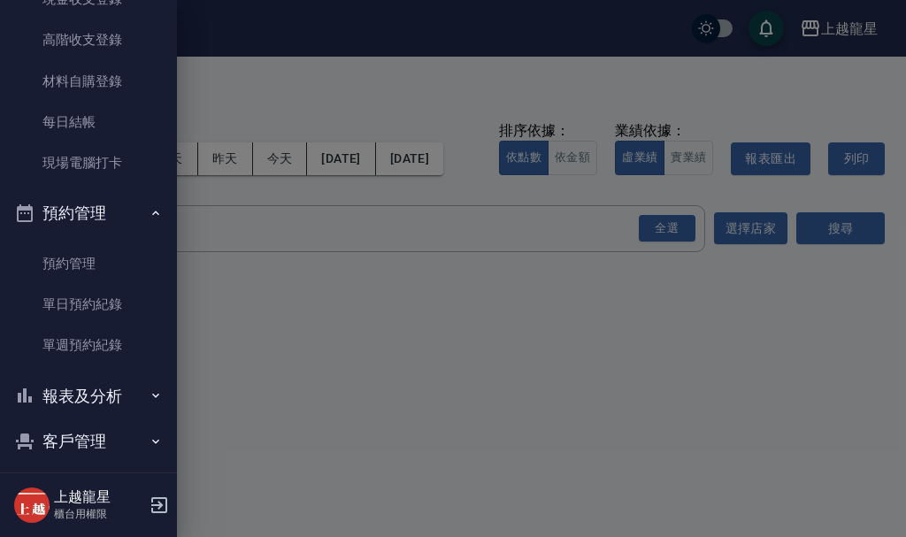
scroll to position [265, 0]
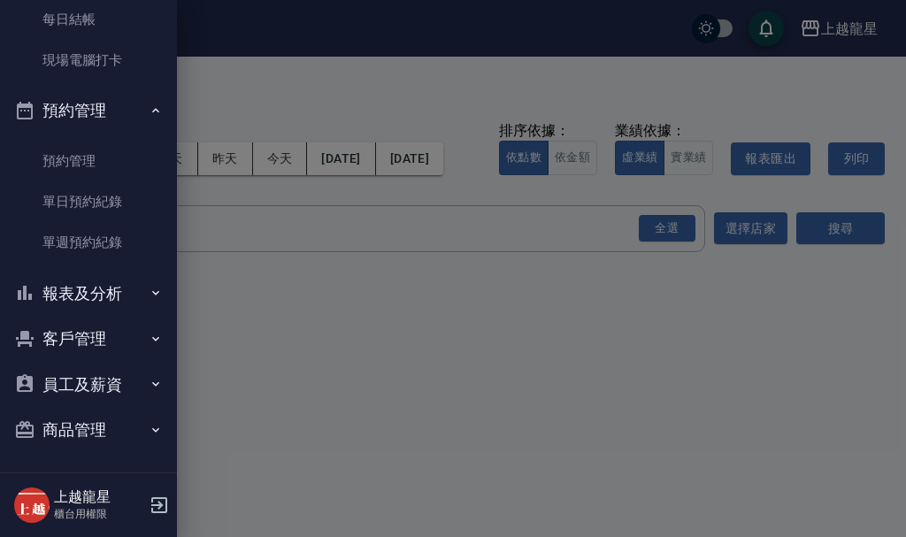
click at [79, 303] on button "報表及分析" at bounding box center [88, 294] width 163 height 46
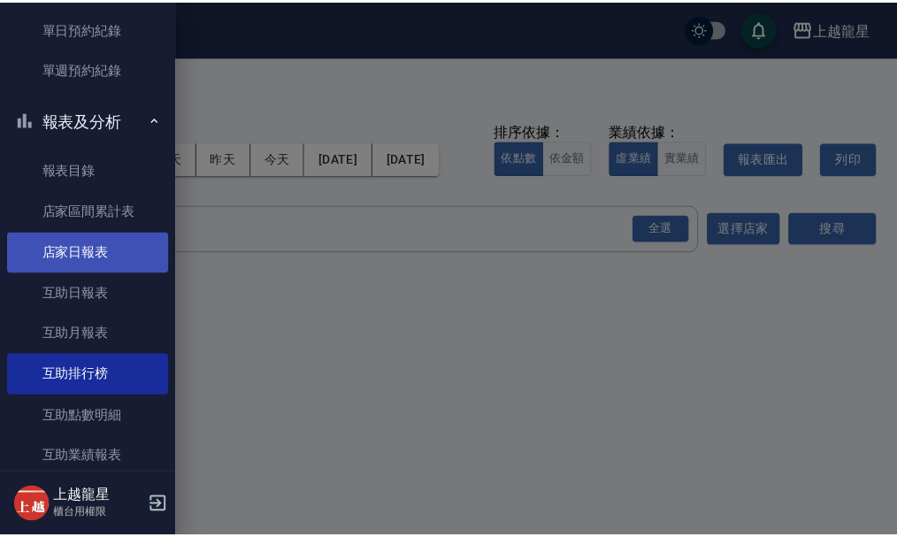
scroll to position [442, 0]
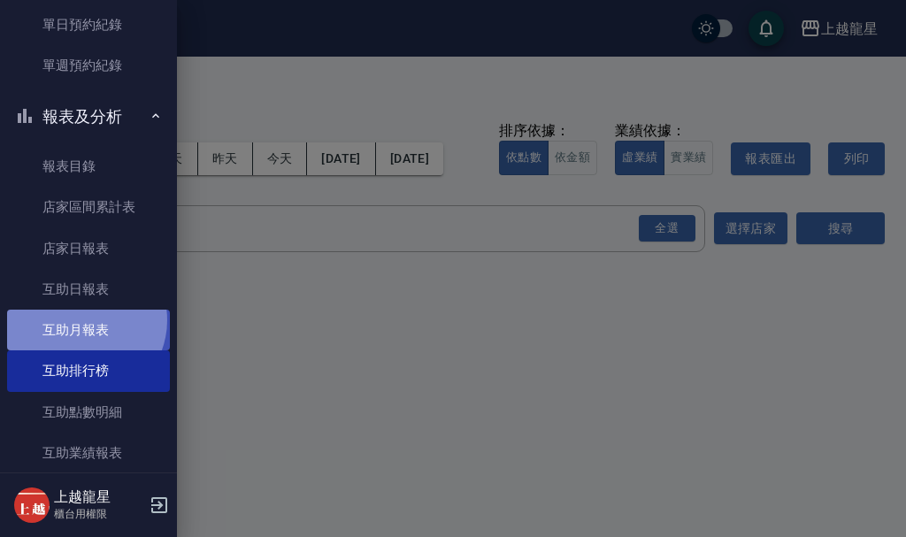
click at [80, 320] on link "互助月報表" at bounding box center [88, 330] width 163 height 41
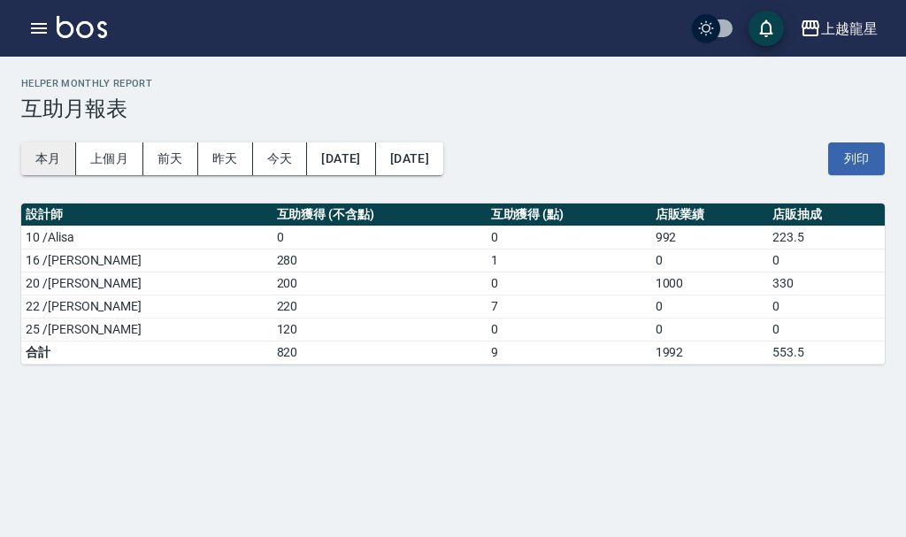
click at [31, 149] on button "本月" at bounding box center [48, 158] width 55 height 33
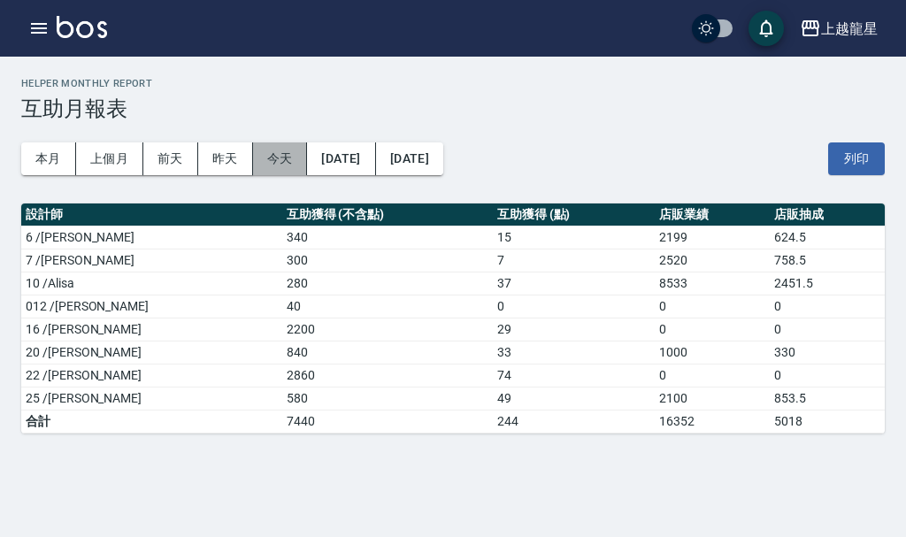
click at [265, 159] on button "今天" at bounding box center [280, 158] width 55 height 33
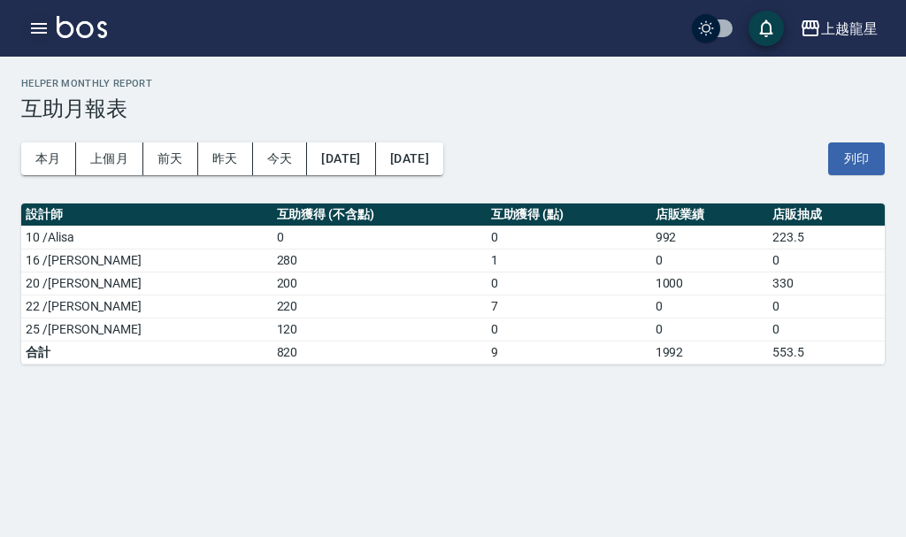
click at [27, 15] on button "button" at bounding box center [38, 28] width 35 height 35
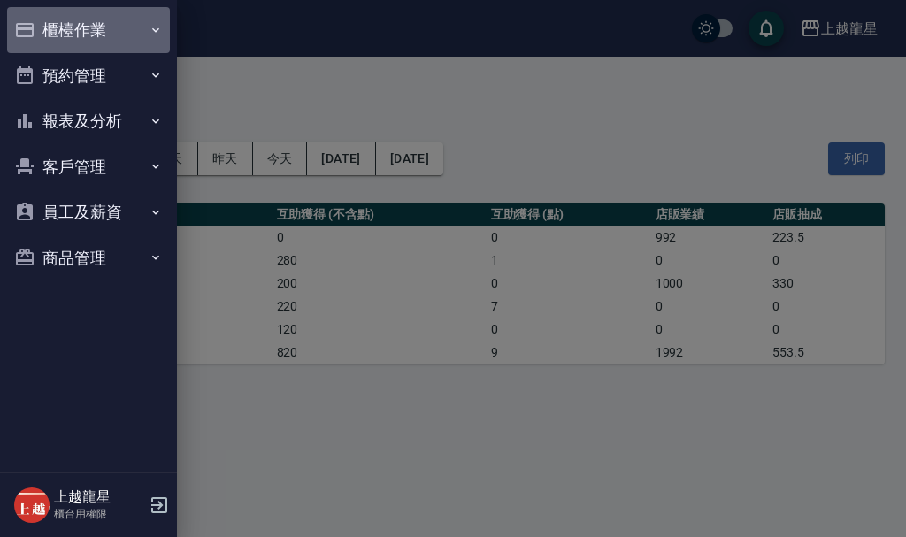
click at [28, 15] on button "櫃檯作業" at bounding box center [88, 30] width 163 height 46
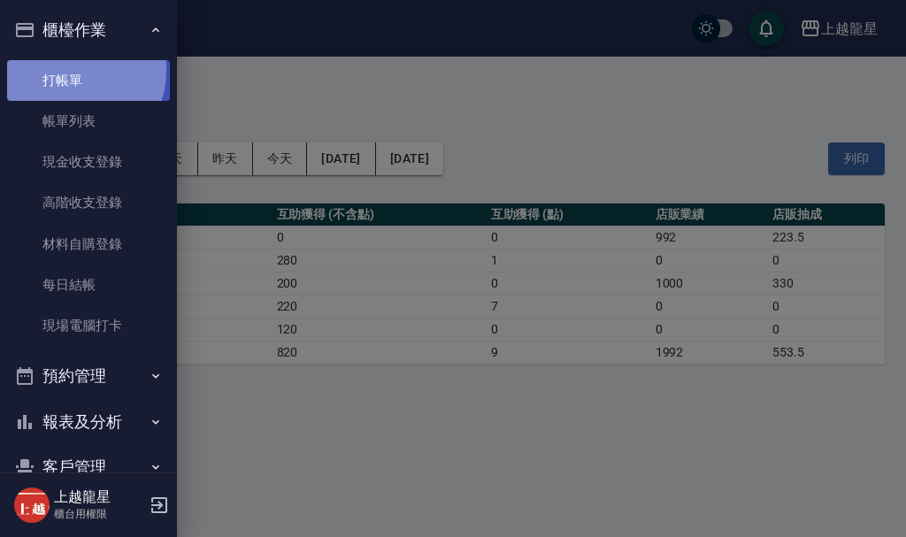
click at [59, 69] on link "打帳單" at bounding box center [88, 80] width 163 height 41
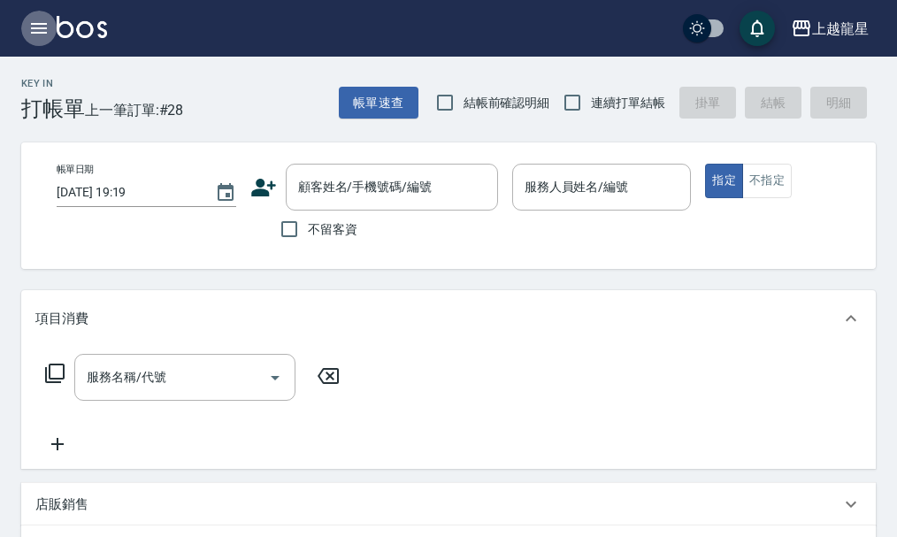
click at [35, 27] on icon "button" at bounding box center [39, 28] width 16 height 11
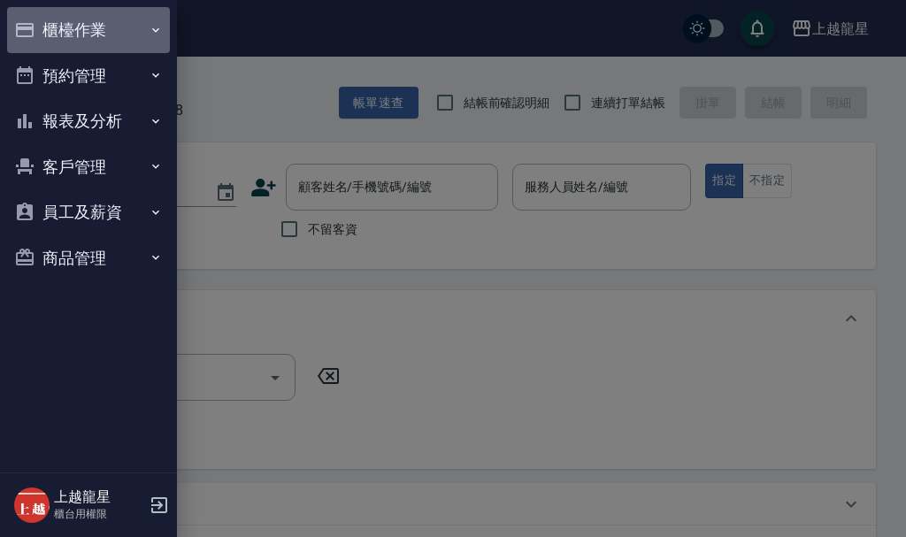
click at [42, 30] on button "櫃檯作業" at bounding box center [88, 30] width 163 height 46
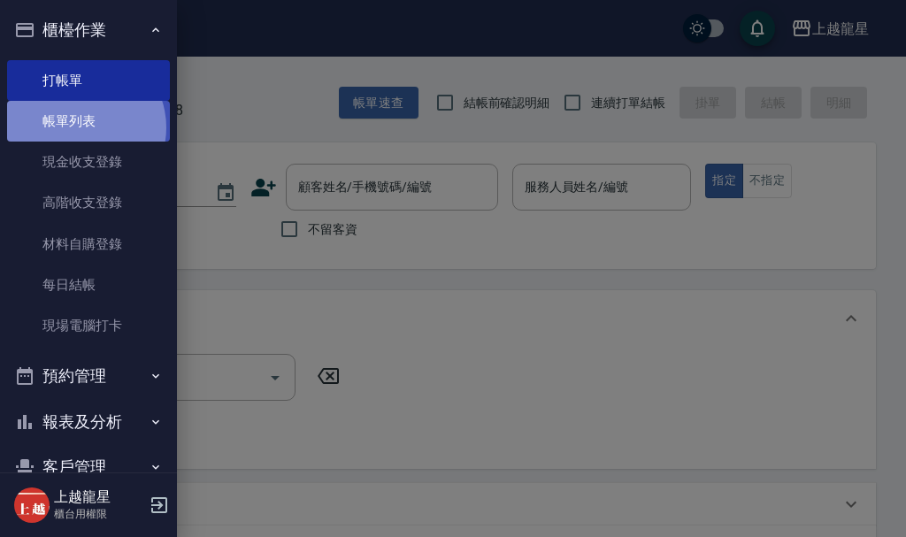
click at [80, 127] on link "帳單列表" at bounding box center [88, 121] width 163 height 41
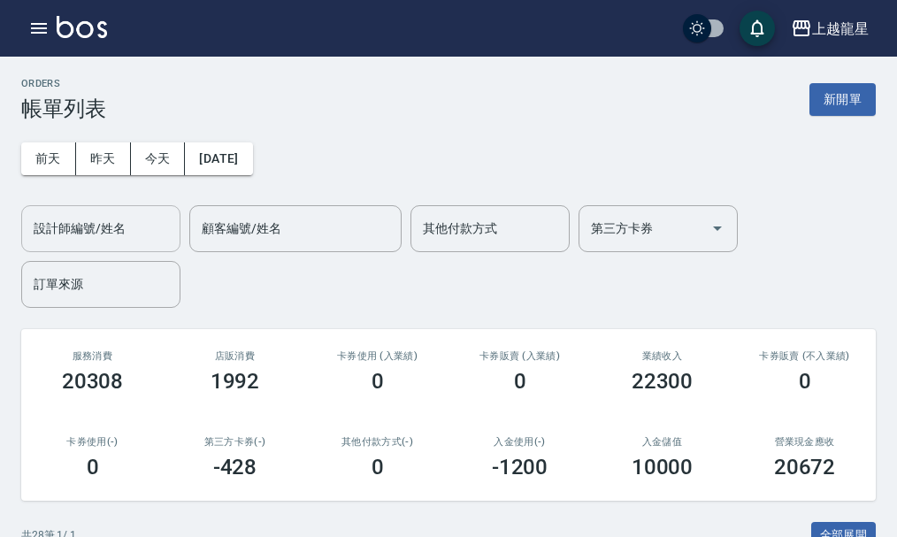
click at [102, 218] on input "設計師編號/姓名" at bounding box center [100, 228] width 143 height 31
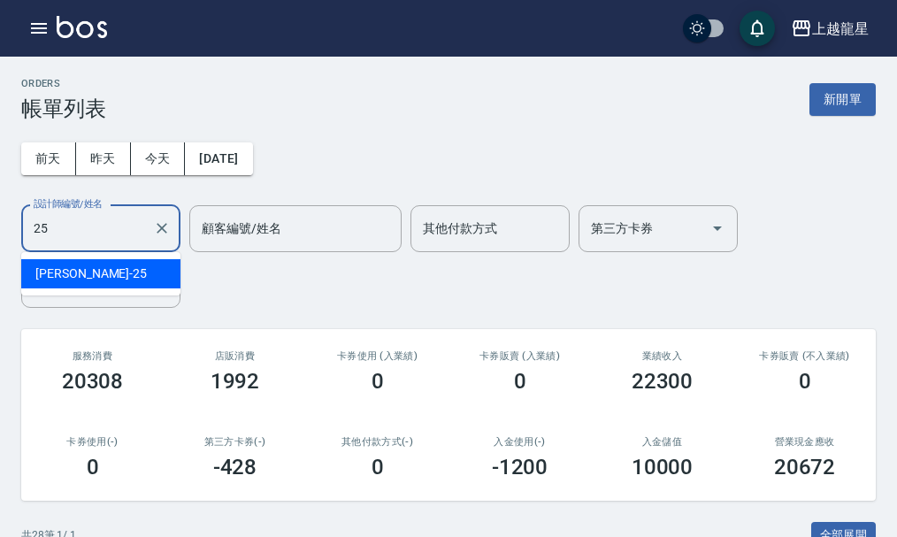
click at [119, 268] on div "淑雲 -25" at bounding box center [100, 273] width 159 height 29
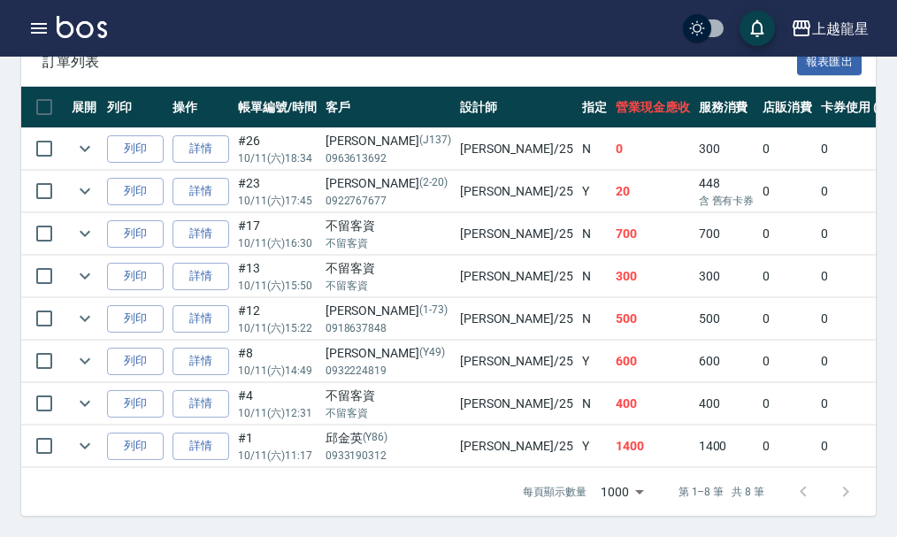
scroll to position [529, 0]
click at [215, 263] on link "詳情" at bounding box center [200, 276] width 57 height 27
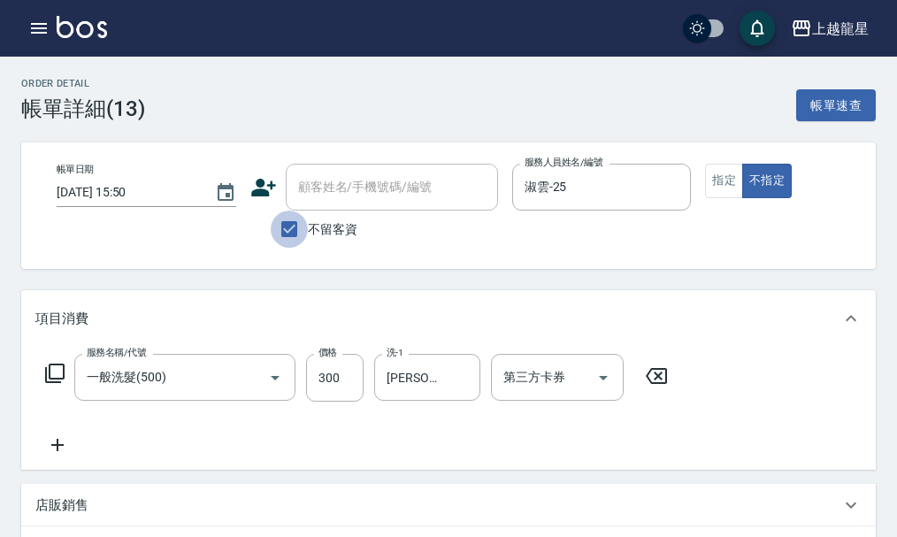
click at [287, 233] on input "不留客資" at bounding box center [289, 229] width 37 height 37
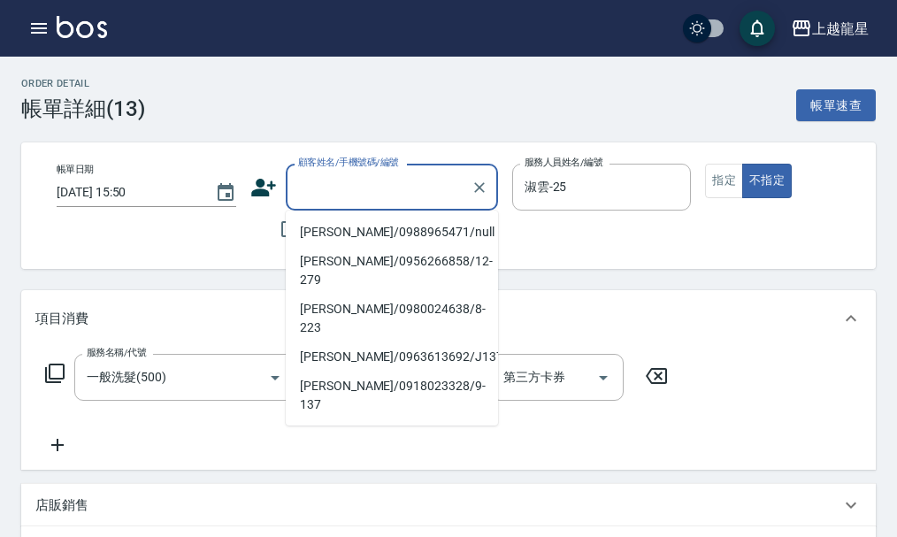
click at [343, 186] on input "顧客姓名/手機號碼/編號" at bounding box center [379, 187] width 170 height 31
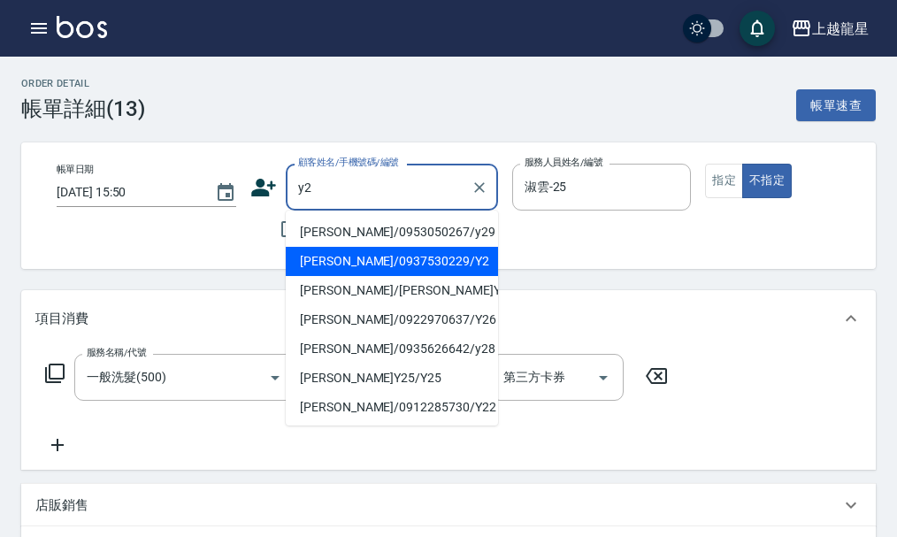
click at [433, 263] on li "[PERSON_NAME]/0937530229/Y2" at bounding box center [392, 261] width 212 height 29
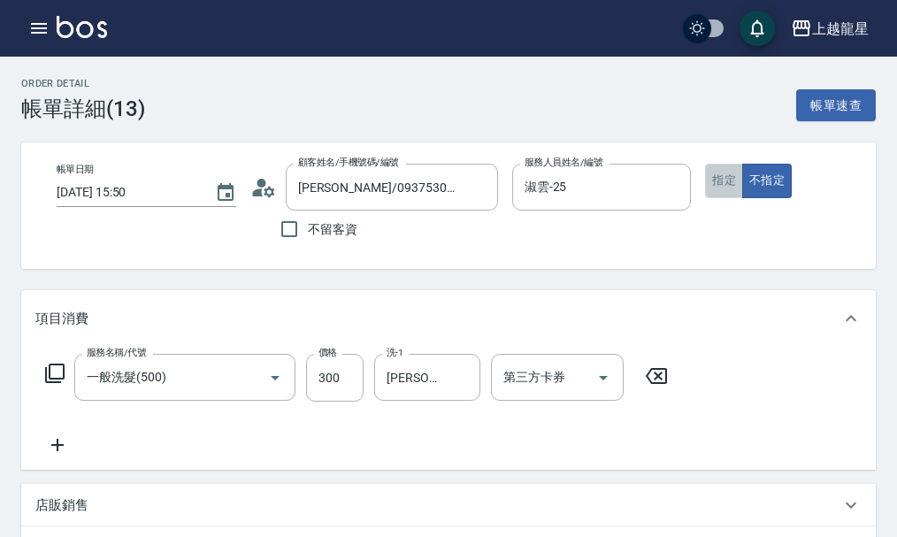
click at [705, 186] on button "指定" at bounding box center [724, 181] width 38 height 34
click at [455, 387] on icon "Clear" at bounding box center [462, 378] width 18 height 18
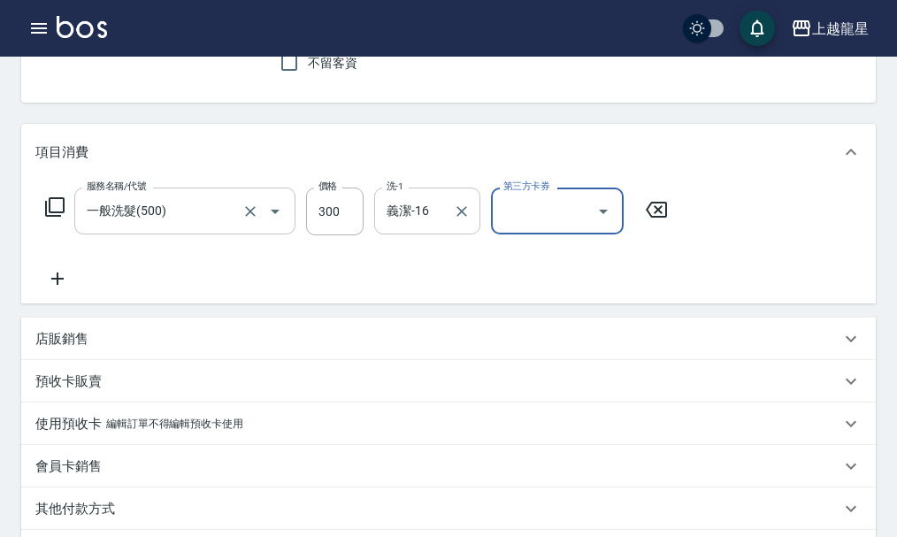
scroll to position [177, 0]
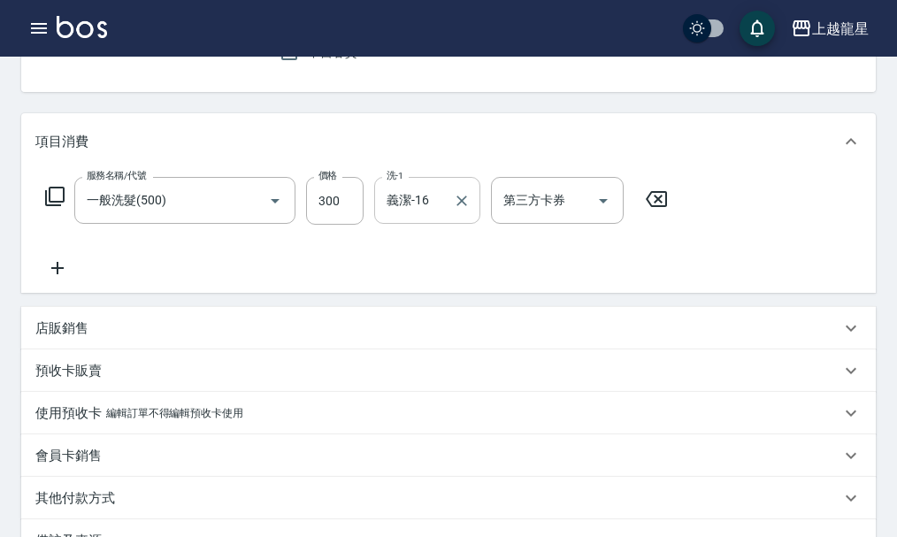
click at [53, 277] on icon at bounding box center [57, 267] width 44 height 21
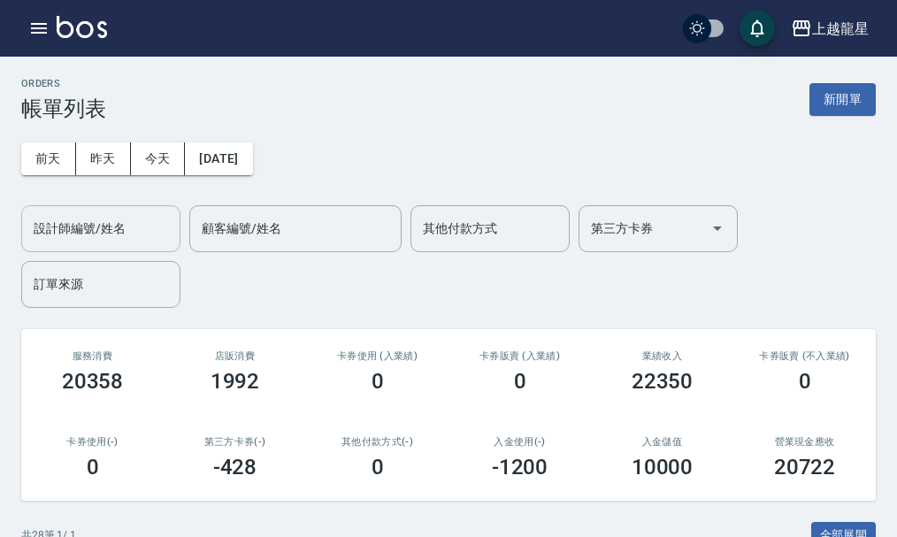
drag, startPoint x: 107, startPoint y: 228, endPoint x: 96, endPoint y: 234, distance: 11.9
click at [106, 229] on input "設計師編號/姓名" at bounding box center [100, 228] width 143 height 31
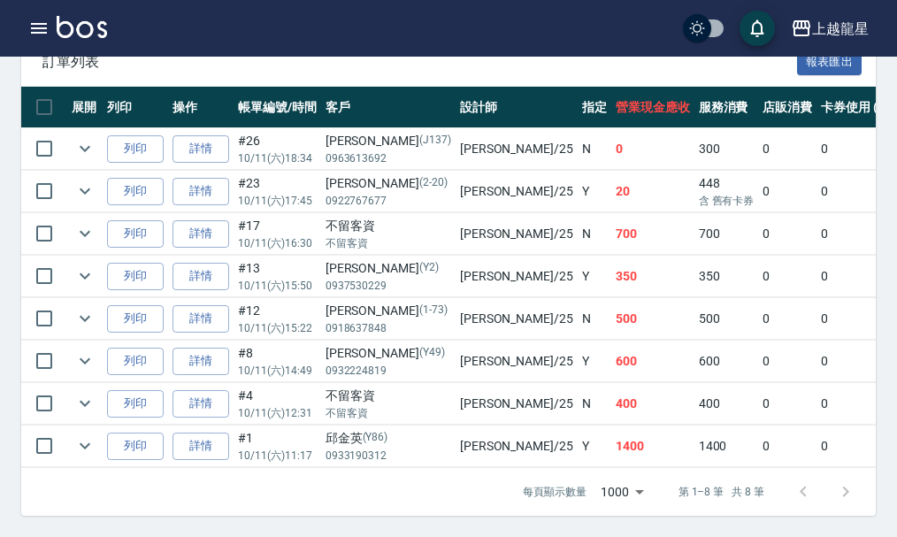
scroll to position [529, 0]
click at [219, 390] on link "詳情" at bounding box center [200, 403] width 57 height 27
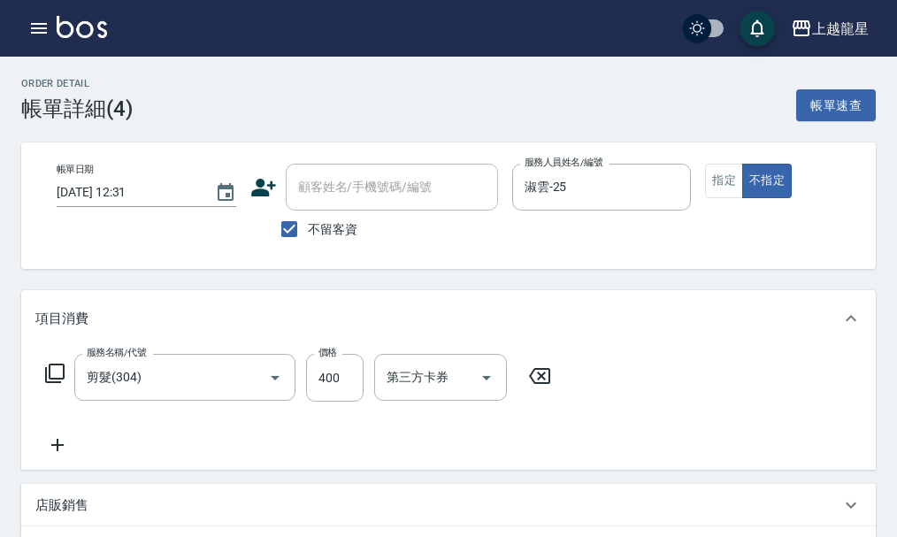
click at [58, 451] on icon at bounding box center [57, 445] width 12 height 12
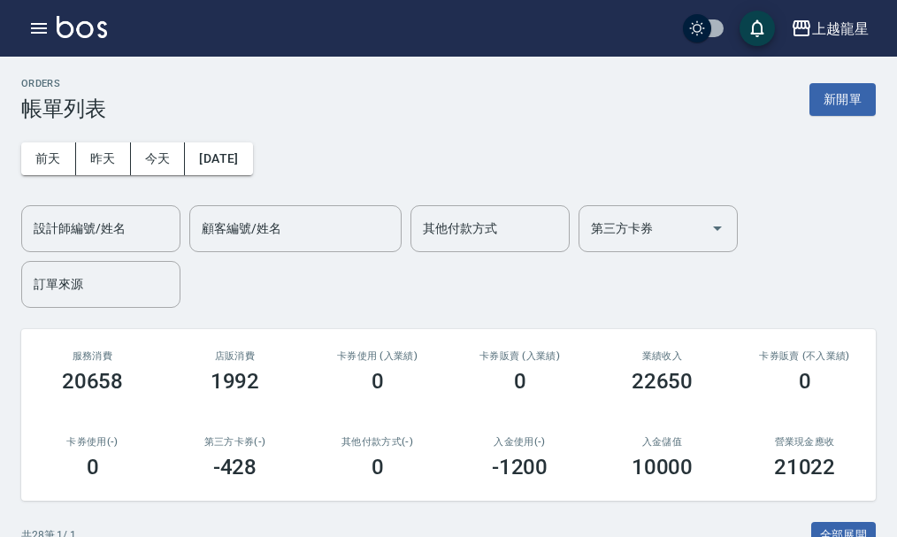
click at [93, 25] on img at bounding box center [82, 27] width 50 height 22
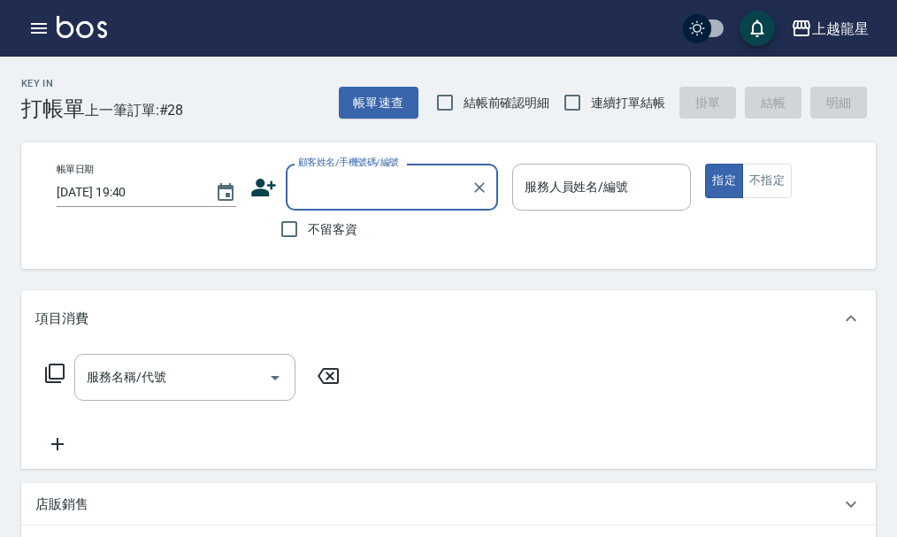
click at [344, 236] on span "不留客資" at bounding box center [333, 229] width 50 height 19
click at [308, 236] on input "不留客資" at bounding box center [289, 229] width 37 height 37
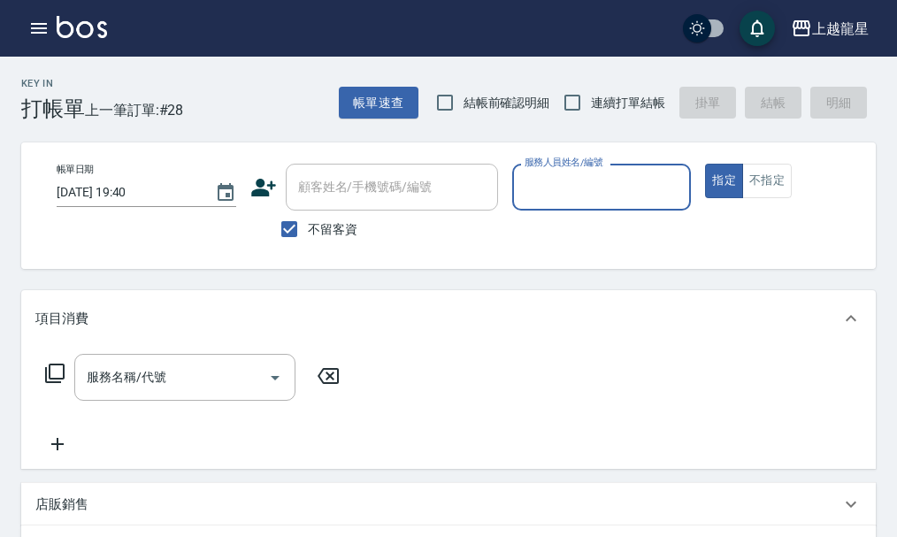
click at [540, 177] on input "服務人員姓名/編號" at bounding box center [602, 187] width 164 height 31
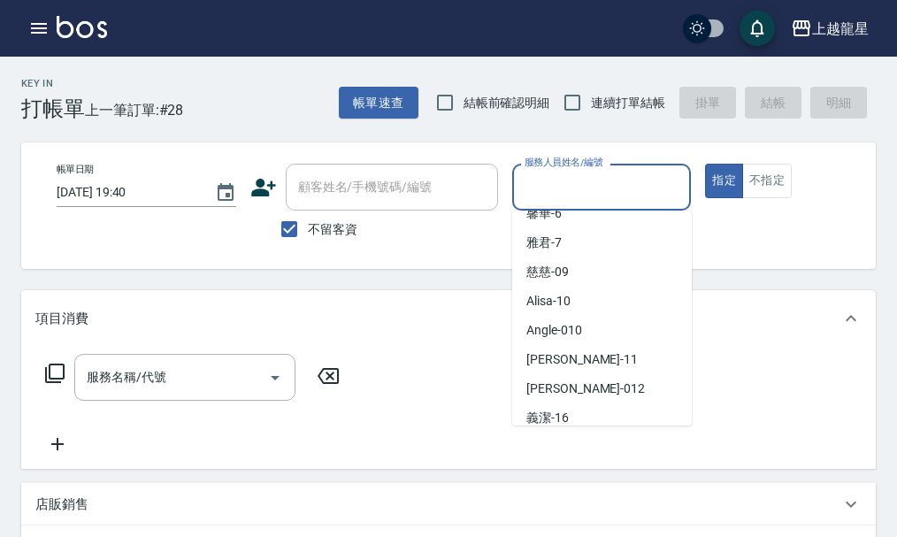
scroll to position [177, 0]
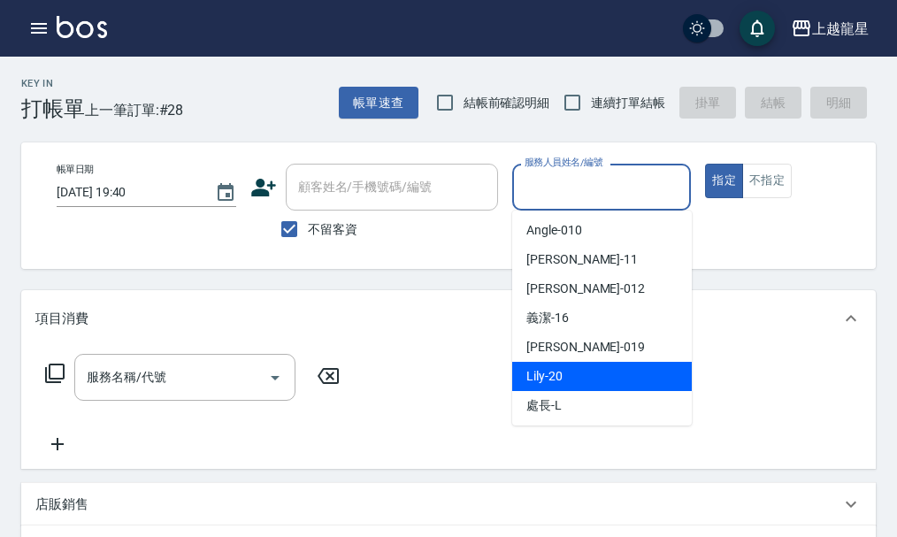
click at [568, 367] on div "Lily -20" at bounding box center [602, 376] width 180 height 29
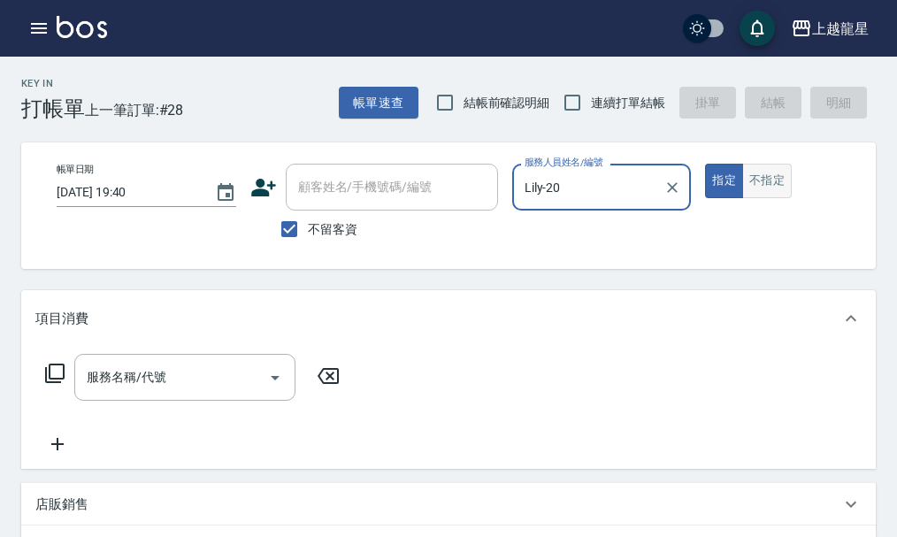
click at [765, 179] on button "不指定" at bounding box center [767, 181] width 50 height 34
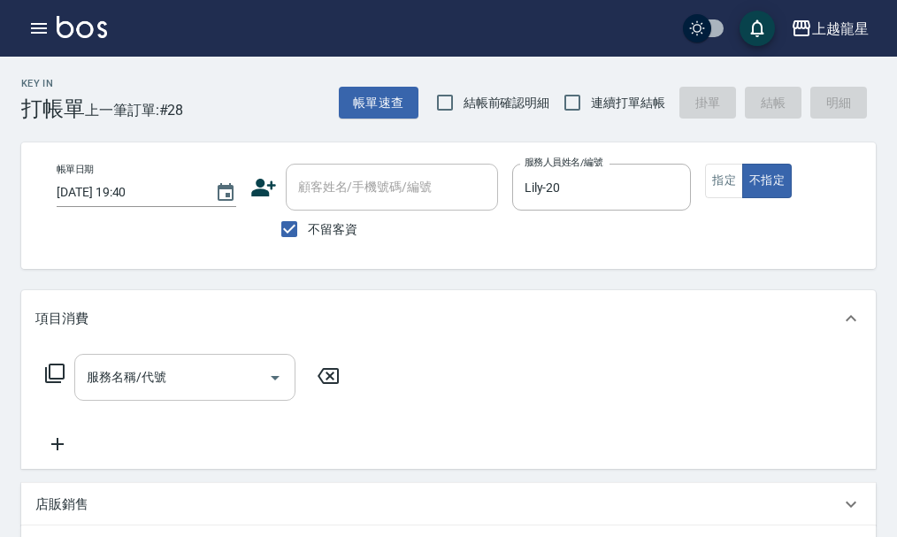
click at [135, 393] on input "服務名稱/代號" at bounding box center [171, 377] width 179 height 31
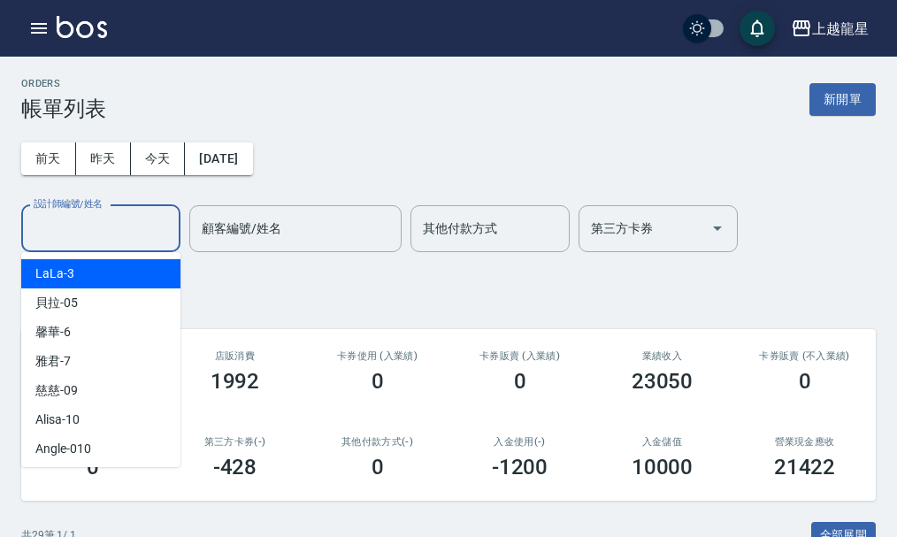
click at [59, 239] on input "設計師編號/姓名" at bounding box center [100, 228] width 143 height 31
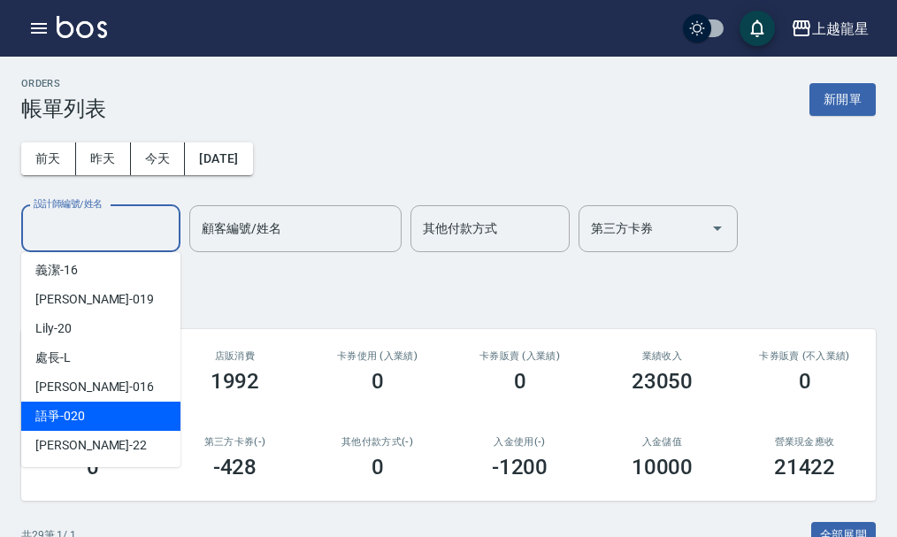
scroll to position [265, 0]
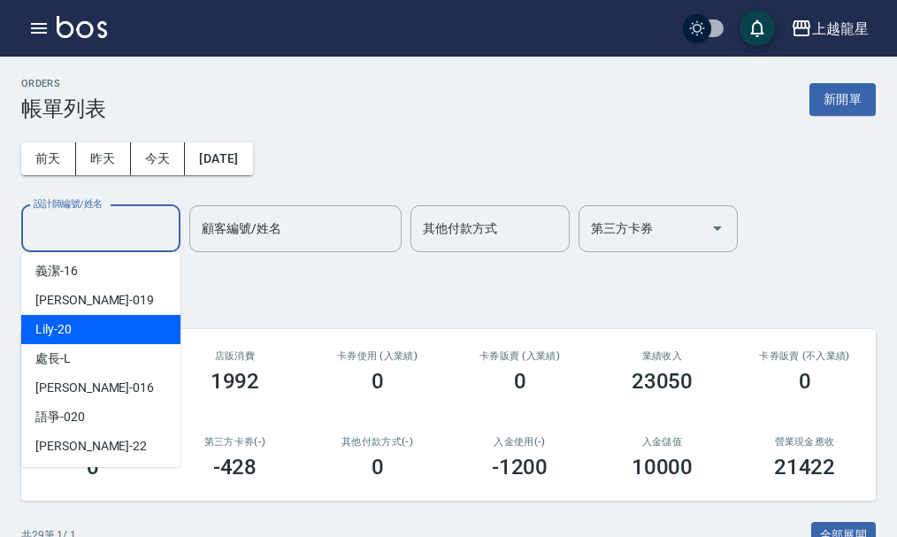
click at [78, 341] on div "Lily -20" at bounding box center [100, 329] width 159 height 29
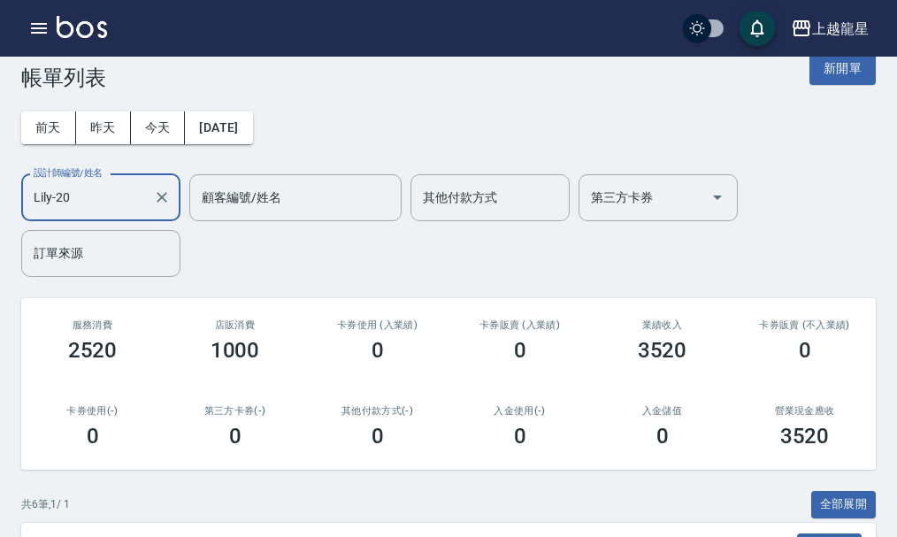
scroll to position [0, 0]
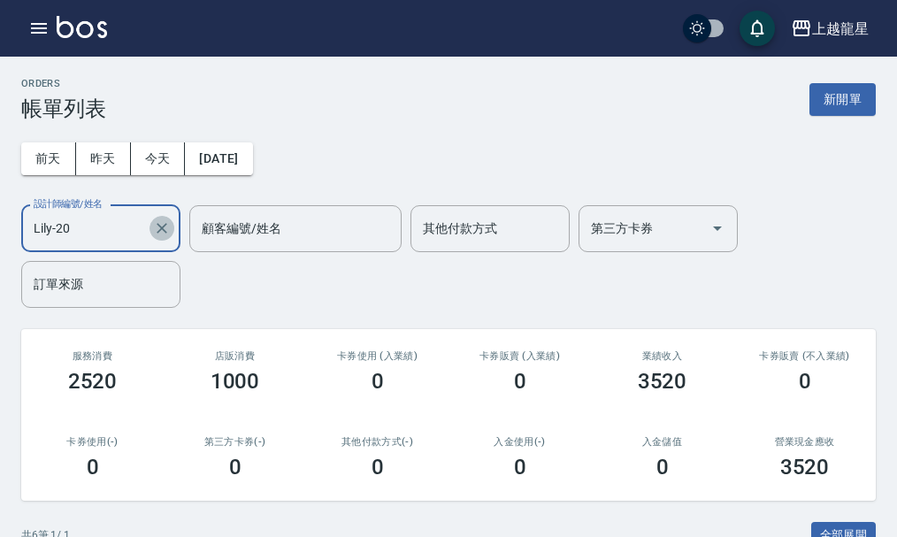
click at [169, 230] on icon "Clear" at bounding box center [162, 228] width 18 height 18
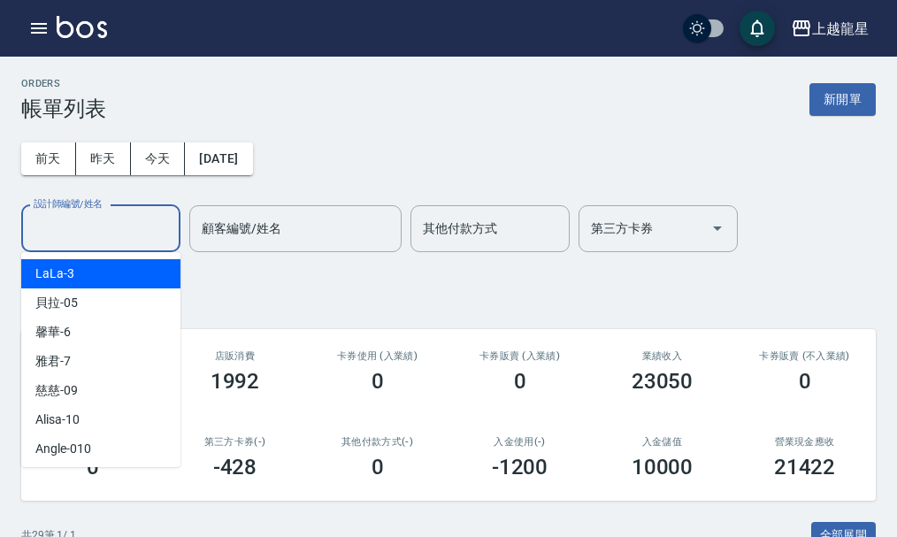
click at [91, 222] on input "設計師編號/姓名" at bounding box center [100, 228] width 143 height 31
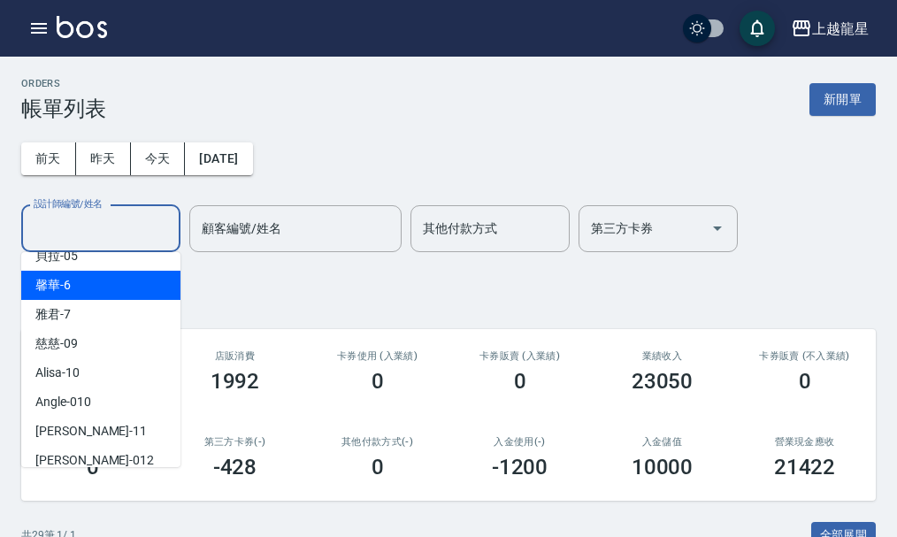
scroll to position [177, 0]
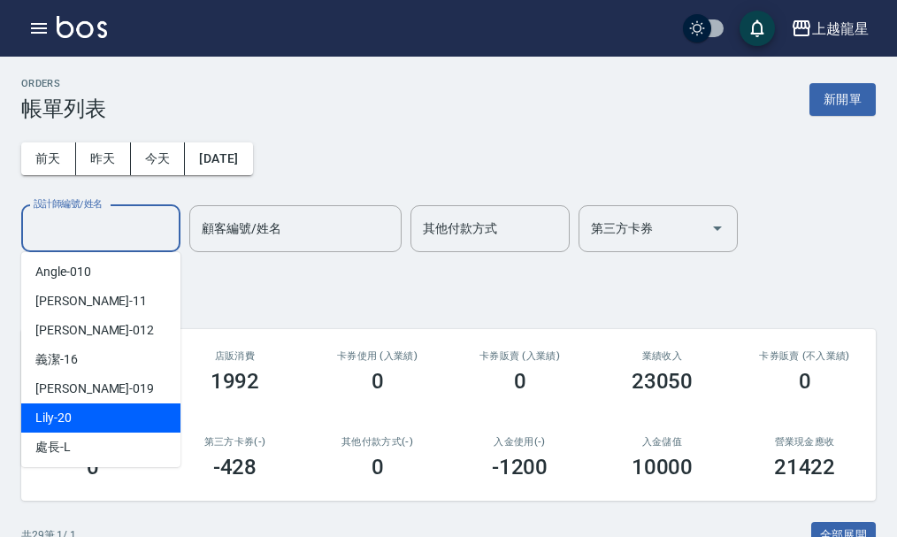
click at [63, 412] on span "Lily -20" at bounding box center [53, 418] width 36 height 19
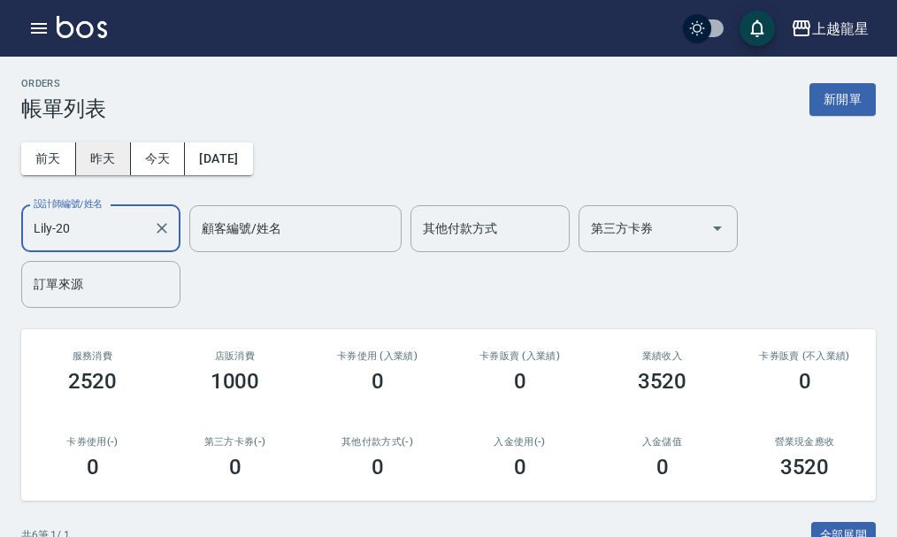
click at [111, 160] on button "昨天" at bounding box center [103, 158] width 55 height 33
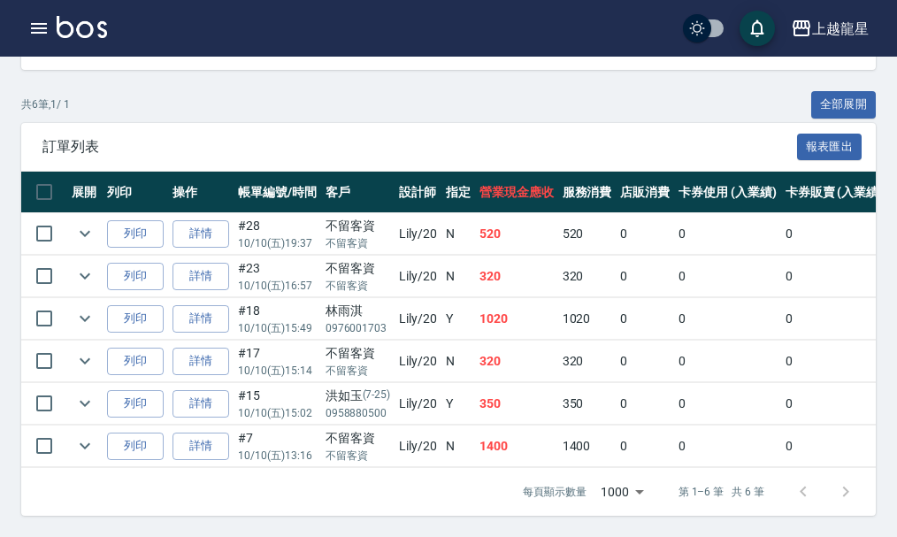
scroll to position [444, 0]
click at [78, 439] on icon "expand row" at bounding box center [84, 445] width 21 height 21
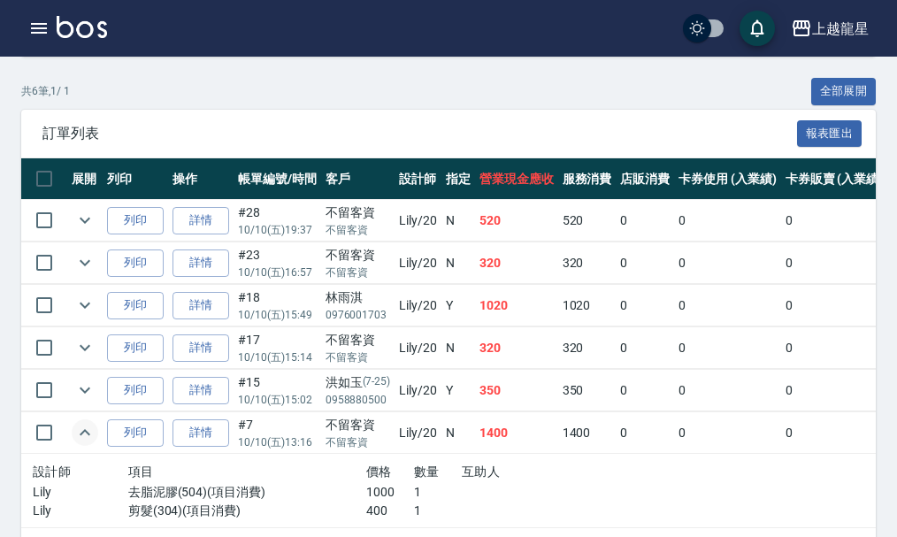
click at [85, 434] on icon "expand row" at bounding box center [84, 432] width 21 height 21
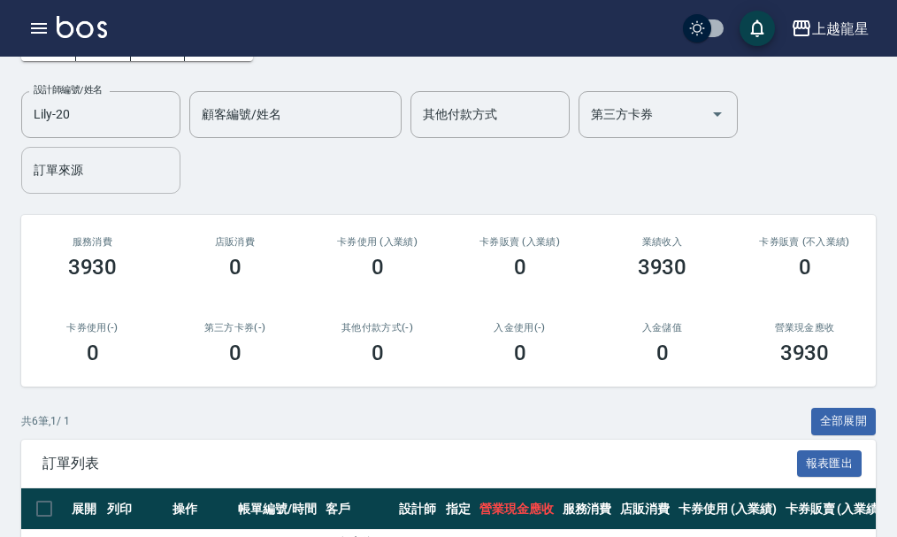
scroll to position [90, 0]
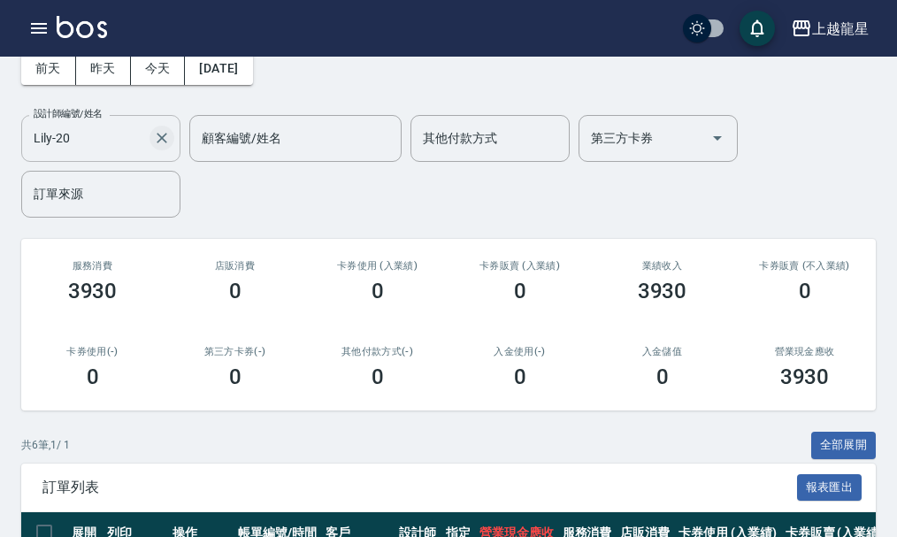
click at [157, 133] on icon "Clear" at bounding box center [162, 138] width 18 height 18
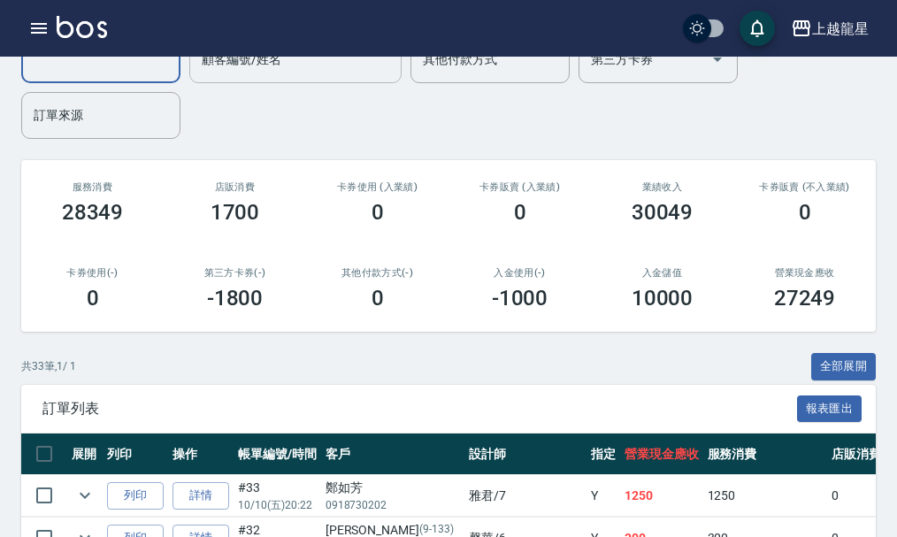
scroll to position [0, 0]
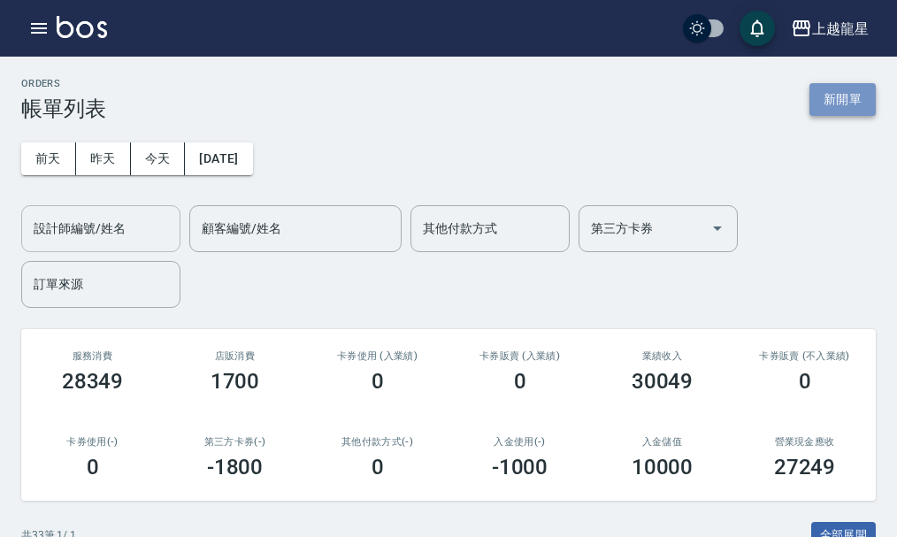
click at [854, 96] on button "新開單" at bounding box center [842, 99] width 66 height 33
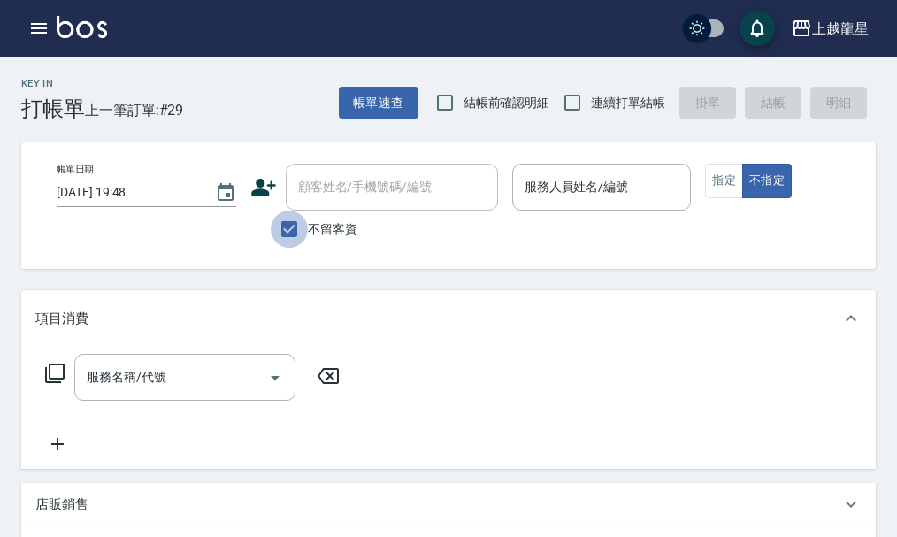
click at [287, 219] on input "不留客資" at bounding box center [289, 229] width 37 height 37
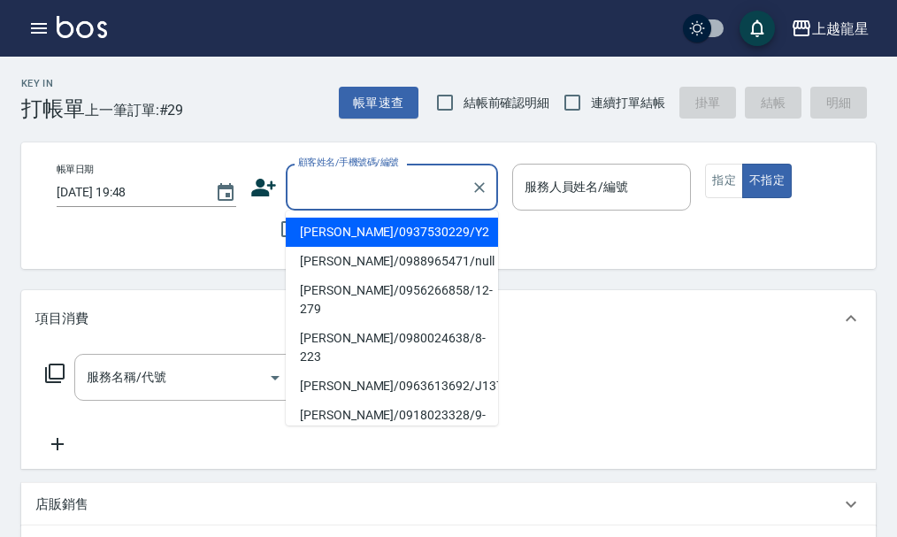
click at [324, 178] on div "顧客姓名/手機號碼/編號 顧客姓名/手機號碼/編號" at bounding box center [392, 187] width 212 height 47
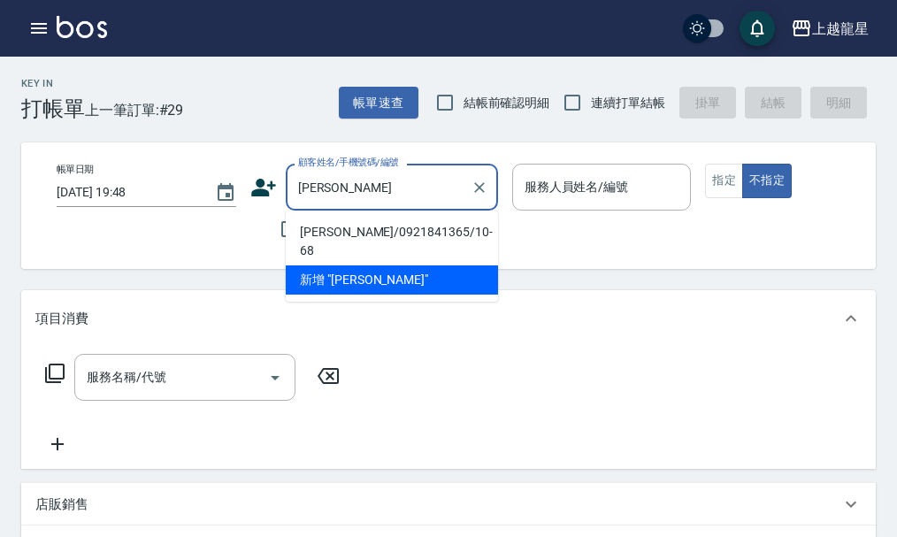
click at [336, 234] on li "[PERSON_NAME]/0921841365/10-68" at bounding box center [392, 242] width 212 height 48
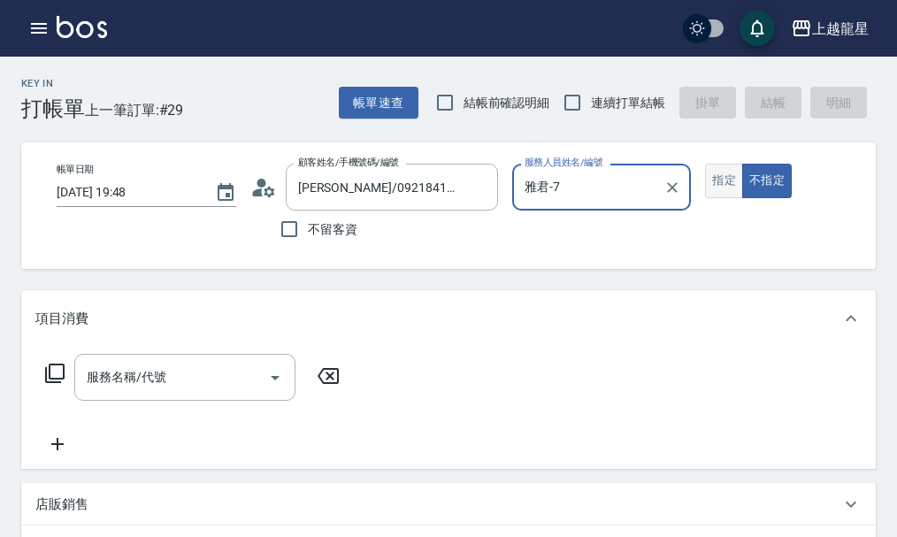
click at [706, 182] on button "指定" at bounding box center [724, 181] width 38 height 34
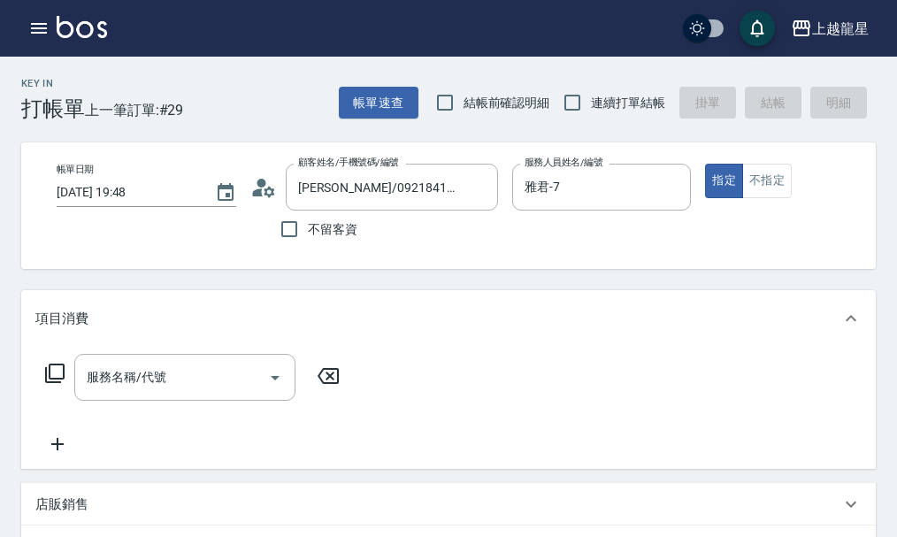
drag, startPoint x: 137, startPoint y: 390, endPoint x: 139, endPoint y: 368, distance: 22.2
click at [137, 383] on div "服務名稱/代號 服務名稱/代號" at bounding box center [184, 377] width 221 height 47
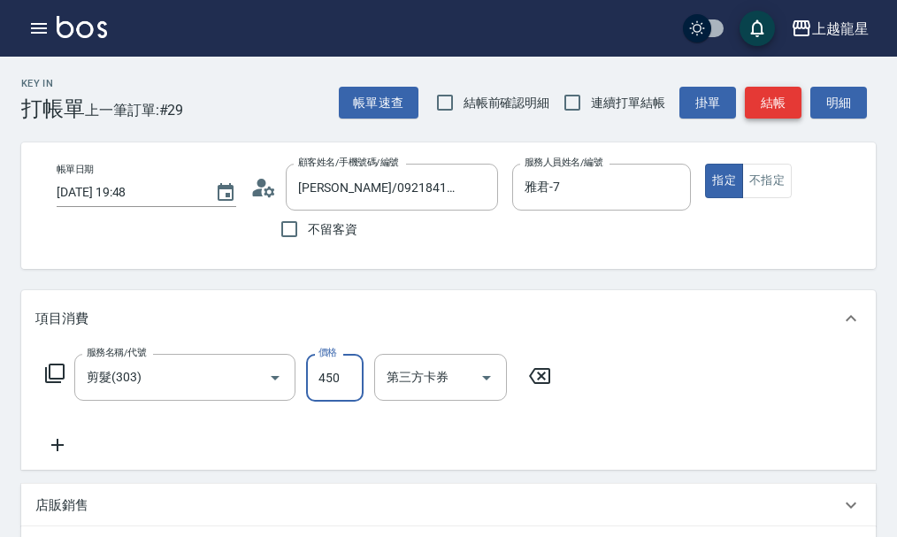
click at [760, 94] on button "結帳" at bounding box center [773, 103] width 57 height 33
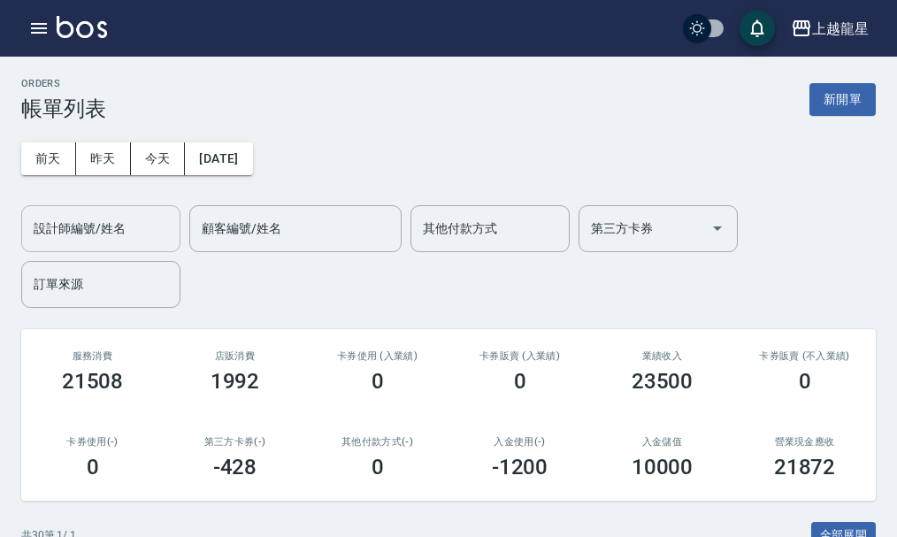
click at [100, 229] on input "設計師編號/姓名" at bounding box center [100, 228] width 143 height 31
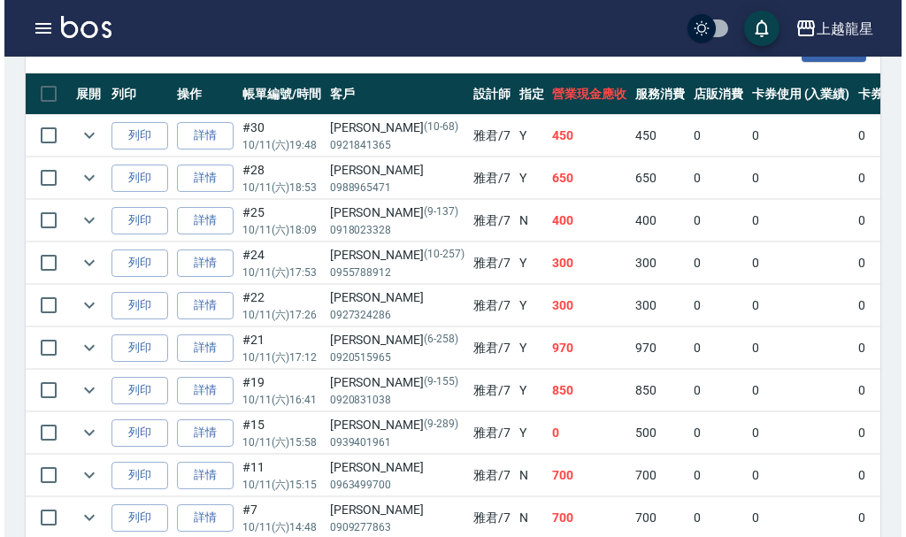
scroll to position [522, 0]
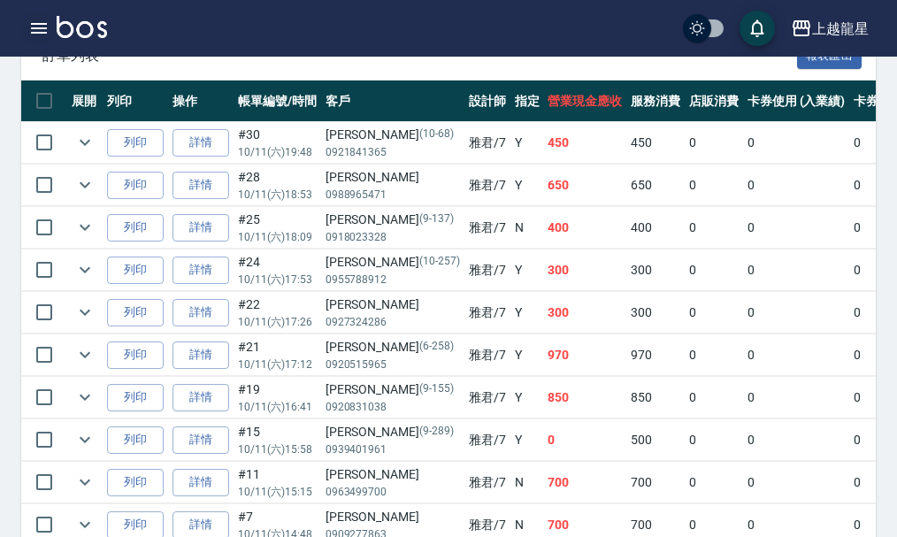
click at [47, 27] on icon "button" at bounding box center [38, 28] width 21 height 21
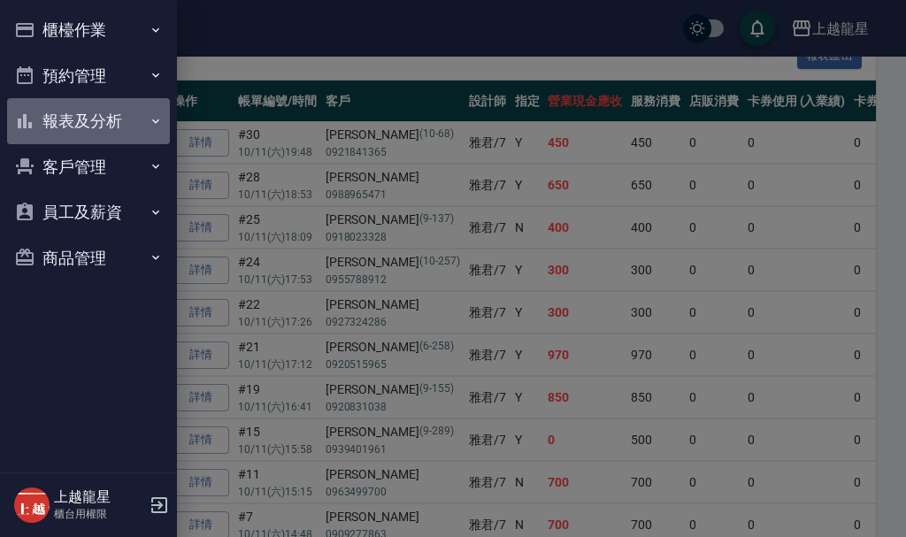
click at [122, 127] on button "報表及分析" at bounding box center [88, 121] width 163 height 46
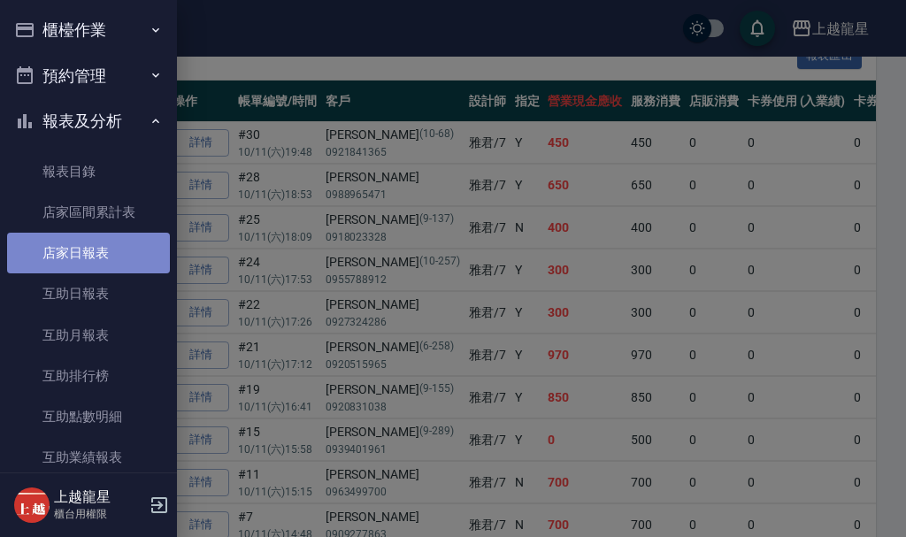
click at [111, 259] on link "店家日報表" at bounding box center [88, 253] width 163 height 41
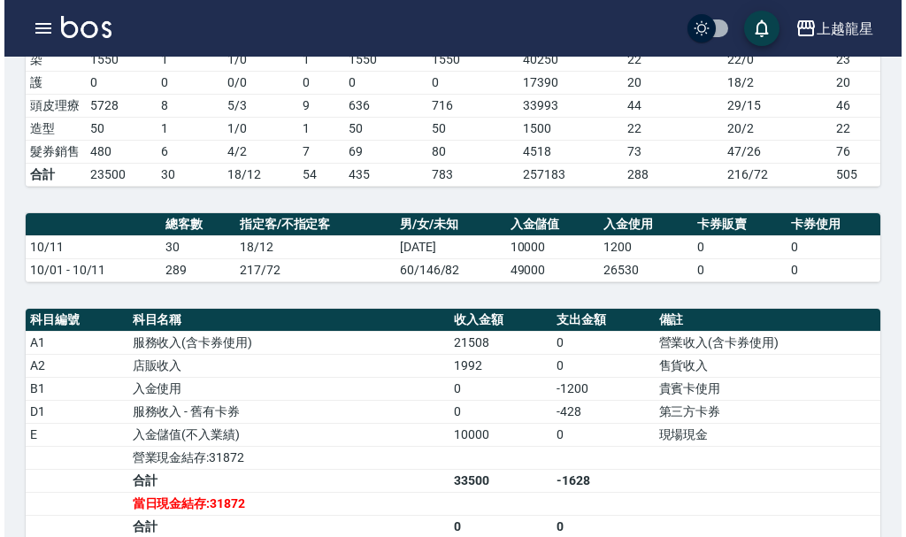
scroll to position [442, 0]
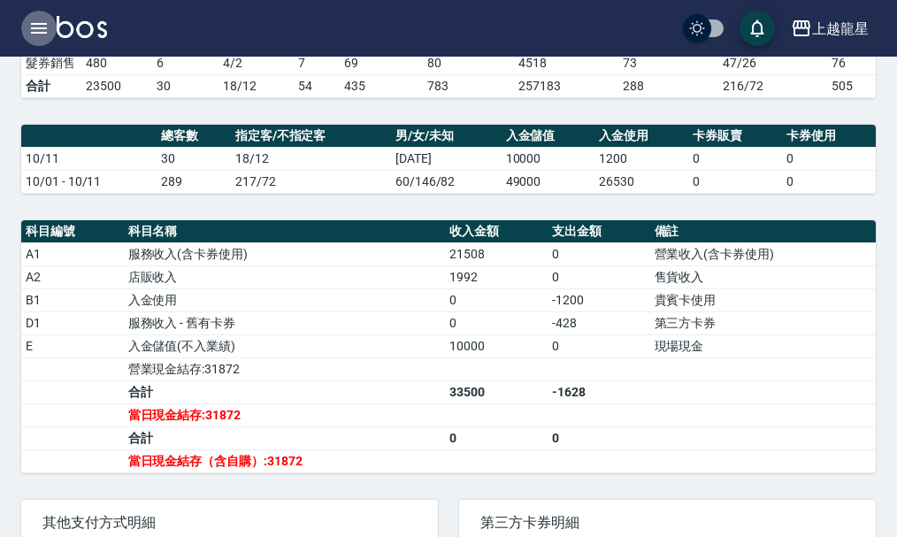
click at [33, 24] on icon "button" at bounding box center [39, 28] width 16 height 11
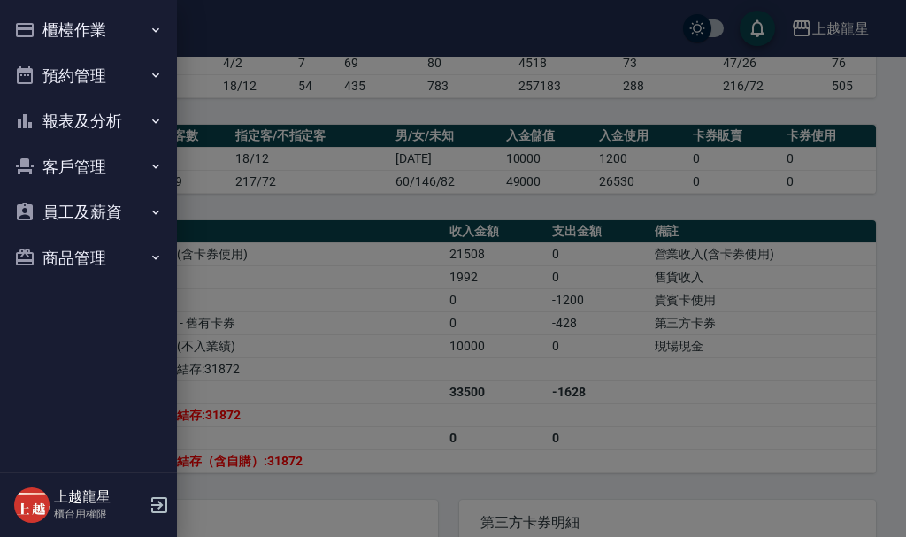
click at [37, 25] on button "櫃檯作業" at bounding box center [88, 30] width 163 height 46
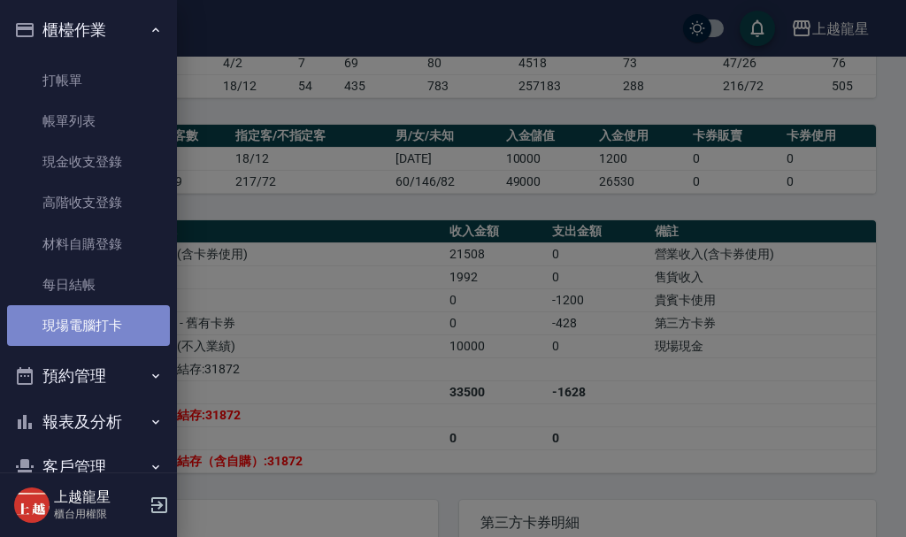
click at [103, 328] on link "現場電腦打卡" at bounding box center [88, 325] width 163 height 41
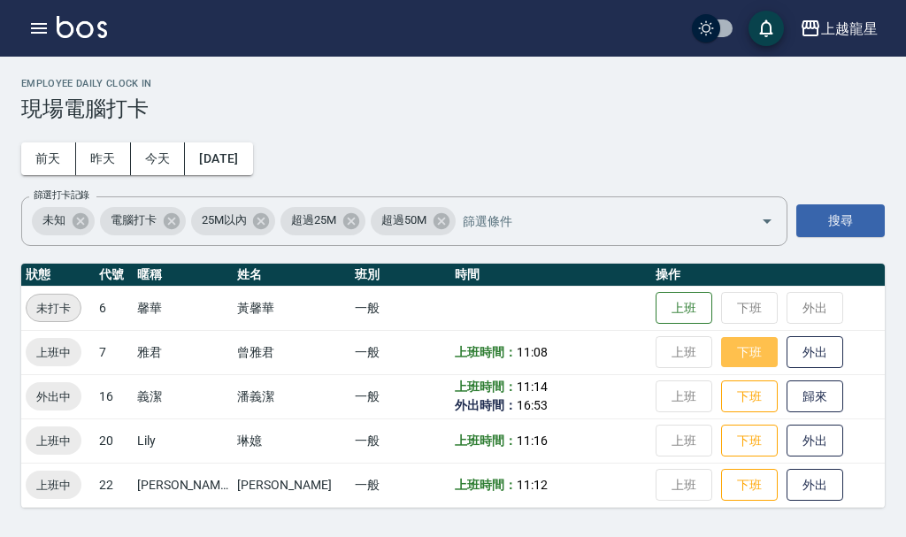
click at [740, 361] on button "下班" at bounding box center [749, 352] width 57 height 31
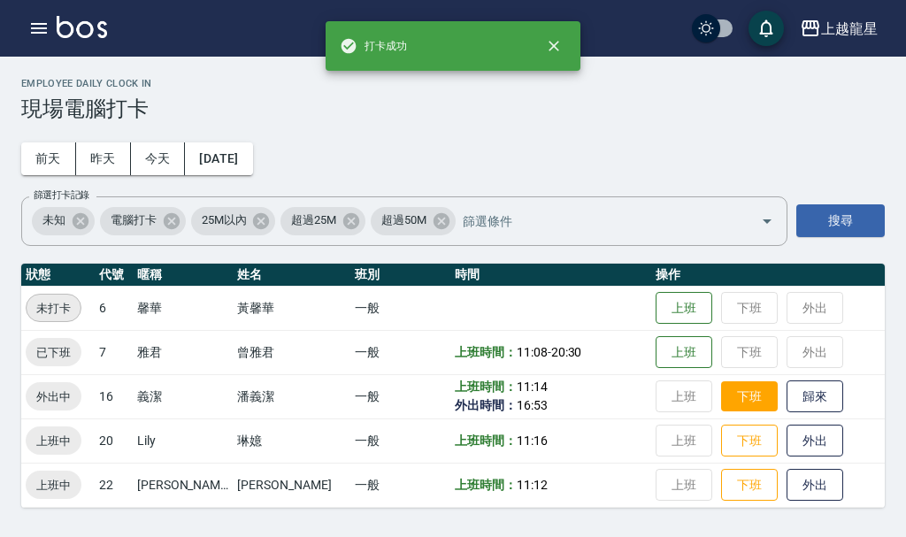
click at [732, 408] on button "下班" at bounding box center [749, 396] width 57 height 31
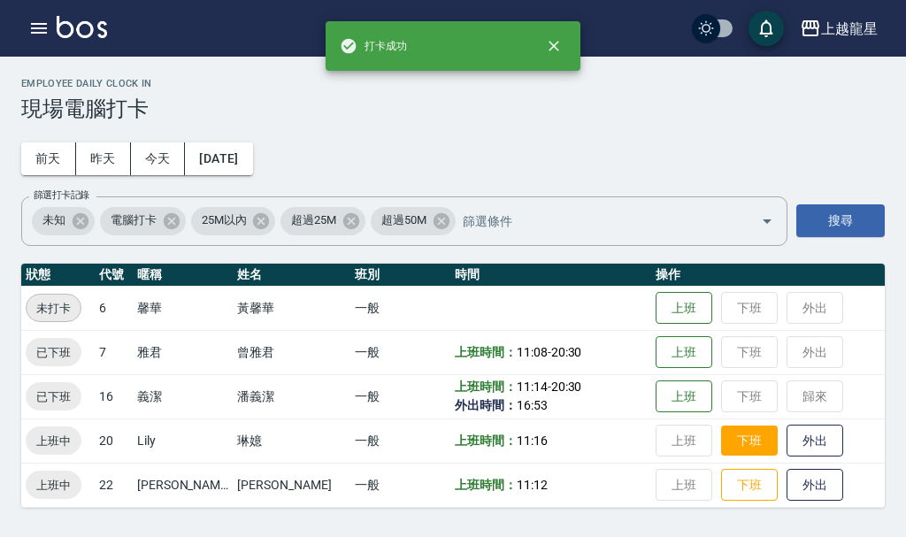
click at [721, 438] on button "下班" at bounding box center [749, 440] width 57 height 31
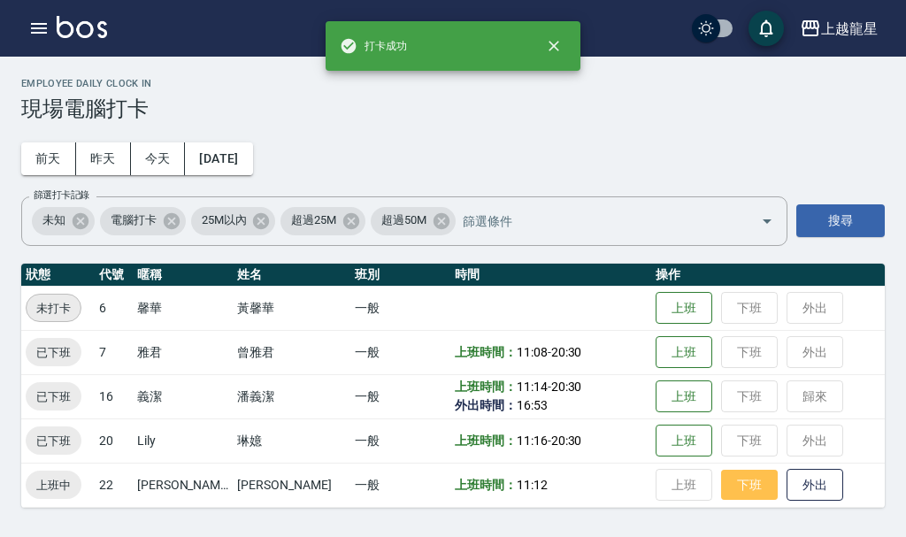
click at [721, 499] on button "下班" at bounding box center [749, 485] width 57 height 31
